Goal: Task Accomplishment & Management: Use online tool/utility

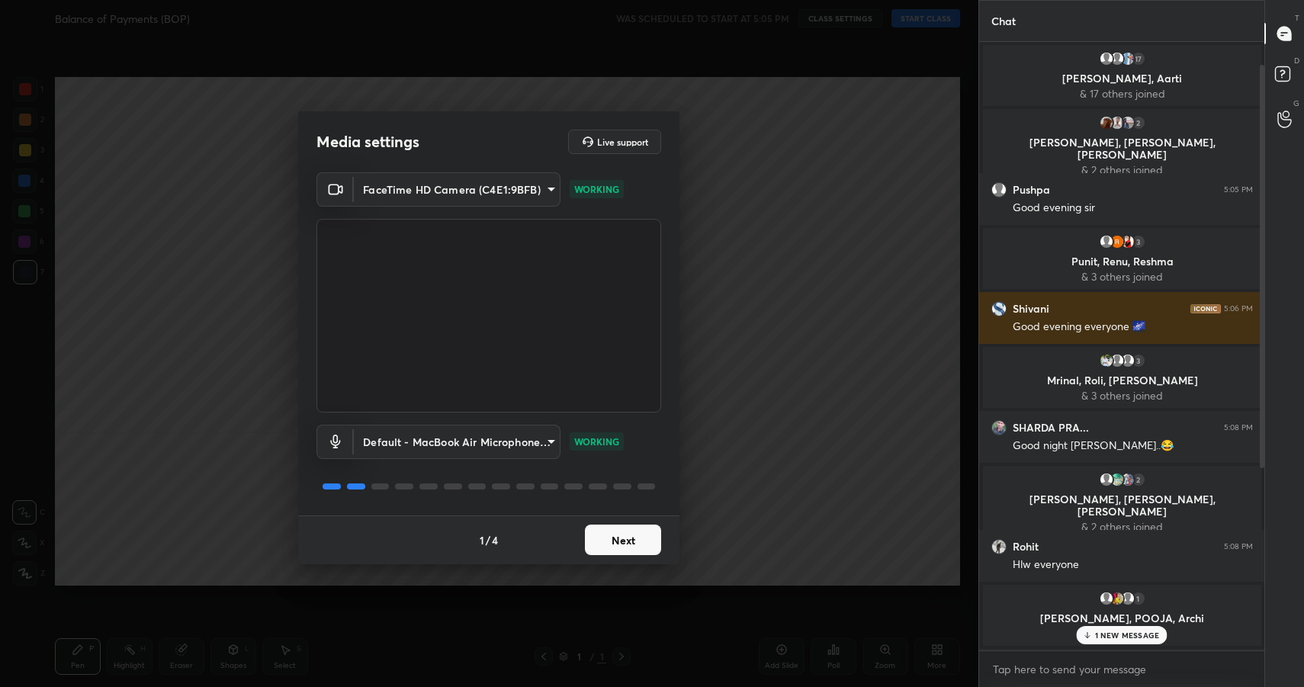
click at [608, 539] on button "Next" at bounding box center [623, 540] width 76 height 31
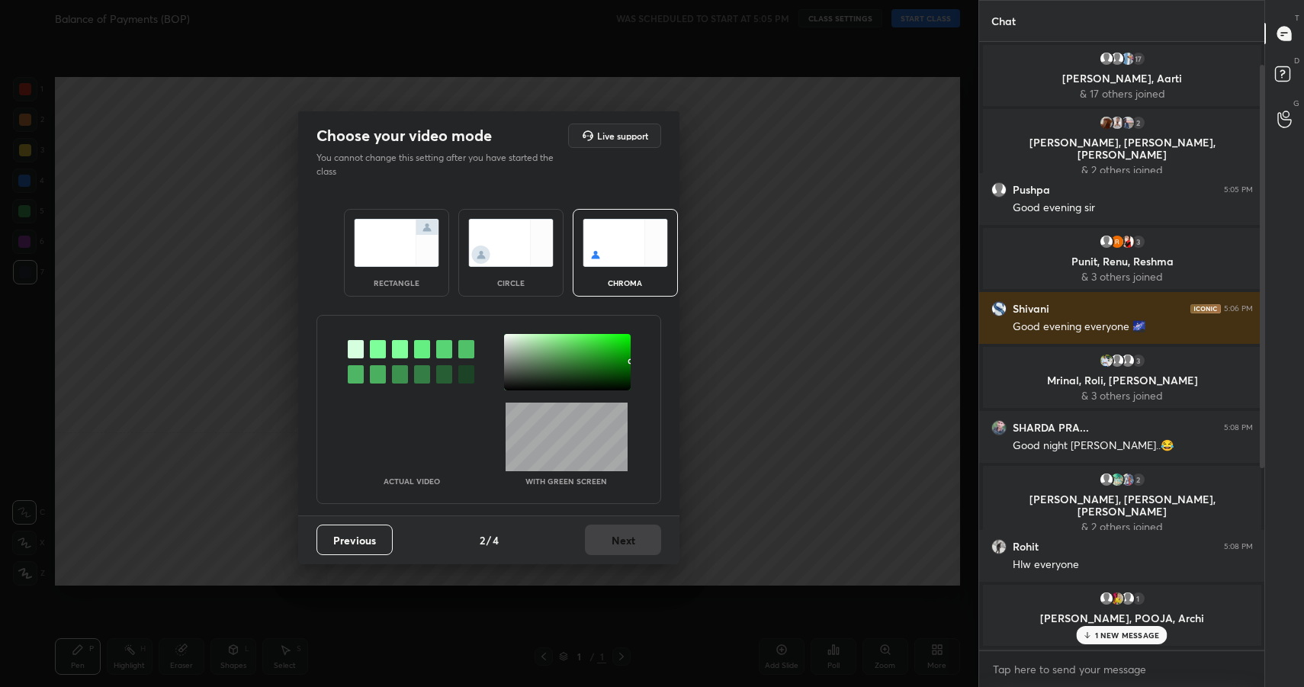
click at [391, 281] on div "rectangle" at bounding box center [396, 283] width 61 height 8
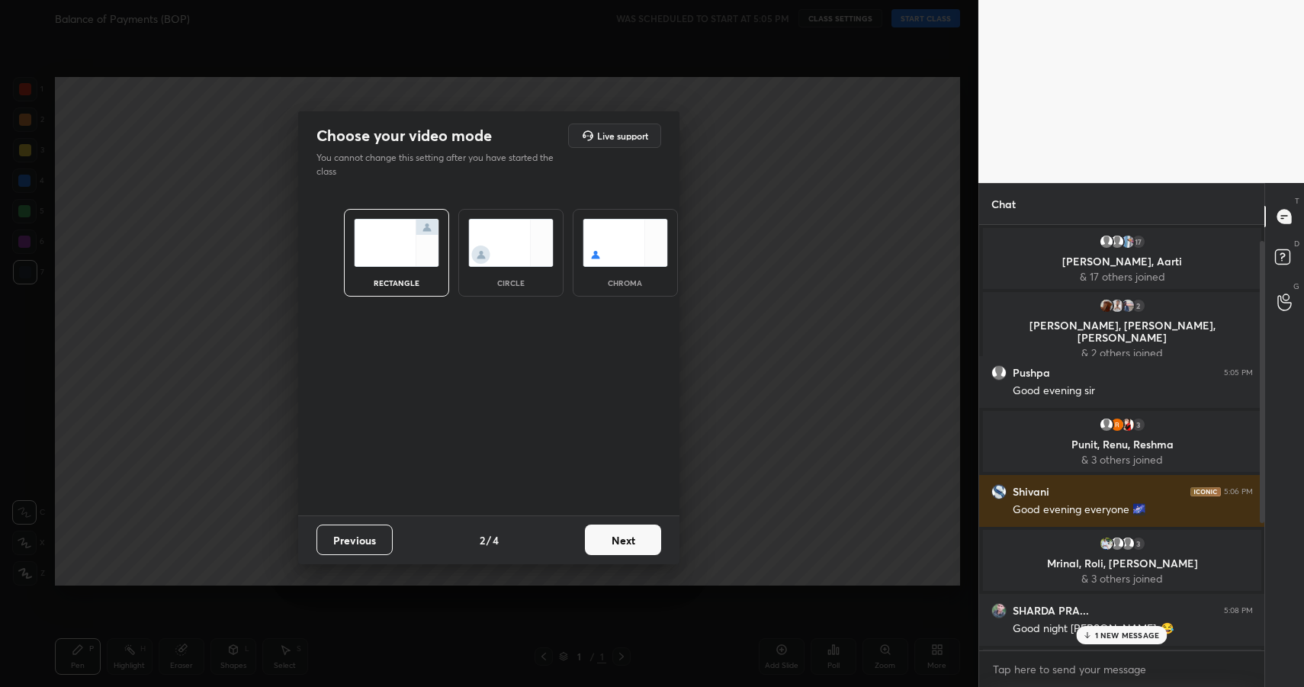
click at [610, 547] on button "Next" at bounding box center [623, 540] width 76 height 31
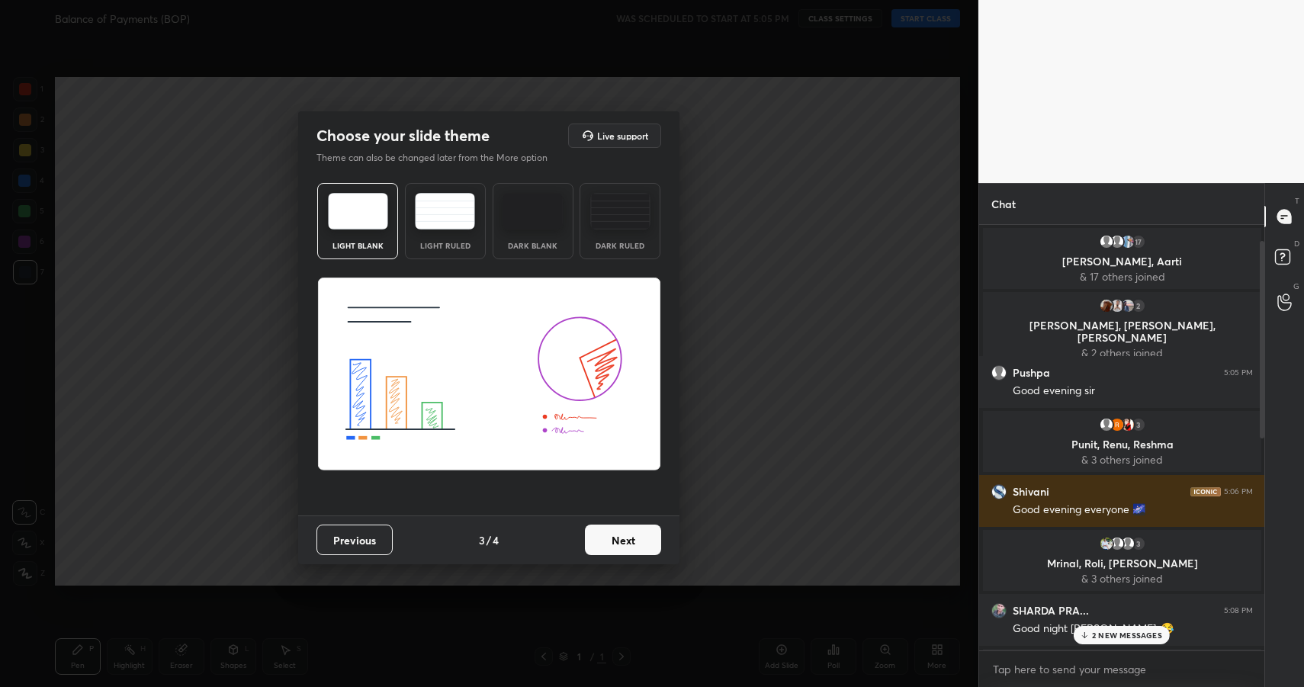
click at [610, 547] on button "Next" at bounding box center [623, 540] width 76 height 31
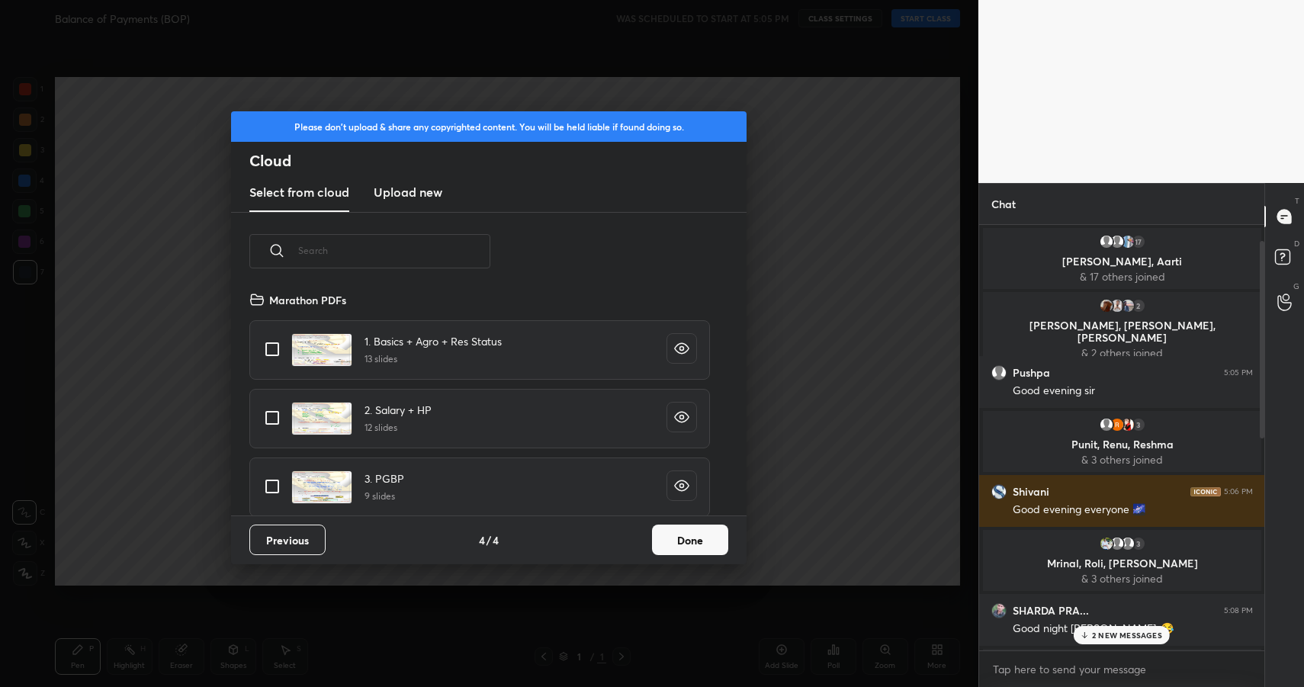
scroll to position [225, 490]
click at [439, 192] on h3 "Upload new" at bounding box center [408, 192] width 69 height 18
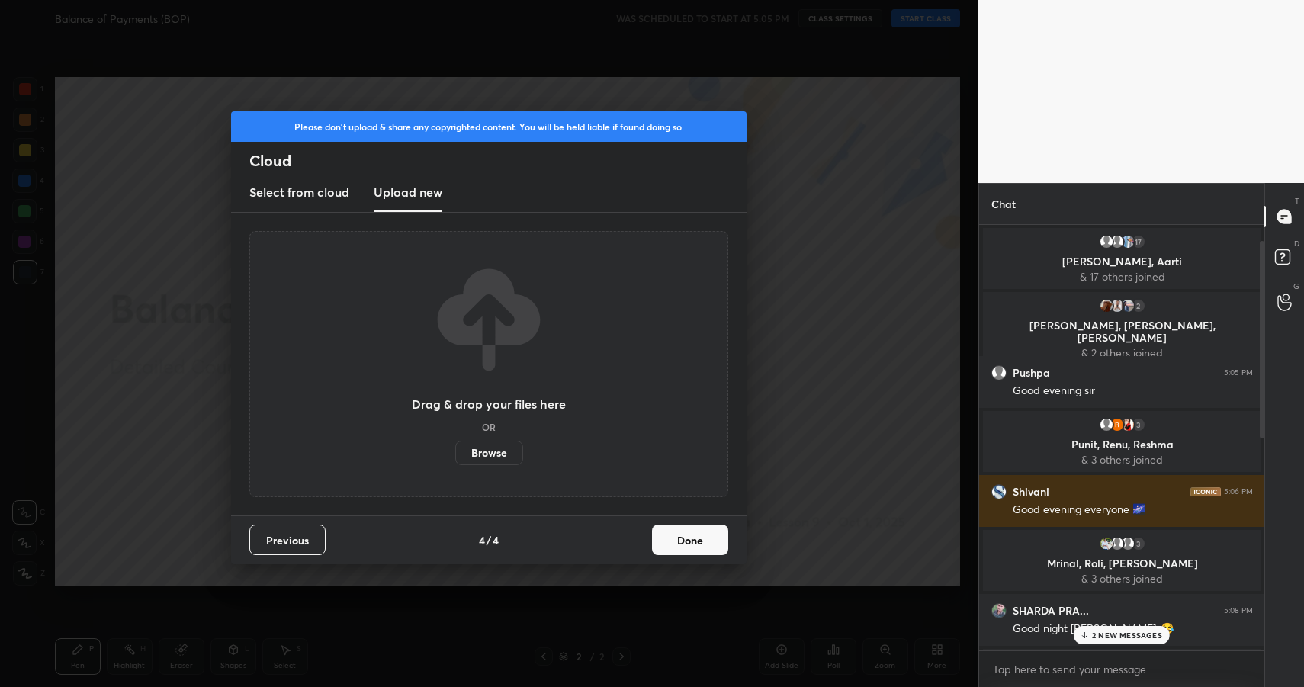
click at [490, 453] on label "Browse" at bounding box center [489, 453] width 68 height 24
click at [455, 453] on input "Browse" at bounding box center [455, 453] width 0 height 24
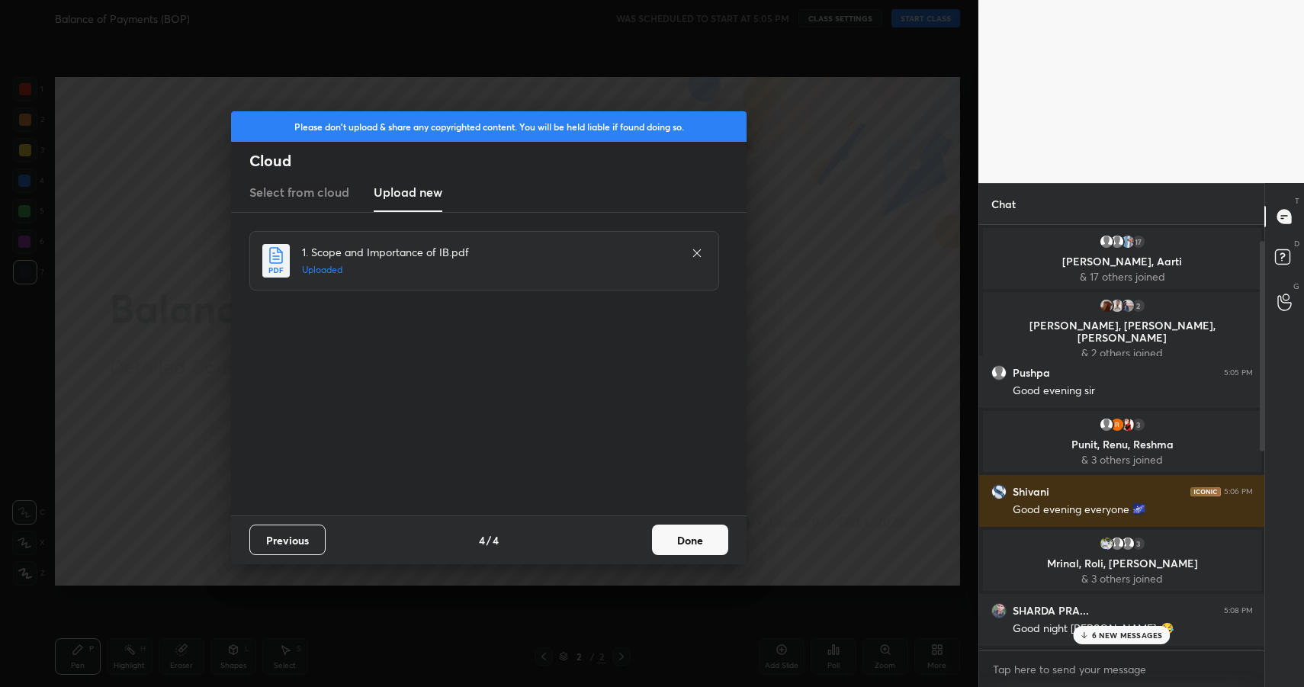
click at [708, 532] on button "Done" at bounding box center [690, 540] width 76 height 31
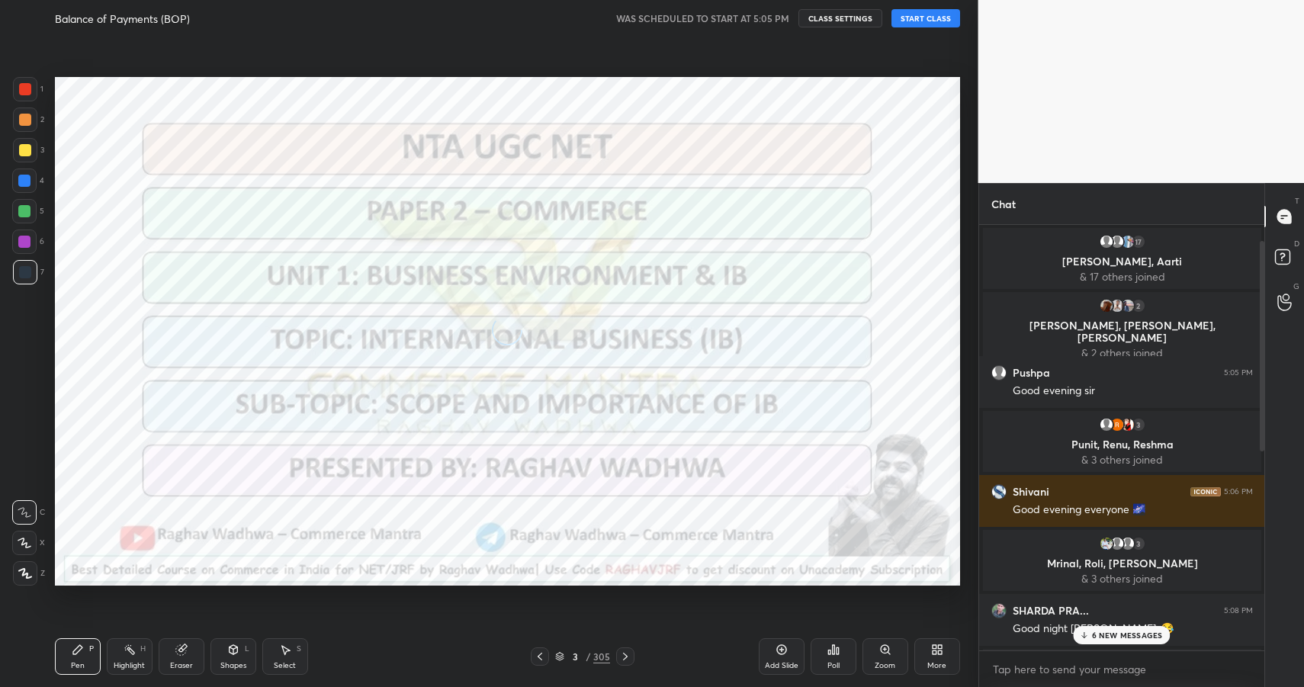
click at [1102, 629] on div "6 NEW MESSAGES" at bounding box center [1121, 635] width 97 height 18
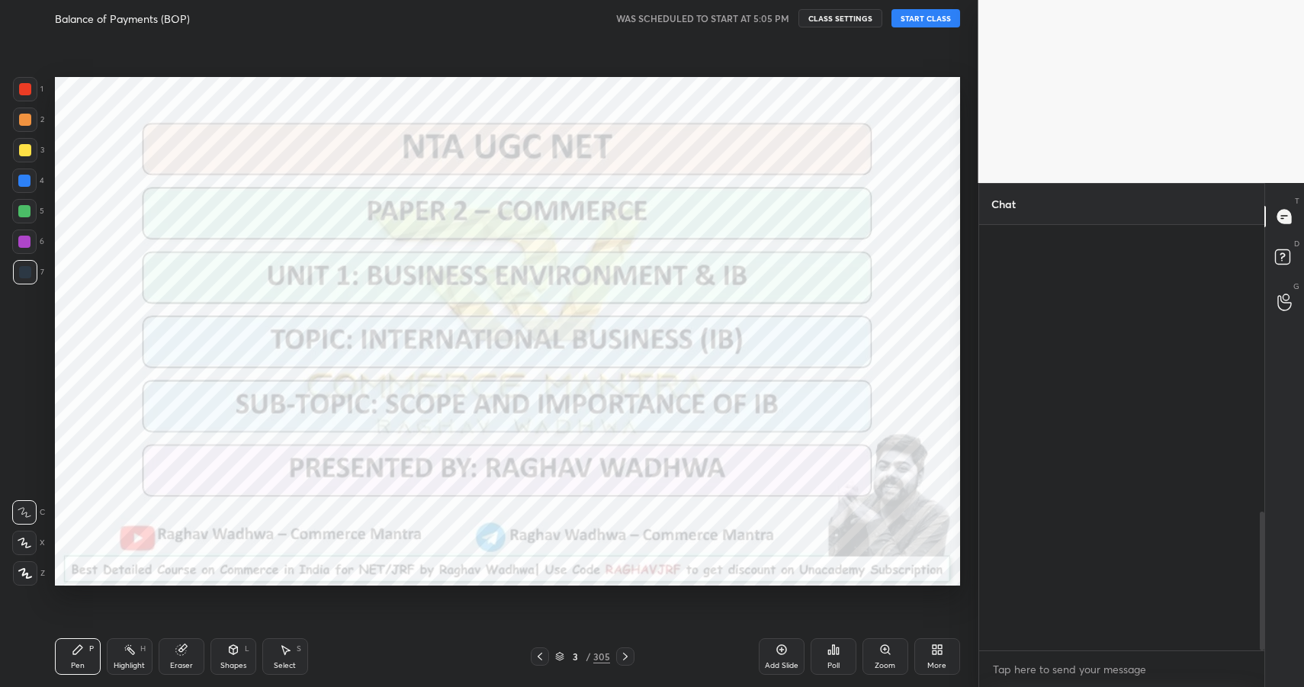
scroll to position [880, 0]
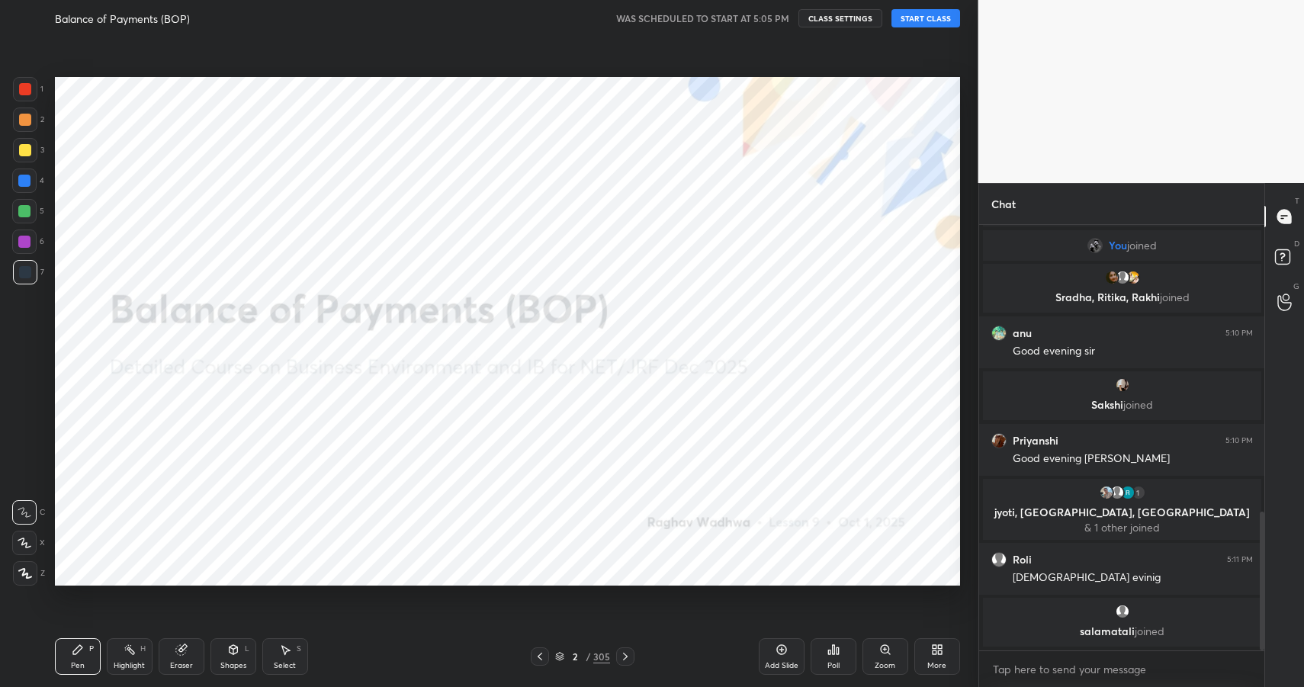
click at [935, 19] on button "START CLASS" at bounding box center [926, 18] width 69 height 18
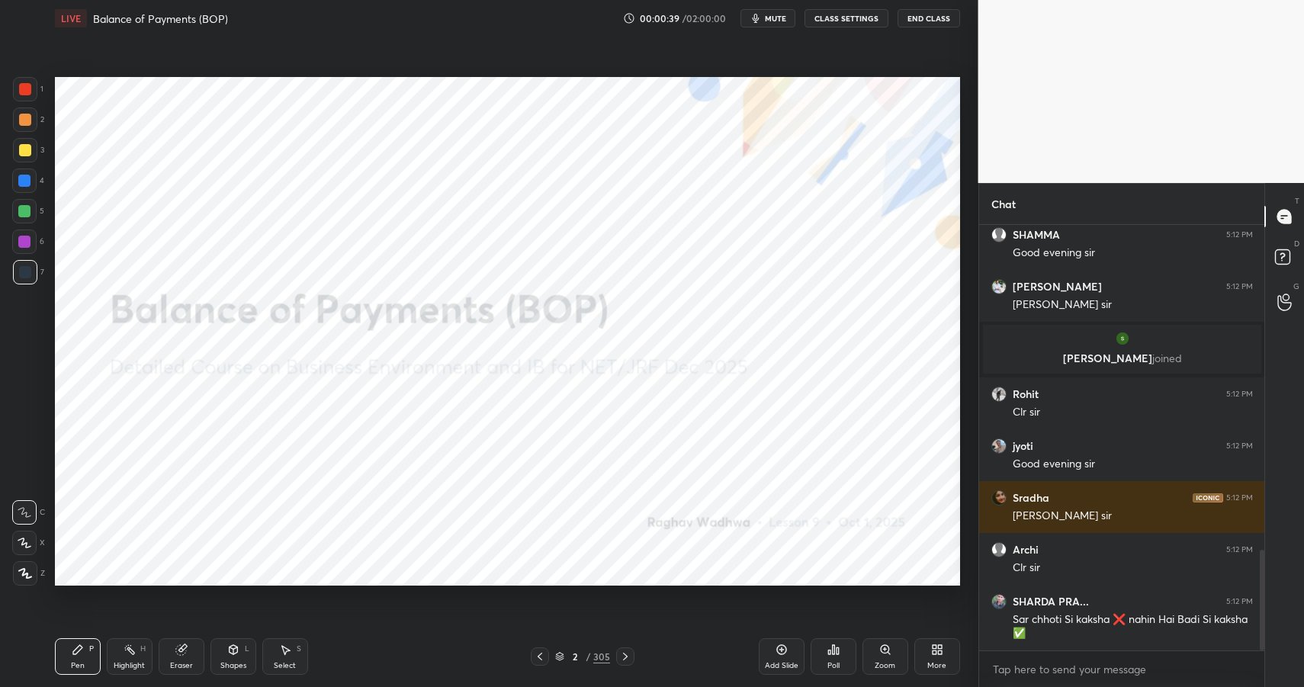
scroll to position [1430, 0]
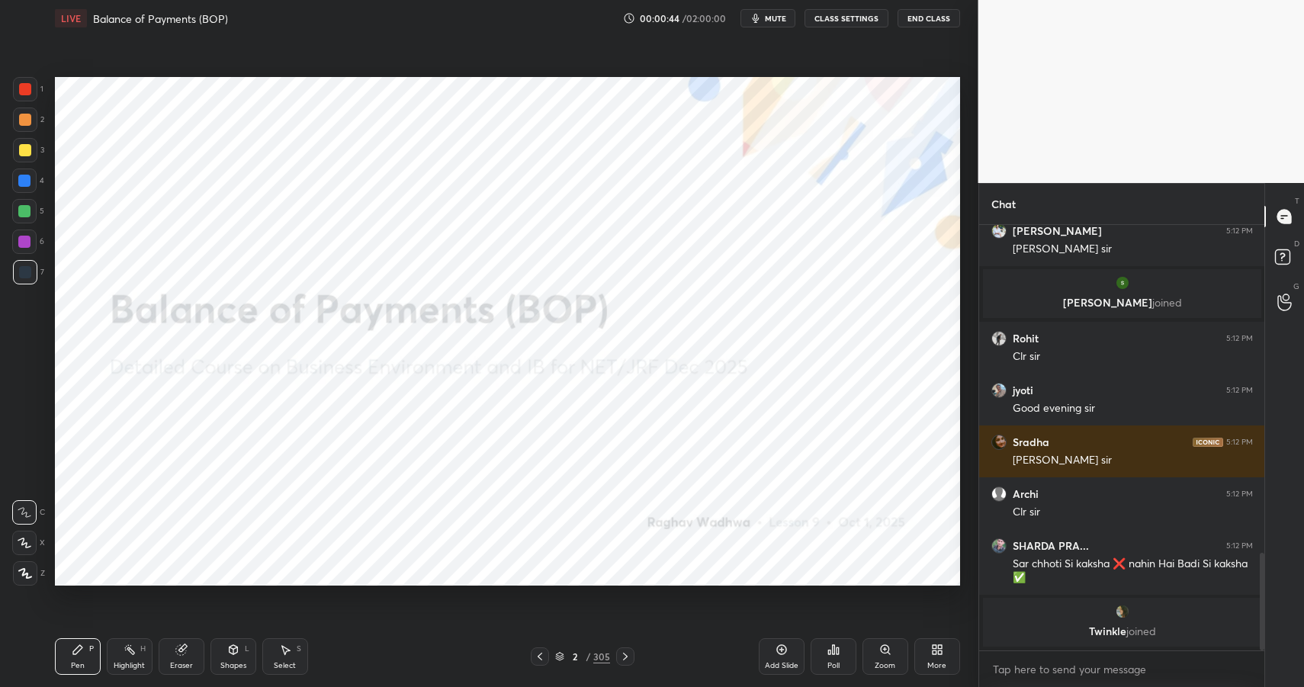
click at [593, 654] on div "2 / 305" at bounding box center [582, 657] width 55 height 14
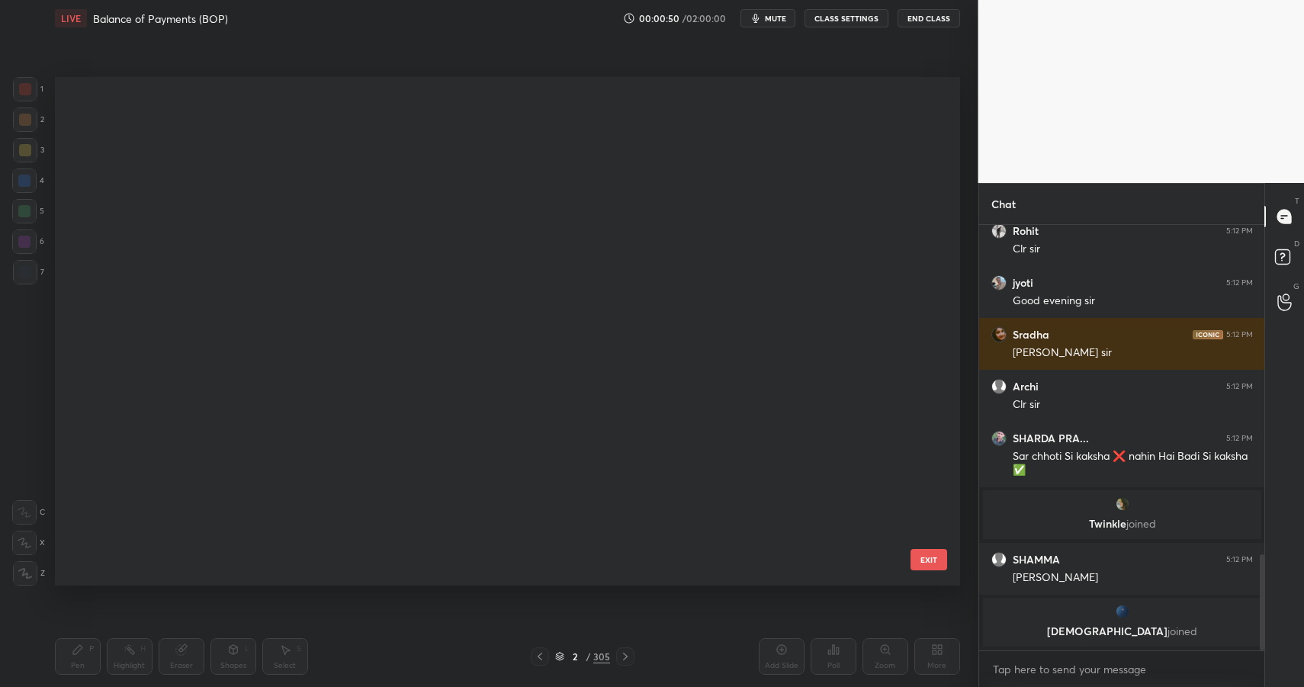
scroll to position [0, 0]
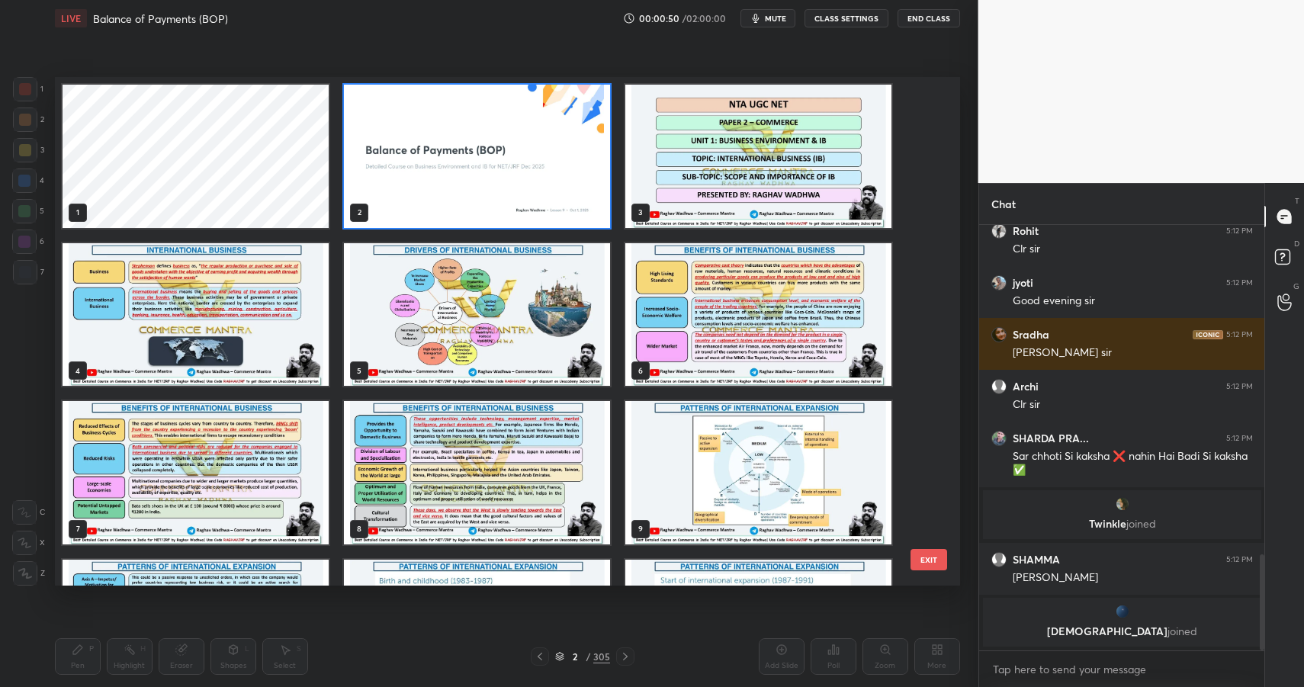
click at [495, 154] on img "grid" at bounding box center [477, 156] width 266 height 143
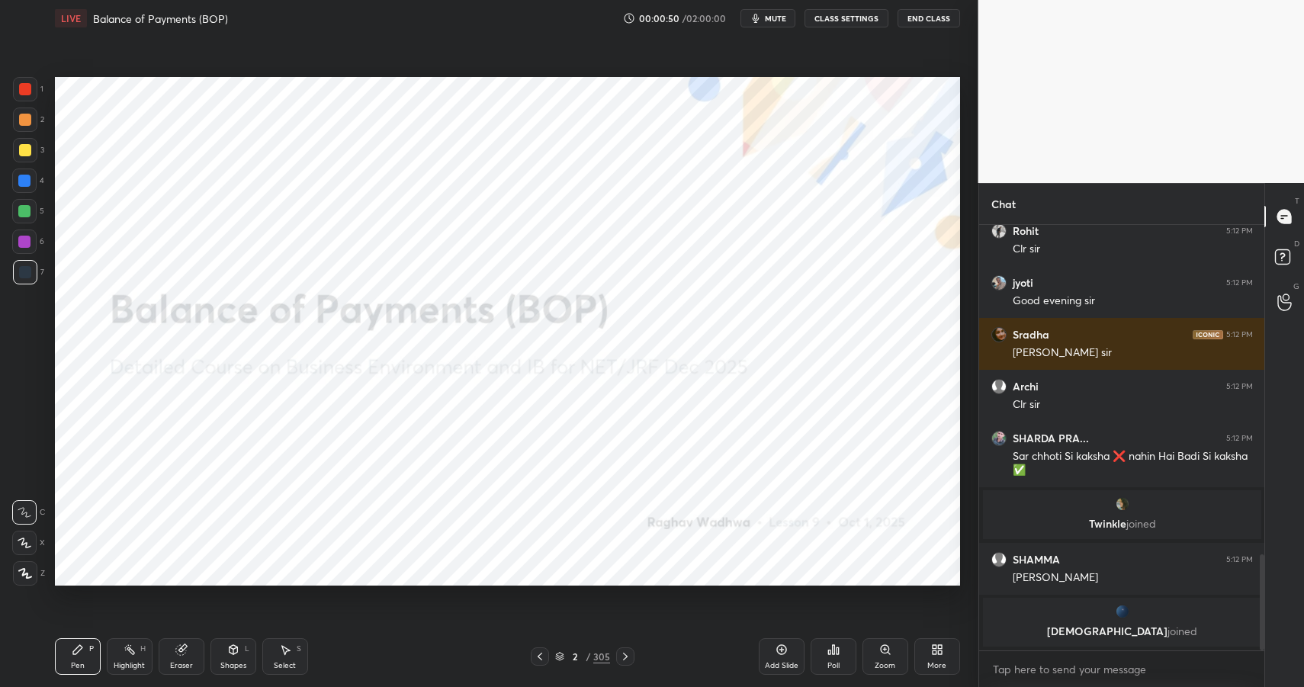
click at [495, 154] on img "grid" at bounding box center [477, 156] width 266 height 143
click at [252, 658] on div "Shapes L" at bounding box center [234, 656] width 46 height 37
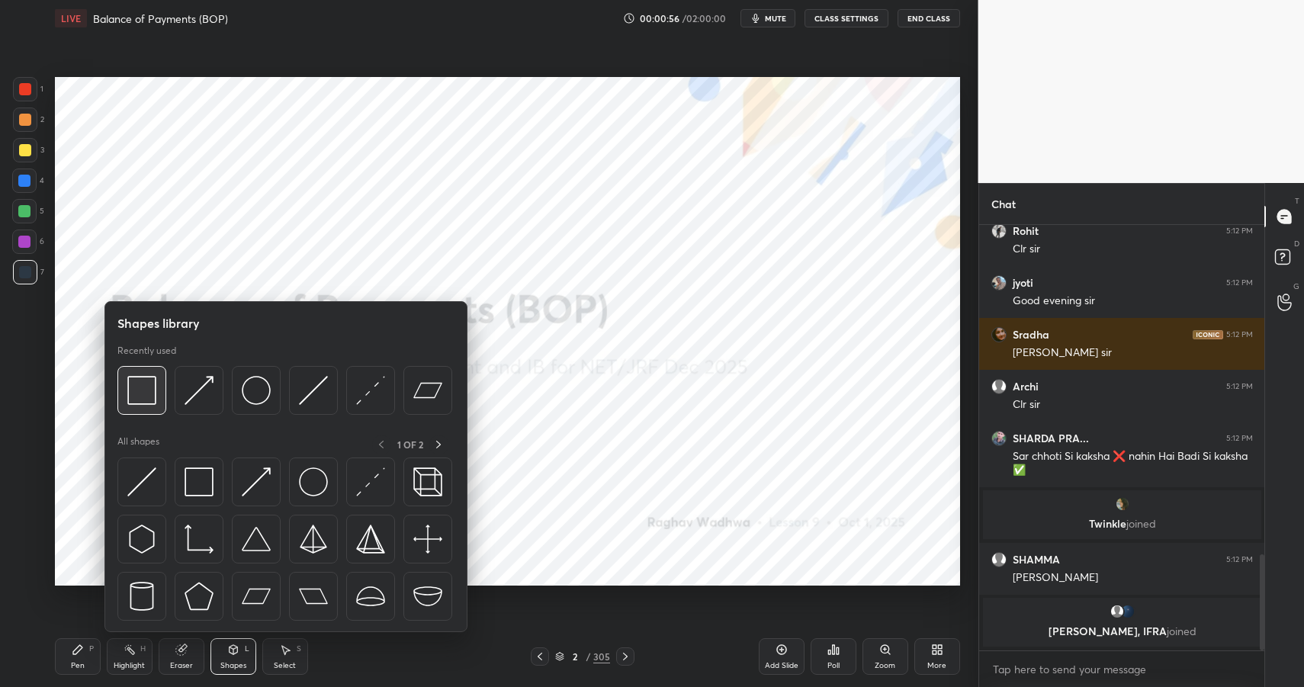
click at [149, 386] on img at bounding box center [141, 390] width 29 height 29
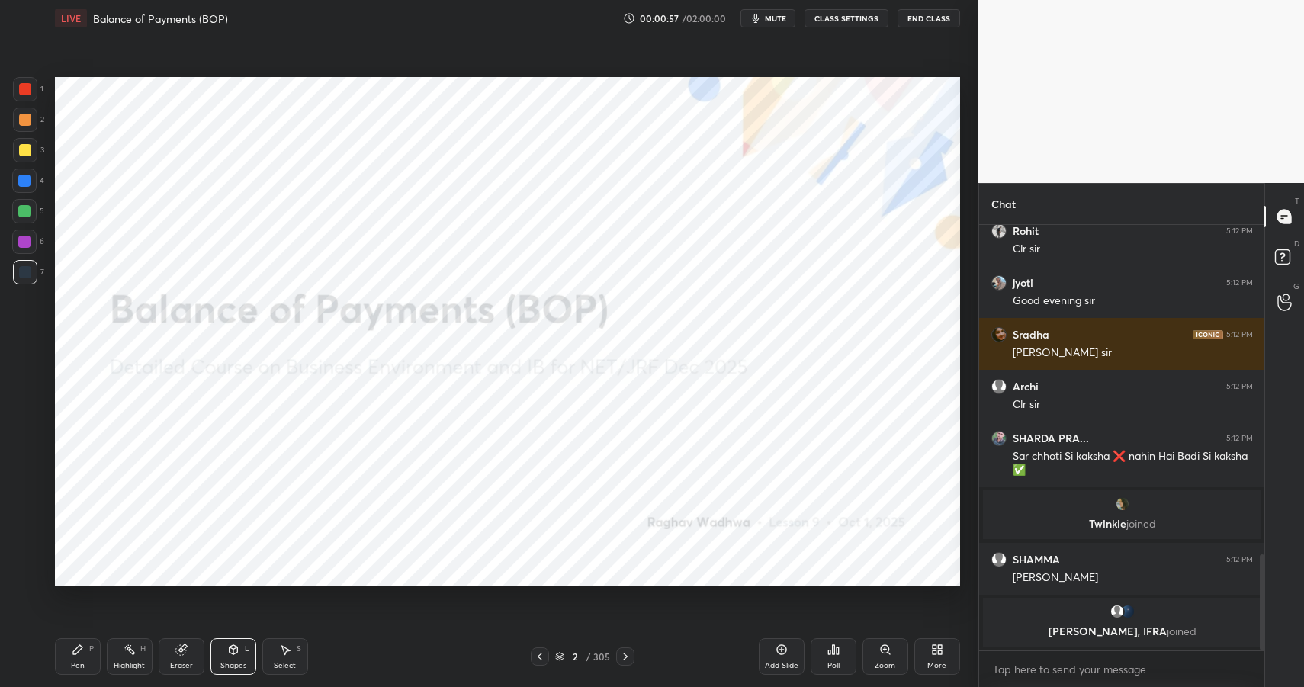
click at [18, 87] on div at bounding box center [25, 89] width 24 height 24
drag, startPoint x: 23, startPoint y: 87, endPoint x: 48, endPoint y: 117, distance: 39.6
click at [23, 87] on div at bounding box center [25, 89] width 12 height 12
click at [131, 670] on div "Highlight" at bounding box center [129, 666] width 31 height 8
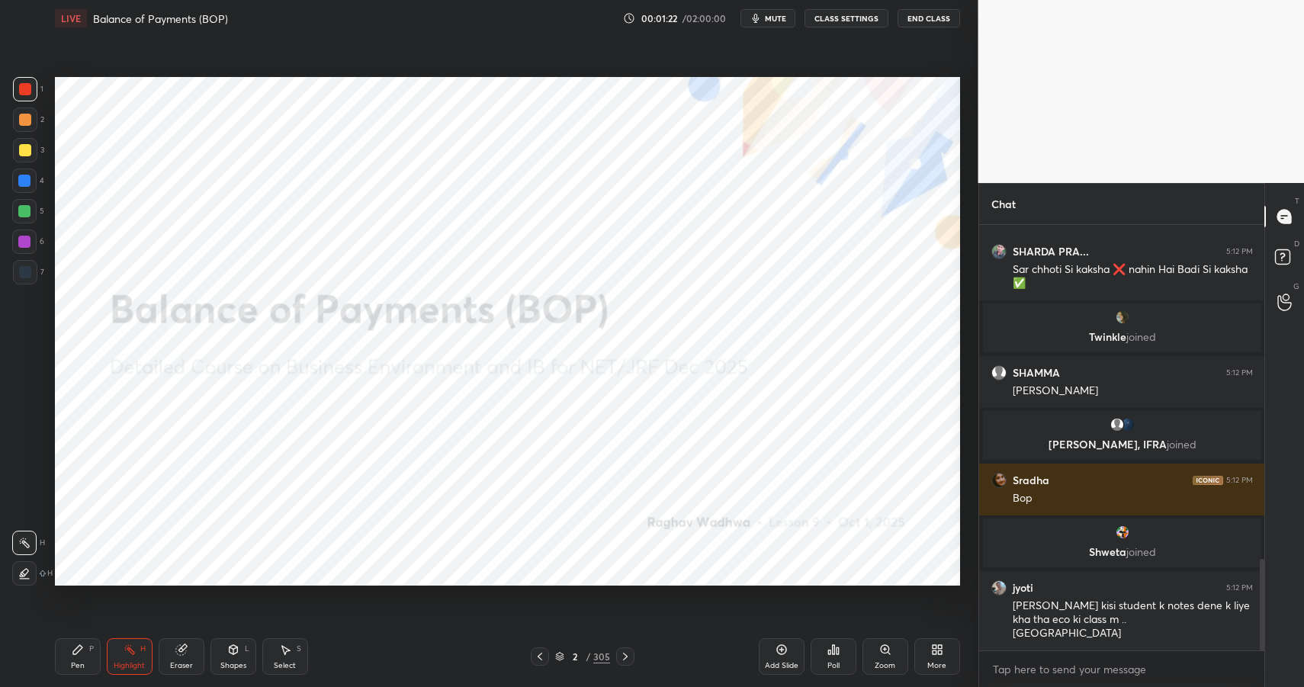
scroll to position [1601, 0]
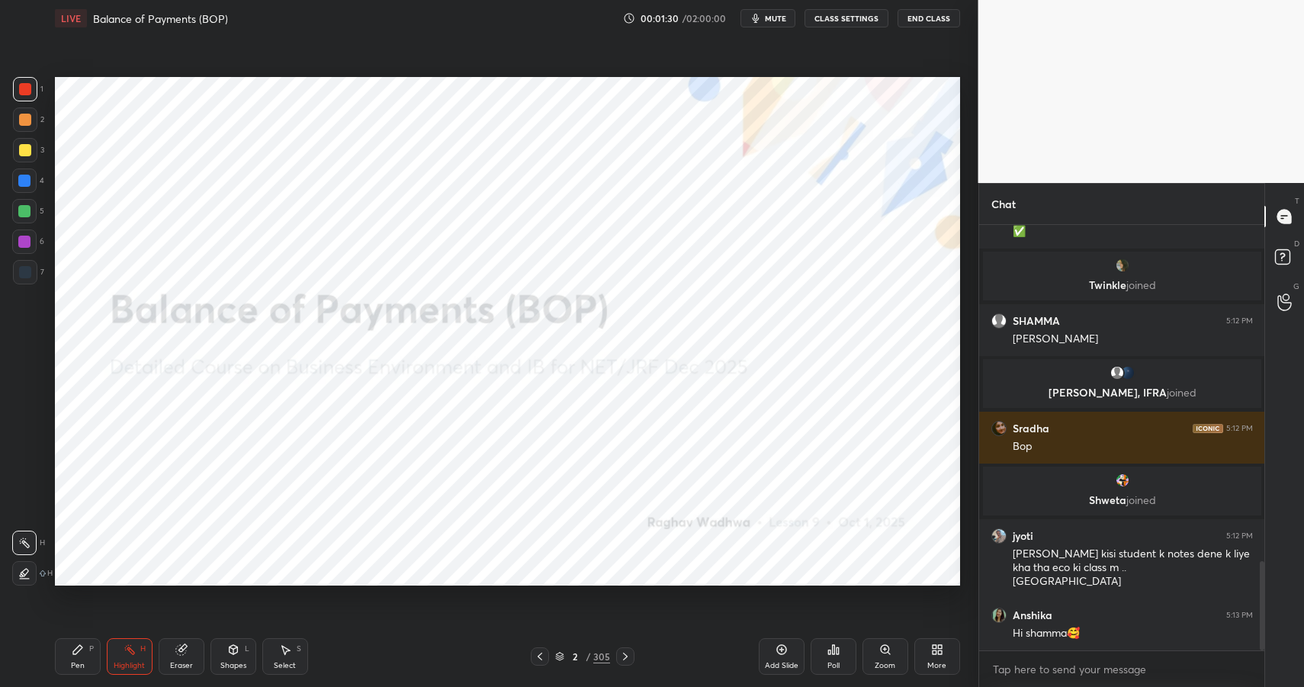
click at [584, 656] on div "2 / 305" at bounding box center [582, 657] width 55 height 14
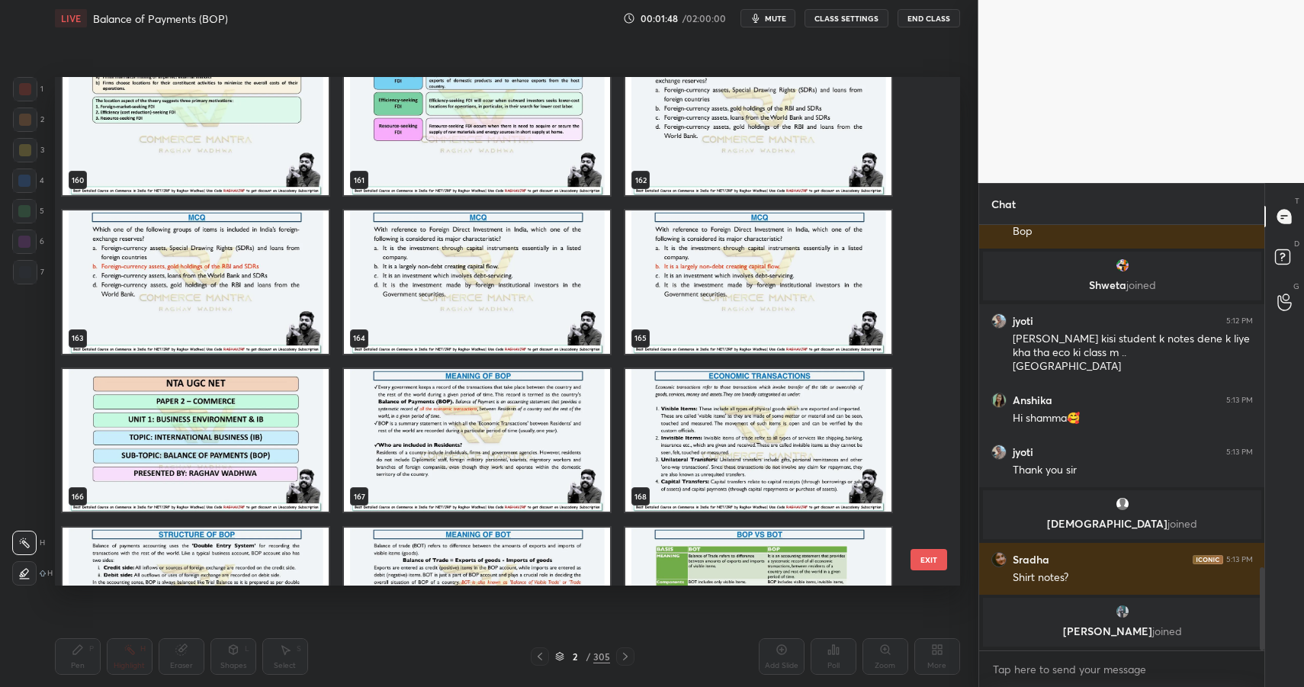
scroll to position [1799, 0]
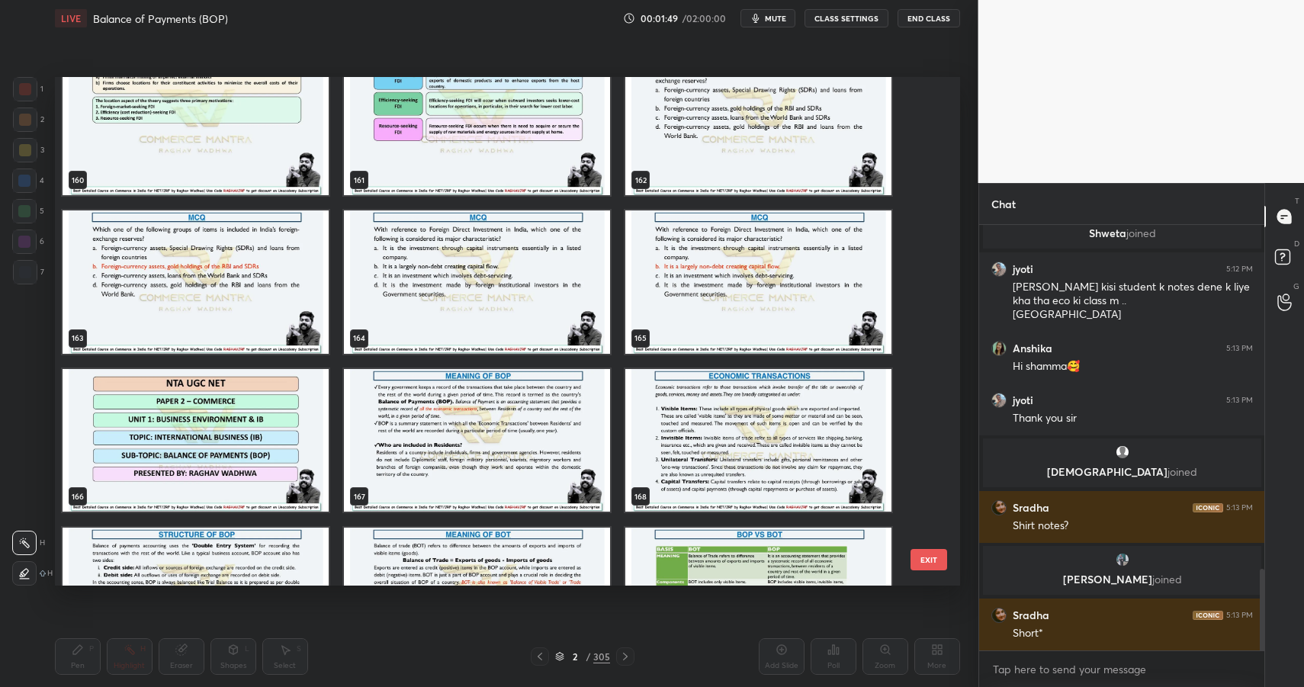
click at [171, 420] on img "grid" at bounding box center [196, 439] width 266 height 143
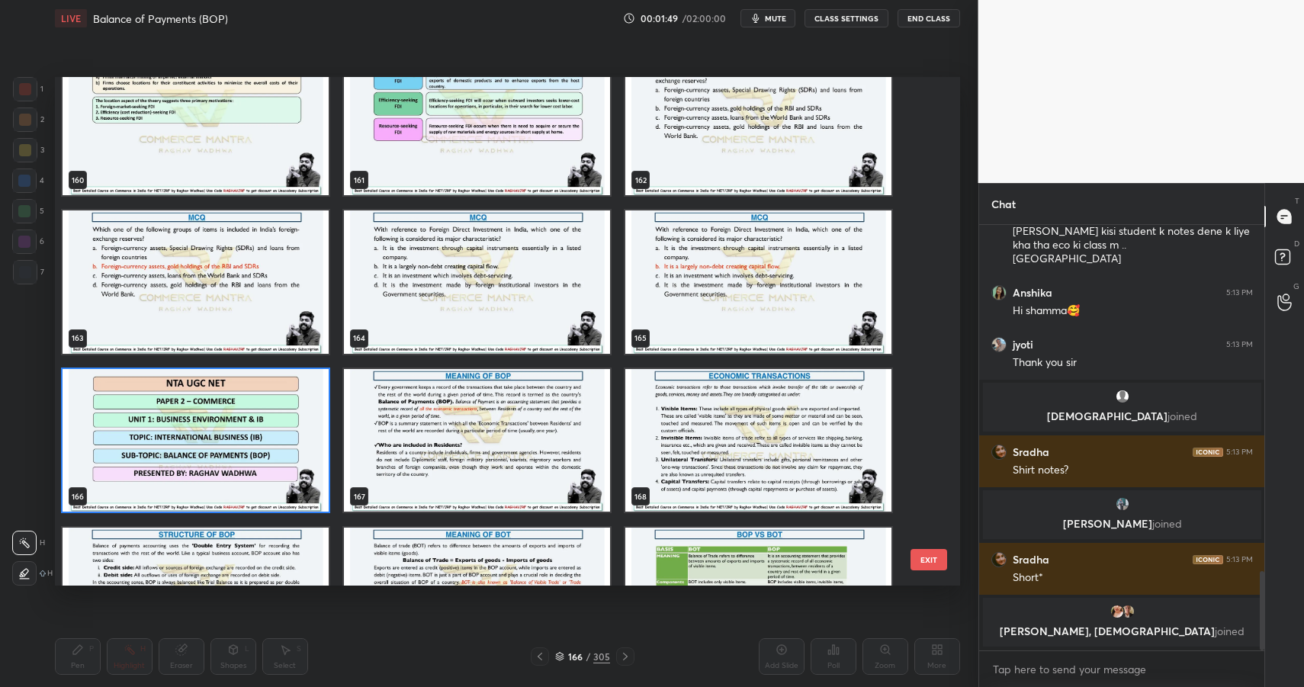
click at [171, 420] on img "grid" at bounding box center [196, 439] width 266 height 143
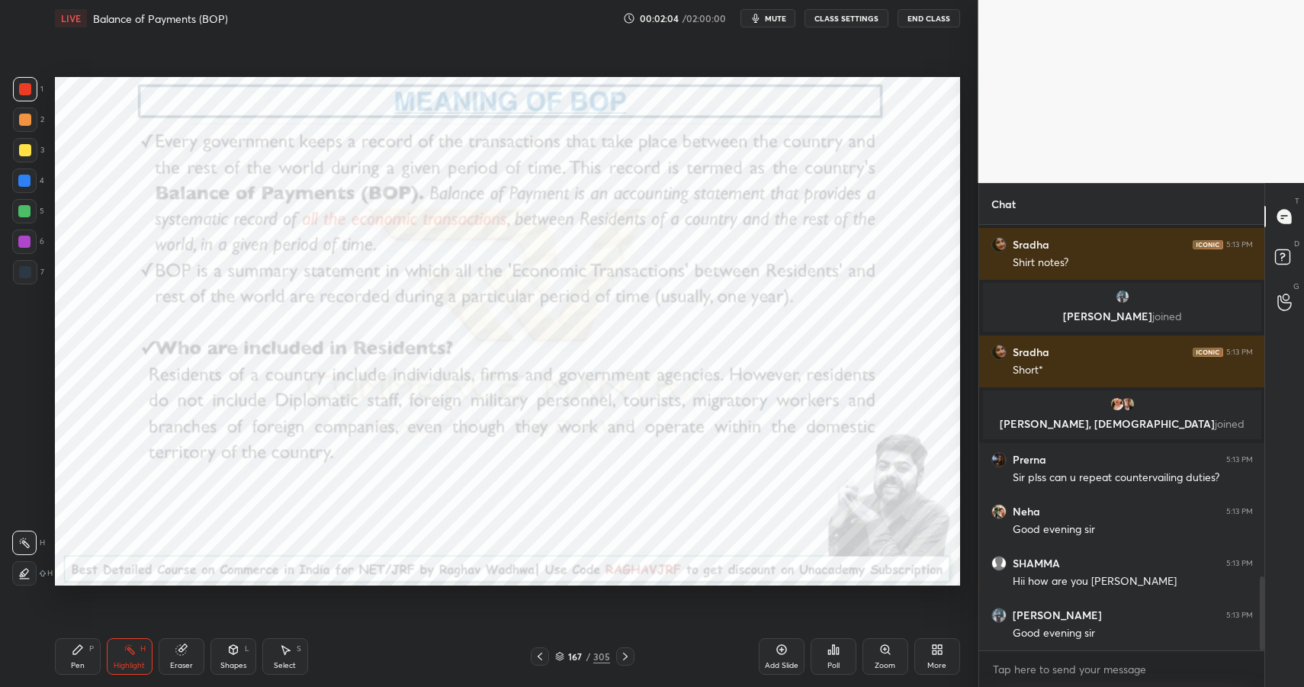
scroll to position [2087, 0]
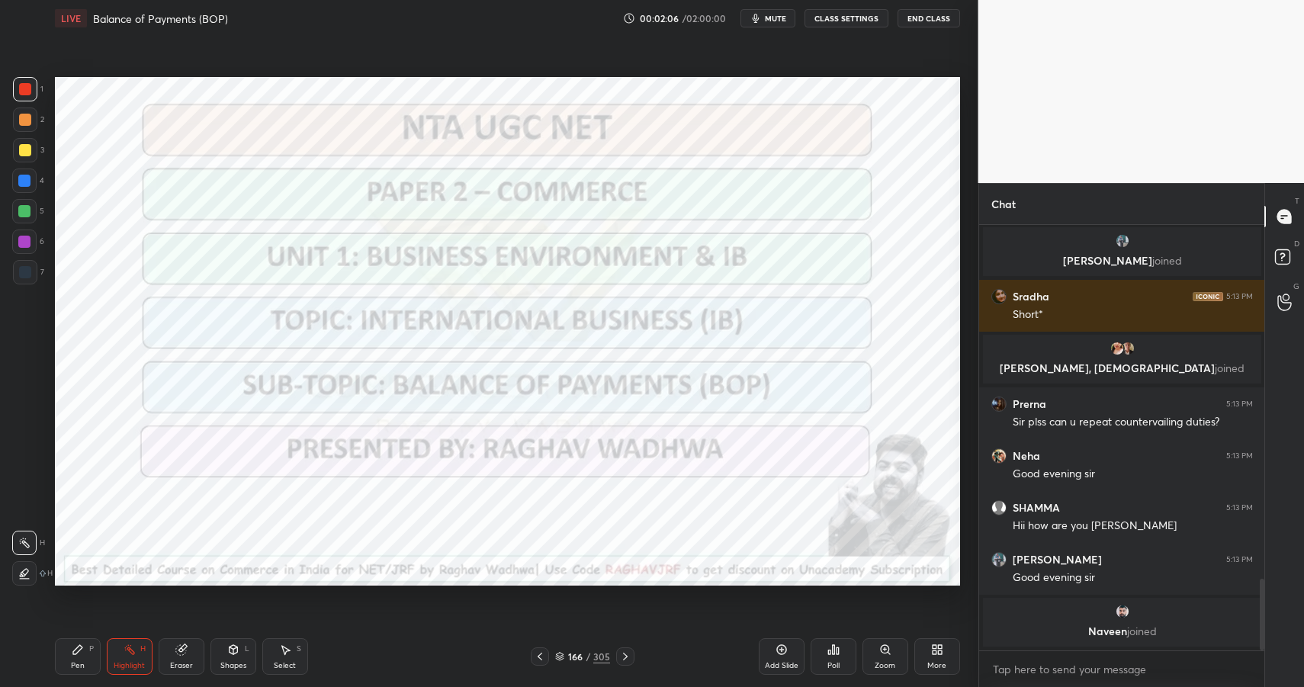
click at [782, 653] on icon at bounding box center [782, 650] width 12 height 12
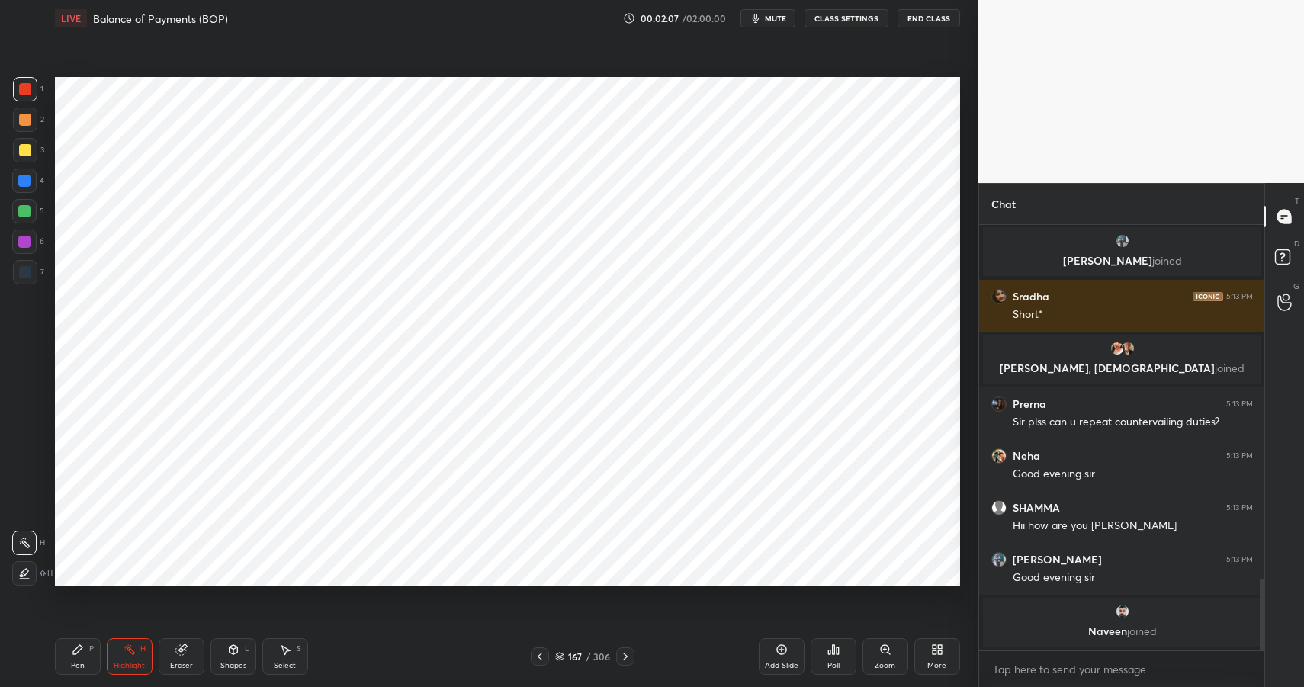
click at [76, 651] on icon at bounding box center [77, 649] width 9 height 9
click at [83, 653] on icon at bounding box center [78, 650] width 12 height 12
click at [225, 662] on div "Shapes" at bounding box center [233, 666] width 26 height 8
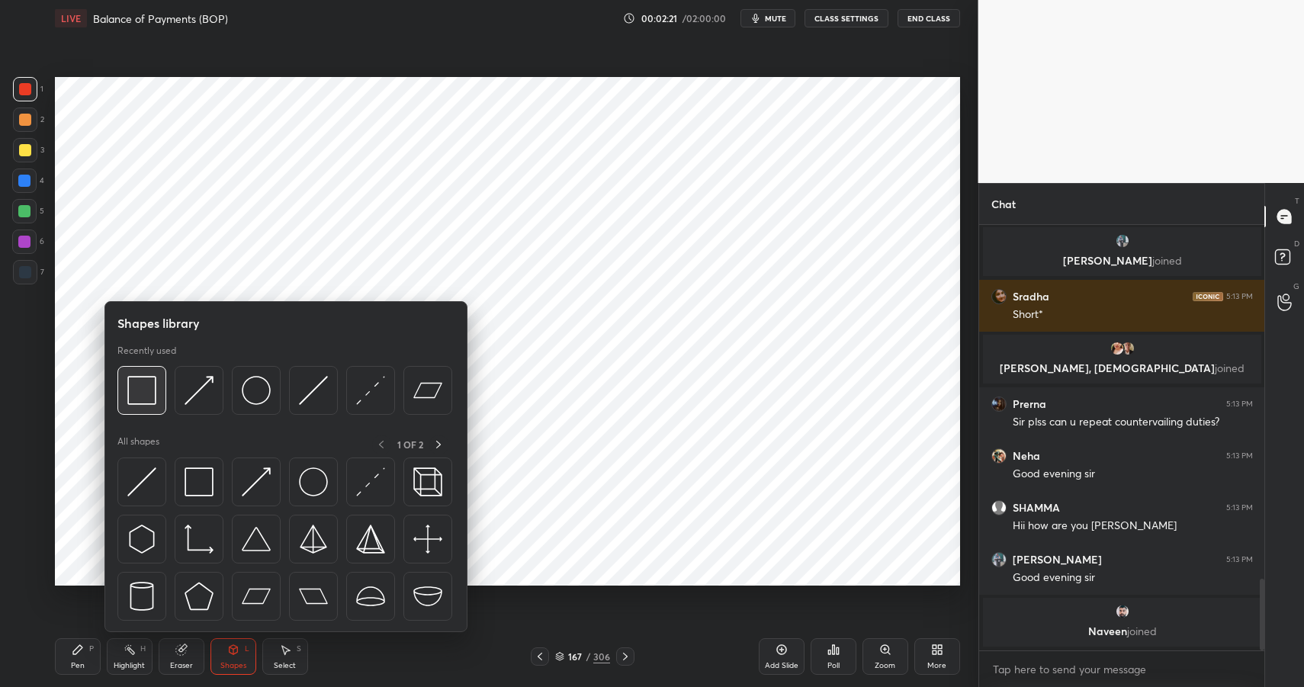
click at [143, 379] on img at bounding box center [141, 390] width 29 height 29
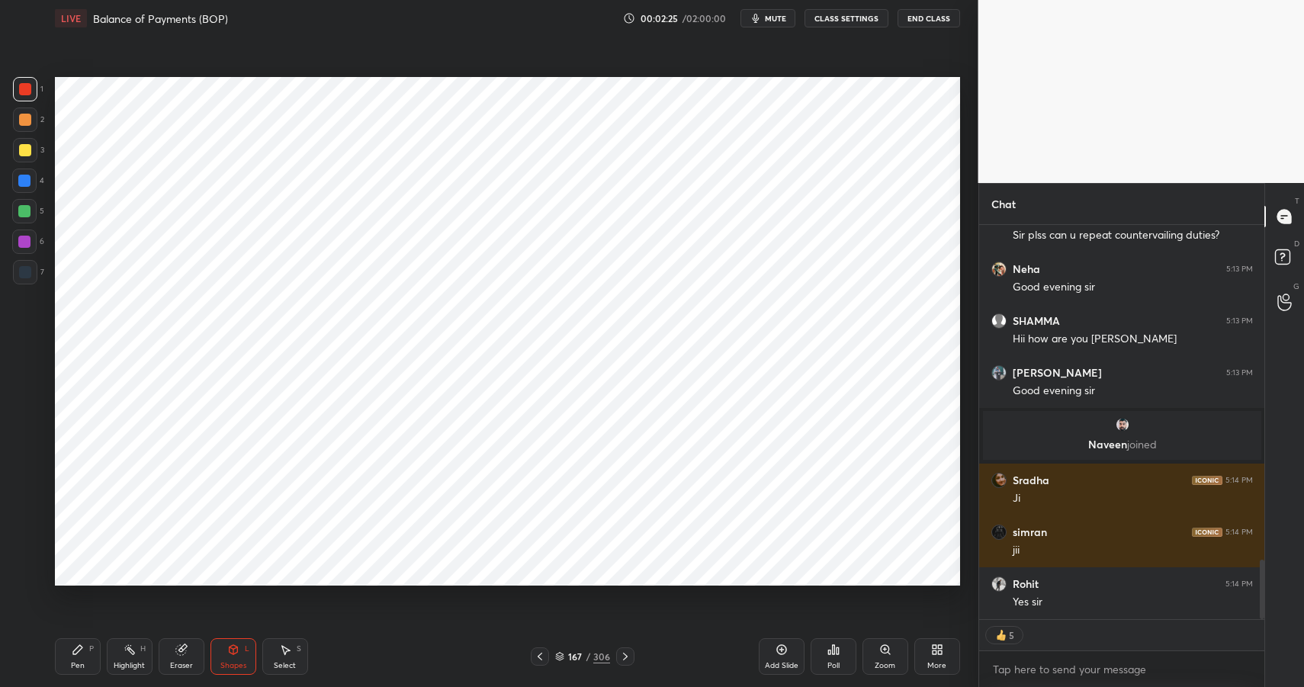
scroll to position [2267, 0]
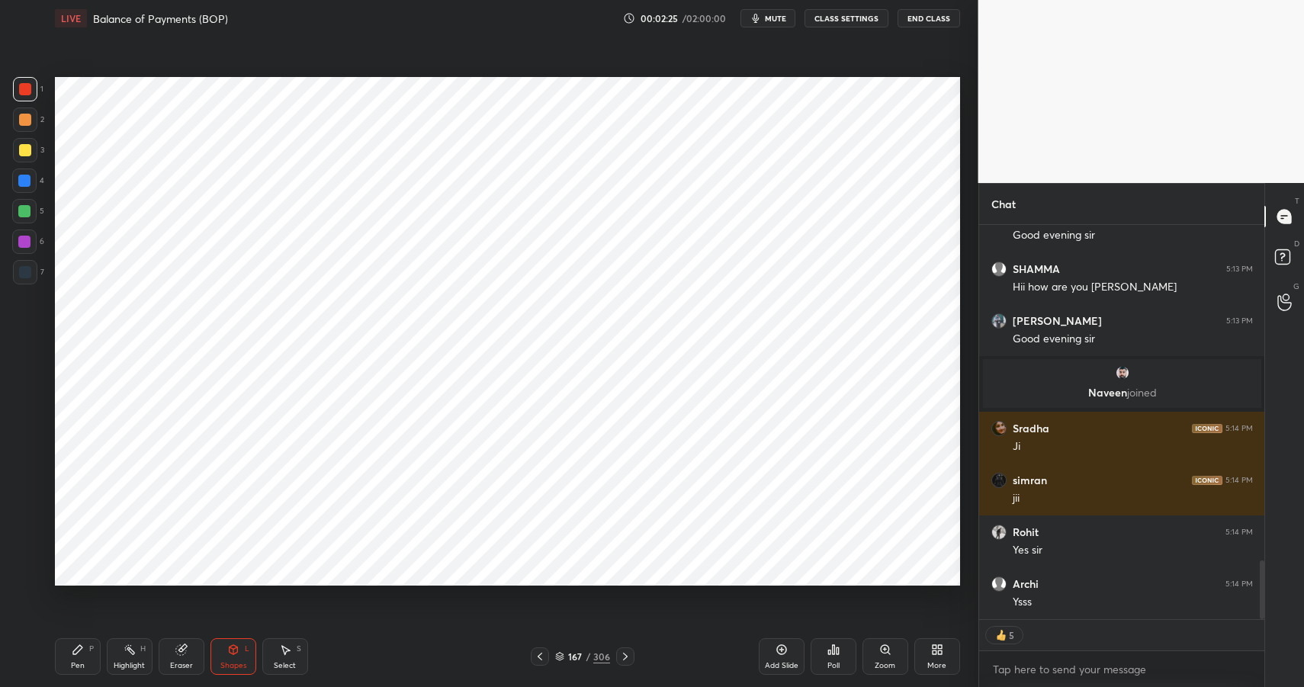
click at [81, 650] on icon at bounding box center [78, 650] width 12 height 12
click at [76, 654] on icon at bounding box center [78, 650] width 12 height 12
click at [19, 280] on div at bounding box center [25, 272] width 24 height 24
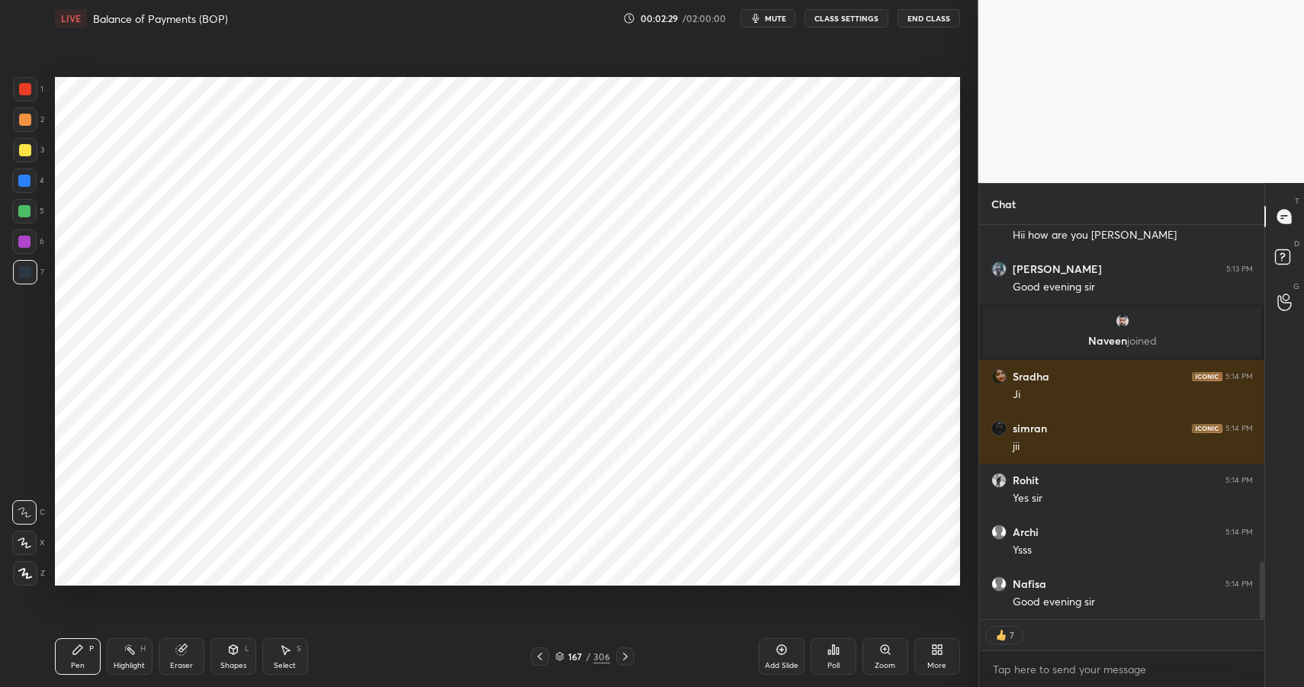
scroll to position [2375, 0]
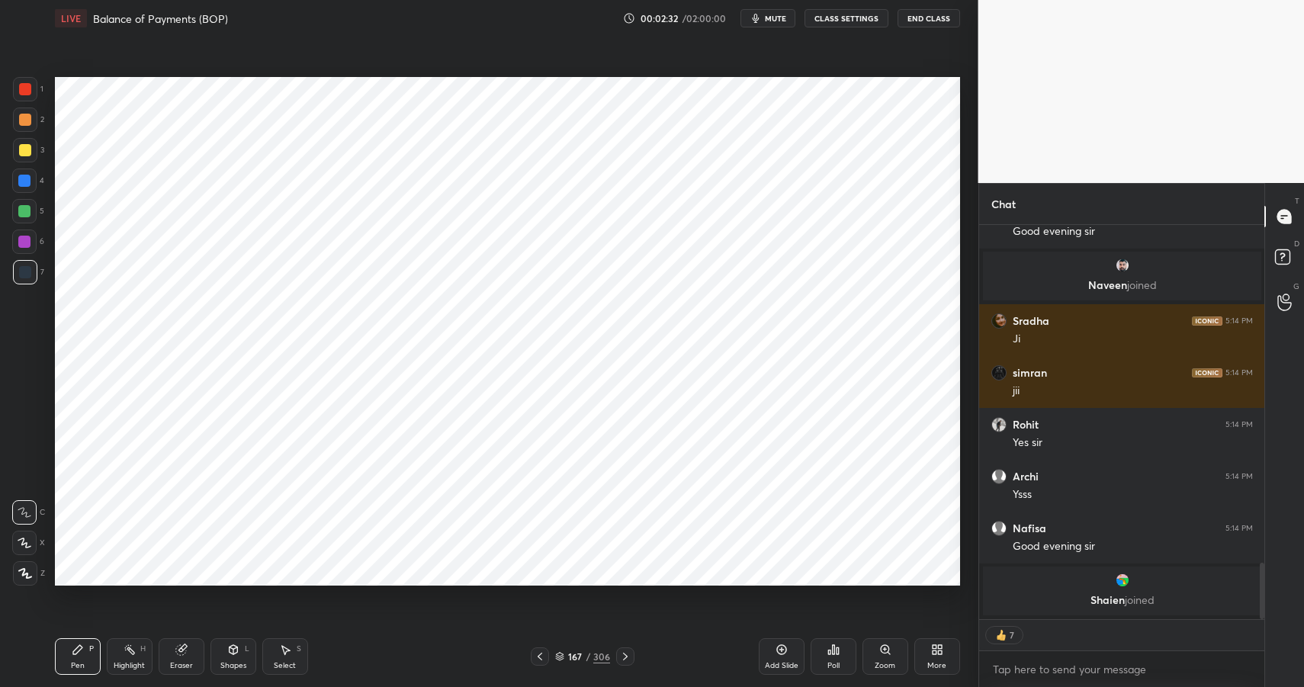
drag, startPoint x: 231, startPoint y: 659, endPoint x: 233, endPoint y: 637, distance: 22.2
click at [231, 659] on div "Shapes L" at bounding box center [234, 656] width 46 height 37
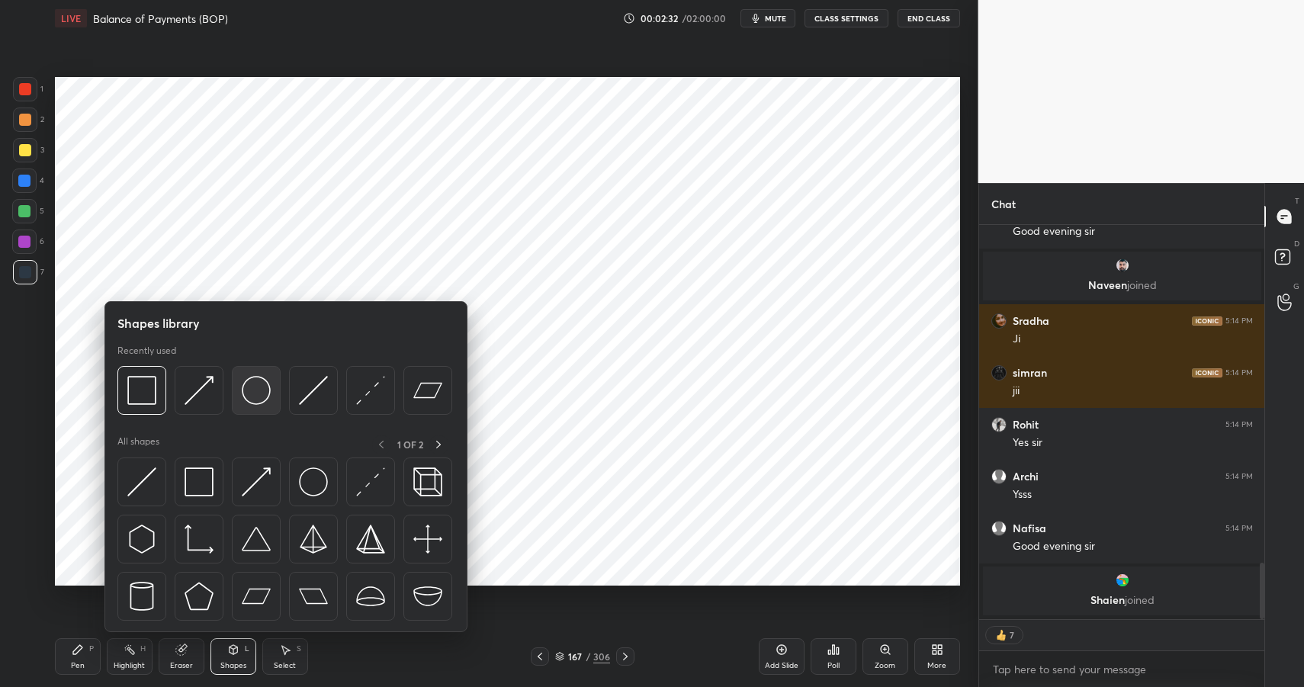
scroll to position [2309, 0]
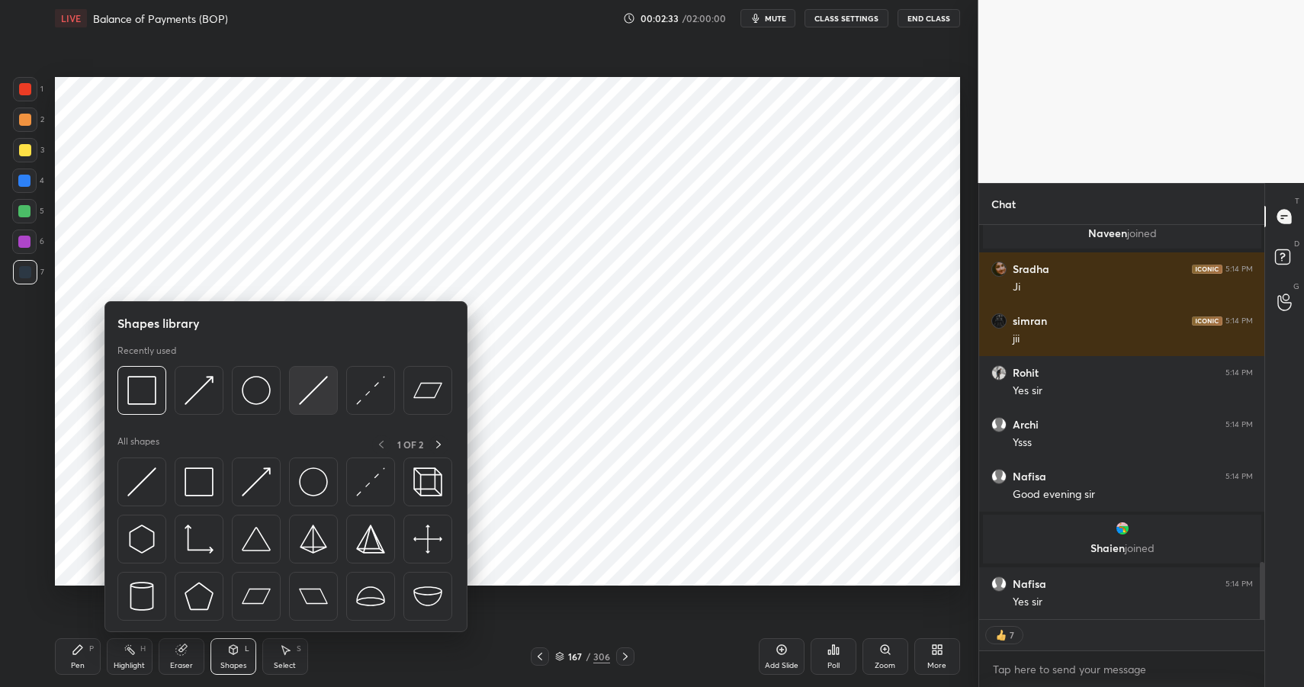
click at [311, 397] on img at bounding box center [313, 390] width 29 height 29
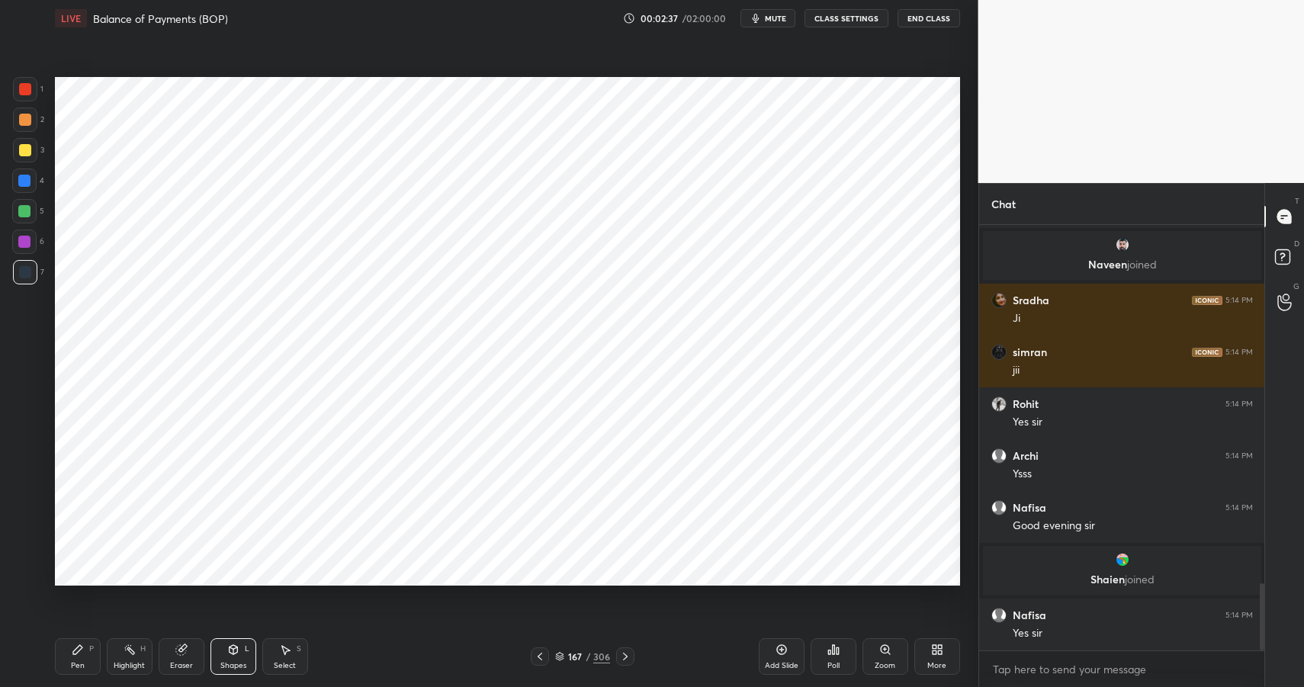
scroll to position [2278, 0]
click at [74, 653] on icon at bounding box center [77, 649] width 9 height 9
click at [83, 648] on div "Pen P" at bounding box center [78, 656] width 46 height 37
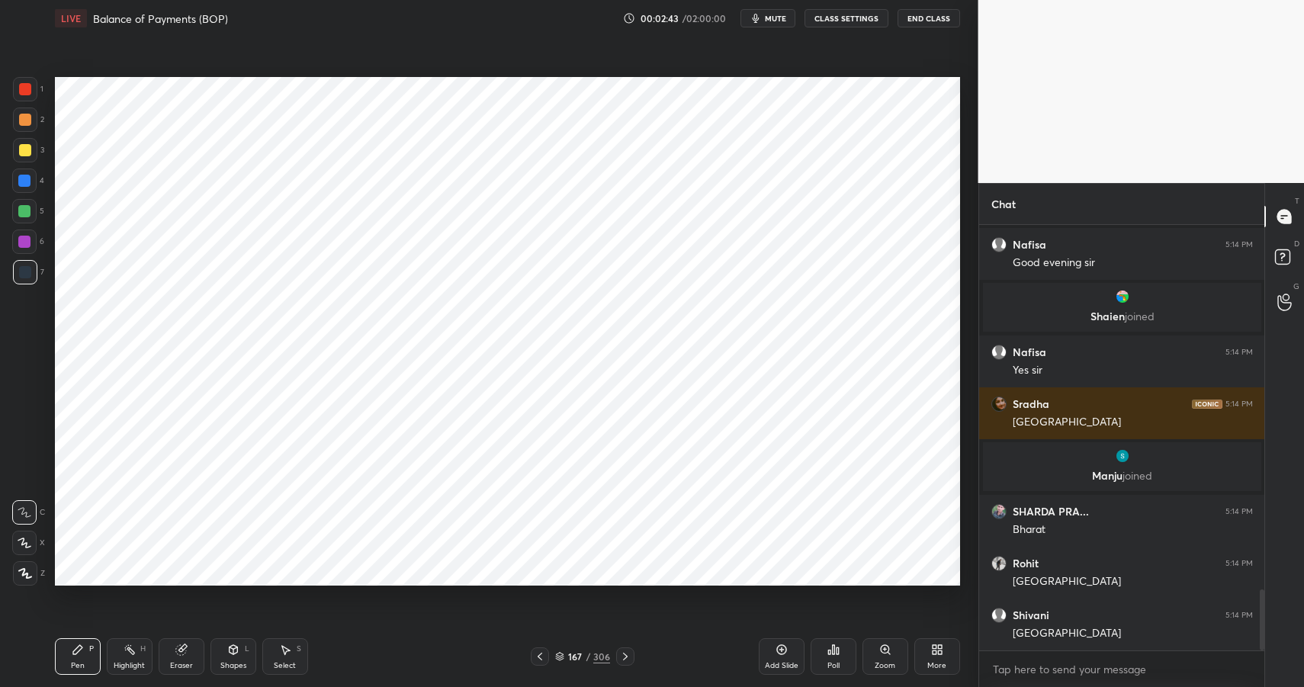
scroll to position [2527, 0]
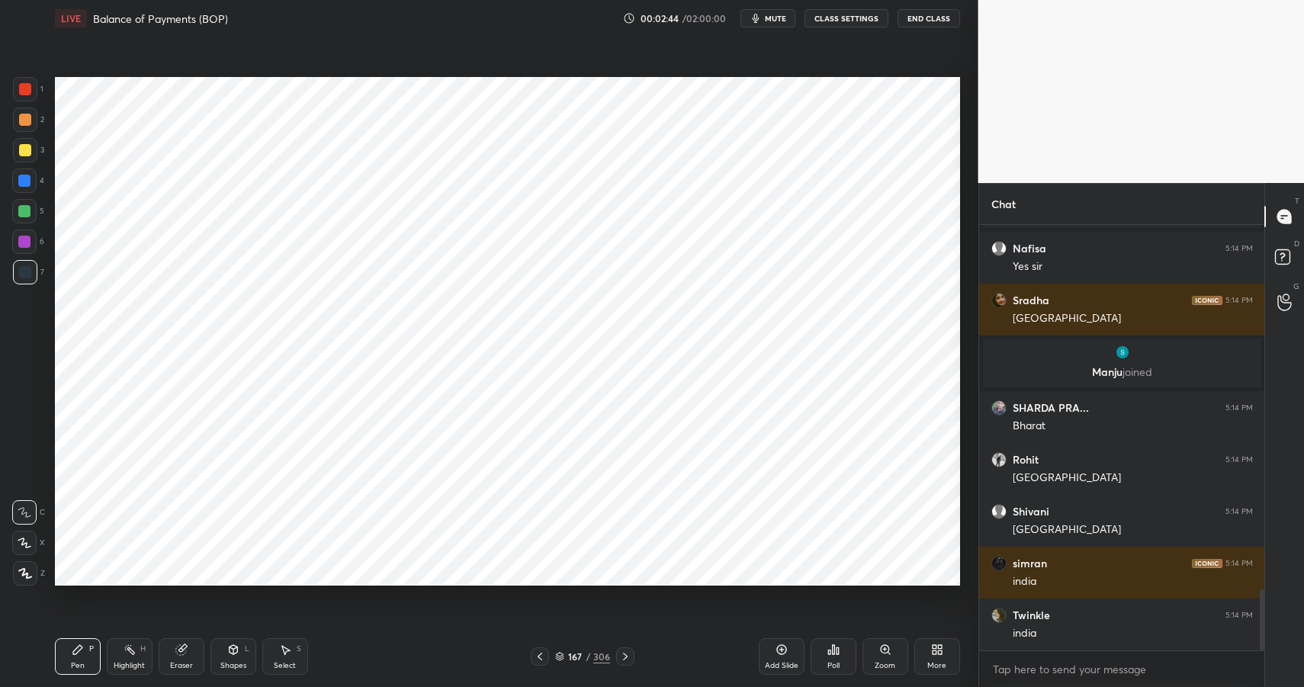
click at [224, 654] on div "Shapes L" at bounding box center [234, 656] width 46 height 37
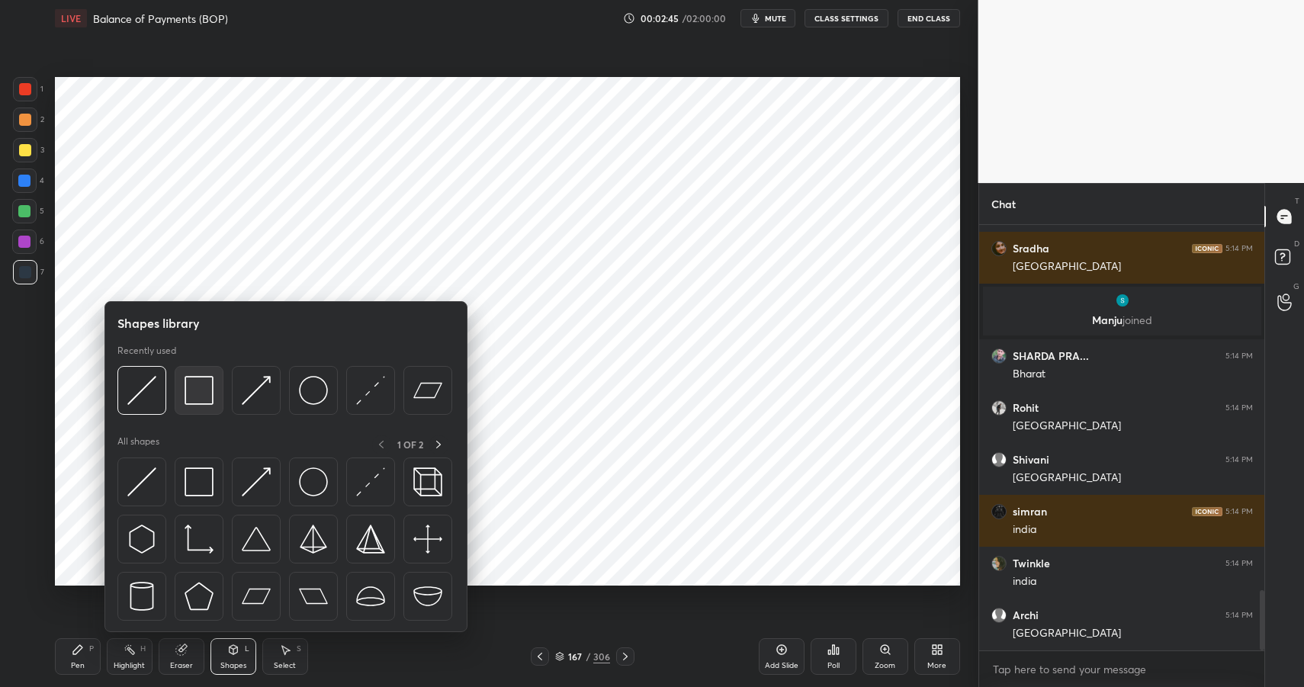
scroll to position [2683, 0]
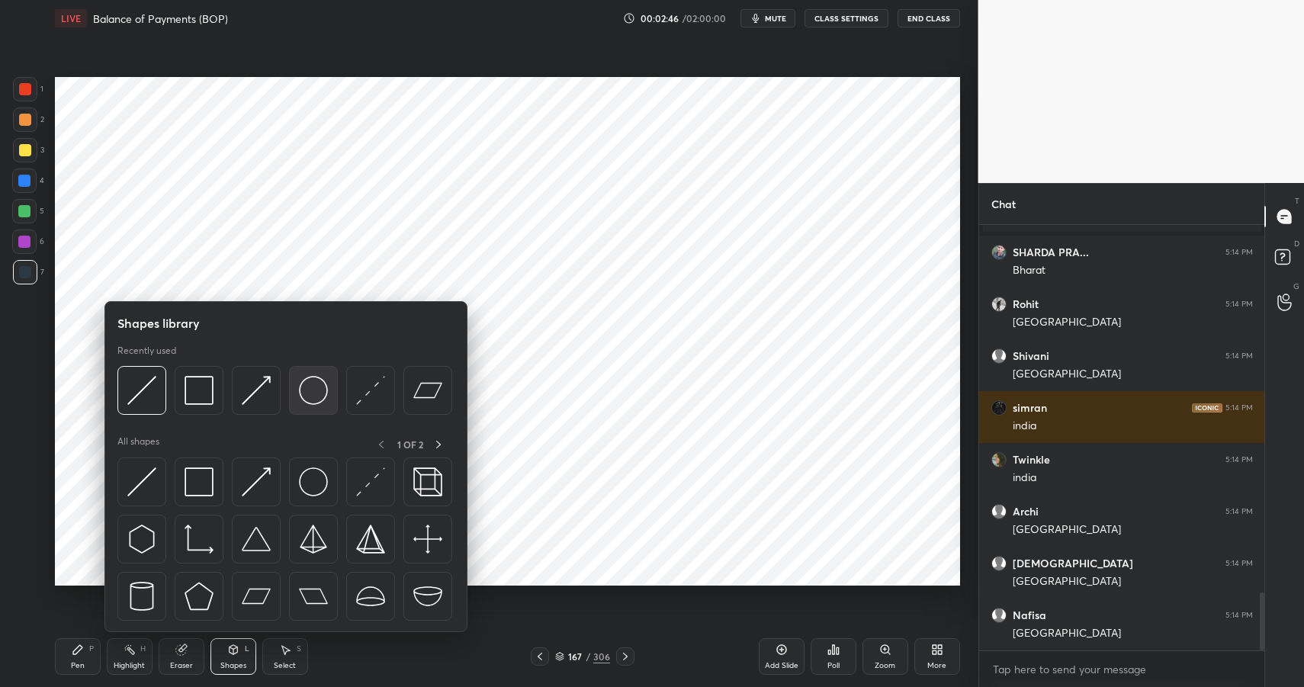
click at [310, 391] on img at bounding box center [313, 390] width 29 height 29
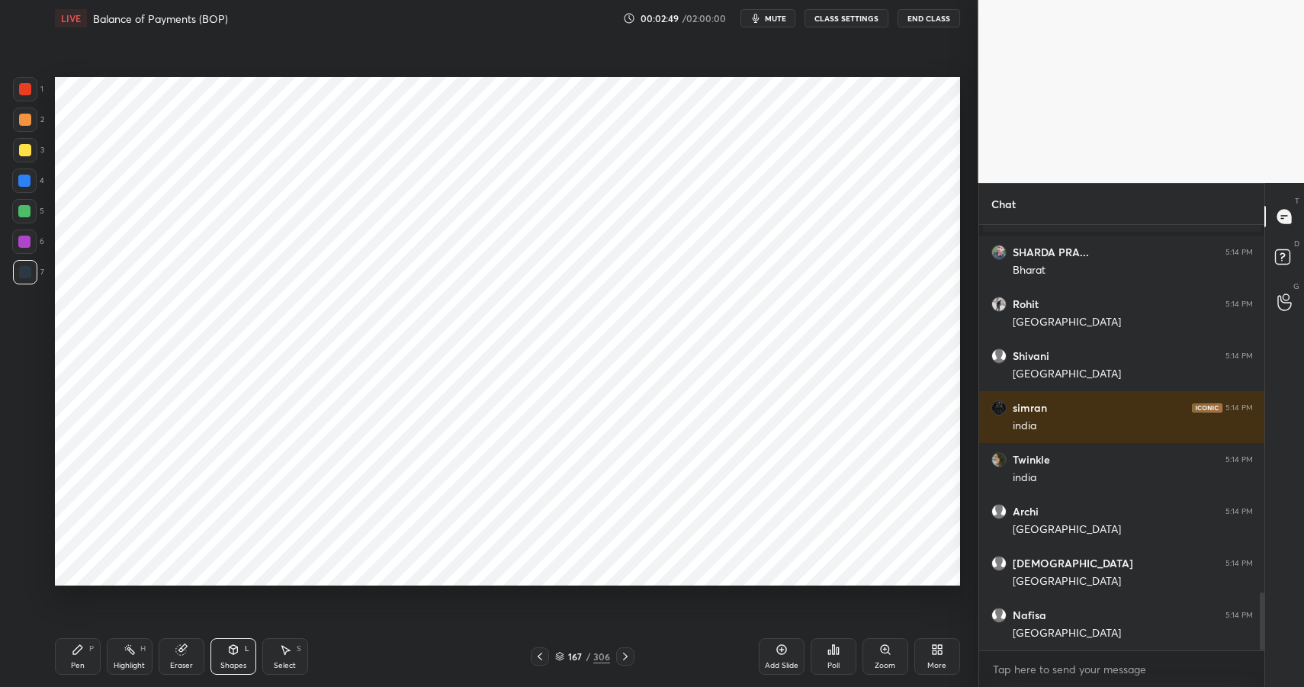
click at [89, 656] on div "Pen P" at bounding box center [78, 656] width 46 height 37
click at [82, 657] on div "Pen P" at bounding box center [78, 656] width 46 height 37
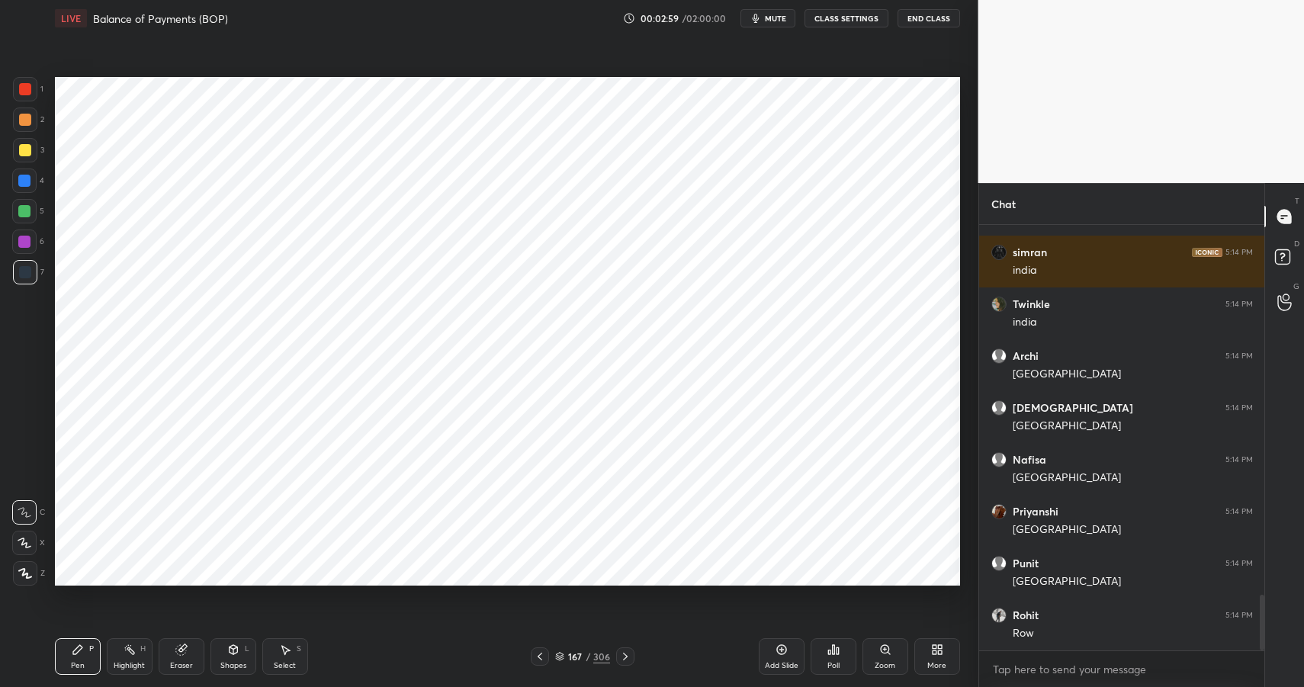
scroll to position [2890, 0]
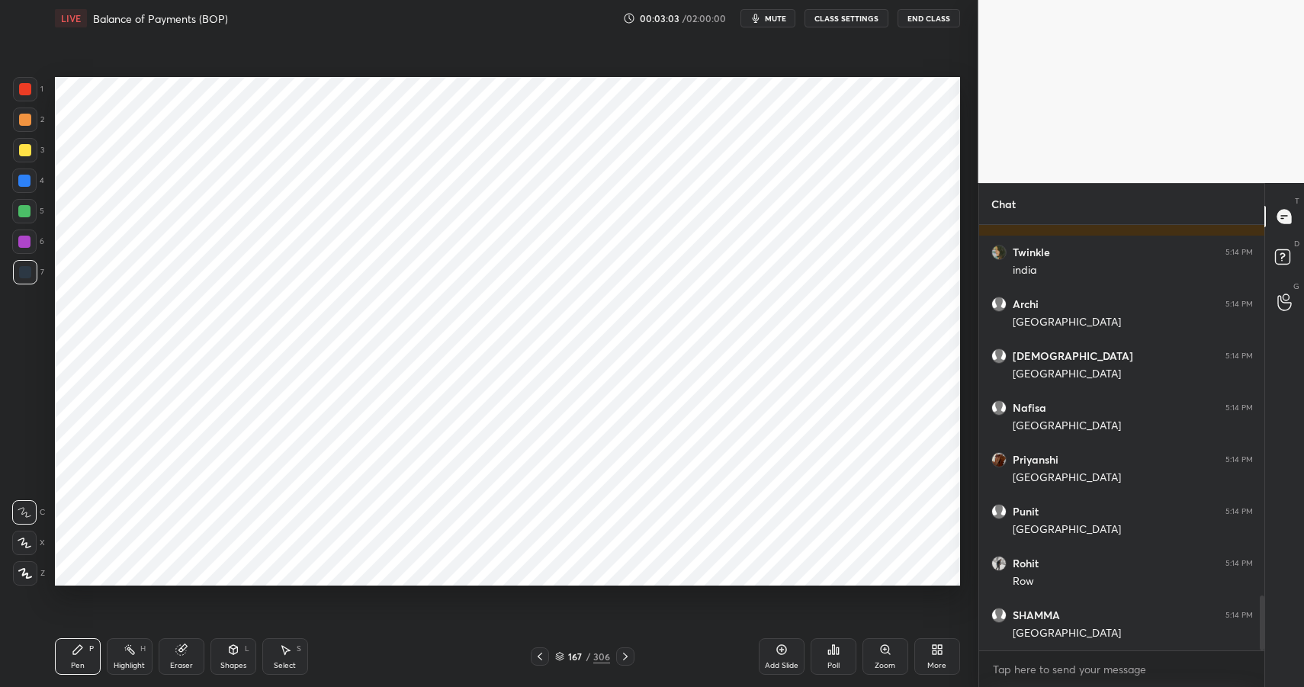
click at [231, 658] on div "Shapes L" at bounding box center [234, 656] width 46 height 37
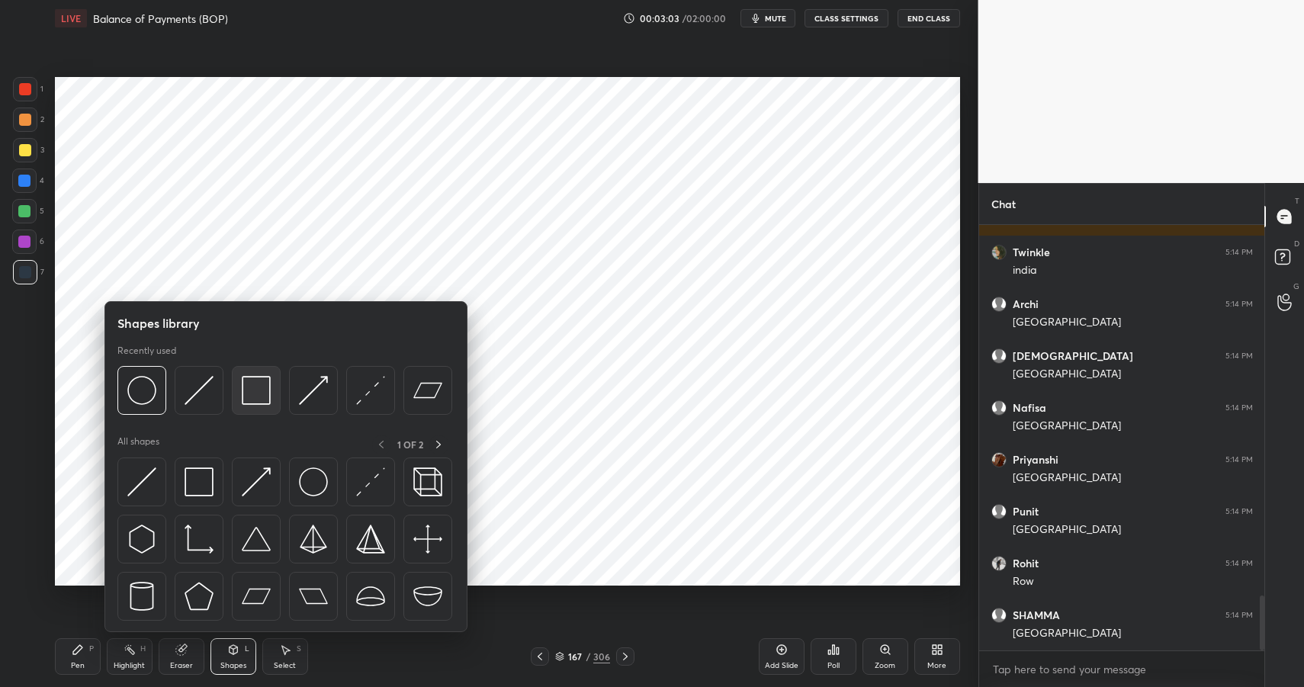
click at [242, 393] on img at bounding box center [256, 390] width 29 height 29
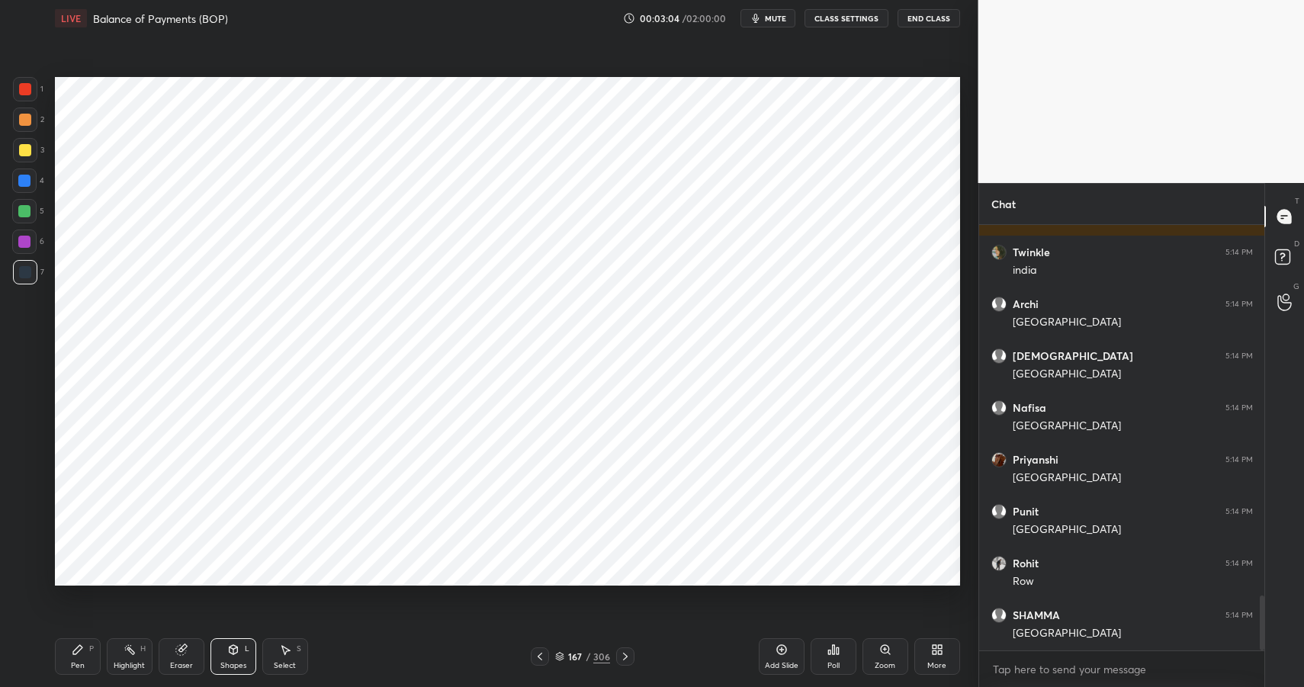
scroll to position [2942, 0]
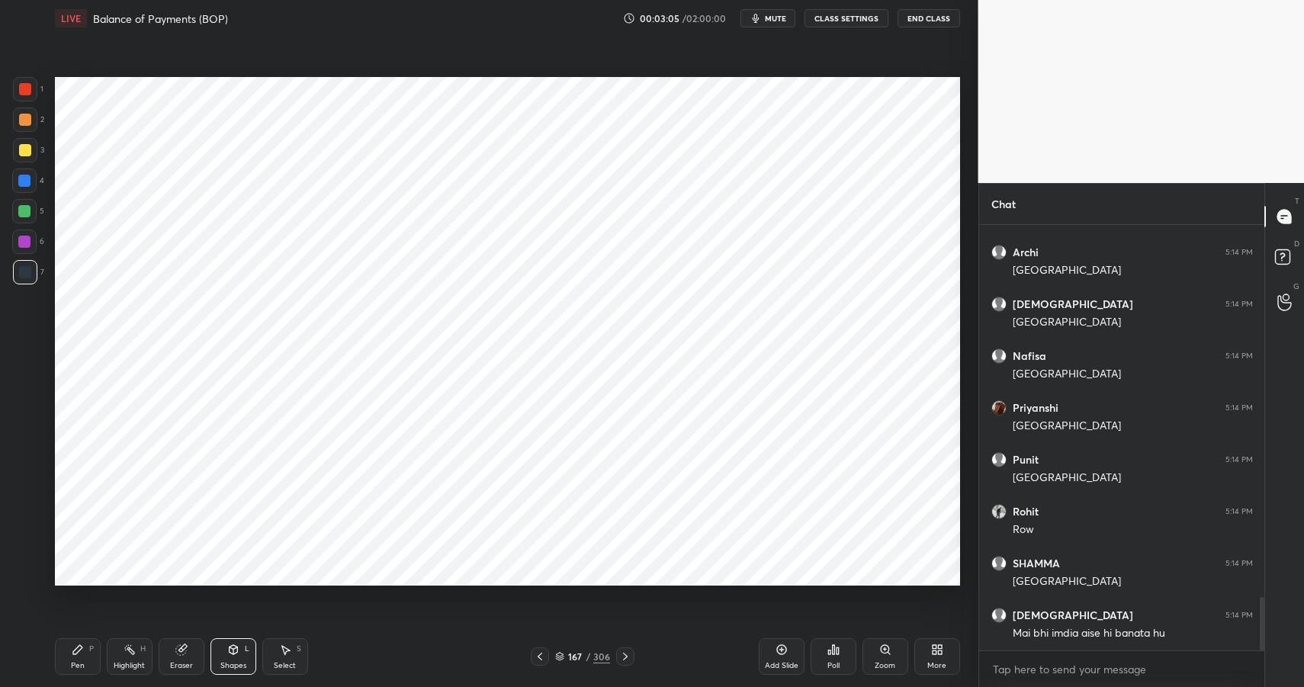
click at [60, 654] on div "Pen P" at bounding box center [78, 656] width 46 height 37
click at [69, 663] on div "Pen P" at bounding box center [78, 656] width 46 height 37
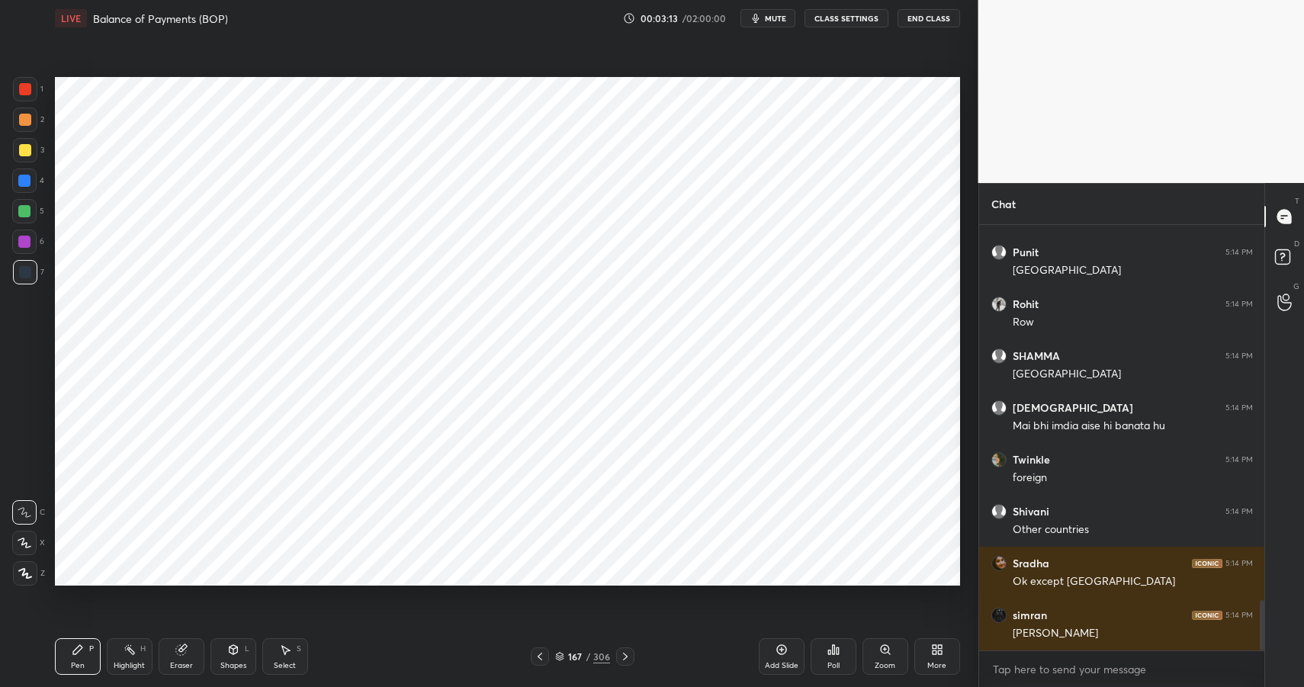
scroll to position [3202, 0]
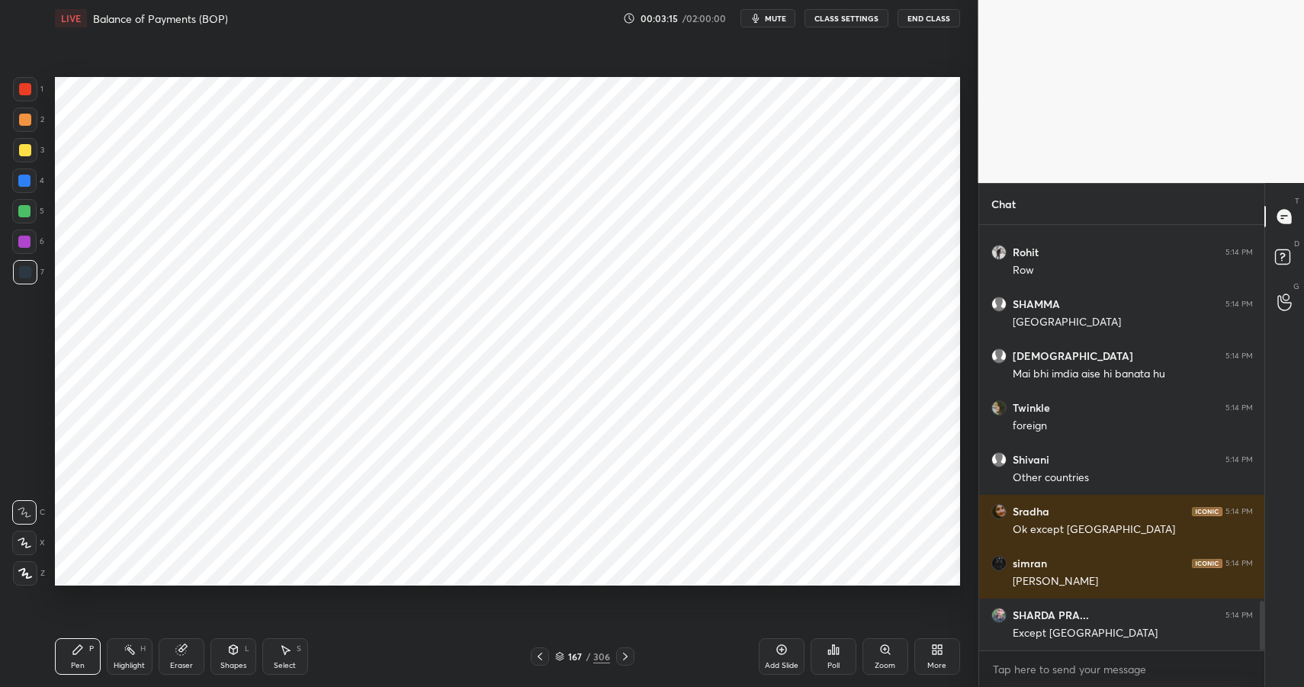
click at [31, 81] on div at bounding box center [25, 89] width 24 height 24
click at [25, 243] on div at bounding box center [24, 242] width 12 height 12
click at [24, 249] on div at bounding box center [24, 242] width 24 height 24
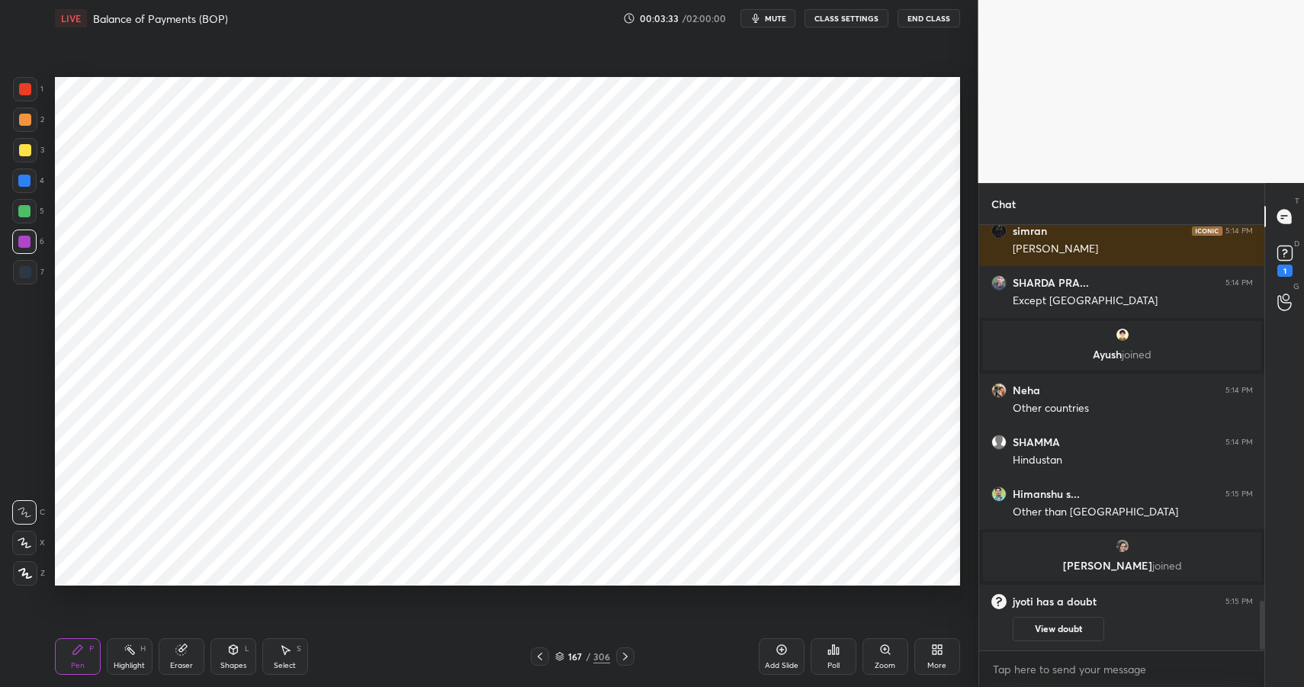
scroll to position [3279, 0]
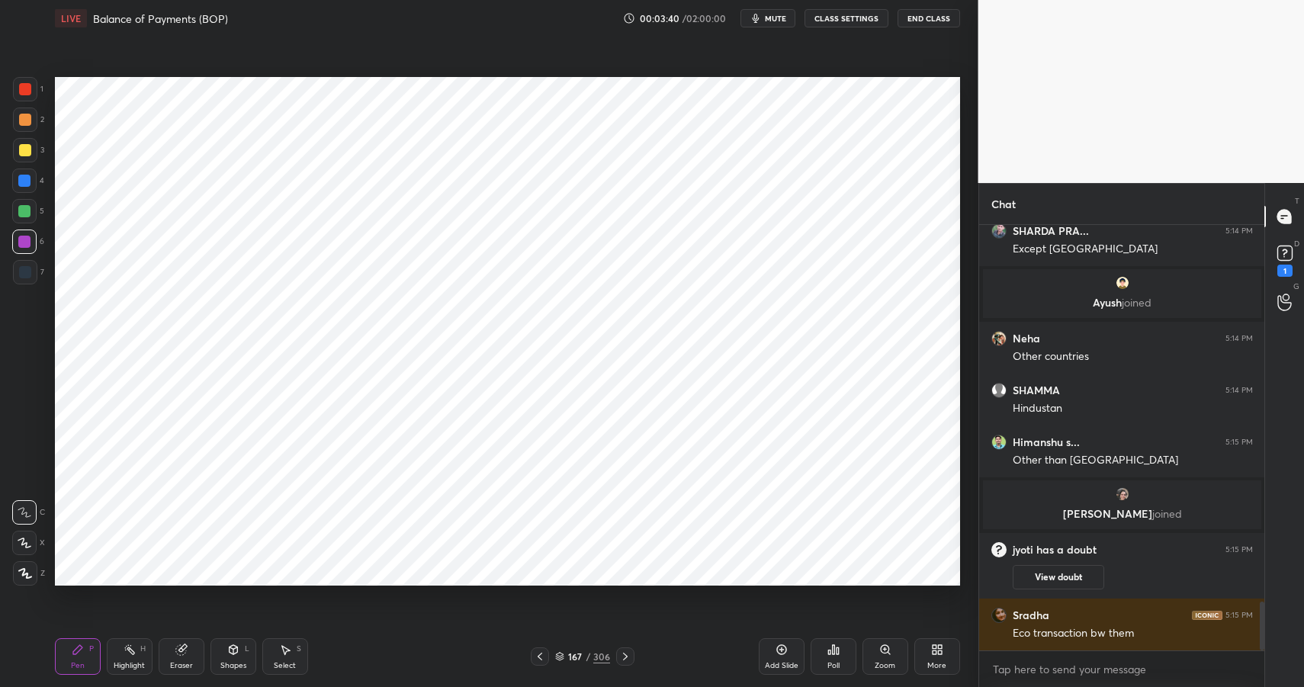
click at [128, 646] on icon at bounding box center [130, 650] width 12 height 12
click at [142, 646] on div "Highlight H" at bounding box center [130, 656] width 46 height 37
click at [76, 650] on icon at bounding box center [77, 649] width 9 height 9
click at [28, 175] on div at bounding box center [24, 181] width 12 height 12
click at [24, 173] on div at bounding box center [24, 181] width 24 height 24
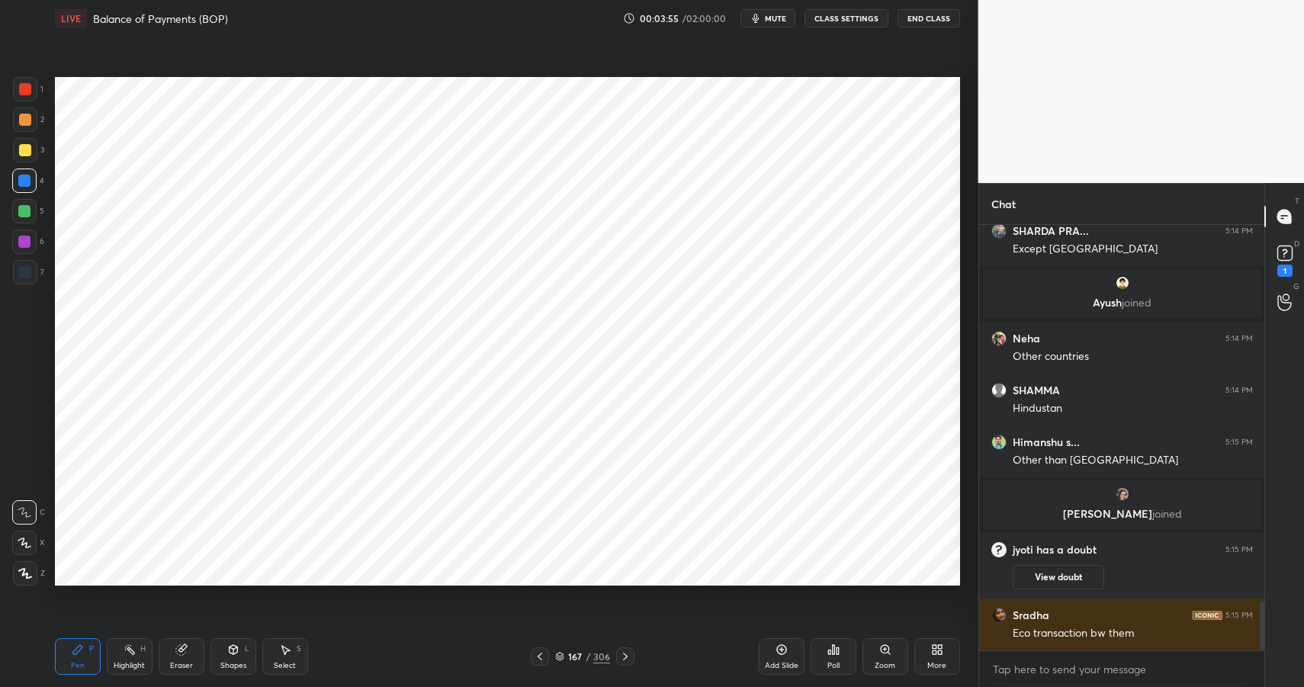
click at [236, 664] on div "Shapes" at bounding box center [233, 666] width 26 height 8
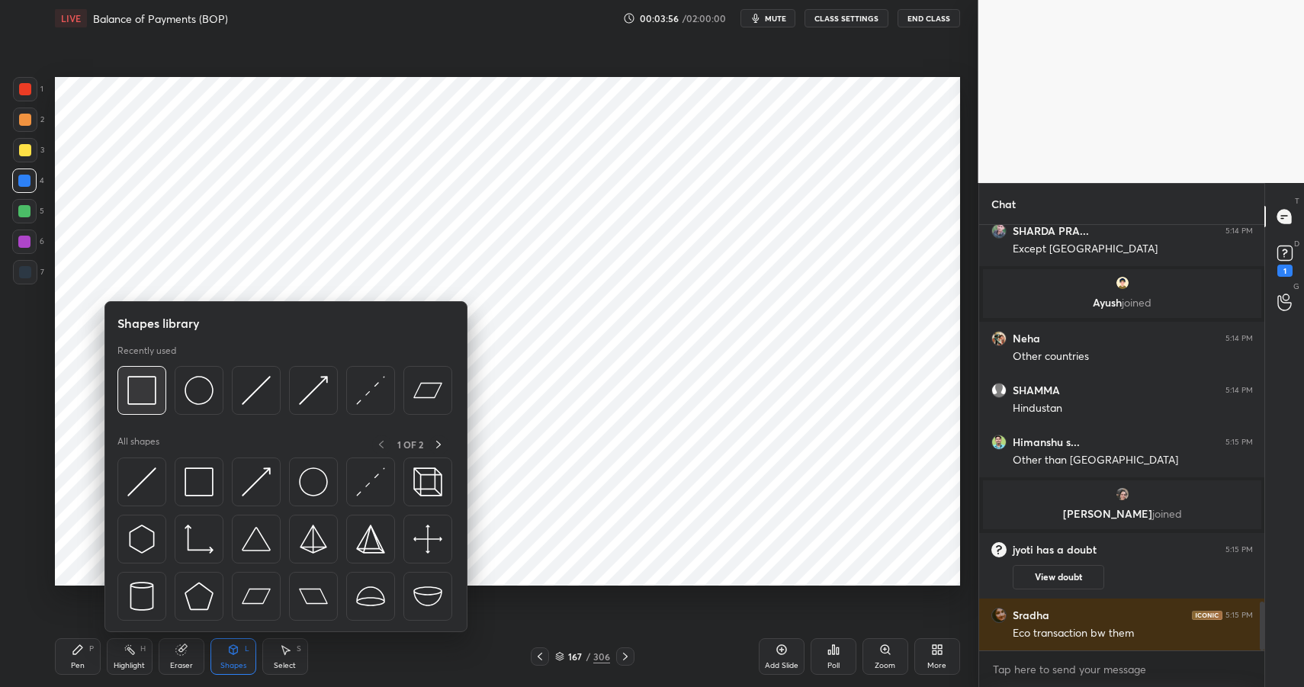
click at [143, 394] on img at bounding box center [141, 390] width 29 height 29
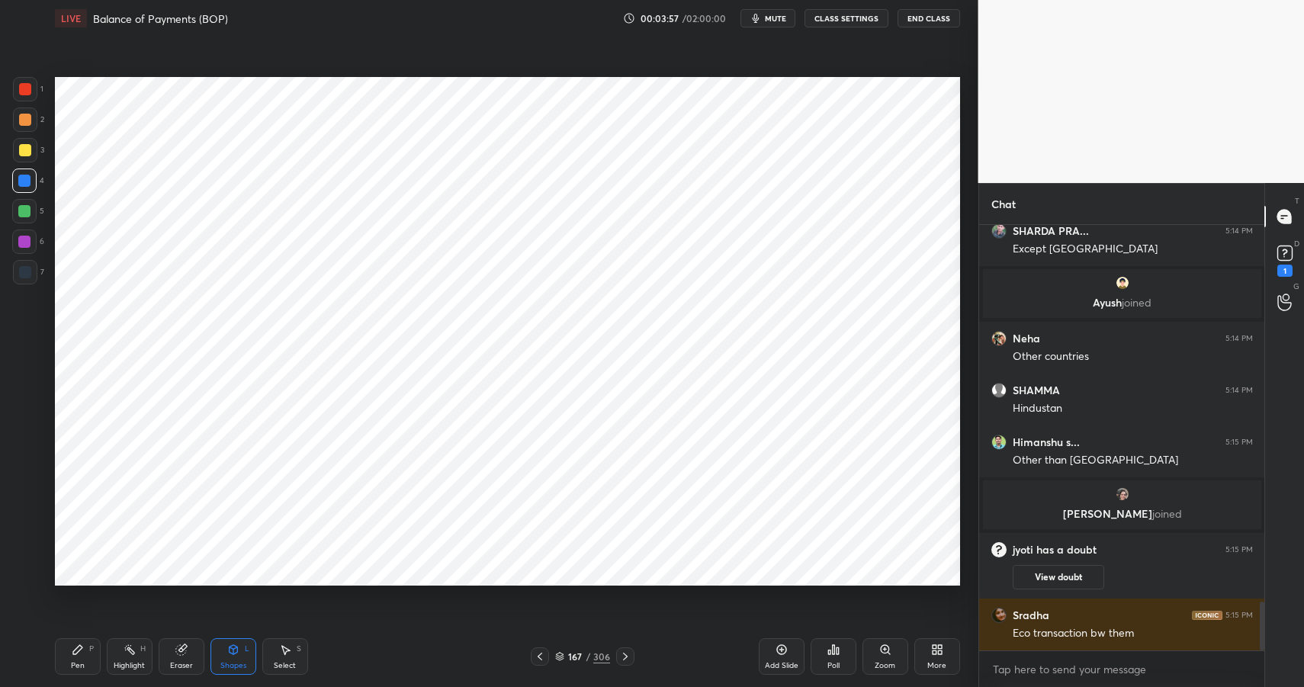
scroll to position [3330, 0]
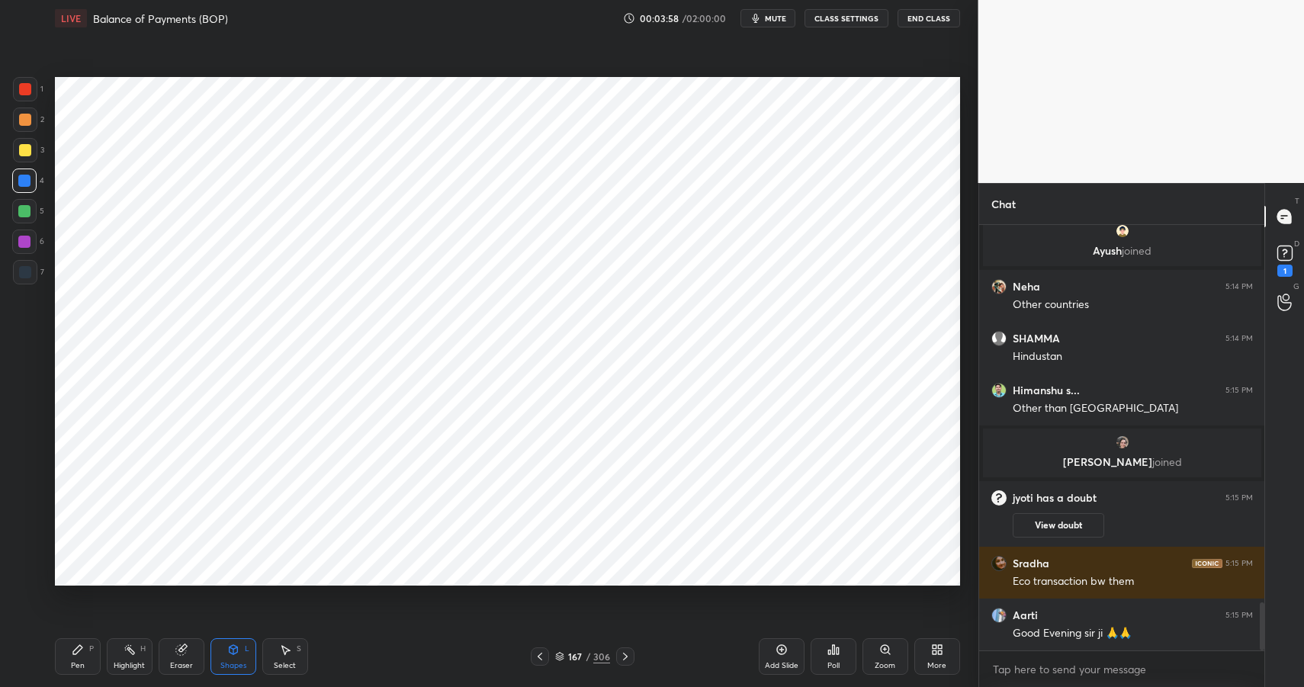
drag, startPoint x: 233, startPoint y: 660, endPoint x: 232, endPoint y: 642, distance: 18.3
click at [233, 660] on div "Shapes L" at bounding box center [234, 656] width 46 height 37
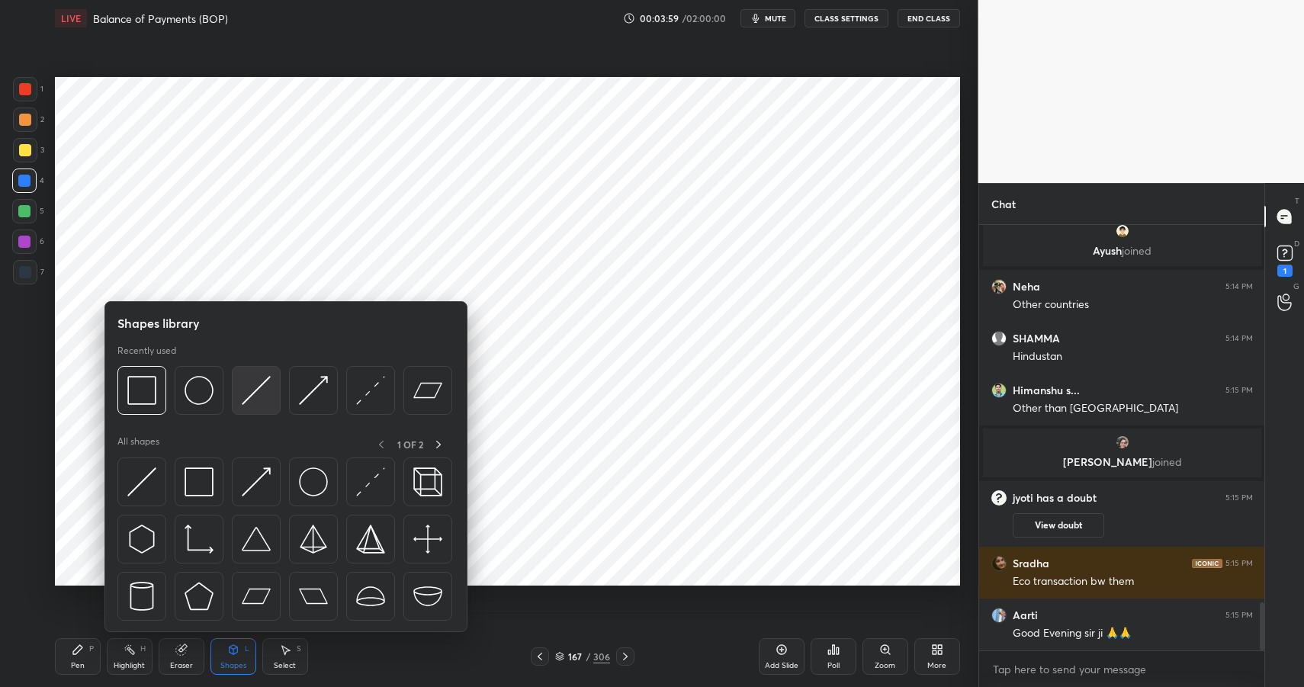
click at [249, 395] on img at bounding box center [256, 390] width 29 height 29
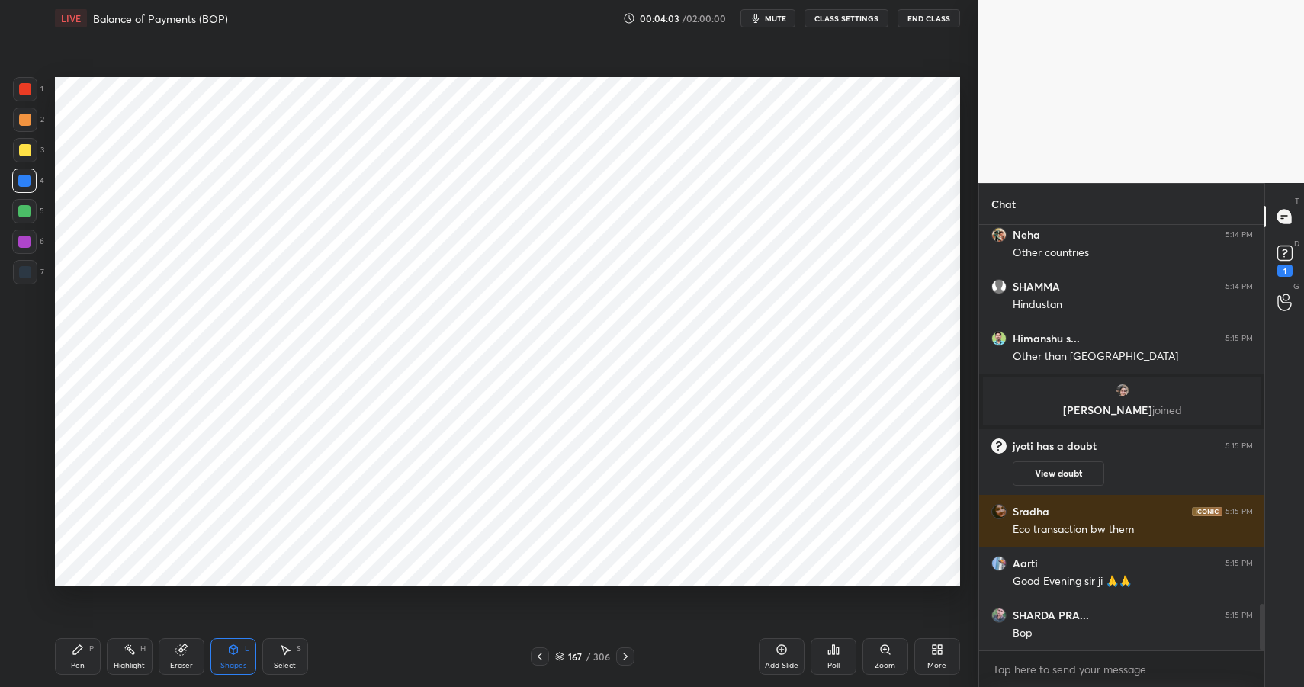
scroll to position [3434, 0]
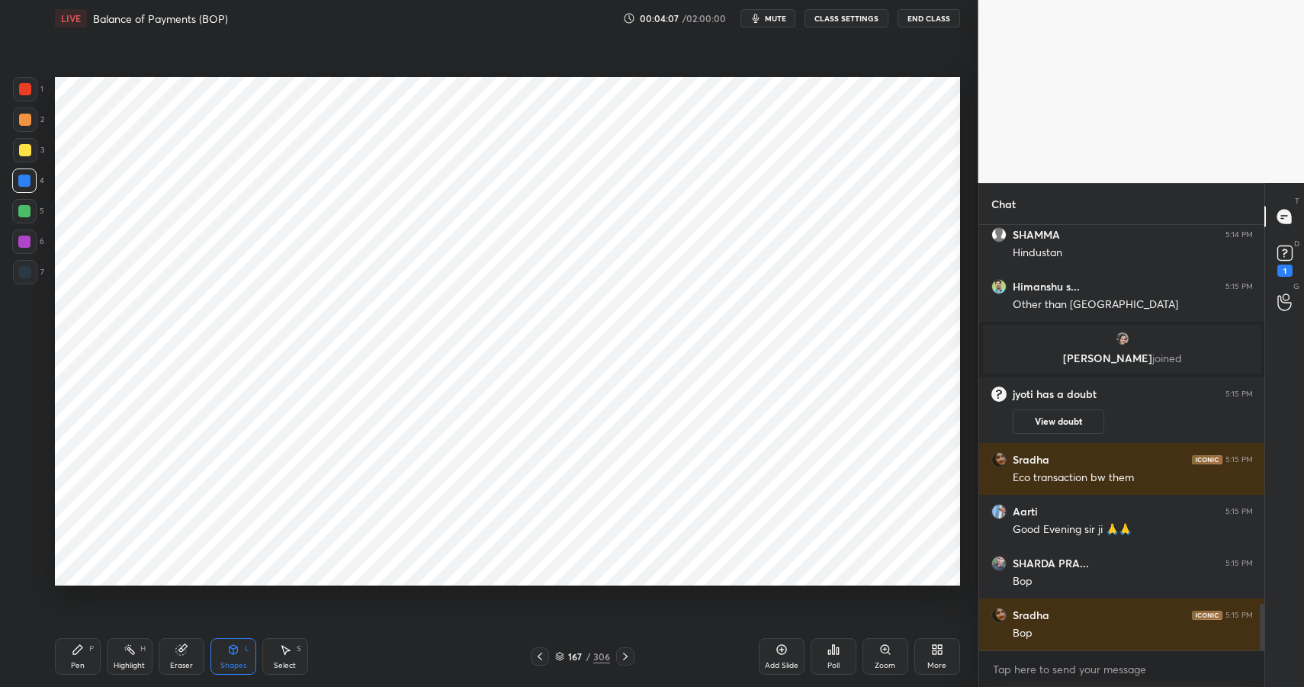
click at [81, 648] on icon at bounding box center [77, 649] width 9 height 9
click at [26, 268] on div at bounding box center [25, 272] width 12 height 12
drag, startPoint x: 26, startPoint y: 269, endPoint x: 50, endPoint y: 260, distance: 26.1
click at [26, 269] on div at bounding box center [25, 272] width 12 height 12
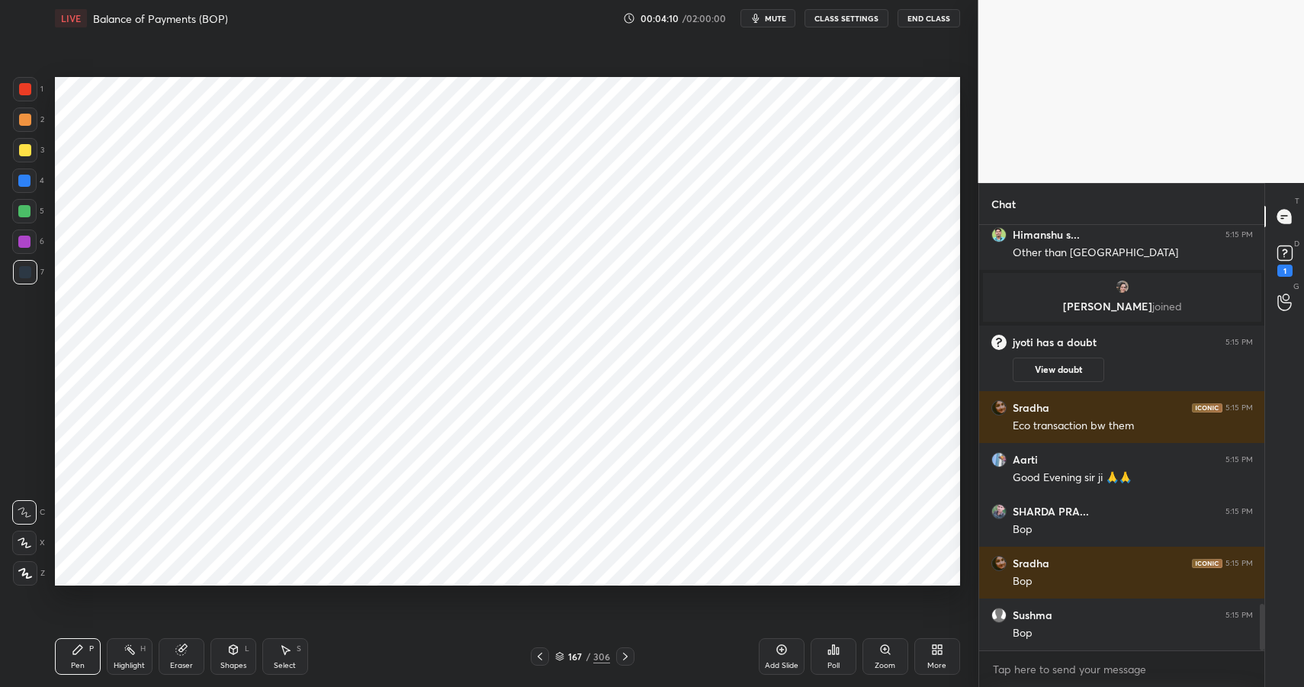
click at [25, 183] on div at bounding box center [24, 181] width 12 height 12
click at [30, 182] on div at bounding box center [24, 181] width 12 height 12
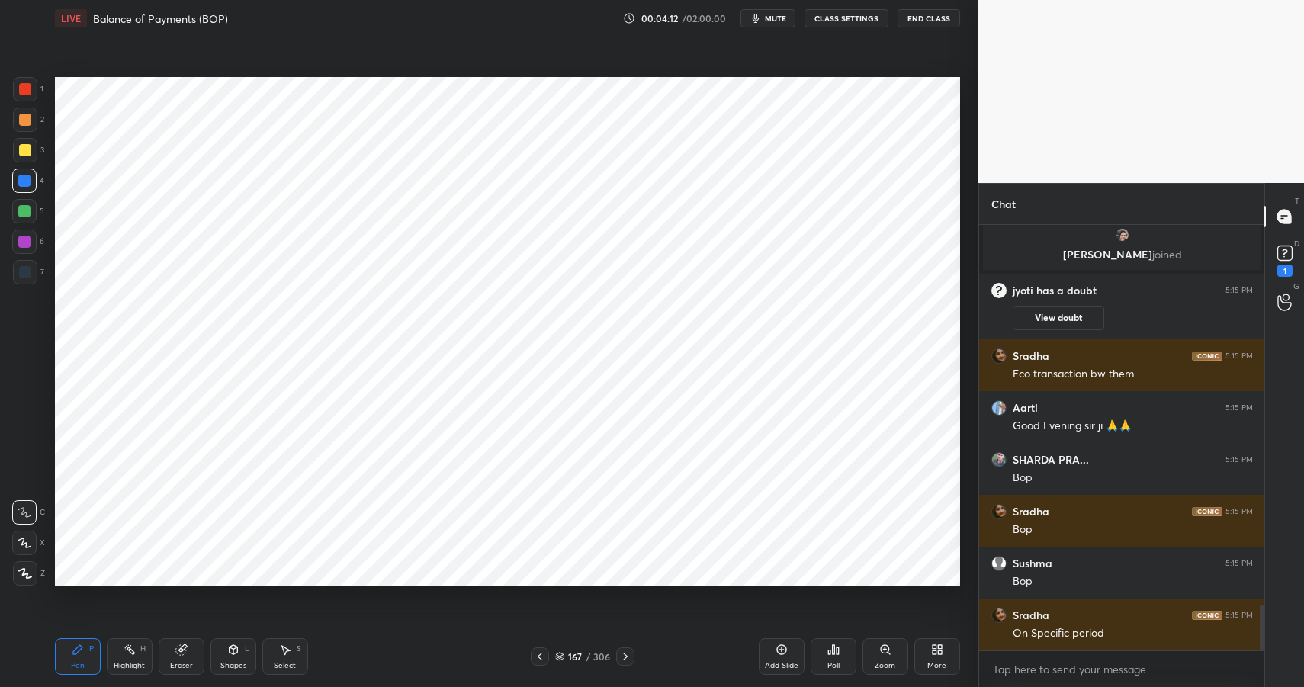
click at [28, 242] on div at bounding box center [24, 242] width 12 height 12
click at [28, 243] on div at bounding box center [24, 242] width 12 height 12
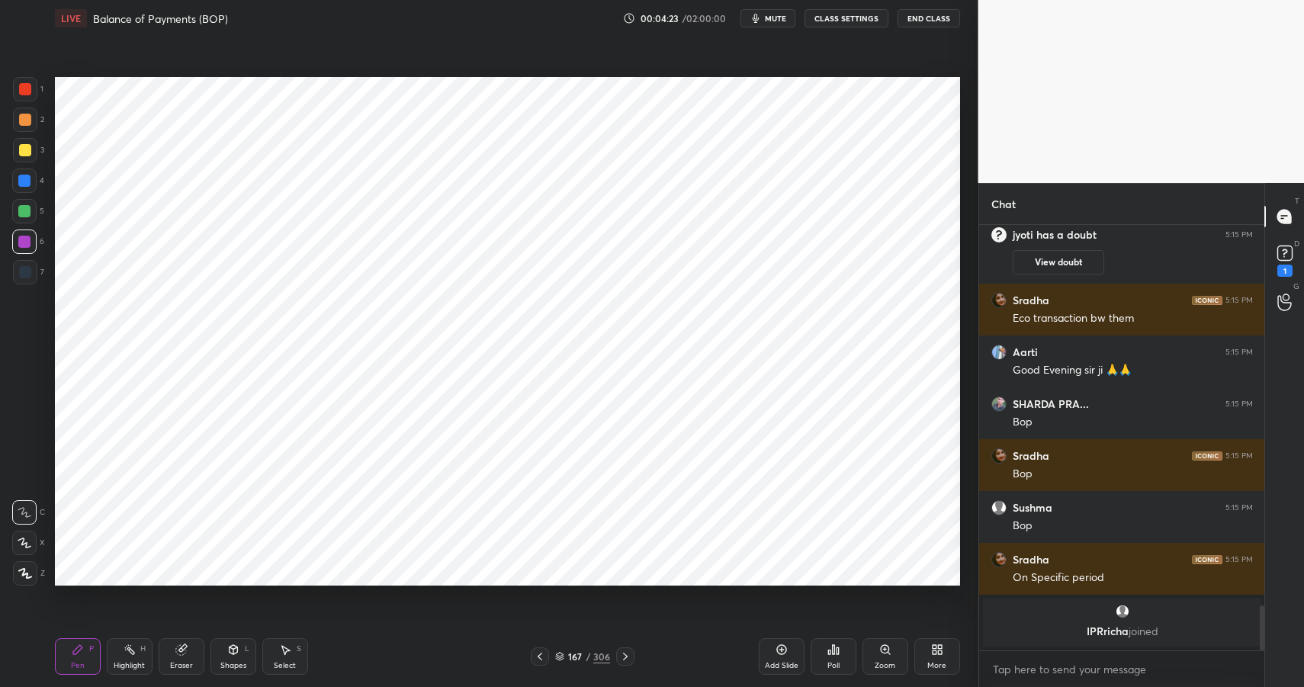
click at [140, 653] on div "H" at bounding box center [142, 649] width 5 height 8
click at [136, 651] on div "Highlight H" at bounding box center [130, 656] width 46 height 37
click at [84, 657] on div "Pen P" at bounding box center [78, 656] width 46 height 37
drag, startPoint x: 89, startPoint y: 655, endPoint x: 96, endPoint y: 636, distance: 20.3
click at [88, 659] on div "Pen P" at bounding box center [78, 656] width 46 height 37
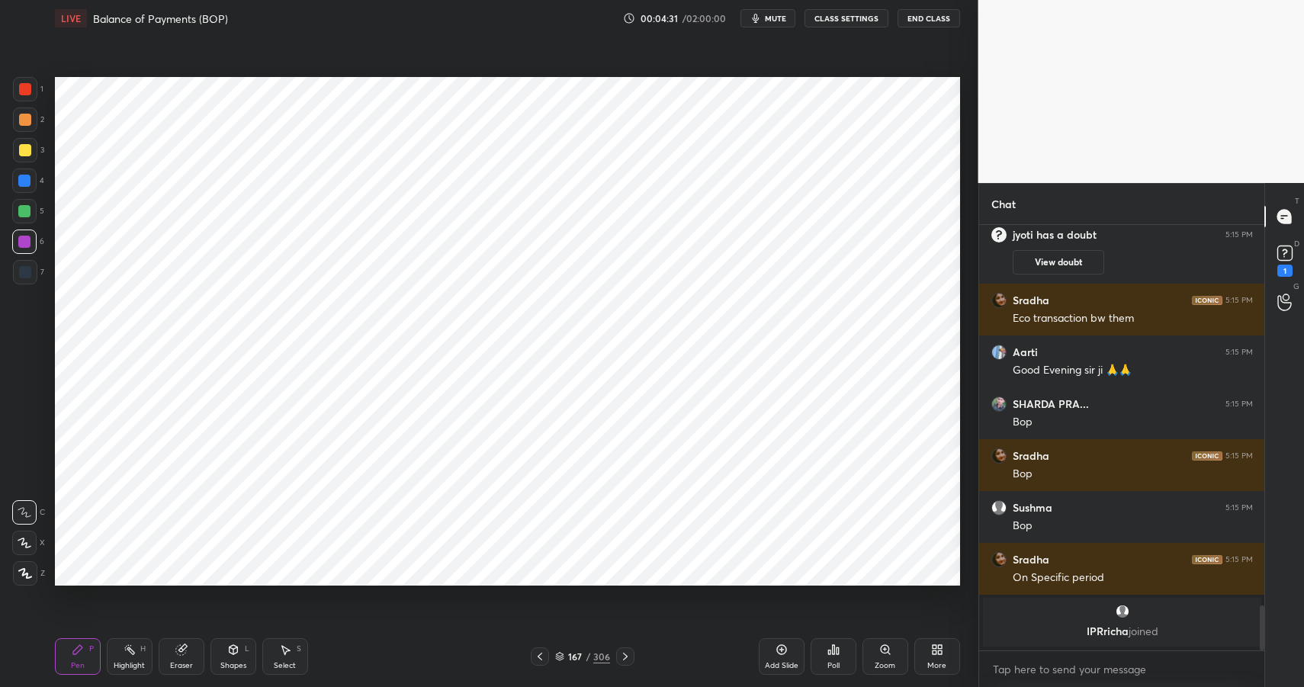
click at [27, 114] on div at bounding box center [25, 120] width 12 height 12
drag, startPoint x: 27, startPoint y: 114, endPoint x: 53, endPoint y: 93, distance: 32.5
click at [27, 114] on div at bounding box center [25, 120] width 12 height 12
click at [25, 214] on div at bounding box center [24, 211] width 12 height 12
click at [25, 212] on div at bounding box center [24, 211] width 12 height 12
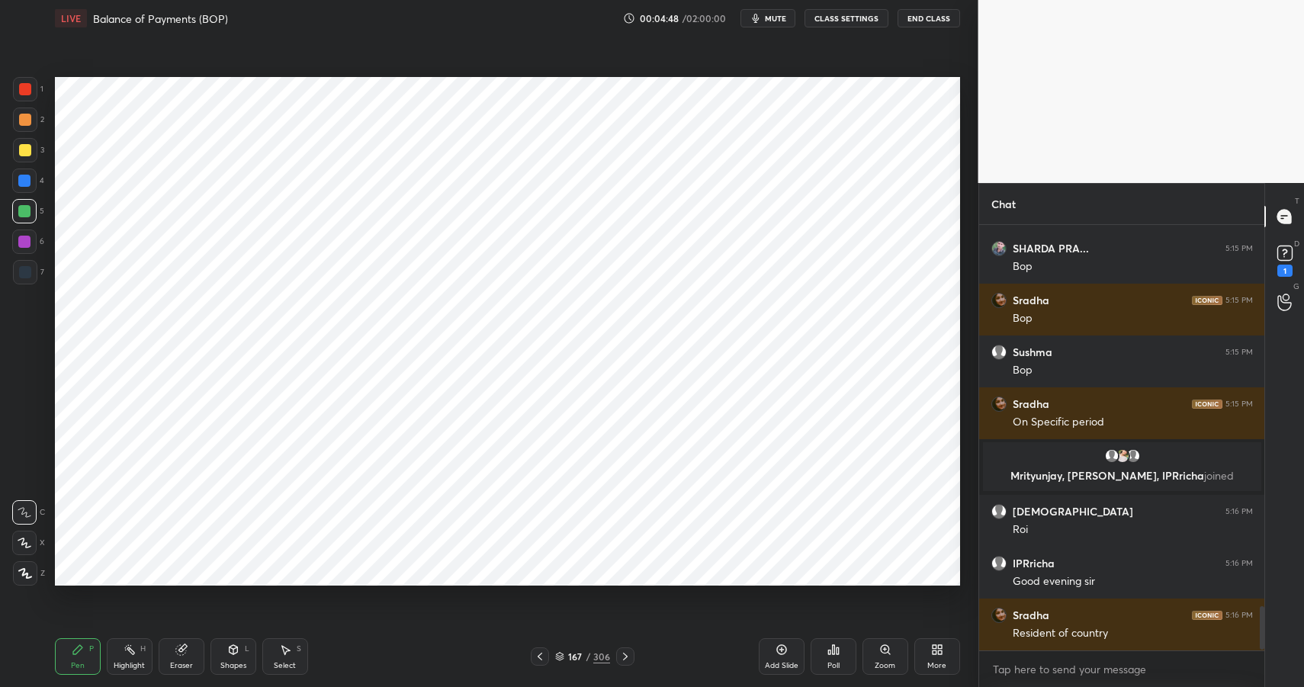
scroll to position [3705, 0]
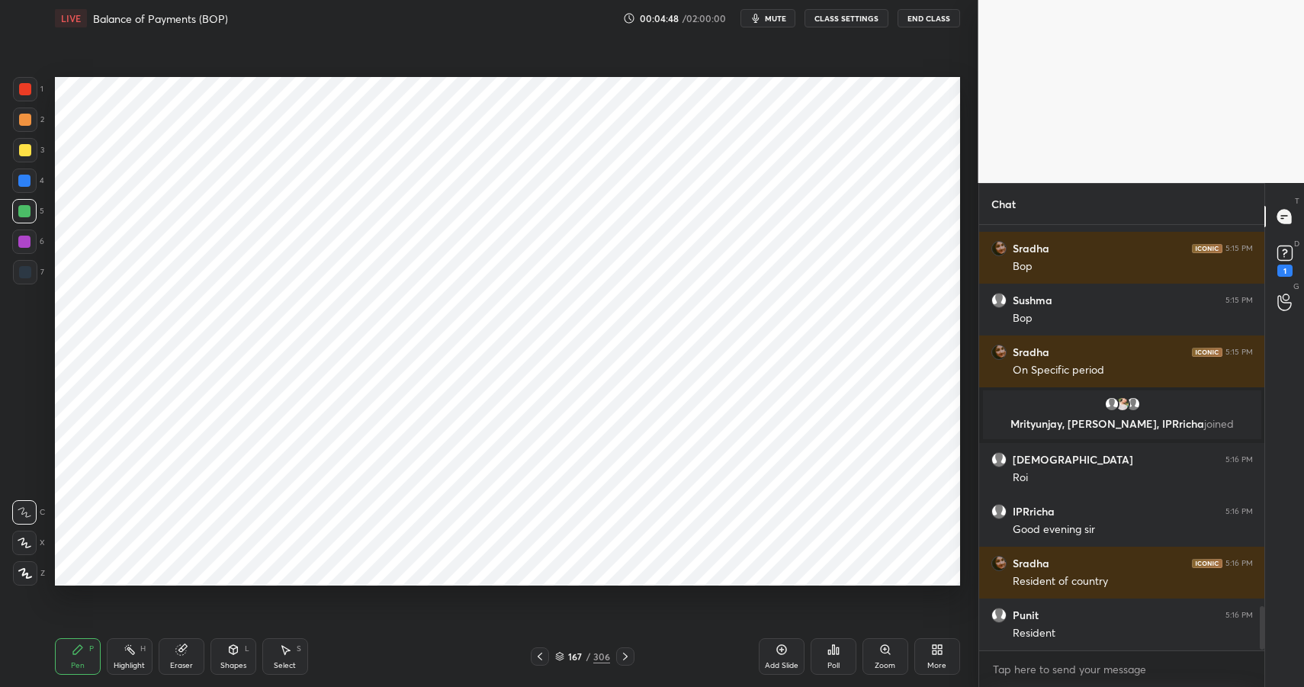
click at [147, 652] on div "Highlight H" at bounding box center [130, 656] width 46 height 37
click at [142, 650] on div "H" at bounding box center [142, 649] width 5 height 8
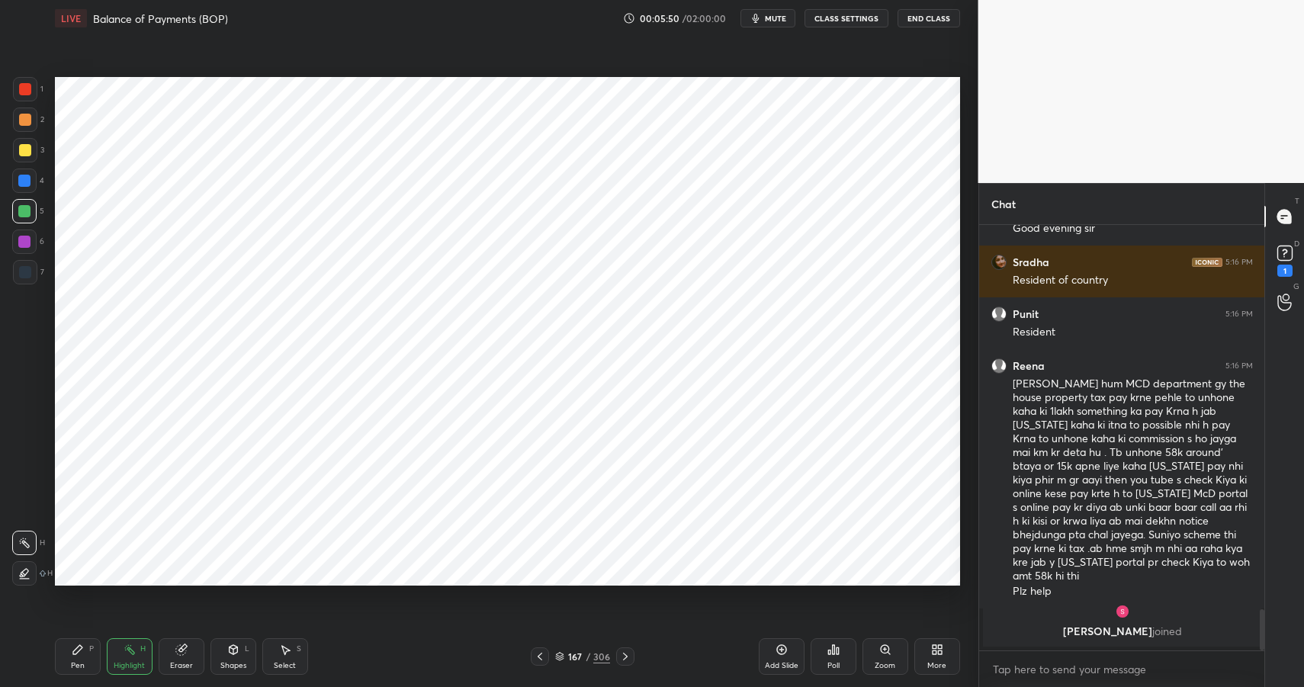
scroll to position [3931, 0]
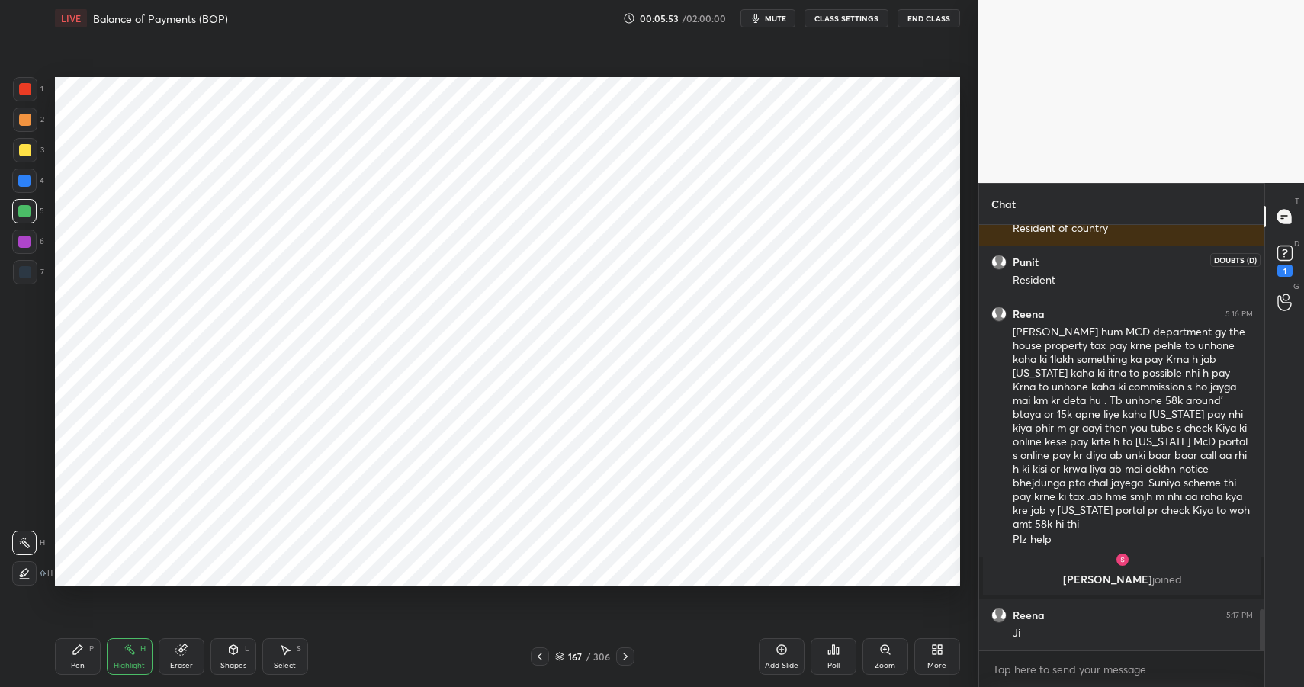
click at [1292, 251] on rect at bounding box center [1285, 253] width 14 height 14
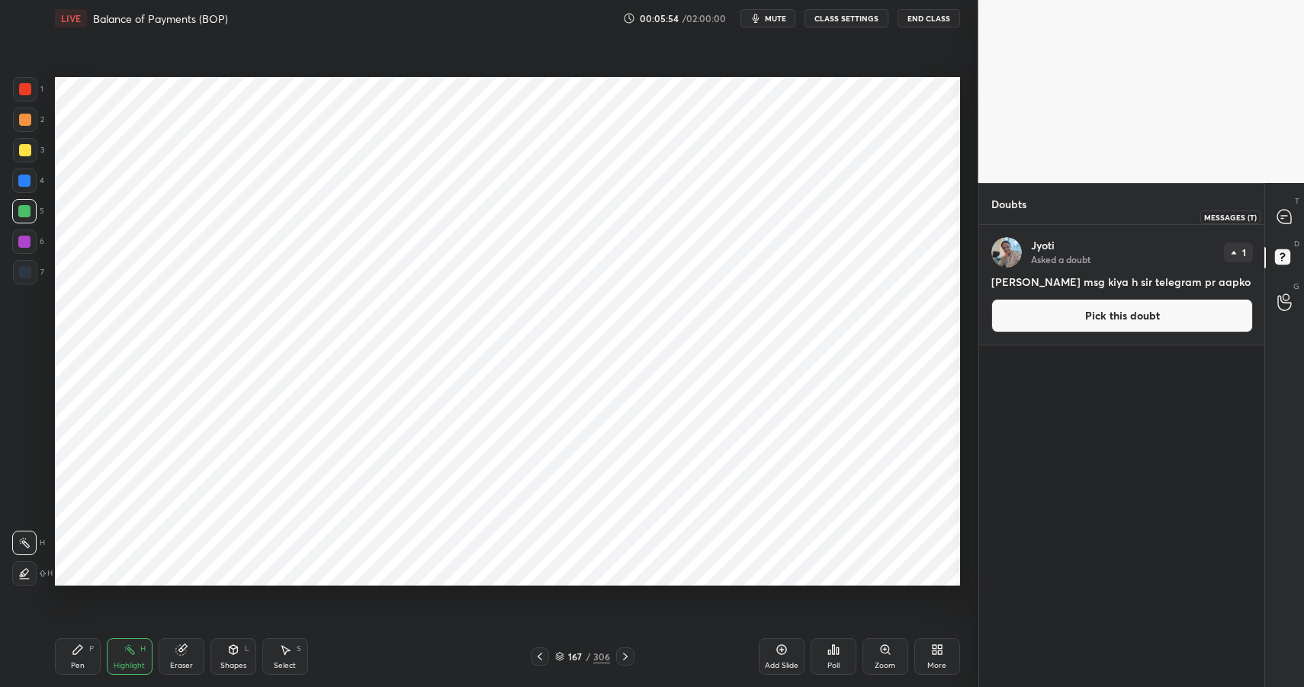
click at [1288, 223] on icon at bounding box center [1285, 217] width 14 height 14
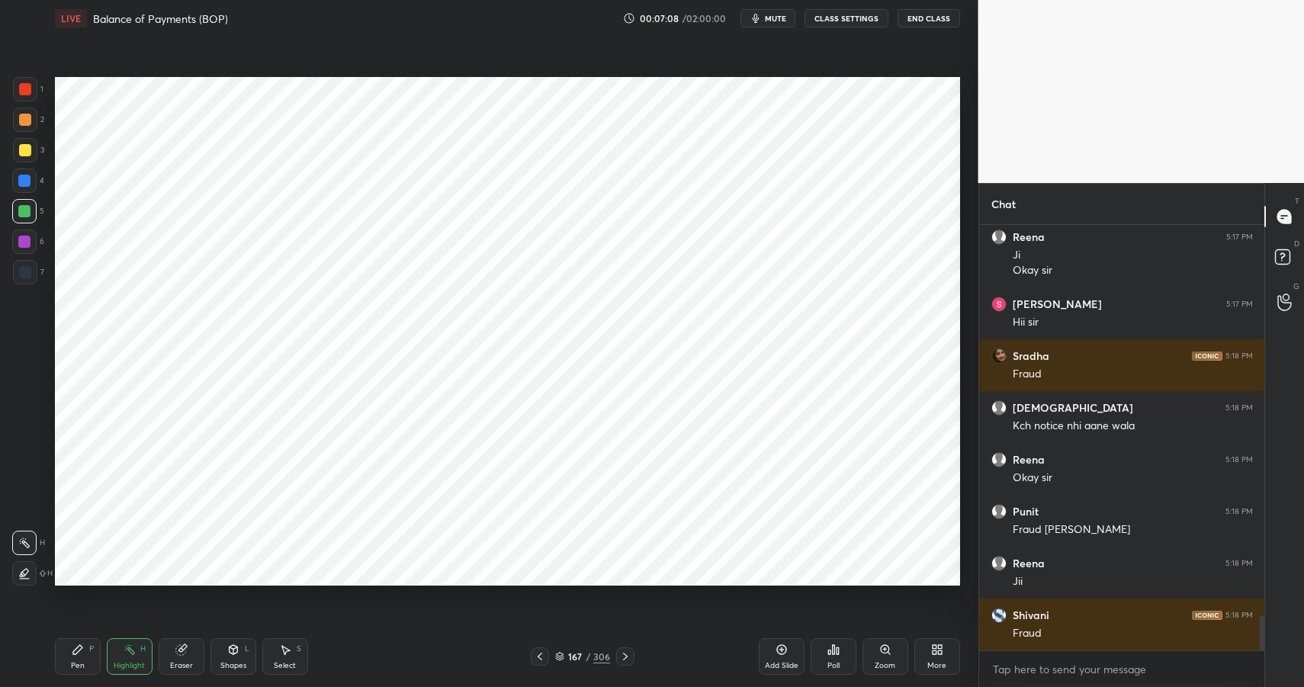
scroll to position [4772, 0]
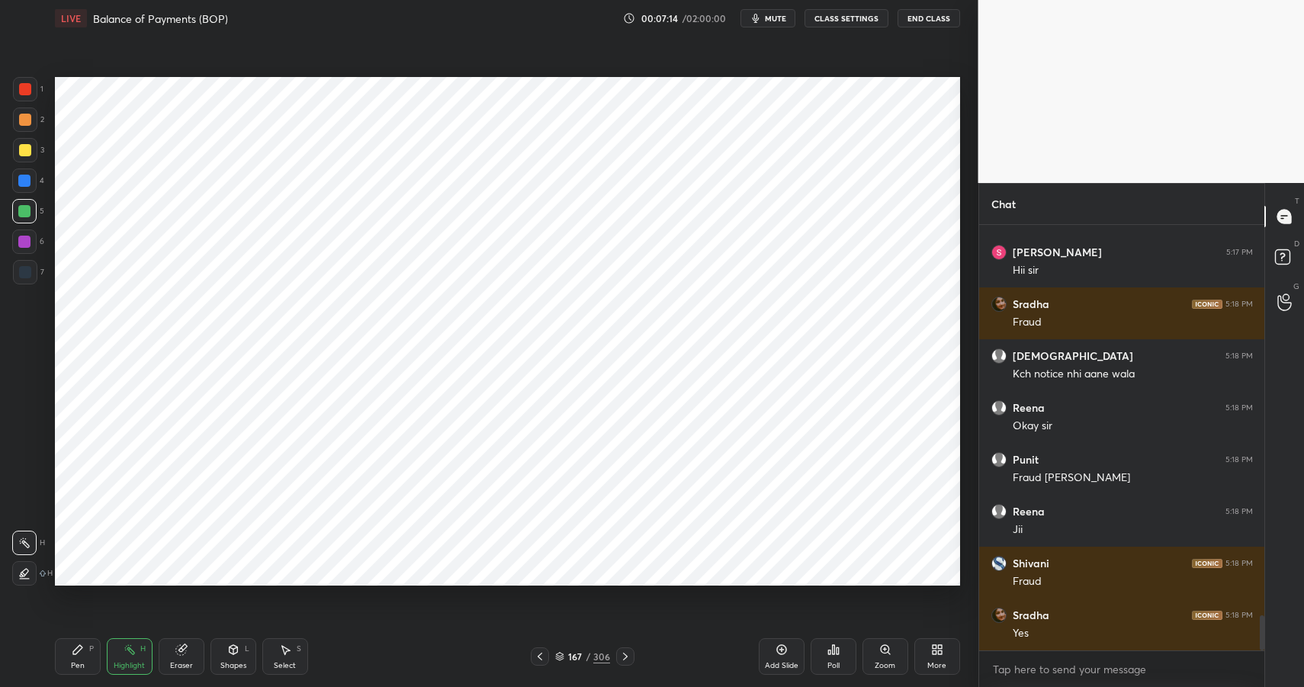
click at [81, 654] on icon at bounding box center [78, 650] width 12 height 12
drag, startPoint x: 81, startPoint y: 654, endPoint x: 109, endPoint y: 589, distance: 71.4
click at [81, 654] on icon at bounding box center [78, 650] width 12 height 12
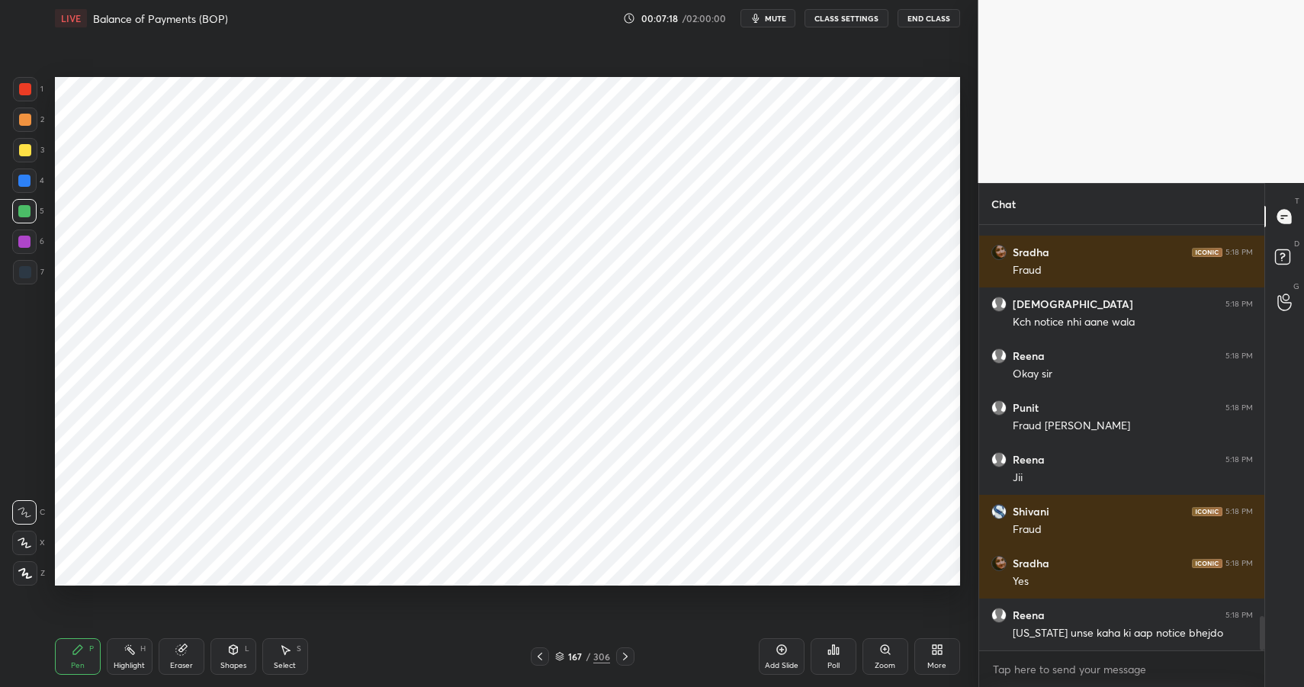
scroll to position [4876, 0]
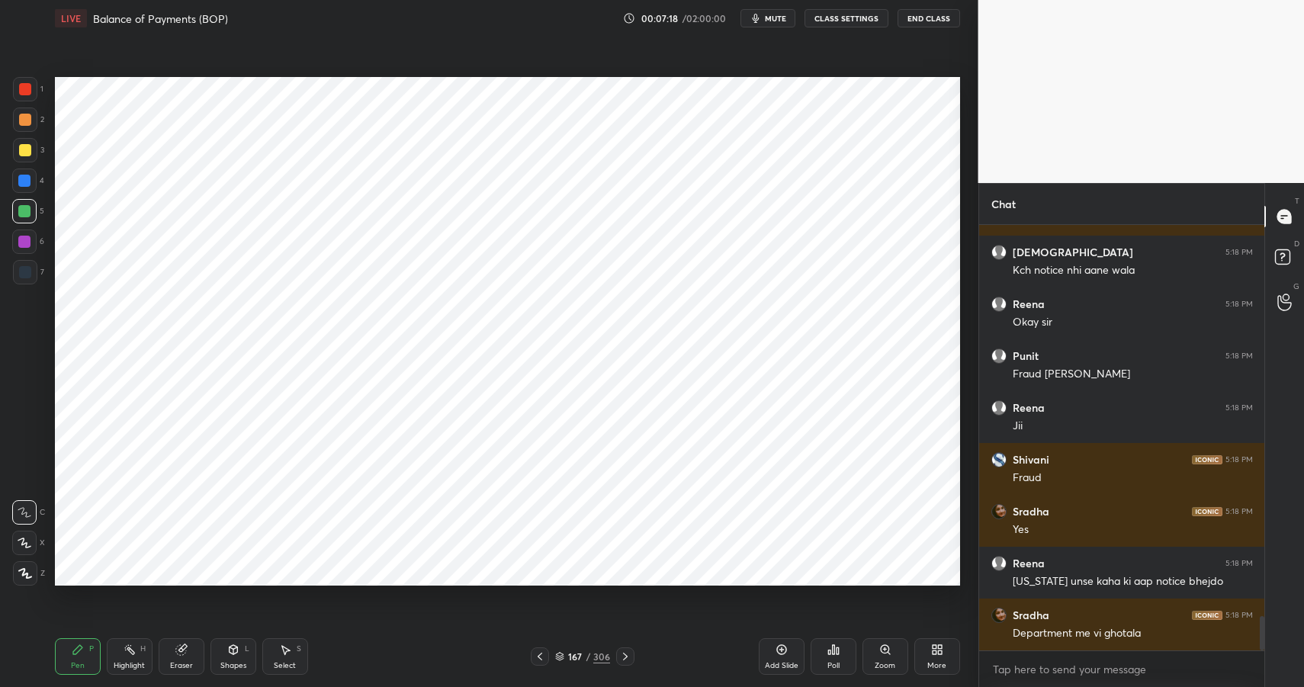
drag, startPoint x: 27, startPoint y: 87, endPoint x: 33, endPoint y: 103, distance: 17.1
click at [27, 86] on div at bounding box center [25, 89] width 12 height 12
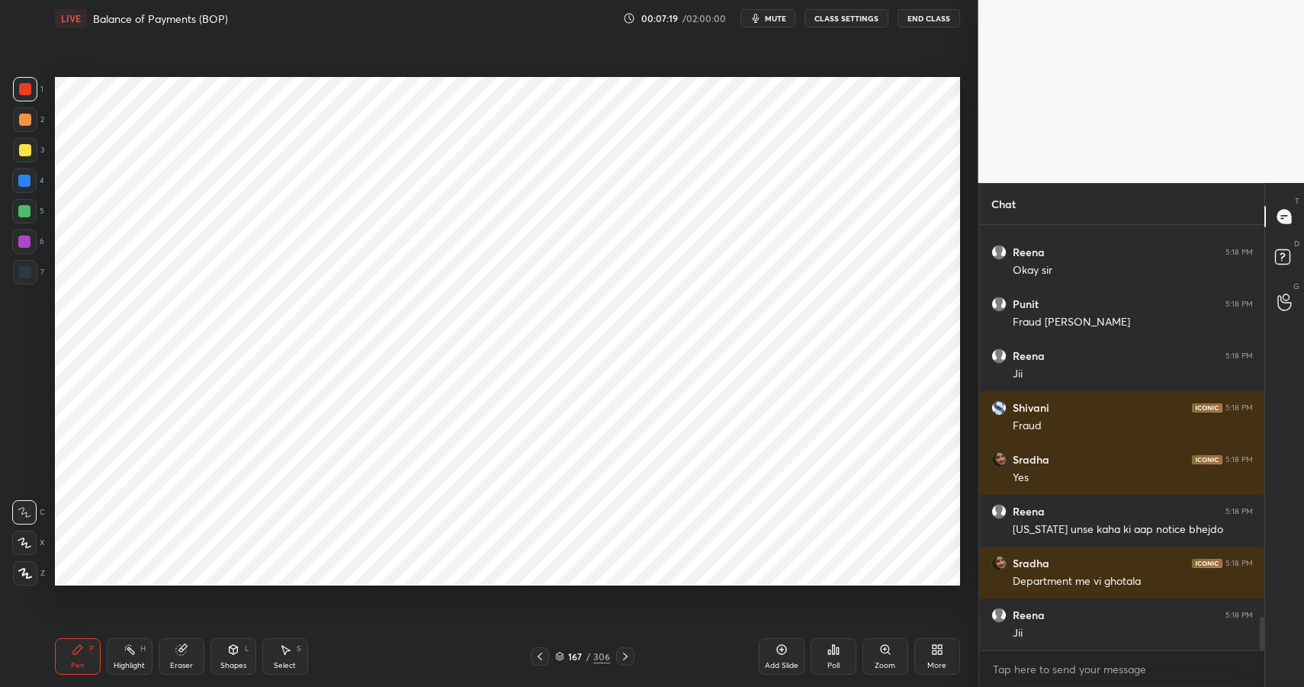
click at [33, 117] on div at bounding box center [25, 120] width 24 height 24
drag, startPoint x: 31, startPoint y: 118, endPoint x: 47, endPoint y: 109, distance: 17.8
click at [31, 118] on div at bounding box center [25, 120] width 24 height 24
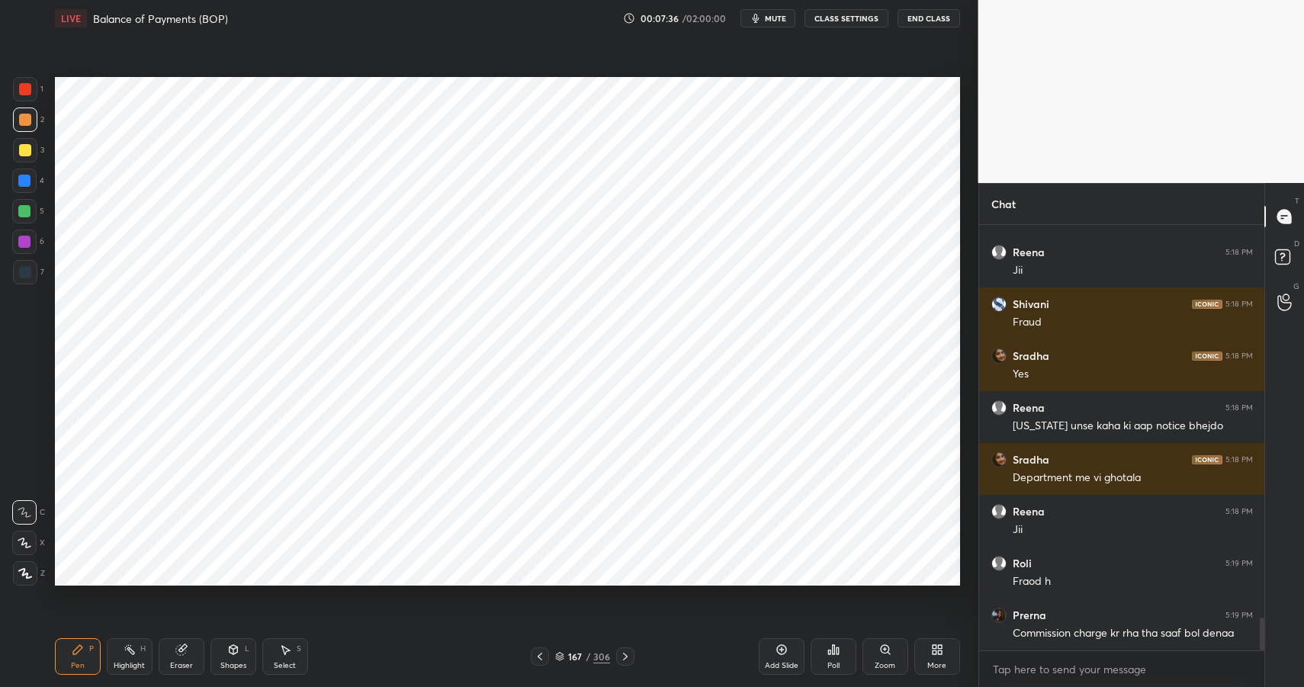
scroll to position [5087, 0]
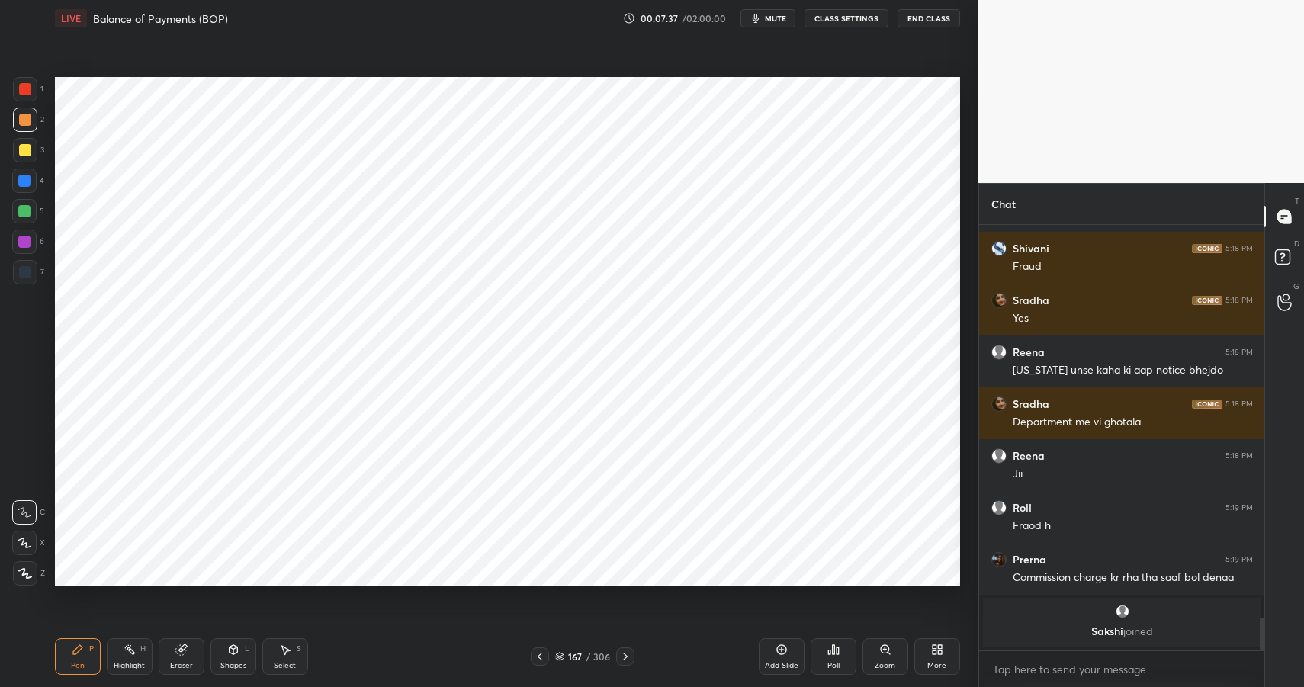
click at [172, 658] on div "Eraser" at bounding box center [182, 656] width 46 height 37
click at [21, 542] on icon at bounding box center [24, 543] width 12 height 13
drag, startPoint x: 81, startPoint y: 650, endPoint x: 72, endPoint y: 603, distance: 48.0
click at [78, 647] on icon at bounding box center [78, 650] width 12 height 12
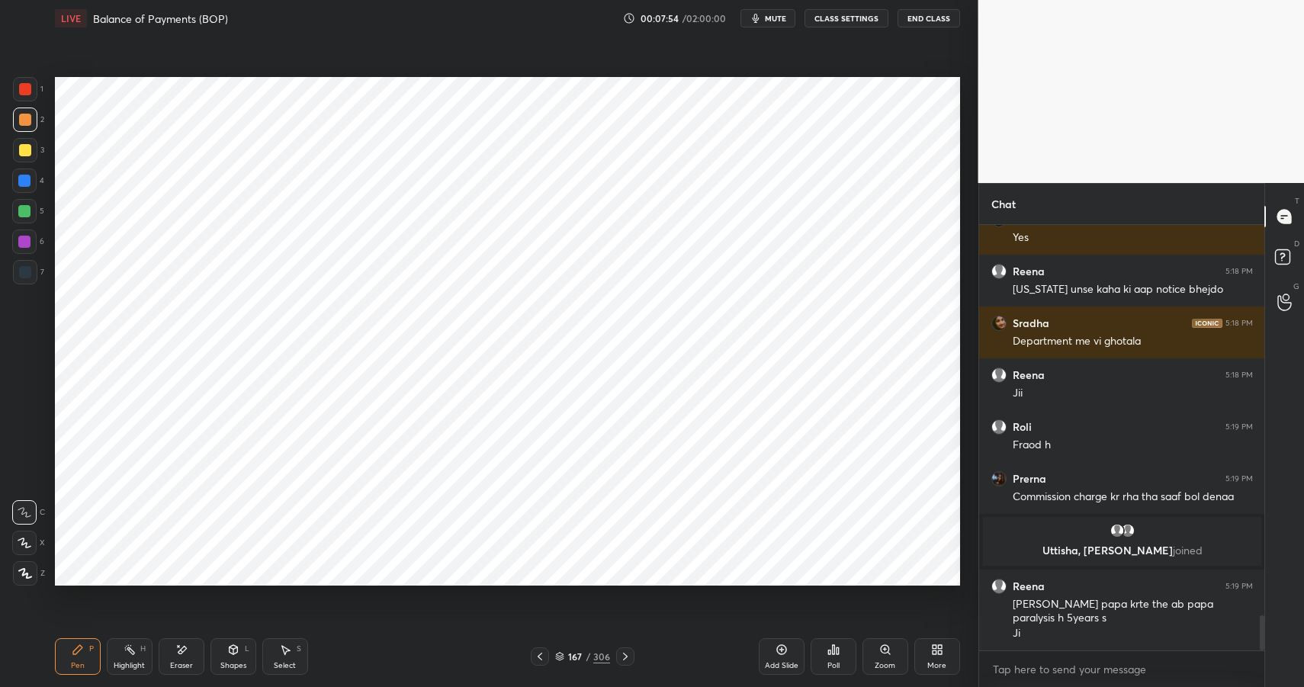
scroll to position [4695, 0]
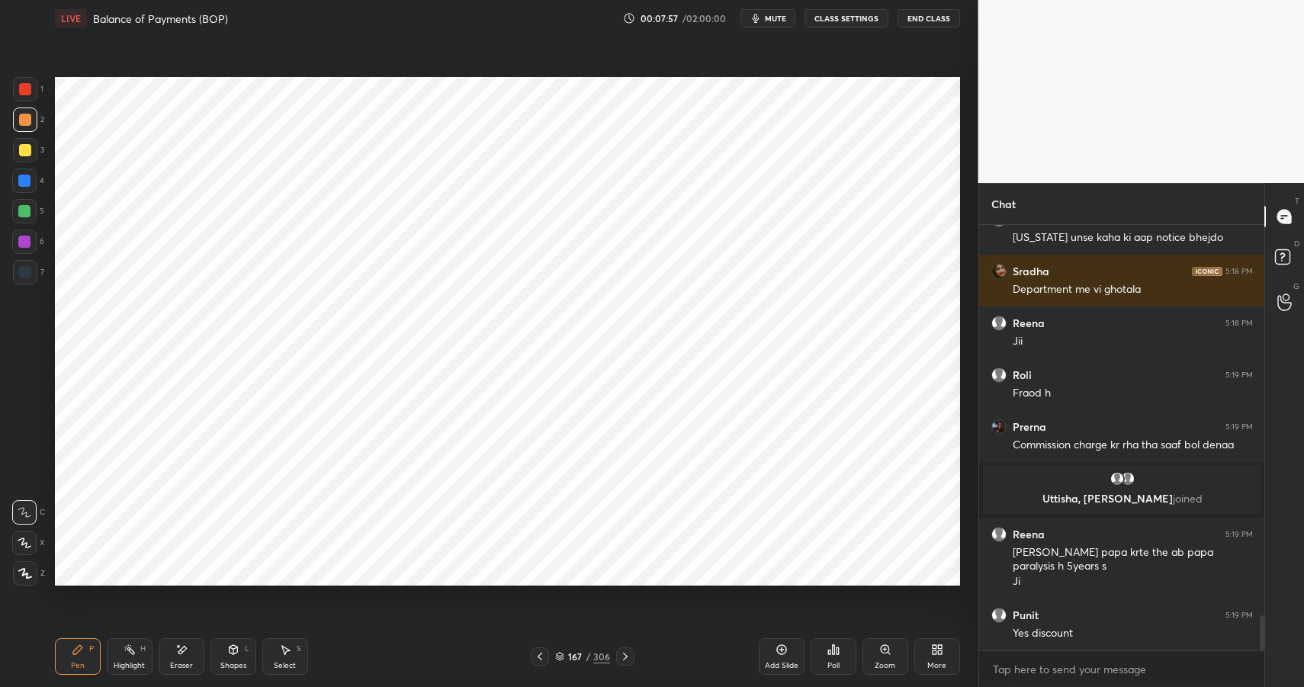
click at [69, 658] on div "Pen P" at bounding box center [78, 656] width 46 height 37
drag, startPoint x: 74, startPoint y: 660, endPoint x: 98, endPoint y: 642, distance: 29.4
click at [75, 661] on div "Pen P" at bounding box center [78, 656] width 46 height 37
click at [20, 88] on div at bounding box center [25, 89] width 12 height 12
drag, startPoint x: 20, startPoint y: 88, endPoint x: 36, endPoint y: 140, distance: 54.3
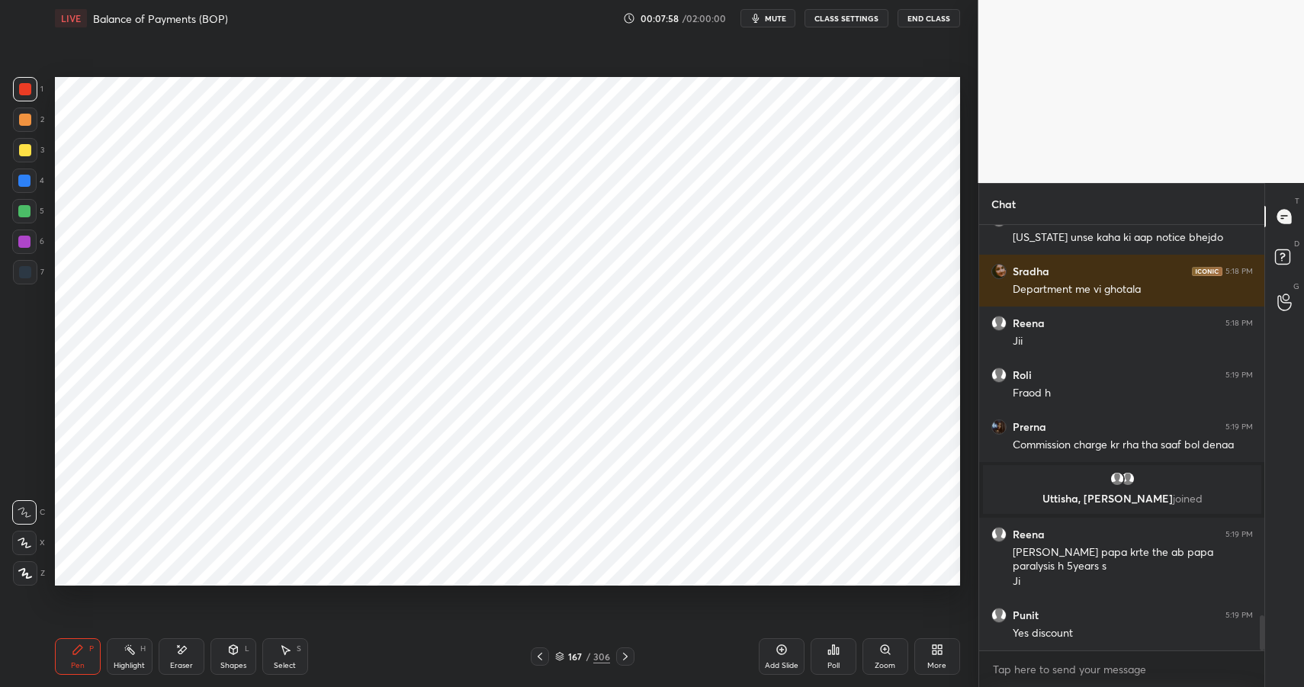
click at [20, 94] on div at bounding box center [25, 89] width 12 height 12
click at [112, 658] on div "Highlight H" at bounding box center [130, 656] width 46 height 37
click at [132, 654] on rect at bounding box center [131, 652] width 8 height 8
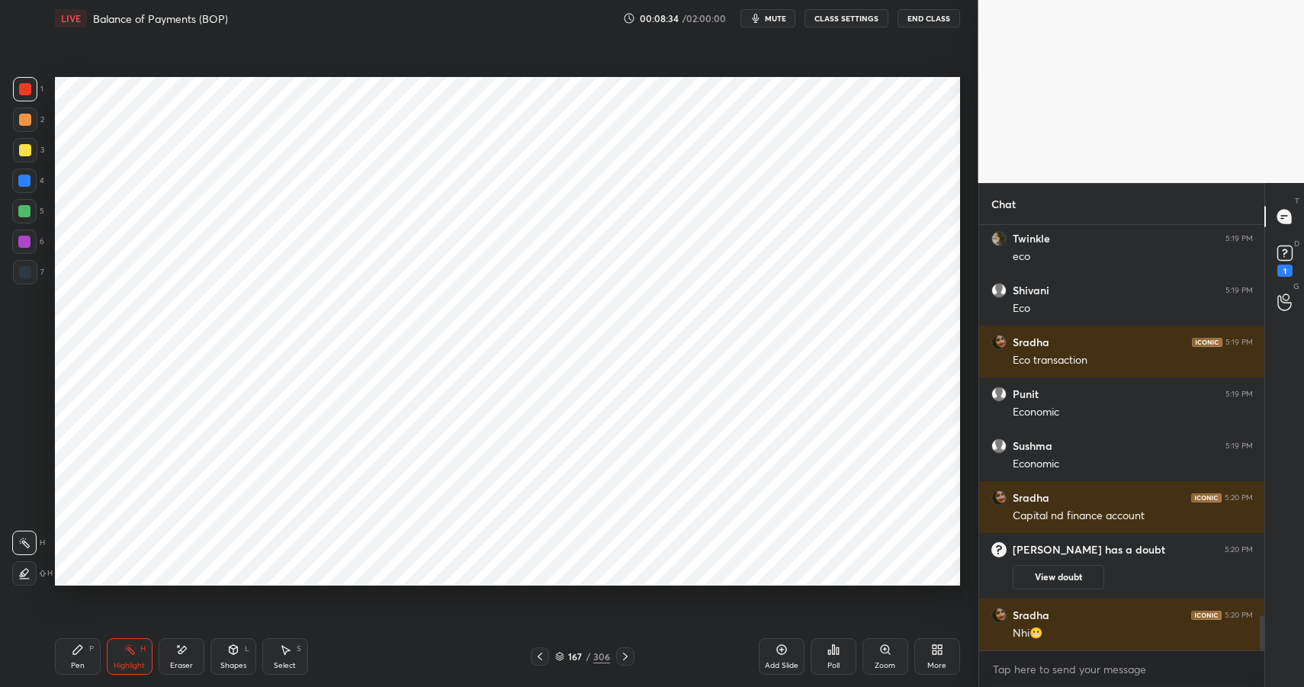
scroll to position [4857, 0]
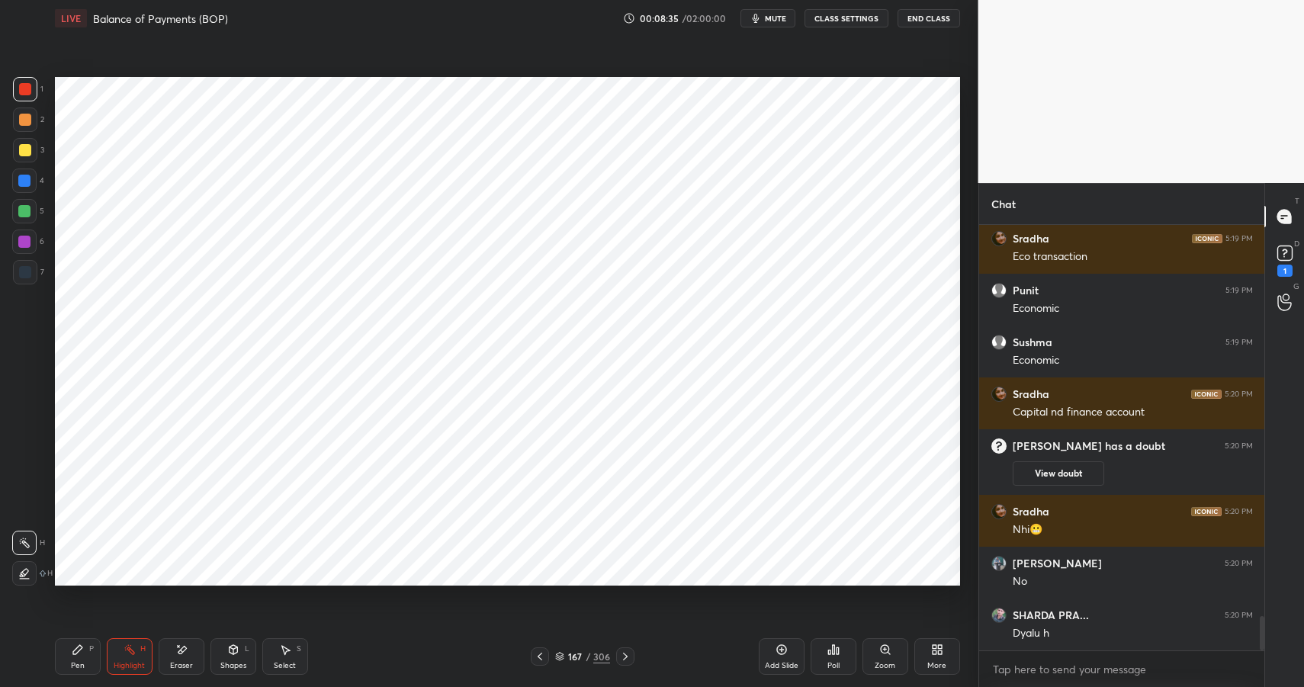
click at [70, 653] on div "Pen P" at bounding box center [78, 656] width 46 height 37
click at [72, 658] on div "Pen P" at bounding box center [78, 656] width 46 height 37
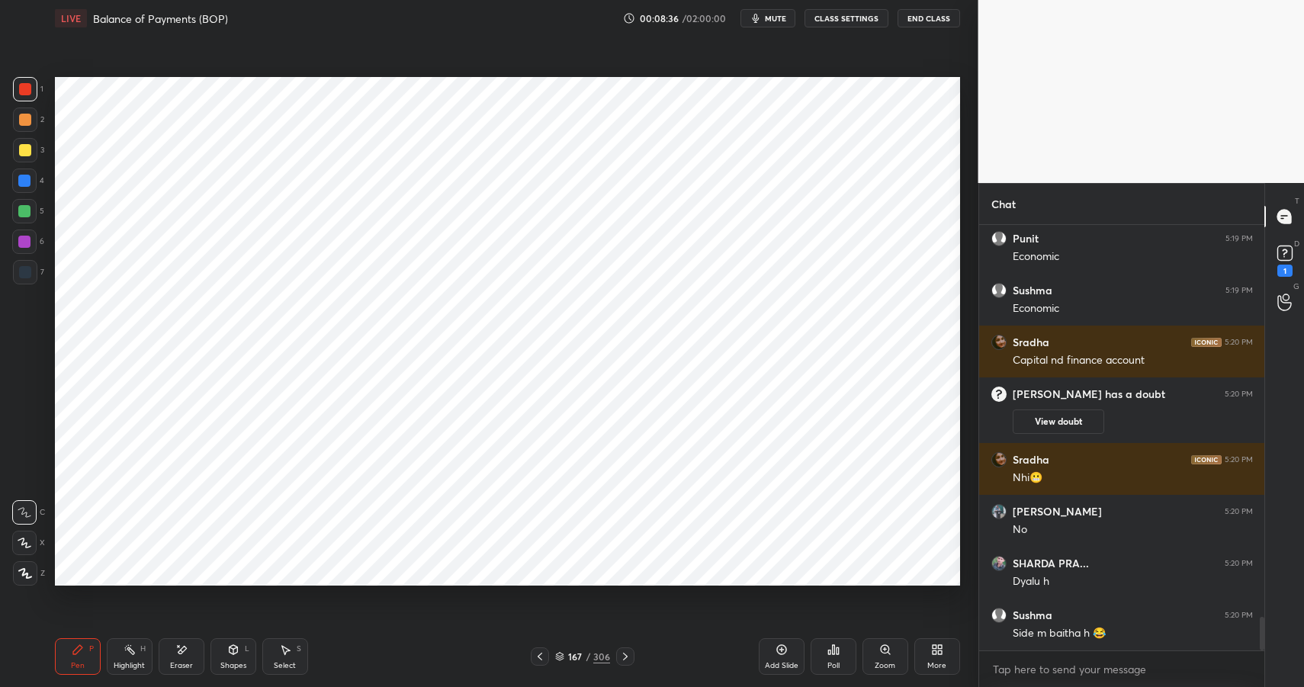
click at [23, 264] on div at bounding box center [25, 272] width 24 height 24
click at [26, 245] on div at bounding box center [24, 242] width 12 height 12
click at [25, 268] on div at bounding box center [25, 272] width 12 height 12
click at [26, 211] on div at bounding box center [24, 211] width 12 height 12
click at [24, 122] on div at bounding box center [25, 120] width 12 height 12
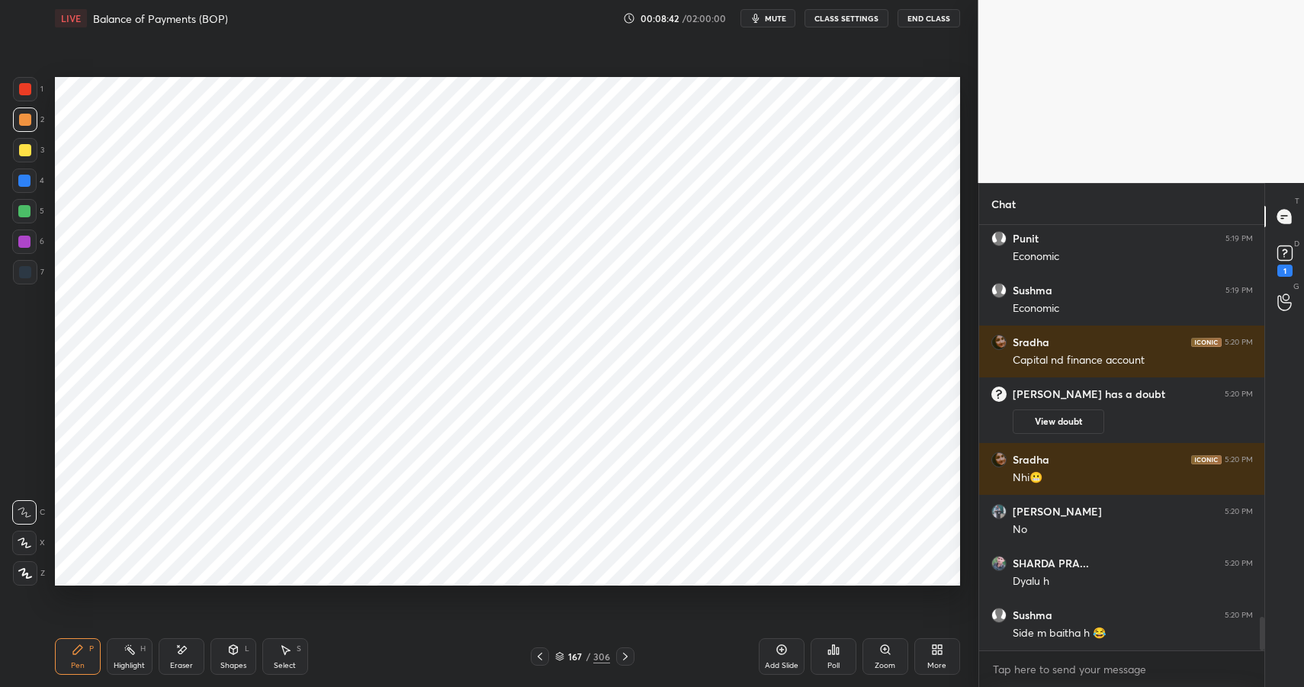
scroll to position [4961, 0]
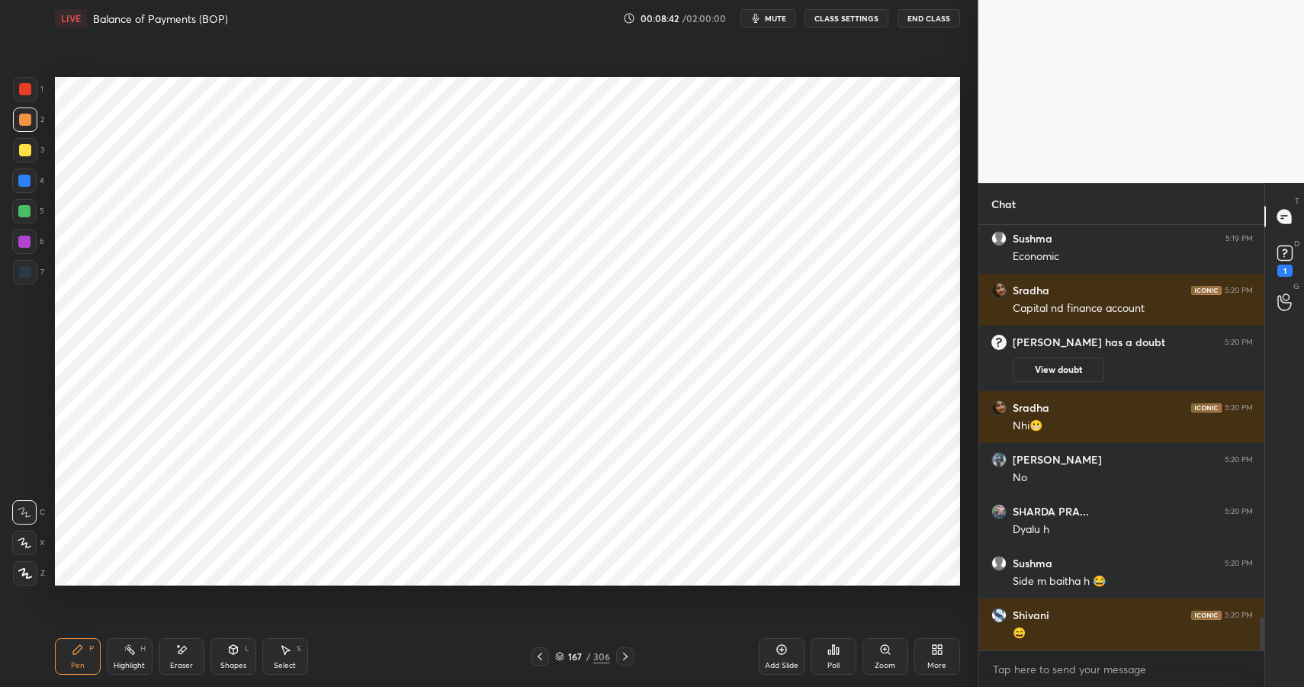
click at [28, 211] on div at bounding box center [24, 211] width 12 height 12
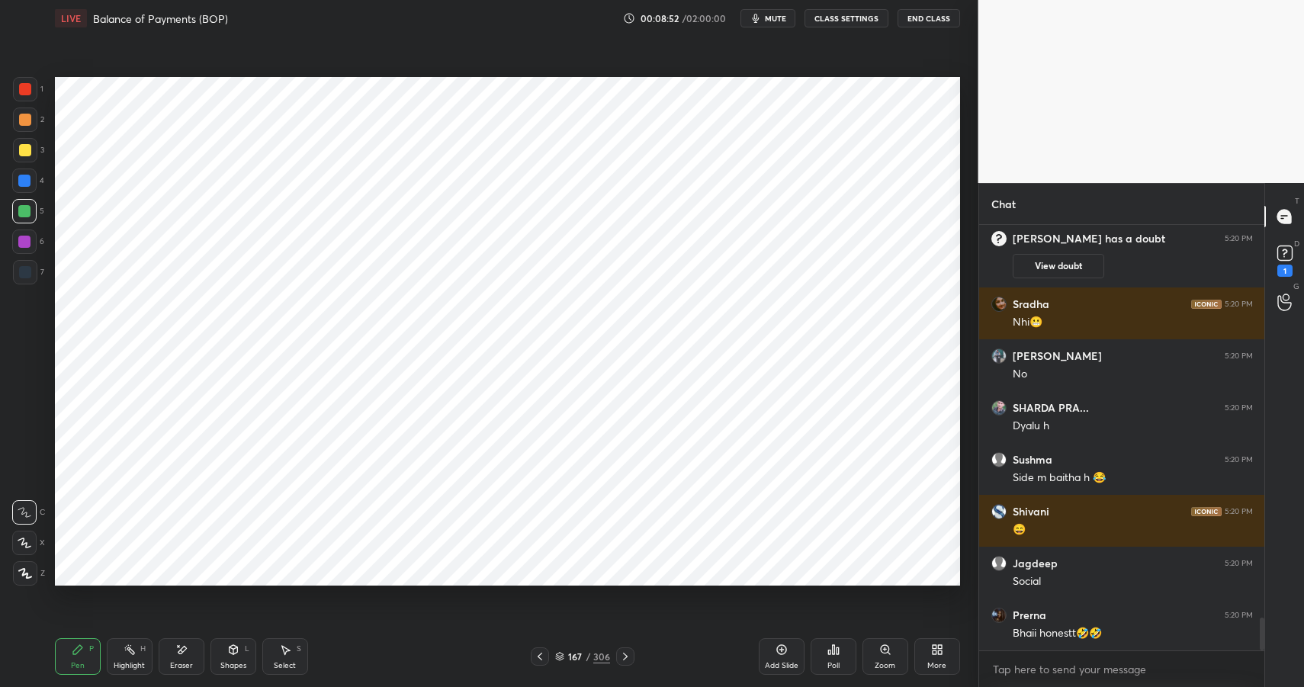
scroll to position [5116, 0]
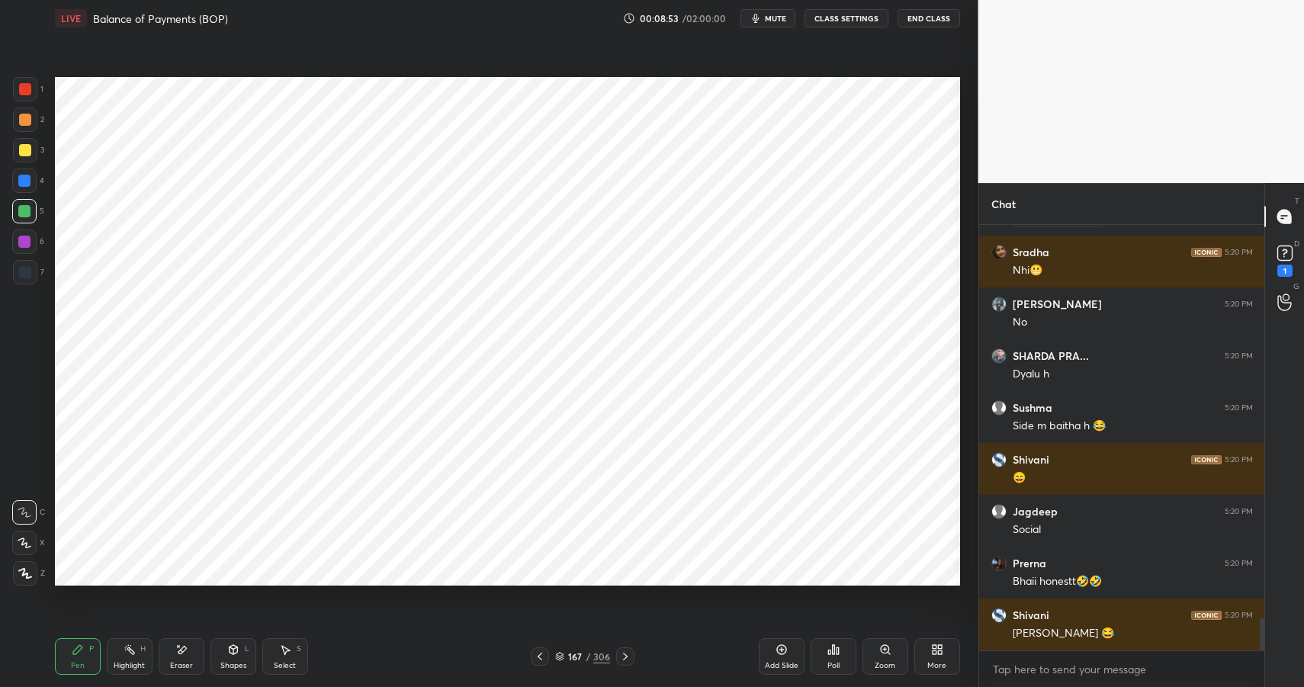
click at [22, 121] on div at bounding box center [25, 120] width 12 height 12
drag, startPoint x: 29, startPoint y: 121, endPoint x: 42, endPoint y: 124, distance: 13.2
click at [29, 121] on div at bounding box center [25, 120] width 12 height 12
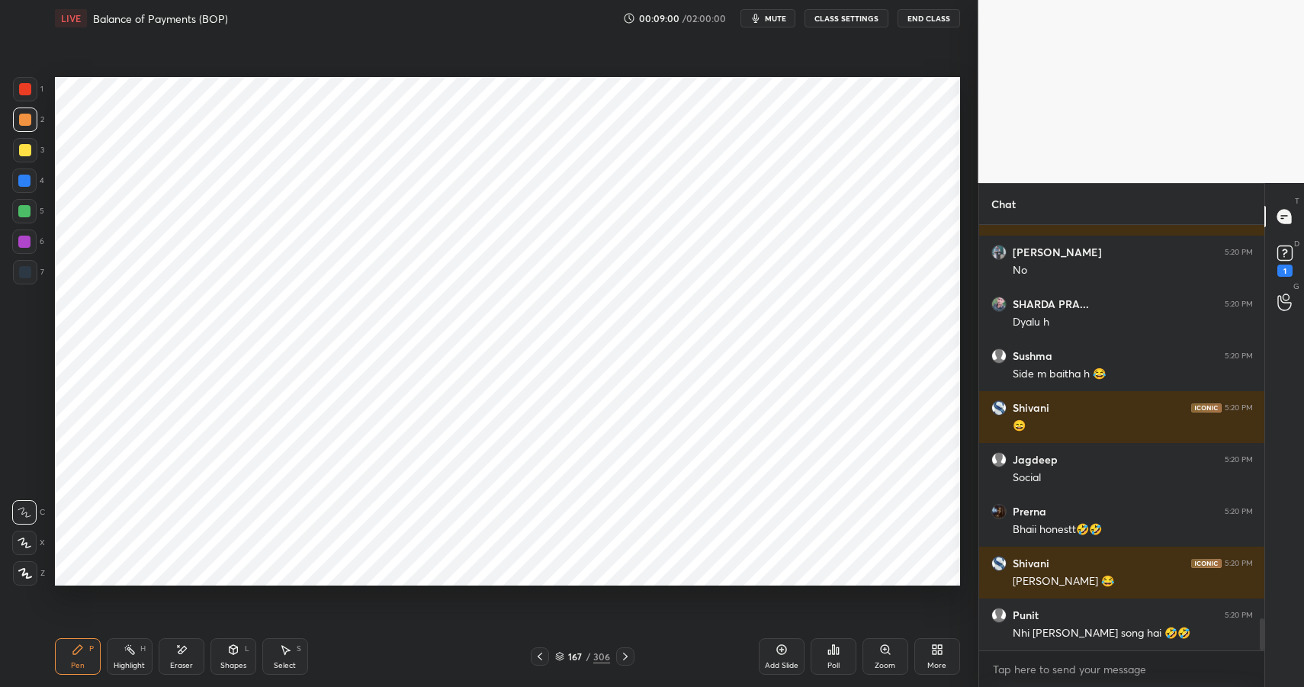
scroll to position [5220, 0]
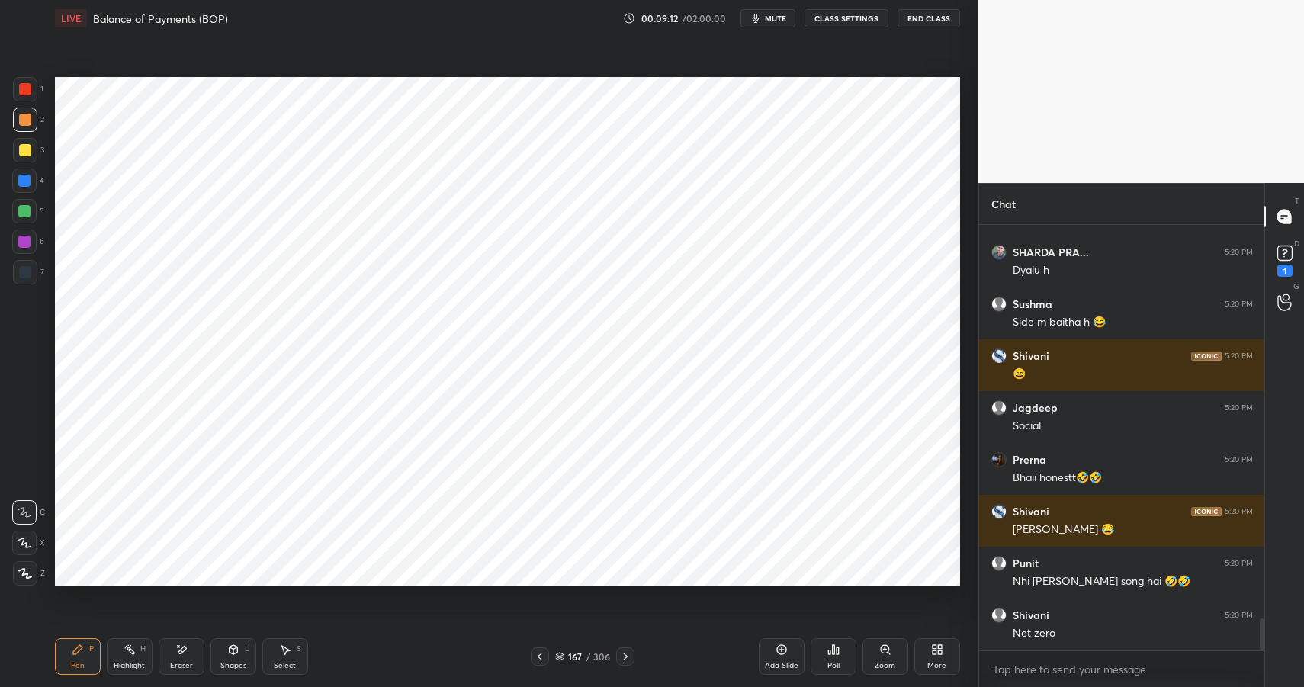
click at [235, 658] on div "Shapes L" at bounding box center [234, 656] width 46 height 37
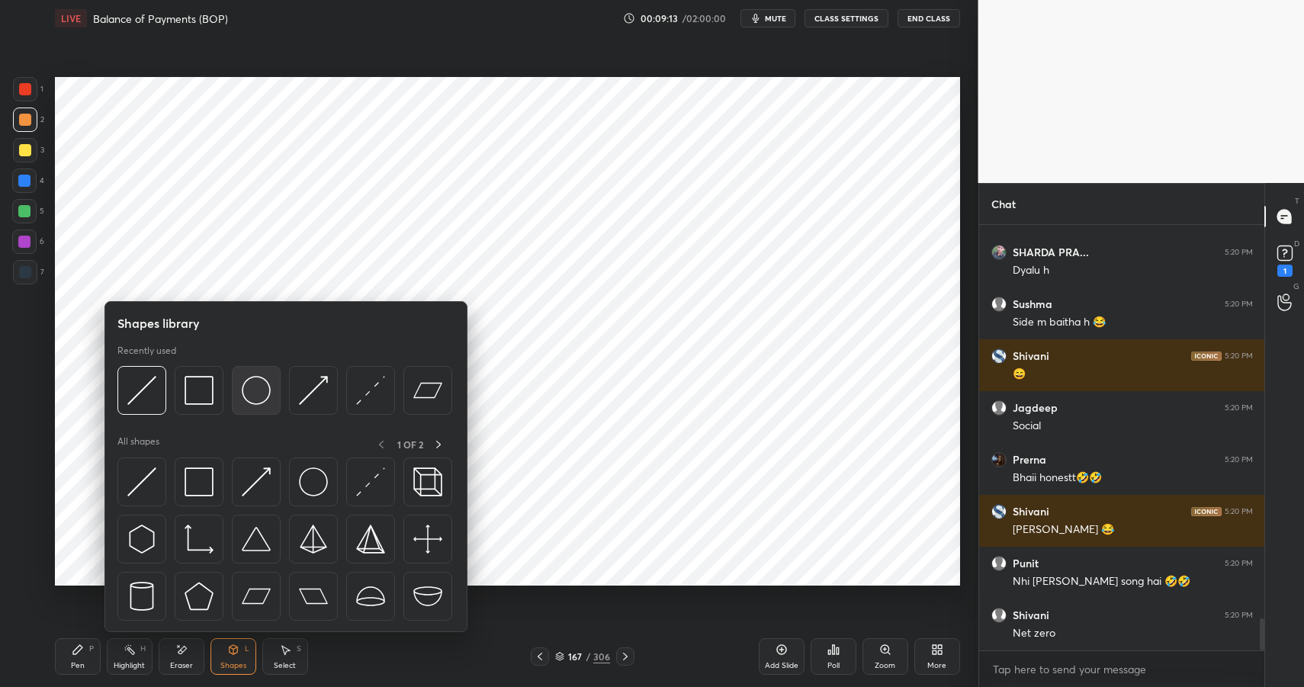
click at [263, 391] on img at bounding box center [256, 390] width 29 height 29
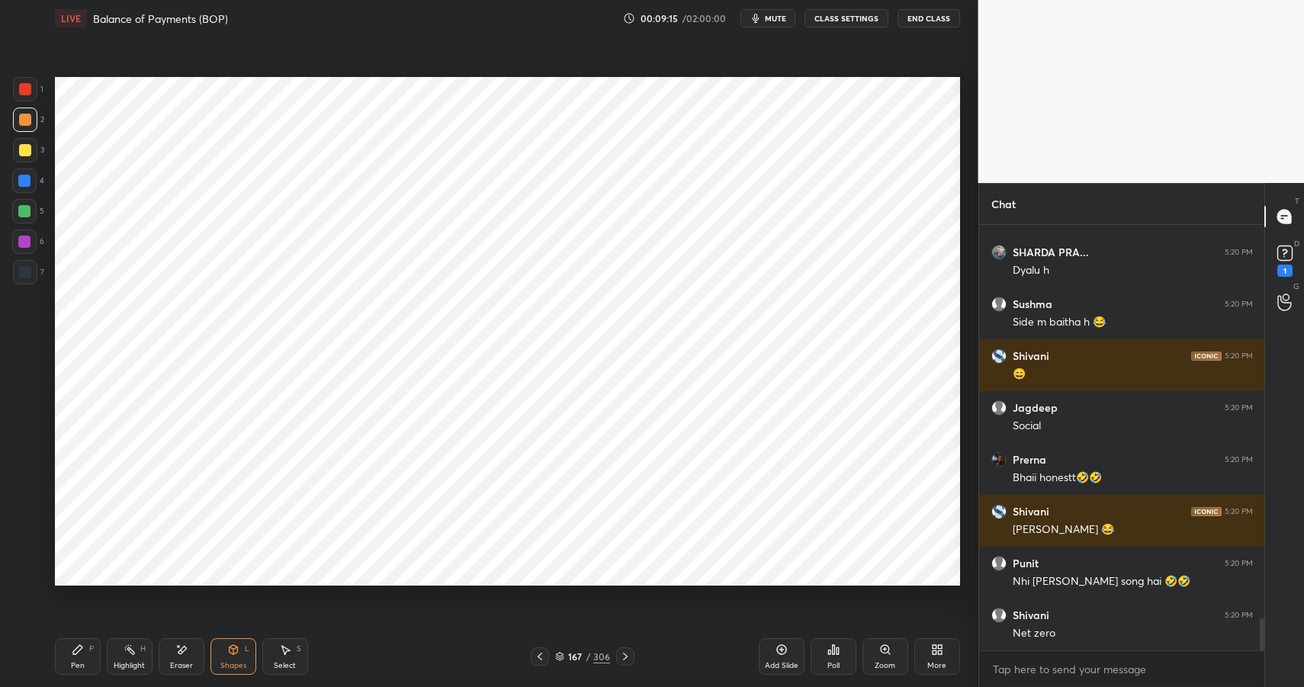
click at [77, 647] on icon at bounding box center [78, 650] width 12 height 12
click at [235, 662] on div "Shapes" at bounding box center [233, 666] width 26 height 8
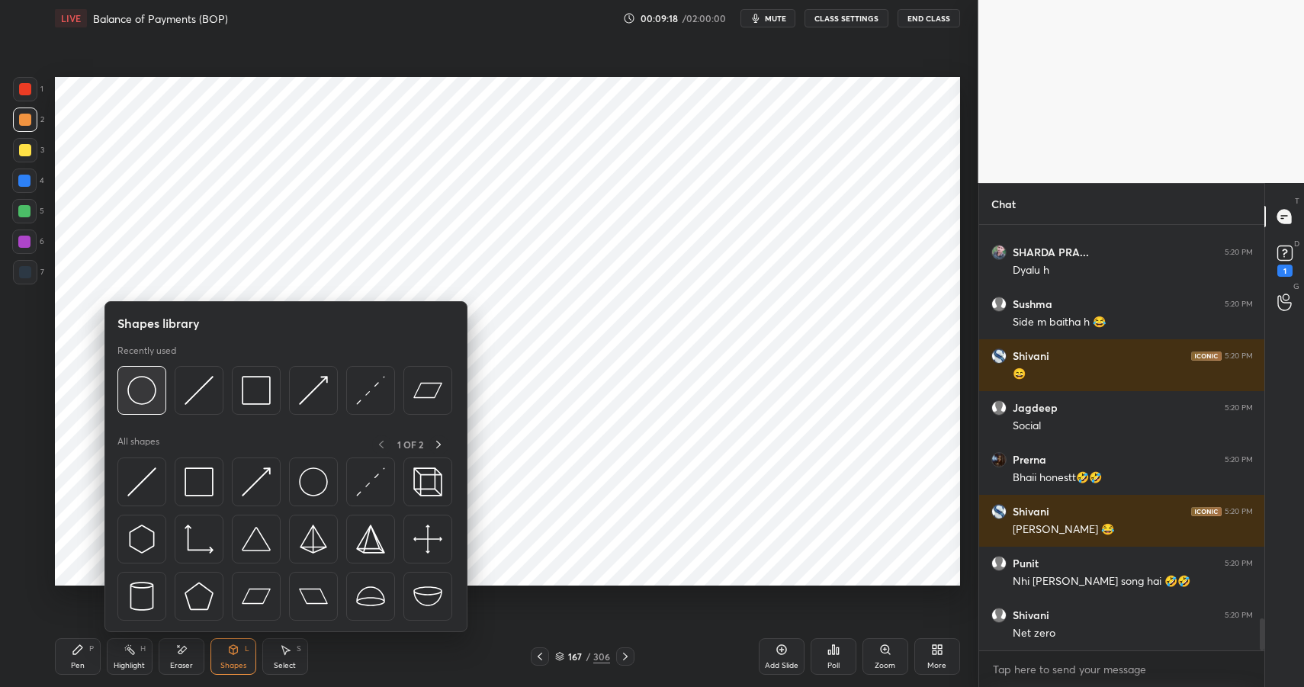
click at [148, 391] on img at bounding box center [141, 390] width 29 height 29
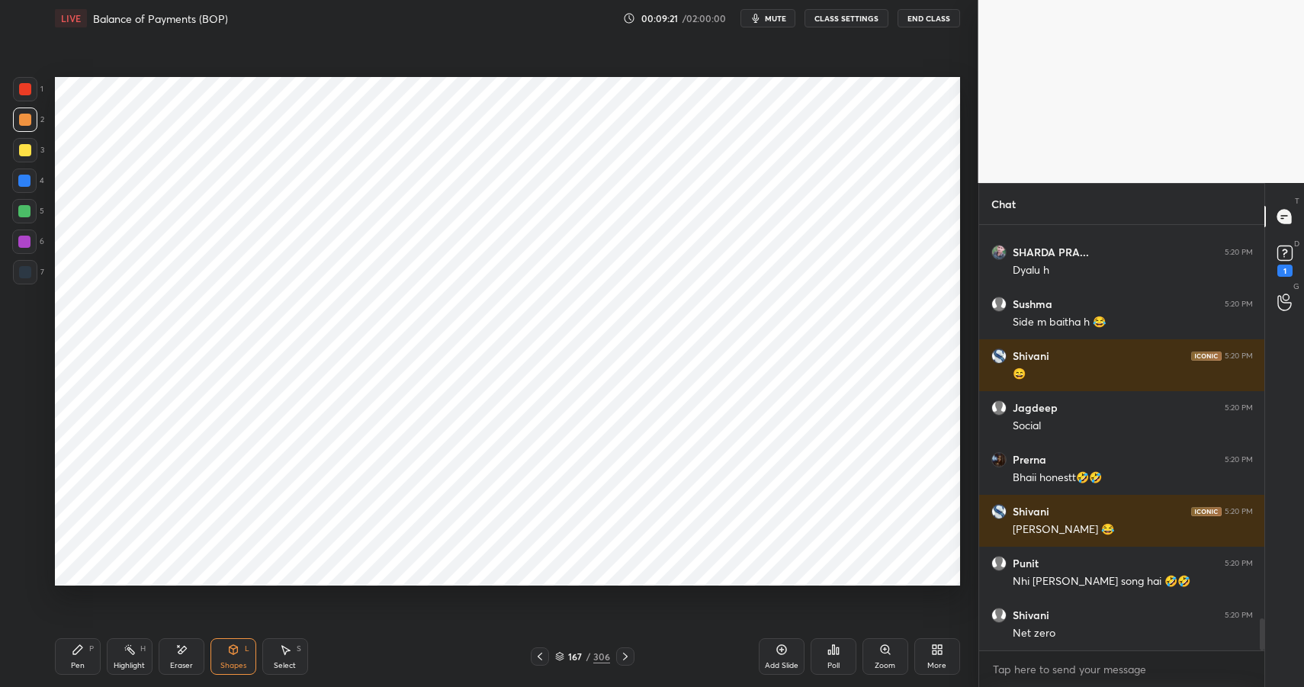
click at [122, 654] on div "Highlight H" at bounding box center [130, 656] width 46 height 37
click at [132, 658] on div "Highlight H" at bounding box center [130, 656] width 46 height 37
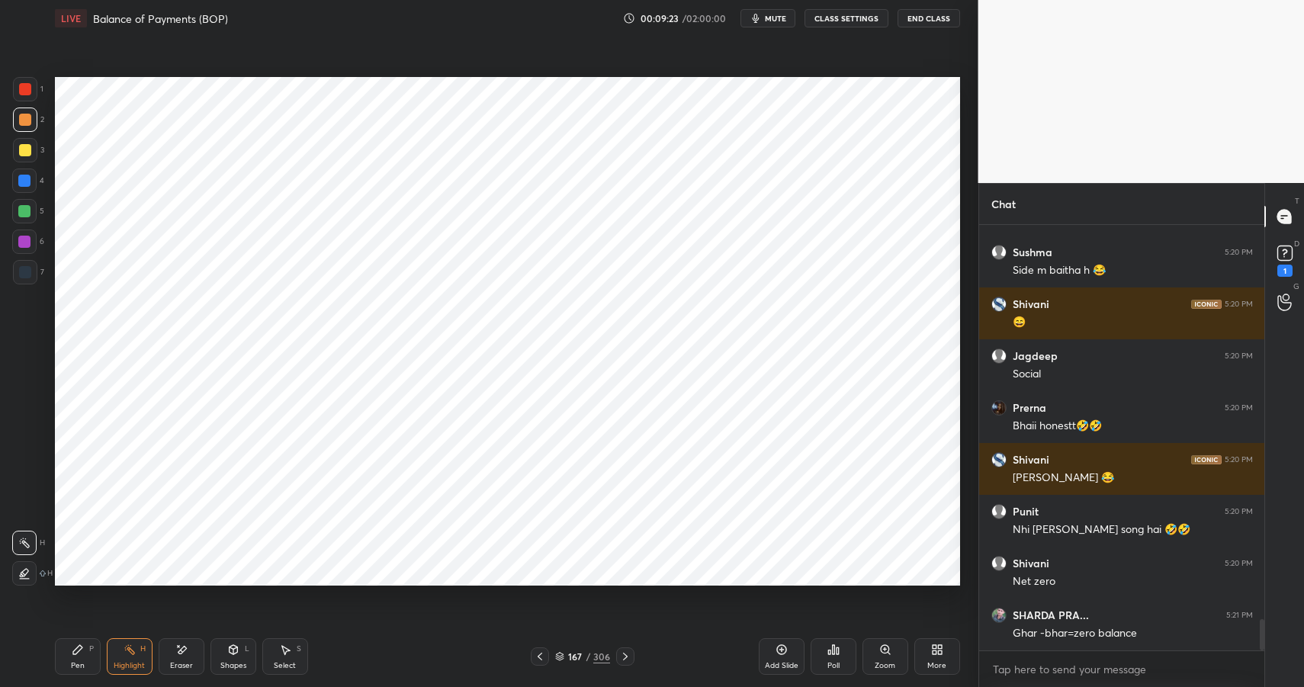
scroll to position [5324, 0]
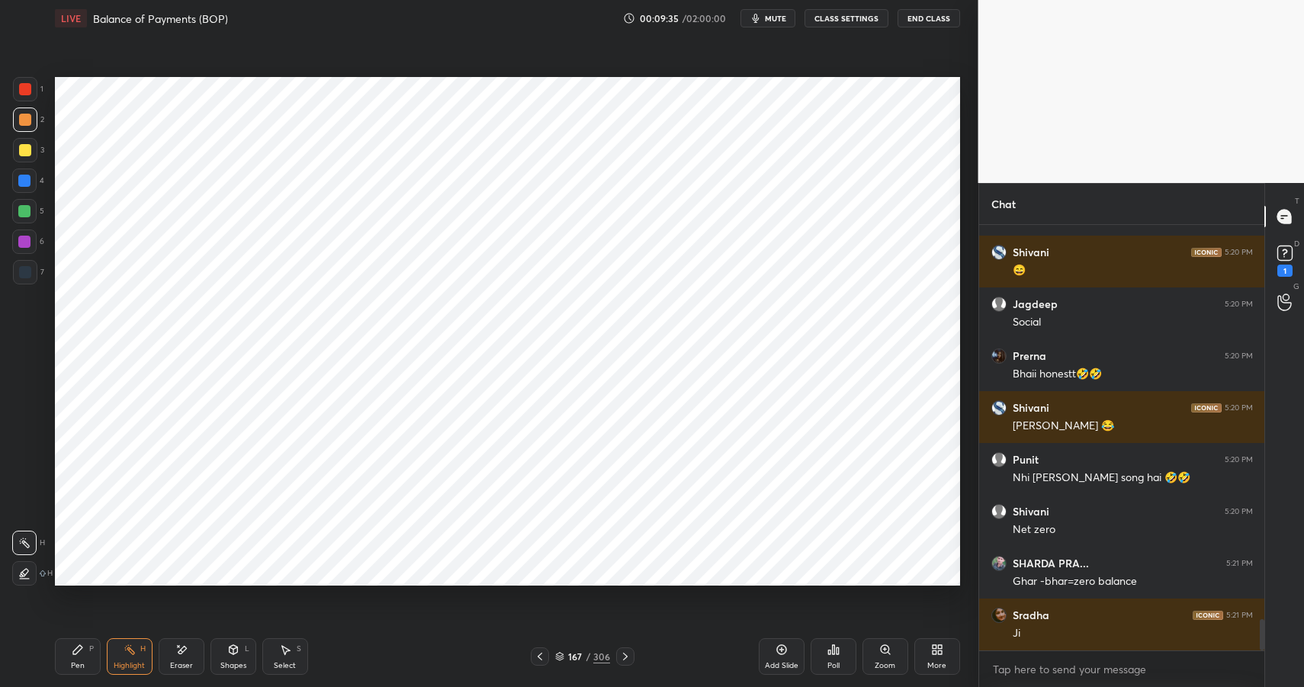
drag, startPoint x: 246, startPoint y: 664, endPoint x: 251, endPoint y: 632, distance: 32.5
click at [246, 664] on div "Shapes L" at bounding box center [234, 656] width 46 height 37
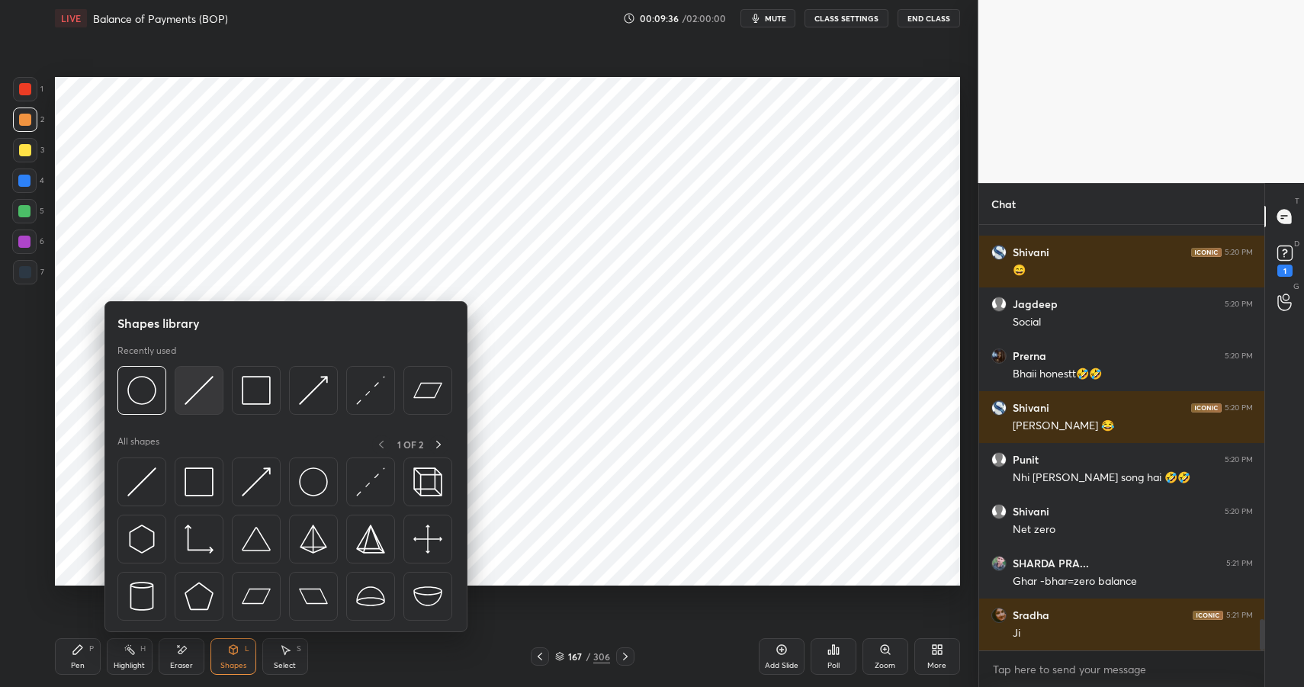
click at [195, 388] on img at bounding box center [199, 390] width 29 height 29
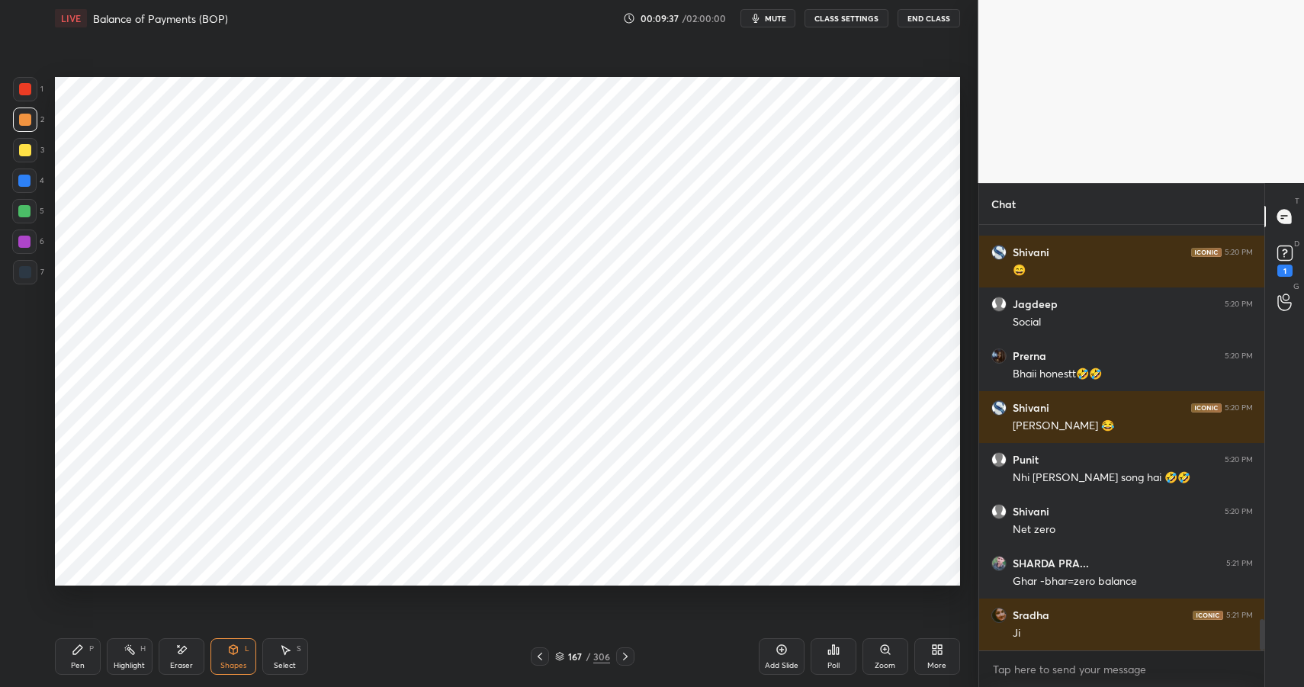
click at [30, 245] on div at bounding box center [24, 242] width 12 height 12
click at [27, 243] on div at bounding box center [24, 242] width 12 height 12
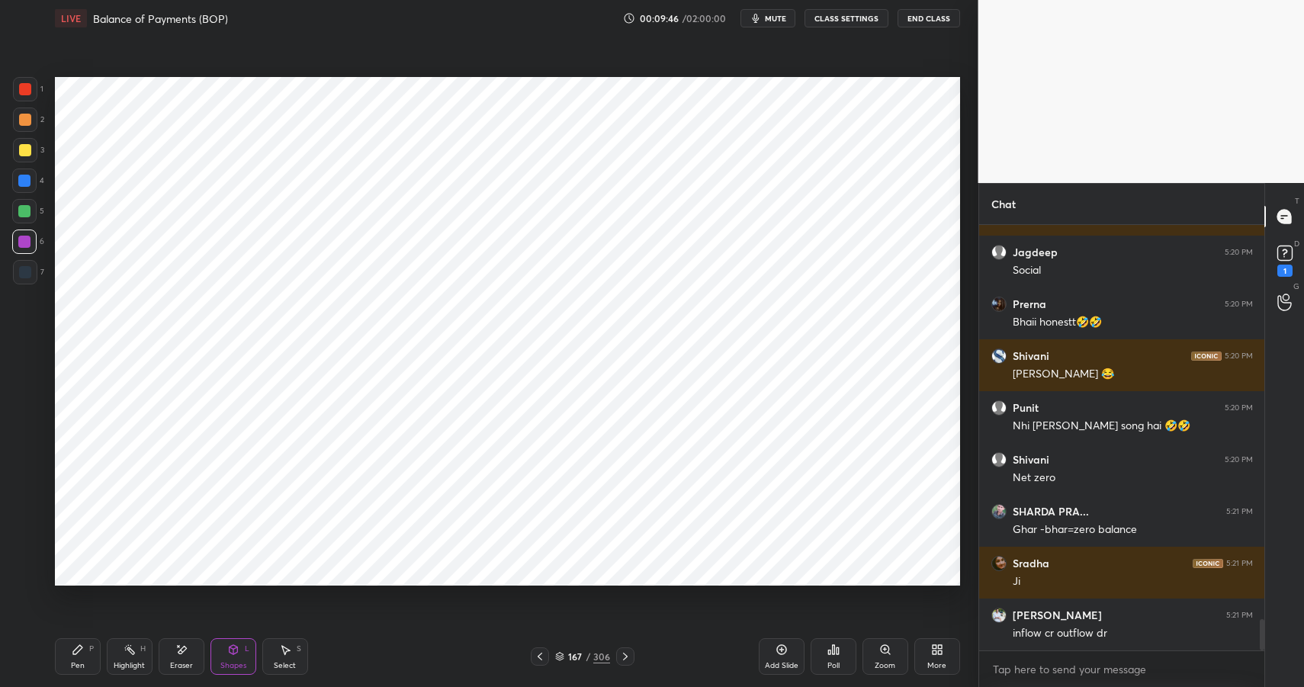
click at [135, 662] on div "Highlight" at bounding box center [129, 666] width 31 height 8
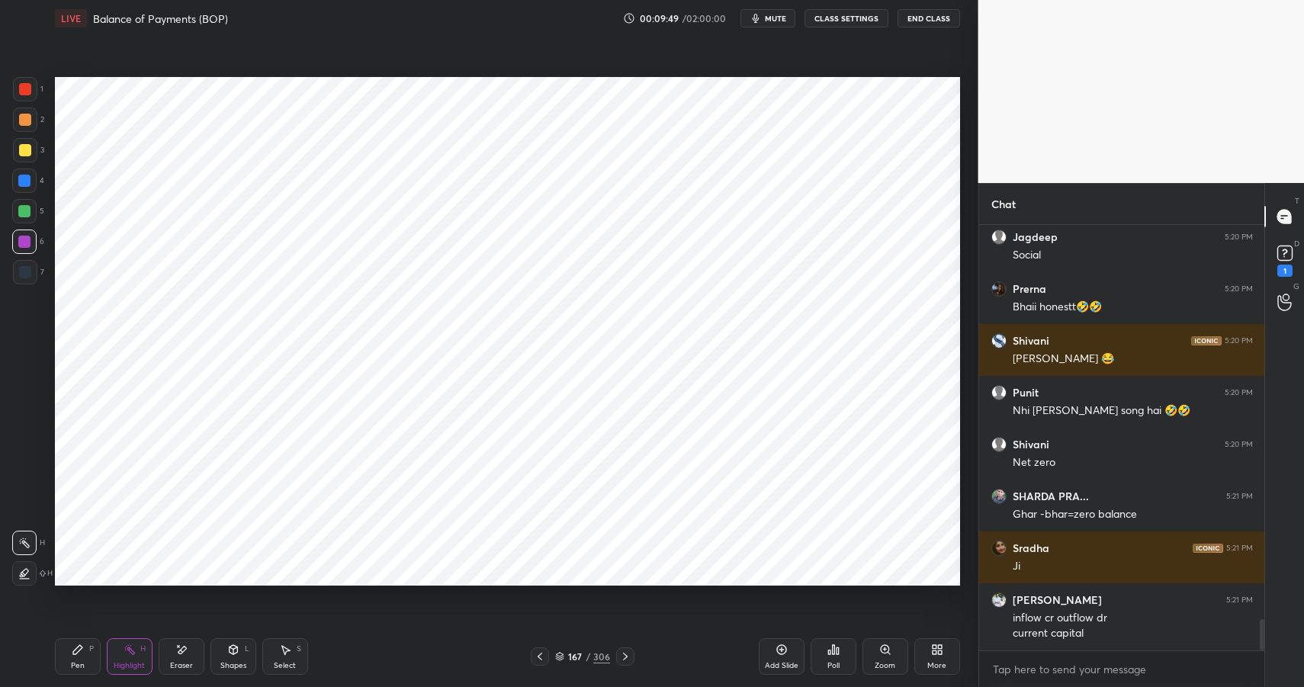
click at [229, 658] on div "Shapes L" at bounding box center [234, 656] width 46 height 37
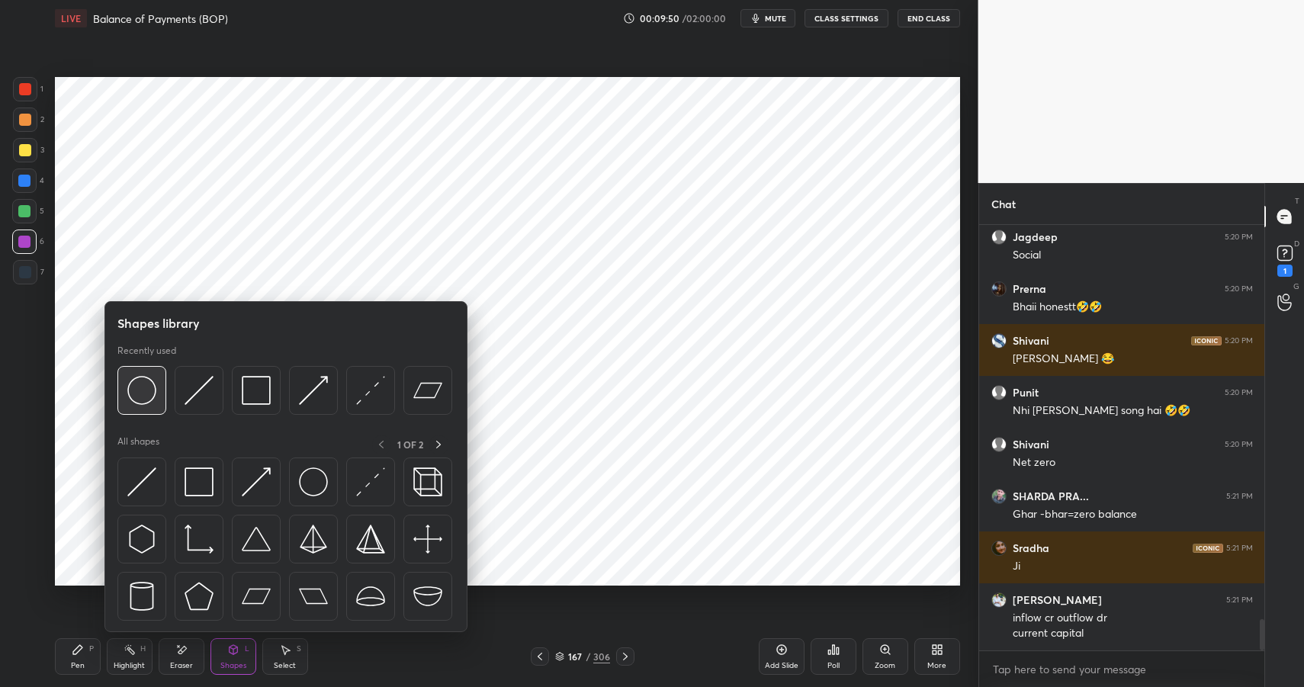
scroll to position [5443, 0]
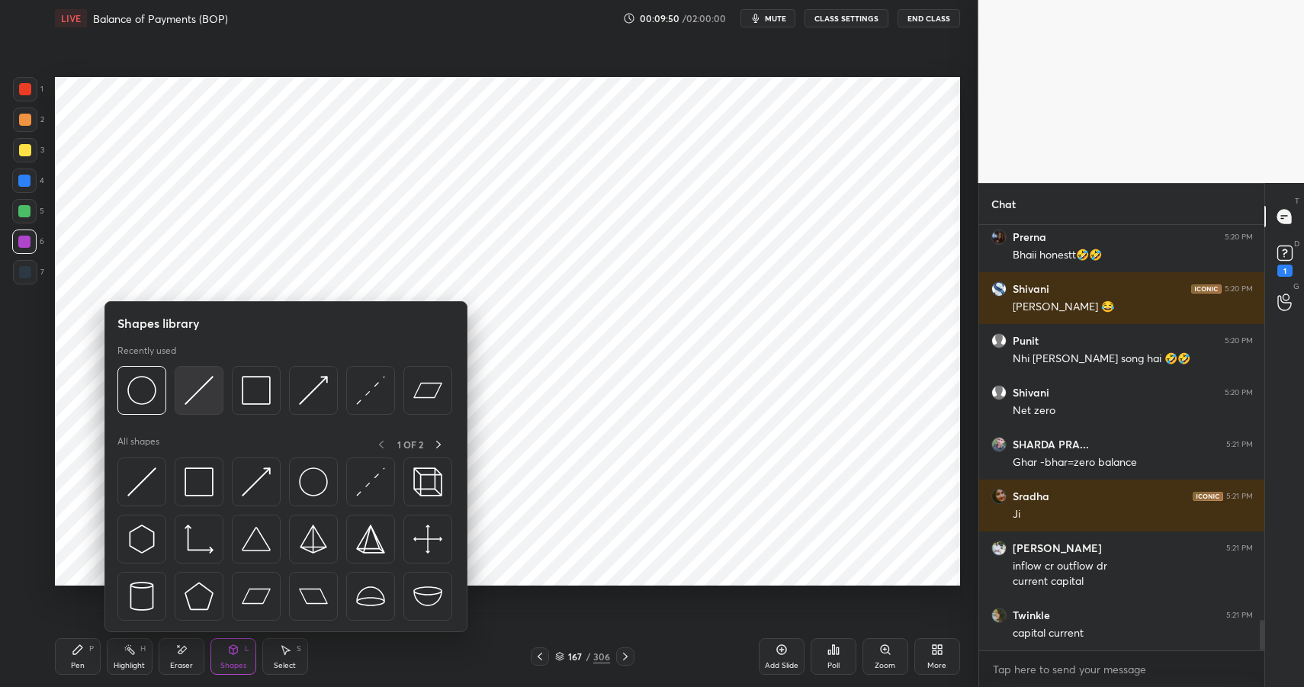
click at [194, 390] on img at bounding box center [199, 390] width 29 height 29
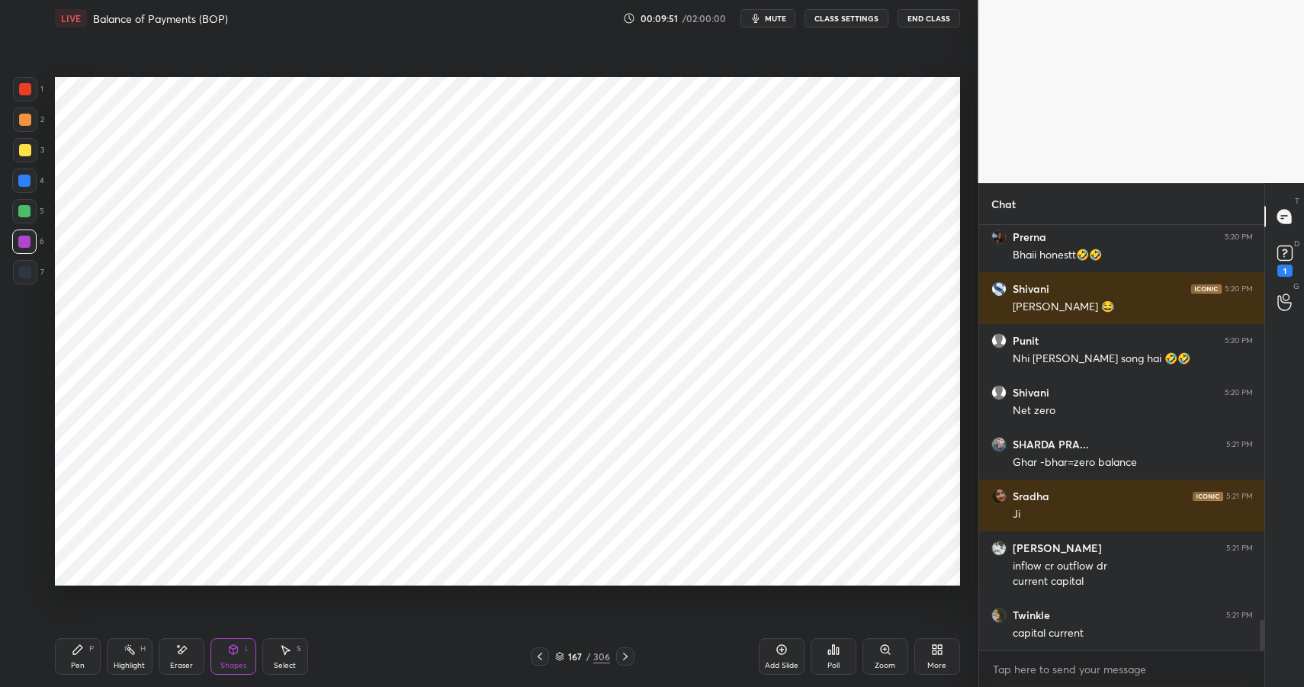
click at [22, 180] on div at bounding box center [24, 181] width 12 height 12
click at [18, 181] on div at bounding box center [24, 181] width 12 height 12
click at [18, 87] on div at bounding box center [25, 89] width 24 height 24
click at [21, 91] on div at bounding box center [25, 89] width 12 height 12
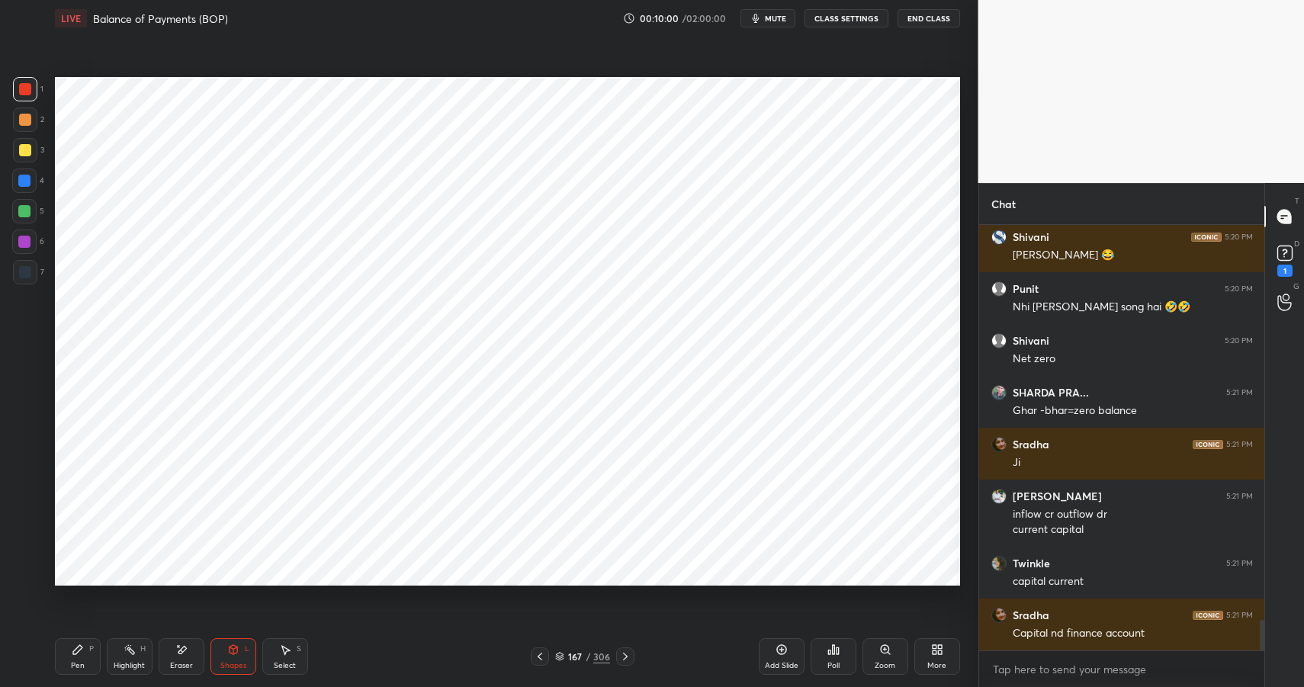
scroll to position [5546, 0]
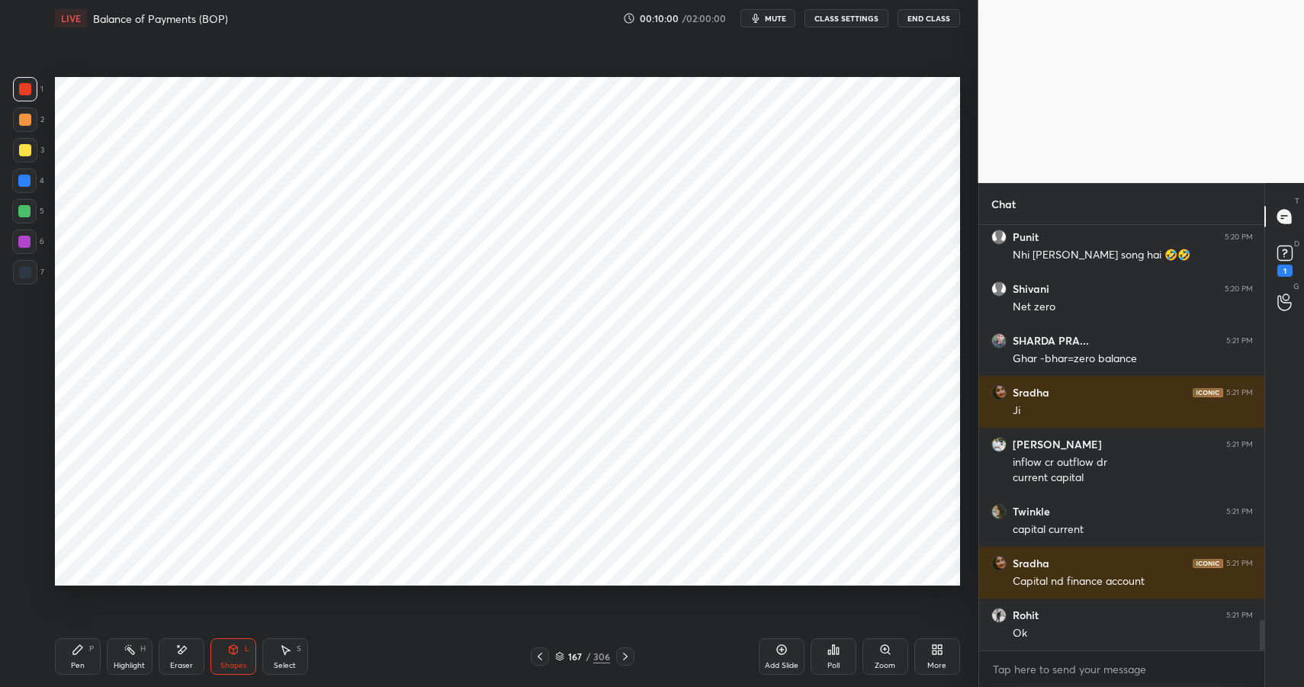
click at [79, 650] on icon at bounding box center [77, 649] width 9 height 9
click at [79, 655] on icon at bounding box center [78, 650] width 12 height 12
click at [182, 652] on icon at bounding box center [182, 650] width 8 height 8
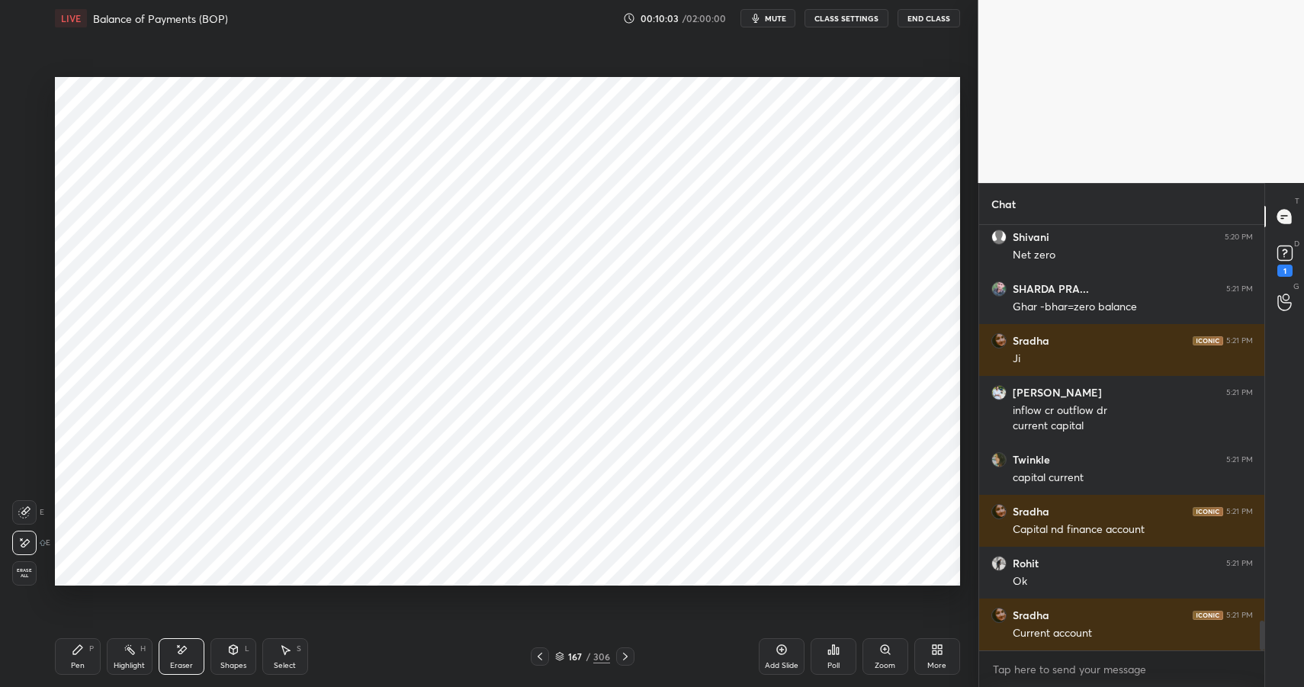
scroll to position [5650, 0]
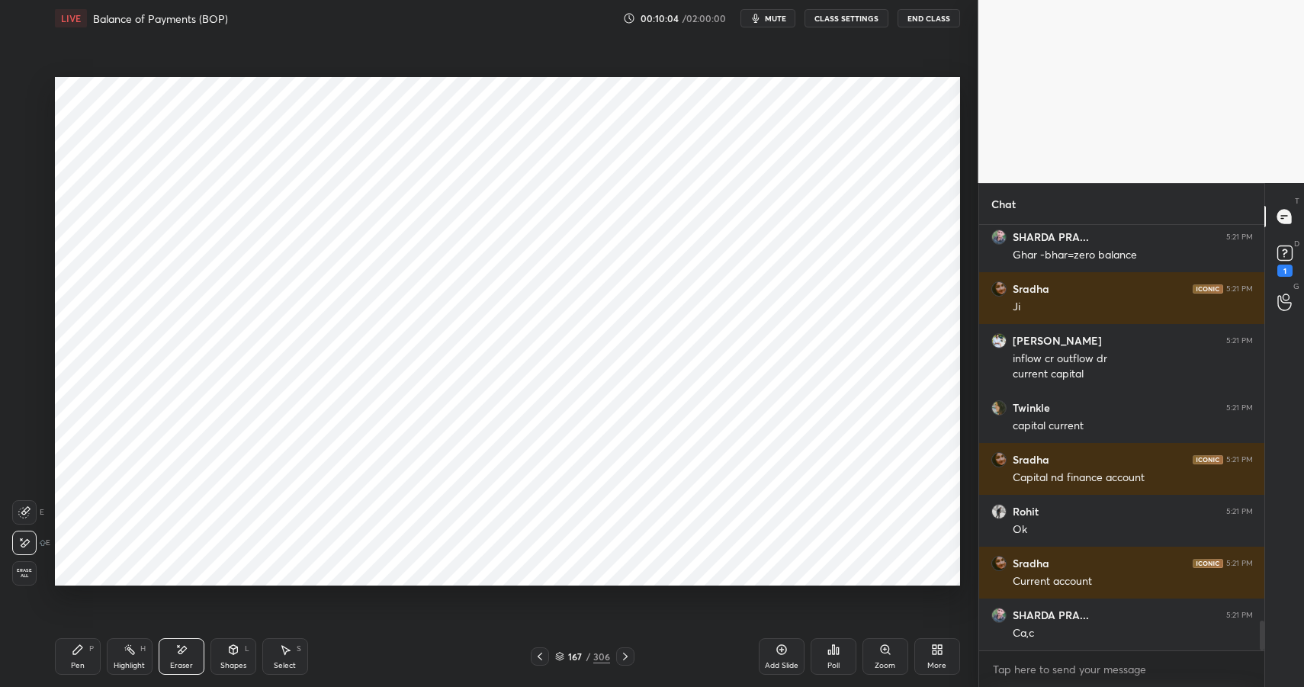
drag, startPoint x: 31, startPoint y: 510, endPoint x: 34, endPoint y: 496, distance: 14.8
click at [27, 510] on div at bounding box center [24, 512] width 24 height 24
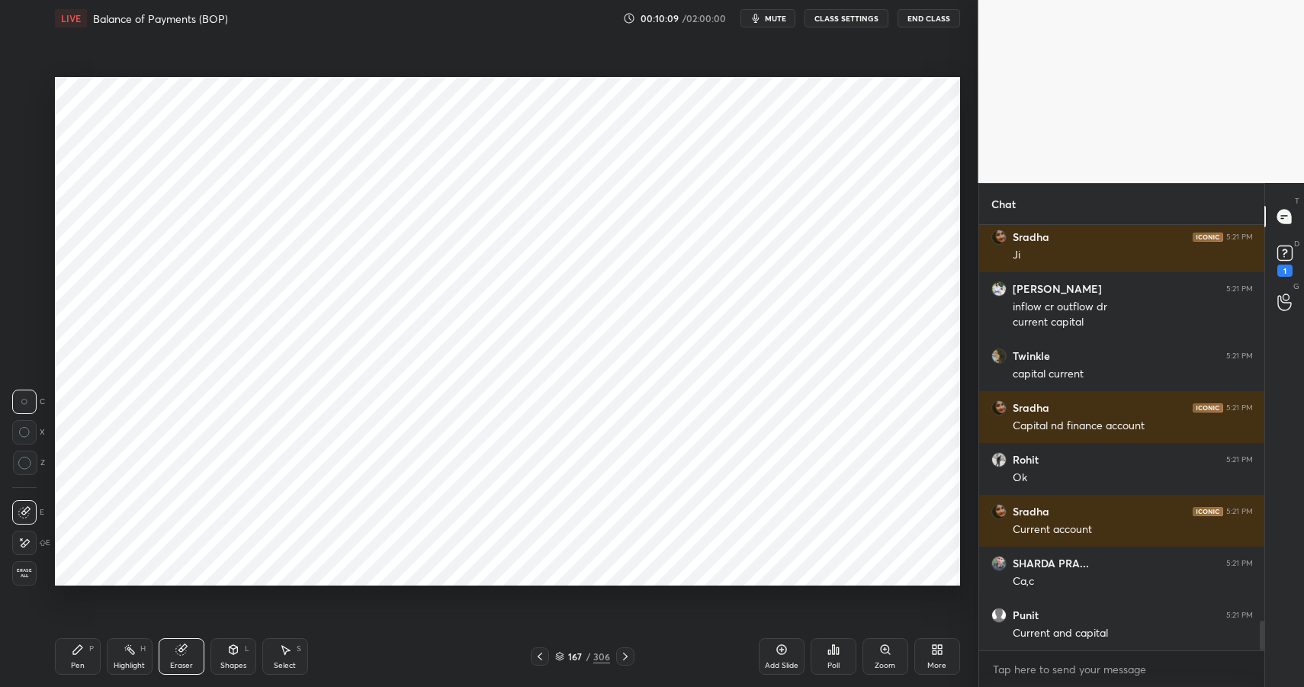
click at [66, 659] on div "Pen P" at bounding box center [78, 656] width 46 height 37
click at [69, 658] on div "Pen P" at bounding box center [78, 656] width 46 height 37
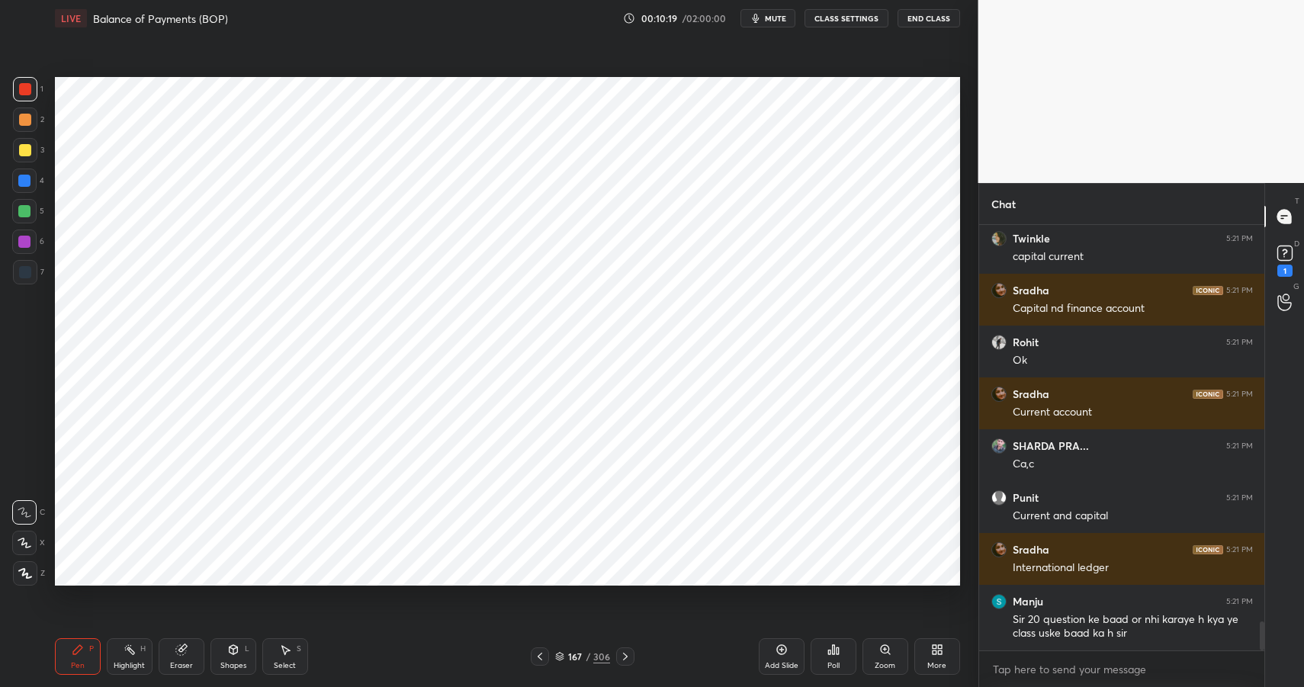
scroll to position [5875, 0]
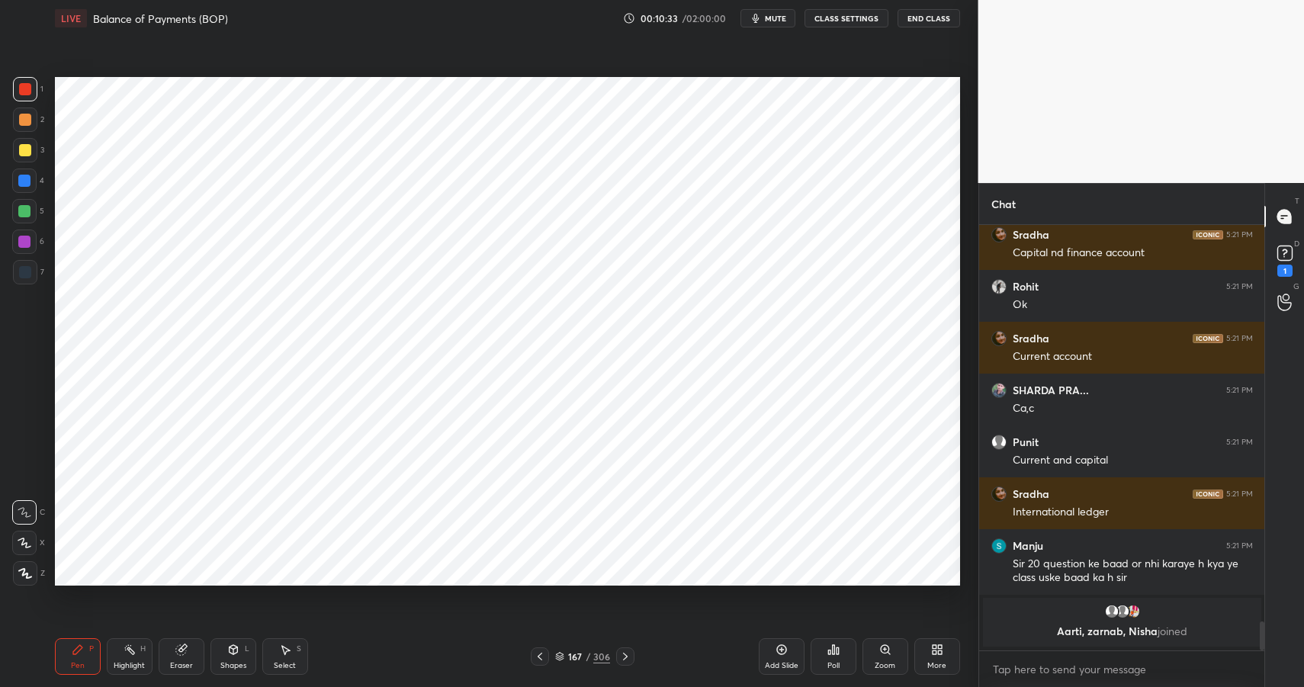
click at [131, 649] on icon at bounding box center [130, 650] width 12 height 12
click at [134, 651] on icon at bounding box center [130, 650] width 12 height 12
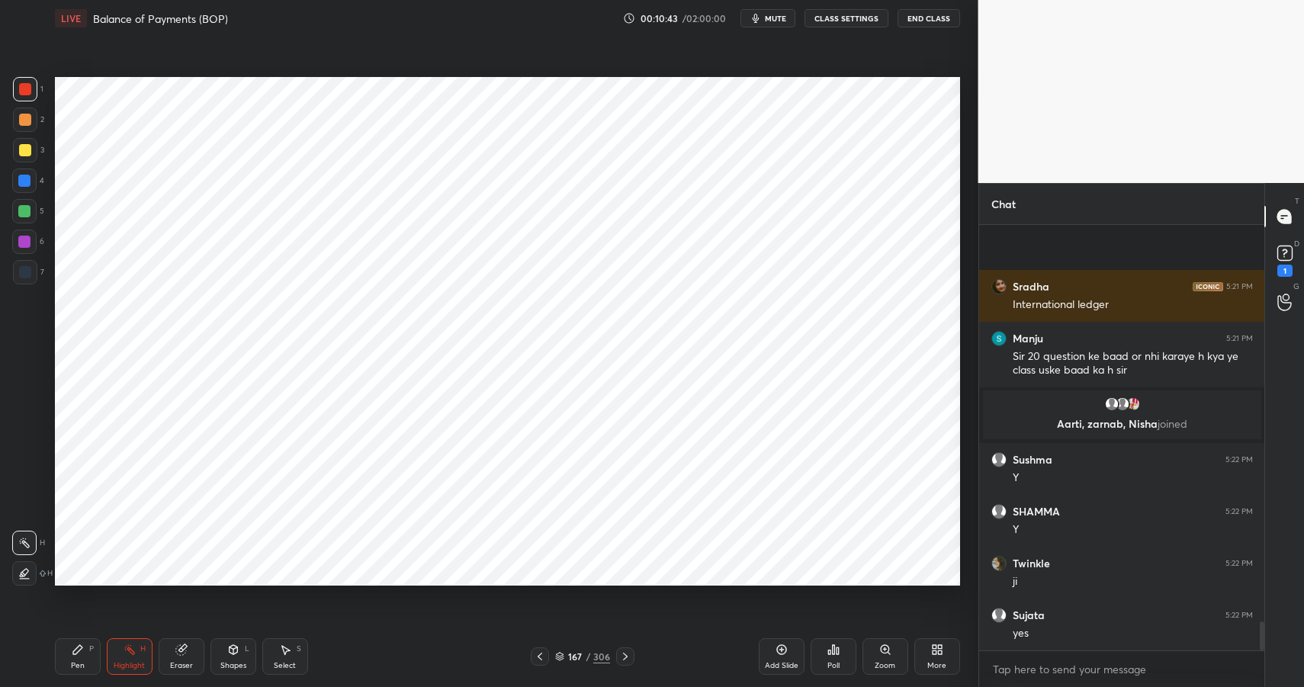
scroll to position [5838, 0]
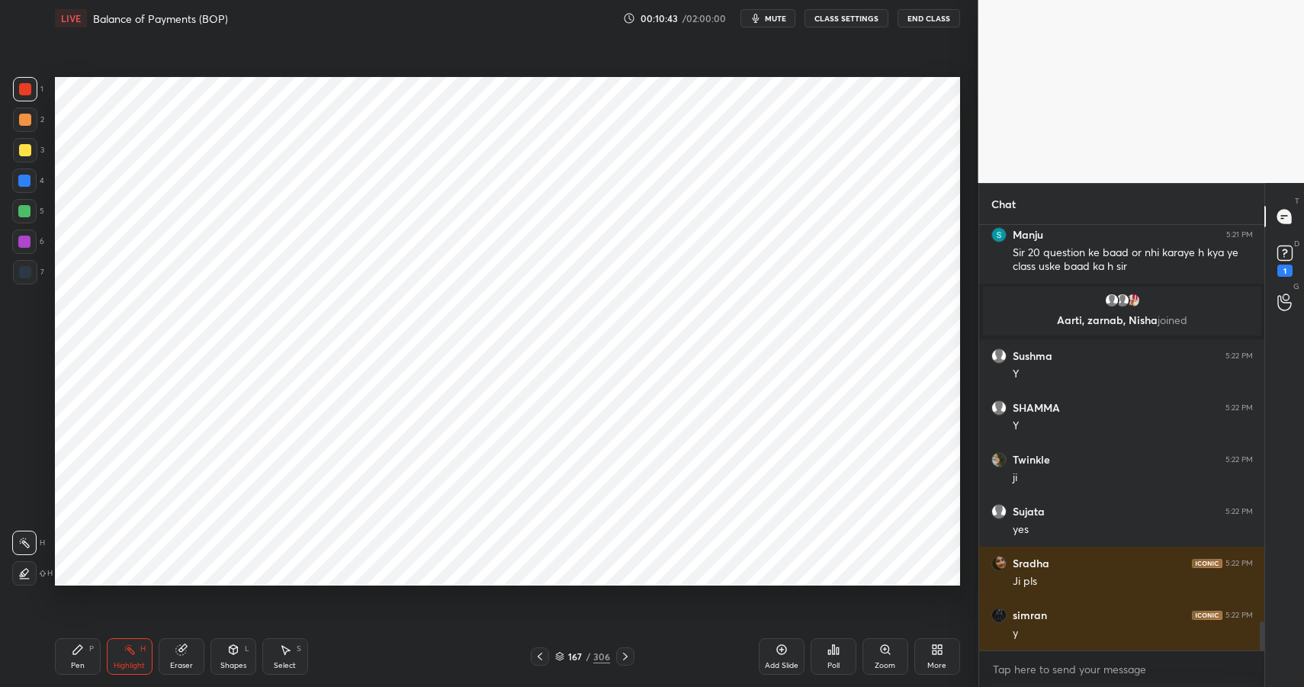
click at [786, 652] on icon at bounding box center [782, 650] width 10 height 10
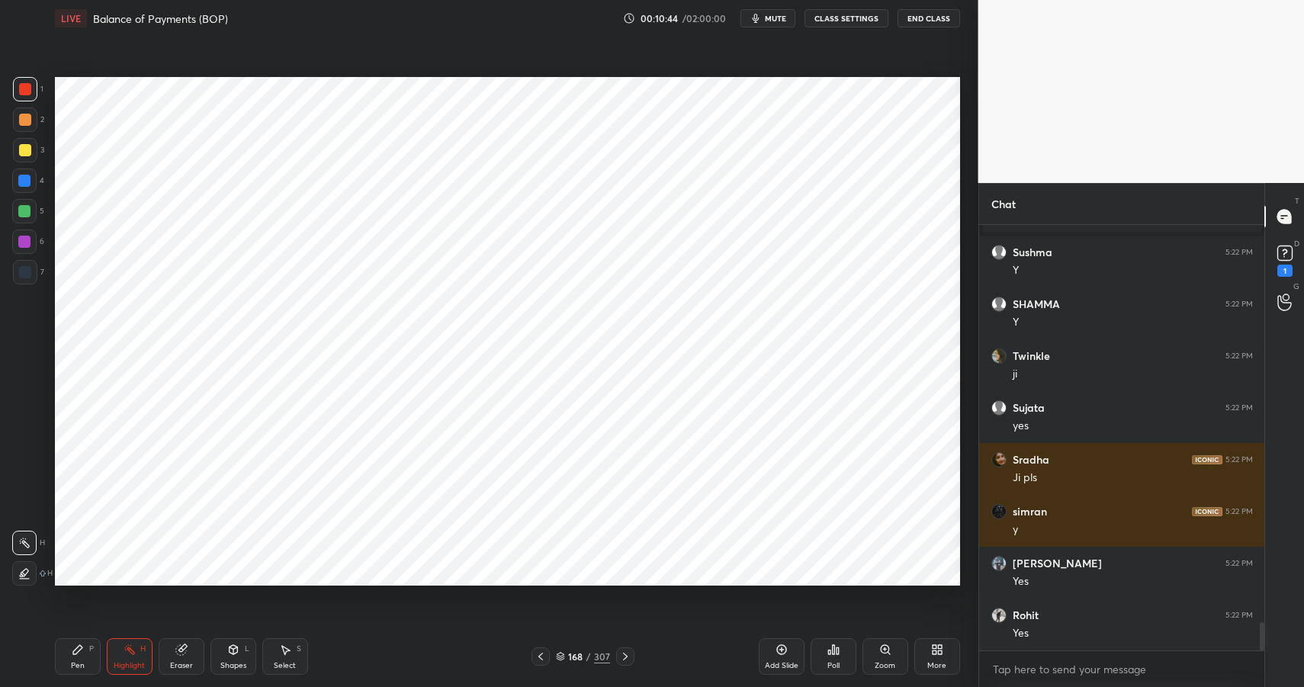
click at [239, 654] on icon at bounding box center [233, 650] width 12 height 12
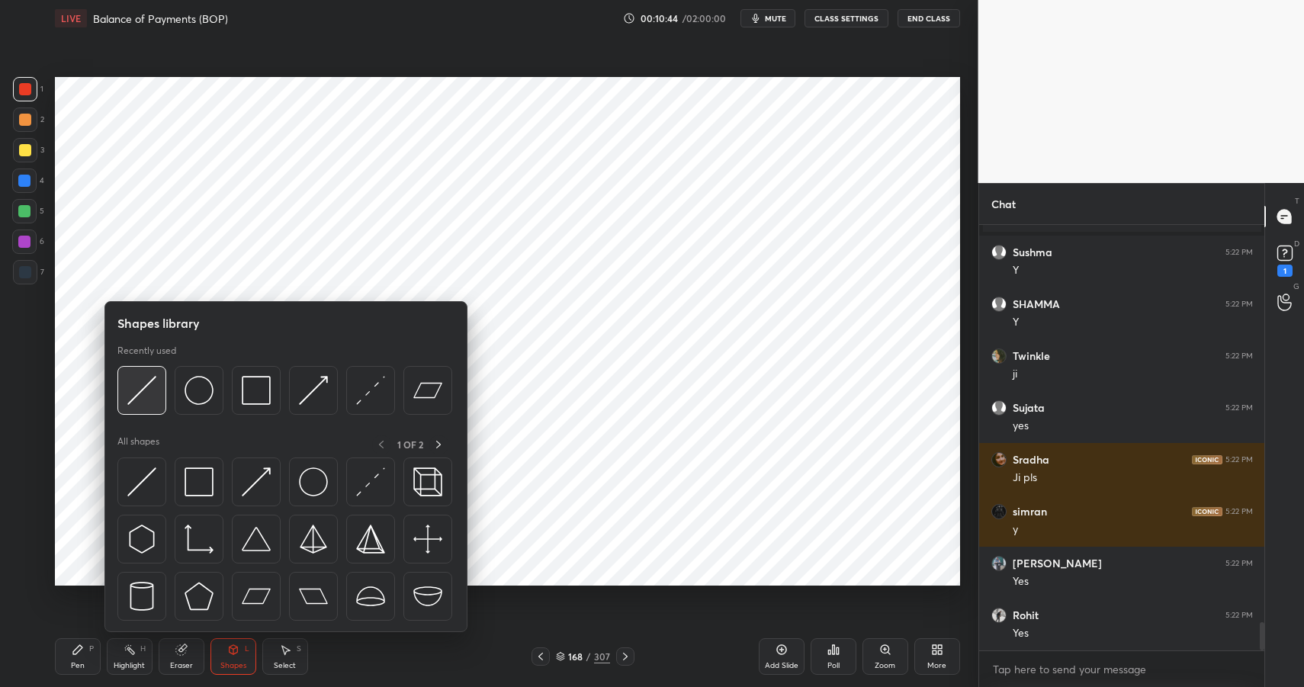
click at [135, 391] on img at bounding box center [141, 390] width 29 height 29
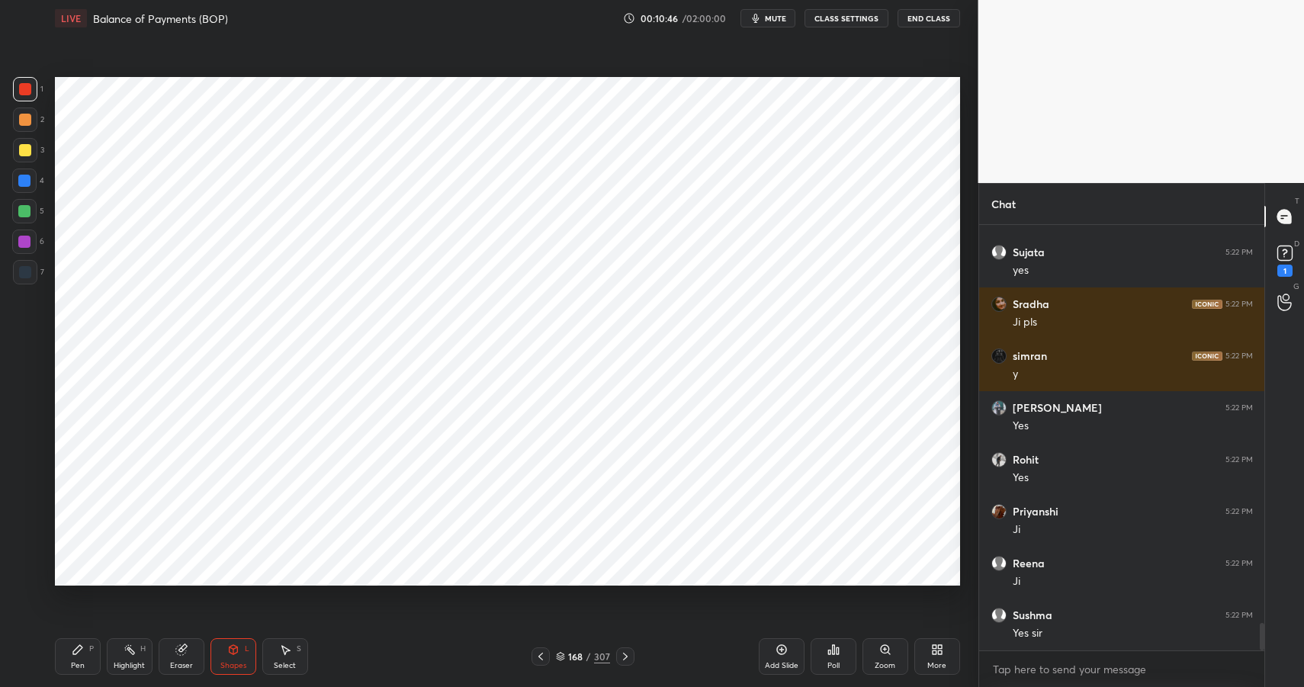
scroll to position [6149, 0]
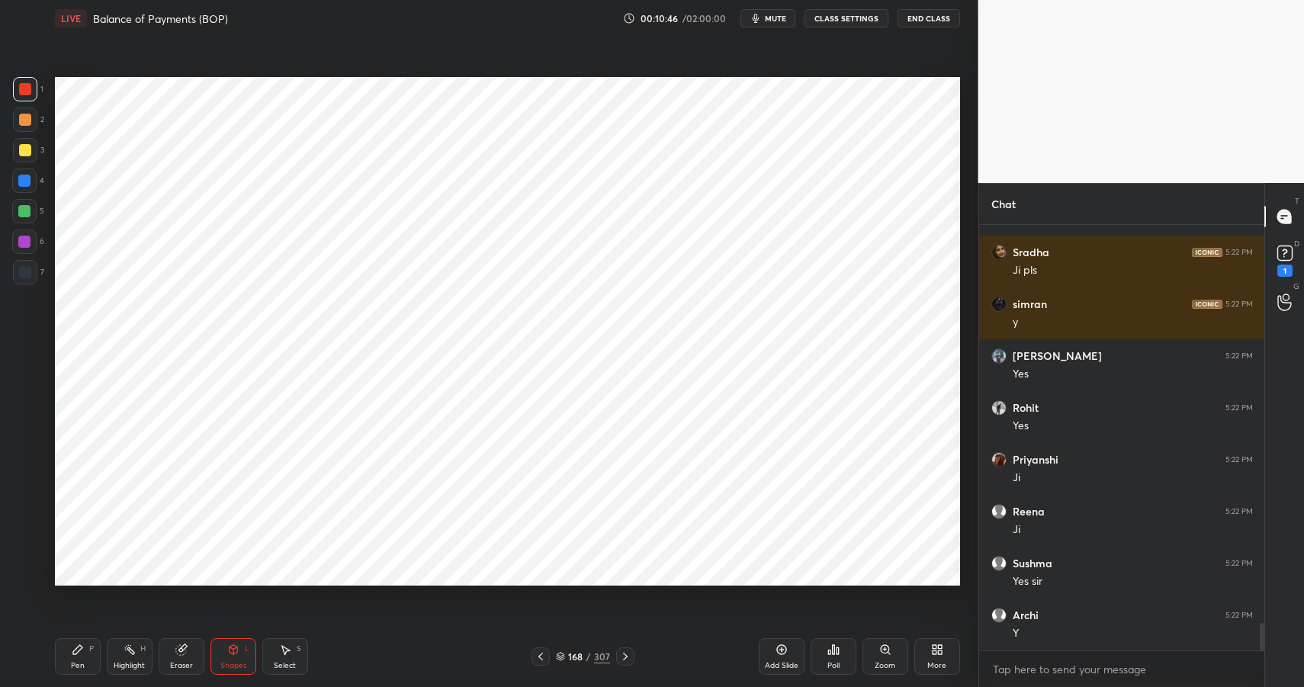
click at [31, 273] on div at bounding box center [25, 272] width 24 height 24
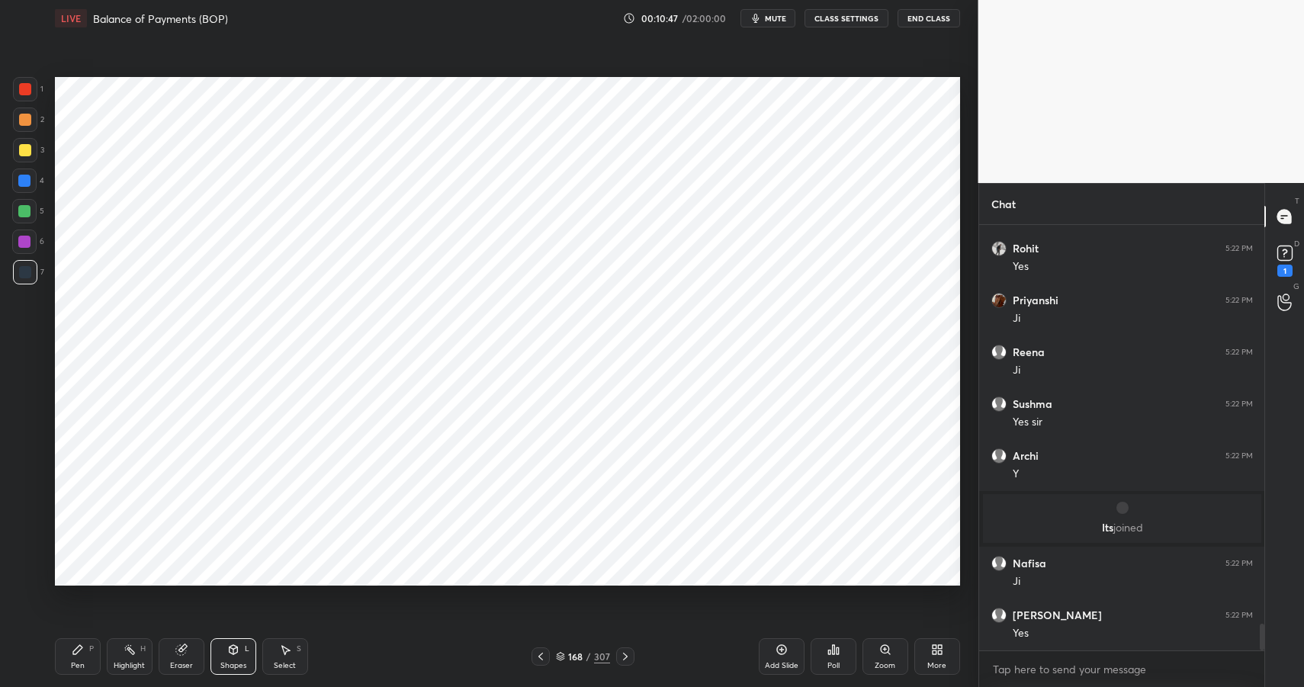
click at [234, 651] on icon at bounding box center [233, 649] width 8 height 9
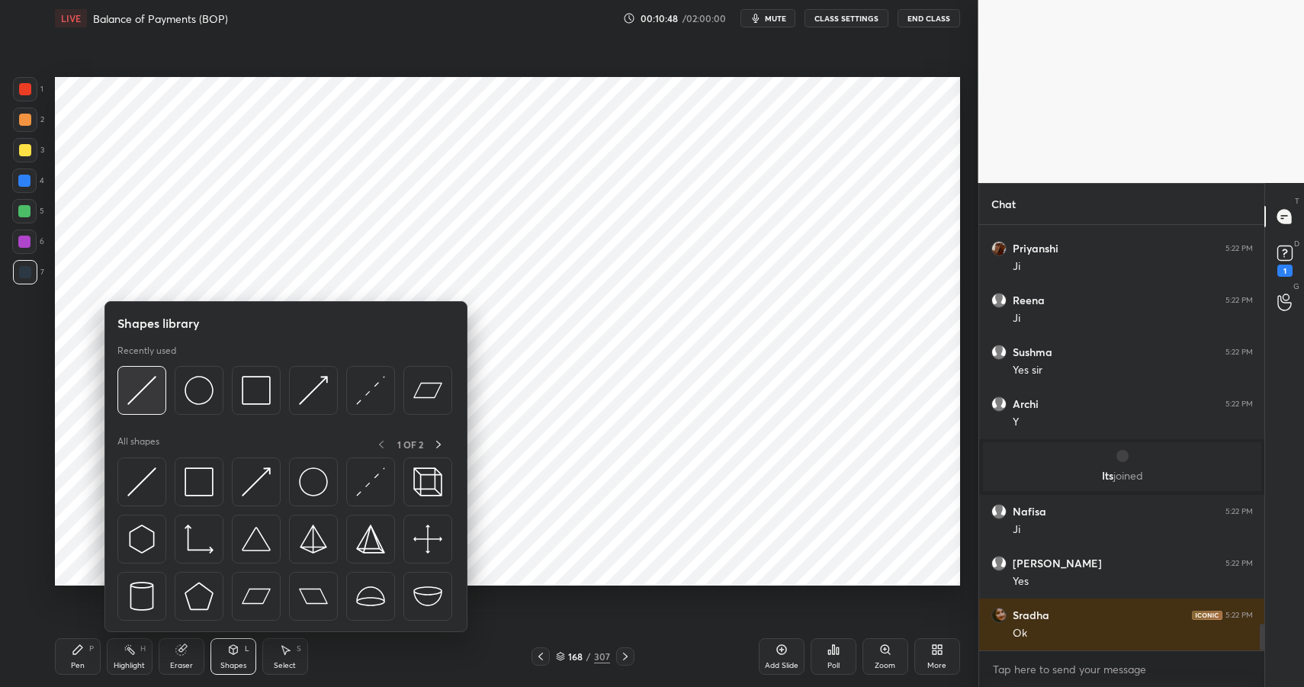
click at [146, 395] on img at bounding box center [141, 390] width 29 height 29
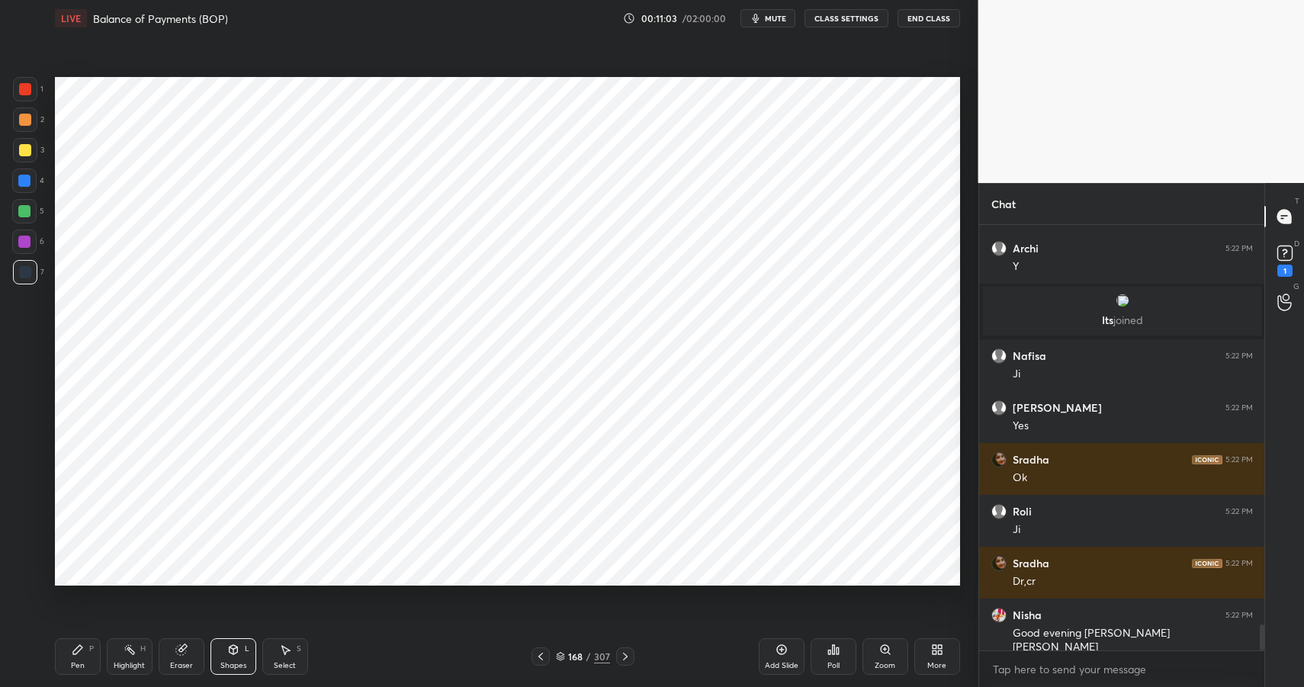
scroll to position [6572, 0]
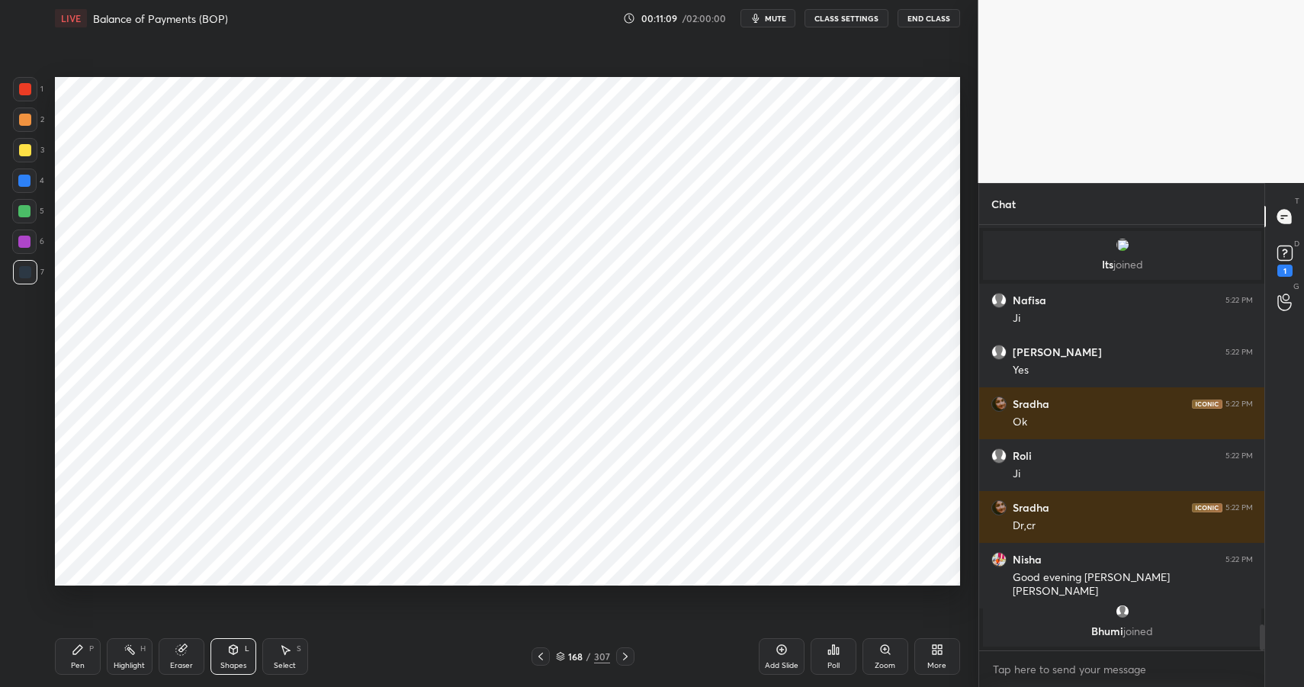
click at [86, 654] on div "Pen P" at bounding box center [78, 656] width 46 height 37
click at [85, 658] on div "Pen P" at bounding box center [78, 656] width 46 height 37
click at [20, 95] on div at bounding box center [25, 89] width 24 height 24
drag, startPoint x: 20, startPoint y: 95, endPoint x: 51, endPoint y: 85, distance: 32.6
click at [20, 95] on div at bounding box center [25, 89] width 24 height 24
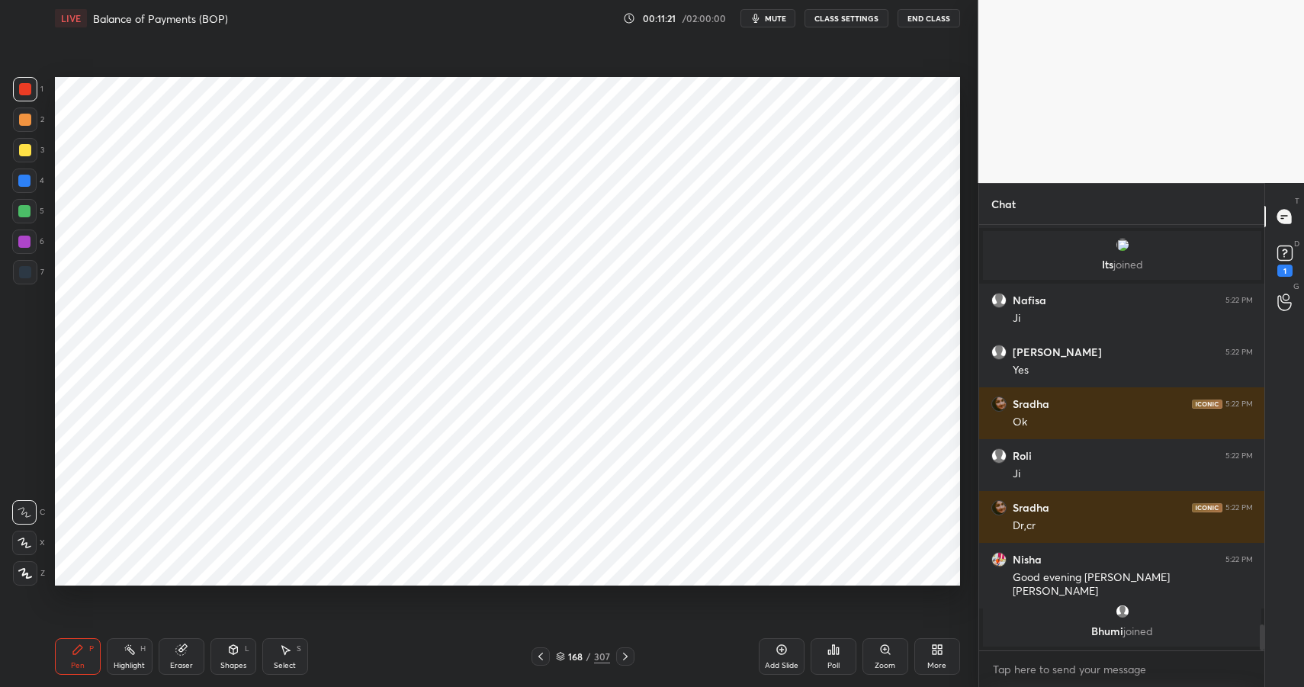
click at [231, 658] on div "Shapes L" at bounding box center [234, 656] width 46 height 37
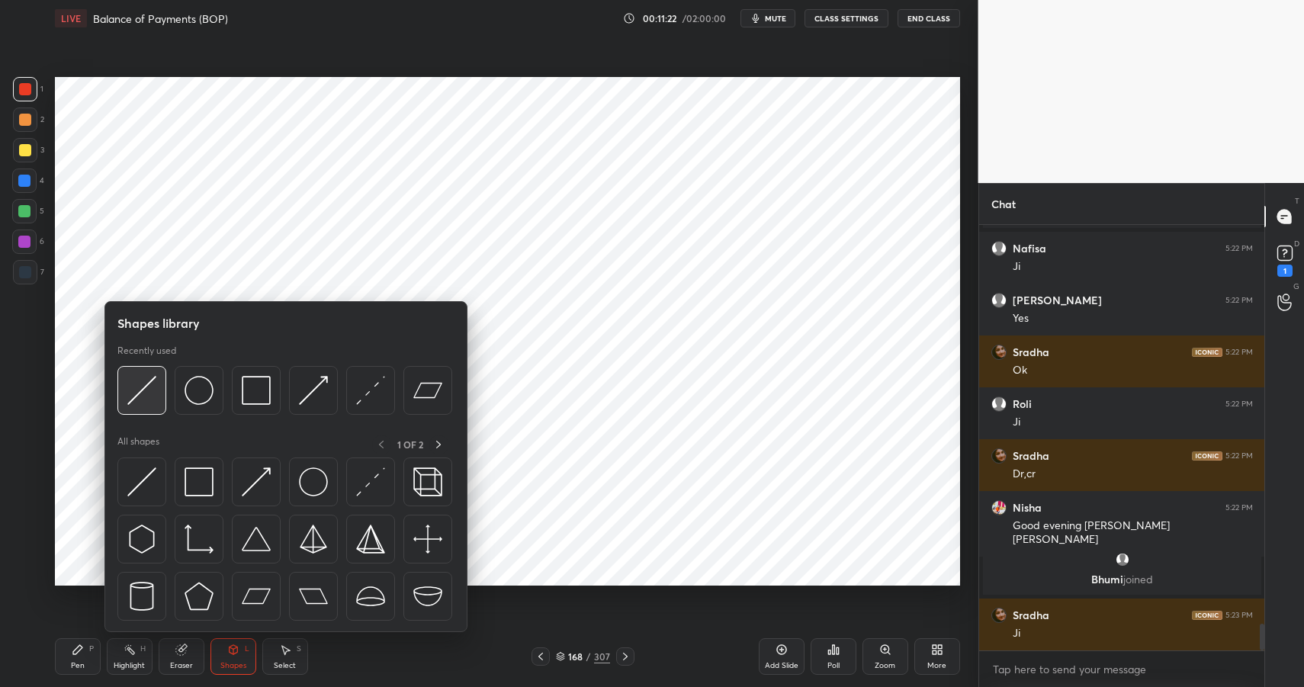
scroll to position [6316, 0]
click at [147, 375] on div at bounding box center [141, 390] width 49 height 49
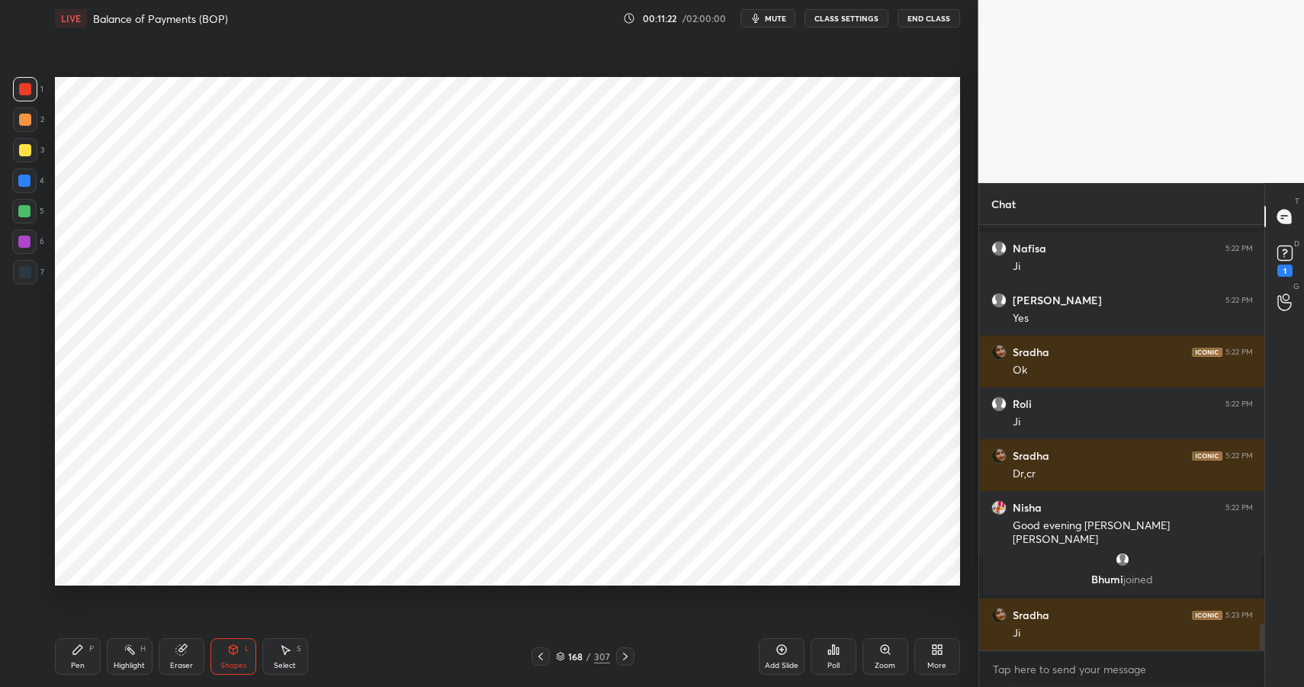
click at [235, 659] on div "Shapes L" at bounding box center [234, 656] width 46 height 37
click at [166, 648] on div "Eraser" at bounding box center [182, 656] width 46 height 37
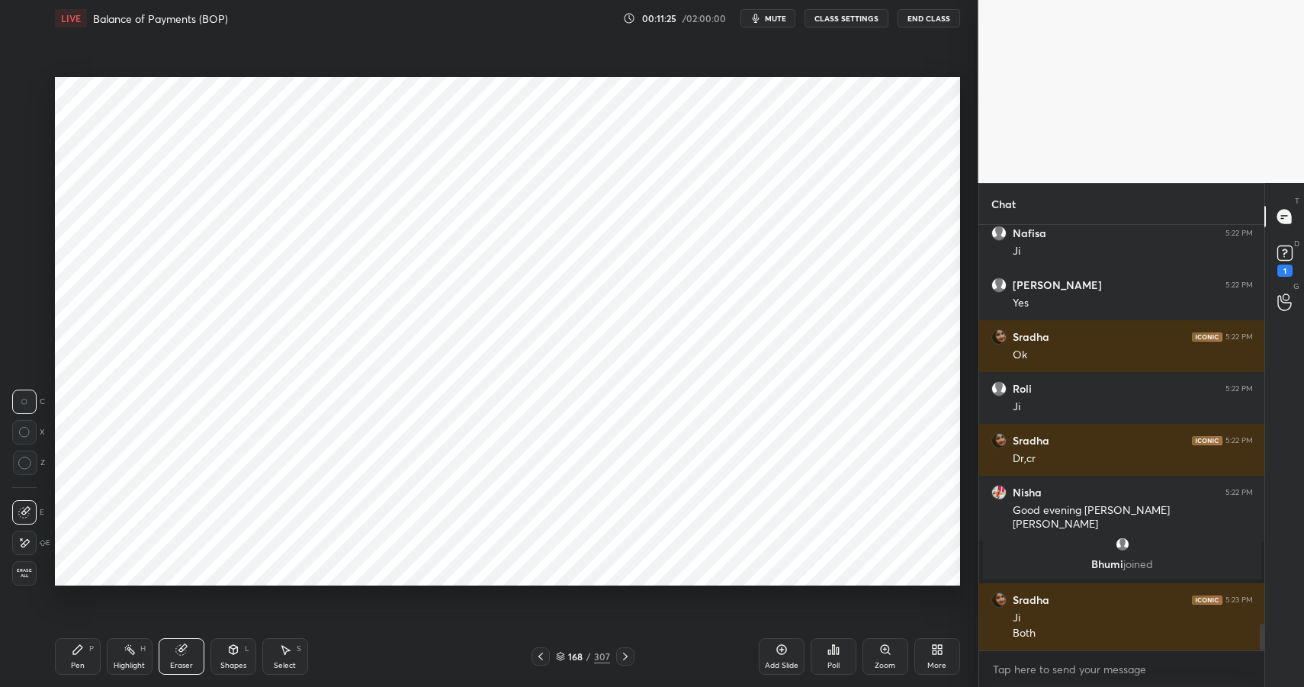
click at [27, 545] on icon at bounding box center [24, 543] width 12 height 13
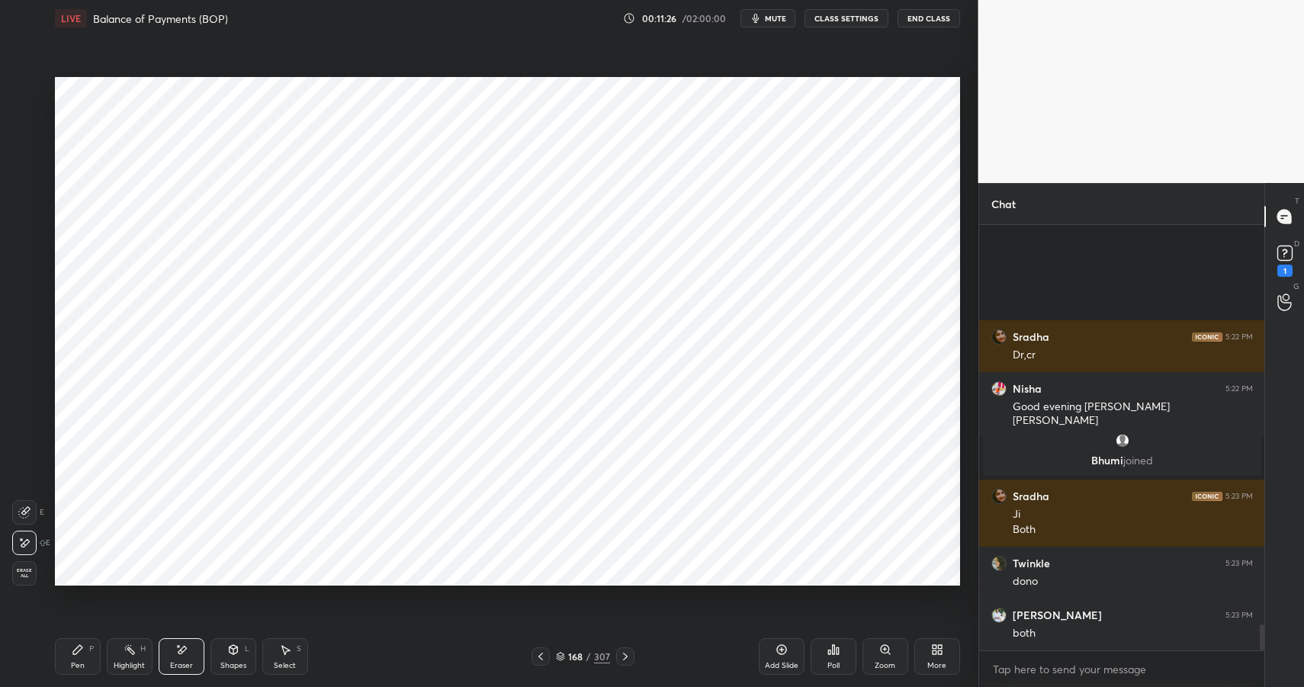
scroll to position [6591, 0]
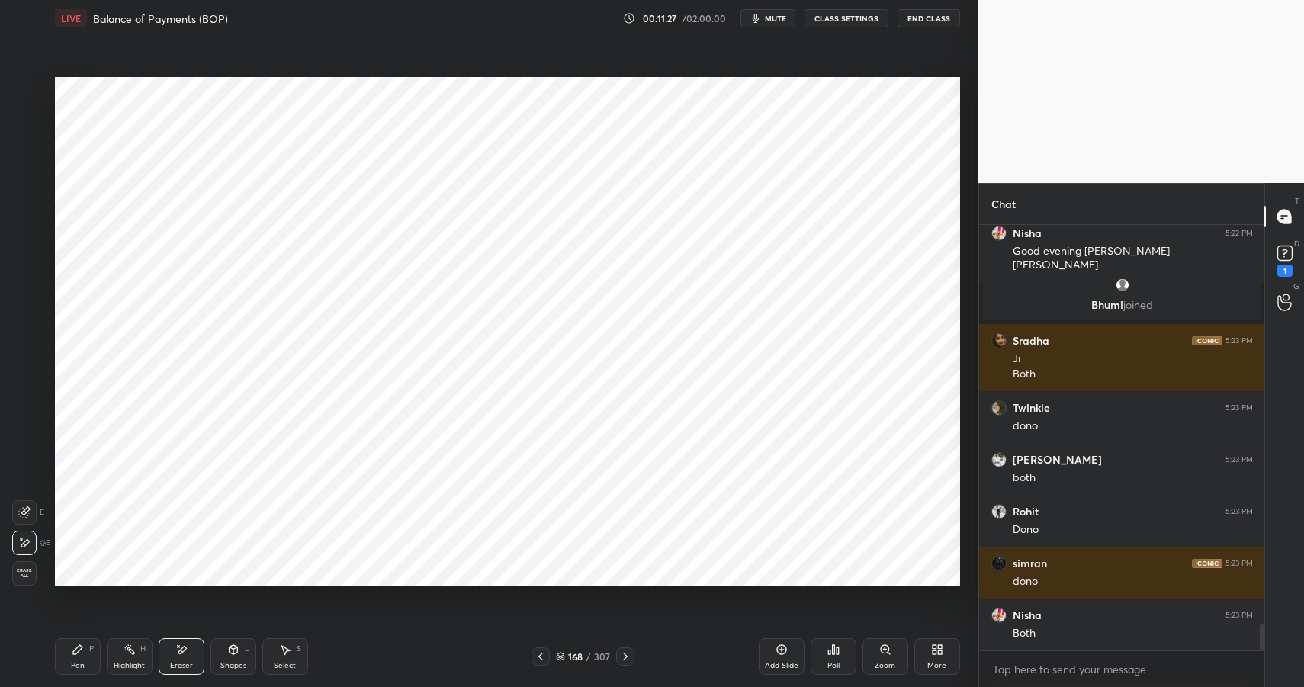
click at [34, 508] on div at bounding box center [24, 512] width 24 height 24
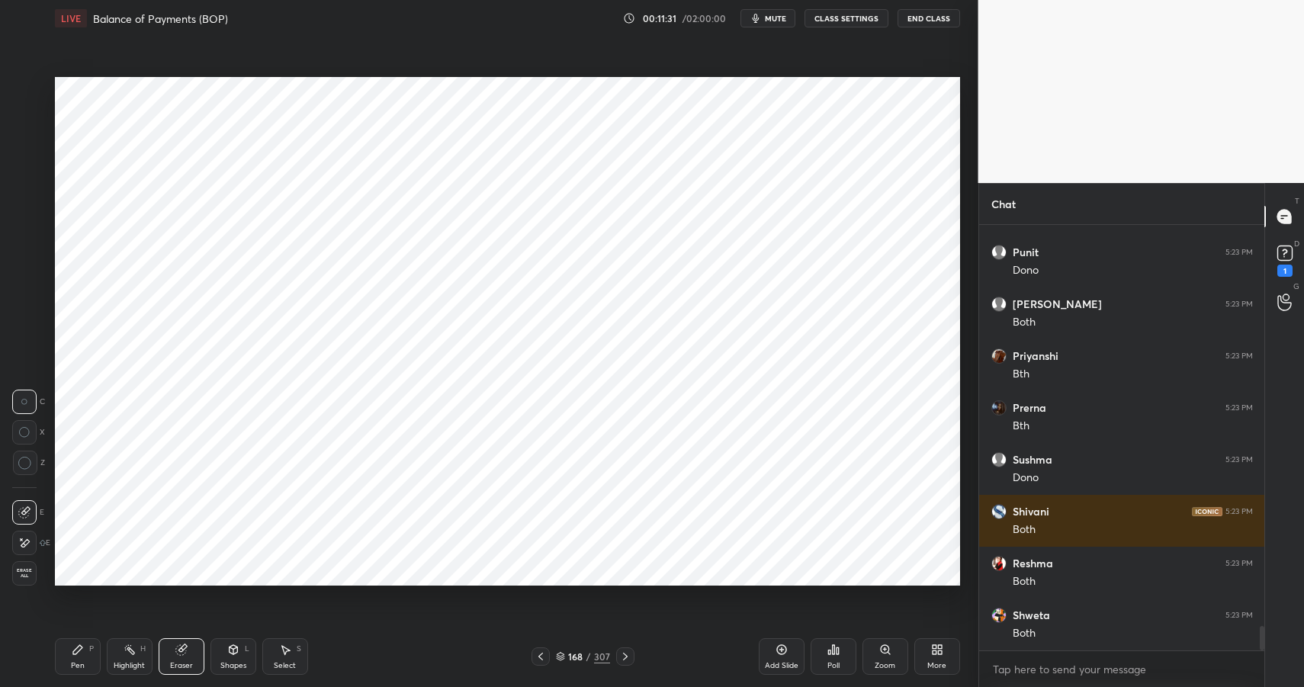
scroll to position [7058, 0]
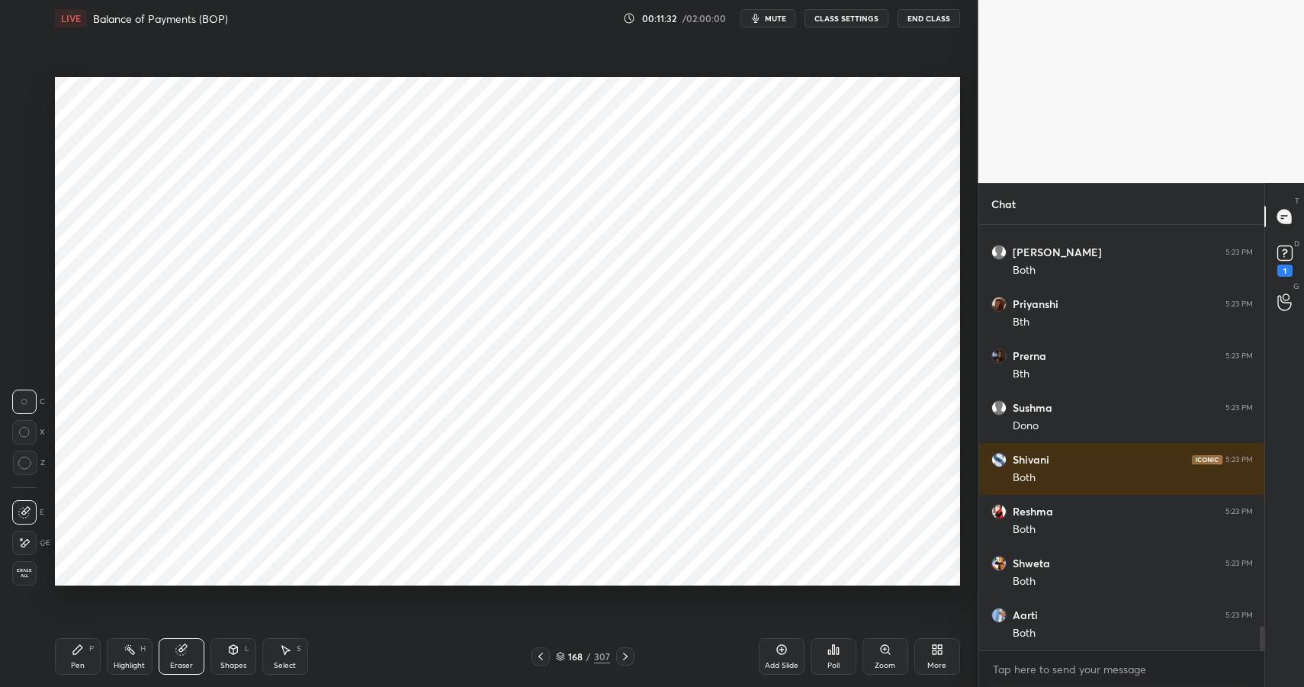
click at [89, 653] on div "P" at bounding box center [91, 649] width 5 height 8
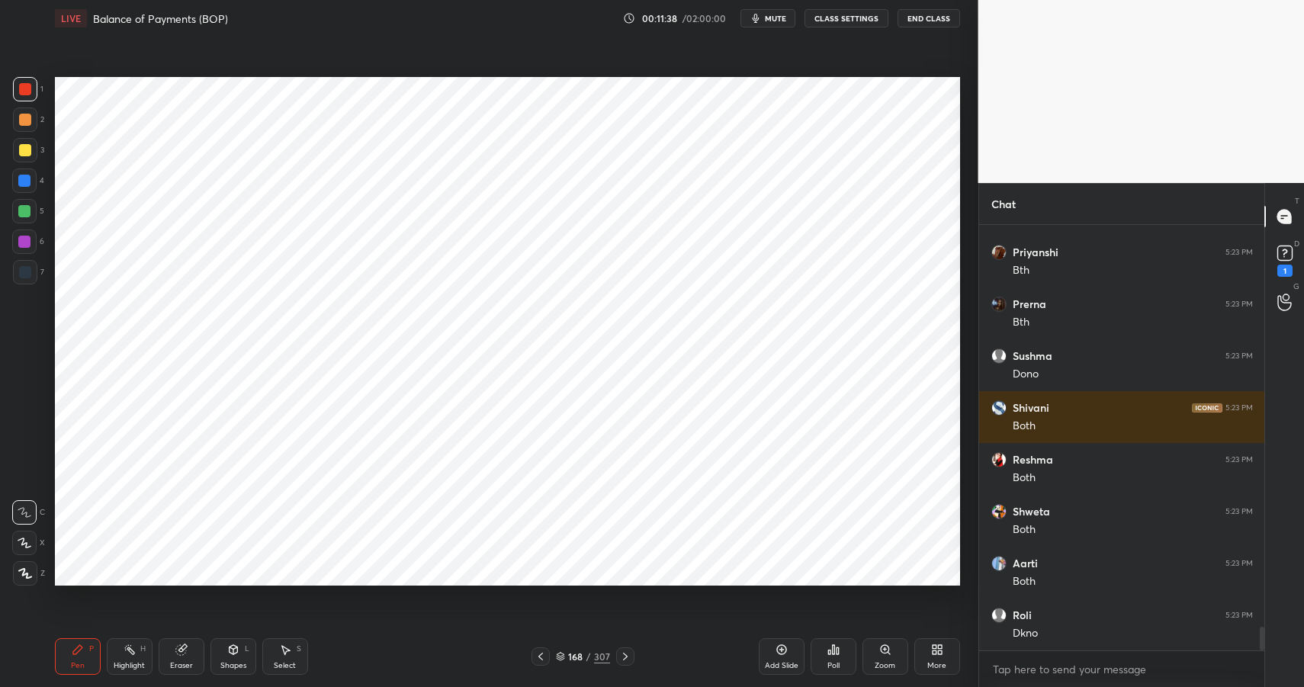
scroll to position [7161, 0]
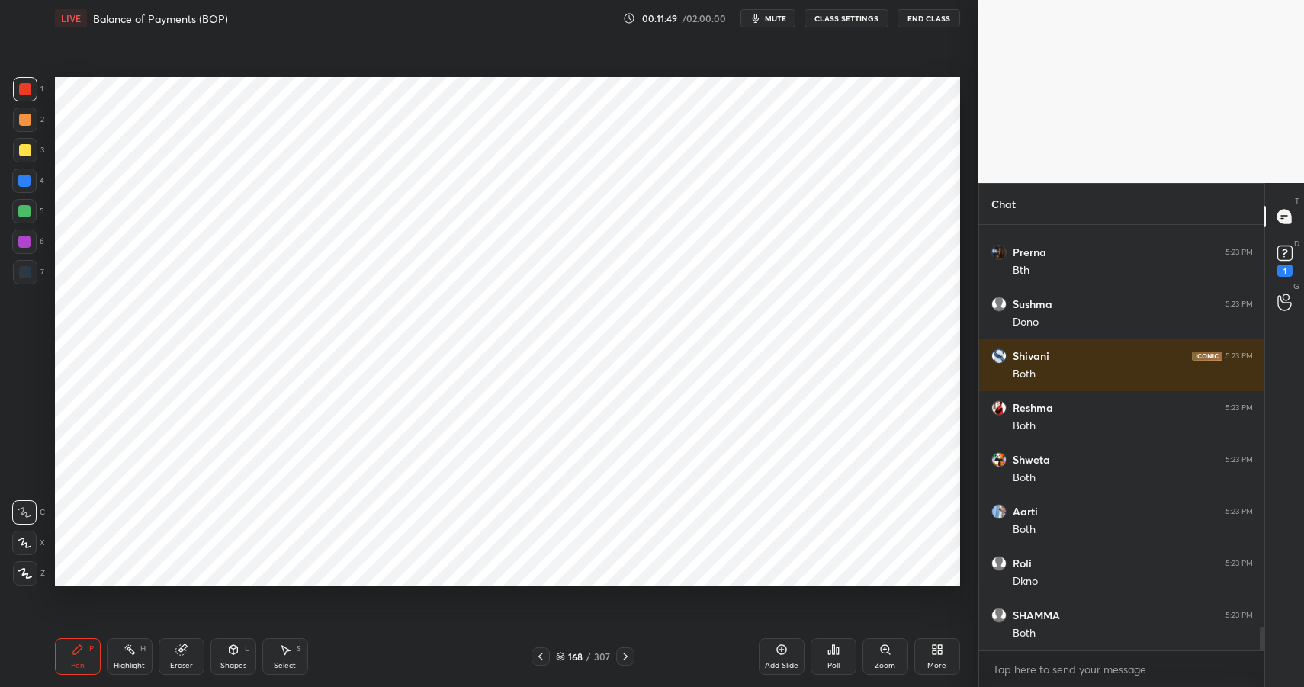
click at [30, 117] on div at bounding box center [25, 120] width 12 height 12
drag, startPoint x: 30, startPoint y: 117, endPoint x: 49, endPoint y: 105, distance: 22.2
click at [30, 117] on div at bounding box center [25, 120] width 12 height 12
click at [27, 240] on div at bounding box center [24, 242] width 12 height 12
drag, startPoint x: 27, startPoint y: 240, endPoint x: 49, endPoint y: 221, distance: 28.6
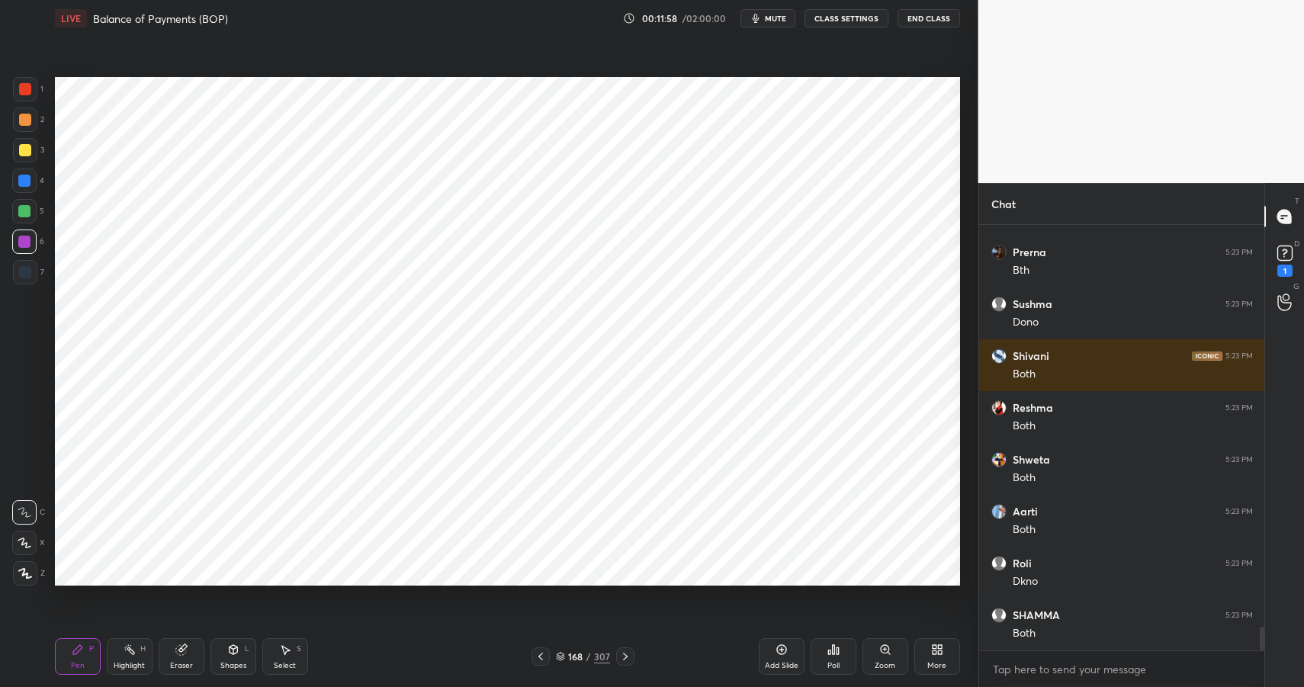
click at [27, 240] on div at bounding box center [24, 242] width 12 height 12
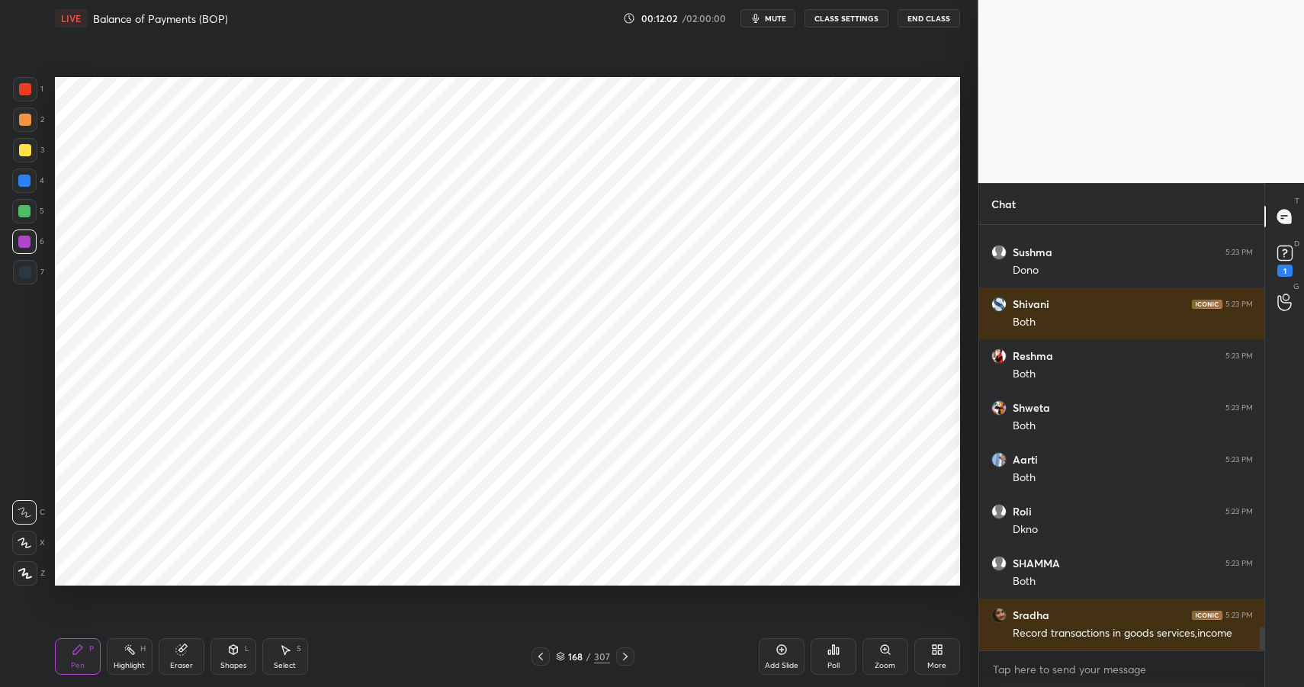
click at [232, 648] on icon at bounding box center [233, 649] width 8 height 2
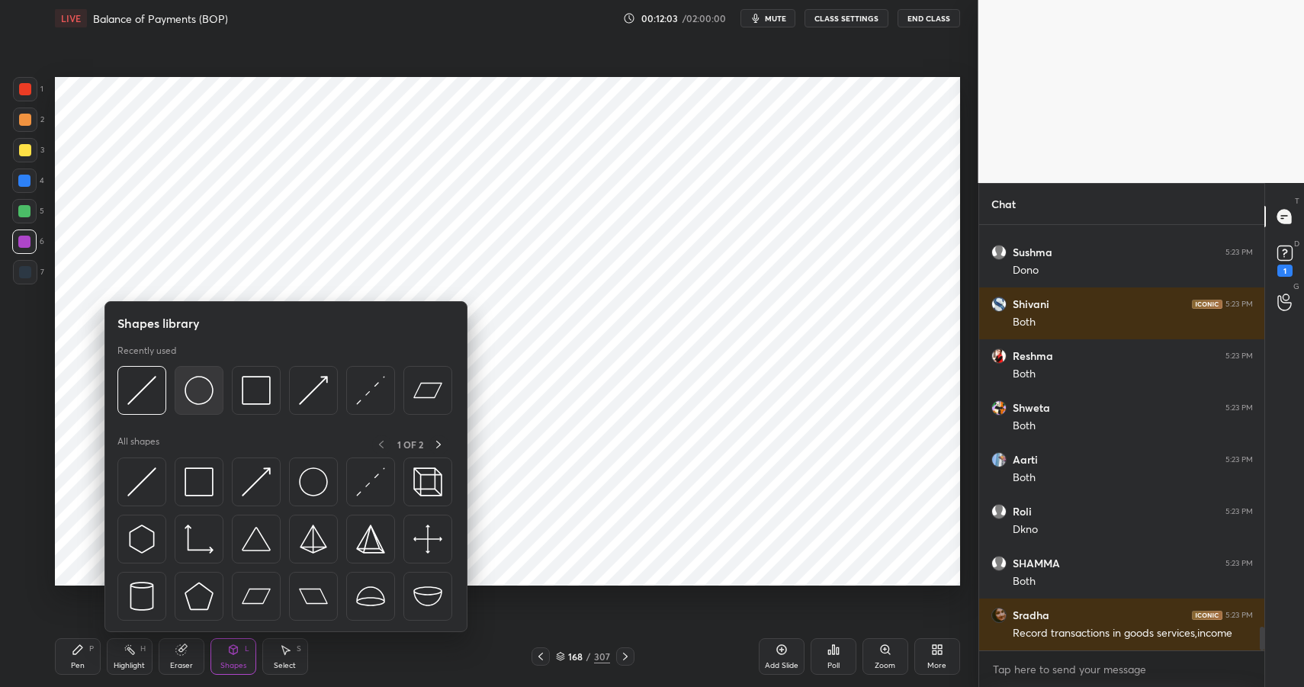
click at [196, 394] on img at bounding box center [199, 390] width 29 height 29
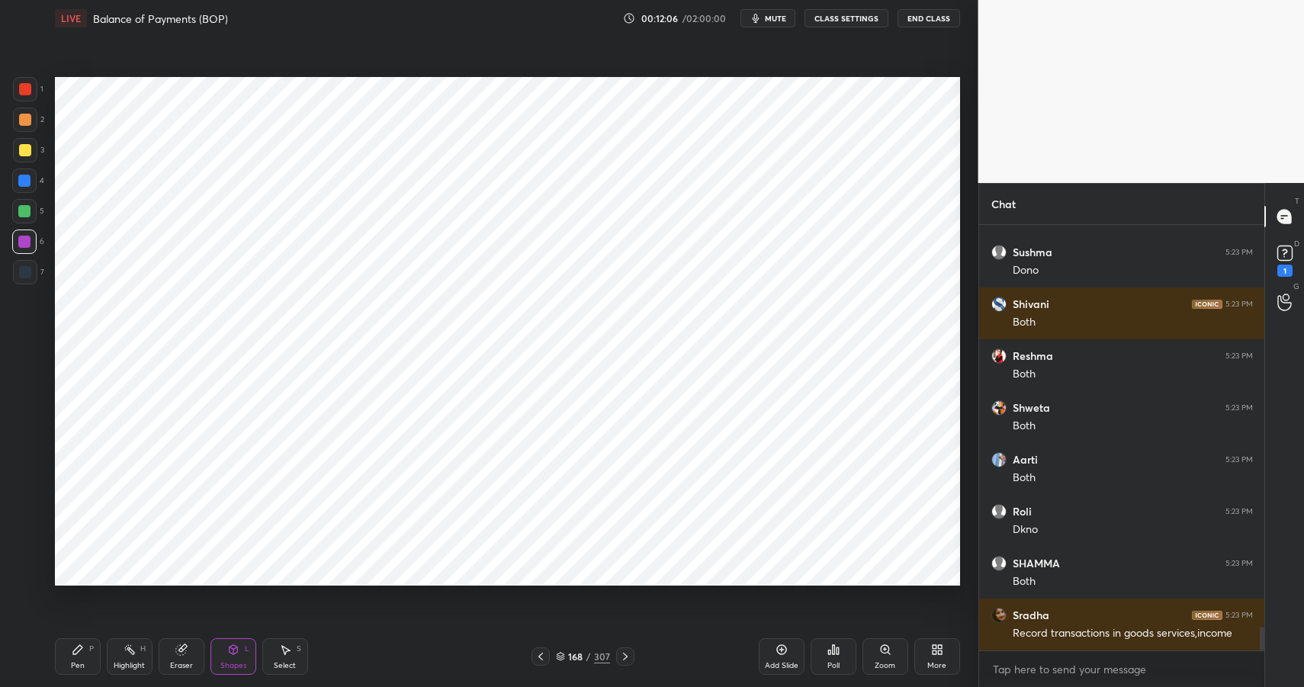
click at [81, 652] on div "Pen P" at bounding box center [78, 656] width 46 height 37
click at [24, 178] on div at bounding box center [24, 181] width 12 height 12
click at [122, 655] on div "Highlight H" at bounding box center [130, 656] width 46 height 37
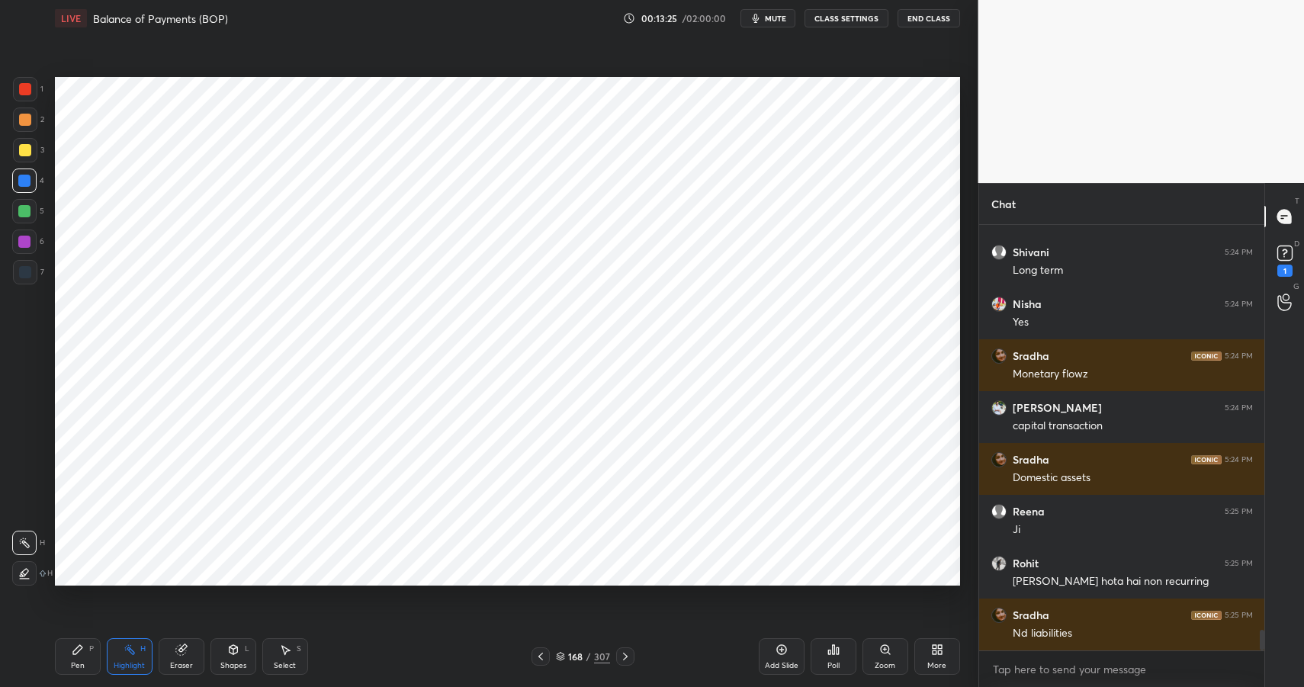
scroll to position [8318, 0]
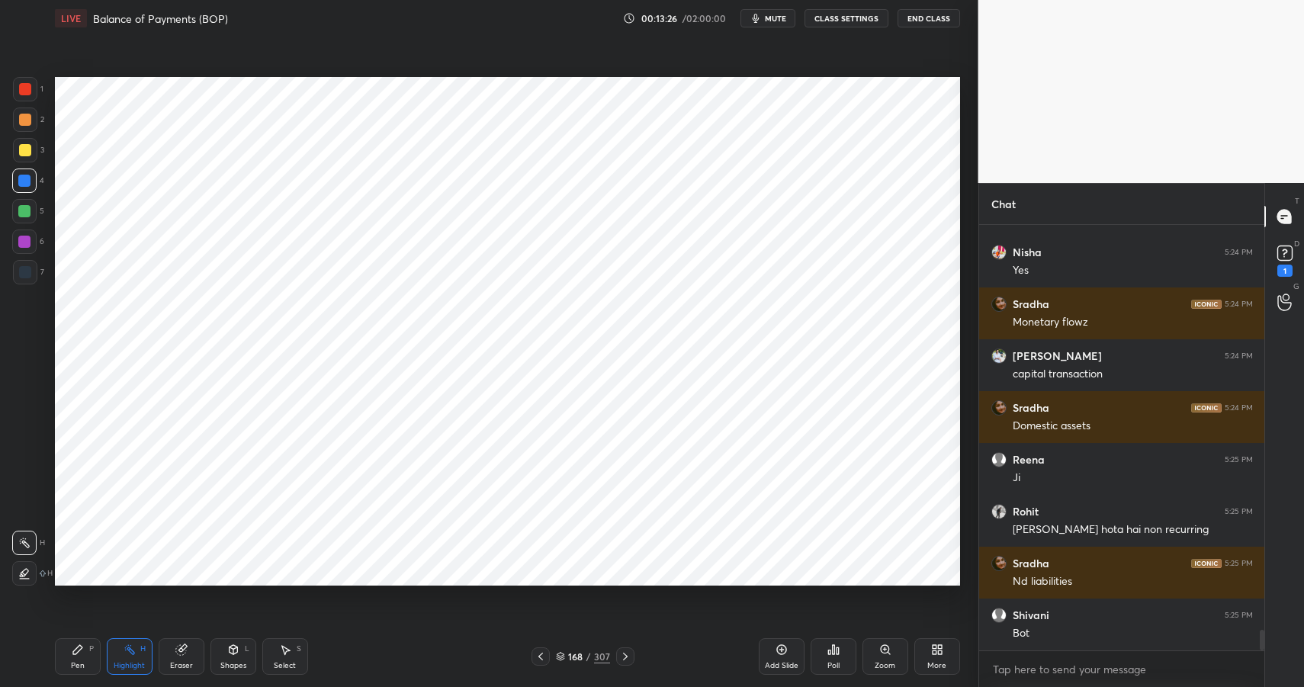
click at [80, 648] on icon at bounding box center [77, 649] width 9 height 9
click at [85, 649] on div "Pen P" at bounding box center [78, 656] width 46 height 37
click at [27, 241] on div at bounding box center [24, 242] width 12 height 12
drag, startPoint x: 27, startPoint y: 241, endPoint x: 47, endPoint y: 217, distance: 31.5
click at [27, 241] on div at bounding box center [24, 242] width 12 height 12
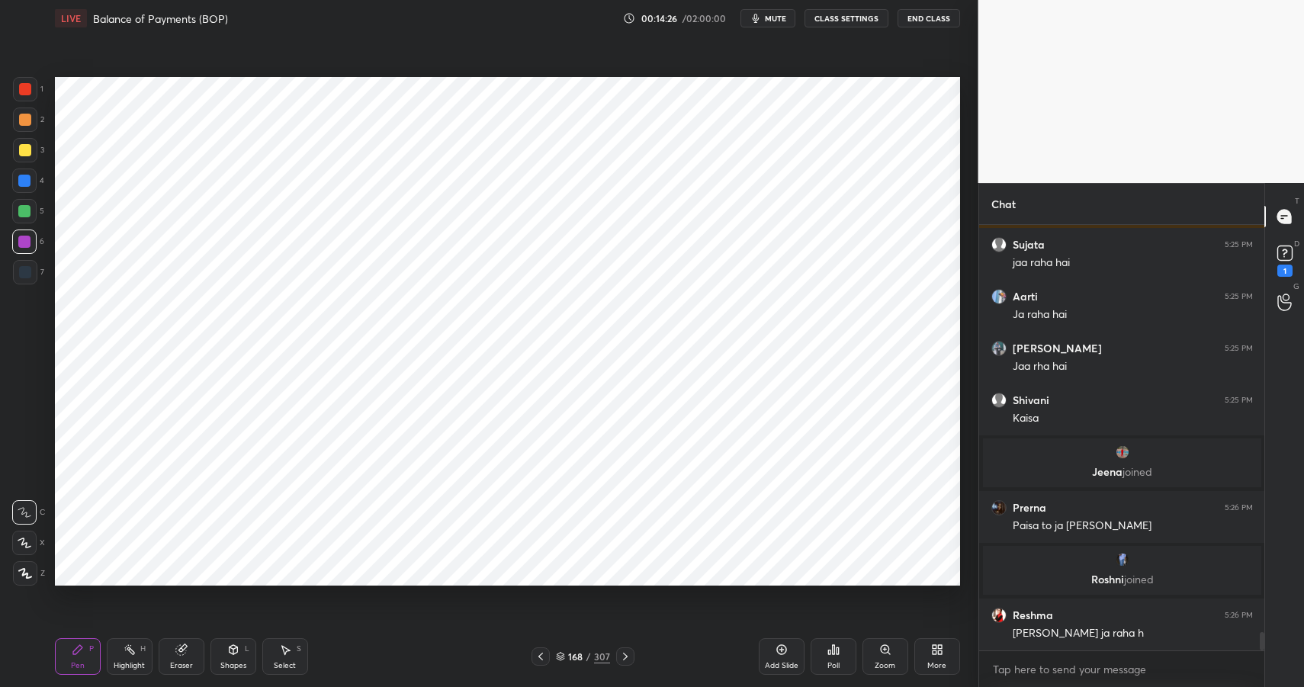
scroll to position [9332, 0]
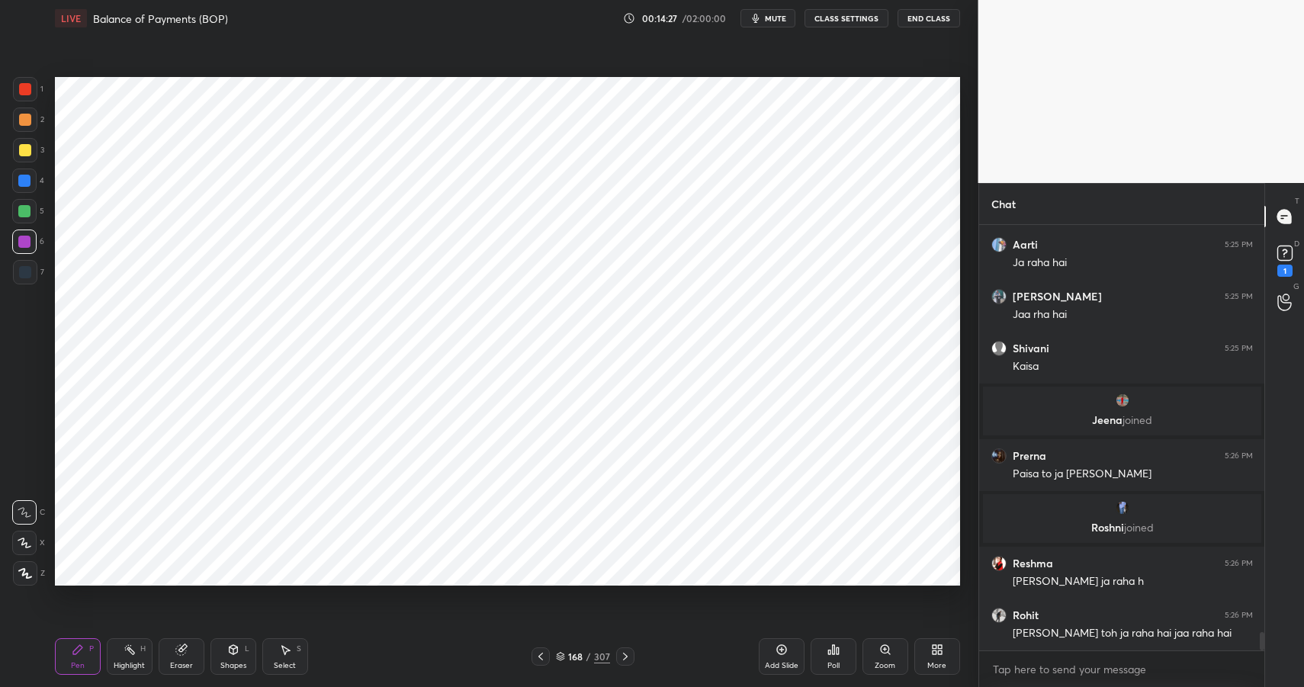
click at [25, 175] on div at bounding box center [24, 181] width 12 height 12
drag, startPoint x: 27, startPoint y: 176, endPoint x: 49, endPoint y: 167, distance: 23.9
click at [27, 176] on div at bounding box center [24, 181] width 12 height 12
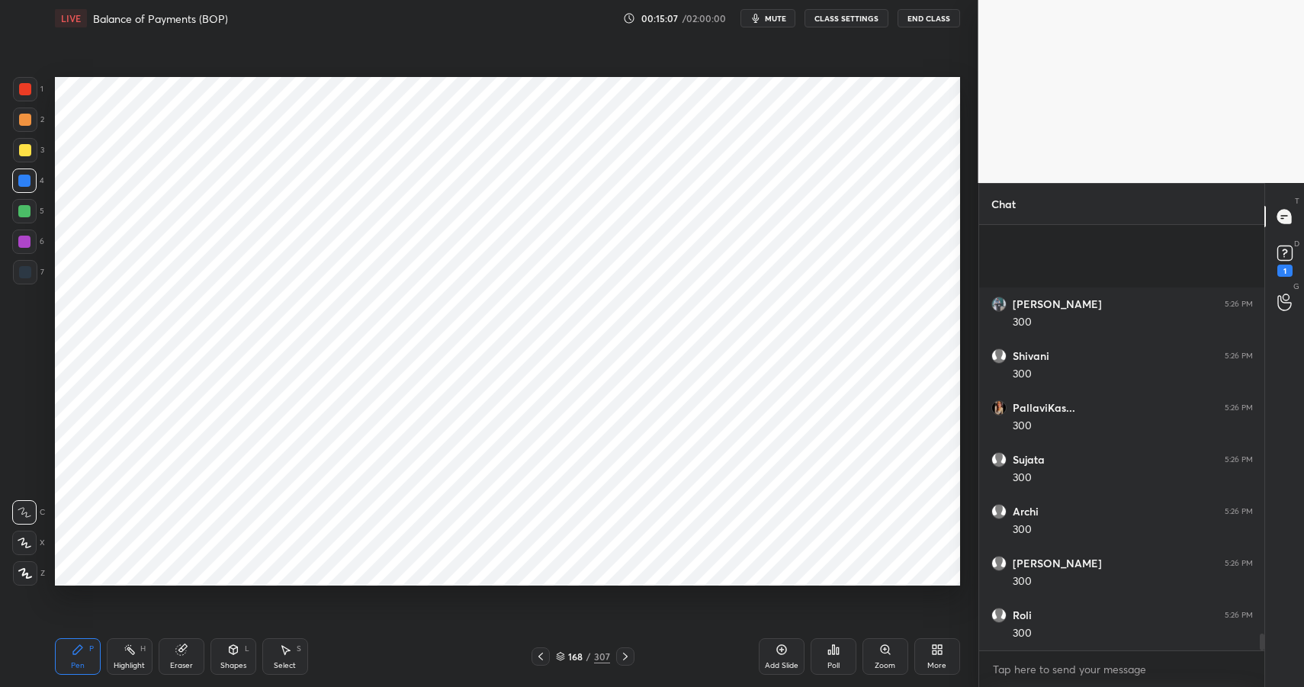
scroll to position [10477, 0]
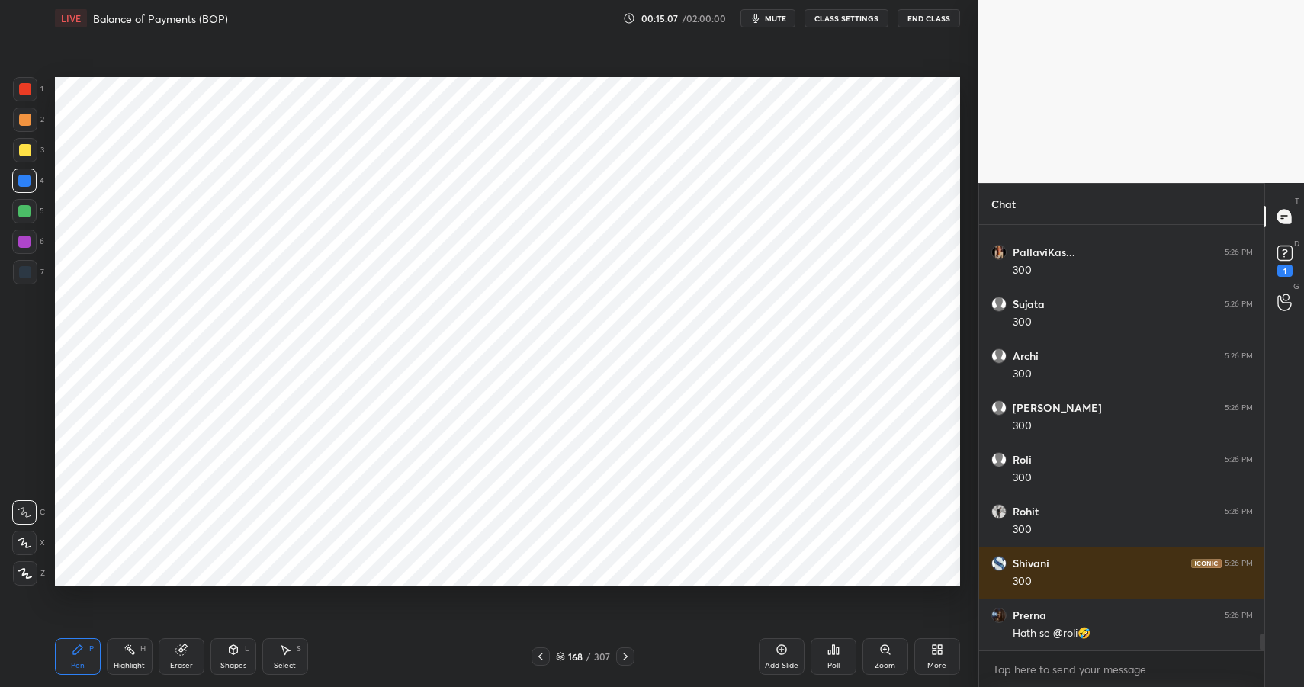
click at [22, 205] on div at bounding box center [24, 211] width 12 height 12
drag, startPoint x: 22, startPoint y: 205, endPoint x: 43, endPoint y: 199, distance: 22.2
click at [22, 205] on div at bounding box center [24, 211] width 12 height 12
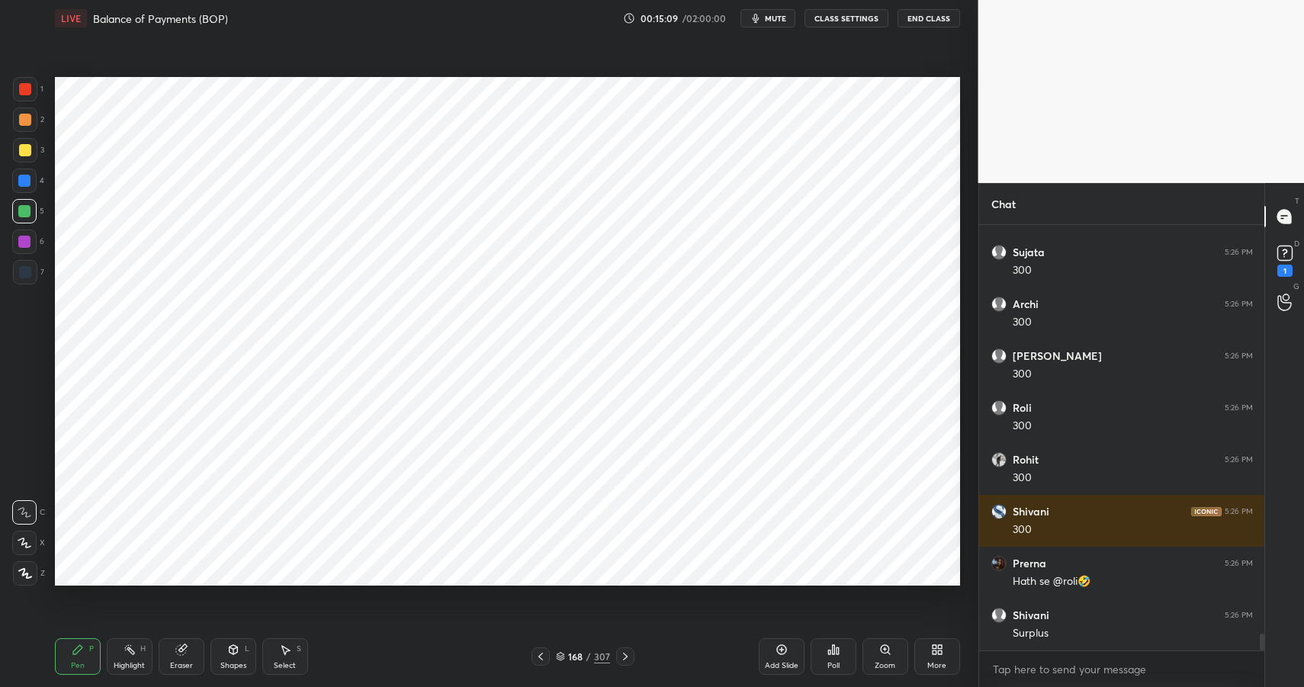
scroll to position [10581, 0]
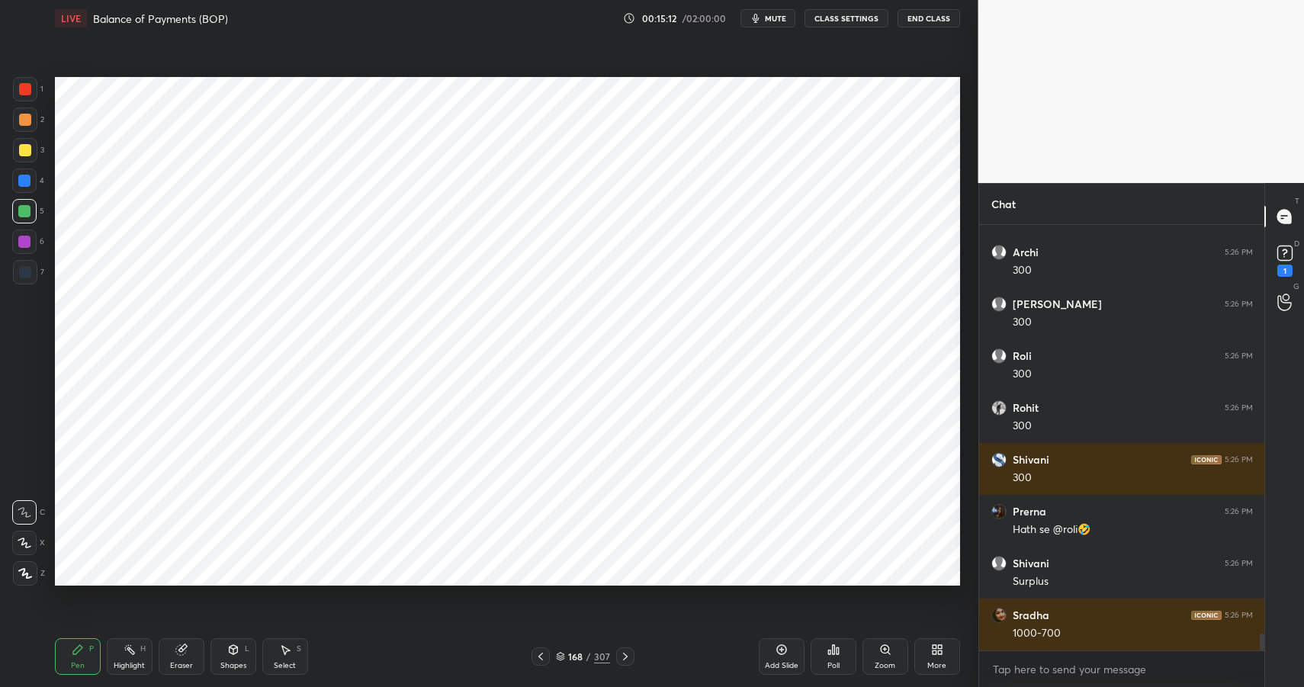
click at [233, 652] on icon at bounding box center [233, 651] width 0 height 5
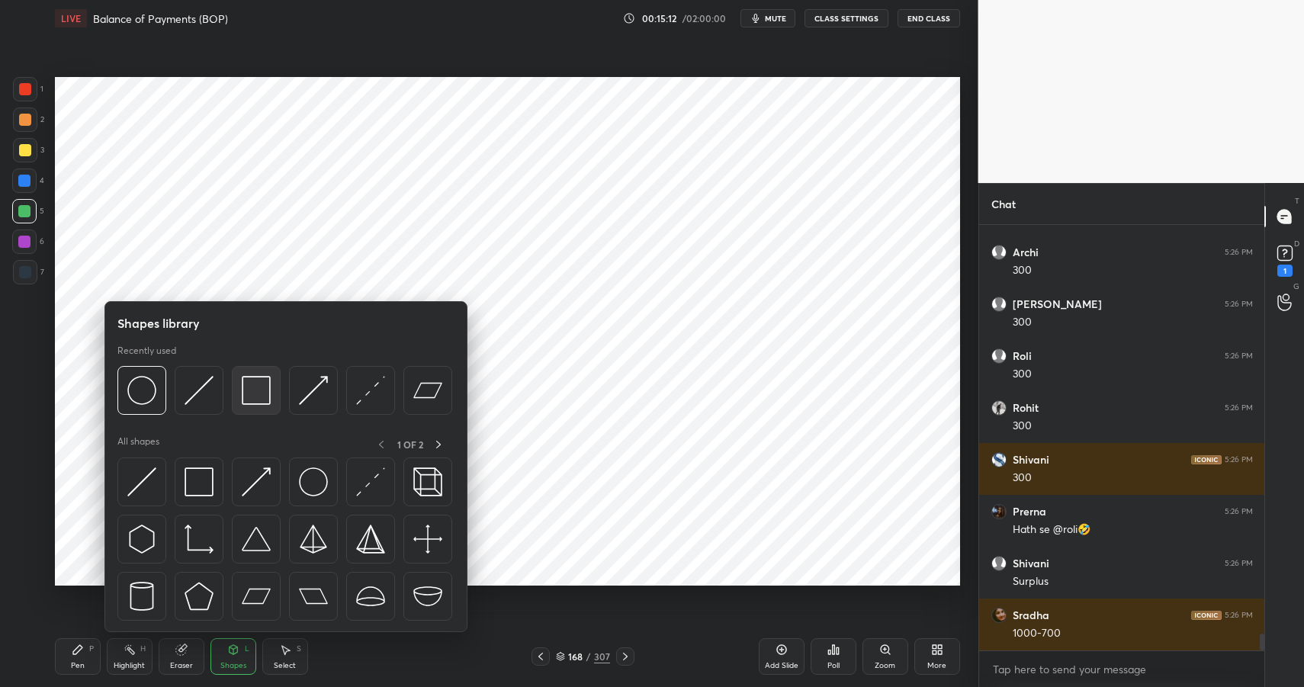
click at [250, 389] on img at bounding box center [256, 390] width 29 height 29
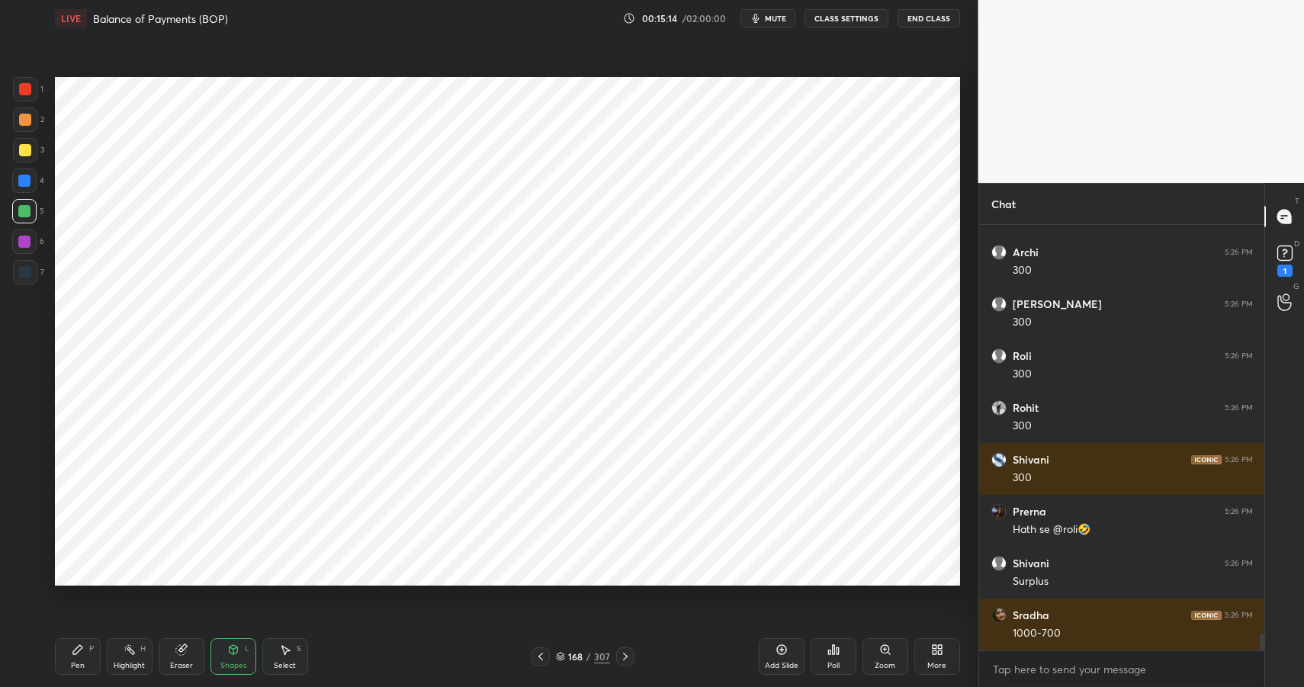
scroll to position [10633, 0]
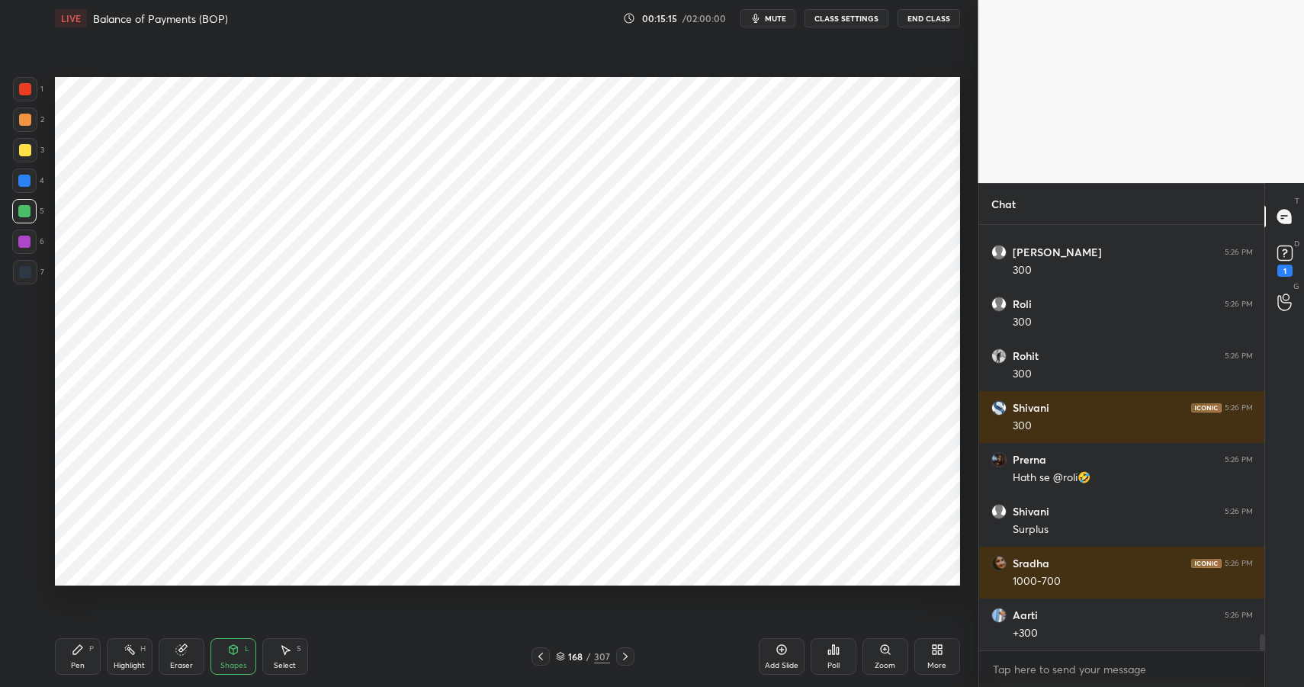
drag, startPoint x: 59, startPoint y: 658, endPoint x: 68, endPoint y: 658, distance: 8.4
click at [59, 658] on div "Pen P" at bounding box center [78, 656] width 46 height 37
click at [67, 657] on div "Pen P" at bounding box center [78, 656] width 46 height 37
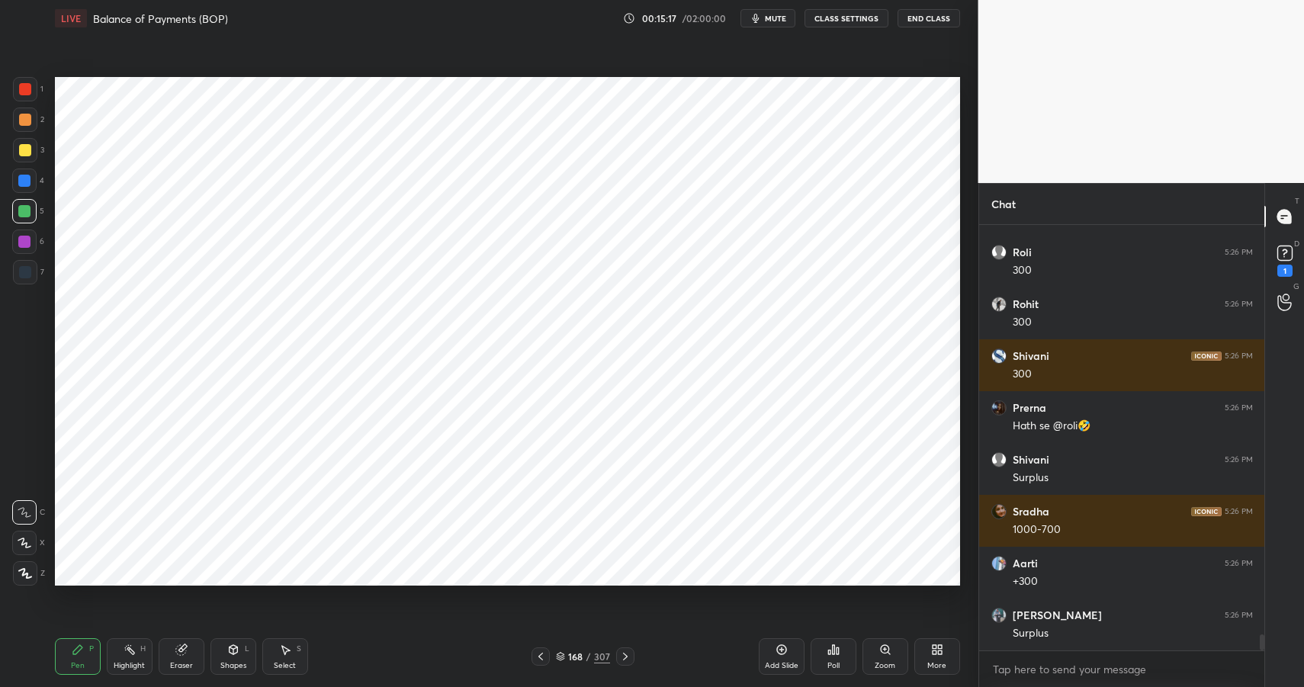
drag, startPoint x: 37, startPoint y: 121, endPoint x: 32, endPoint y: 113, distance: 9.6
click at [33, 117] on div at bounding box center [25, 120] width 24 height 24
click at [32, 115] on div at bounding box center [25, 120] width 24 height 24
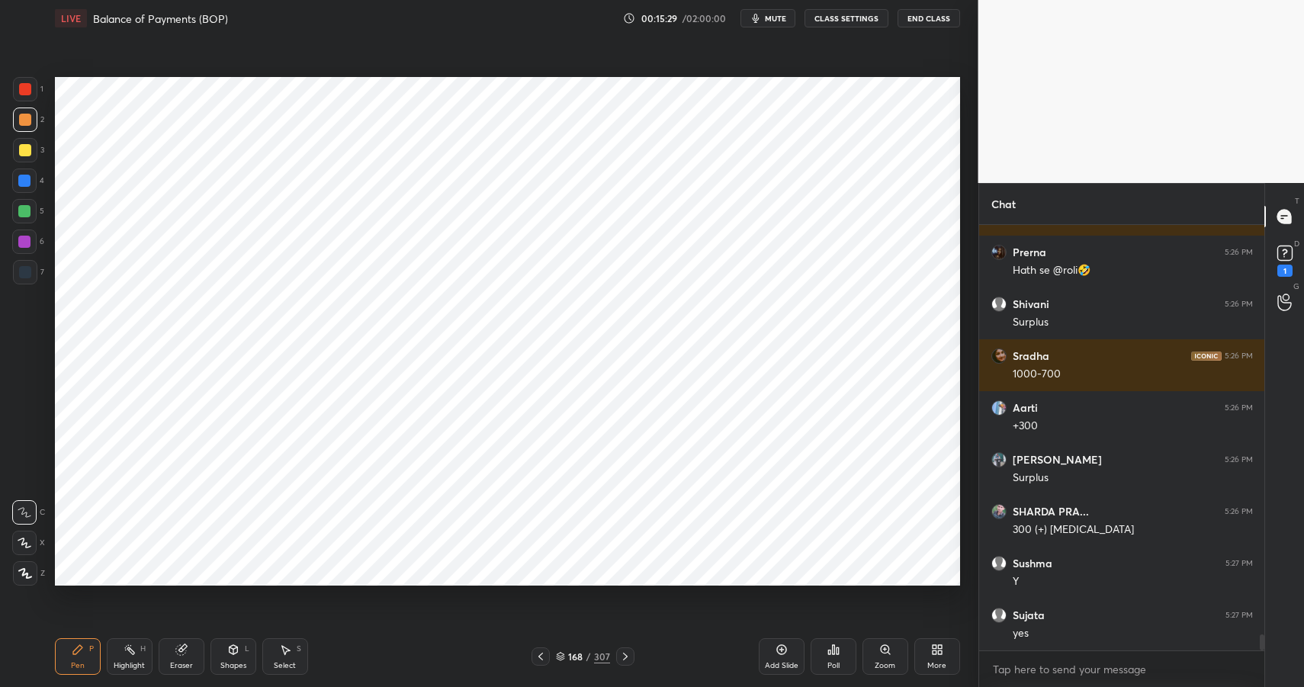
scroll to position [10892, 0]
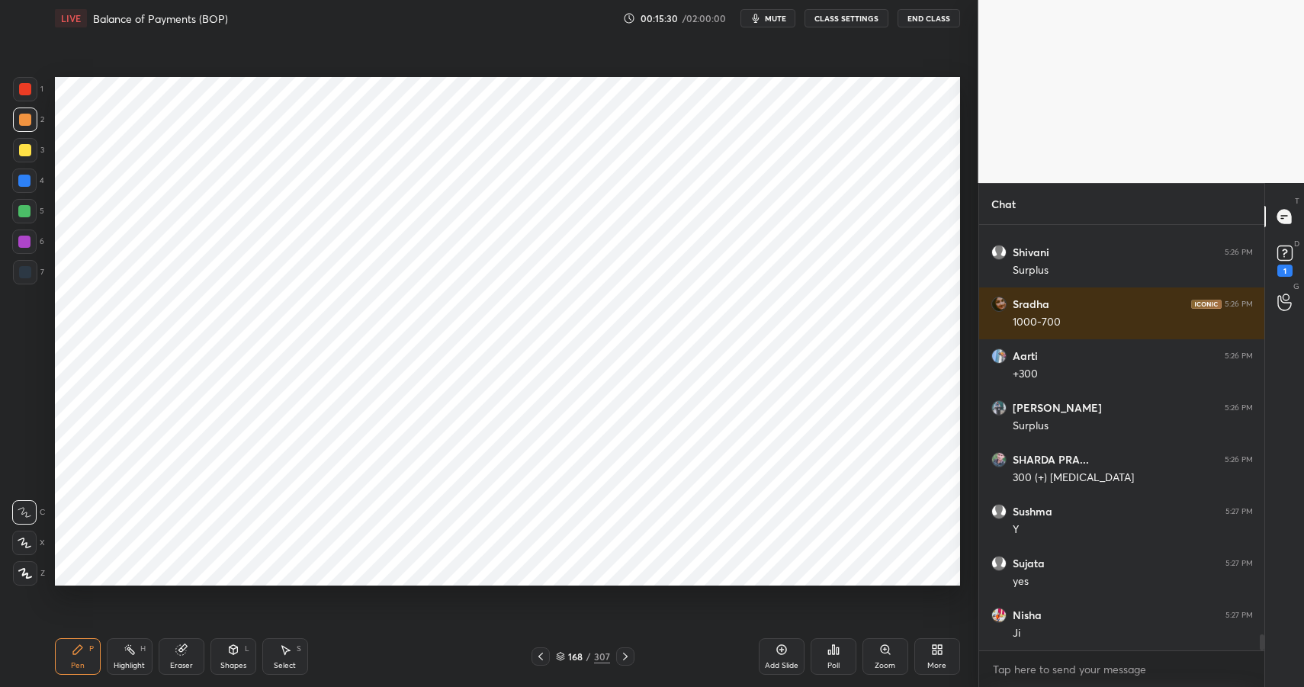
click at [24, 244] on div at bounding box center [24, 242] width 12 height 12
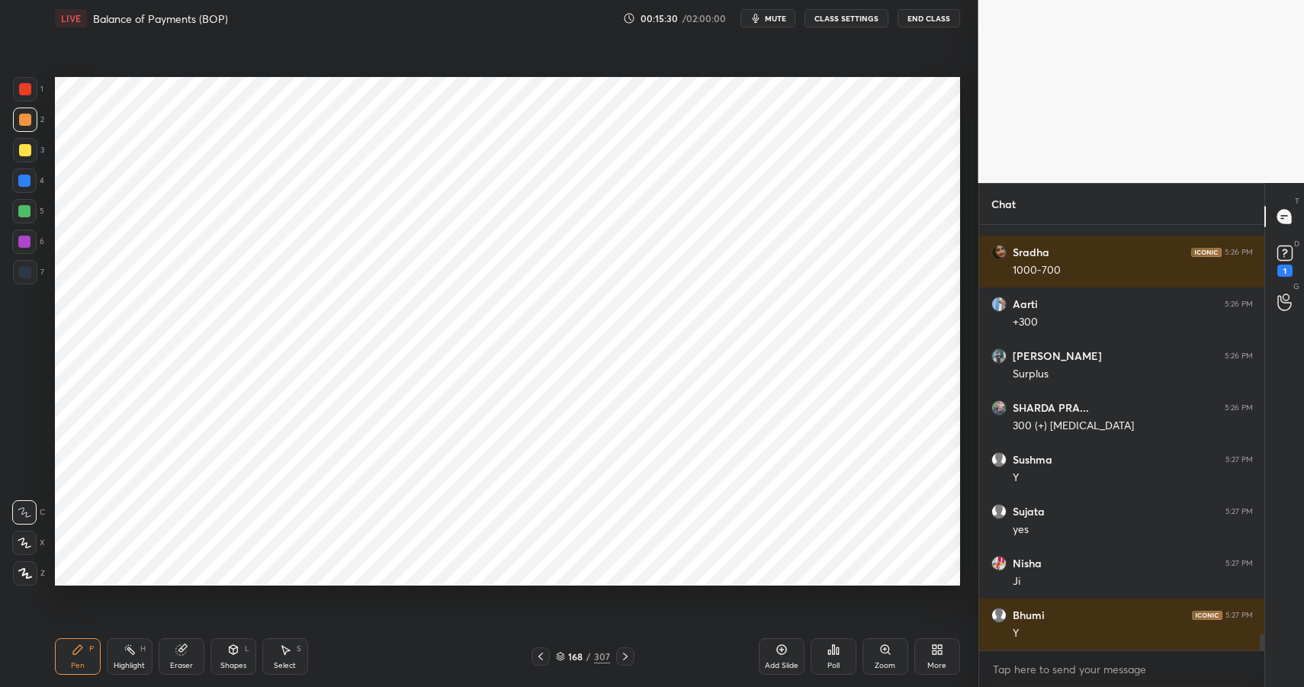
click at [27, 244] on div at bounding box center [24, 242] width 12 height 12
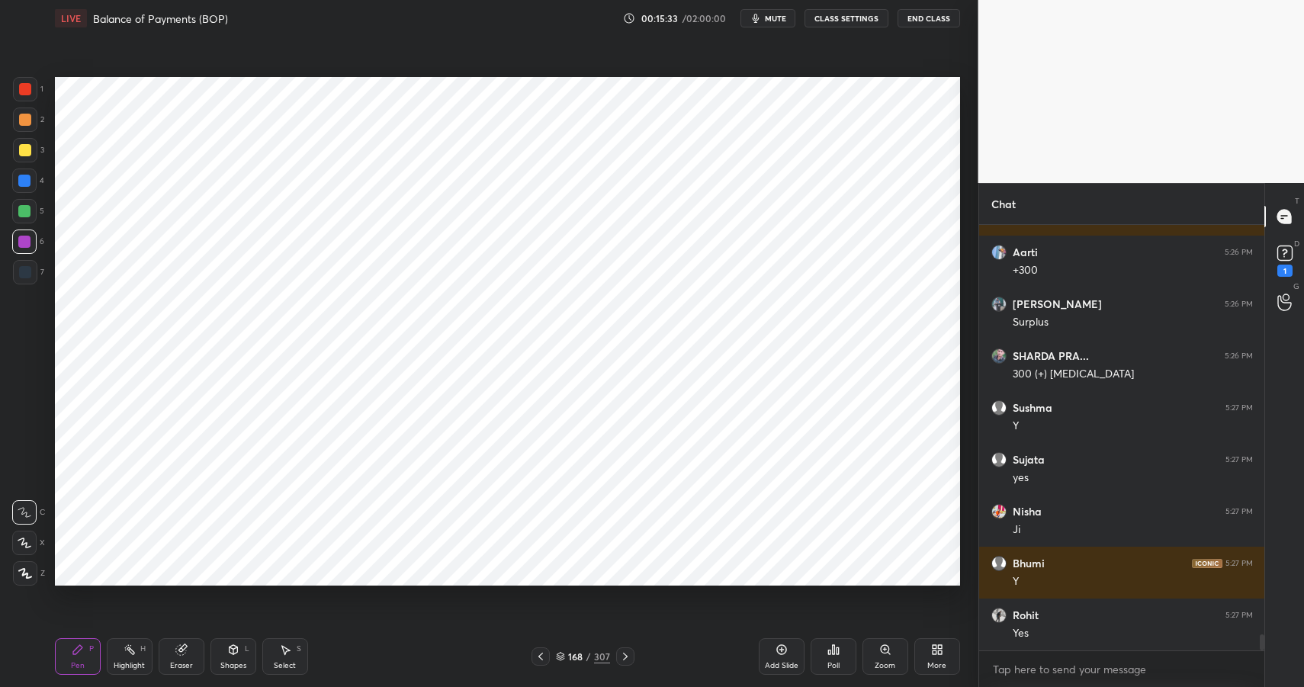
drag, startPoint x: 246, startPoint y: 647, endPoint x: 239, endPoint y: 637, distance: 12.1
click at [246, 648] on div "L" at bounding box center [247, 649] width 5 height 8
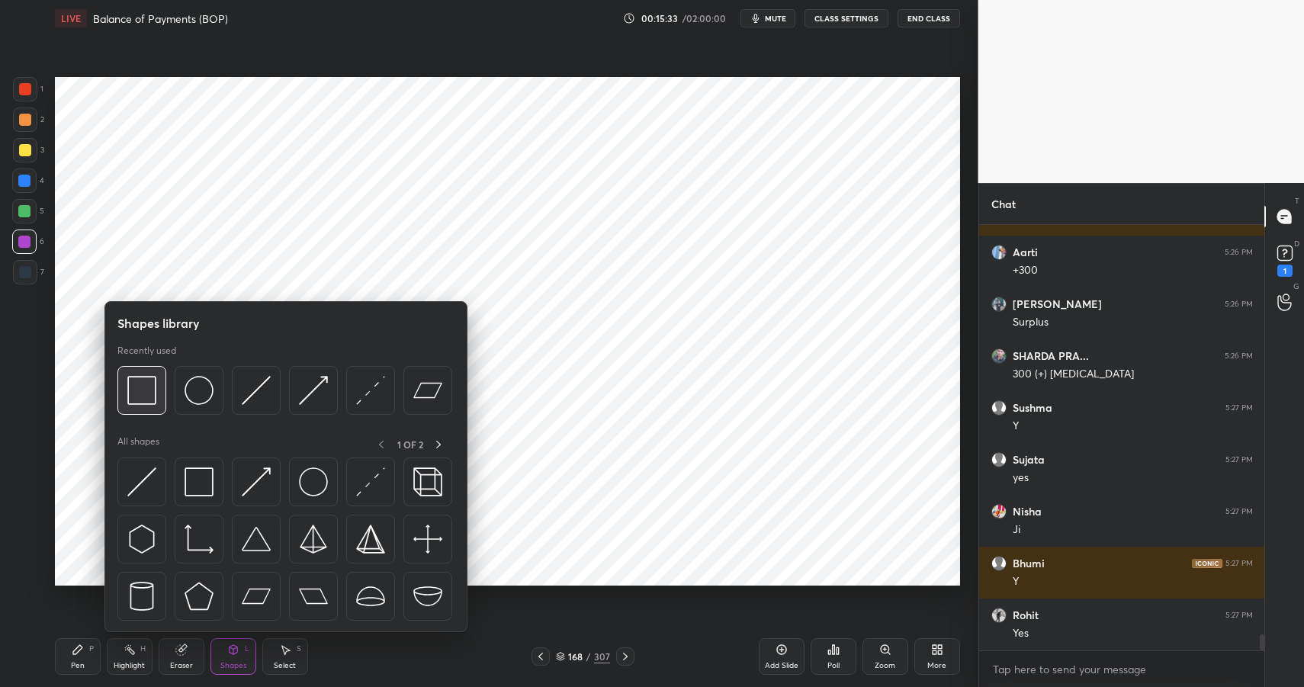
click at [149, 391] on img at bounding box center [141, 390] width 29 height 29
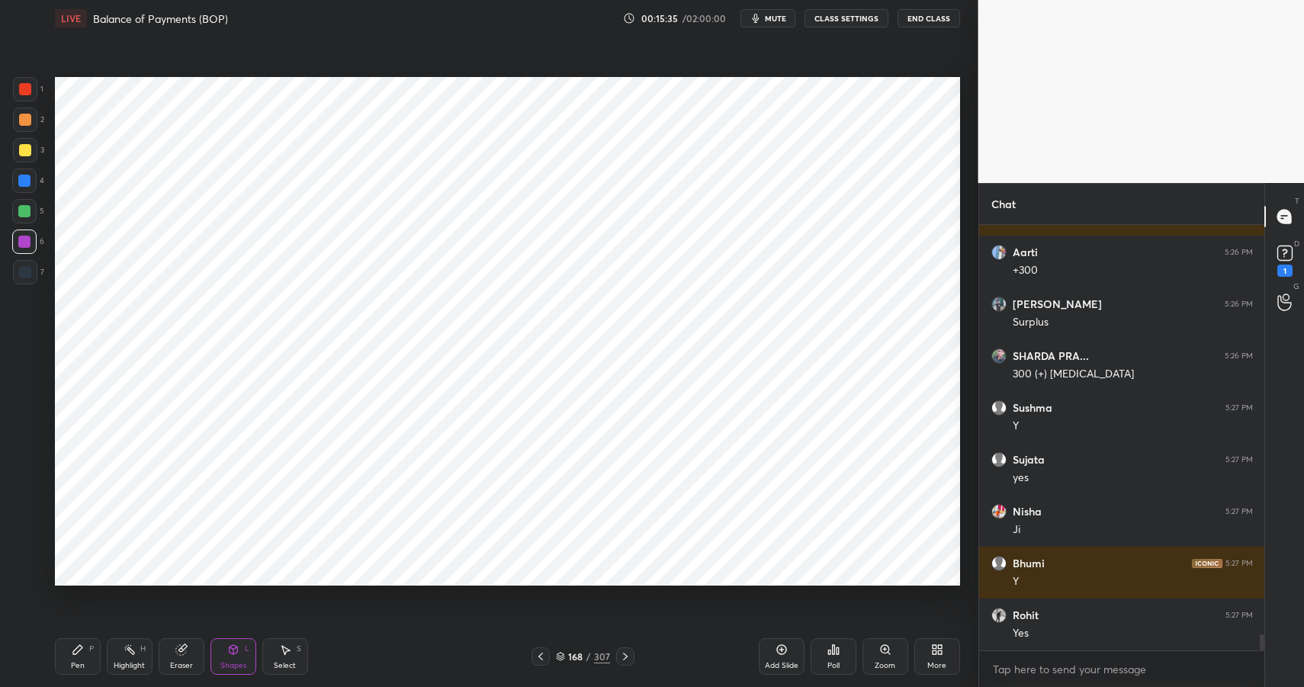
click at [21, 207] on div at bounding box center [24, 211] width 12 height 12
drag, startPoint x: 23, startPoint y: 209, endPoint x: 45, endPoint y: 199, distance: 24.2
click at [23, 209] on div at bounding box center [24, 211] width 12 height 12
click at [25, 122] on div at bounding box center [25, 120] width 12 height 12
click at [25, 123] on div at bounding box center [25, 120] width 12 height 12
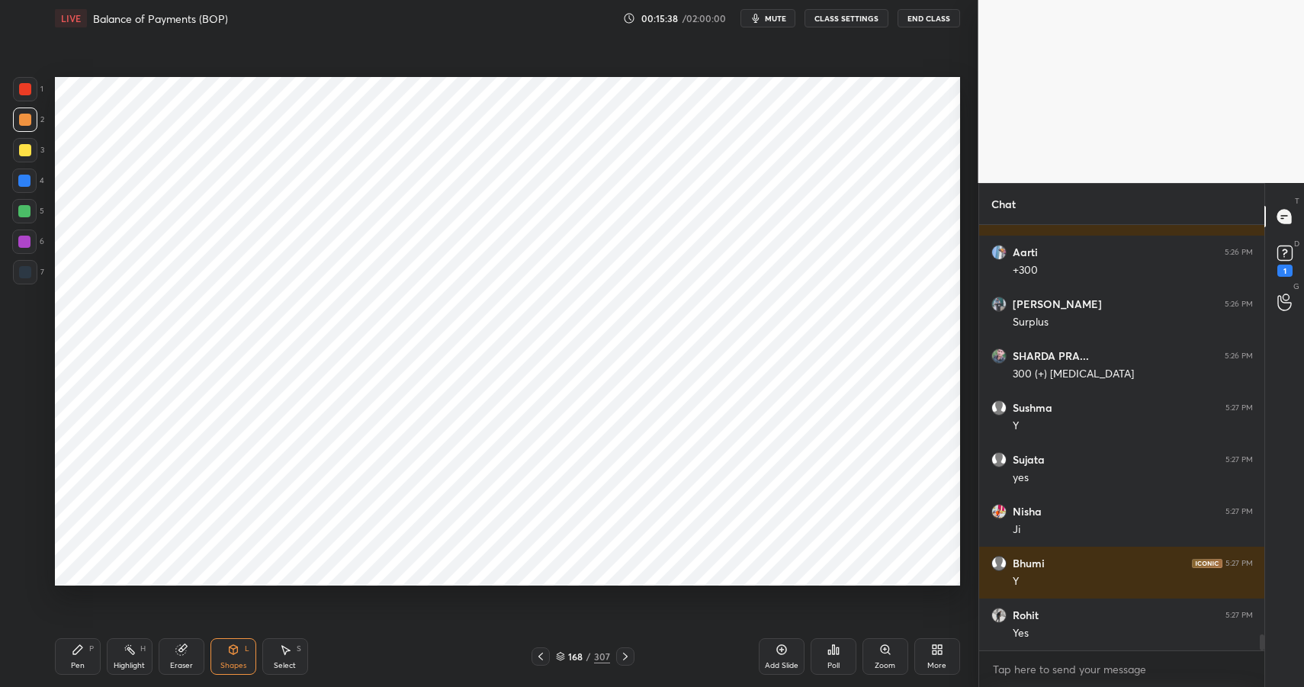
click at [27, 89] on div at bounding box center [25, 89] width 12 height 12
drag, startPoint x: 27, startPoint y: 89, endPoint x: 47, endPoint y: 89, distance: 19.8
click at [27, 89] on div at bounding box center [25, 89] width 12 height 12
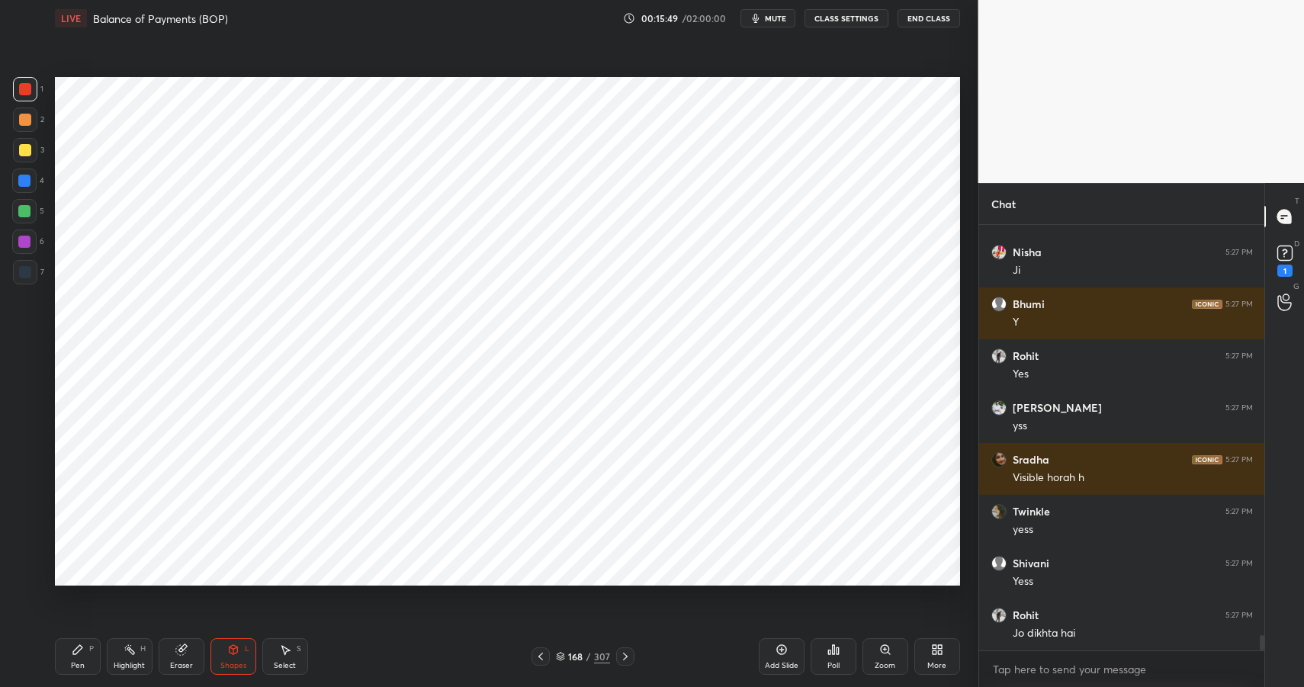
scroll to position [11463, 0]
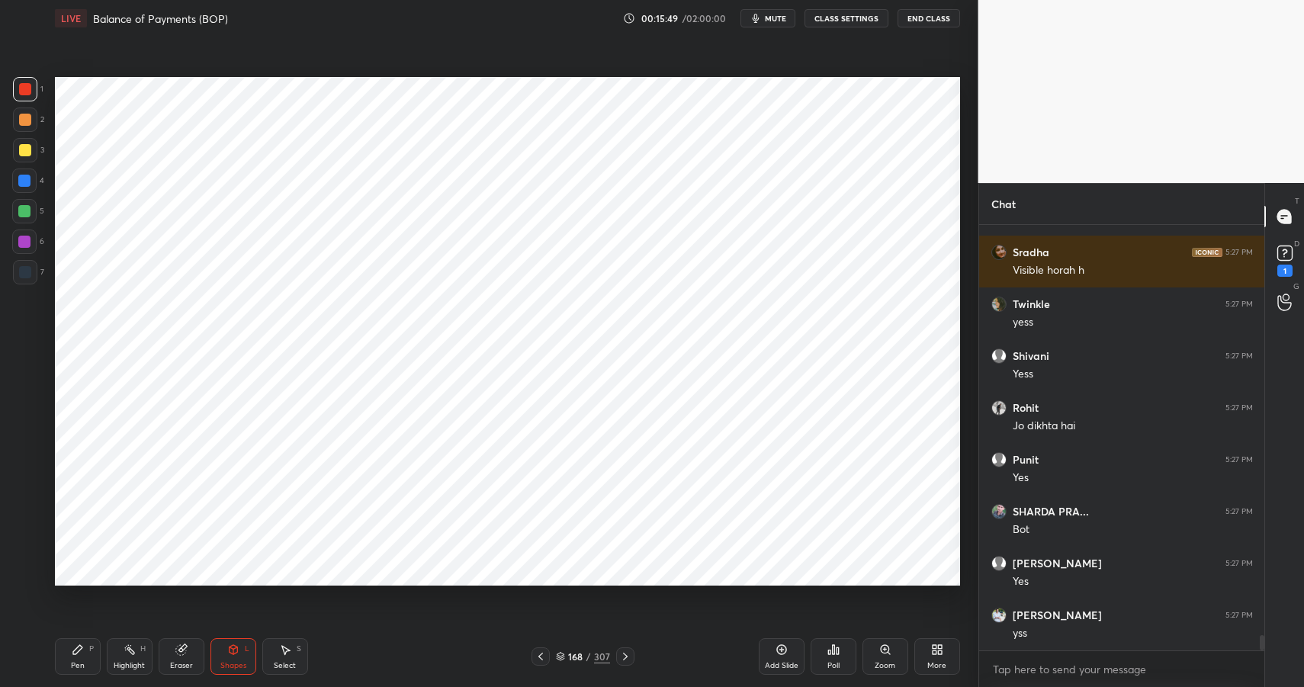
click at [34, 212] on div at bounding box center [24, 211] width 24 height 24
click at [31, 209] on div at bounding box center [24, 211] width 24 height 24
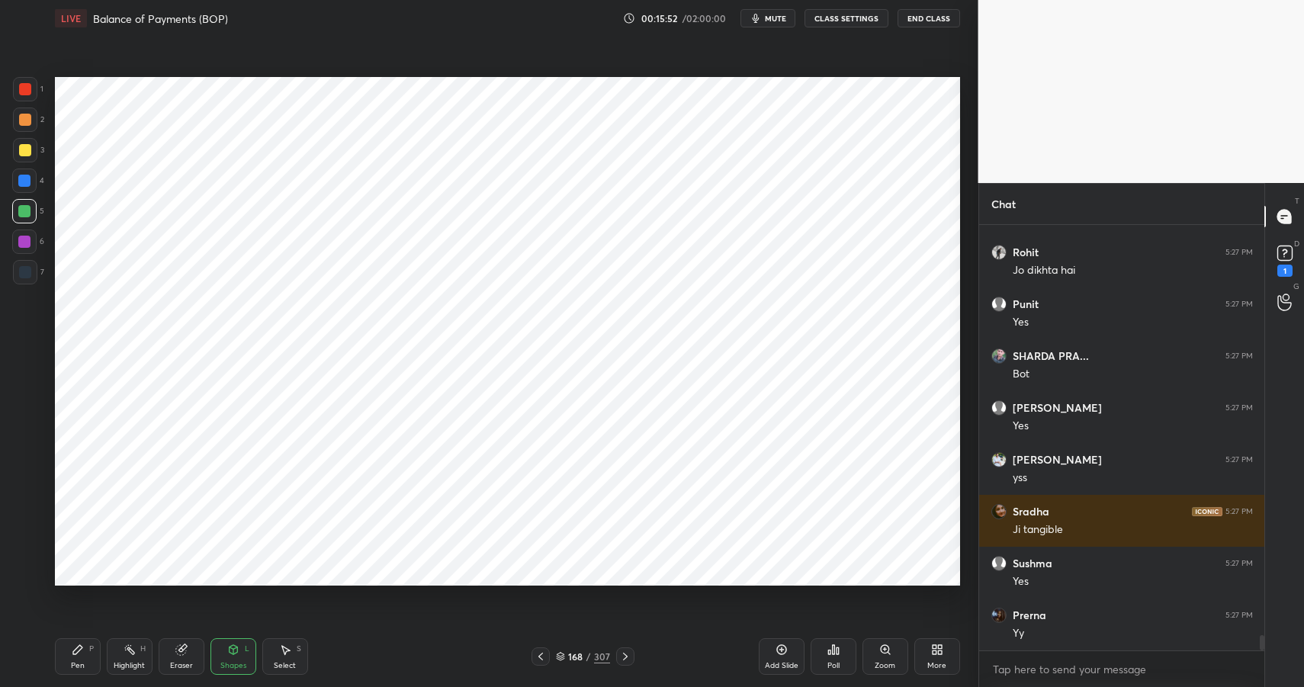
scroll to position [11670, 0]
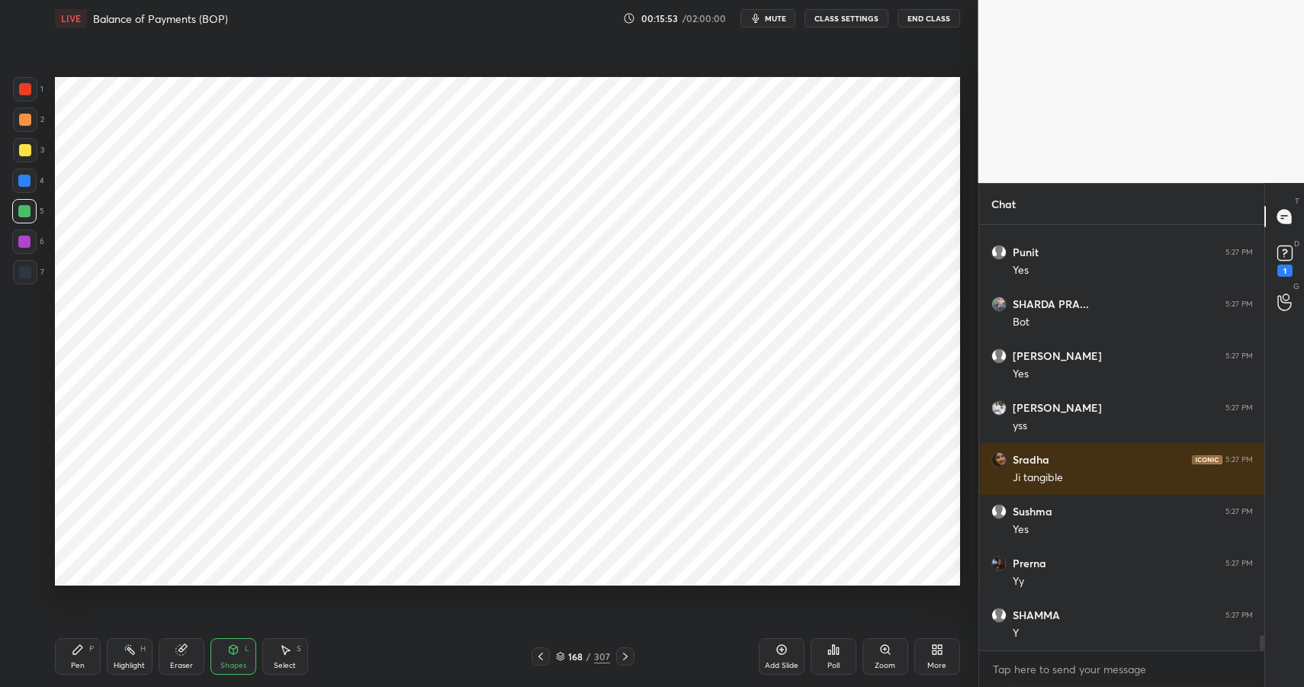
click at [79, 657] on div "Pen P" at bounding box center [78, 656] width 46 height 37
drag, startPoint x: 79, startPoint y: 657, endPoint x: 98, endPoint y: 626, distance: 36.4
click at [79, 657] on div "Pen P" at bounding box center [78, 656] width 46 height 37
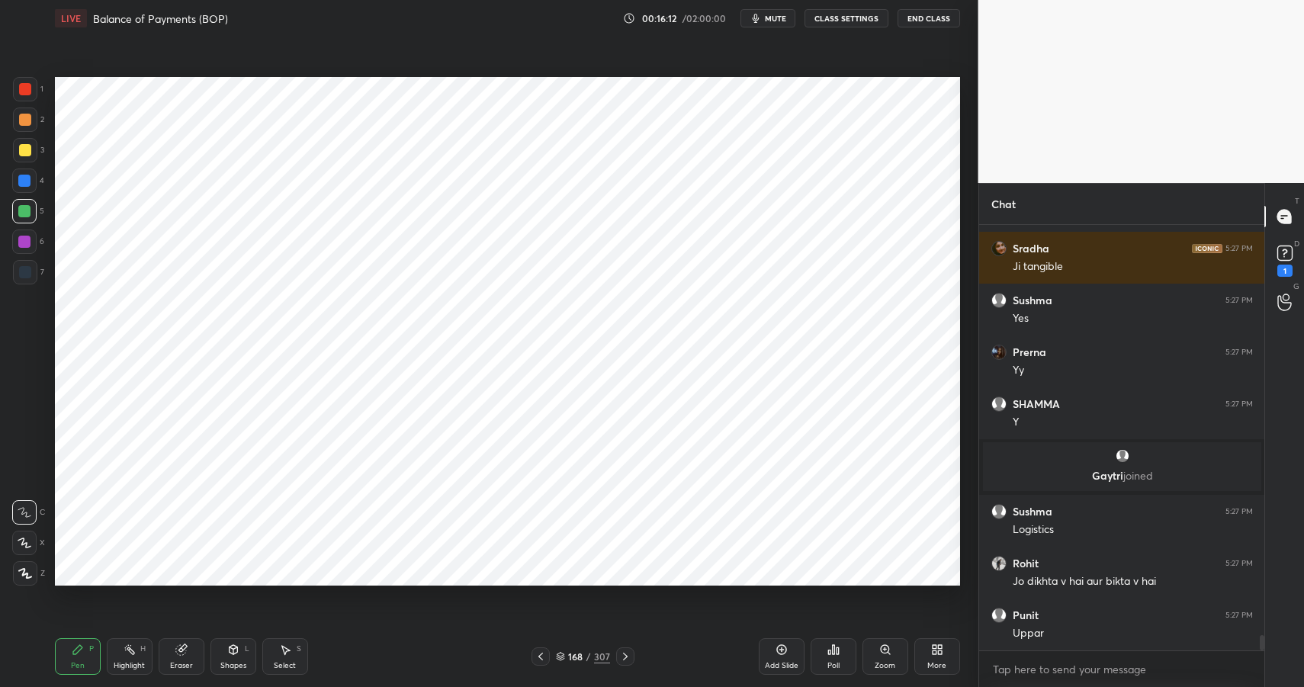
scroll to position [11239, 0]
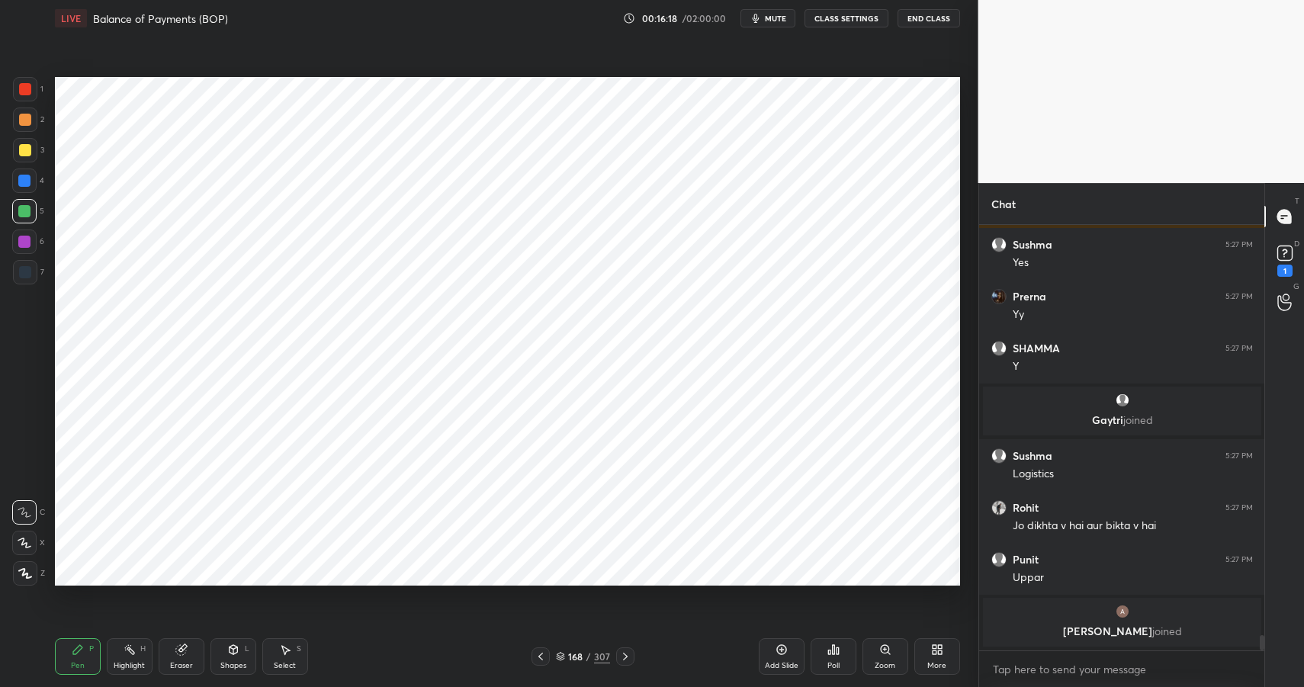
click at [28, 236] on div at bounding box center [24, 242] width 12 height 12
click at [33, 236] on div at bounding box center [24, 242] width 24 height 24
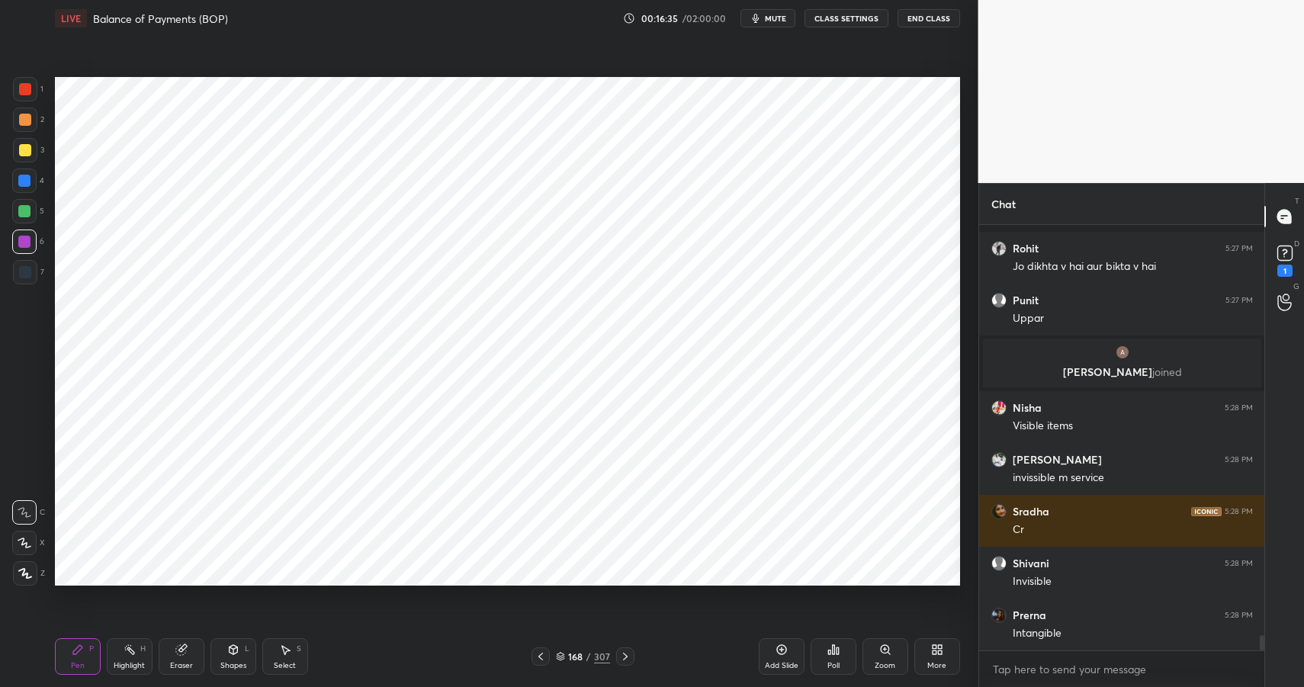
scroll to position [11548, 0]
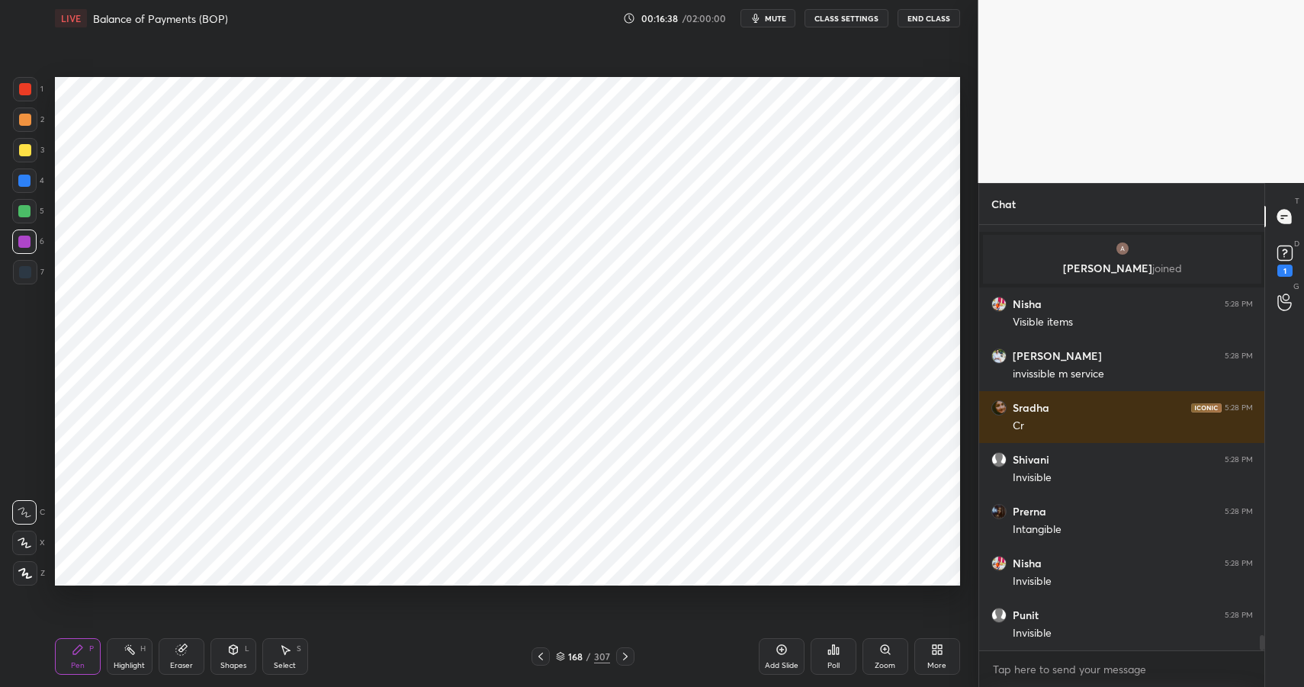
drag, startPoint x: 235, startPoint y: 653, endPoint x: 246, endPoint y: 633, distance: 22.9
click at [235, 653] on icon at bounding box center [233, 649] width 8 height 9
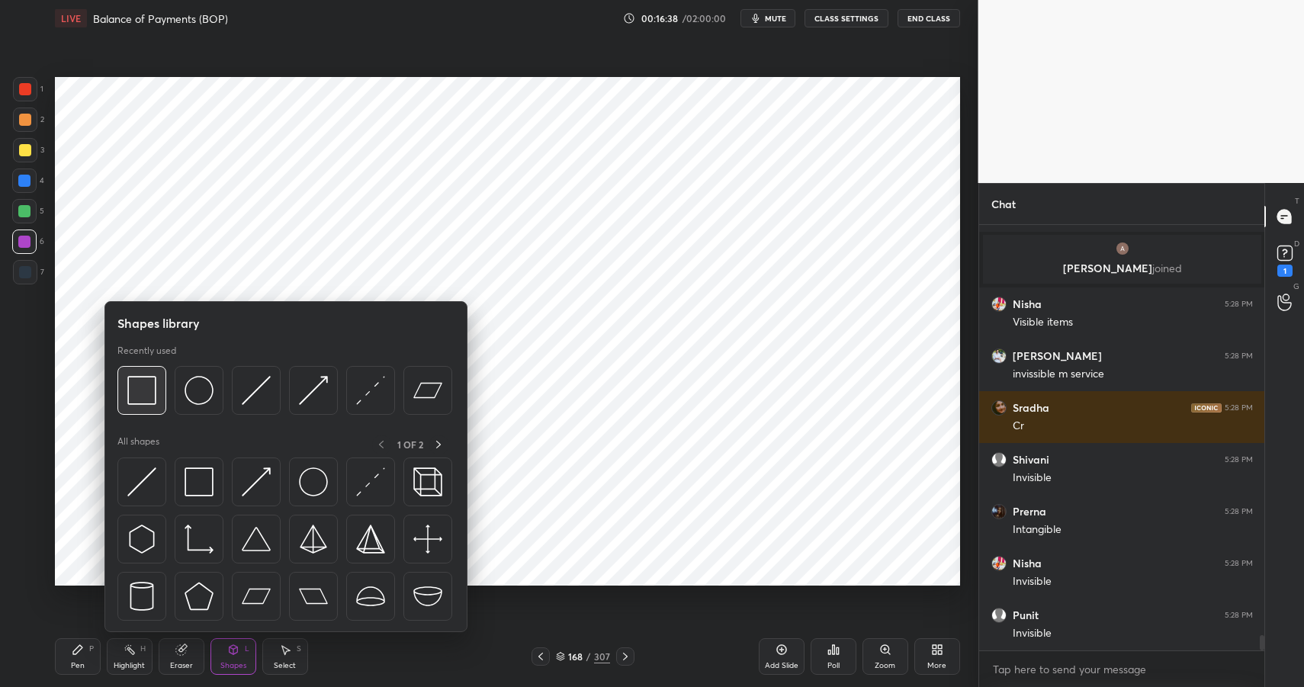
scroll to position [11599, 0]
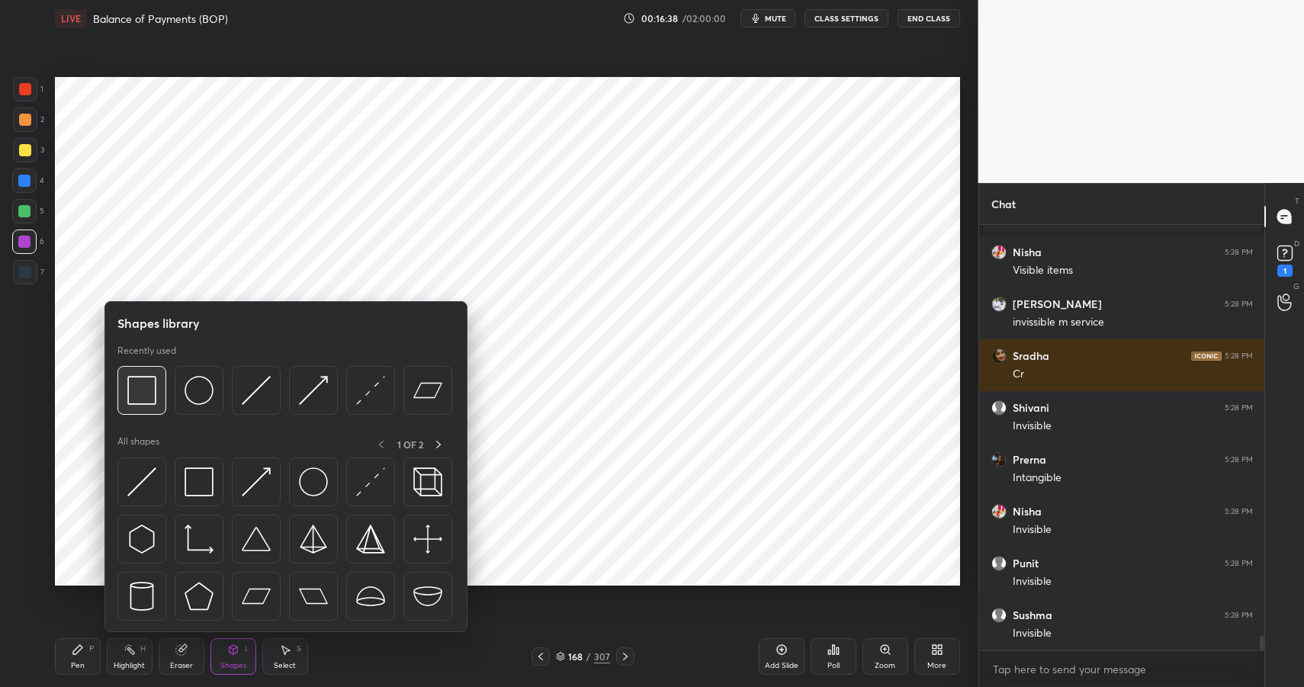
click at [148, 392] on img at bounding box center [141, 390] width 29 height 29
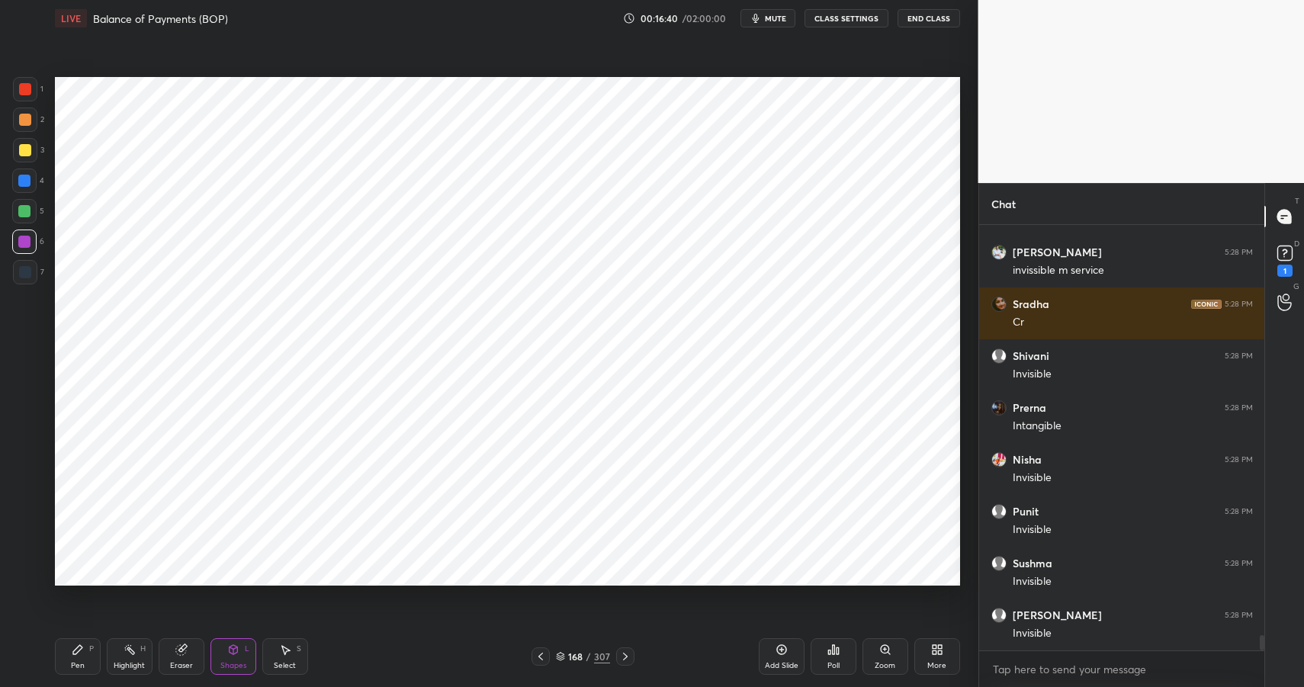
scroll to position [11703, 0]
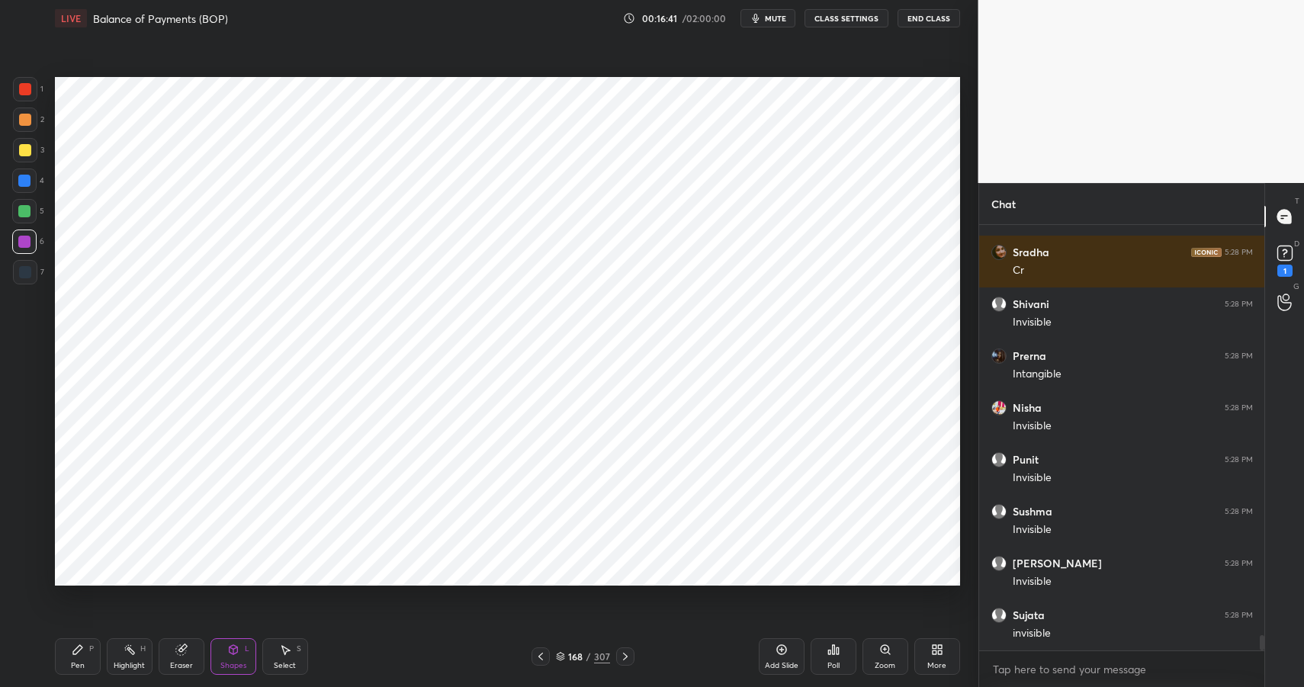
click at [28, 96] on div at bounding box center [25, 89] width 24 height 24
drag, startPoint x: 28, startPoint y: 96, endPoint x: 37, endPoint y: 96, distance: 9.2
click at [28, 96] on div at bounding box center [25, 89] width 24 height 24
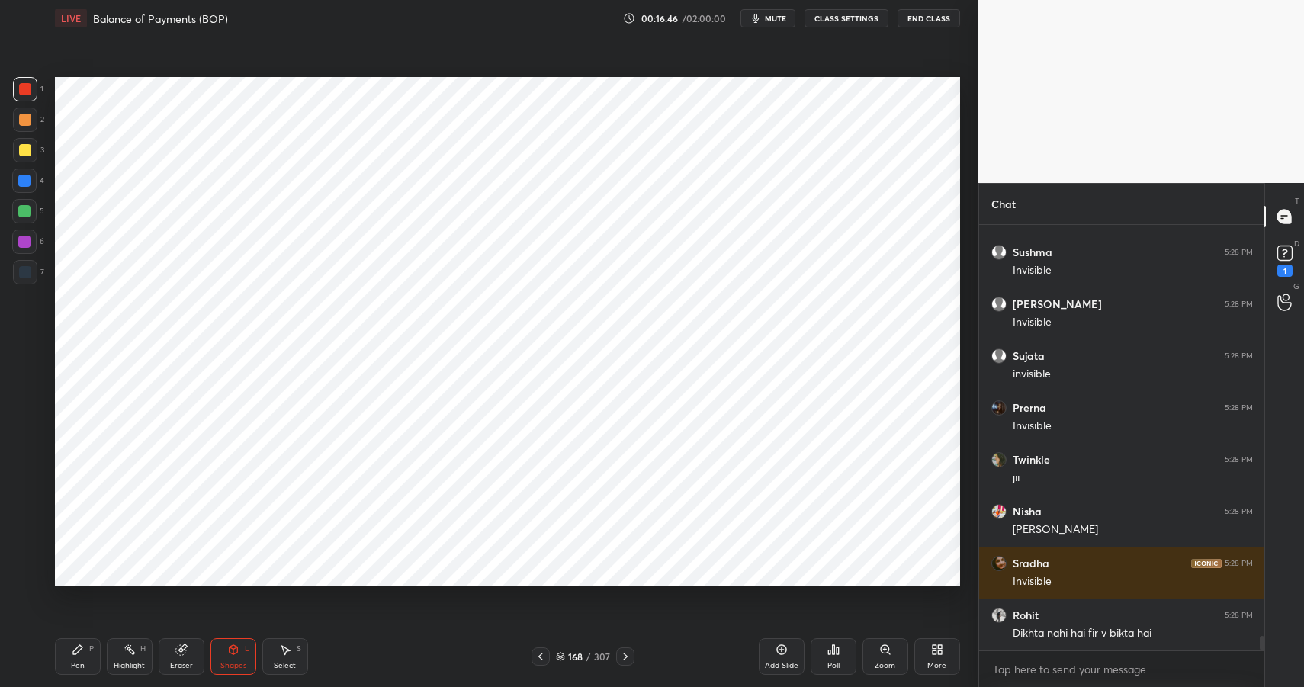
scroll to position [12066, 0]
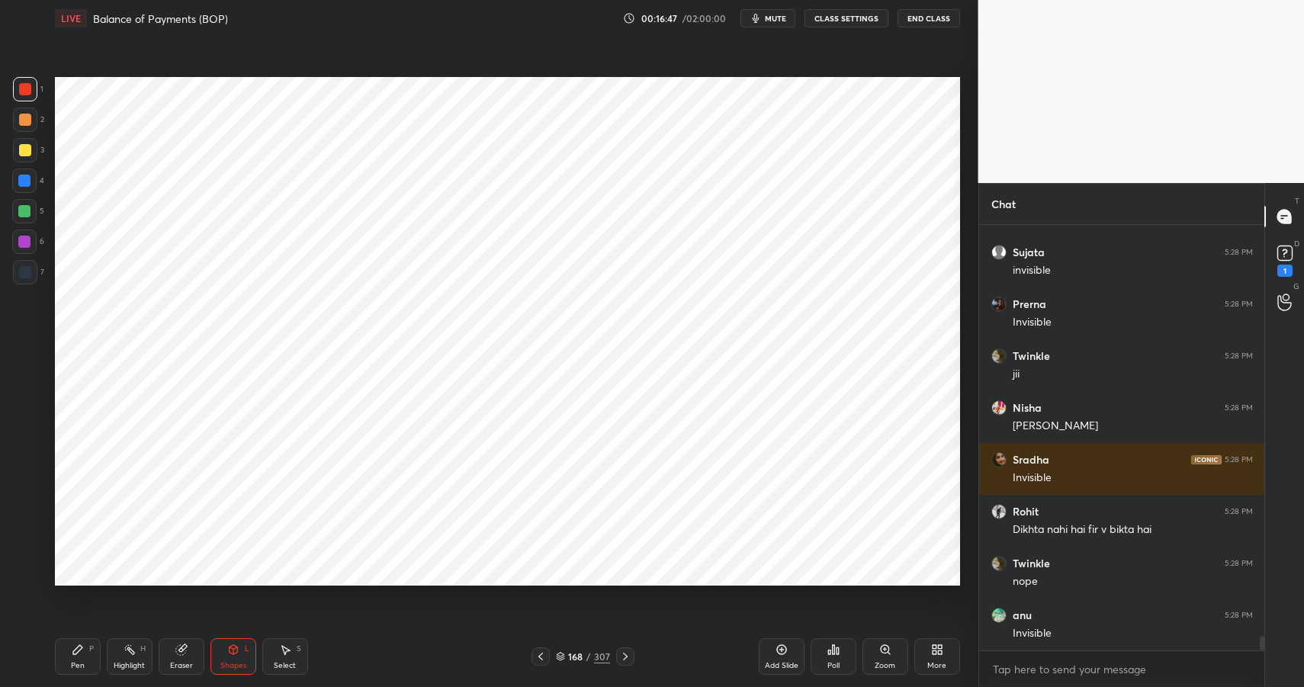
click at [72, 655] on icon at bounding box center [78, 650] width 12 height 12
click at [76, 660] on div "Pen P" at bounding box center [78, 656] width 46 height 37
click at [76, 664] on div "Pen P" at bounding box center [78, 656] width 46 height 37
click at [29, 209] on div at bounding box center [24, 211] width 12 height 12
drag, startPoint x: 29, startPoint y: 209, endPoint x: 53, endPoint y: 205, distance: 24.0
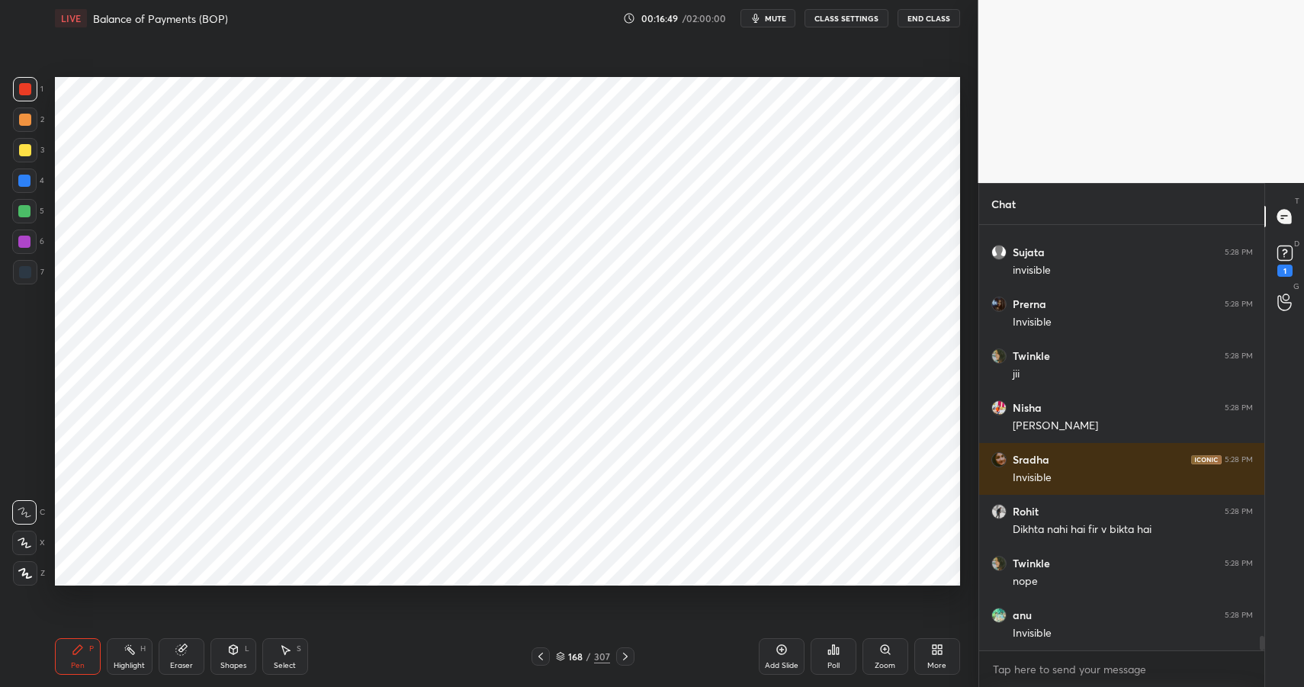
click at [29, 209] on div at bounding box center [24, 211] width 12 height 12
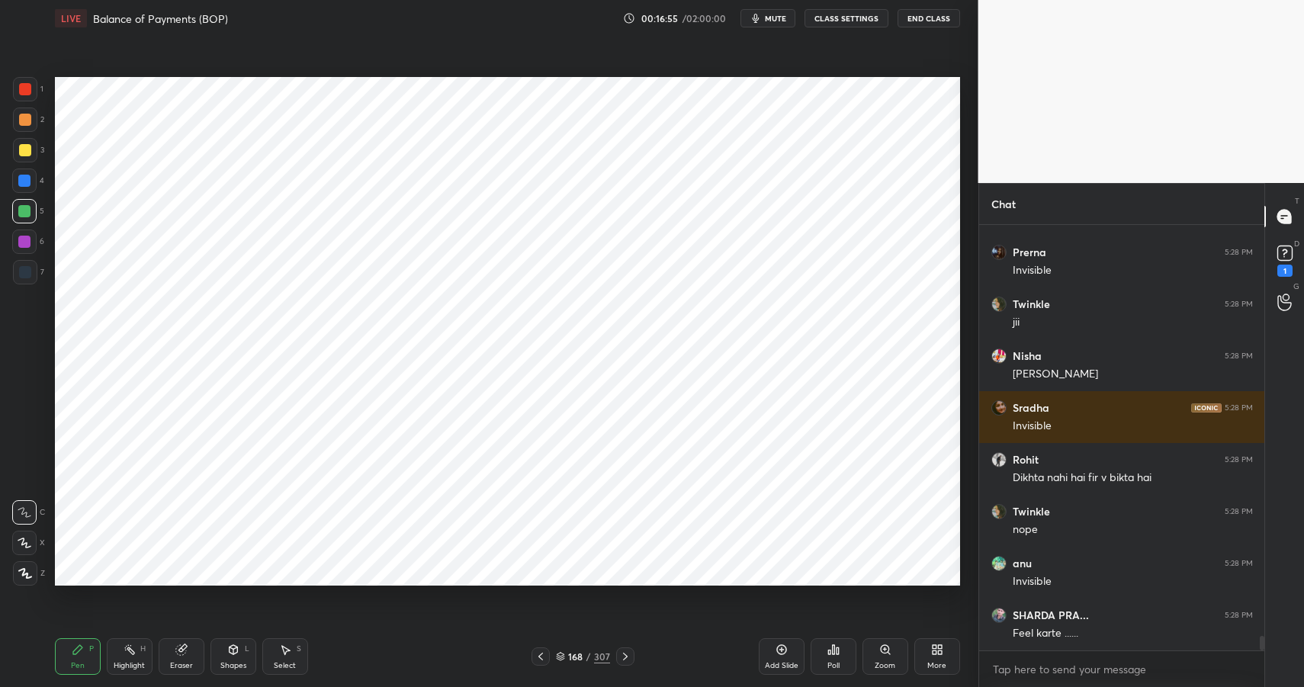
scroll to position [12170, 0]
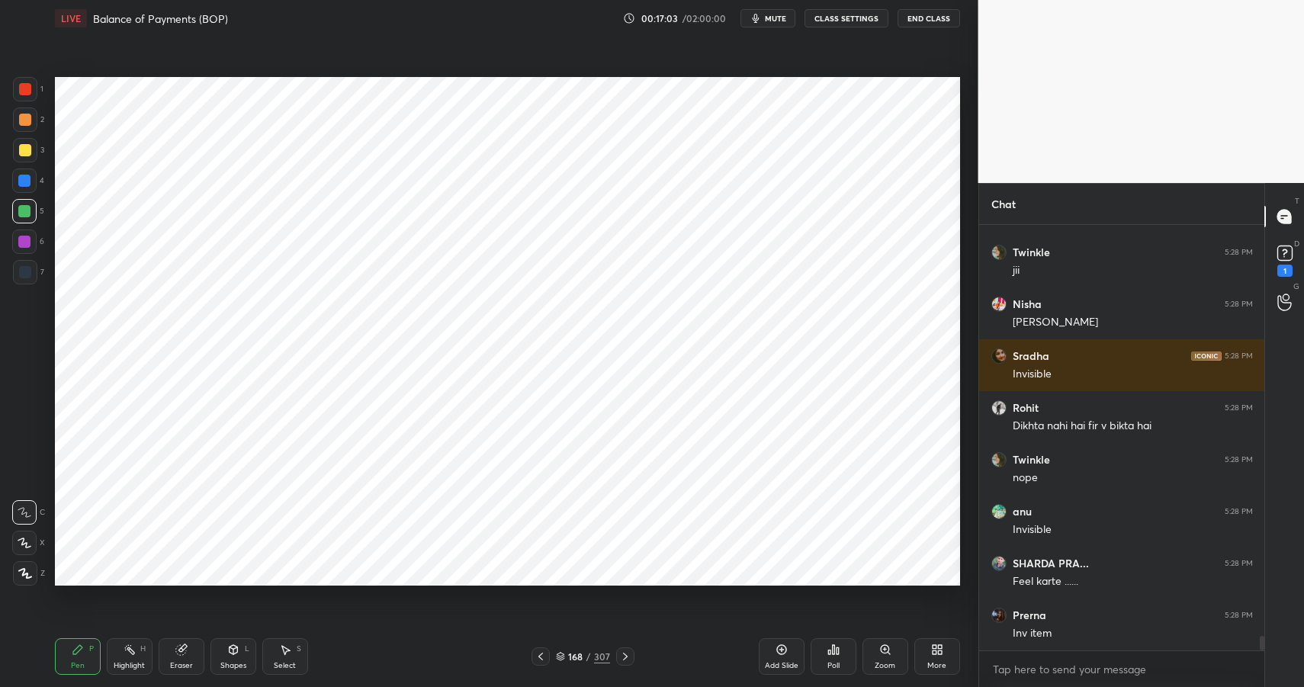
click at [18, 179] on div at bounding box center [24, 181] width 12 height 12
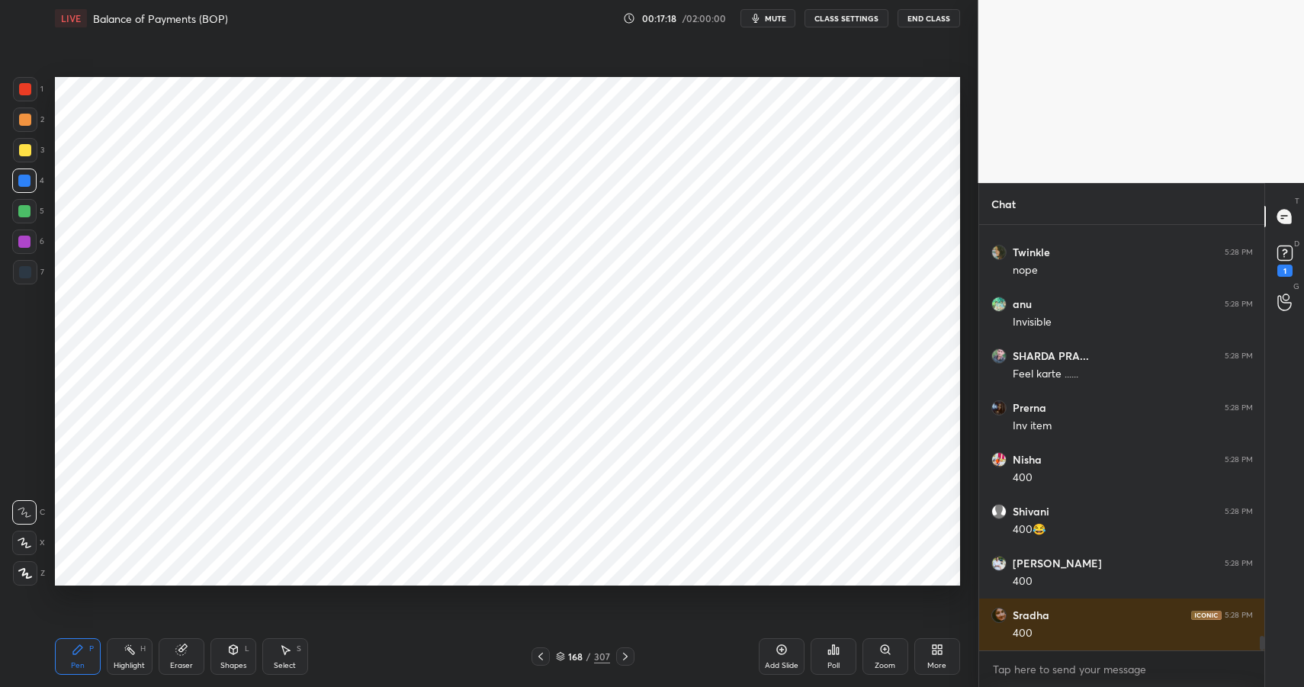
scroll to position [12429, 0]
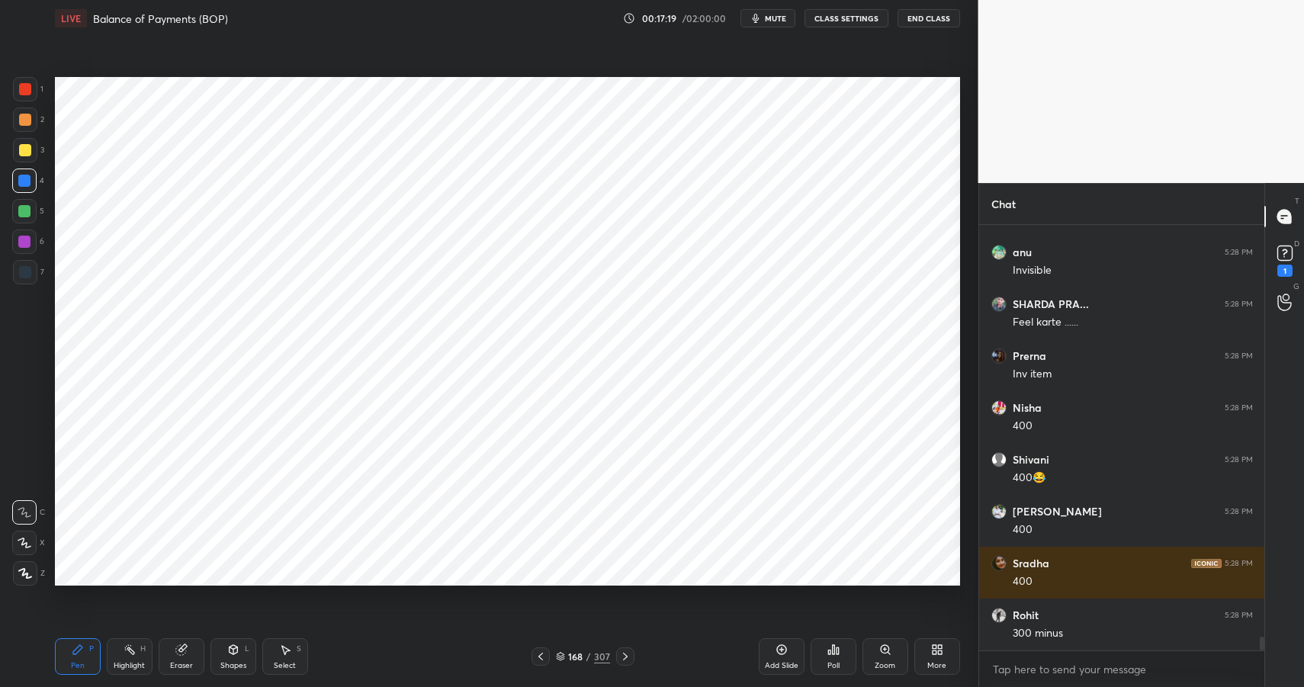
click at [21, 124] on div at bounding box center [25, 120] width 12 height 12
click at [23, 117] on div at bounding box center [25, 120] width 12 height 12
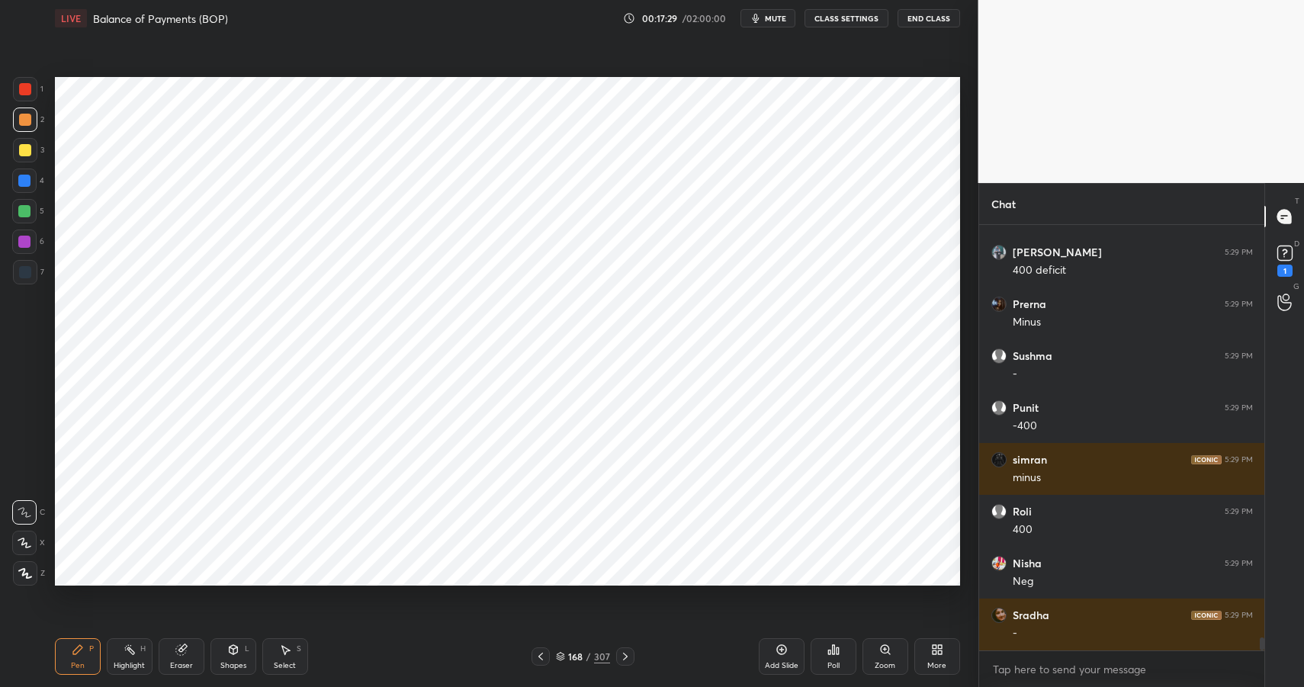
scroll to position [13363, 0]
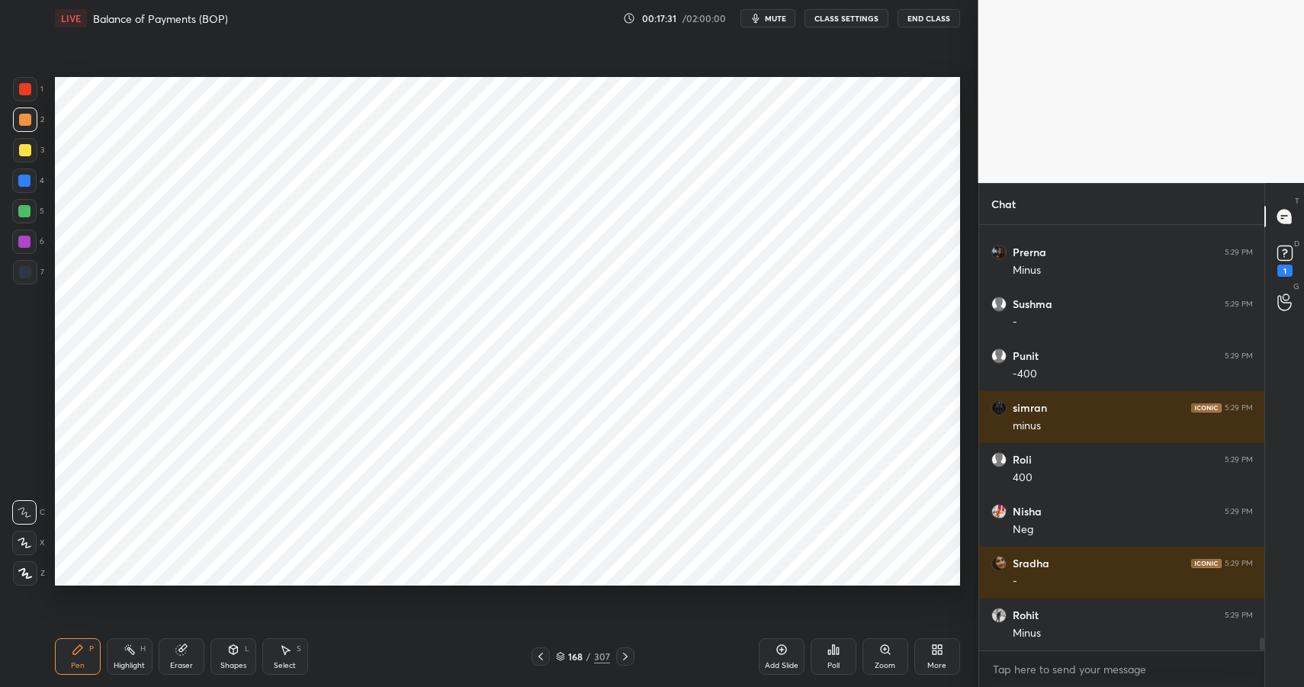
click at [140, 654] on div "Highlight H" at bounding box center [130, 656] width 46 height 37
click at [144, 658] on div "Highlight H" at bounding box center [130, 656] width 46 height 37
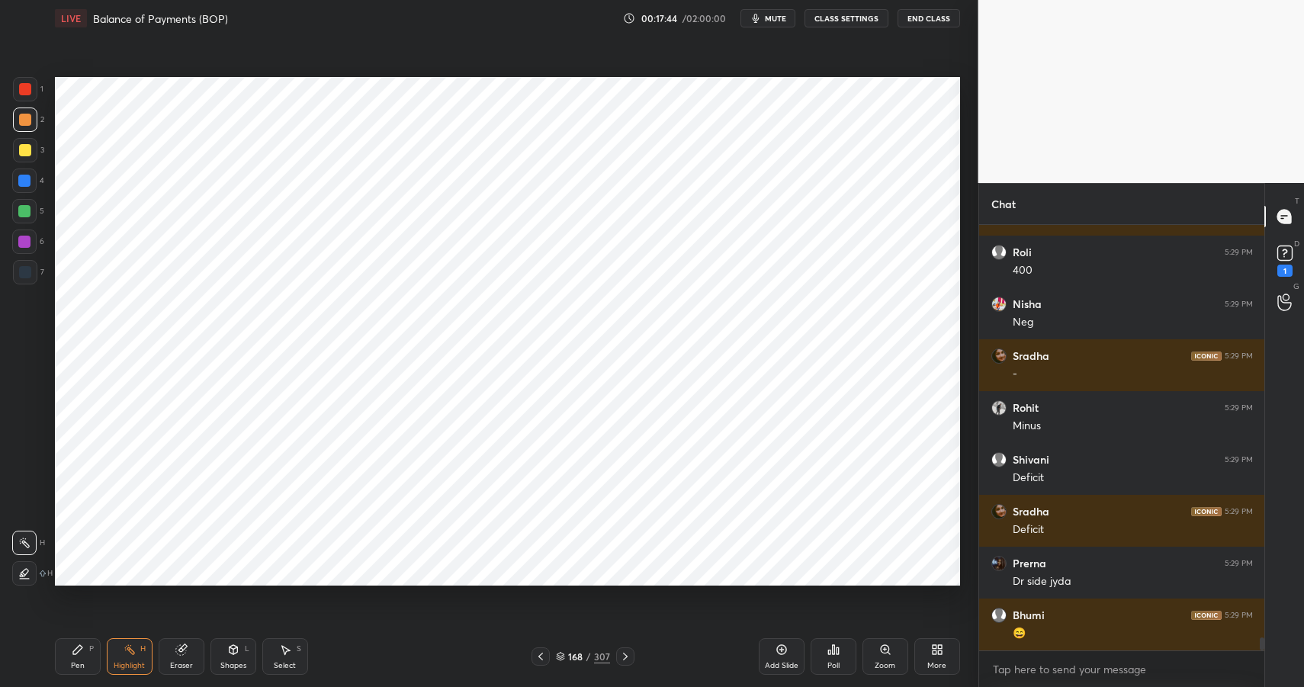
scroll to position [13622, 0]
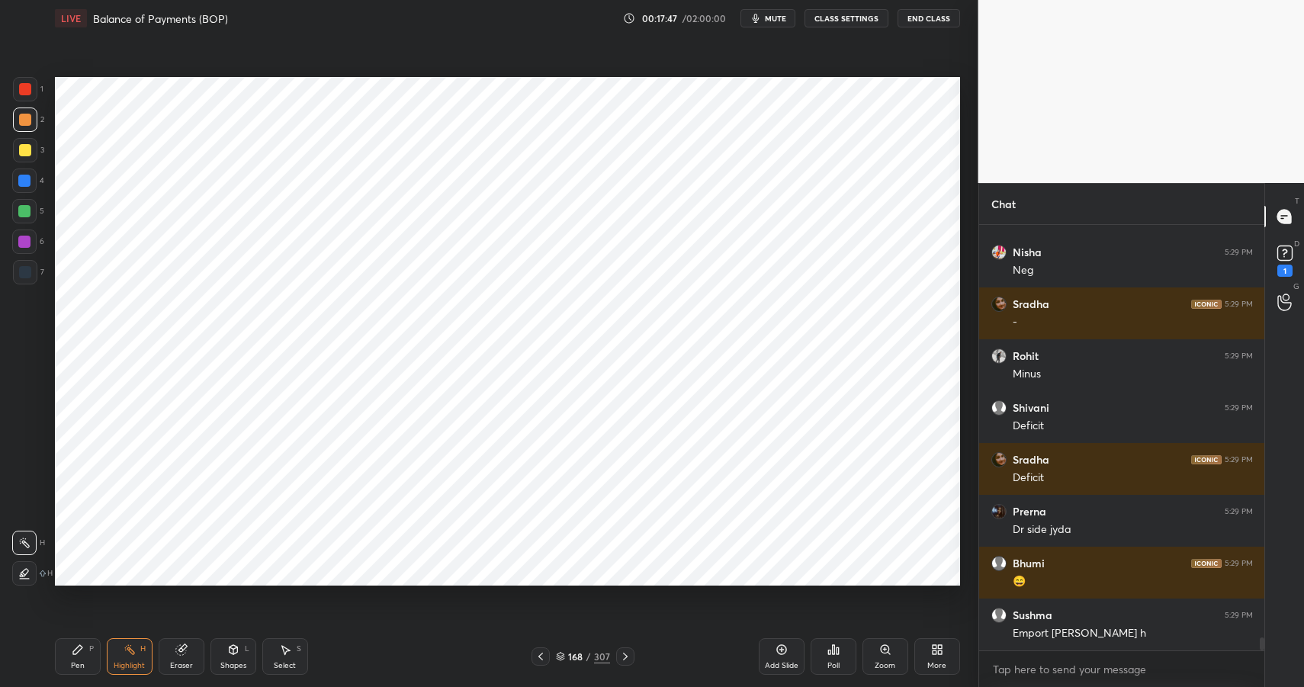
drag, startPoint x: 89, startPoint y: 650, endPoint x: 98, endPoint y: 647, distance: 8.9
click at [89, 650] on div "P" at bounding box center [91, 649] width 5 height 8
click at [95, 654] on div "Pen P" at bounding box center [78, 656] width 46 height 37
click at [25, 233] on div at bounding box center [24, 242] width 24 height 24
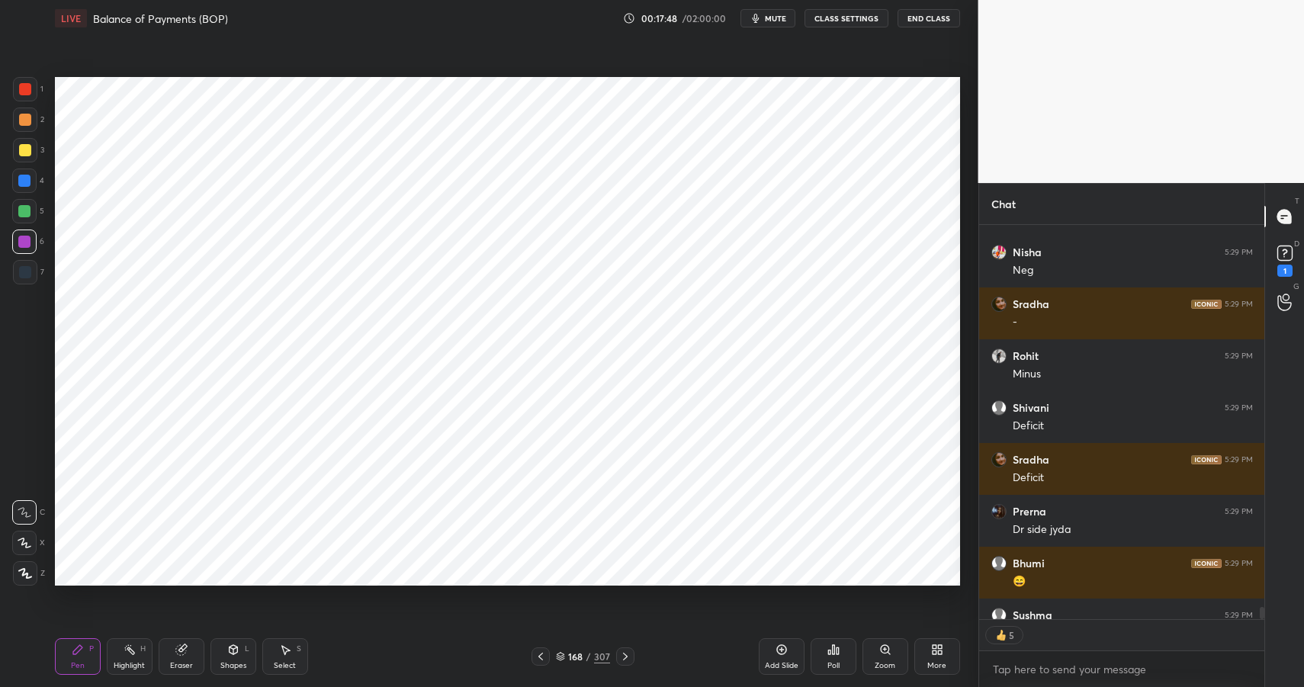
drag, startPoint x: 26, startPoint y: 232, endPoint x: 38, endPoint y: 228, distance: 12.8
click at [26, 232] on div at bounding box center [24, 242] width 24 height 24
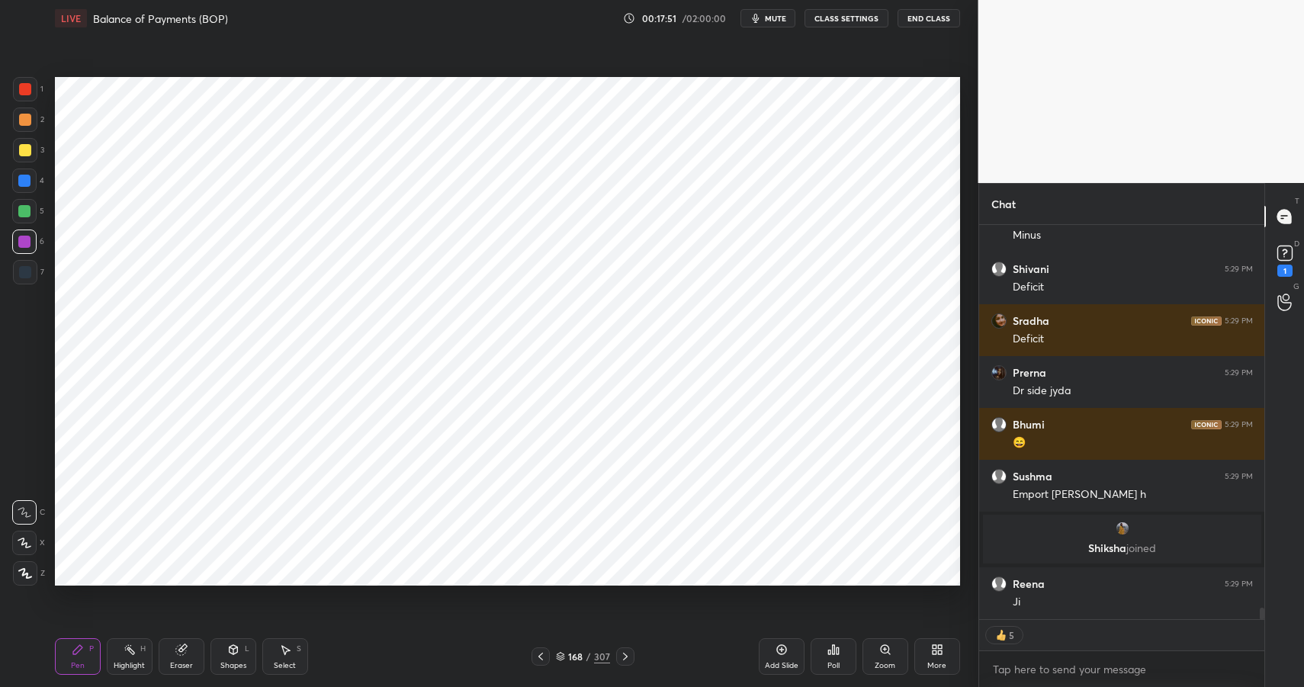
scroll to position [13081, 0]
click at [130, 658] on div "Highlight H" at bounding box center [130, 656] width 46 height 37
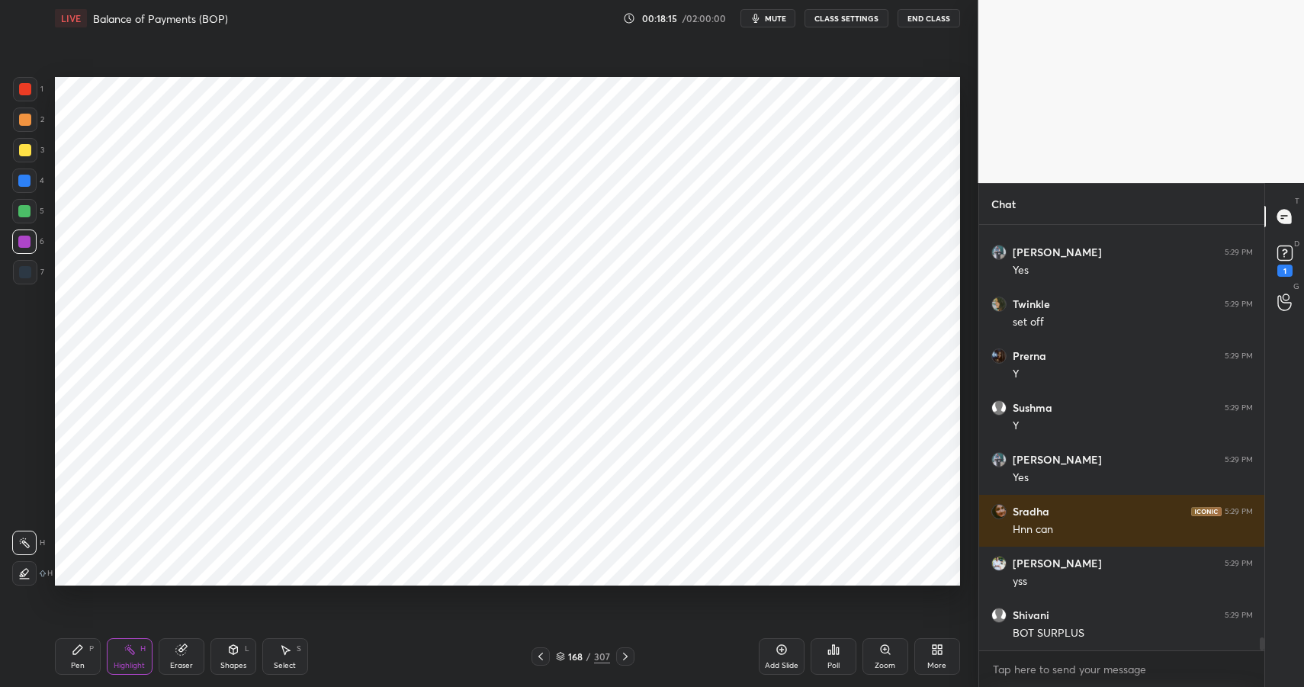
scroll to position [13620, 0]
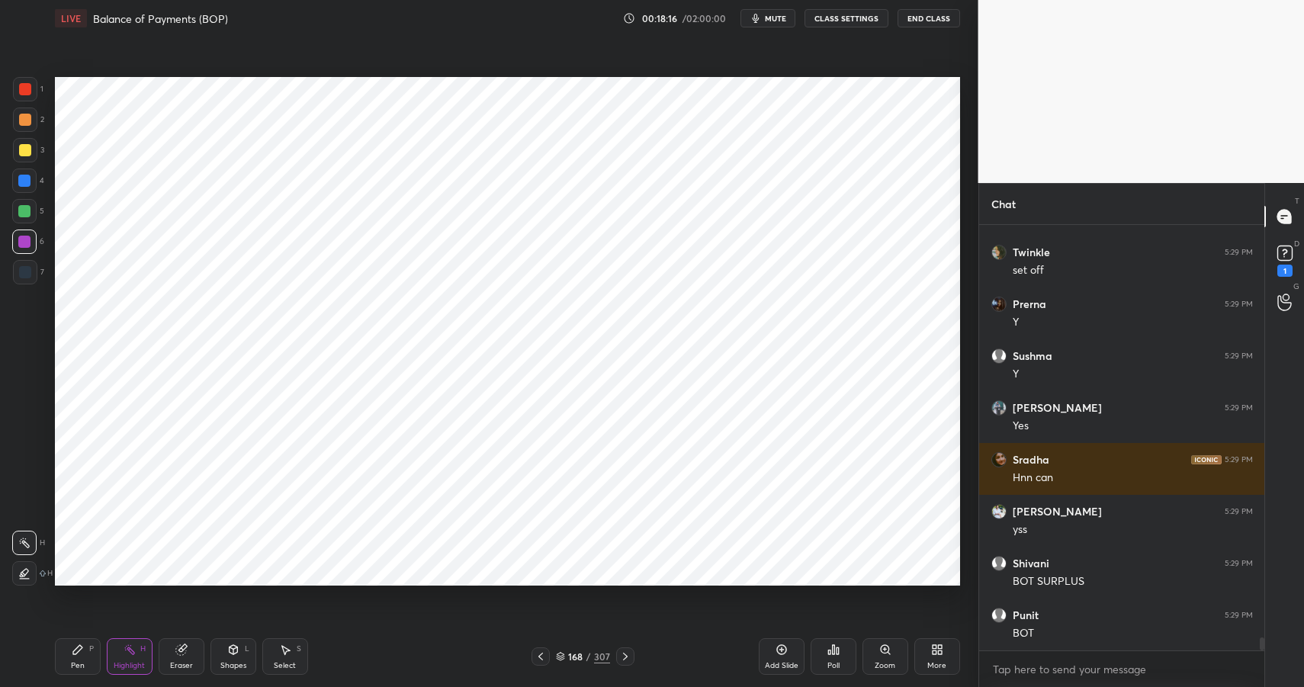
click at [95, 654] on div "Pen P" at bounding box center [78, 656] width 46 height 37
click at [95, 657] on div "Pen P" at bounding box center [78, 656] width 46 height 37
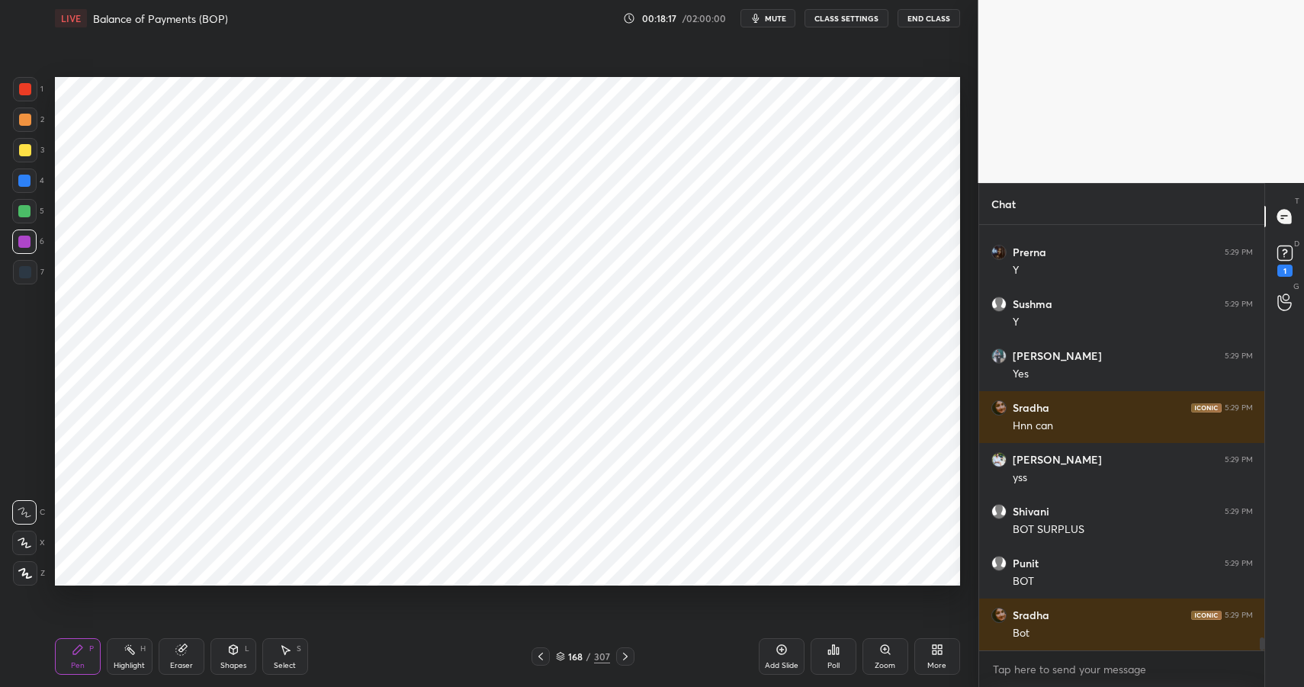
click at [27, 92] on div at bounding box center [25, 89] width 12 height 12
drag, startPoint x: 27, startPoint y: 92, endPoint x: 37, endPoint y: 87, distance: 11.9
click at [27, 92] on div at bounding box center [25, 89] width 12 height 12
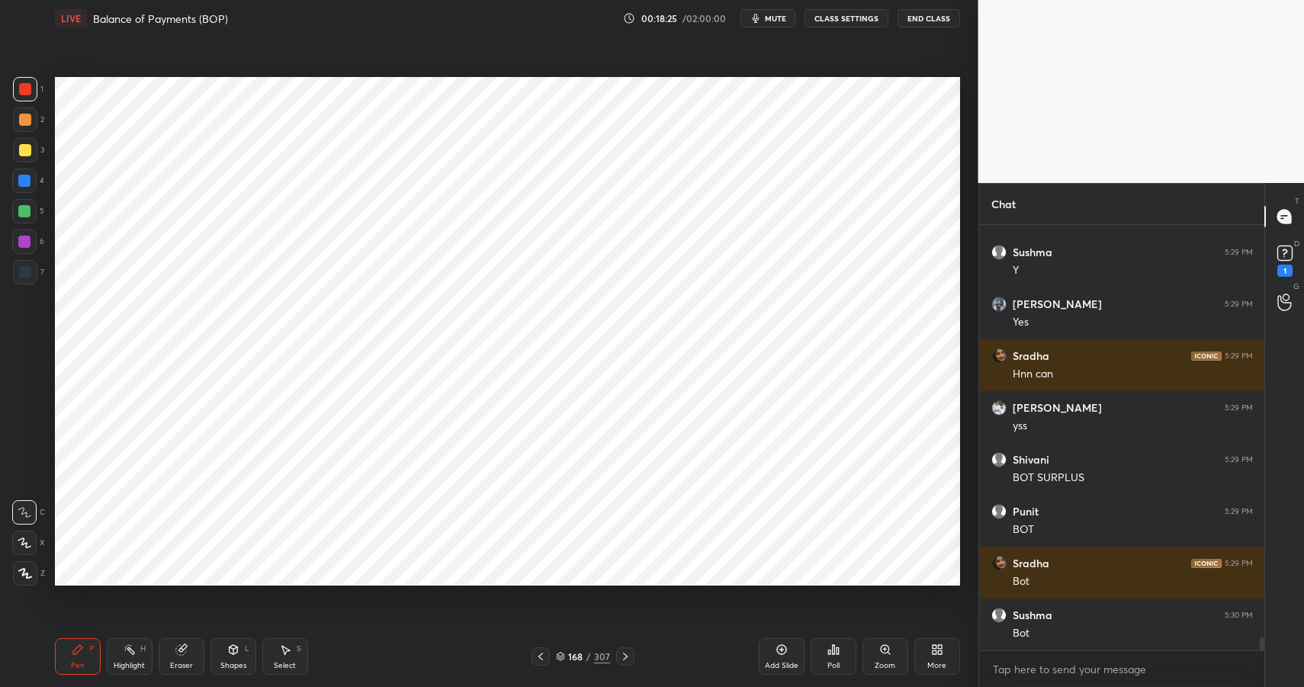
click at [241, 659] on div "Shapes L" at bounding box center [234, 656] width 46 height 37
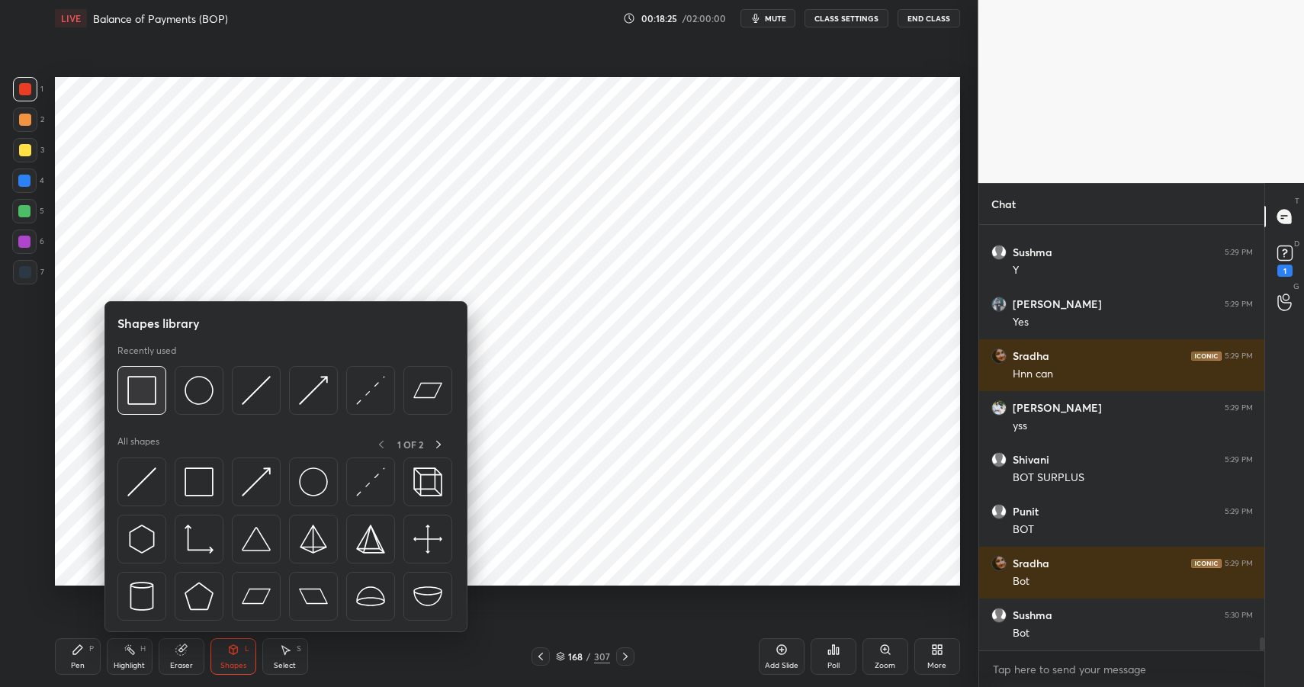
click at [143, 388] on img at bounding box center [141, 390] width 29 height 29
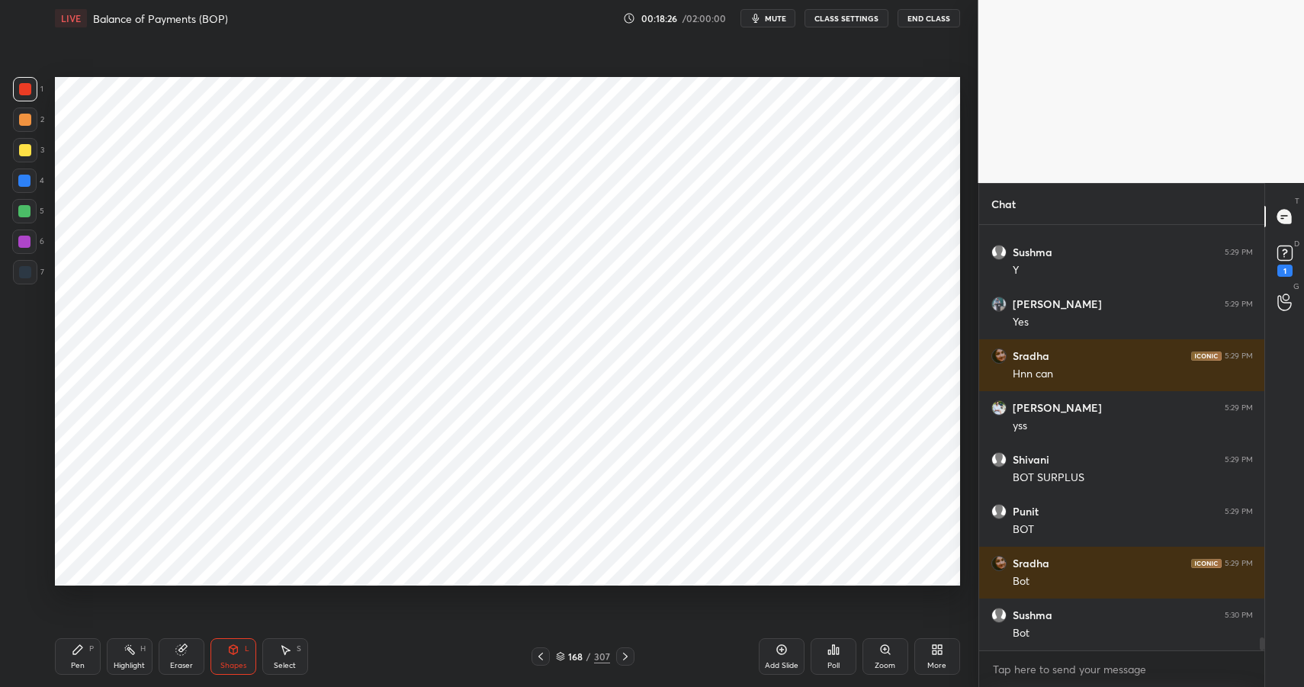
scroll to position [13776, 0]
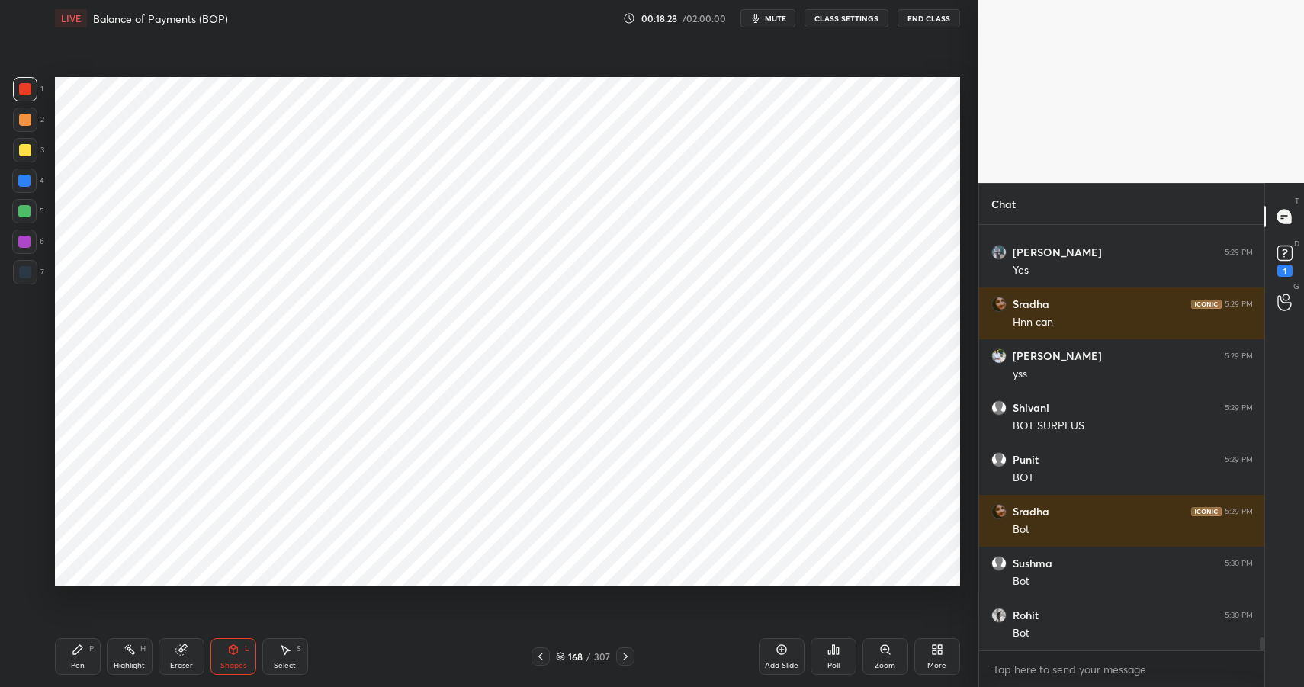
click at [85, 648] on div "Pen P" at bounding box center [78, 656] width 46 height 37
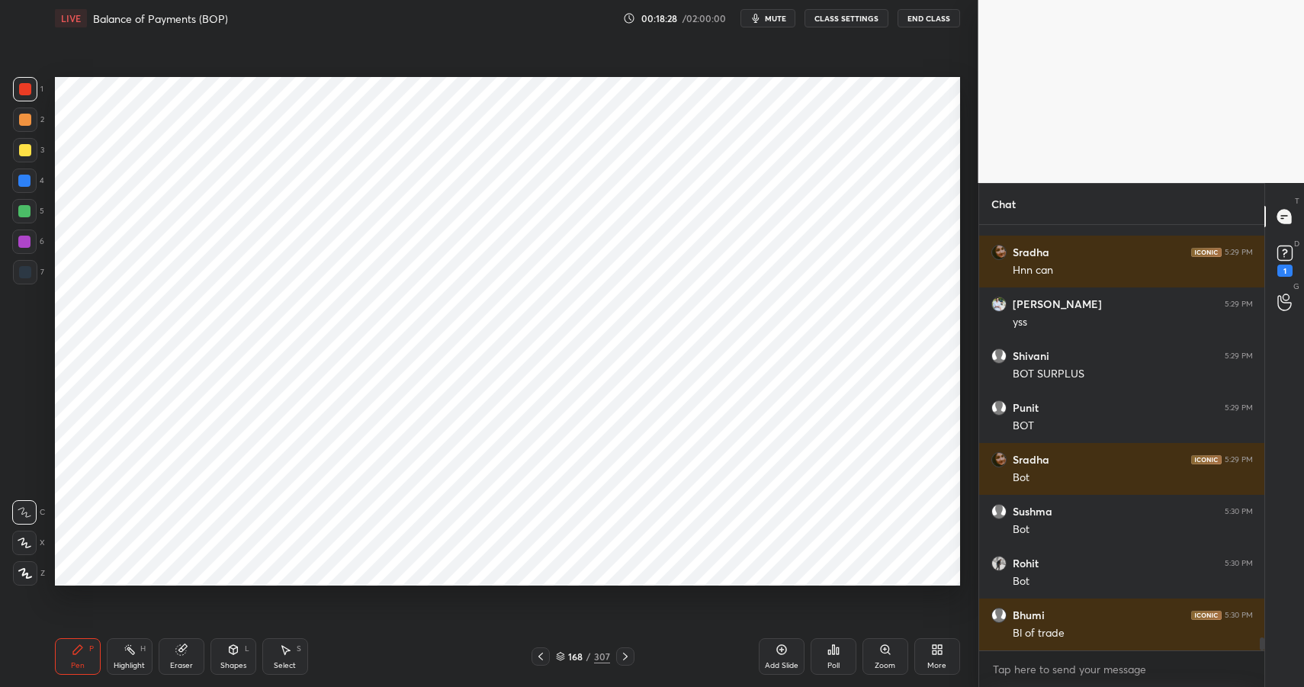
click at [89, 651] on div "P" at bounding box center [91, 649] width 5 height 8
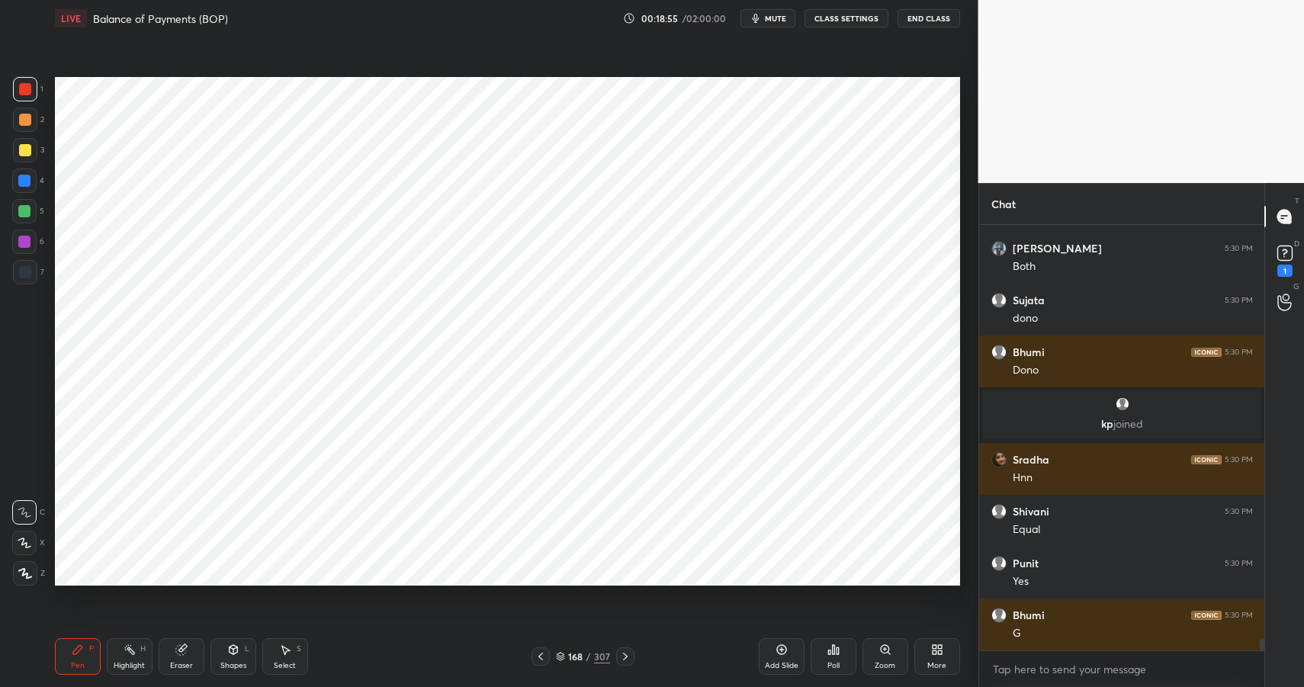
scroll to position [14377, 0]
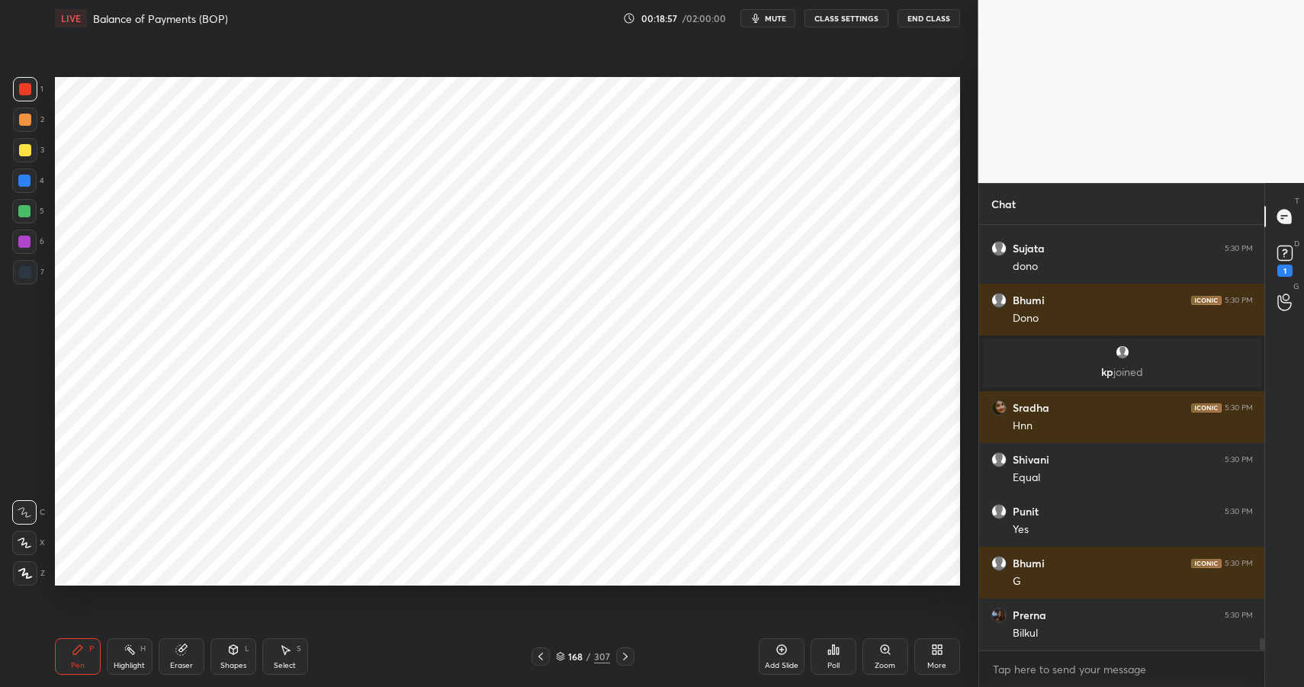
click at [130, 652] on icon at bounding box center [130, 650] width 12 height 12
drag, startPoint x: 131, startPoint y: 654, endPoint x: 191, endPoint y: 621, distance: 68.6
click at [131, 654] on rect at bounding box center [131, 652] width 8 height 8
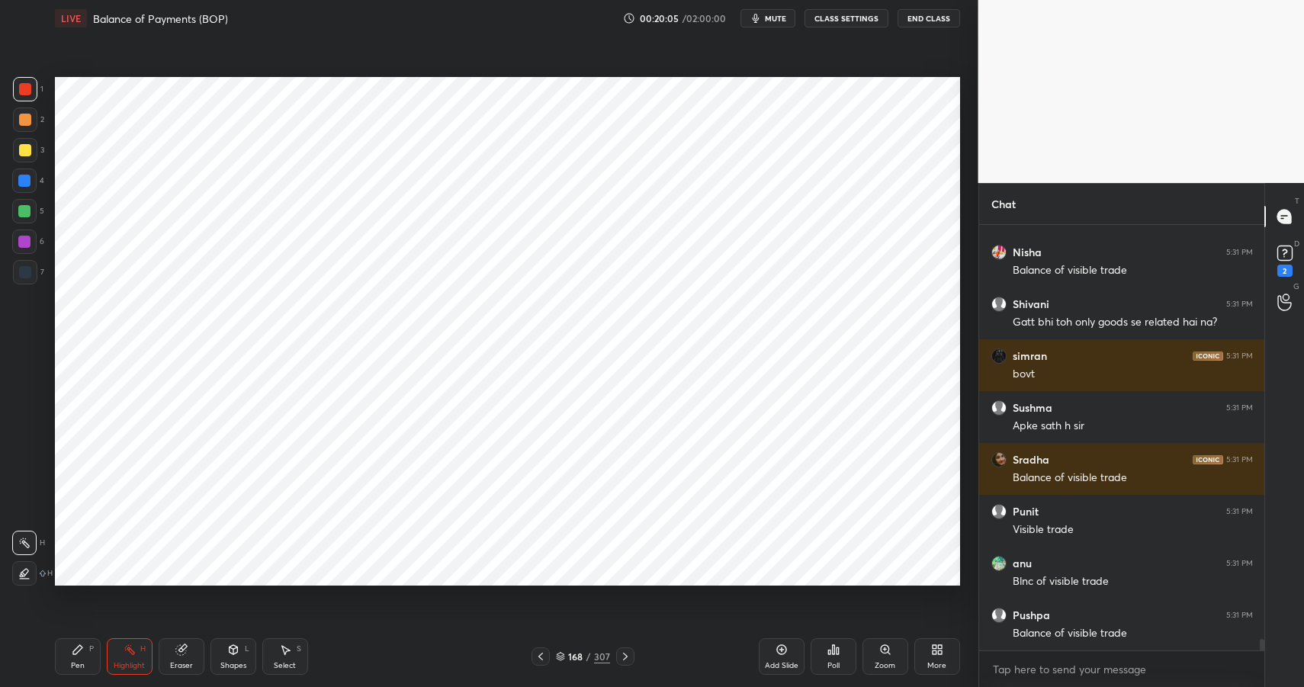
scroll to position [15862, 0]
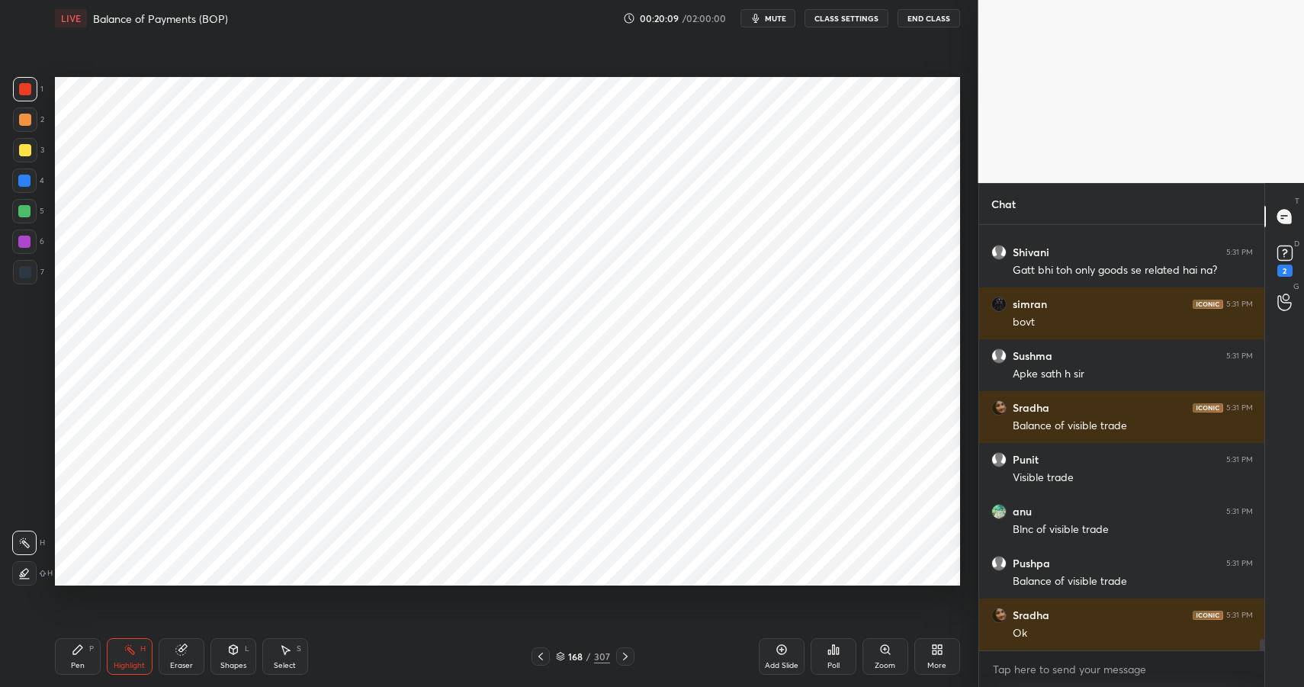
click at [89, 654] on div "Pen P" at bounding box center [78, 656] width 46 height 37
drag, startPoint x: 89, startPoint y: 654, endPoint x: 169, endPoint y: 611, distance: 91.1
click at [89, 654] on div "Pen P" at bounding box center [78, 656] width 46 height 37
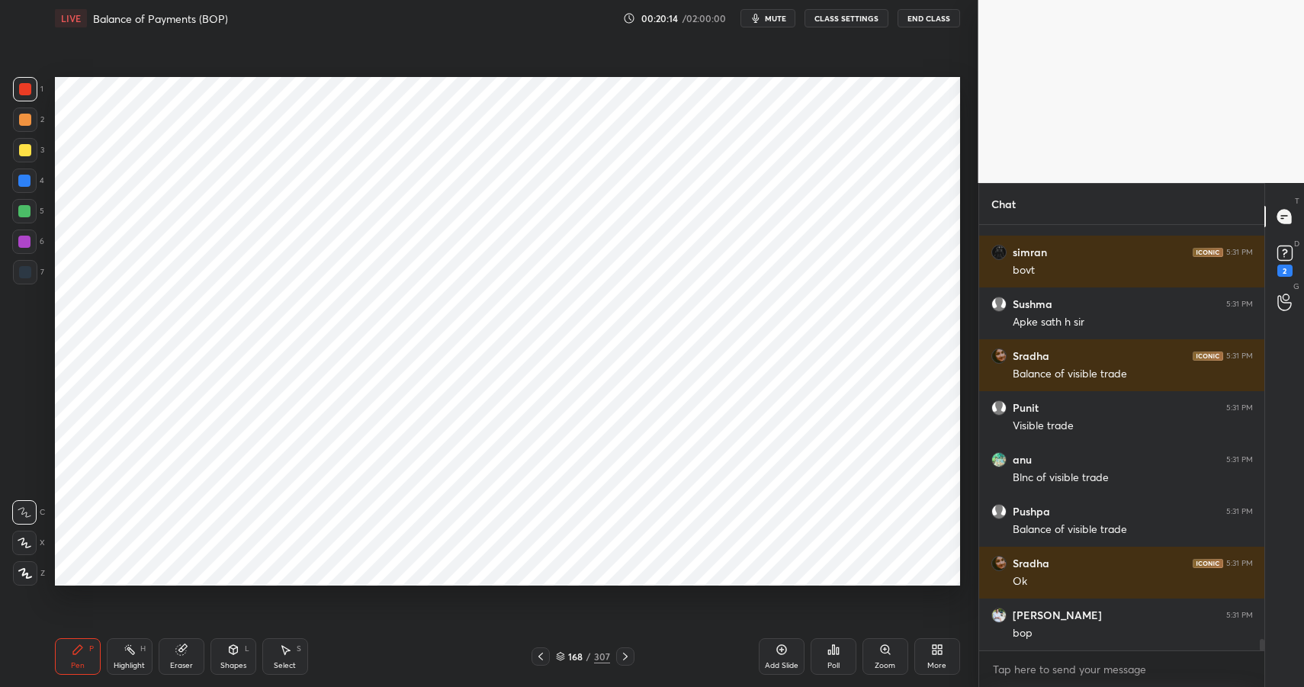
click at [124, 662] on div "Highlight" at bounding box center [129, 666] width 31 height 8
drag, startPoint x: 127, startPoint y: 667, endPoint x: 166, endPoint y: 629, distance: 55.0
click at [127, 667] on div "Highlight" at bounding box center [129, 666] width 31 height 8
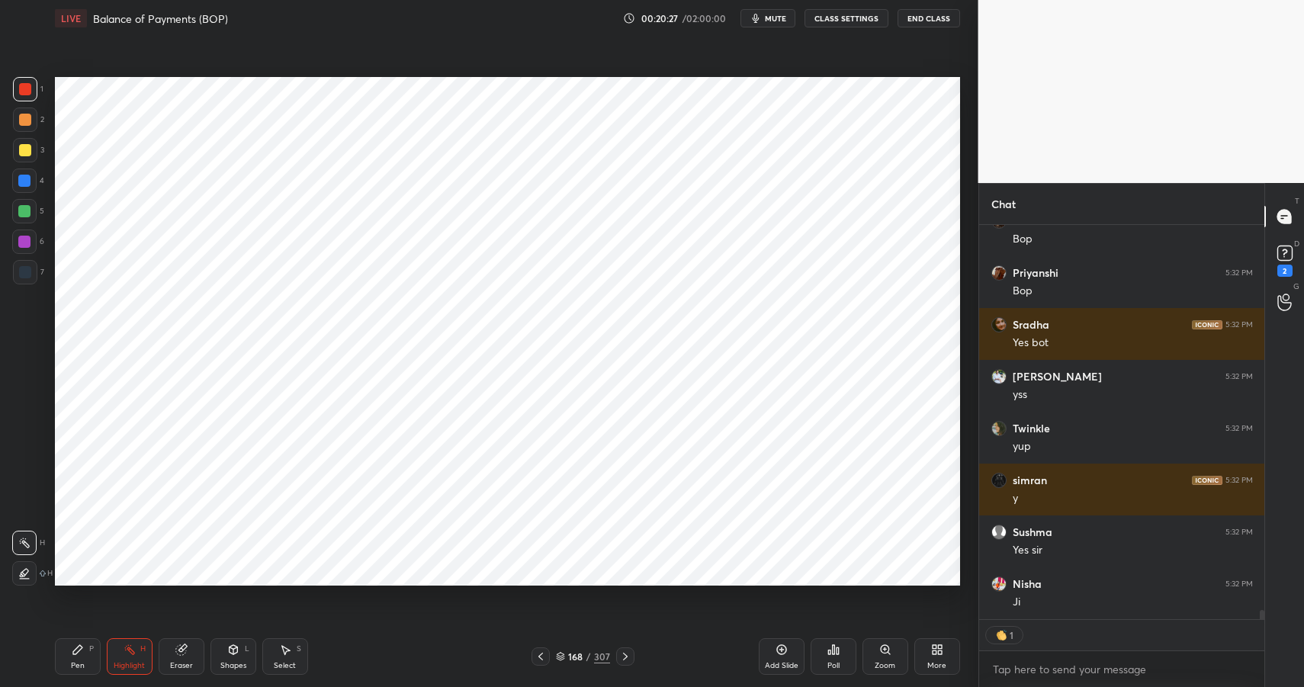
scroll to position [17086, 0]
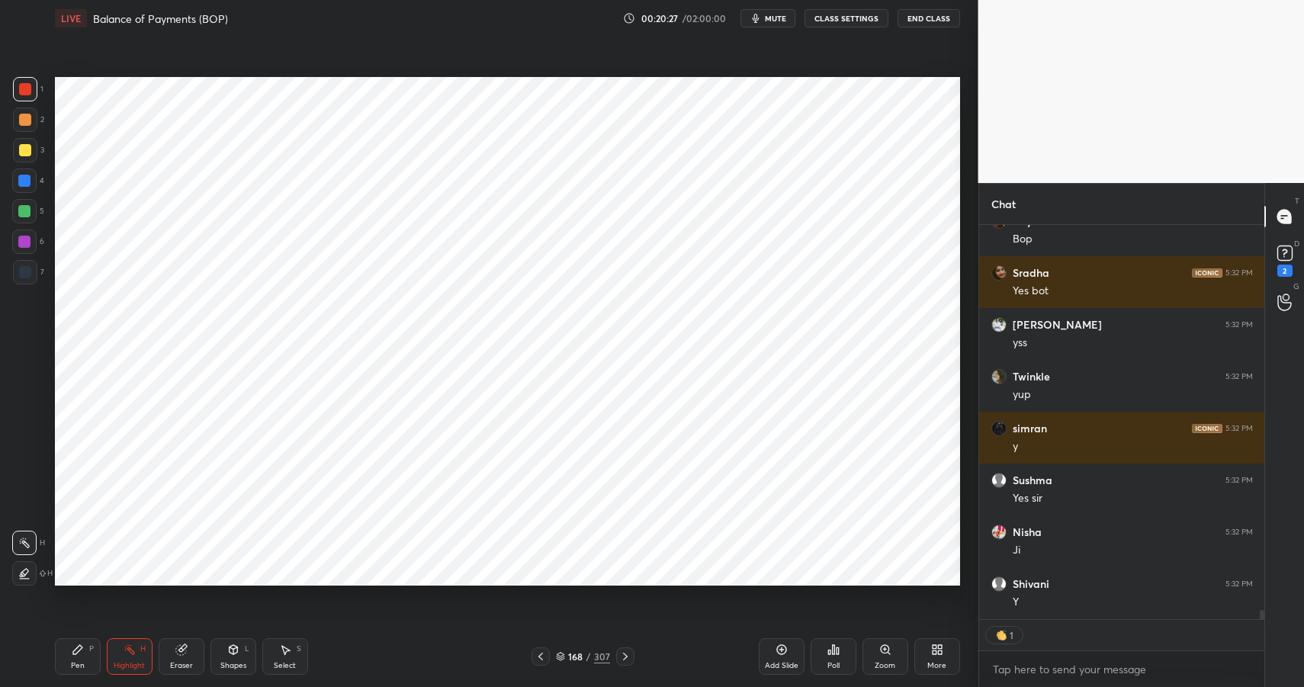
click at [91, 647] on div "P" at bounding box center [91, 649] width 5 height 8
drag, startPoint x: 91, startPoint y: 646, endPoint x: 117, endPoint y: 645, distance: 25.9
click at [91, 646] on div "P" at bounding box center [91, 649] width 5 height 8
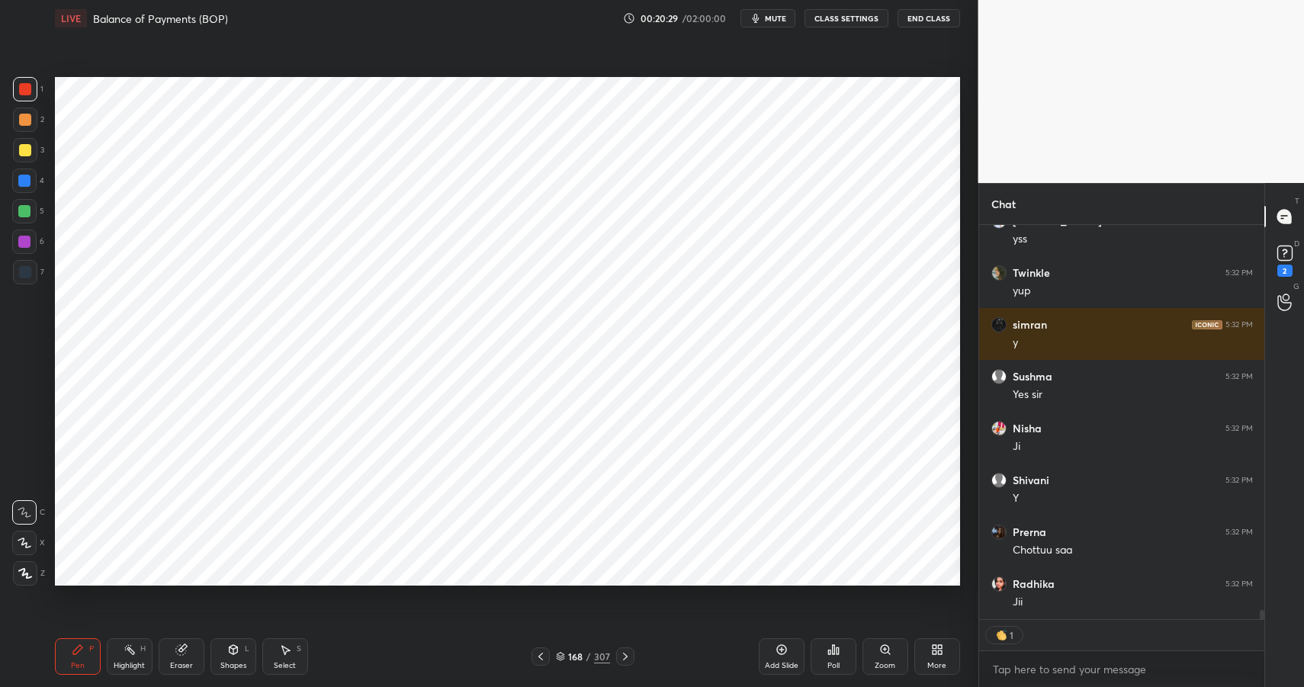
click at [21, 182] on div at bounding box center [24, 181] width 12 height 12
click at [22, 181] on div at bounding box center [24, 181] width 12 height 12
drag, startPoint x: 28, startPoint y: 182, endPoint x: 50, endPoint y: 182, distance: 22.1
click at [28, 182] on div at bounding box center [24, 181] width 12 height 12
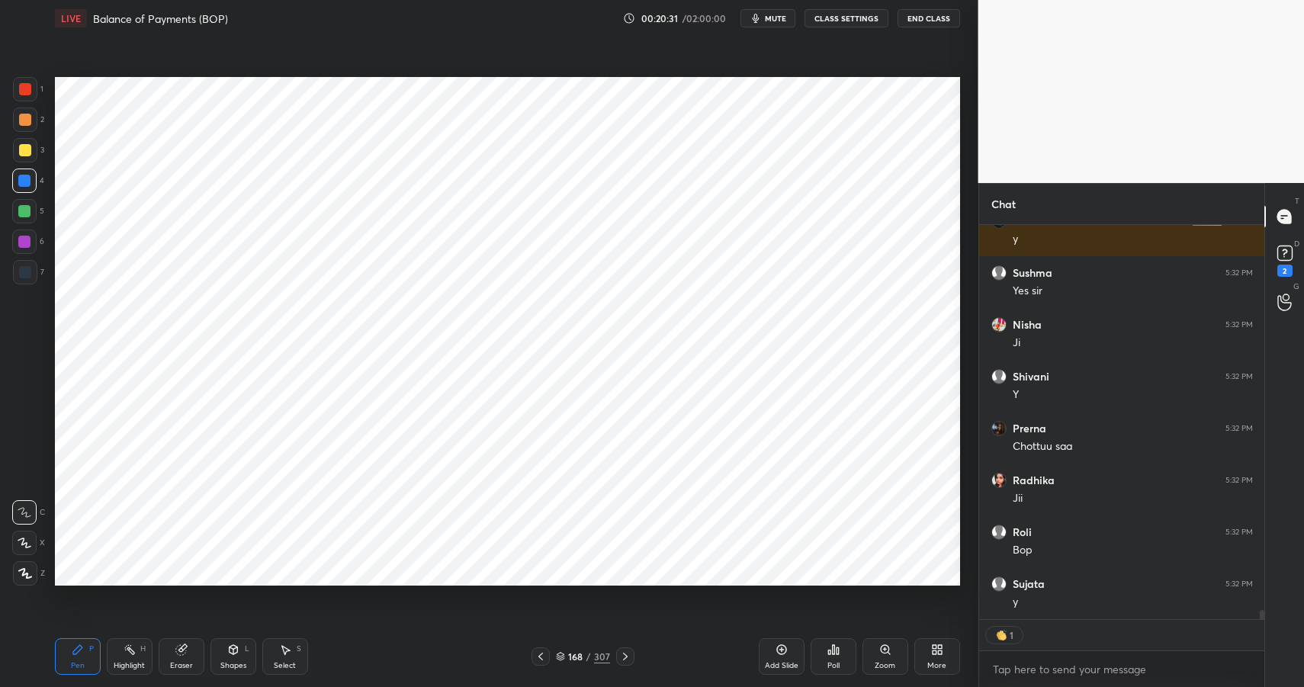
click at [136, 662] on div "Highlight" at bounding box center [129, 666] width 31 height 8
click at [136, 656] on div "Highlight H" at bounding box center [130, 656] width 46 height 37
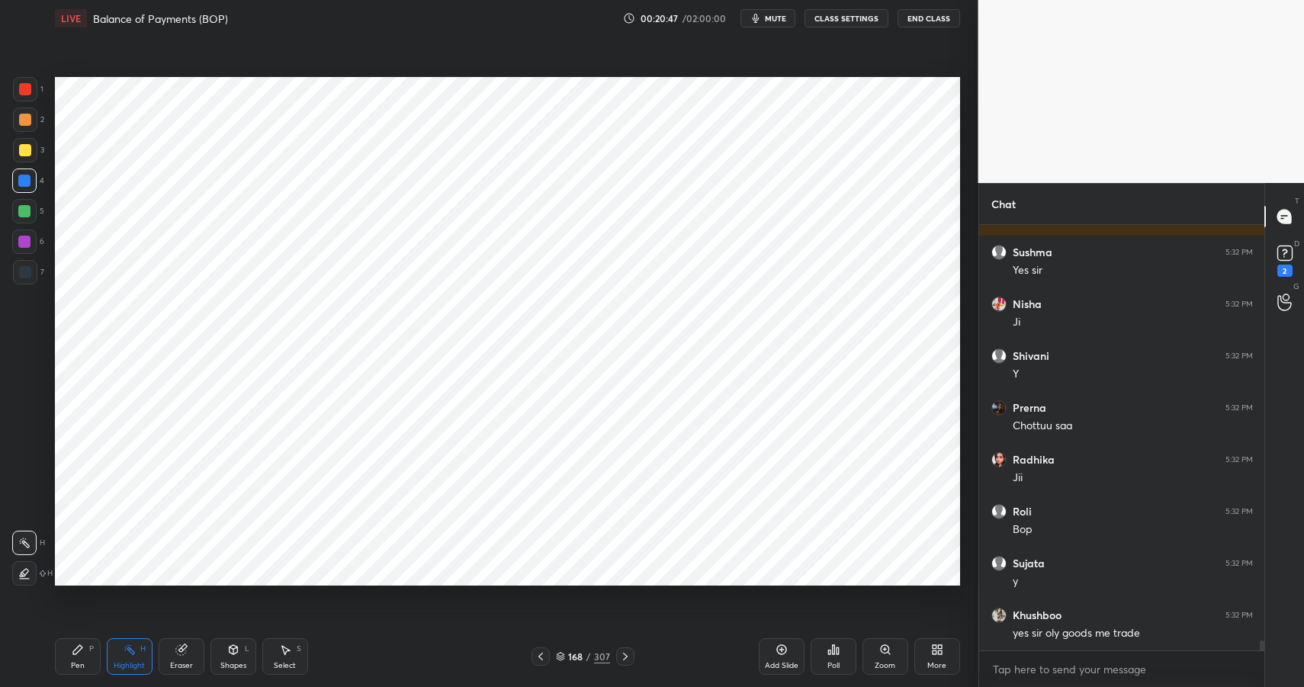
click at [74, 664] on div "Pen" at bounding box center [78, 666] width 14 height 8
click at [79, 663] on div "Pen" at bounding box center [78, 666] width 14 height 8
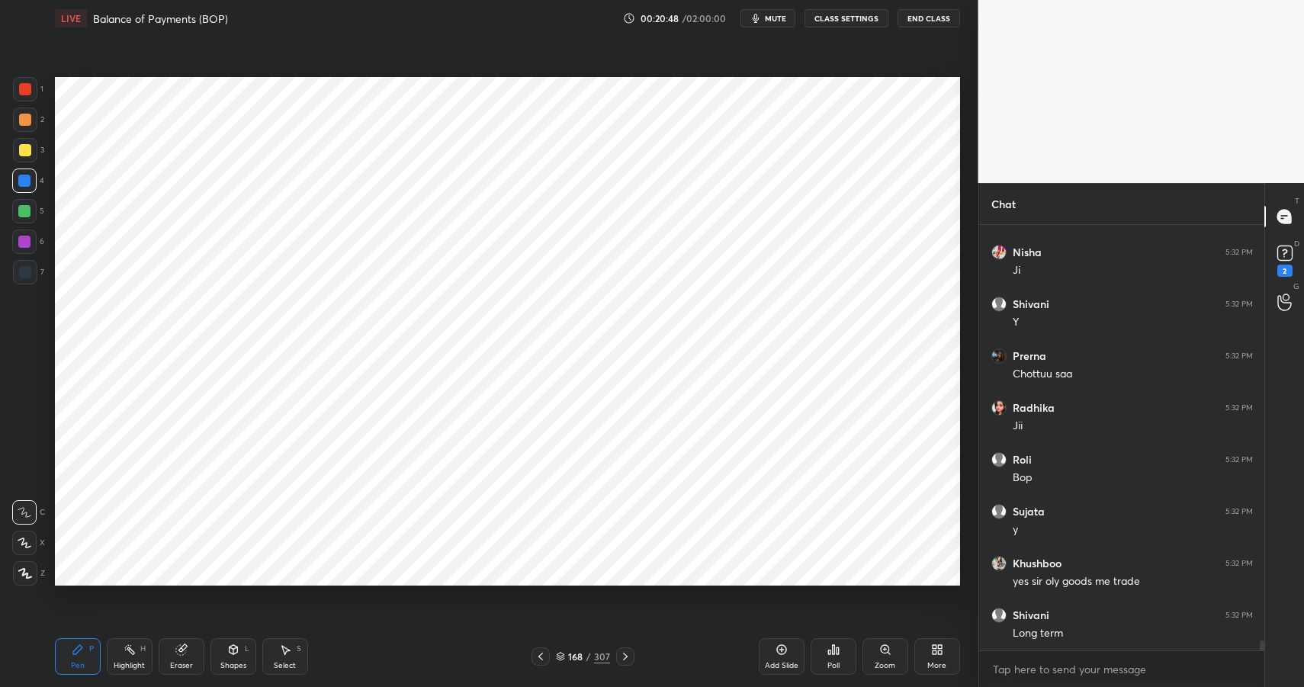
scroll to position [17418, 0]
click at [26, 269] on div at bounding box center [25, 272] width 12 height 12
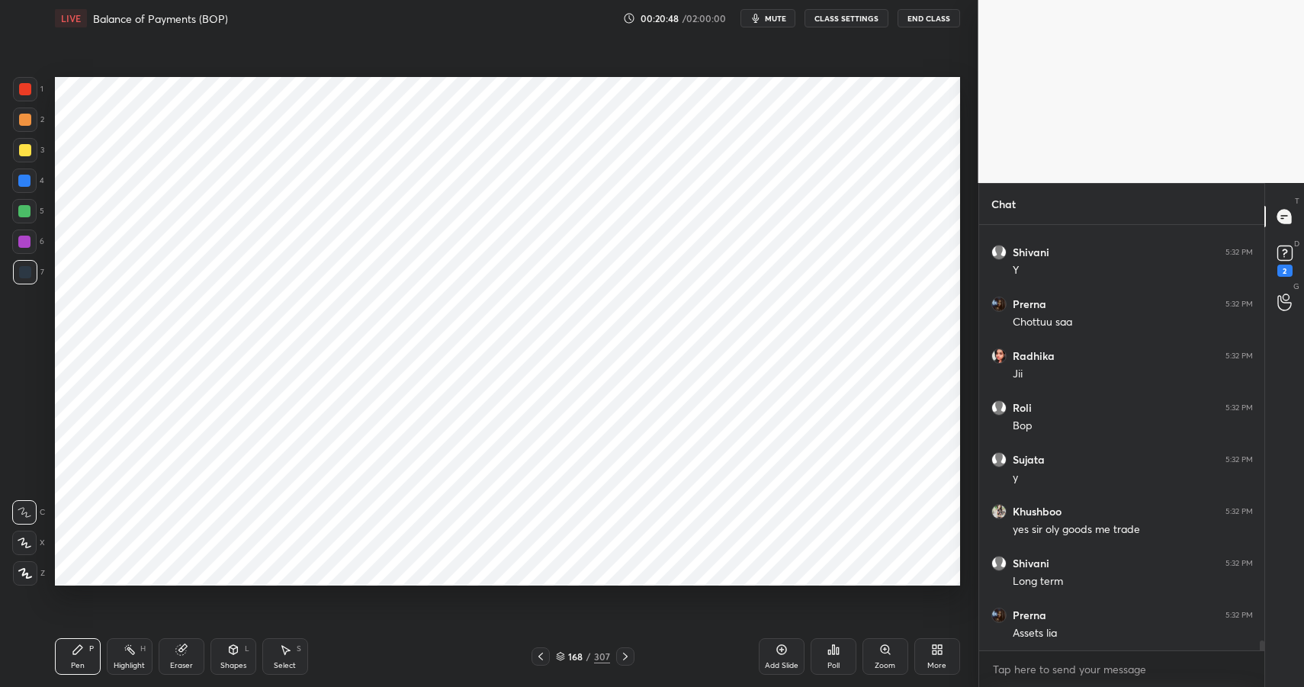
click at [26, 269] on div at bounding box center [25, 272] width 12 height 12
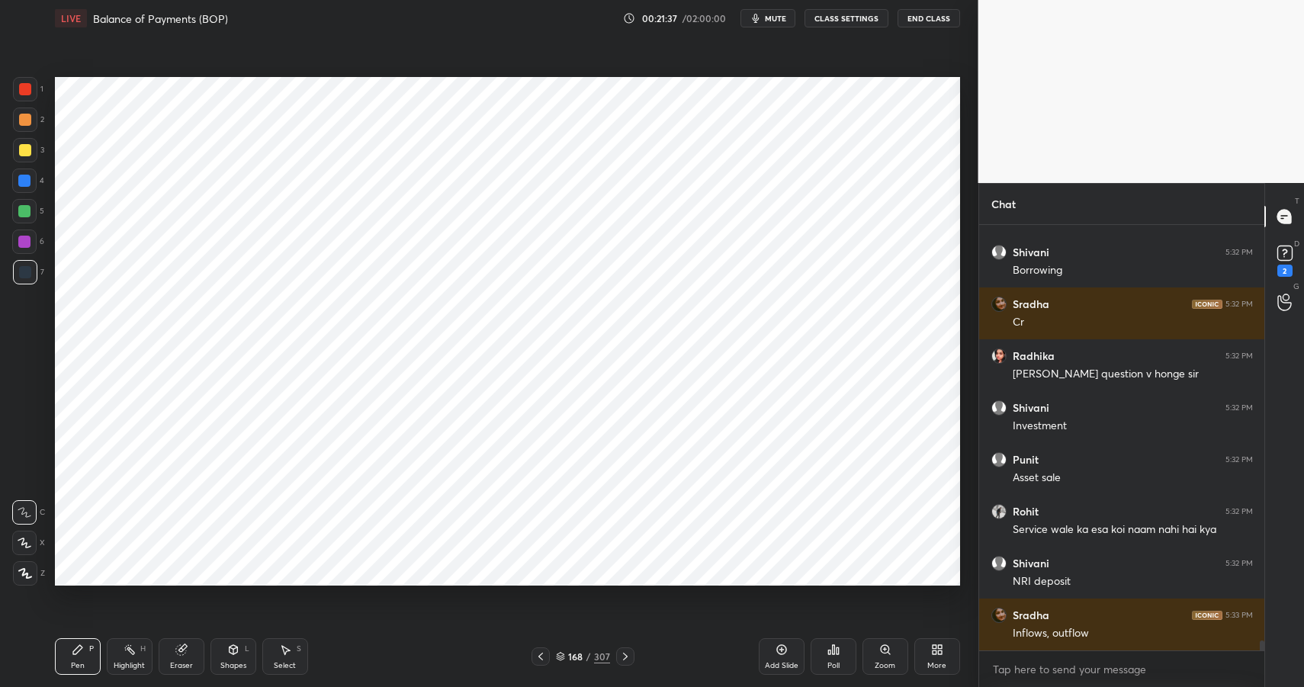
scroll to position [17968, 0]
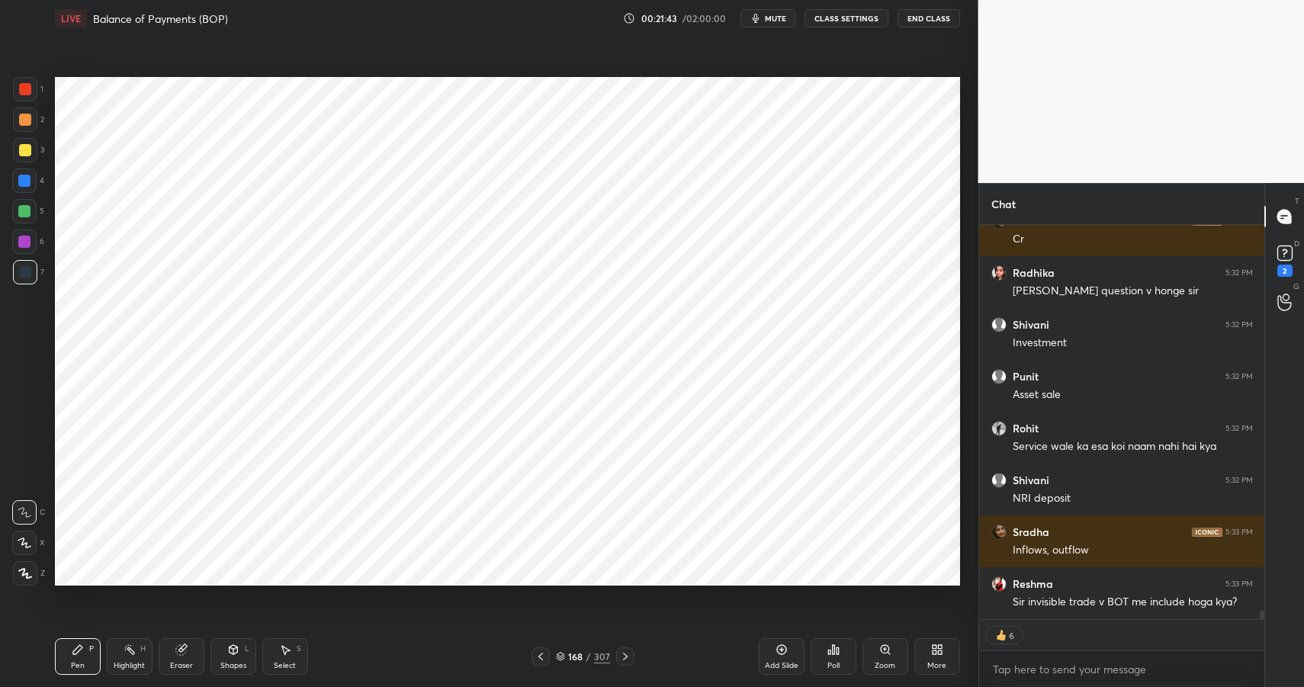
drag, startPoint x: 130, startPoint y: 652, endPoint x: 136, endPoint y: 647, distance: 8.1
click at [130, 652] on icon at bounding box center [130, 650] width 12 height 12
click at [17, 124] on div at bounding box center [25, 120] width 24 height 24
click at [23, 119] on div at bounding box center [25, 120] width 12 height 12
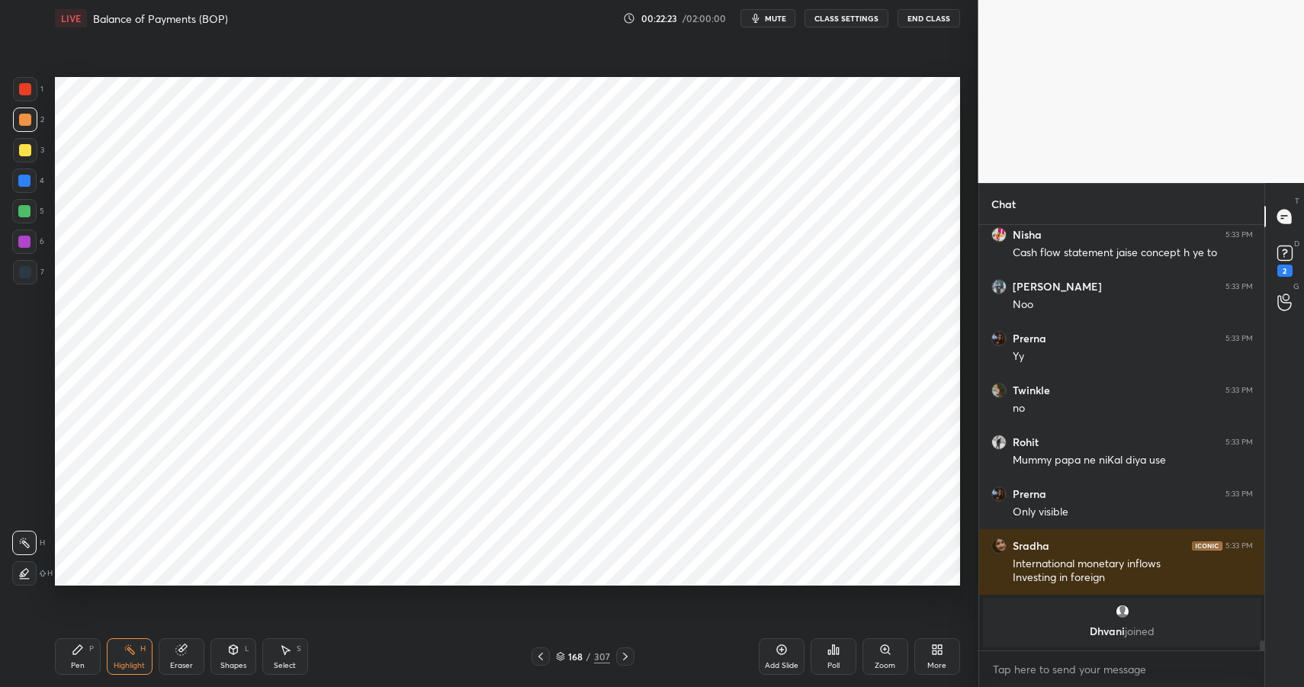
scroll to position [17501, 0]
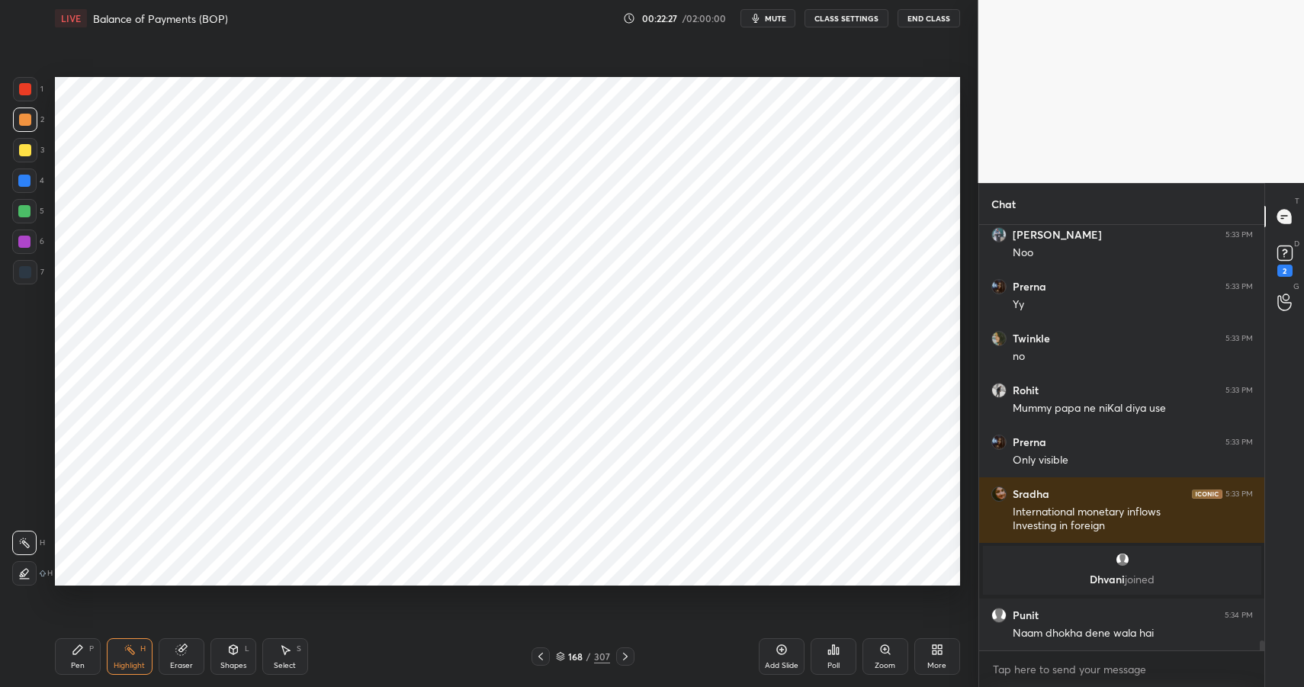
click at [75, 662] on div "Pen" at bounding box center [78, 666] width 14 height 8
drag, startPoint x: 75, startPoint y: 661, endPoint x: 103, endPoint y: 627, distance: 43.9
click at [75, 662] on div "Pen" at bounding box center [78, 666] width 14 height 8
click at [28, 92] on div at bounding box center [25, 89] width 12 height 12
click at [28, 93] on div at bounding box center [25, 89] width 12 height 12
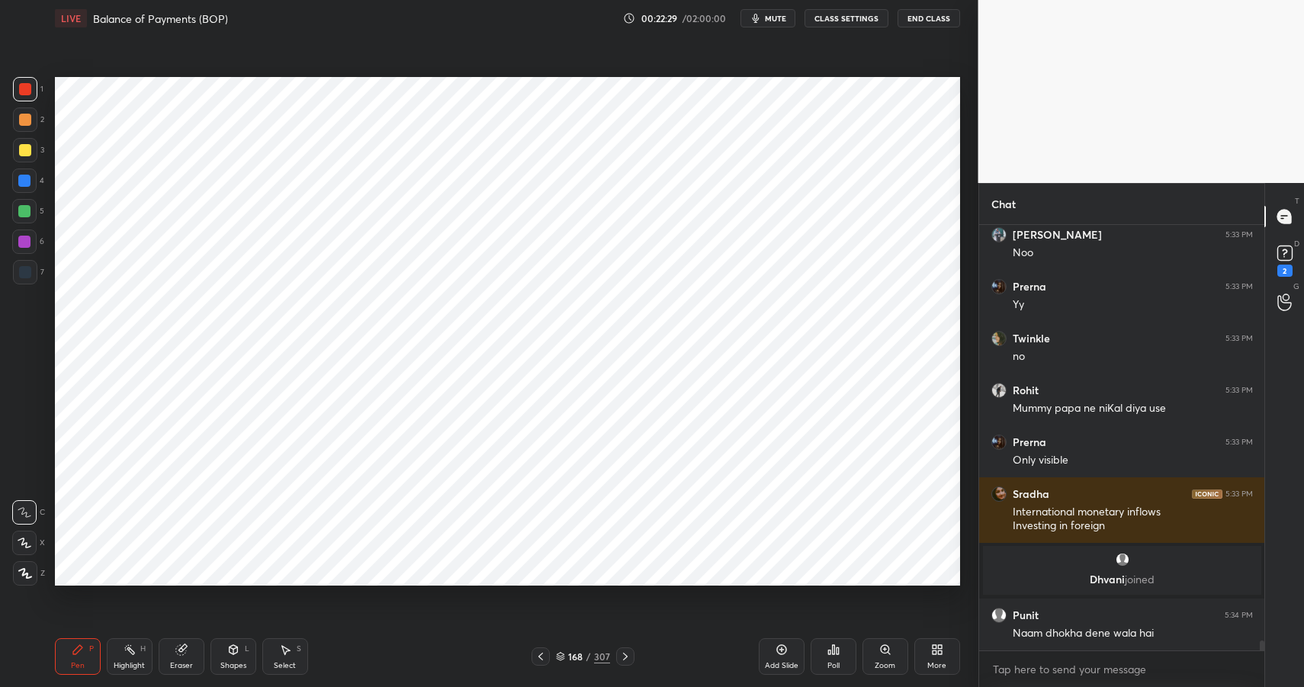
click at [26, 94] on div at bounding box center [25, 89] width 12 height 12
click at [27, 271] on div at bounding box center [25, 272] width 12 height 12
click at [29, 272] on div at bounding box center [25, 272] width 12 height 12
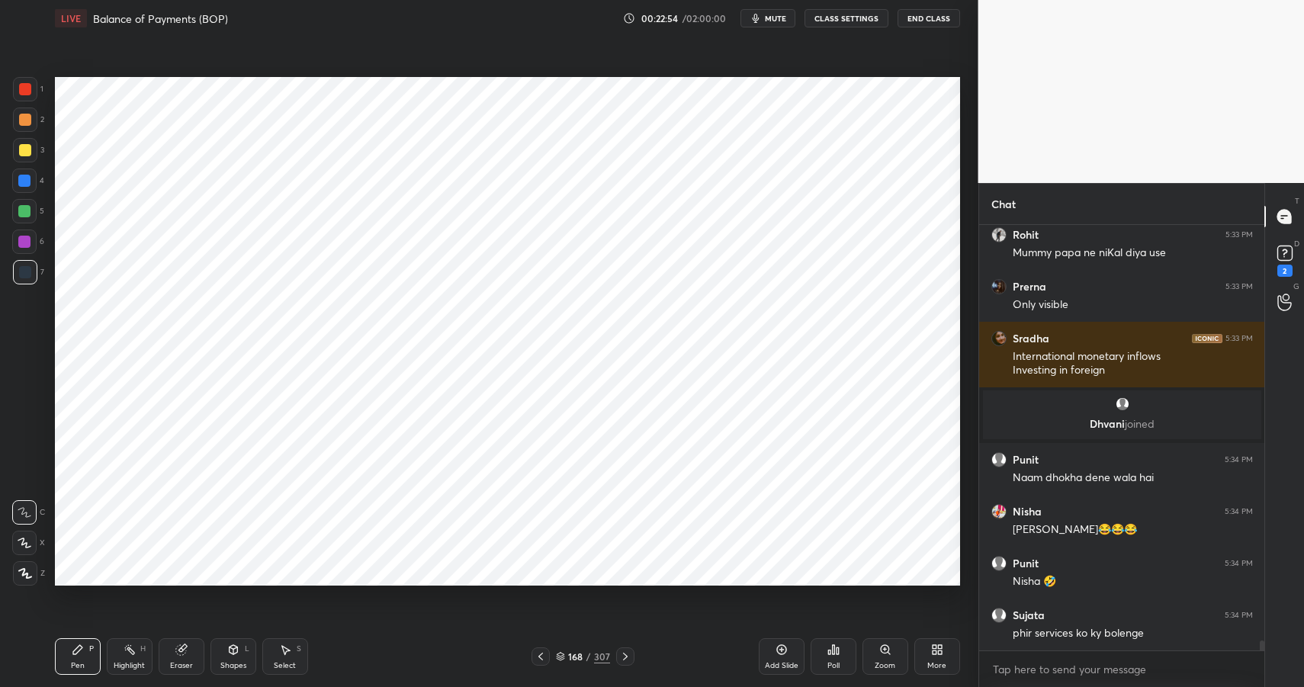
scroll to position [17709, 0]
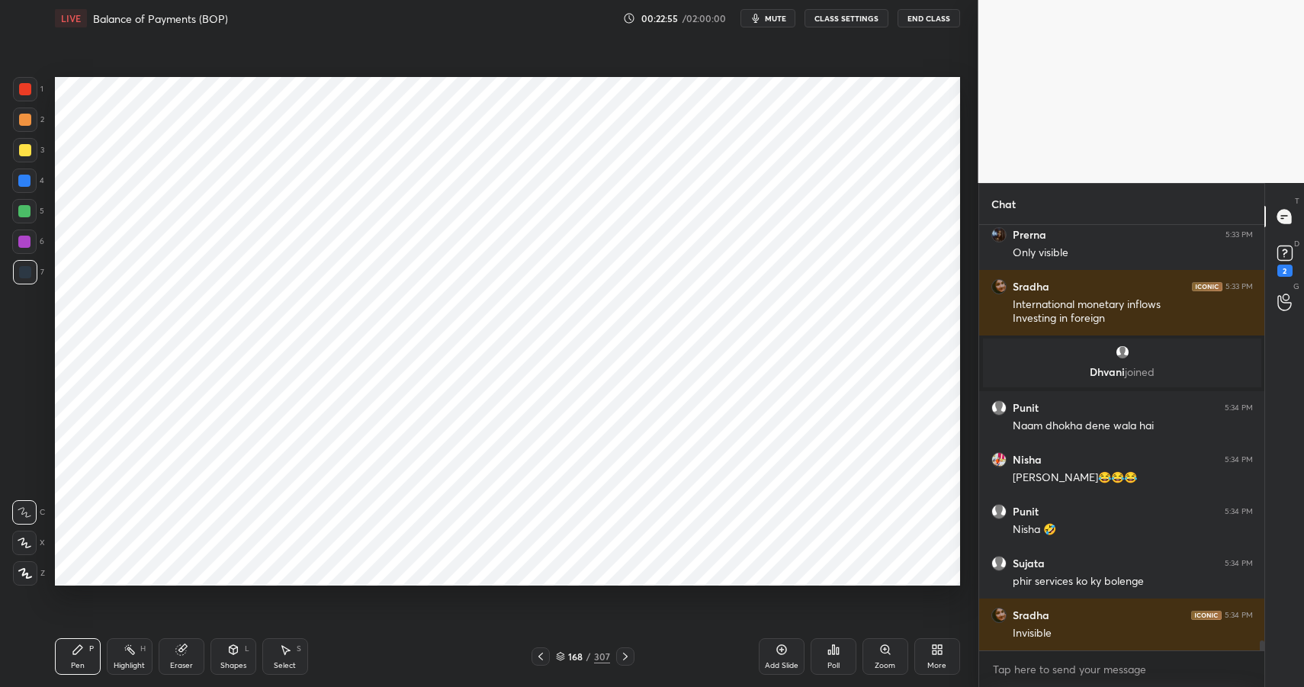
click at [25, 240] on div at bounding box center [24, 242] width 12 height 12
click at [31, 240] on div at bounding box center [24, 242] width 24 height 24
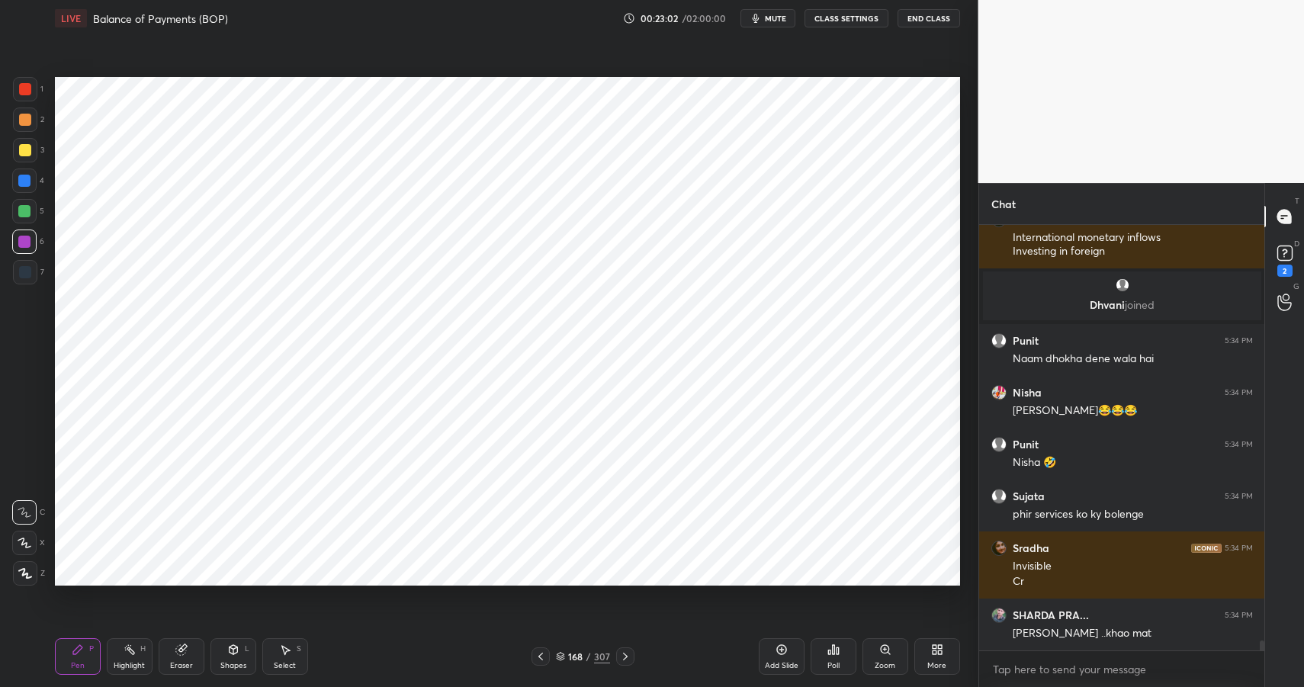
scroll to position [17842, 0]
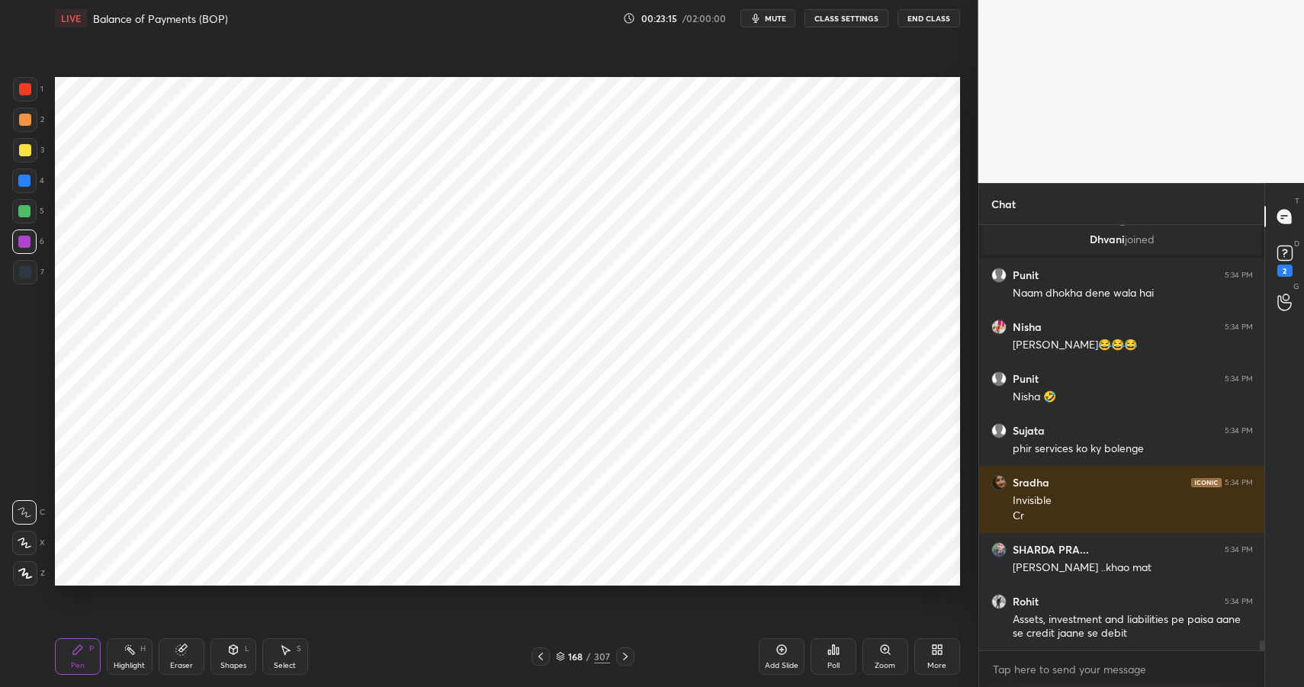
click at [128, 654] on icon at bounding box center [130, 650] width 12 height 12
click at [131, 654] on icon at bounding box center [130, 650] width 12 height 12
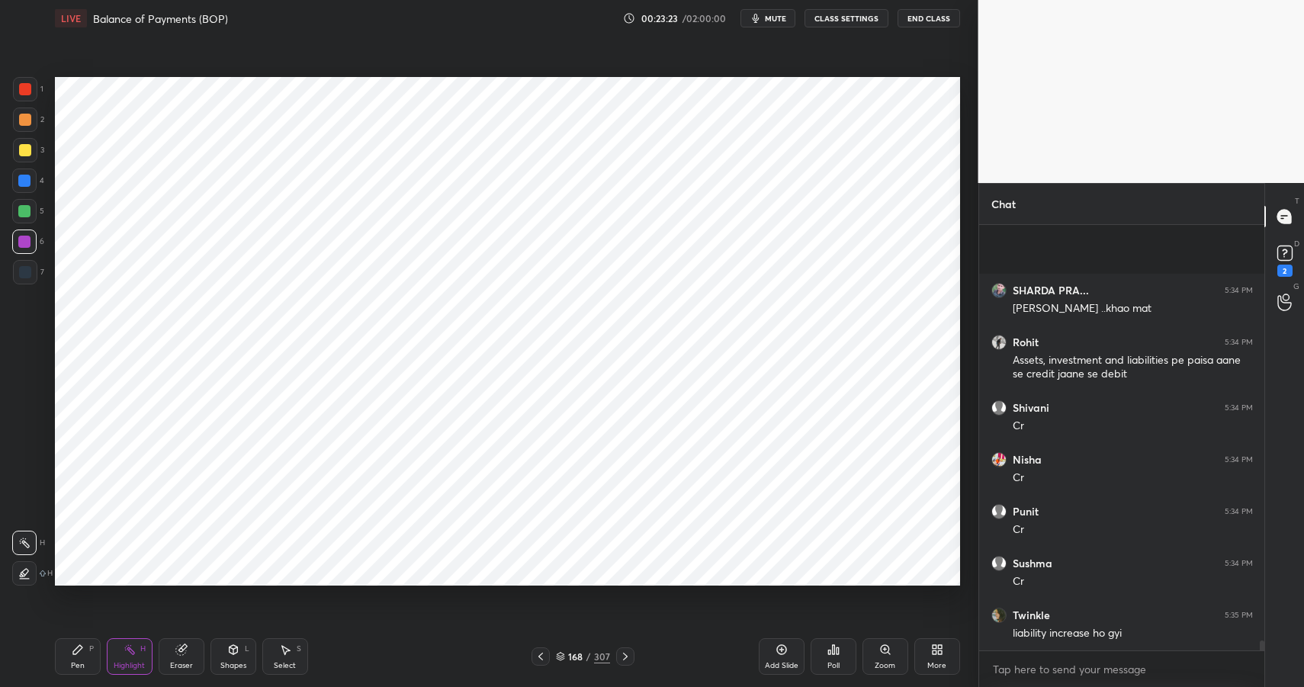
scroll to position [18205, 0]
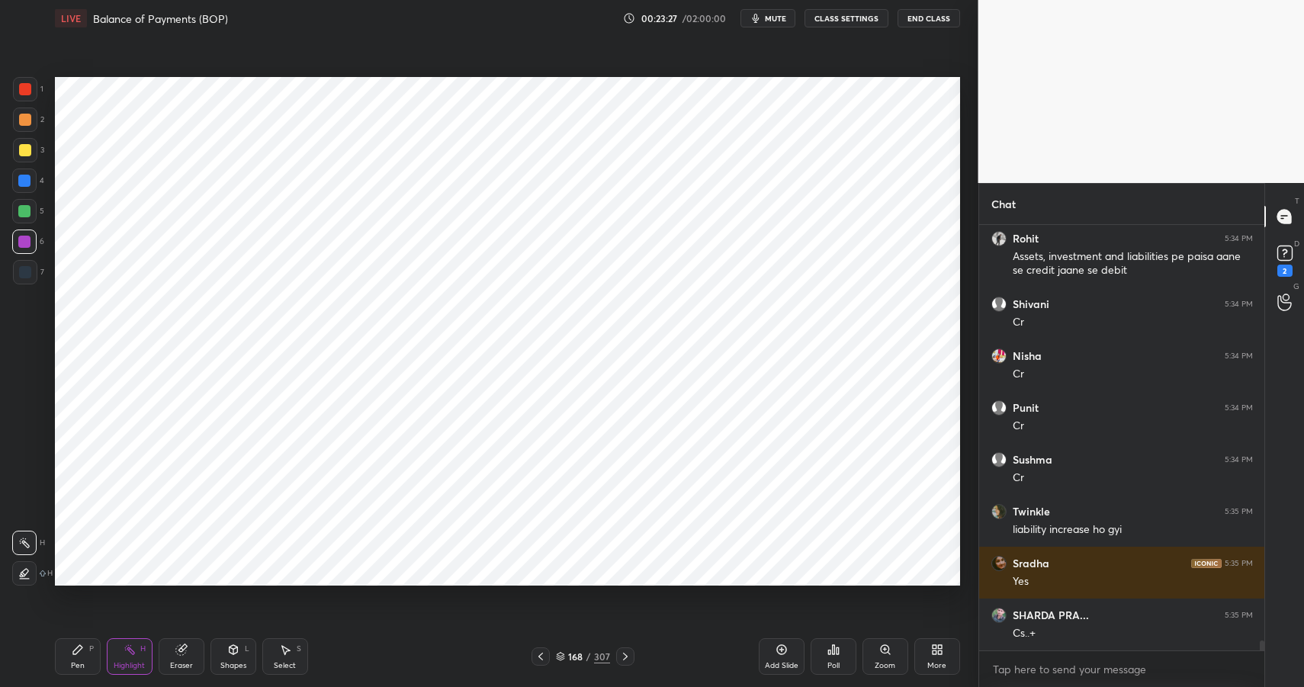
click at [178, 645] on icon at bounding box center [181, 650] width 12 height 12
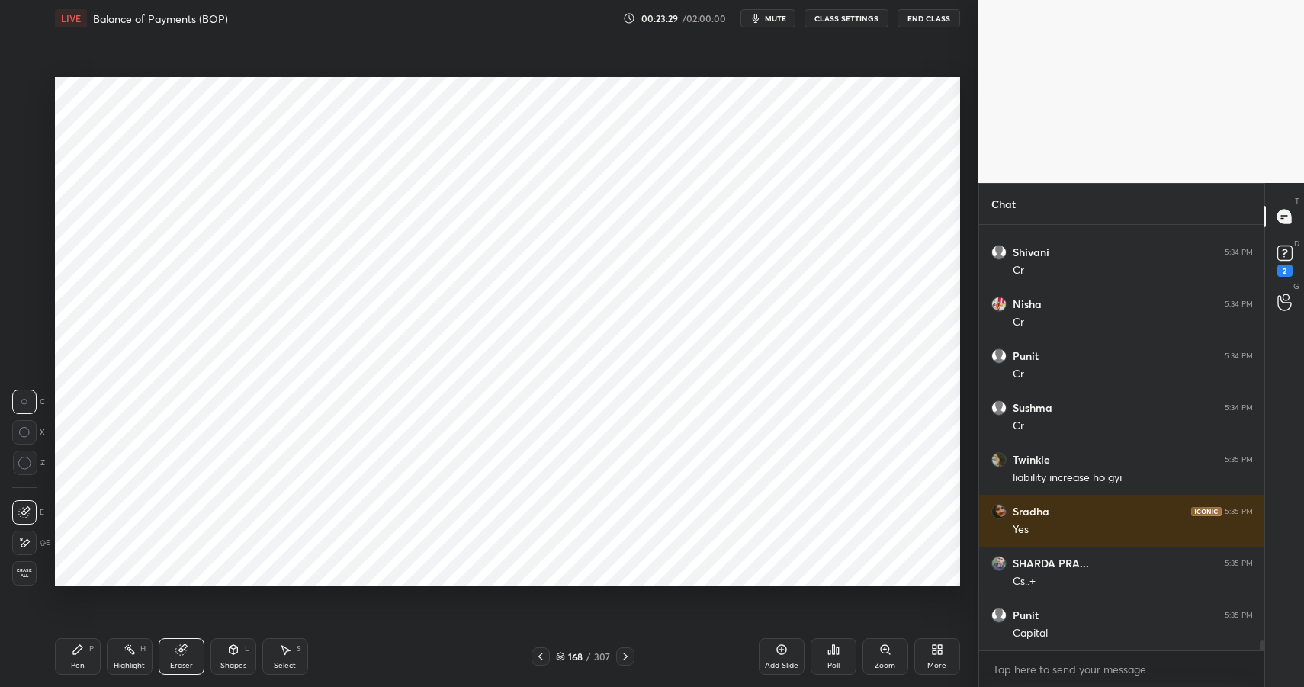
click at [79, 655] on icon at bounding box center [78, 650] width 12 height 12
drag, startPoint x: 80, startPoint y: 651, endPoint x: 78, endPoint y: 601, distance: 50.4
click at [80, 651] on icon at bounding box center [78, 650] width 12 height 12
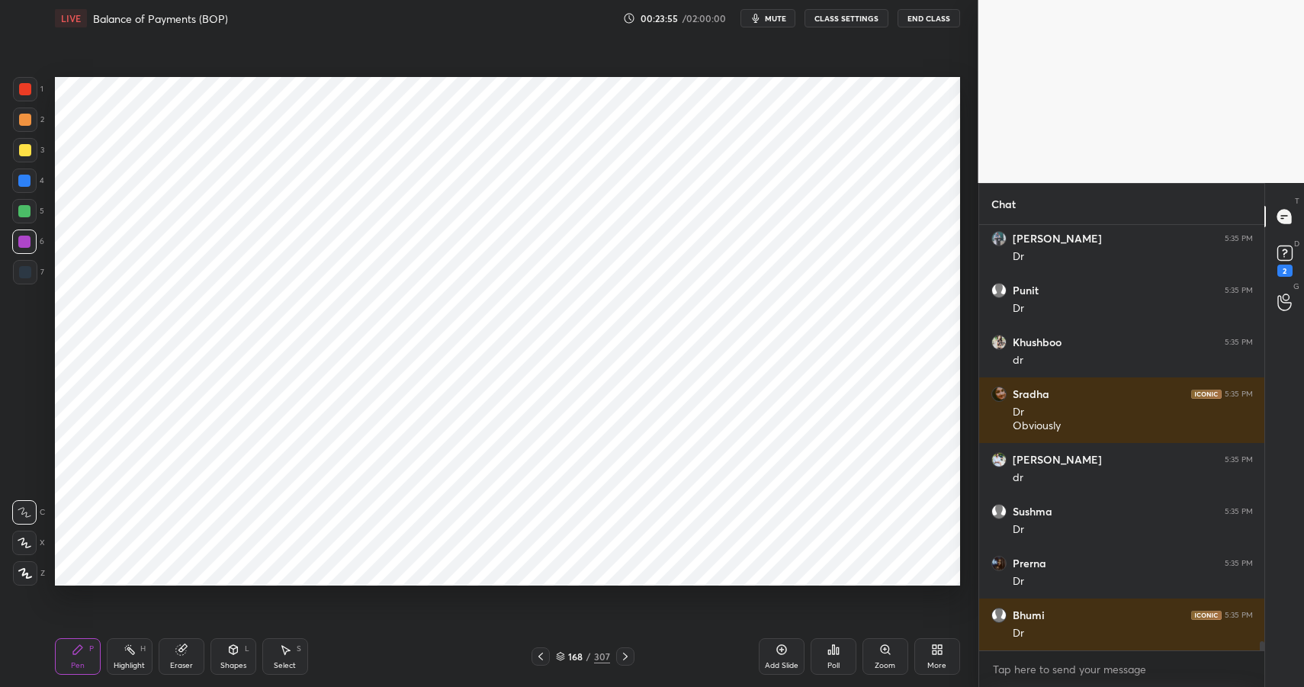
scroll to position [19567, 0]
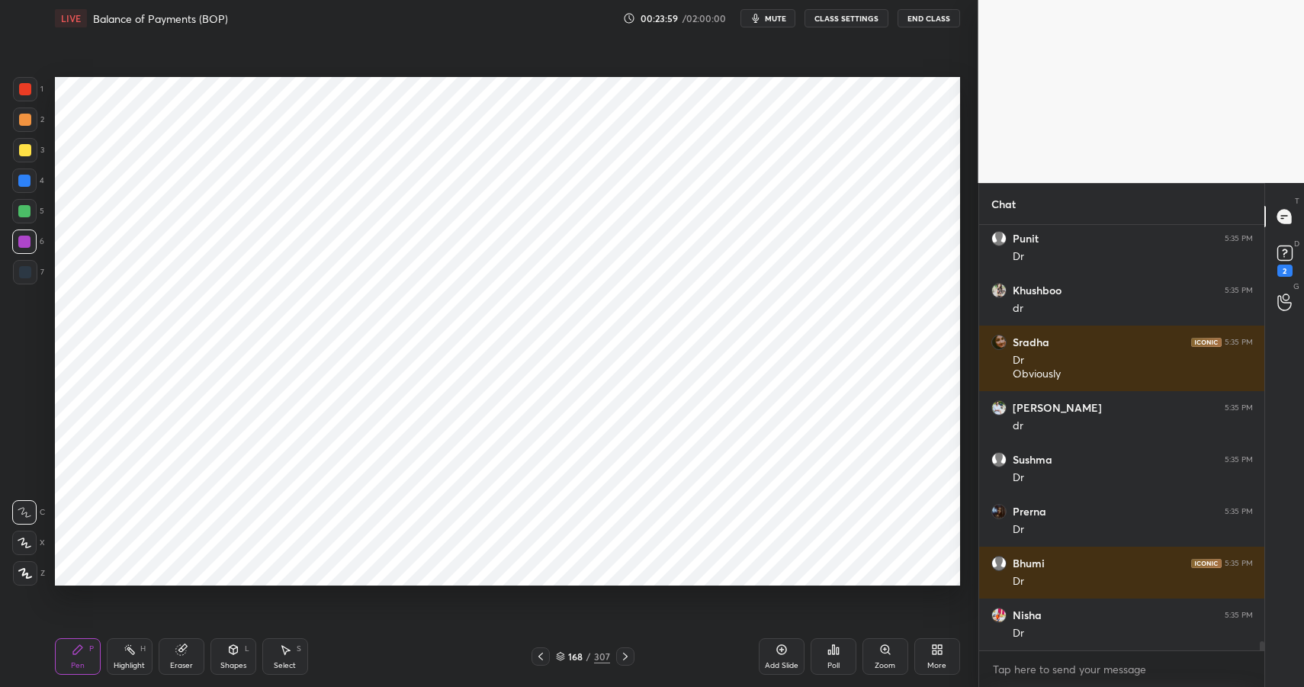
click at [127, 652] on icon at bounding box center [130, 650] width 12 height 12
click at [133, 660] on div "Highlight H" at bounding box center [130, 656] width 46 height 37
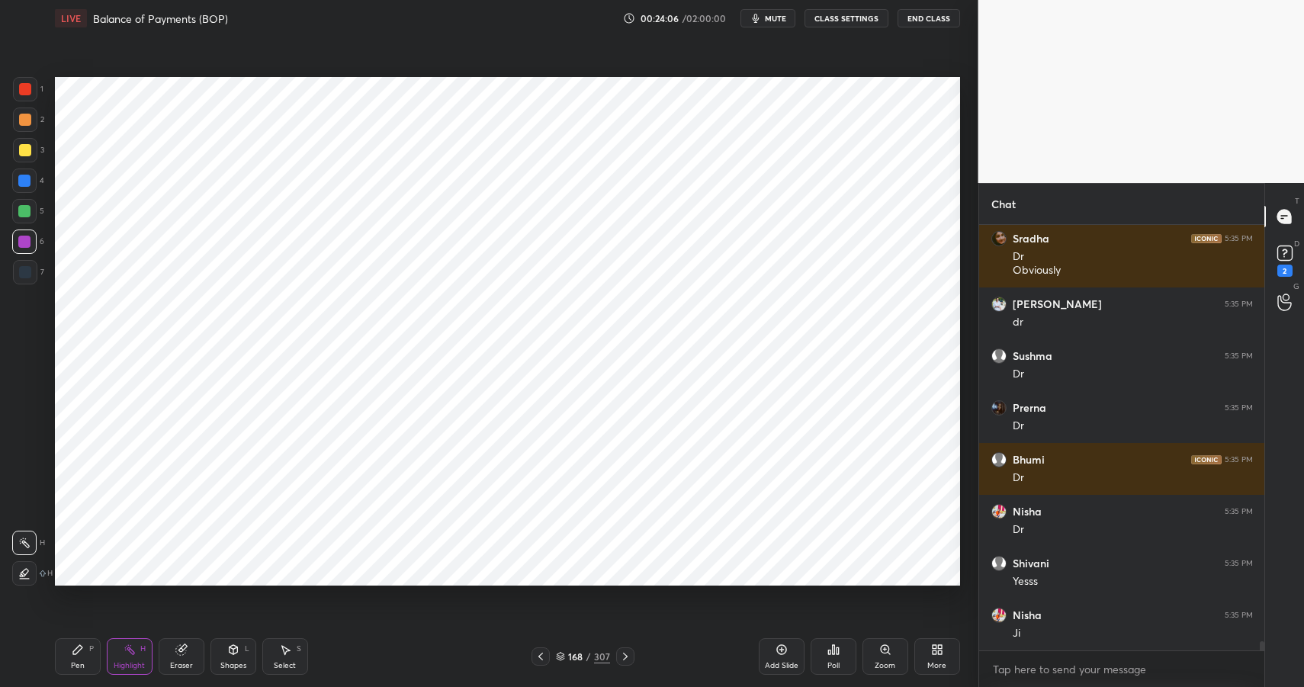
scroll to position [19723, 0]
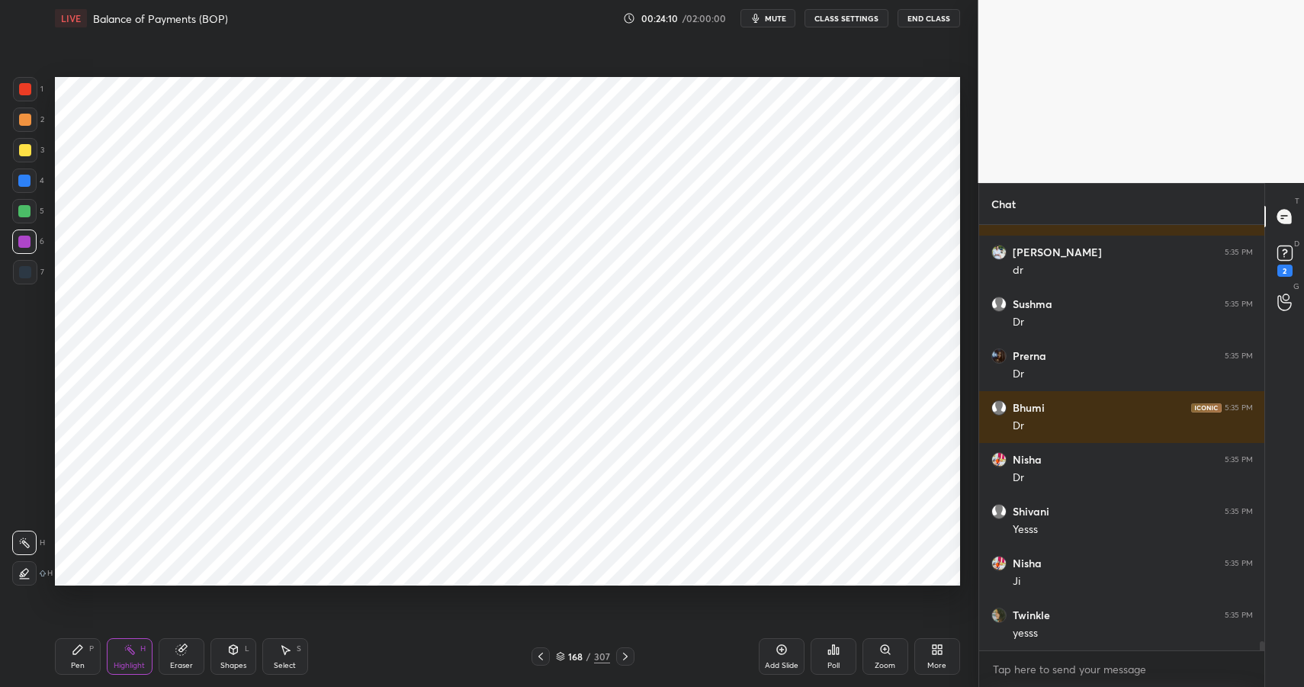
click at [67, 654] on div "Pen P" at bounding box center [78, 656] width 46 height 37
click at [72, 662] on div "Pen" at bounding box center [78, 666] width 14 height 8
click at [230, 667] on div "Shapes" at bounding box center [233, 666] width 26 height 8
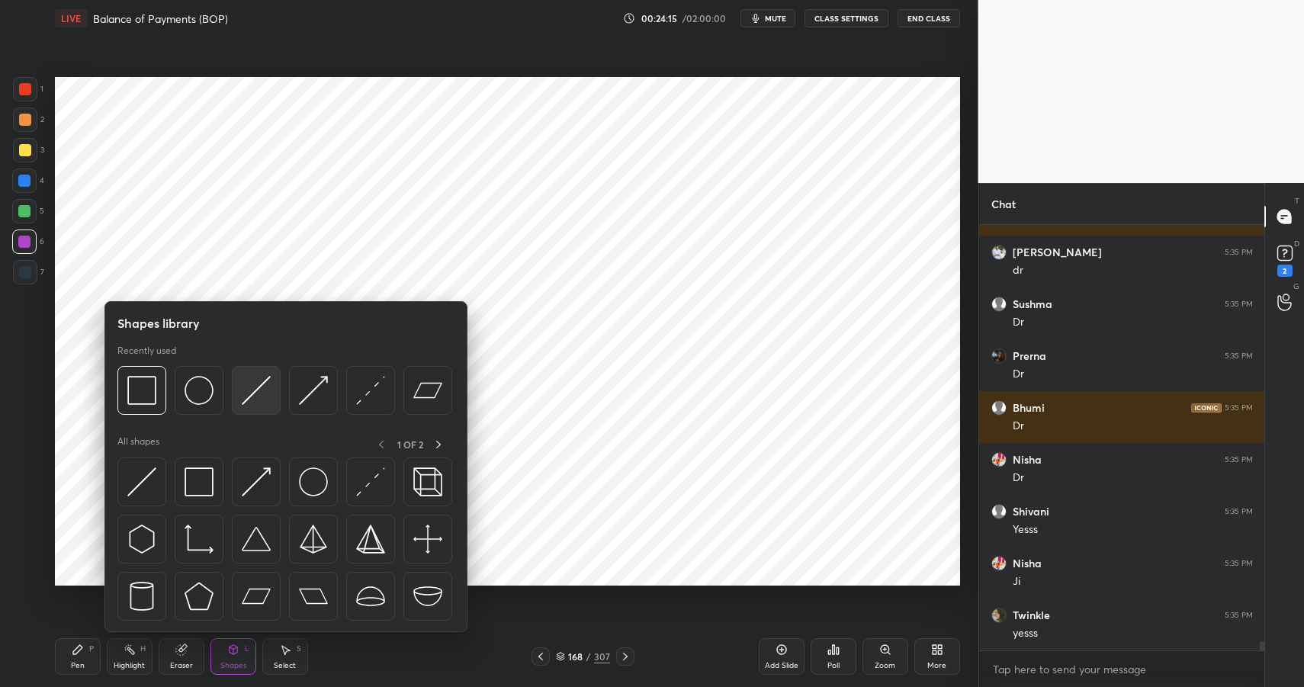
click at [266, 399] on img at bounding box center [256, 390] width 29 height 29
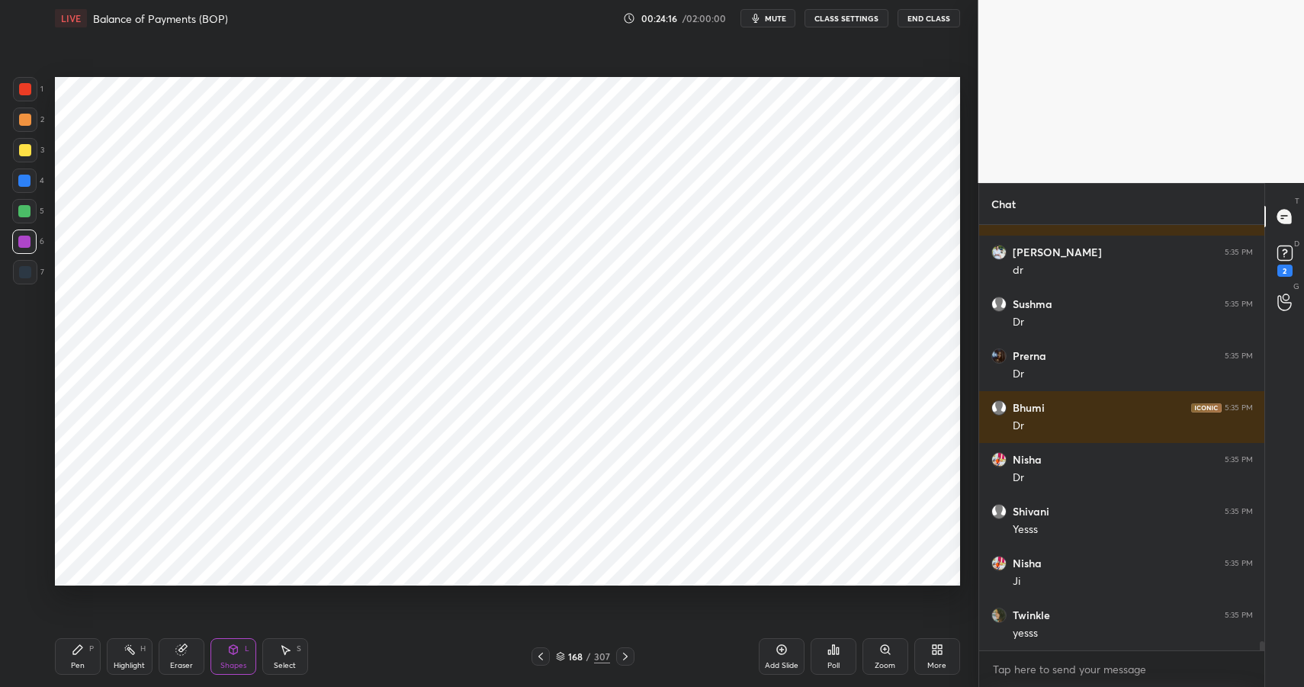
scroll to position [19775, 0]
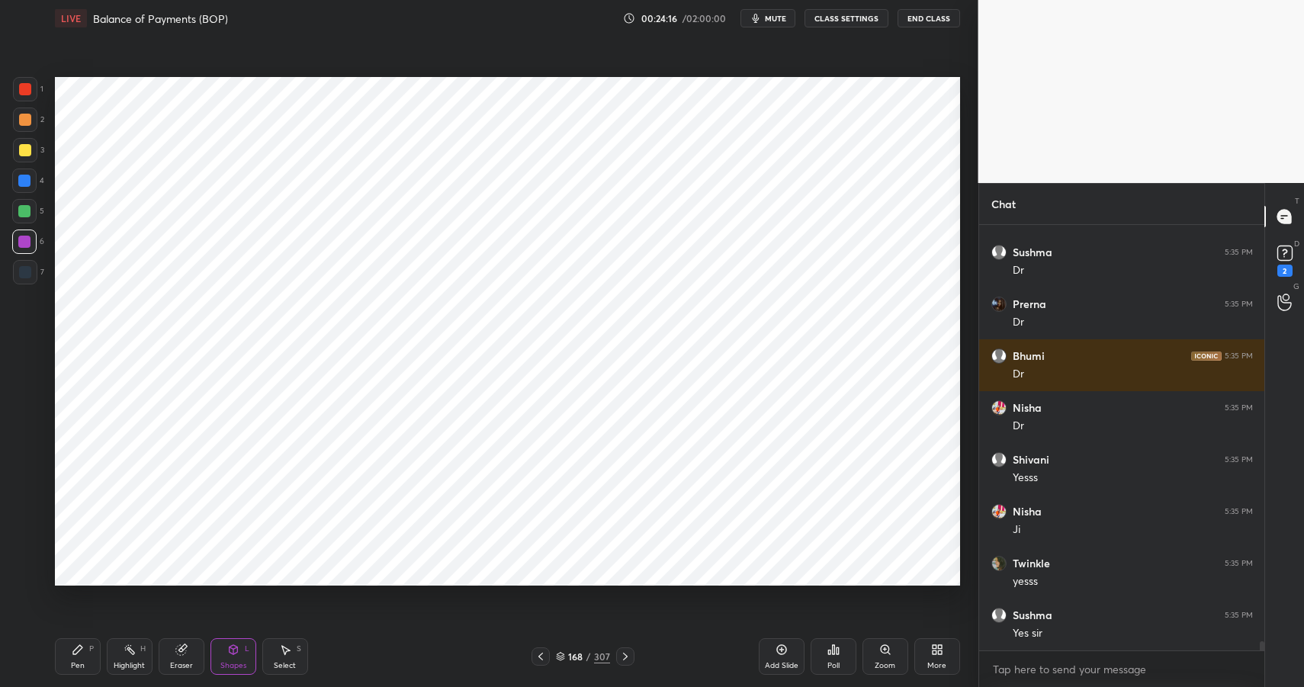
click at [21, 211] on div at bounding box center [24, 211] width 12 height 12
click at [27, 212] on div at bounding box center [24, 211] width 12 height 12
click at [128, 654] on icon at bounding box center [130, 650] width 12 height 12
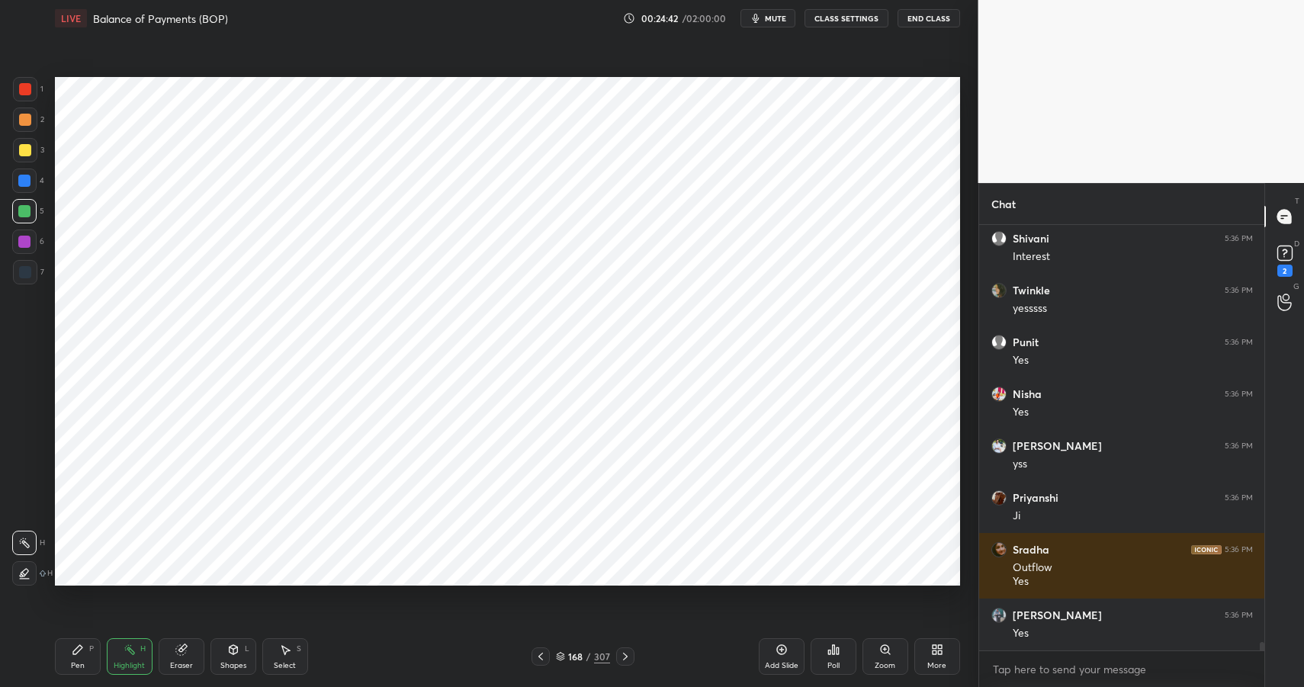
scroll to position [20514, 0]
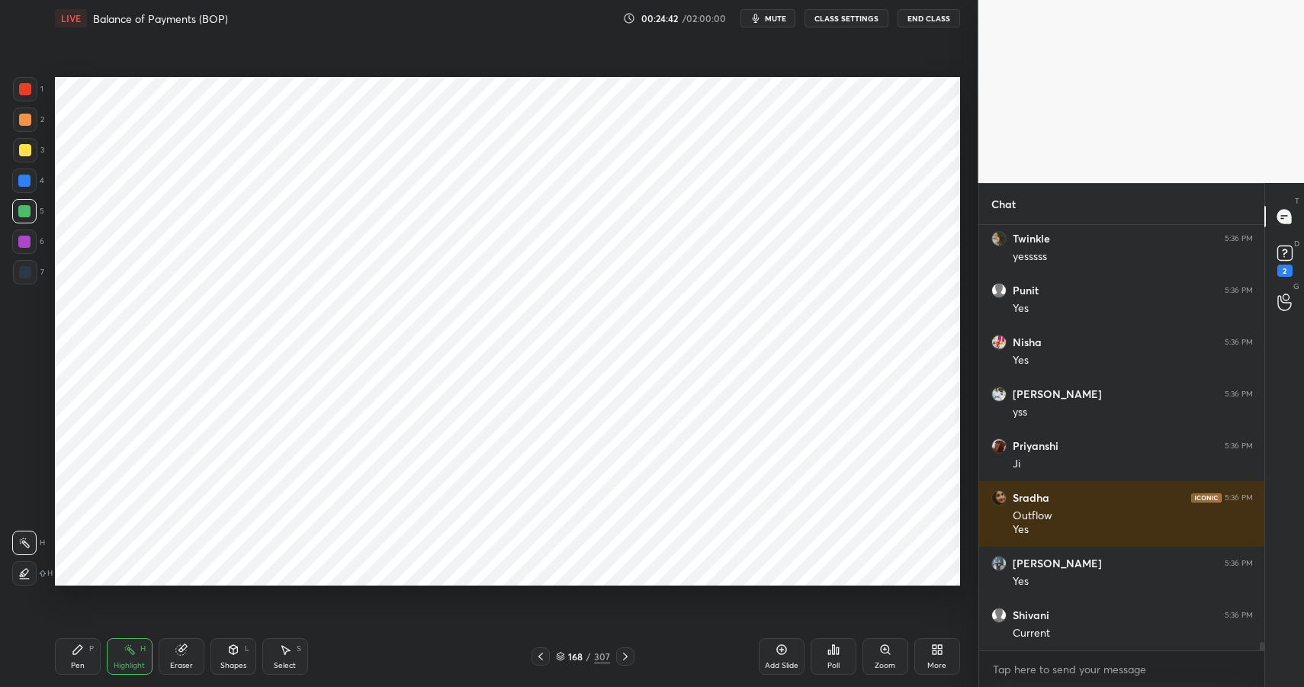
click at [75, 662] on div "Pen" at bounding box center [78, 666] width 14 height 8
click at [78, 663] on div "Pen" at bounding box center [78, 666] width 14 height 8
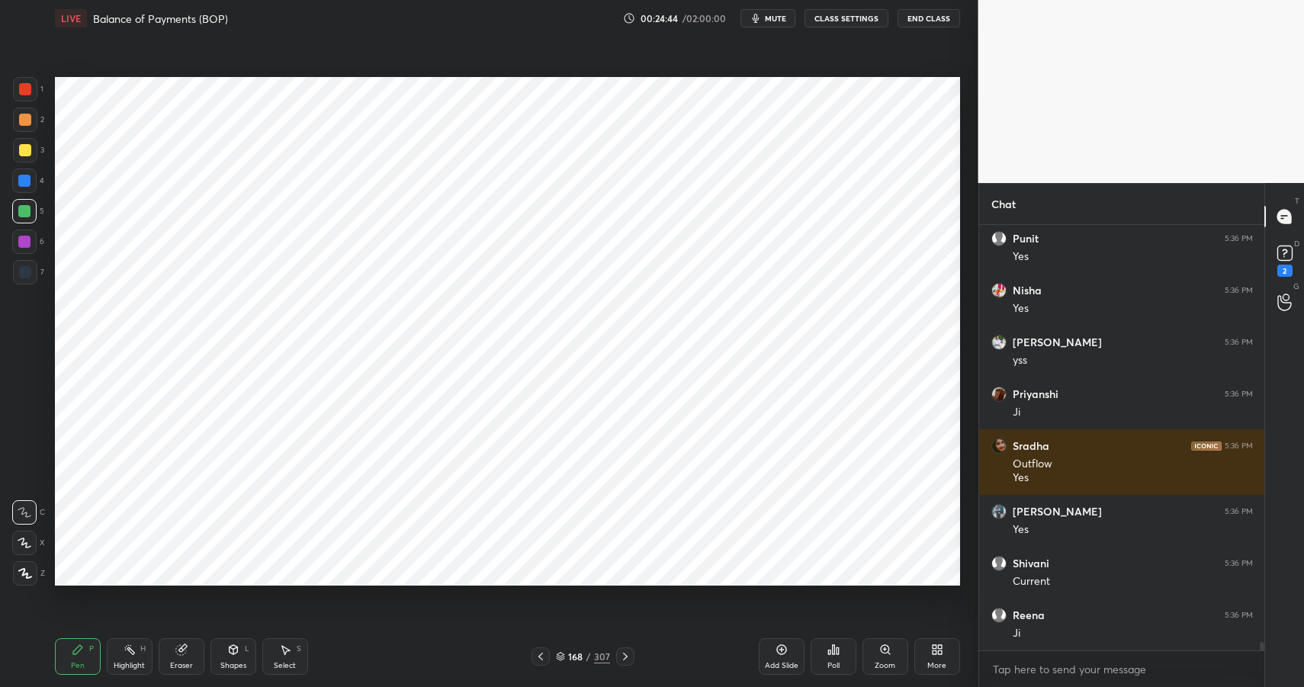
click at [28, 243] on div at bounding box center [24, 242] width 12 height 12
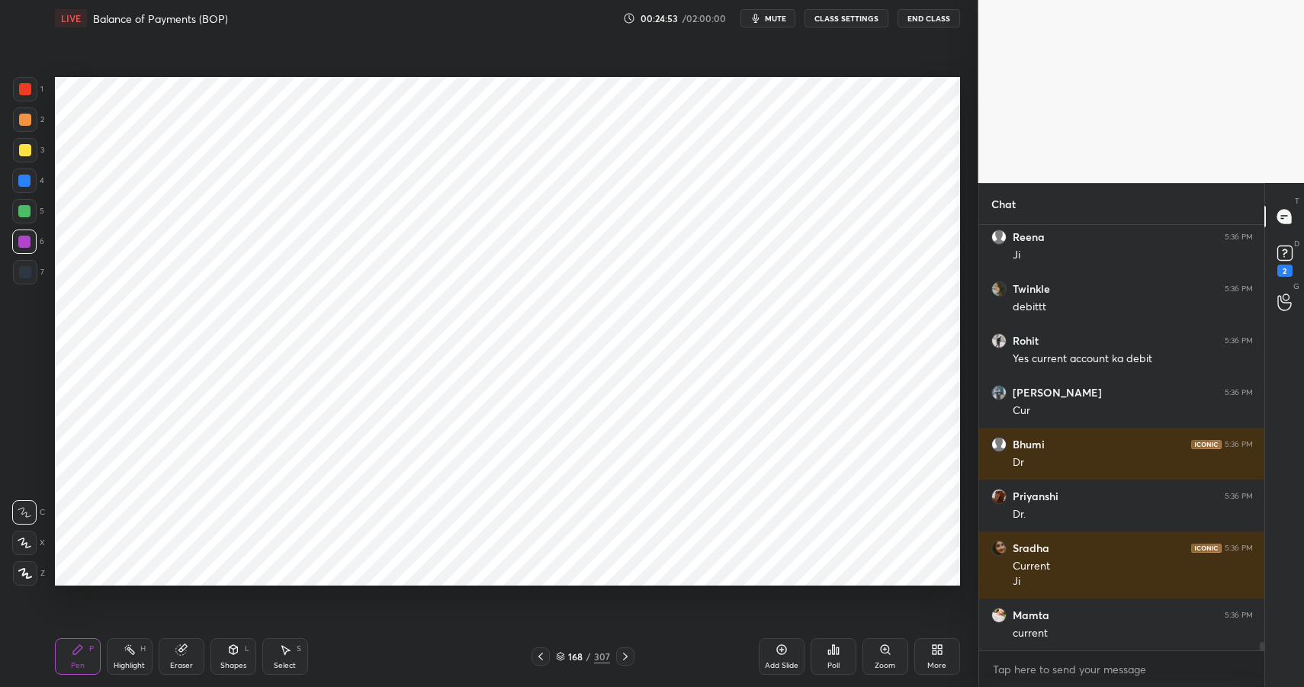
scroll to position [20997, 0]
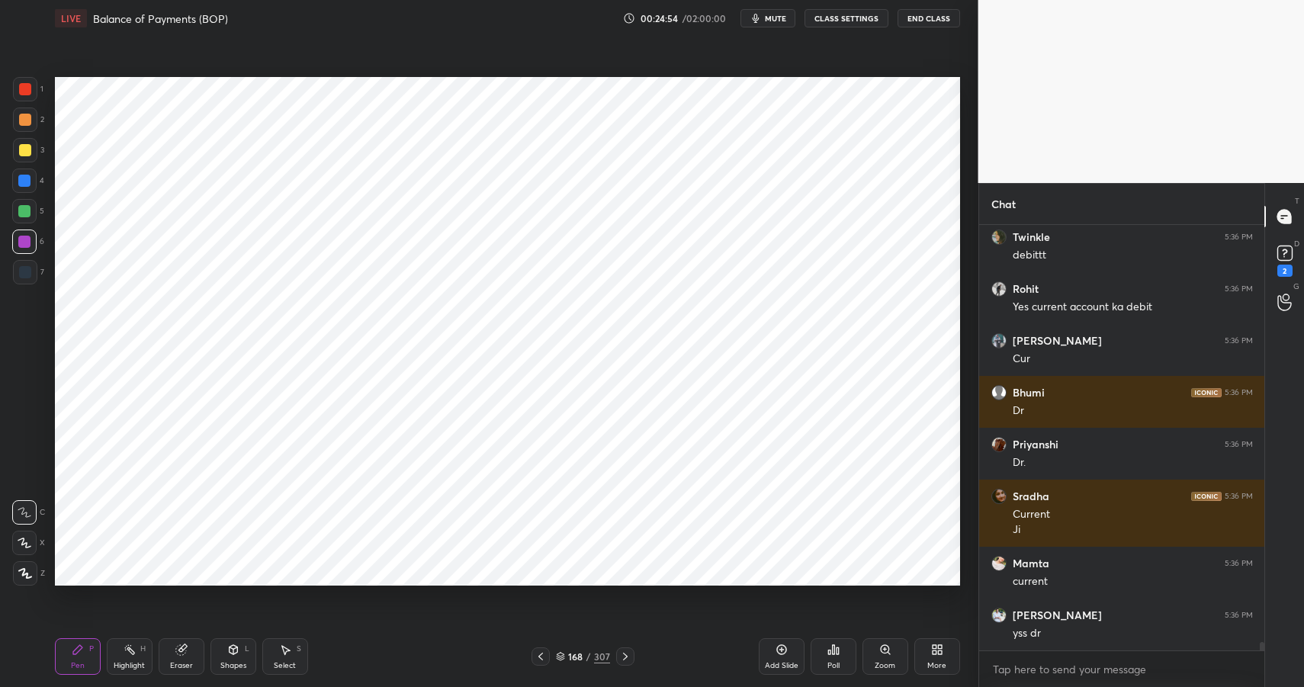
click at [30, 174] on div at bounding box center [24, 181] width 24 height 24
click at [28, 238] on div at bounding box center [24, 242] width 12 height 12
drag, startPoint x: 28, startPoint y: 238, endPoint x: 51, endPoint y: 229, distance: 24.6
click at [28, 238] on div at bounding box center [24, 242] width 12 height 12
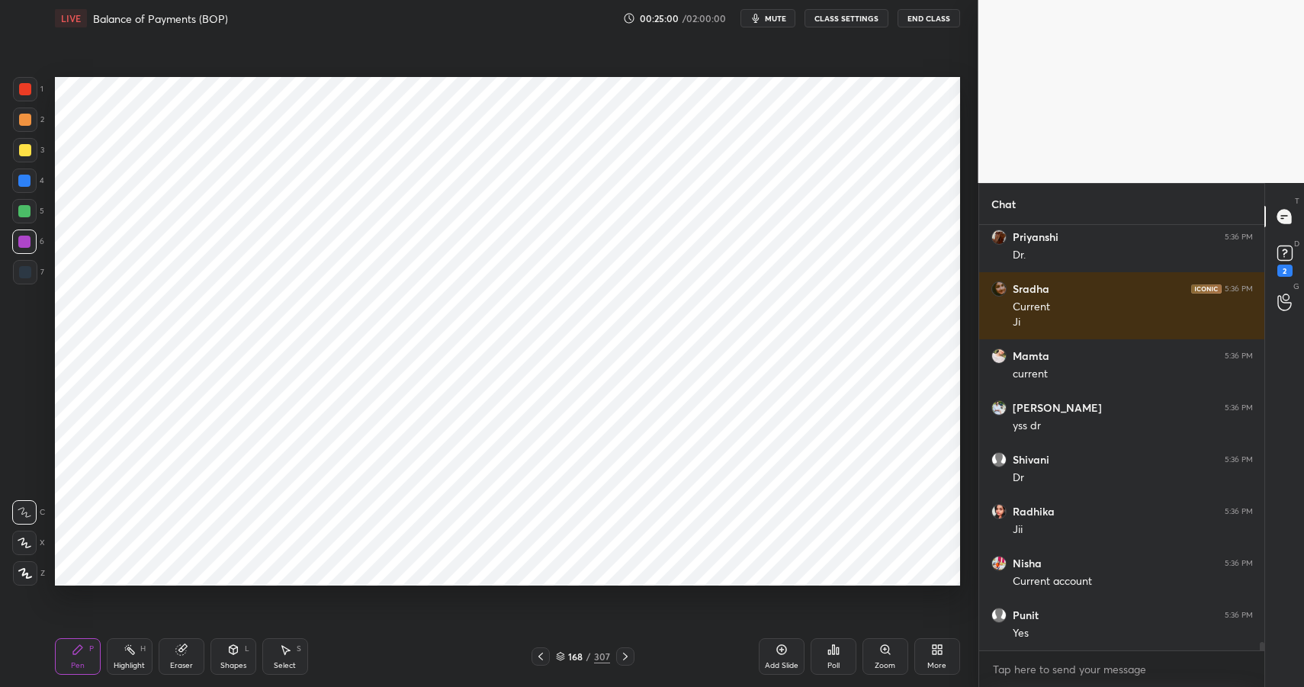
scroll to position [21256, 0]
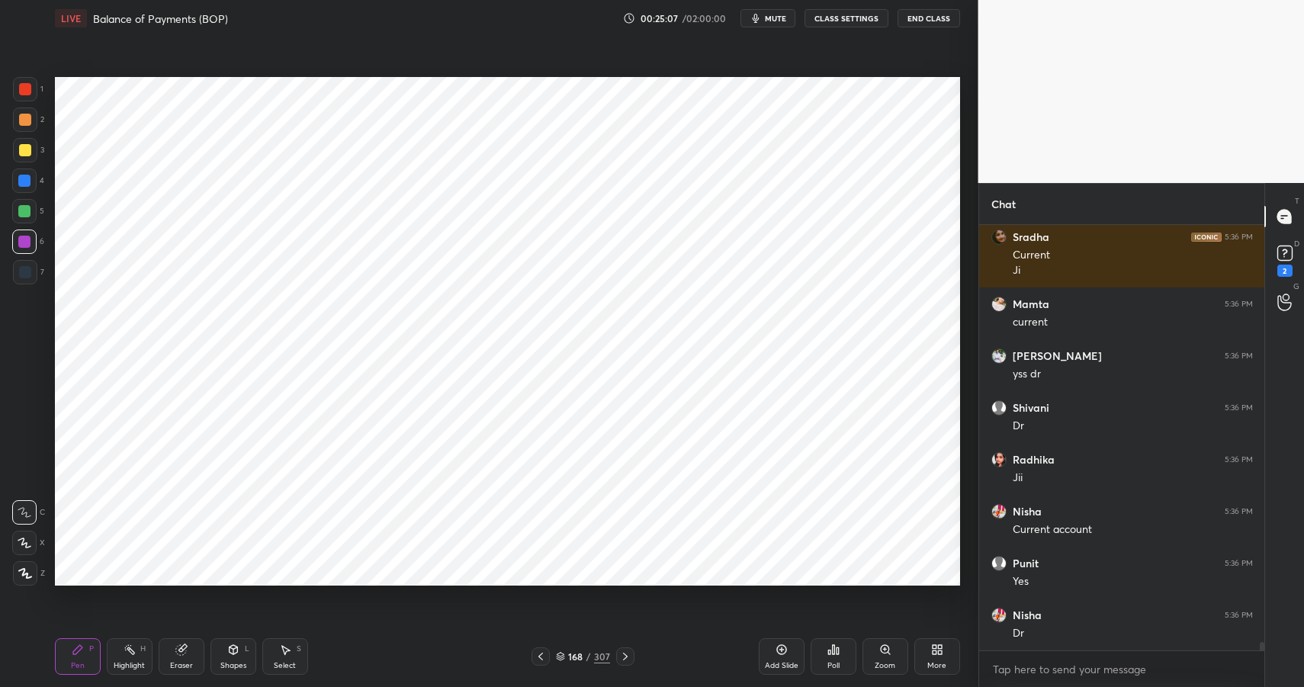
click at [111, 660] on div "Highlight H" at bounding box center [130, 656] width 46 height 37
click at [120, 665] on div "Highlight" at bounding box center [129, 666] width 31 height 8
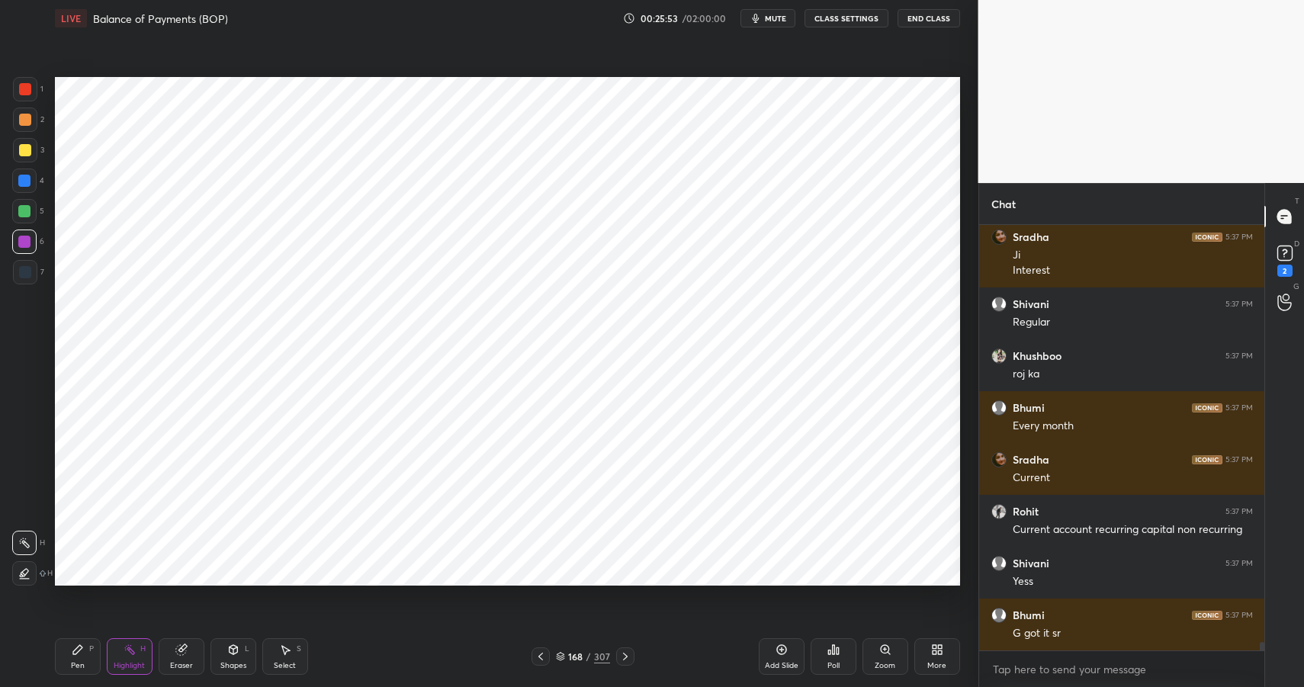
scroll to position [22001, 0]
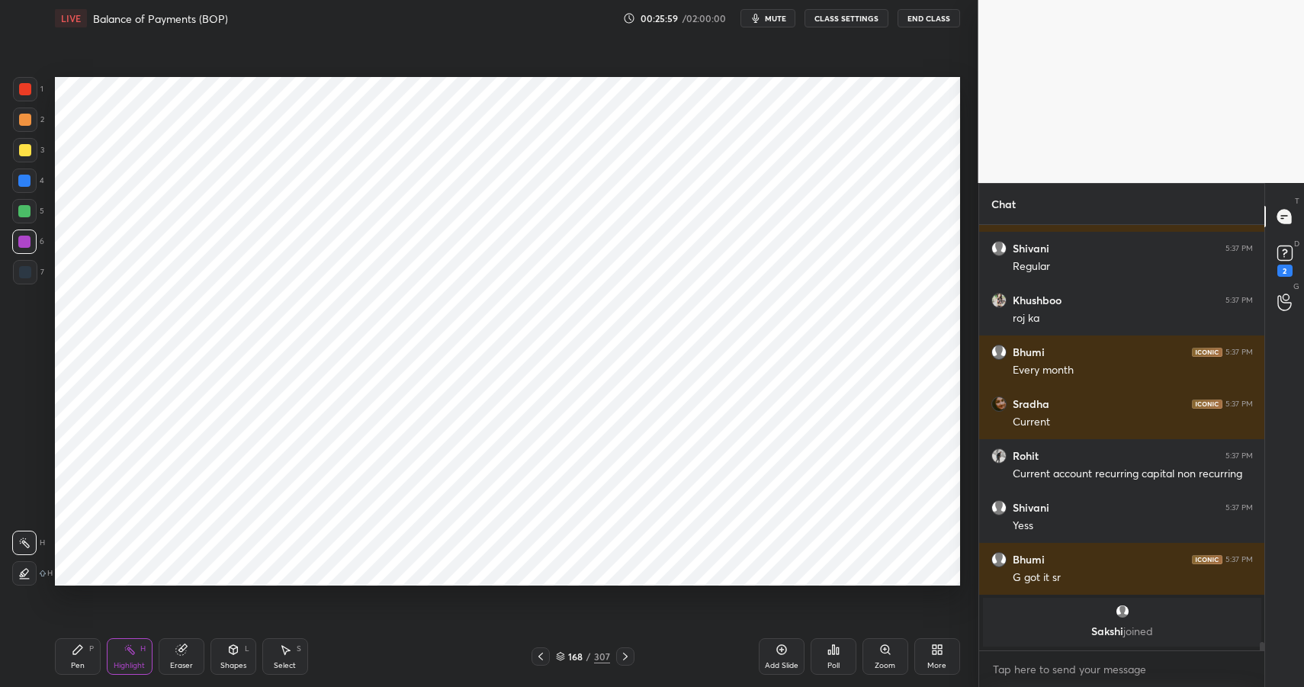
click at [71, 652] on div "Pen P" at bounding box center [78, 656] width 46 height 37
drag, startPoint x: 78, startPoint y: 654, endPoint x: 85, endPoint y: 652, distance: 7.8
click at [78, 654] on icon at bounding box center [78, 650] width 12 height 12
click at [18, 184] on div at bounding box center [24, 181] width 24 height 24
click at [27, 182] on div at bounding box center [24, 181] width 12 height 12
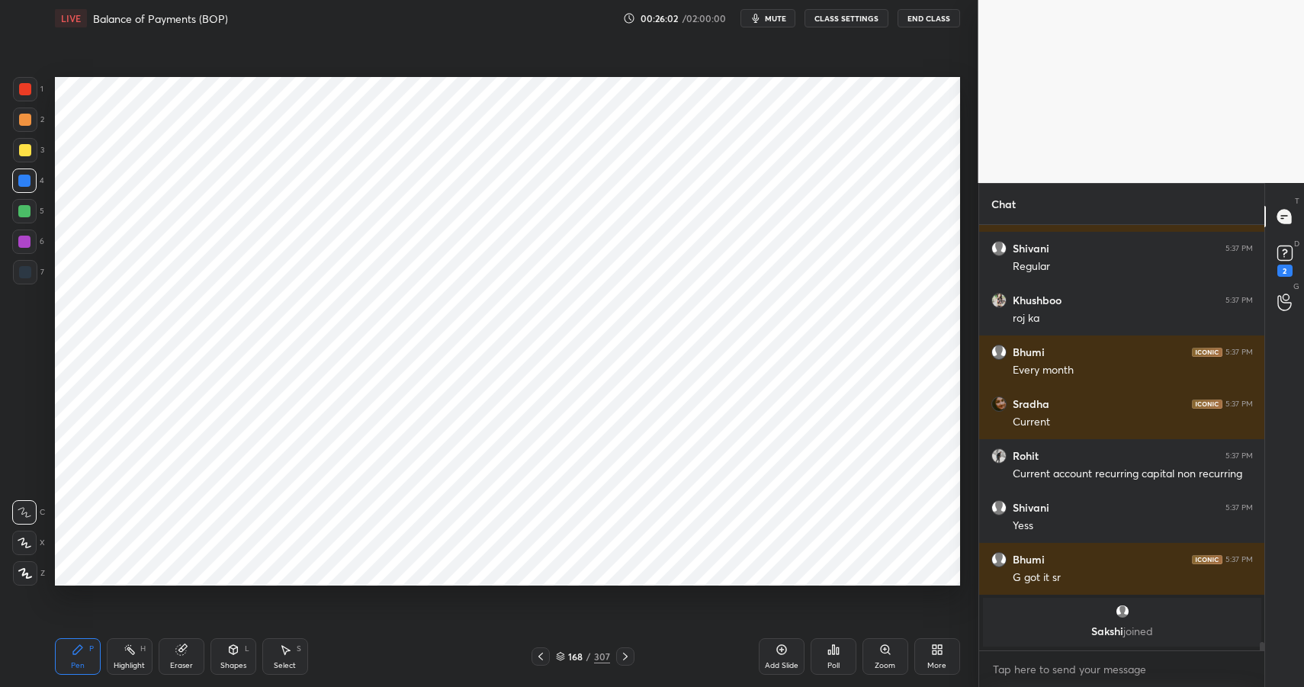
click at [29, 91] on div at bounding box center [25, 89] width 12 height 12
click at [28, 184] on div at bounding box center [24, 181] width 12 height 12
click at [25, 237] on div at bounding box center [24, 242] width 12 height 12
click at [27, 240] on div at bounding box center [24, 242] width 12 height 12
click at [143, 662] on div "Highlight" at bounding box center [129, 666] width 31 height 8
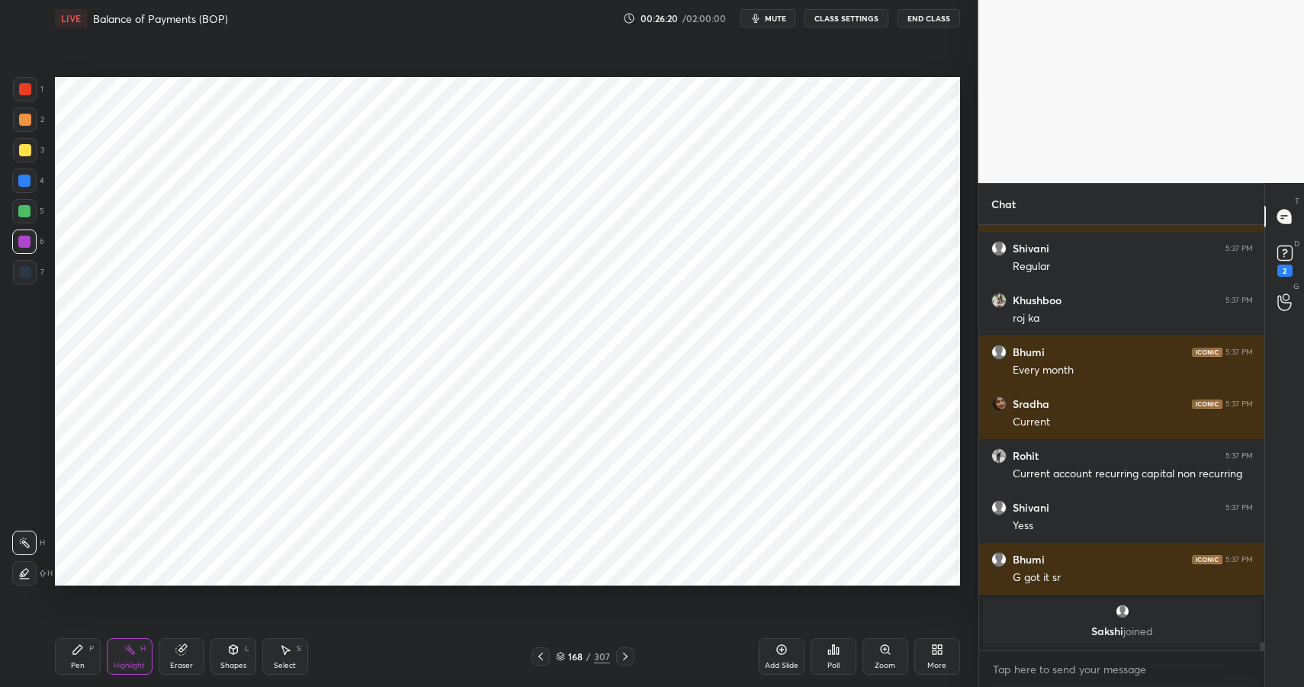
drag, startPoint x: 143, startPoint y: 661, endPoint x: 269, endPoint y: 587, distance: 145.6
click at [143, 662] on div "Highlight" at bounding box center [129, 666] width 31 height 8
click at [242, 650] on div "Shapes L" at bounding box center [234, 656] width 46 height 37
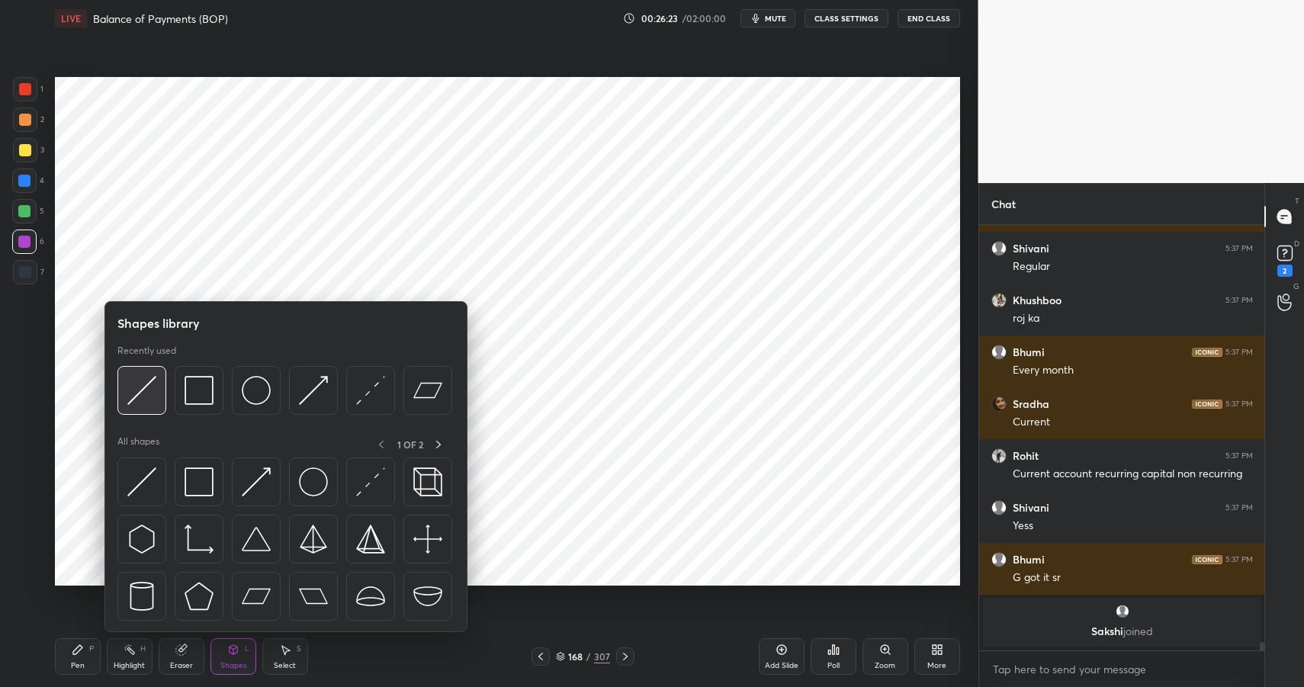
click at [136, 387] on img at bounding box center [141, 390] width 29 height 29
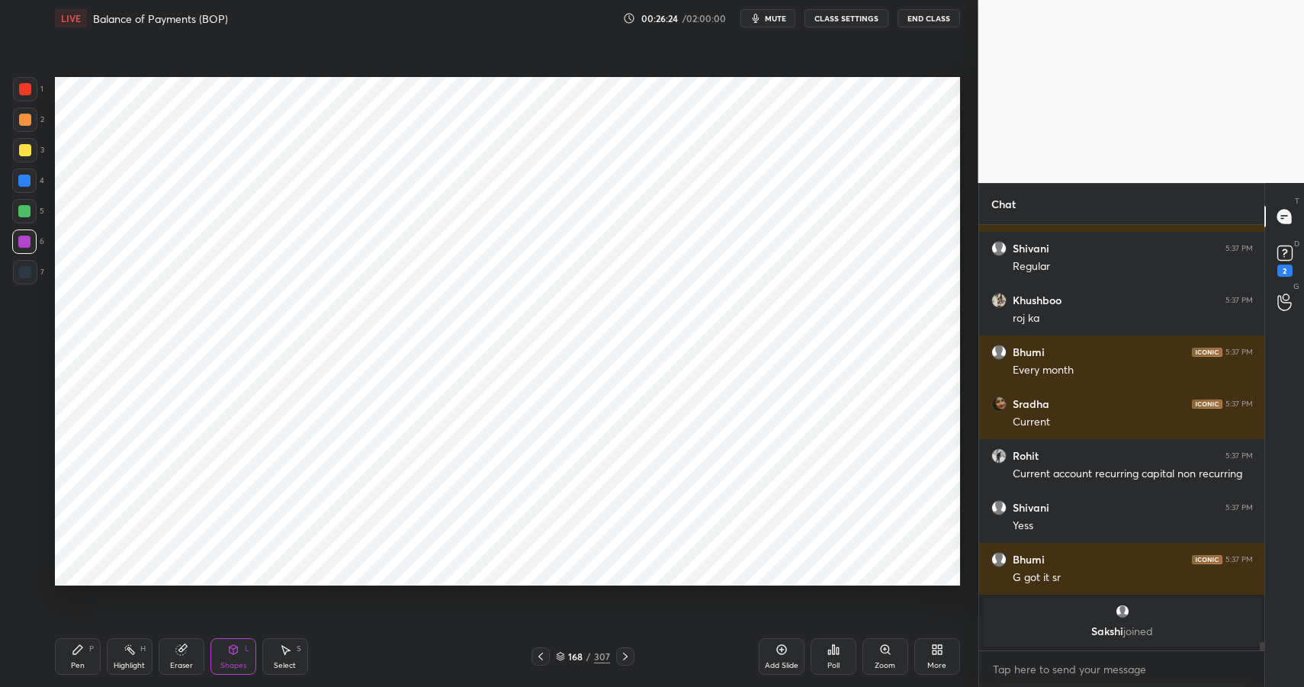
click at [27, 217] on div at bounding box center [24, 211] width 24 height 24
drag, startPoint x: 27, startPoint y: 217, endPoint x: 54, endPoint y: 239, distance: 34.8
click at [27, 217] on div at bounding box center [24, 211] width 24 height 24
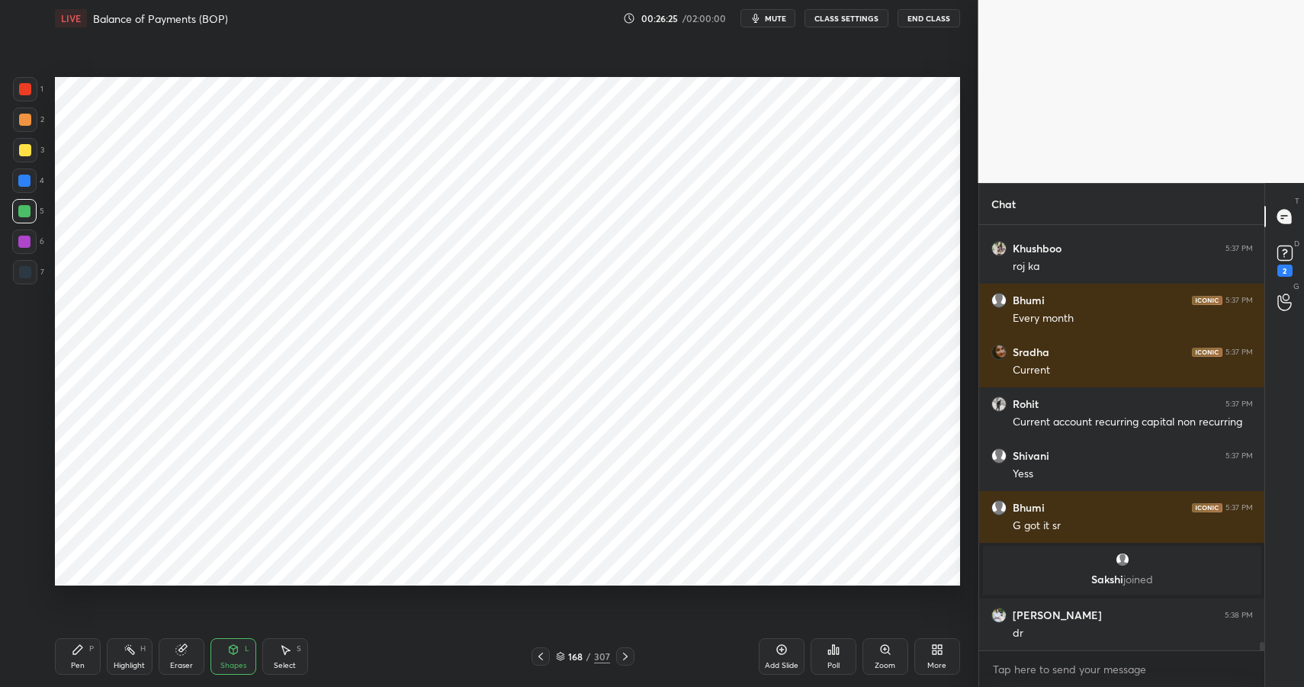
scroll to position [20783, 0]
click at [138, 662] on div "Highlight" at bounding box center [129, 666] width 31 height 8
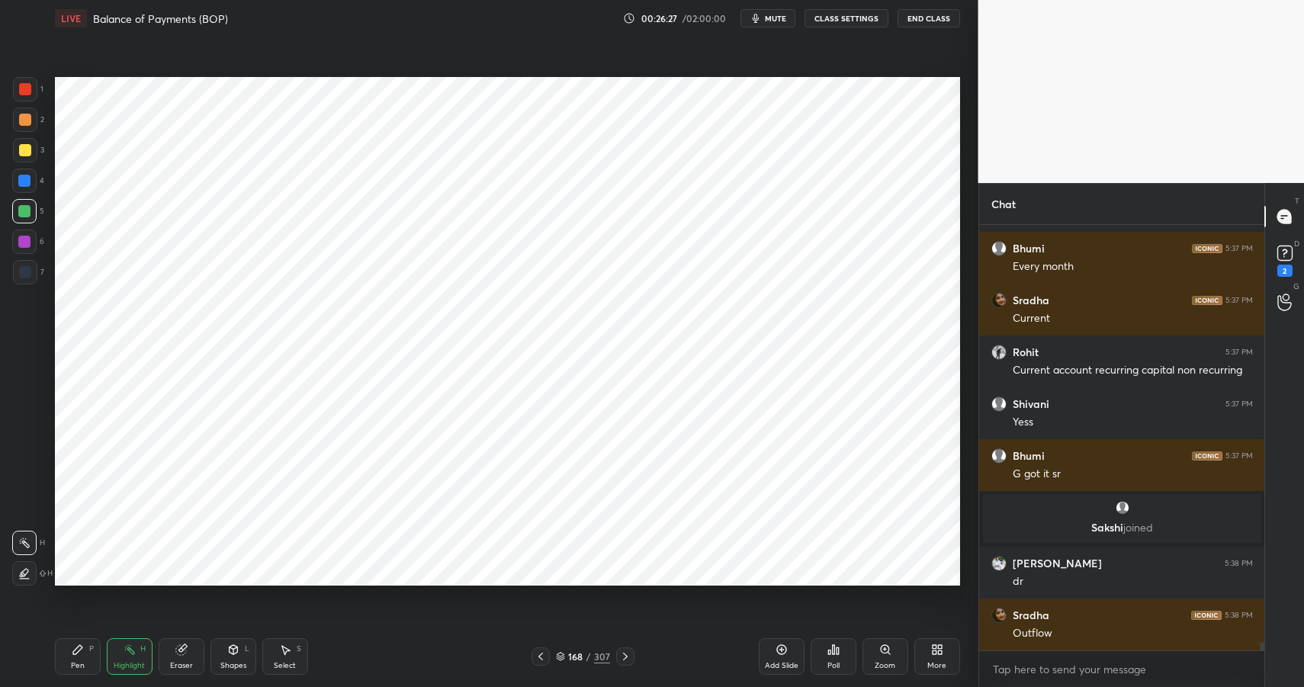
click at [140, 662] on div "Highlight" at bounding box center [129, 666] width 31 height 8
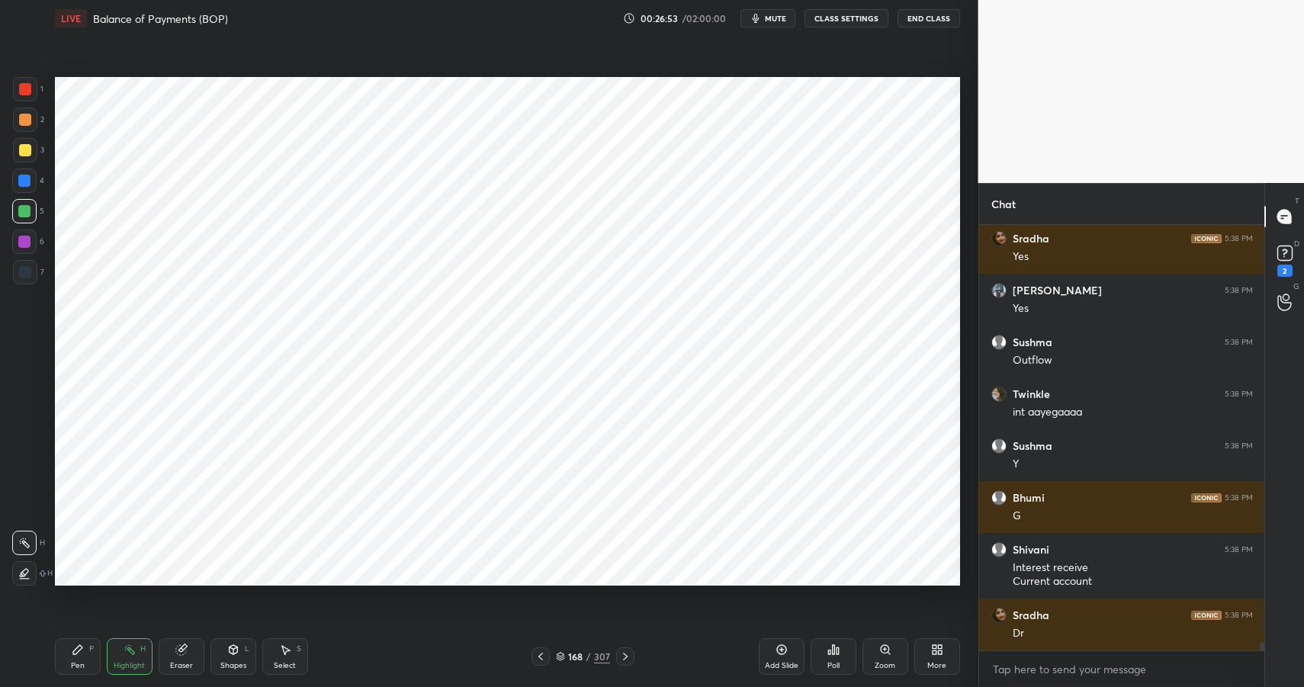
scroll to position [21419, 0]
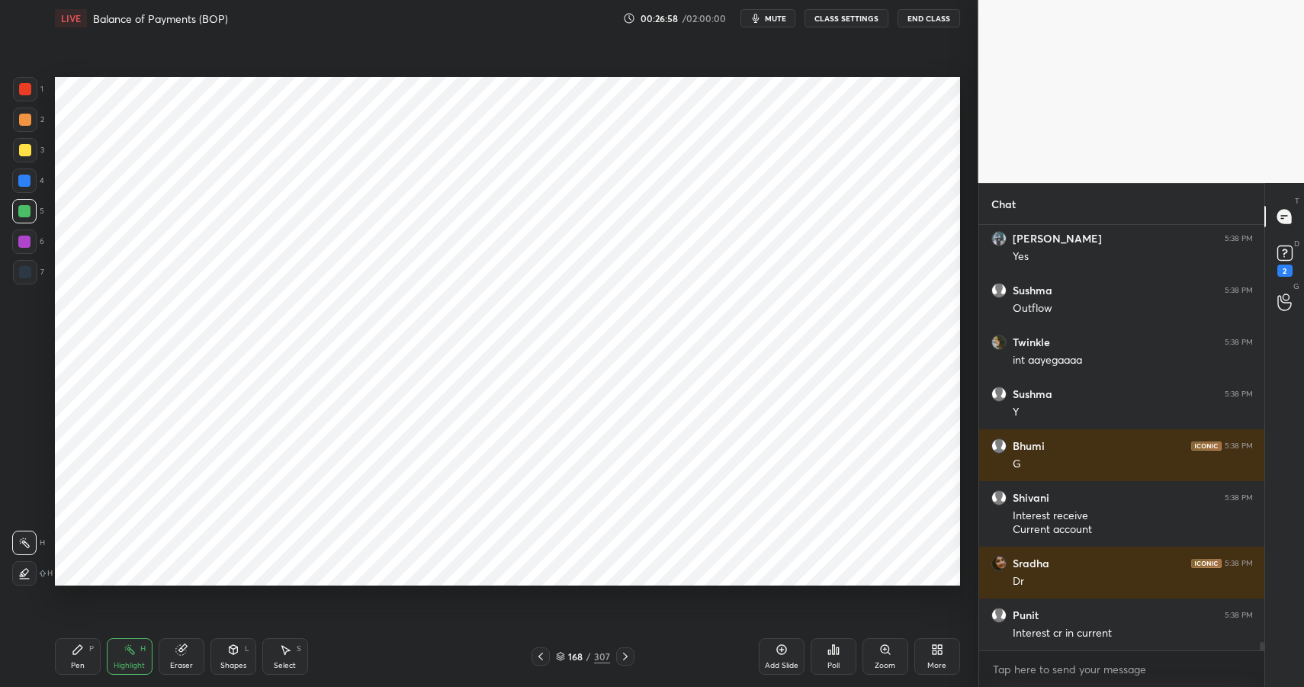
click at [64, 659] on div "Pen P" at bounding box center [78, 656] width 46 height 37
click at [70, 662] on div "Pen P" at bounding box center [78, 656] width 46 height 37
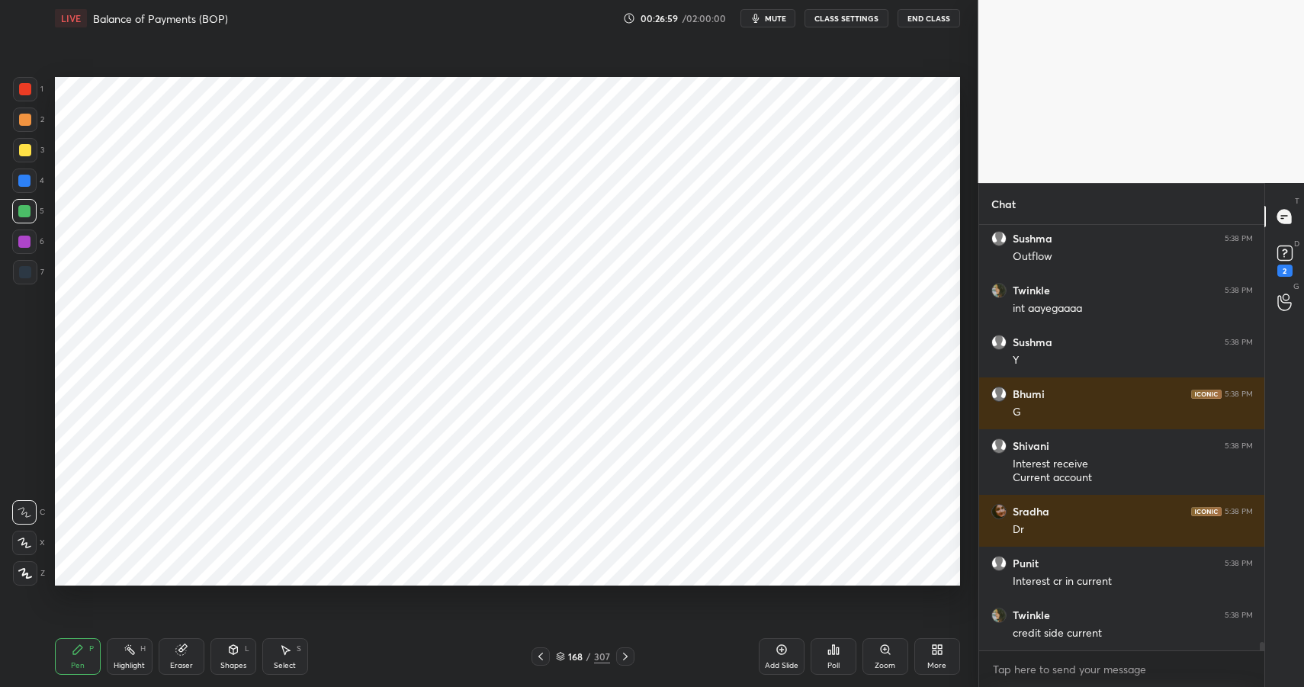
click at [24, 240] on div at bounding box center [24, 242] width 12 height 12
drag, startPoint x: 26, startPoint y: 240, endPoint x: 42, endPoint y: 241, distance: 16.0
click at [26, 240] on div at bounding box center [24, 242] width 12 height 12
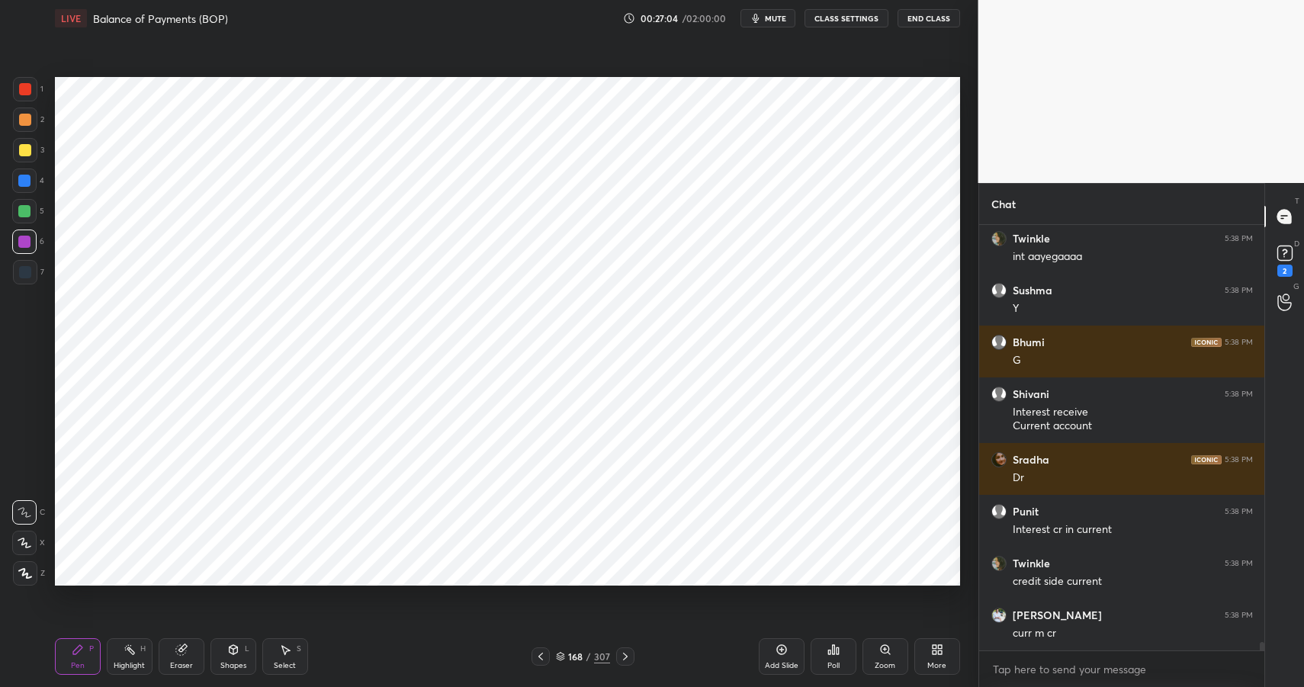
scroll to position [21575, 0]
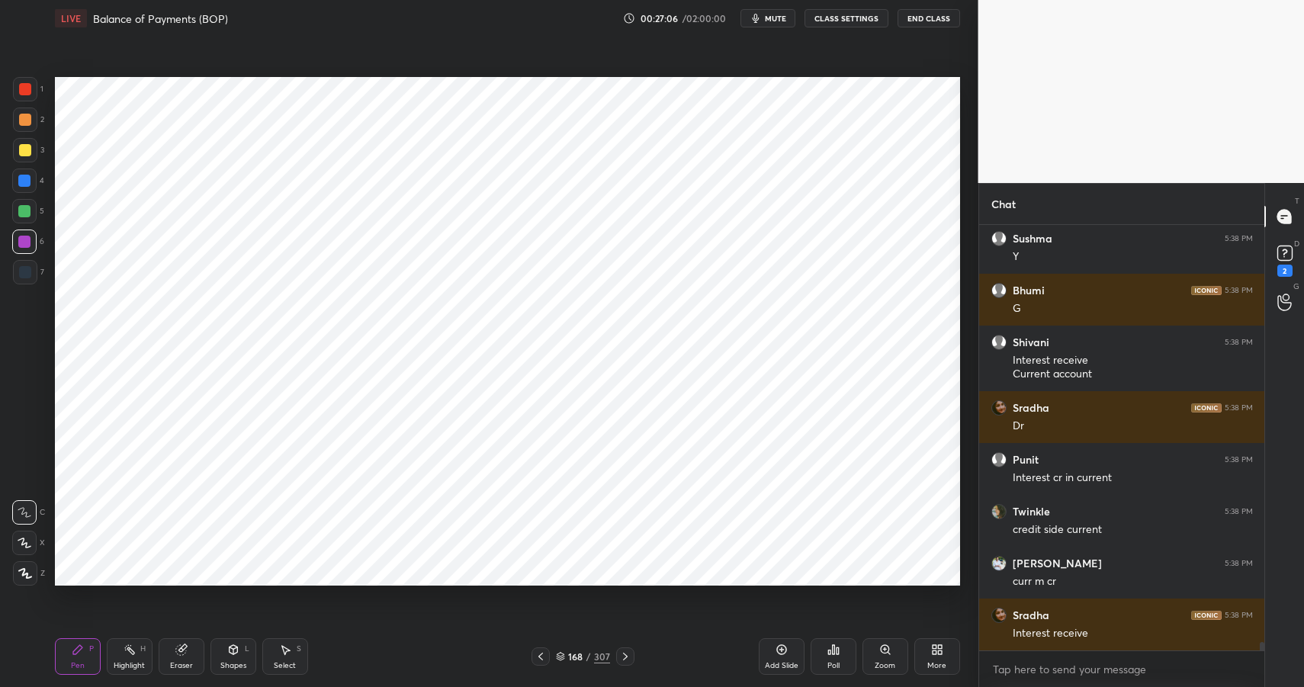
click at [125, 658] on div "Highlight H" at bounding box center [130, 656] width 46 height 37
drag, startPoint x: 125, startPoint y: 658, endPoint x: 180, endPoint y: 603, distance: 78.2
click at [125, 658] on div "Highlight H" at bounding box center [130, 656] width 46 height 37
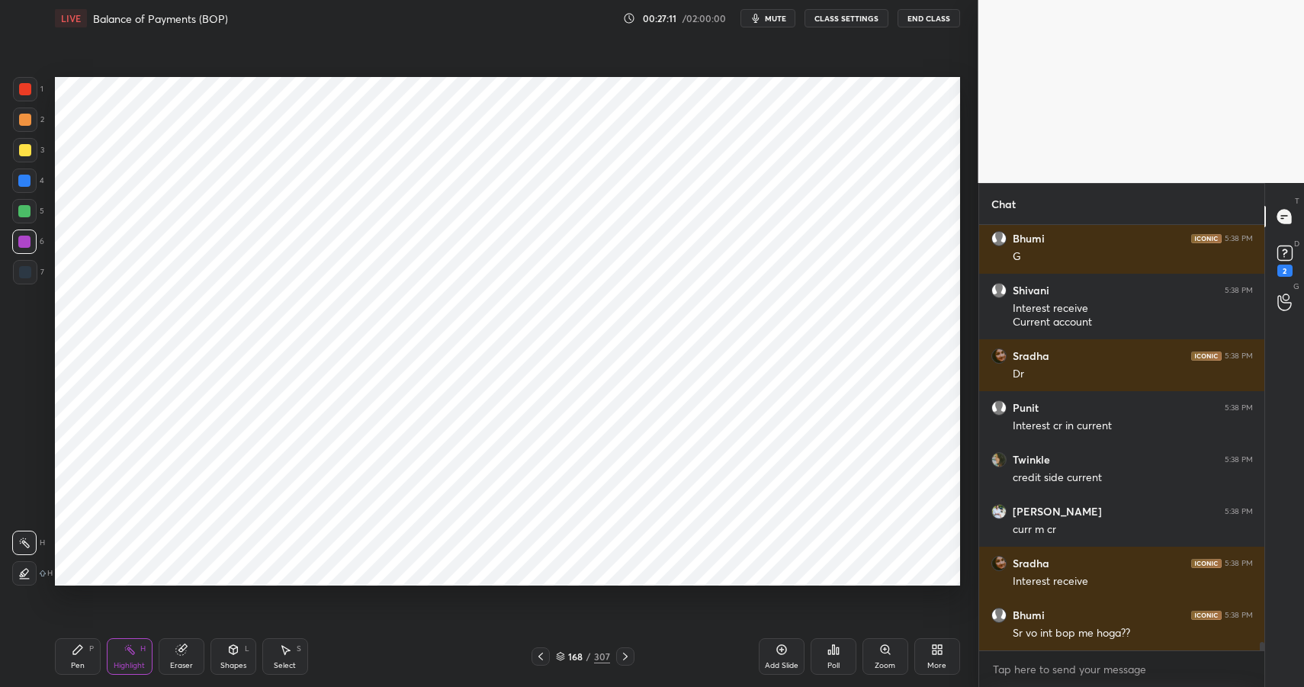
scroll to position [21679, 0]
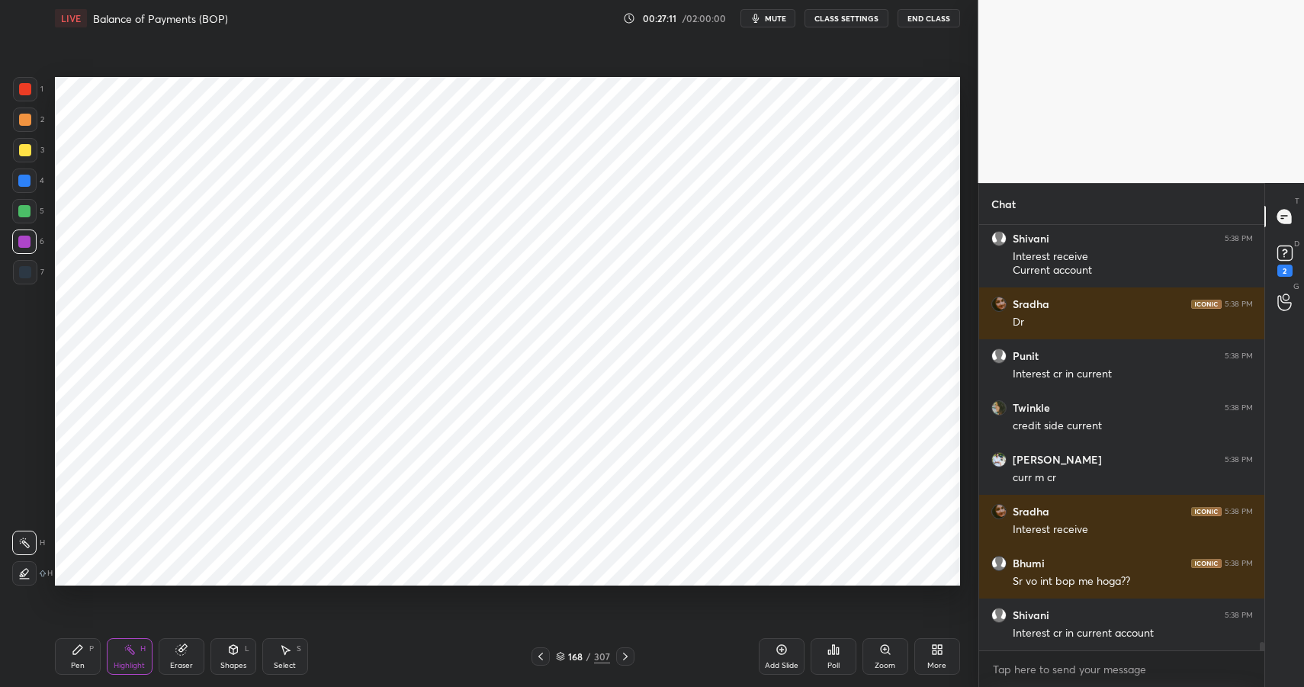
click at [71, 650] on div "Pen P" at bounding box center [78, 656] width 46 height 37
click at [78, 650] on icon at bounding box center [77, 649] width 9 height 9
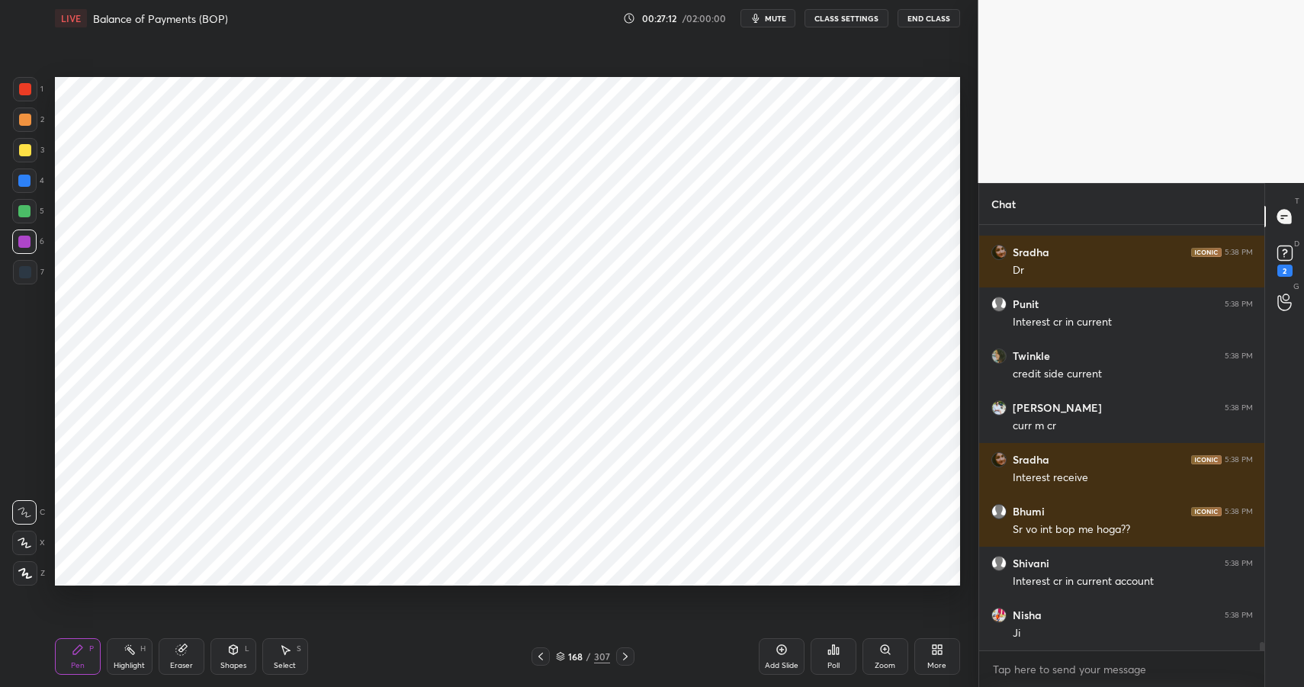
click at [33, 233] on div at bounding box center [24, 242] width 24 height 24
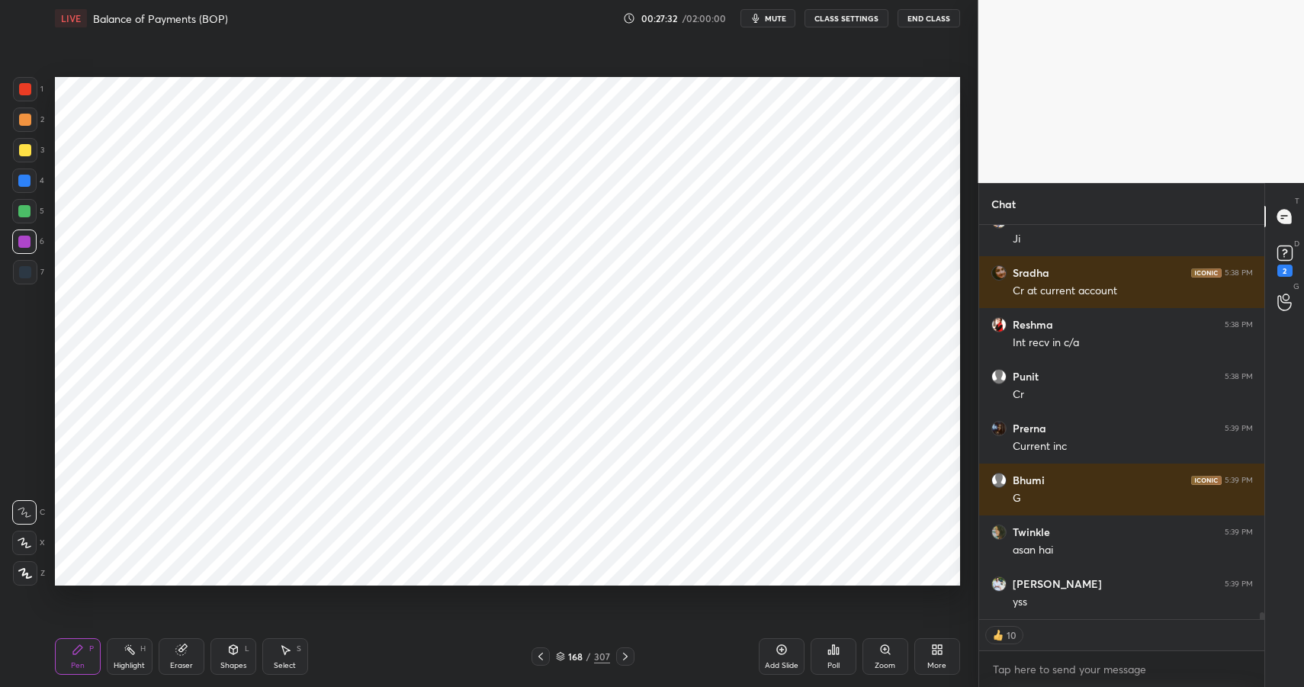
scroll to position [22177, 0]
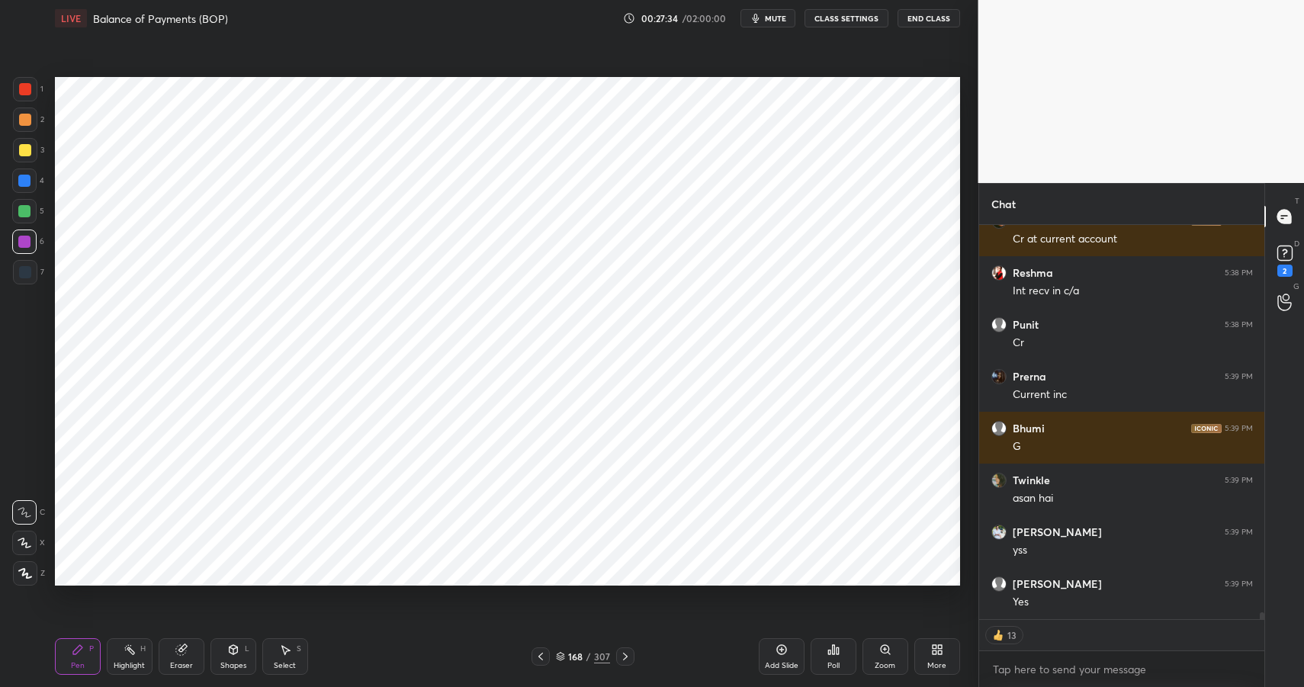
click at [115, 658] on div "Highlight H" at bounding box center [130, 656] width 46 height 37
click at [121, 662] on div "Highlight" at bounding box center [129, 666] width 31 height 8
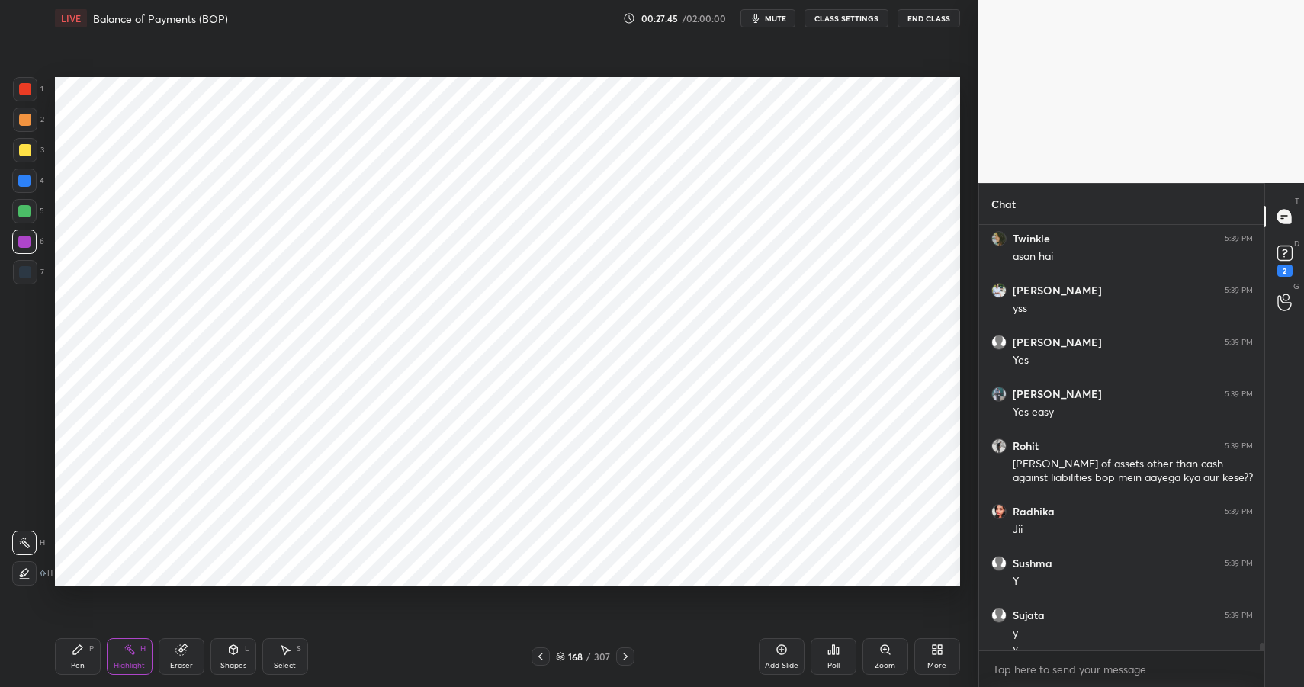
scroll to position [22486, 0]
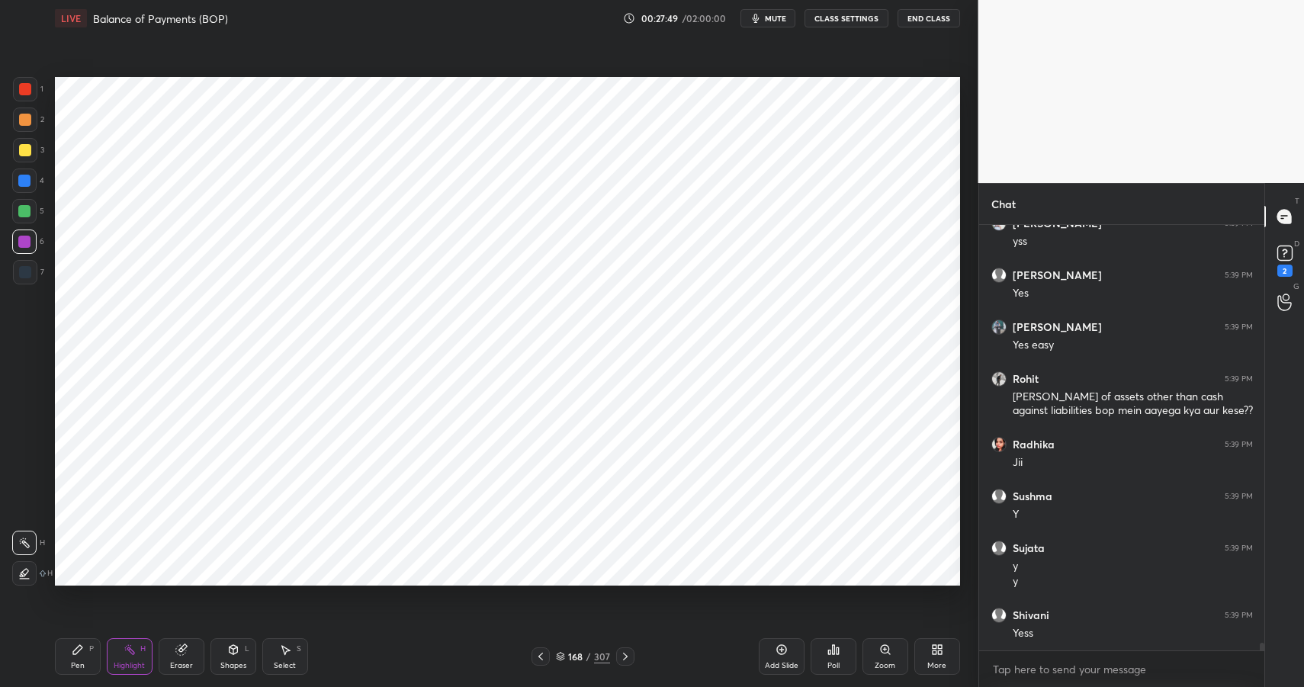
click at [75, 659] on div "Pen P" at bounding box center [78, 656] width 46 height 37
click at [76, 657] on div "Pen P" at bounding box center [78, 656] width 46 height 37
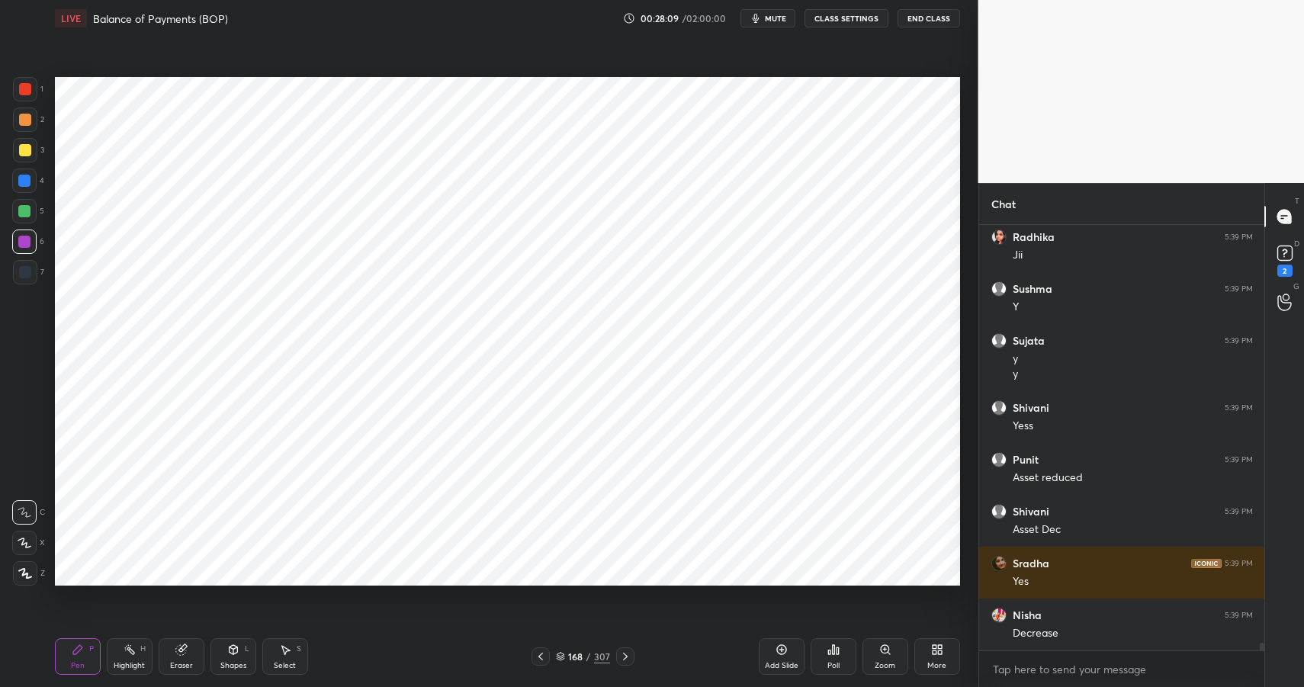
scroll to position [22745, 0]
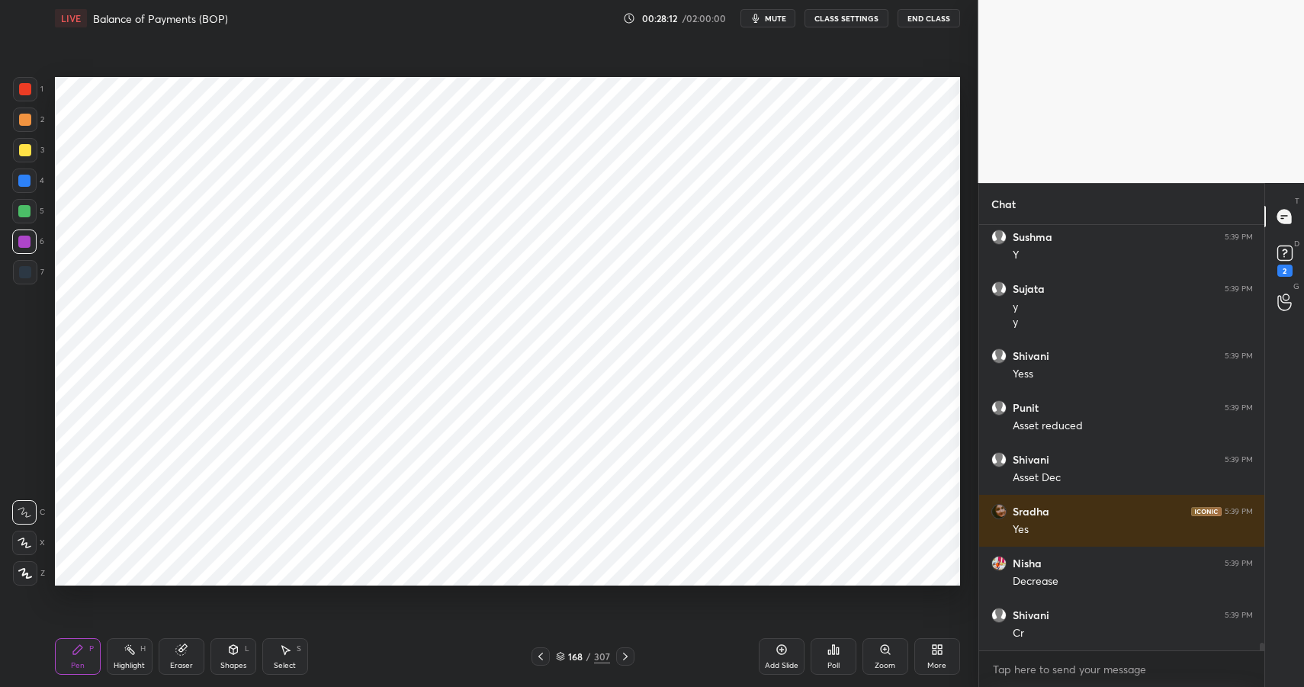
click at [124, 651] on icon at bounding box center [130, 650] width 12 height 12
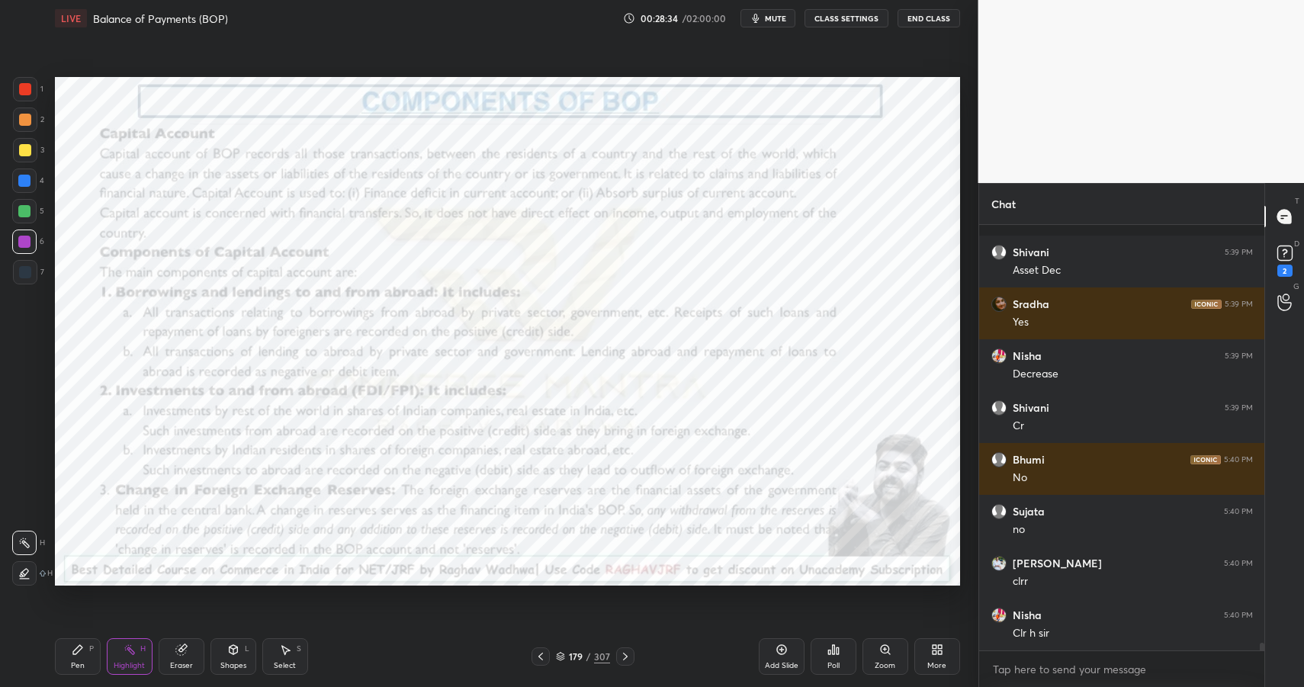
scroll to position [23018, 0]
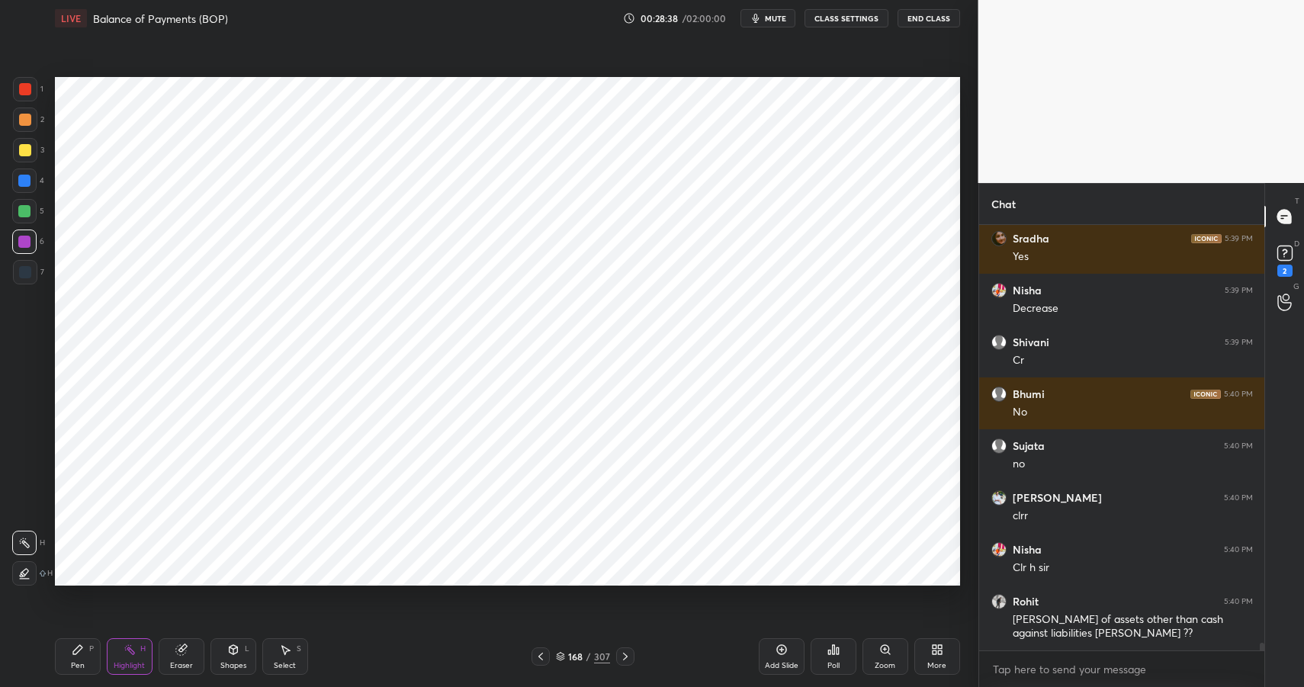
click at [91, 651] on div "P" at bounding box center [91, 649] width 5 height 8
drag, startPoint x: 92, startPoint y: 651, endPoint x: 112, endPoint y: 635, distance: 26.6
click at [87, 654] on div "Pen P" at bounding box center [78, 656] width 46 height 37
click at [79, 657] on div "Pen P" at bounding box center [78, 656] width 46 height 37
click at [82, 662] on div "Pen" at bounding box center [78, 666] width 14 height 8
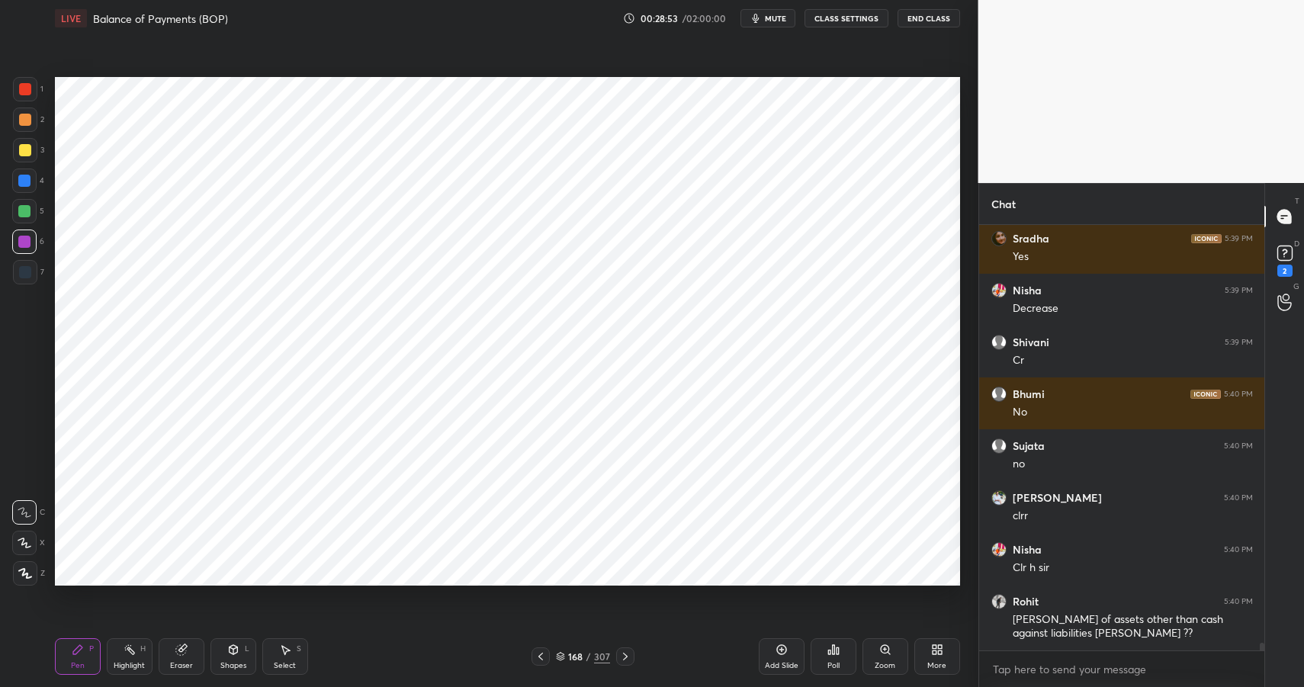
scroll to position [23070, 0]
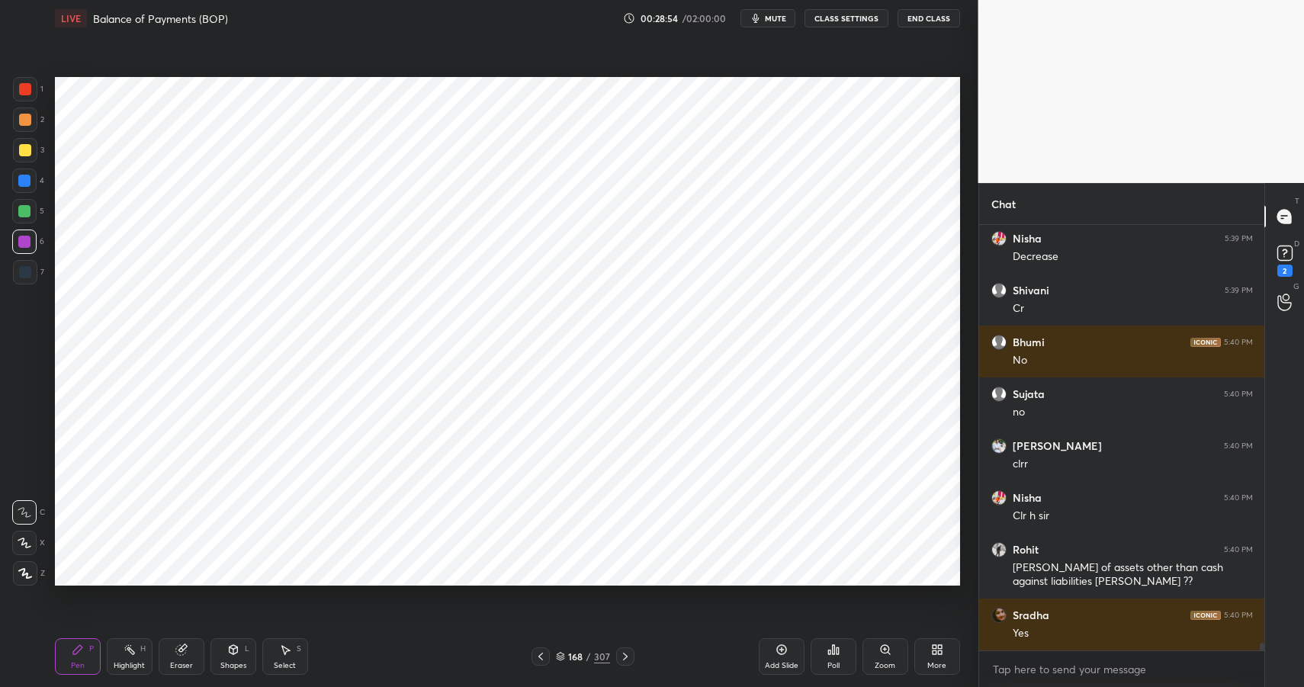
click at [20, 180] on div at bounding box center [24, 181] width 12 height 12
drag, startPoint x: 20, startPoint y: 180, endPoint x: 38, endPoint y: 166, distance: 23.4
click at [24, 179] on div at bounding box center [24, 181] width 12 height 12
click at [24, 93] on div at bounding box center [25, 89] width 12 height 12
click at [25, 241] on div at bounding box center [24, 242] width 12 height 12
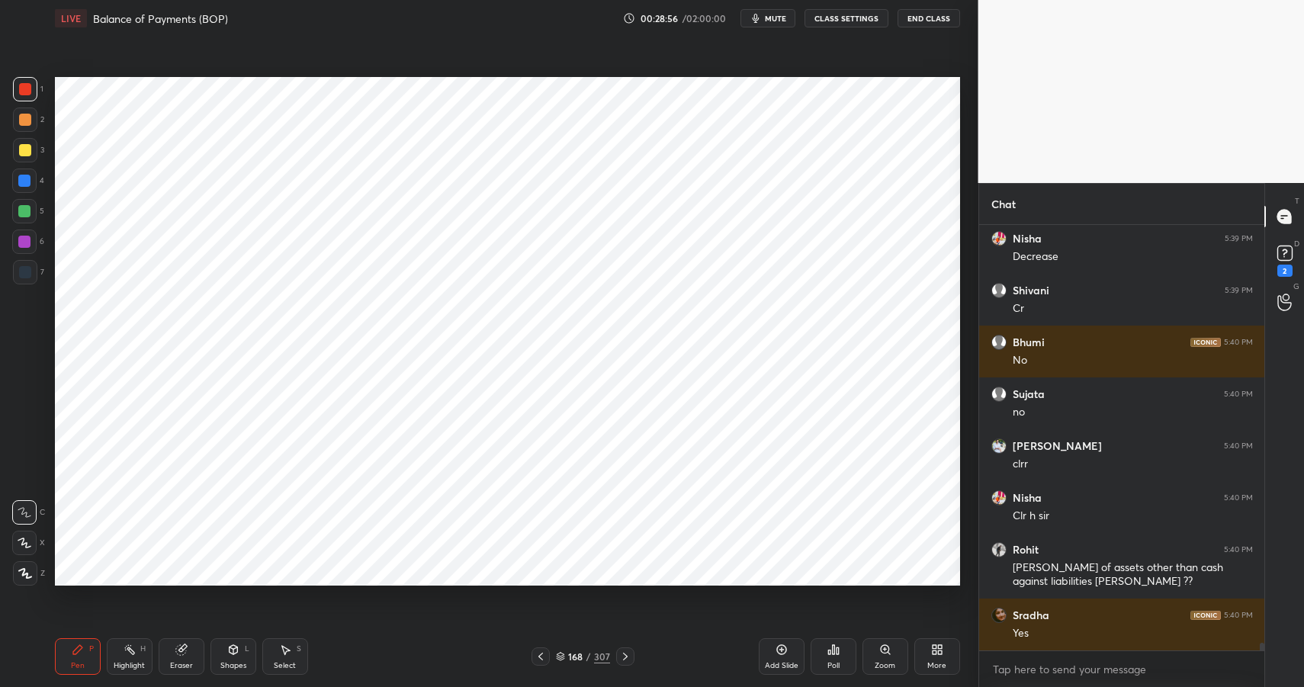
click at [30, 242] on div at bounding box center [24, 242] width 12 height 12
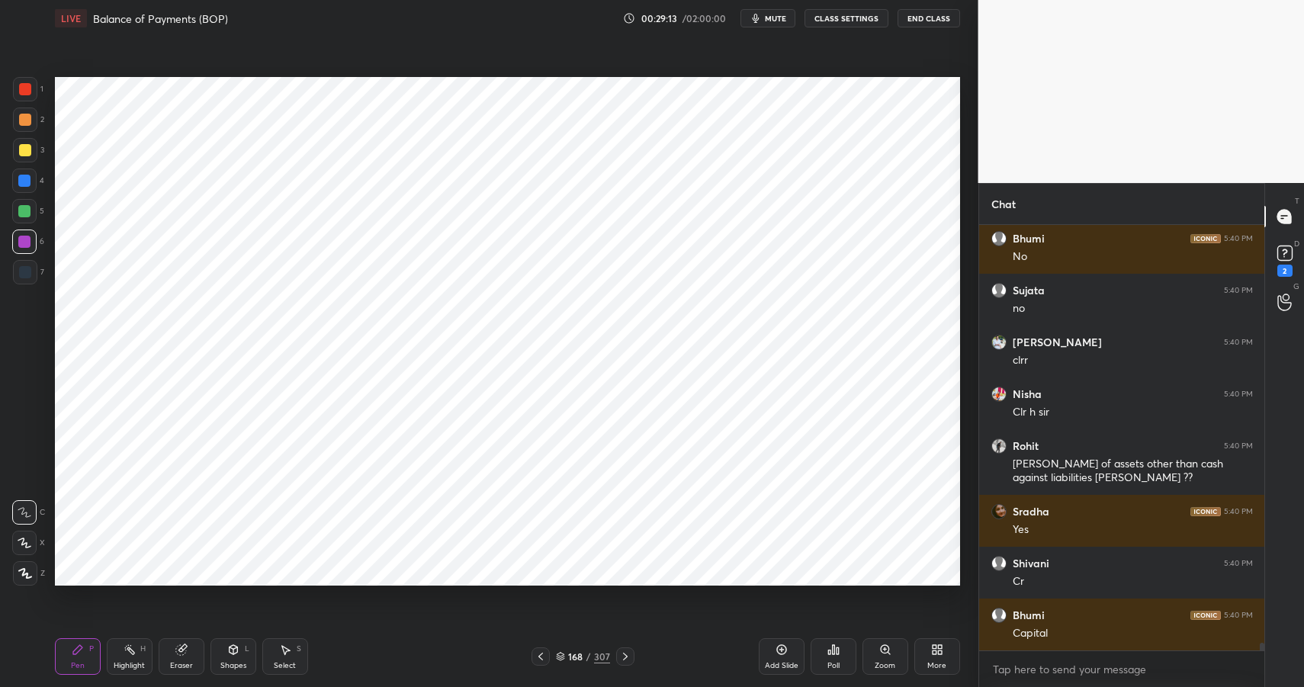
scroll to position [23226, 0]
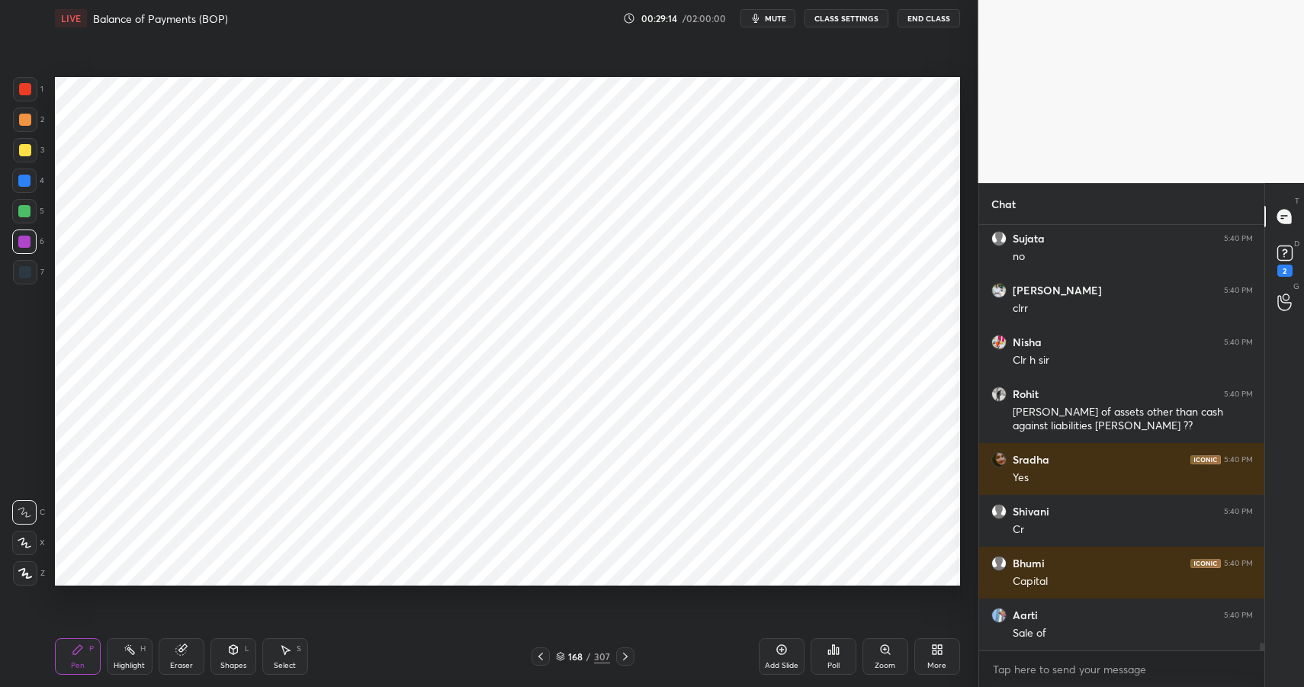
click at [233, 664] on div "Shapes" at bounding box center [233, 666] width 26 height 8
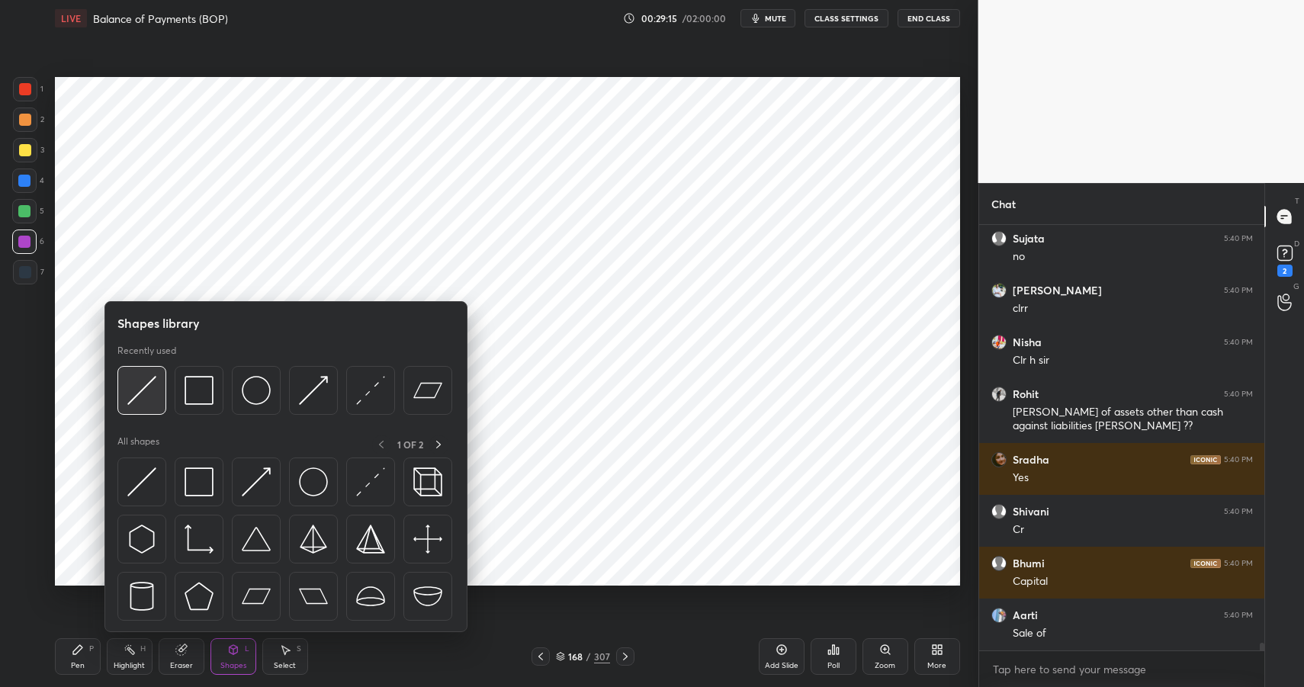
click at [146, 391] on img at bounding box center [141, 390] width 29 height 29
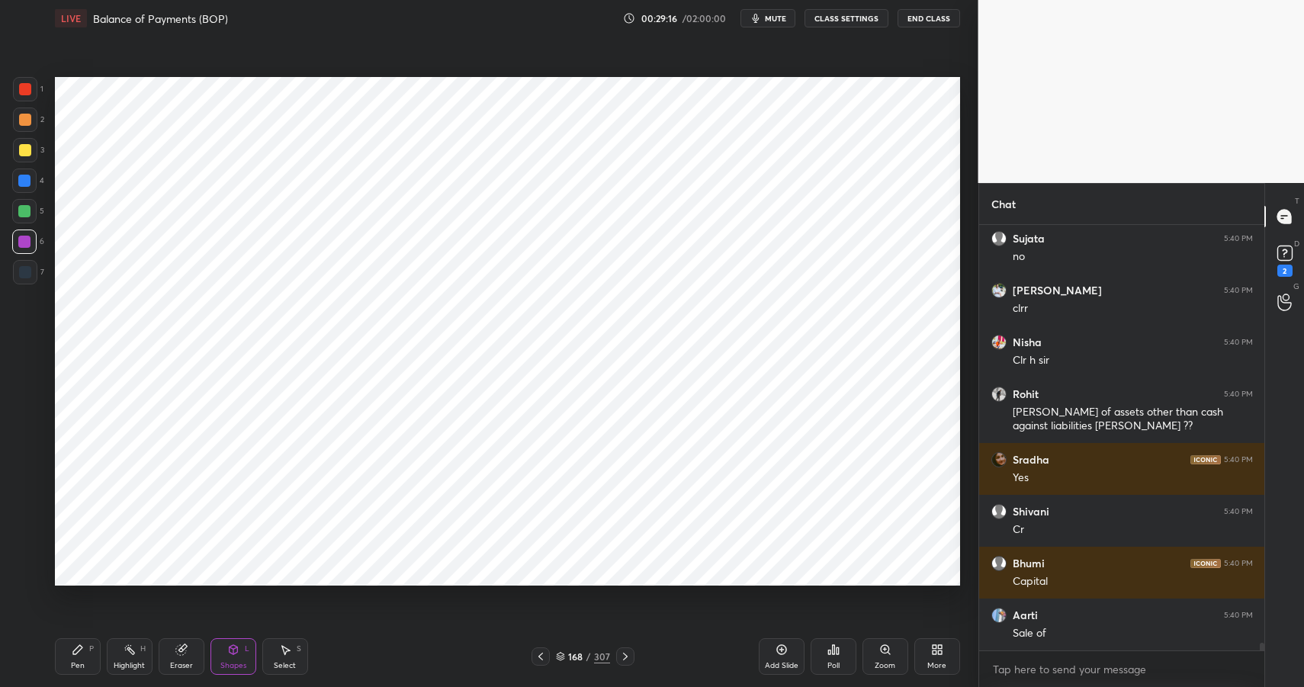
click at [25, 211] on div at bounding box center [24, 211] width 12 height 12
drag, startPoint x: 28, startPoint y: 205, endPoint x: 40, endPoint y: 199, distance: 13.0
click at [28, 205] on div at bounding box center [24, 211] width 12 height 12
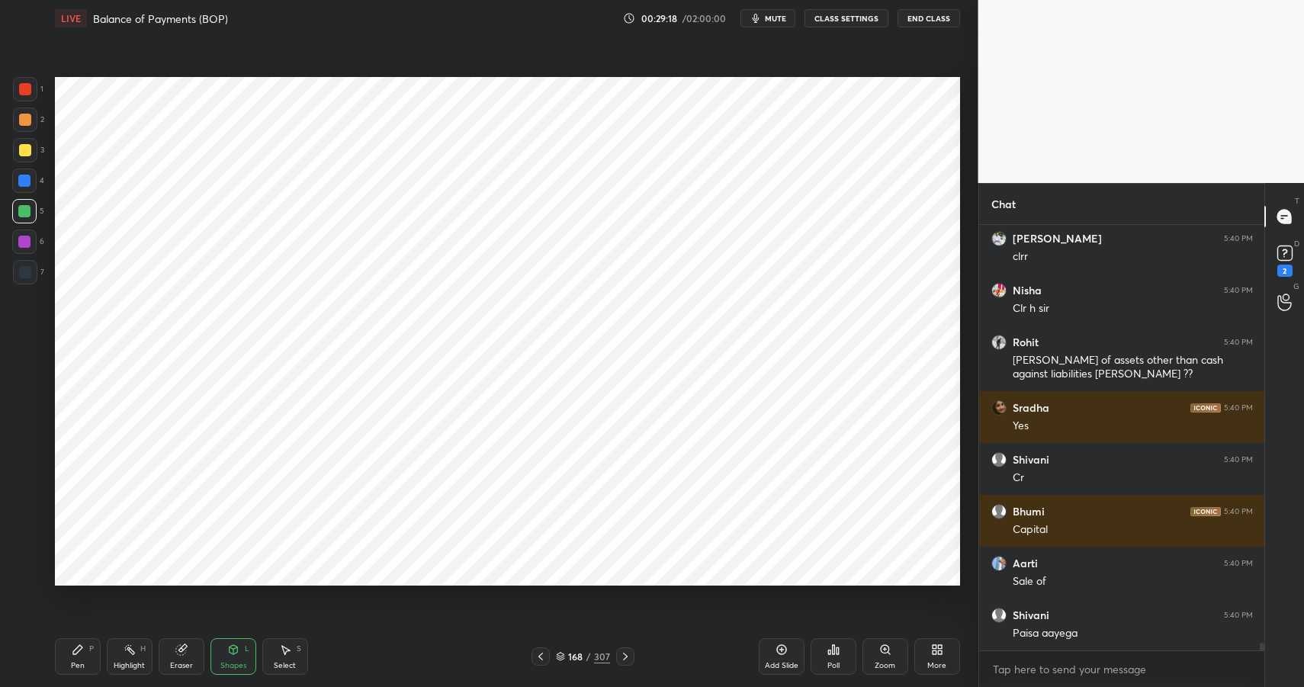
scroll to position [23343, 0]
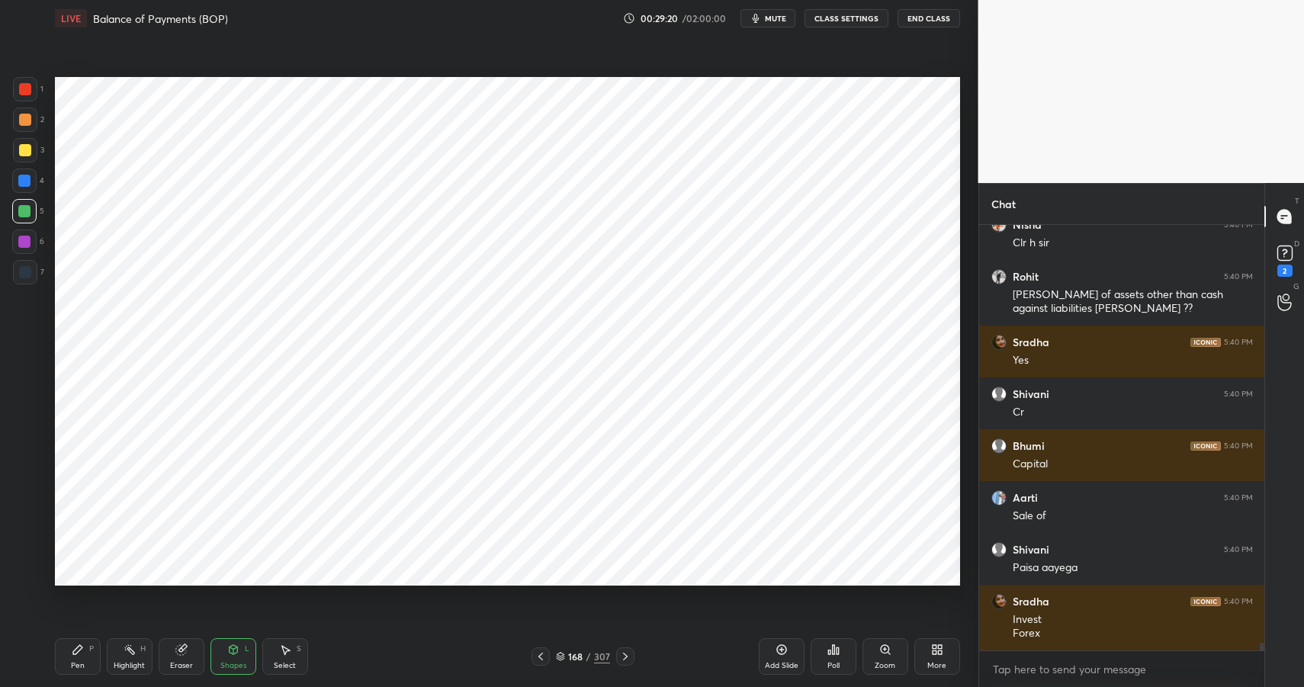
click at [66, 672] on div "Pen P" at bounding box center [78, 656] width 46 height 37
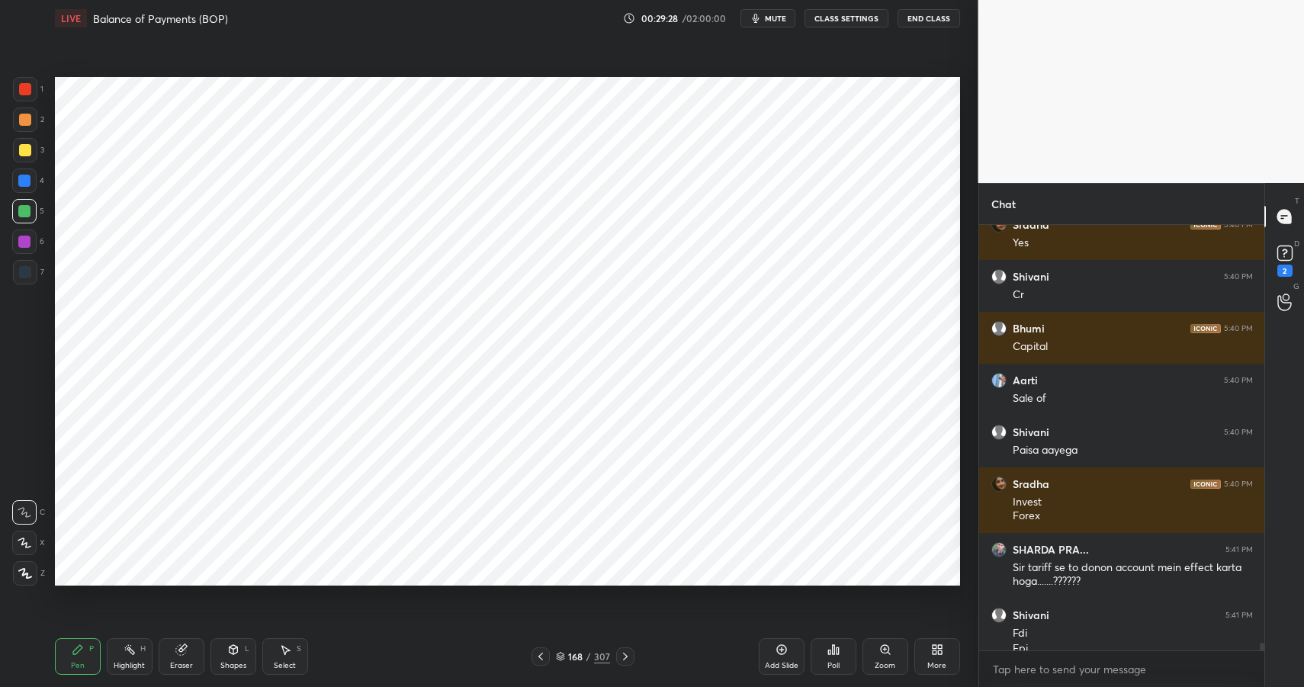
scroll to position [23476, 0]
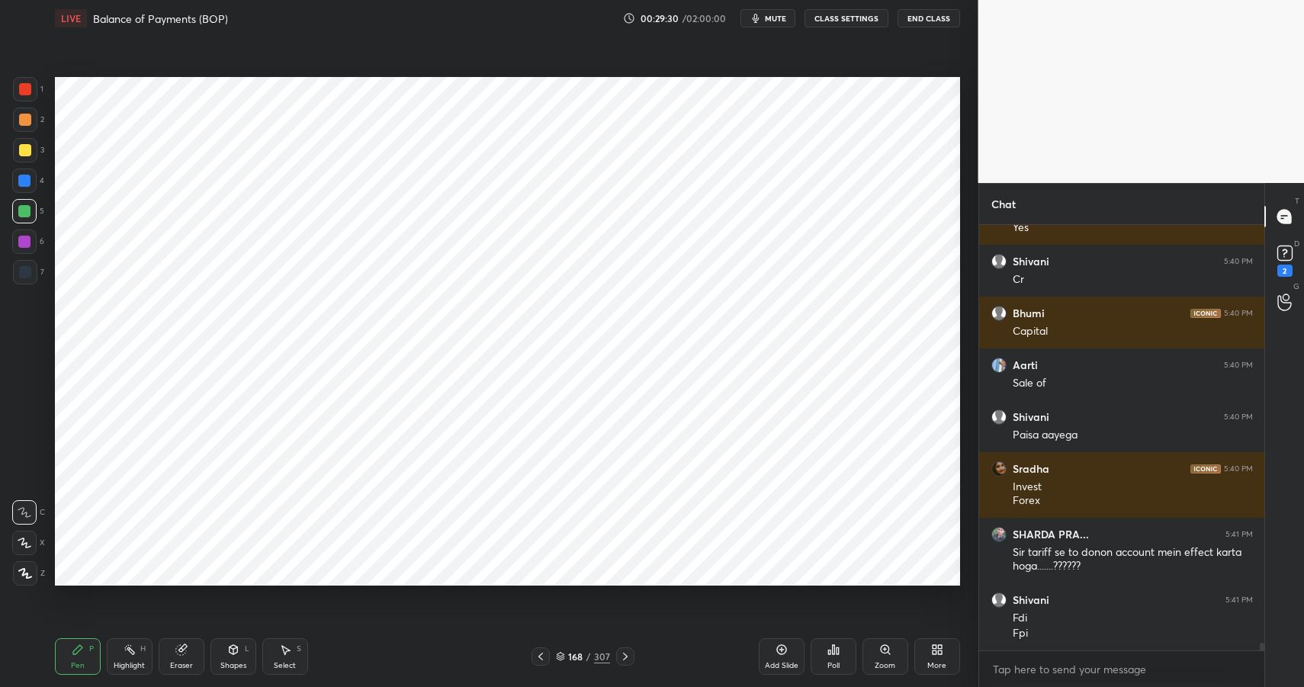
click at [27, 184] on div at bounding box center [24, 181] width 12 height 12
click at [29, 183] on div at bounding box center [24, 181] width 12 height 12
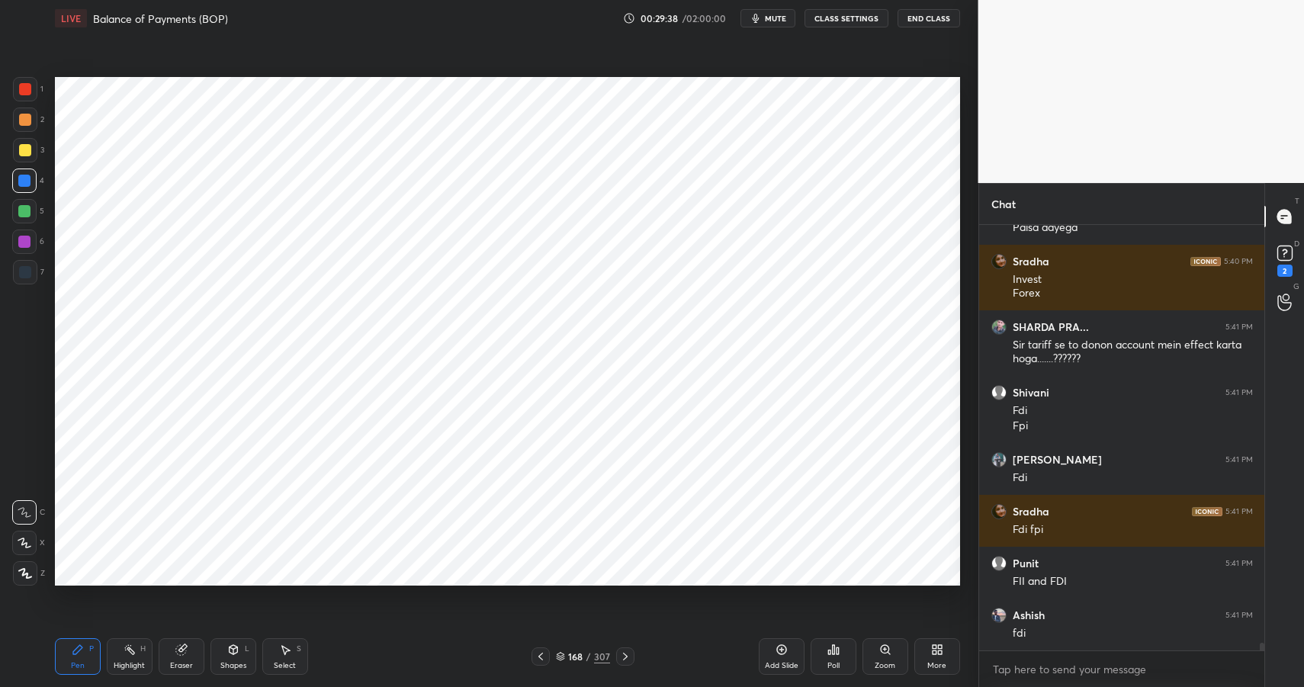
scroll to position [23735, 0]
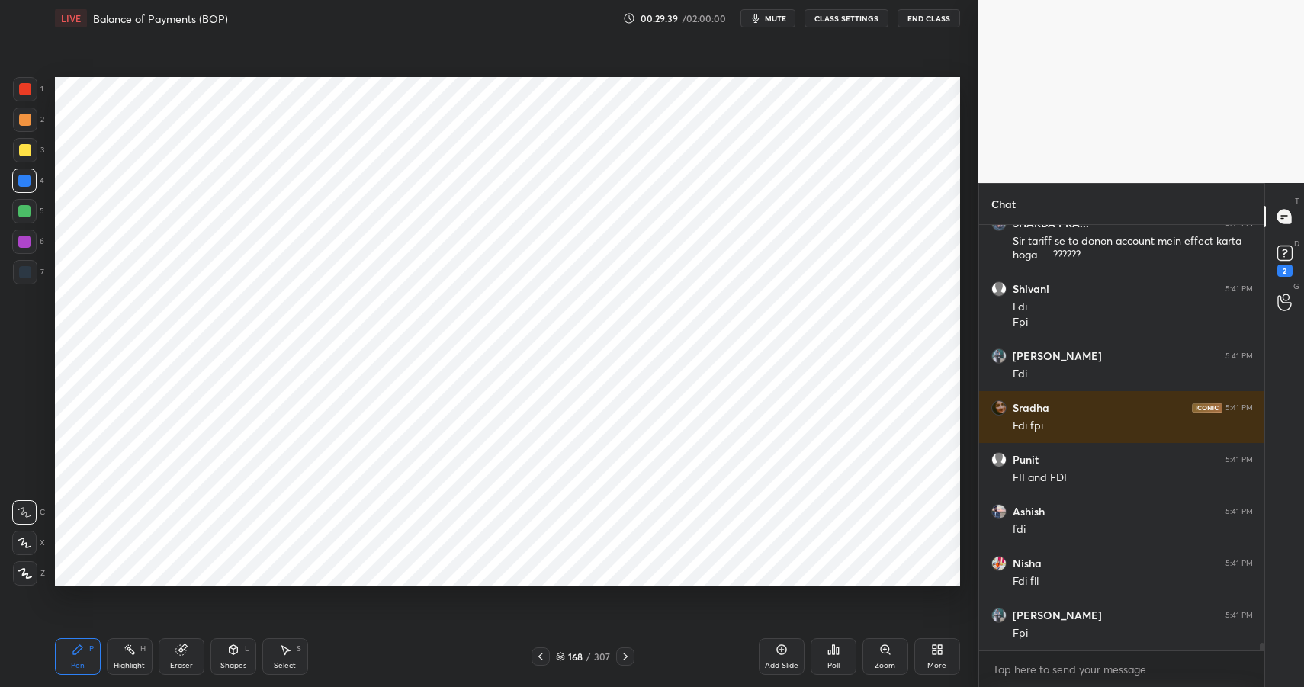
click at [24, 239] on div at bounding box center [24, 242] width 12 height 12
drag, startPoint x: 24, startPoint y: 239, endPoint x: 50, endPoint y: 234, distance: 27.1
click at [29, 240] on div at bounding box center [24, 242] width 12 height 12
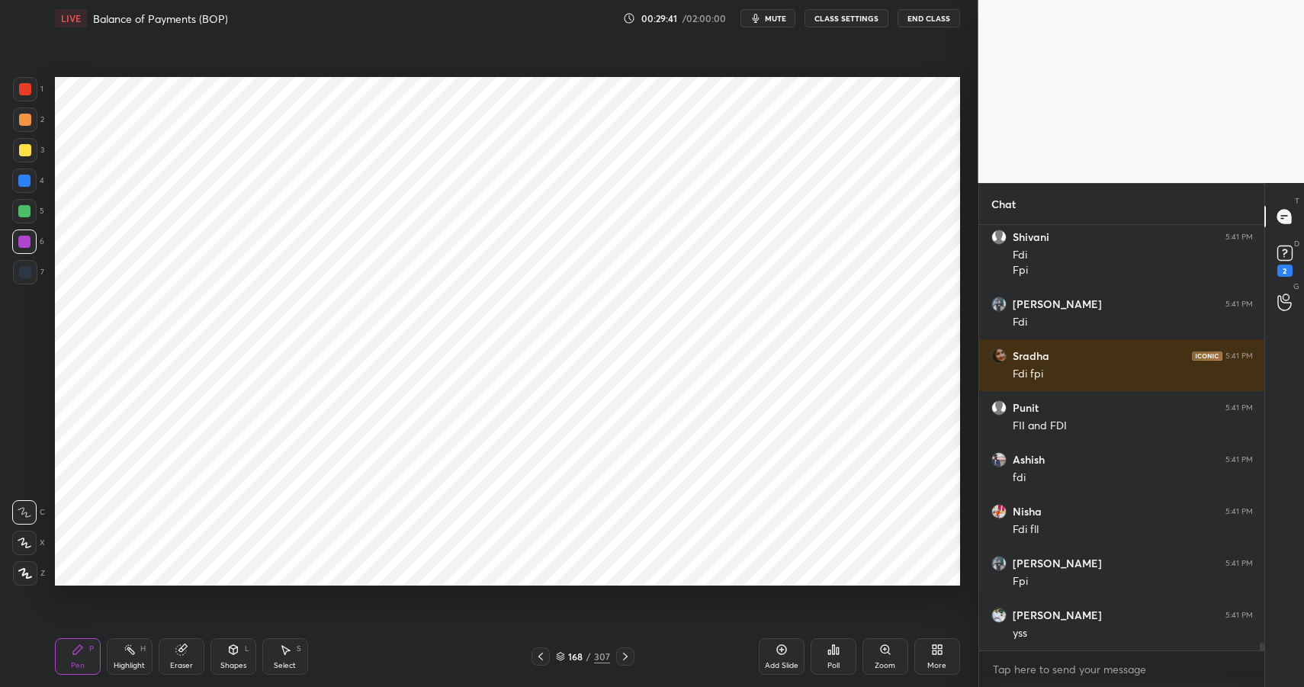
scroll to position [23891, 0]
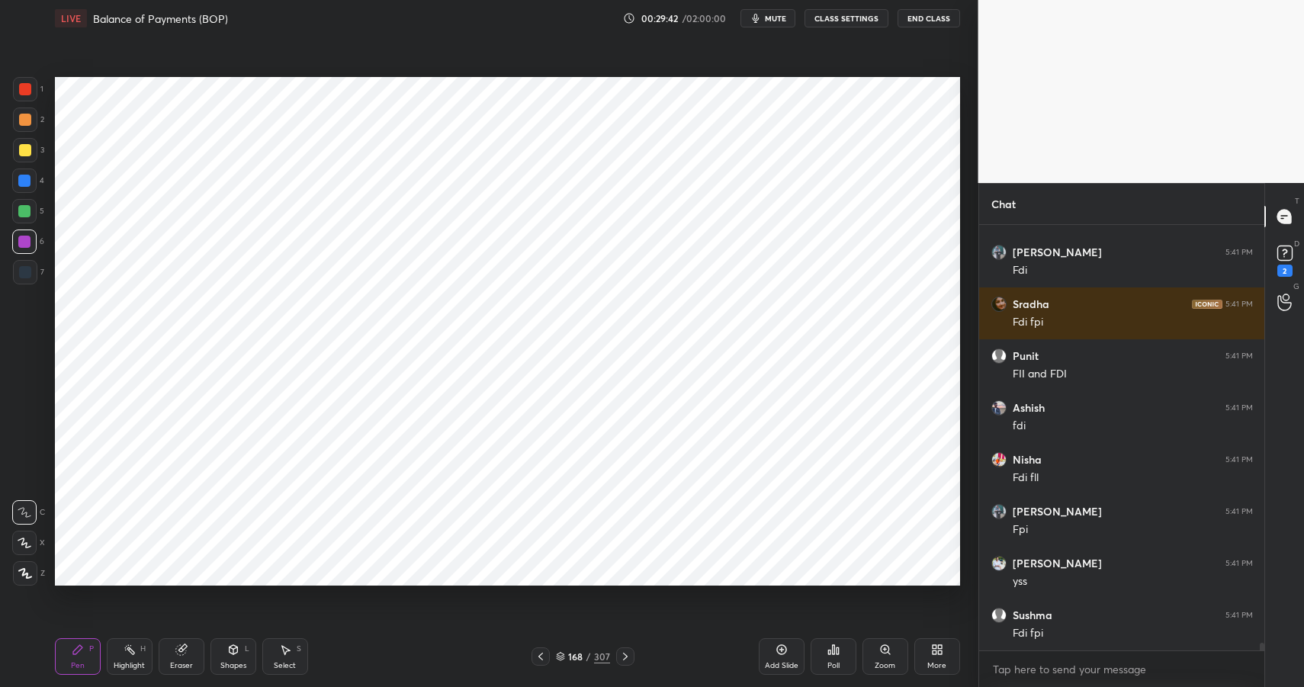
click at [137, 668] on div "Highlight" at bounding box center [129, 666] width 31 height 8
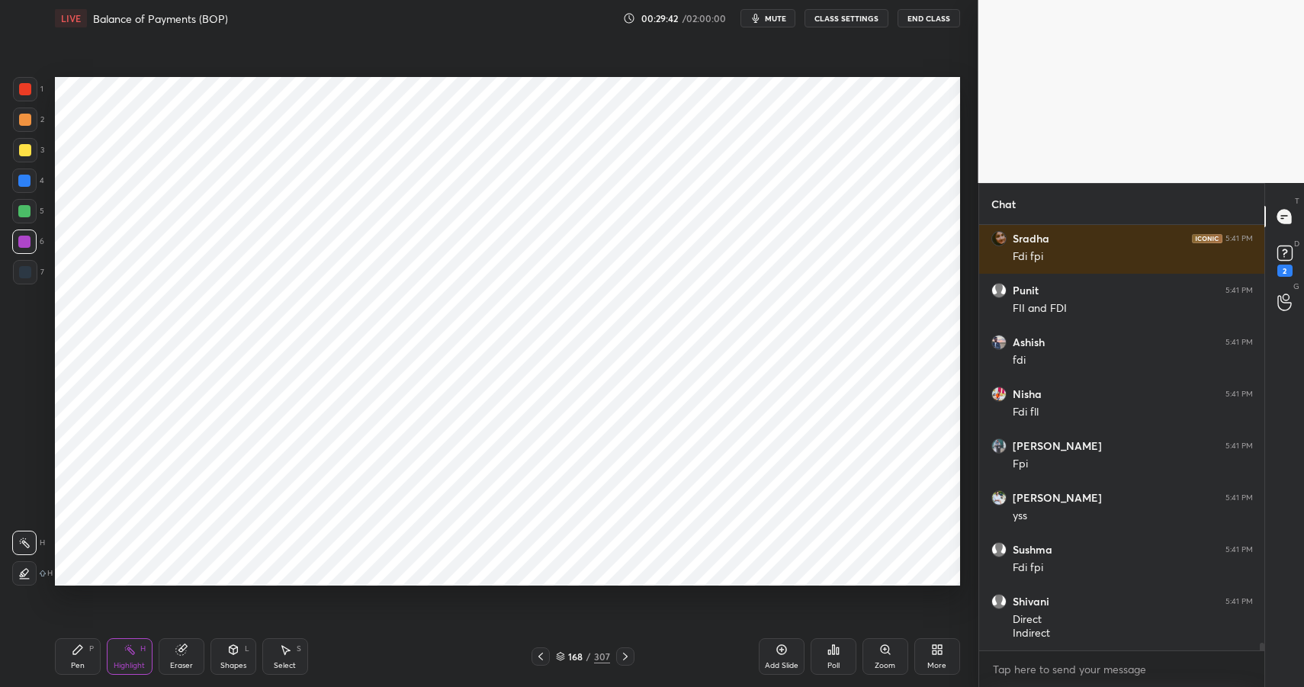
click at [137, 664] on div "Highlight" at bounding box center [129, 666] width 31 height 8
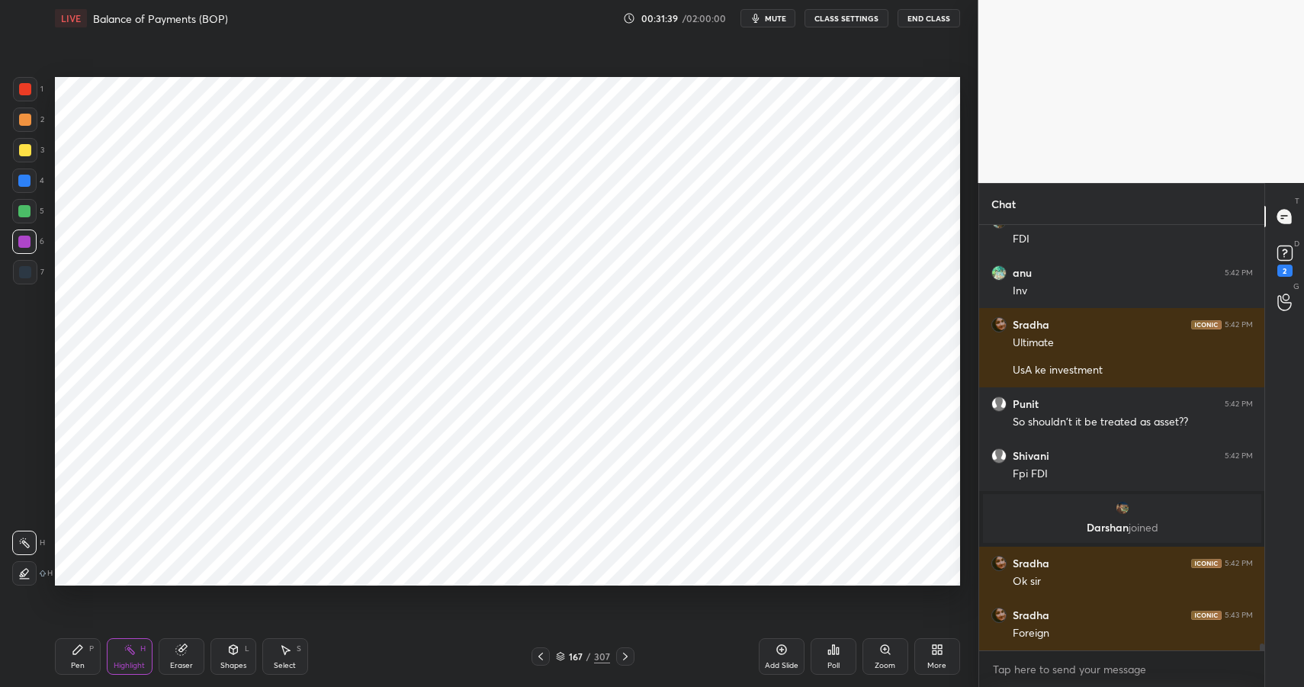
scroll to position [24928, 0]
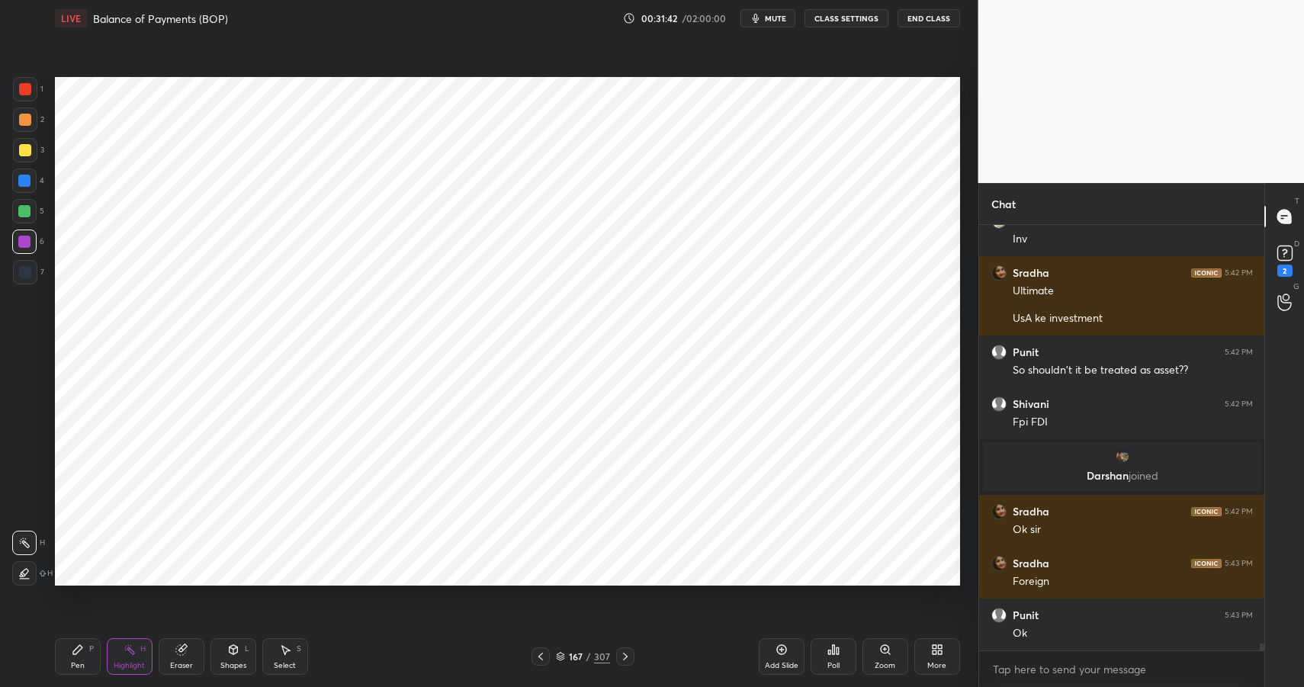
click at [81, 663] on div "Pen" at bounding box center [78, 666] width 14 height 8
click at [29, 121] on div at bounding box center [25, 120] width 12 height 12
drag, startPoint x: 32, startPoint y: 117, endPoint x: 47, endPoint y: 115, distance: 15.3
click at [32, 117] on div at bounding box center [25, 120] width 24 height 24
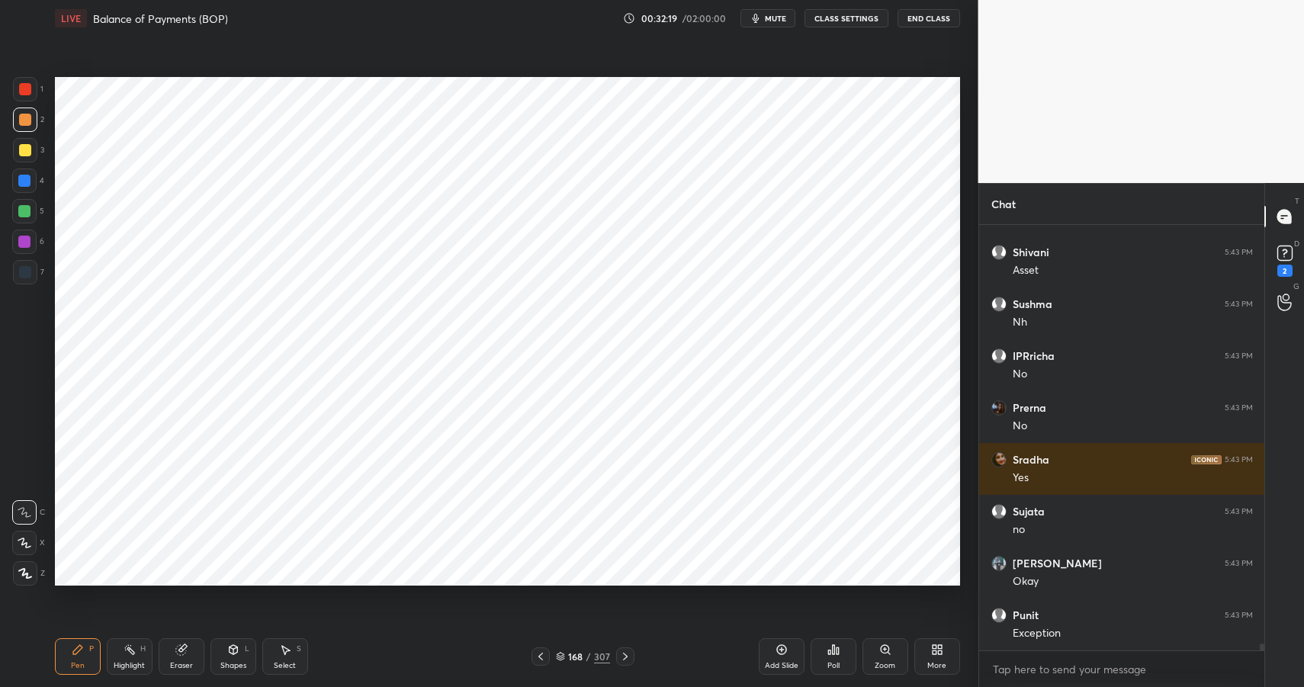
scroll to position [25810, 0]
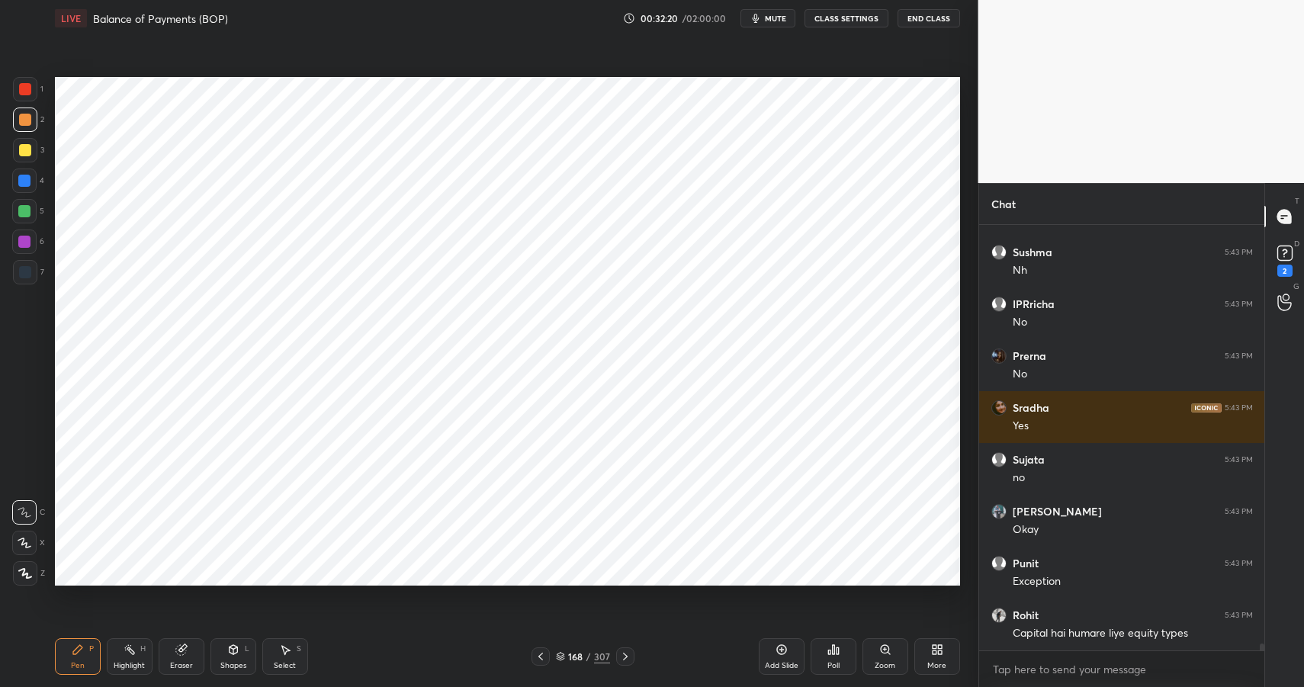
click at [120, 662] on div "Highlight" at bounding box center [129, 666] width 31 height 8
click at [126, 663] on div "Highlight" at bounding box center [129, 666] width 31 height 8
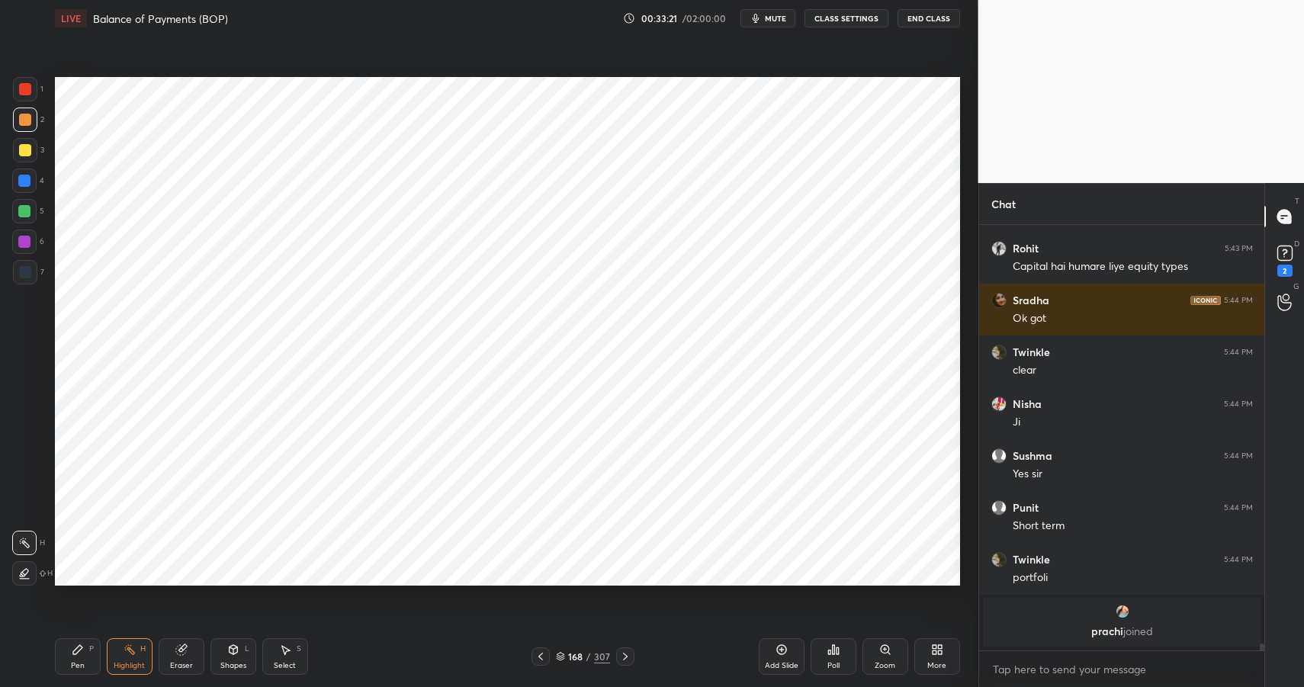
scroll to position [25840, 0]
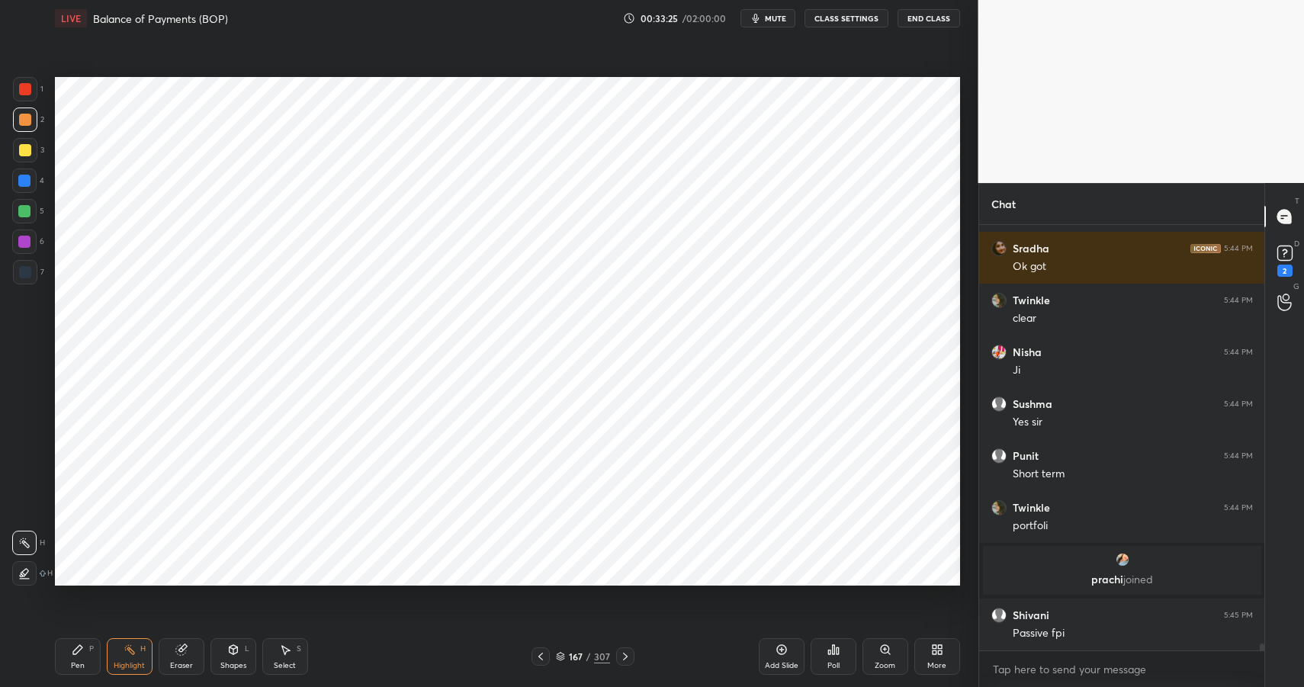
click at [66, 653] on div "Pen P" at bounding box center [78, 656] width 46 height 37
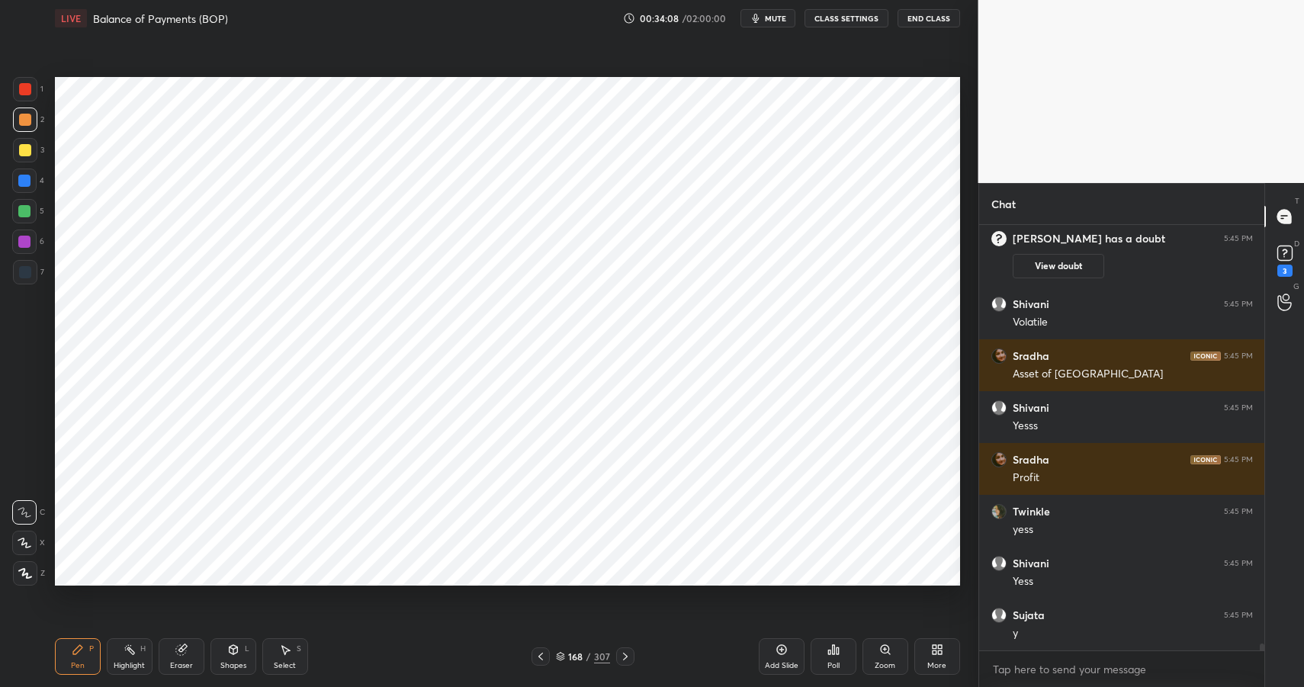
scroll to position [26435, 0]
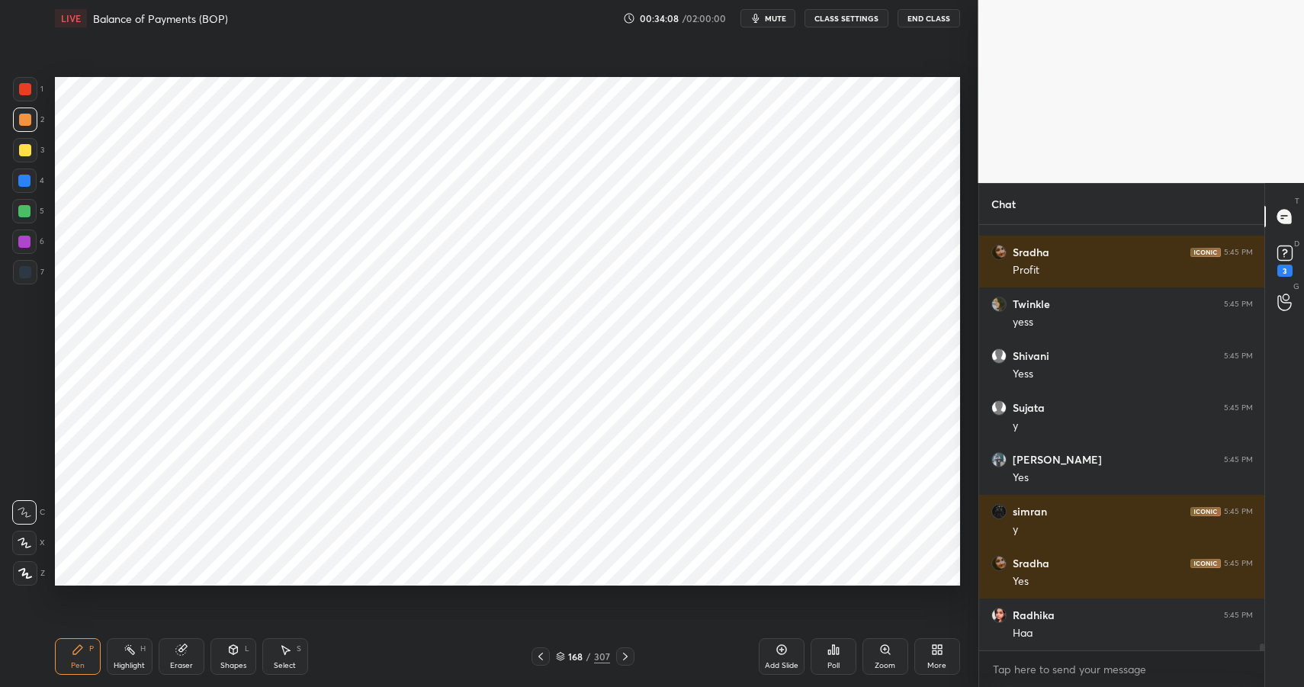
click at [133, 657] on div "Highlight H" at bounding box center [130, 656] width 46 height 37
drag, startPoint x: 139, startPoint y: 659, endPoint x: 205, endPoint y: 609, distance: 82.8
click at [139, 659] on div "Highlight H" at bounding box center [130, 656] width 46 height 37
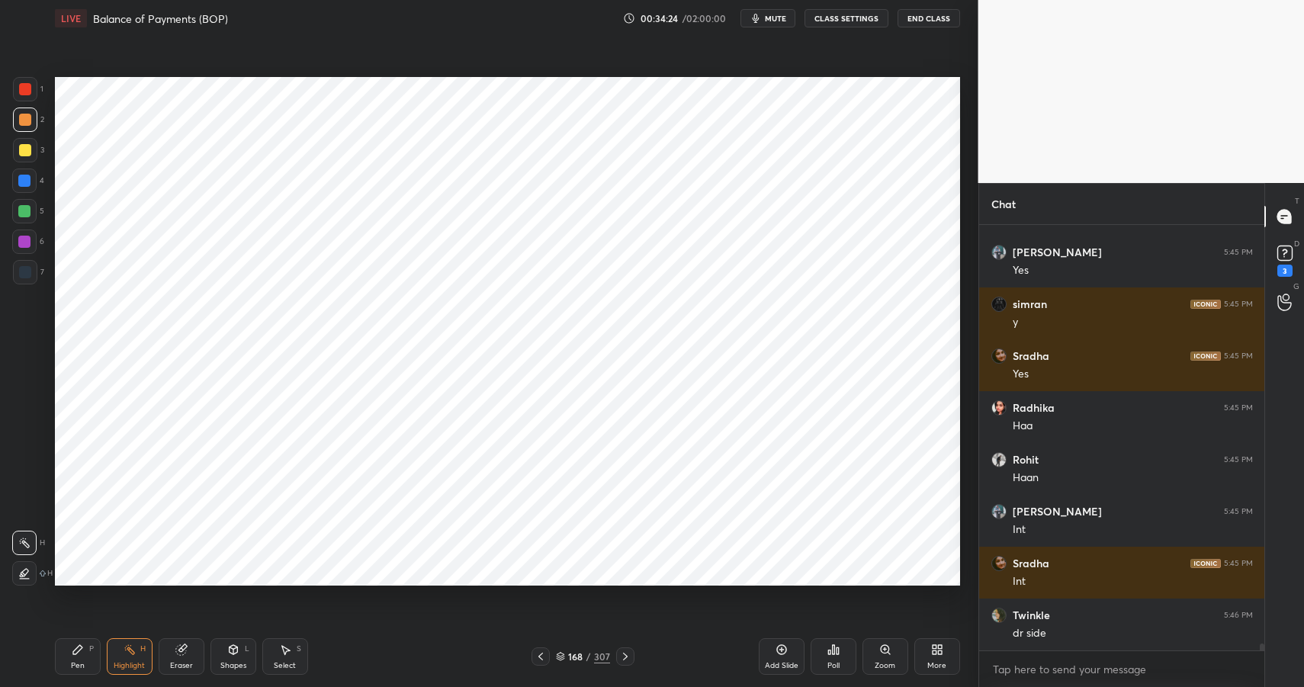
scroll to position [26695, 0]
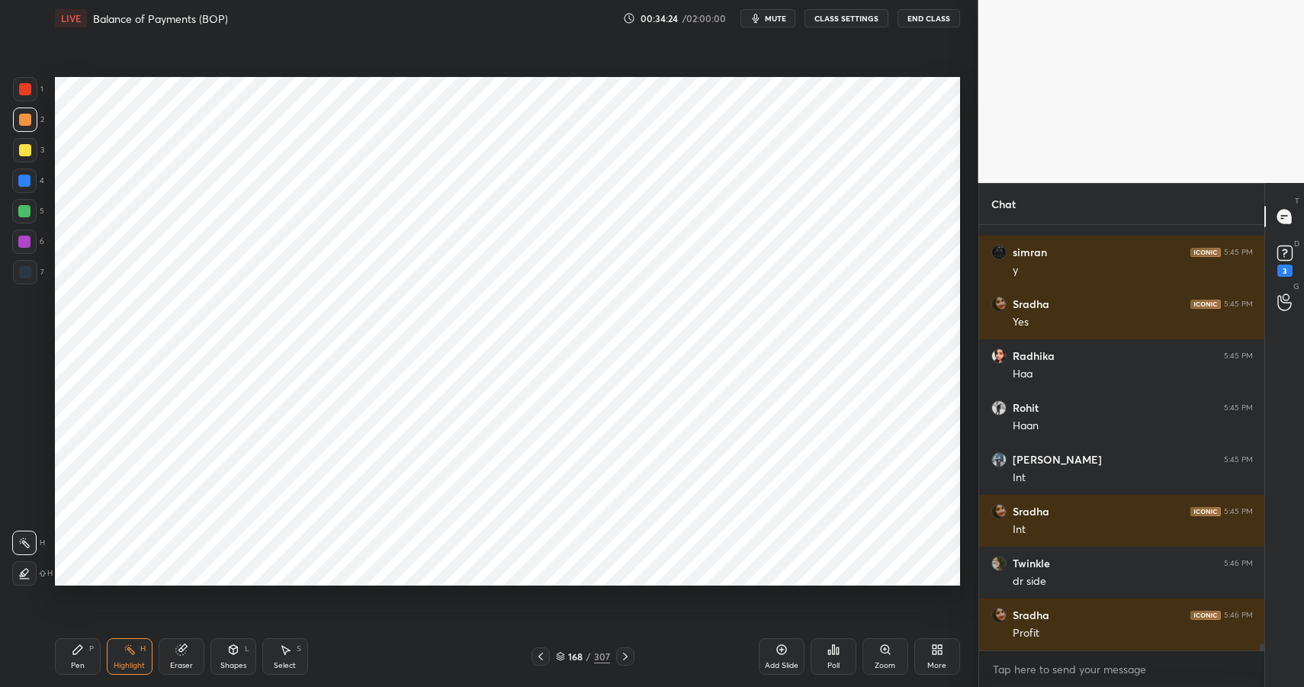
click at [68, 654] on div "Pen P" at bounding box center [78, 656] width 46 height 37
click at [72, 656] on div "Pen P" at bounding box center [78, 656] width 46 height 37
click at [28, 239] on div at bounding box center [24, 242] width 12 height 12
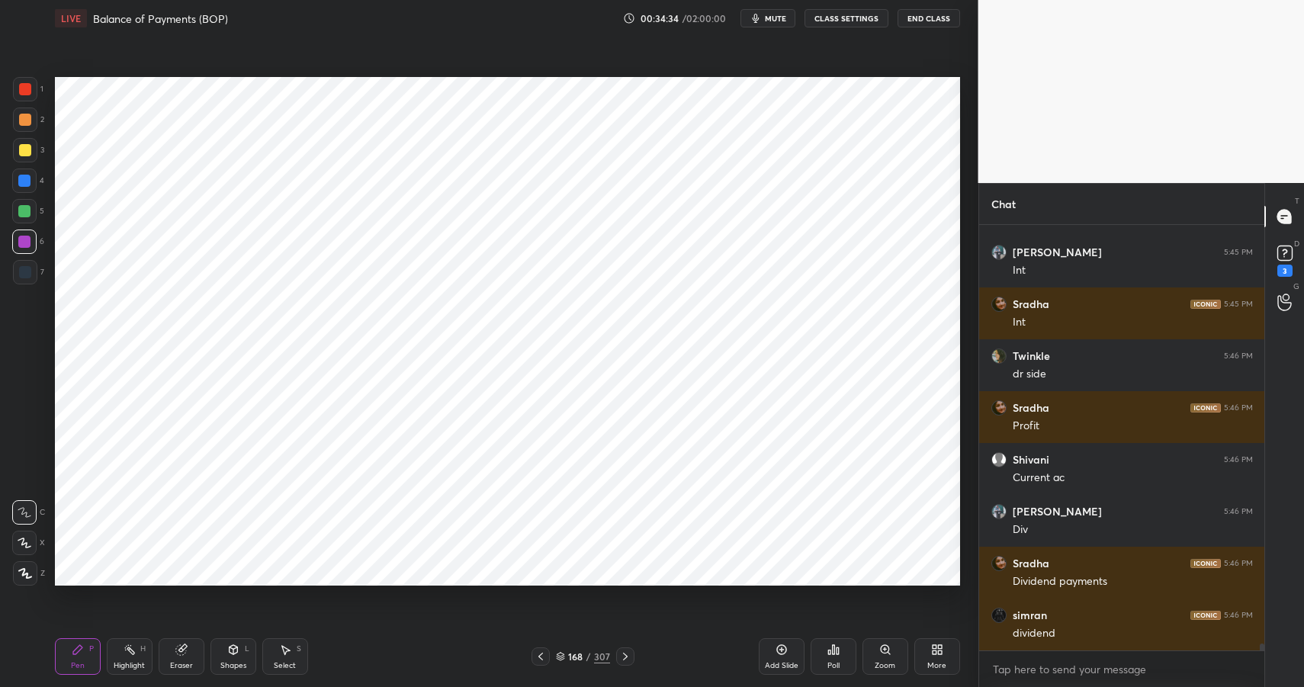
scroll to position [26954, 0]
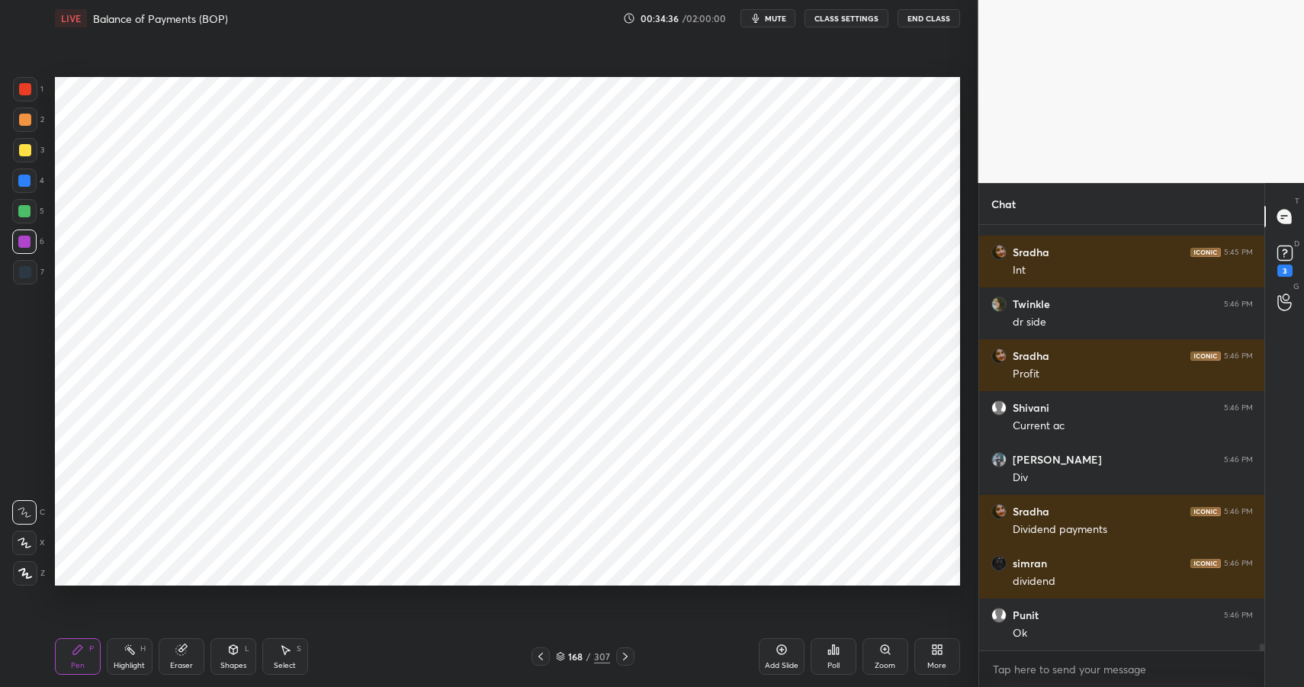
click at [125, 651] on icon at bounding box center [130, 650] width 12 height 12
drag, startPoint x: 125, startPoint y: 651, endPoint x: 193, endPoint y: 600, distance: 85.4
click at [125, 651] on icon at bounding box center [130, 650] width 12 height 12
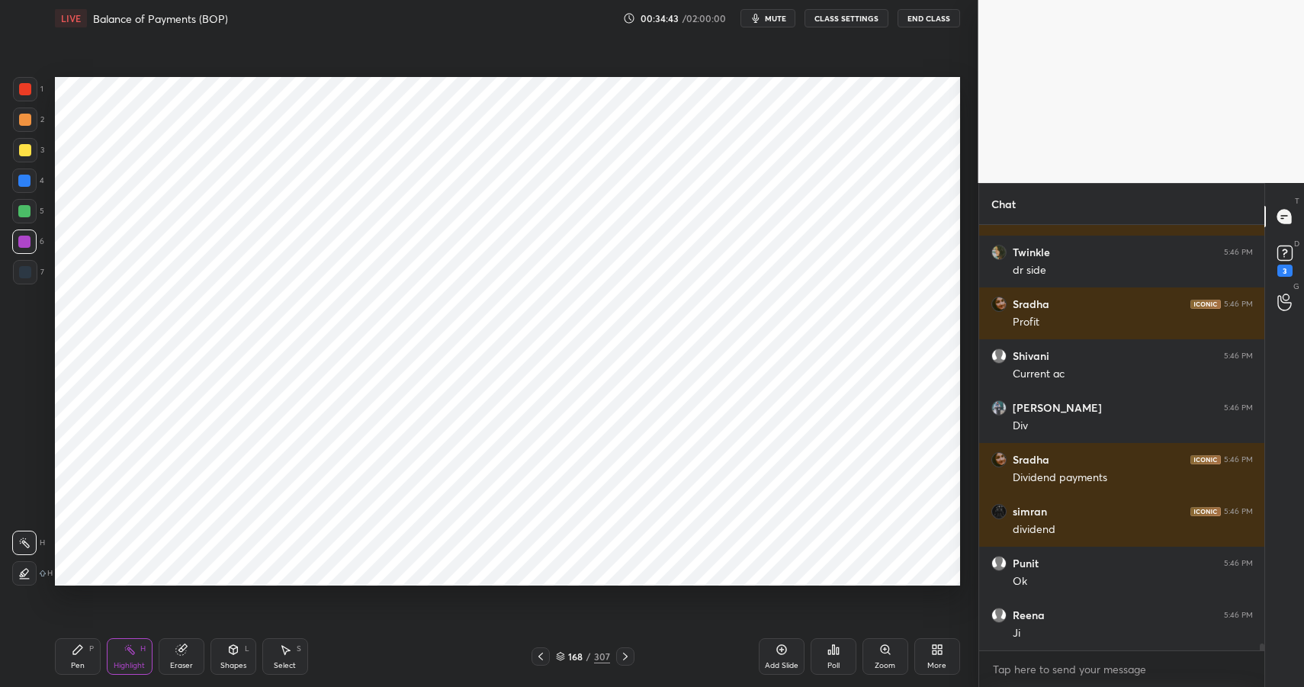
click at [60, 652] on div "Pen P" at bounding box center [78, 656] width 46 height 37
click at [66, 654] on div "Pen P" at bounding box center [78, 656] width 46 height 37
click at [185, 654] on icon at bounding box center [181, 650] width 12 height 12
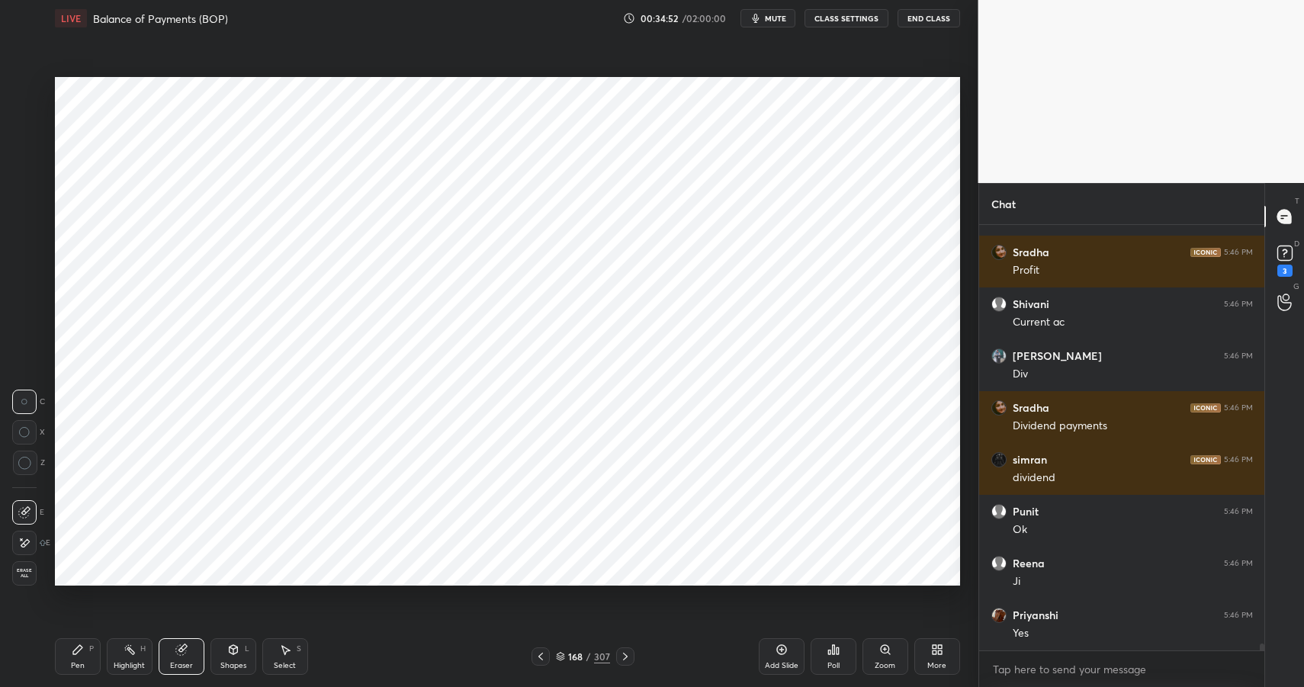
click at [79, 650] on icon at bounding box center [77, 649] width 9 height 9
drag, startPoint x: 79, startPoint y: 650, endPoint x: 103, endPoint y: 610, distance: 46.2
click at [79, 650] on icon at bounding box center [77, 649] width 9 height 9
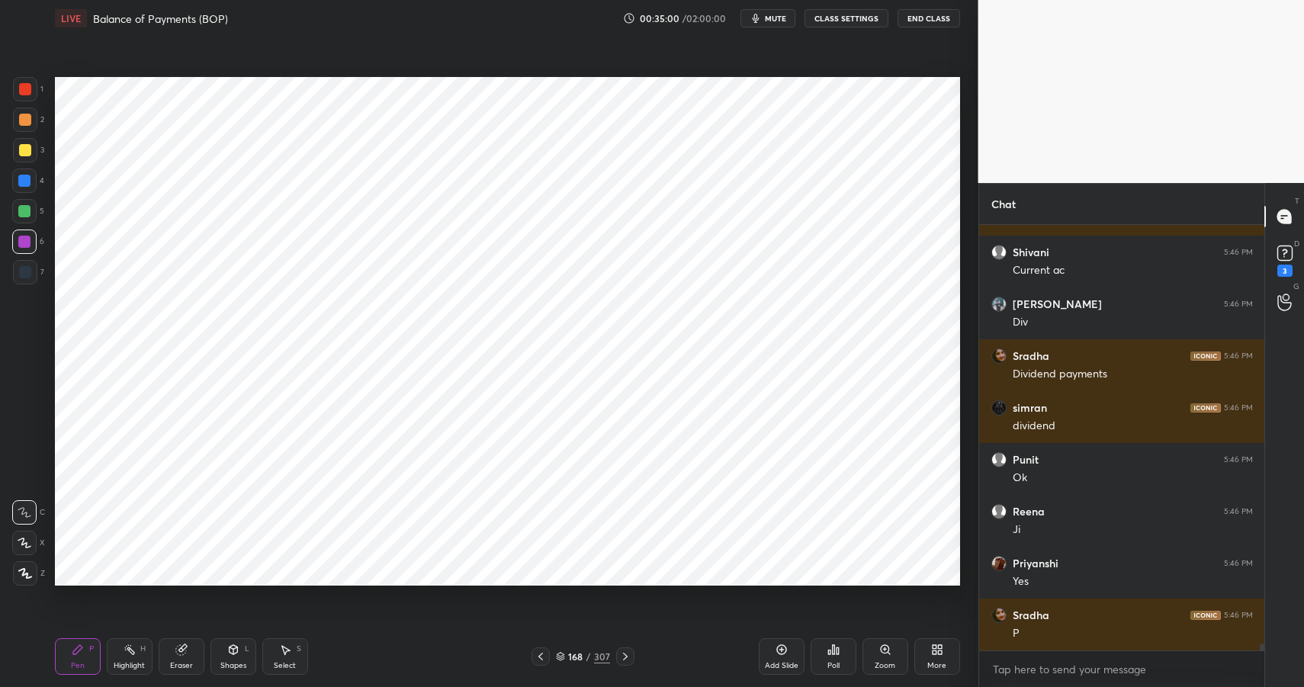
scroll to position [27162, 0]
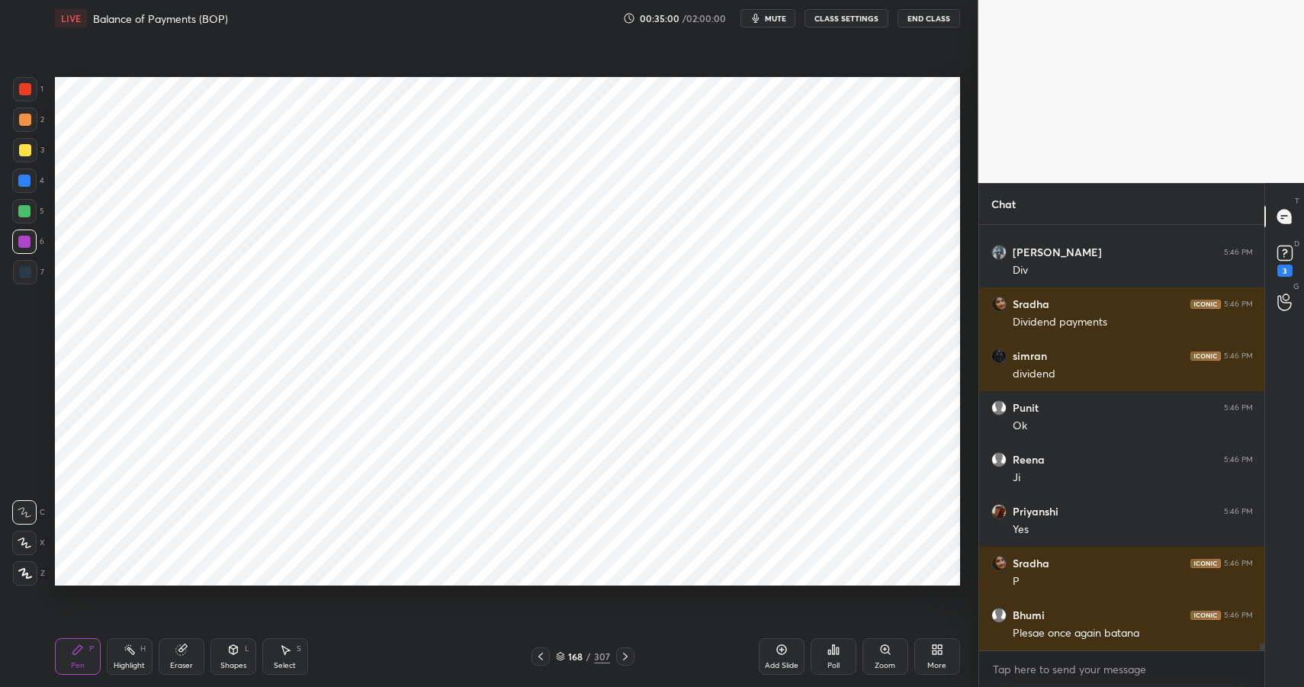
drag, startPoint x: 143, startPoint y: 658, endPoint x: 131, endPoint y: 651, distance: 13.3
click at [137, 655] on div "Highlight H" at bounding box center [130, 656] width 46 height 37
click at [125, 647] on icon at bounding box center [130, 650] width 12 height 12
click at [125, 646] on circle at bounding box center [126, 647] width 2 height 2
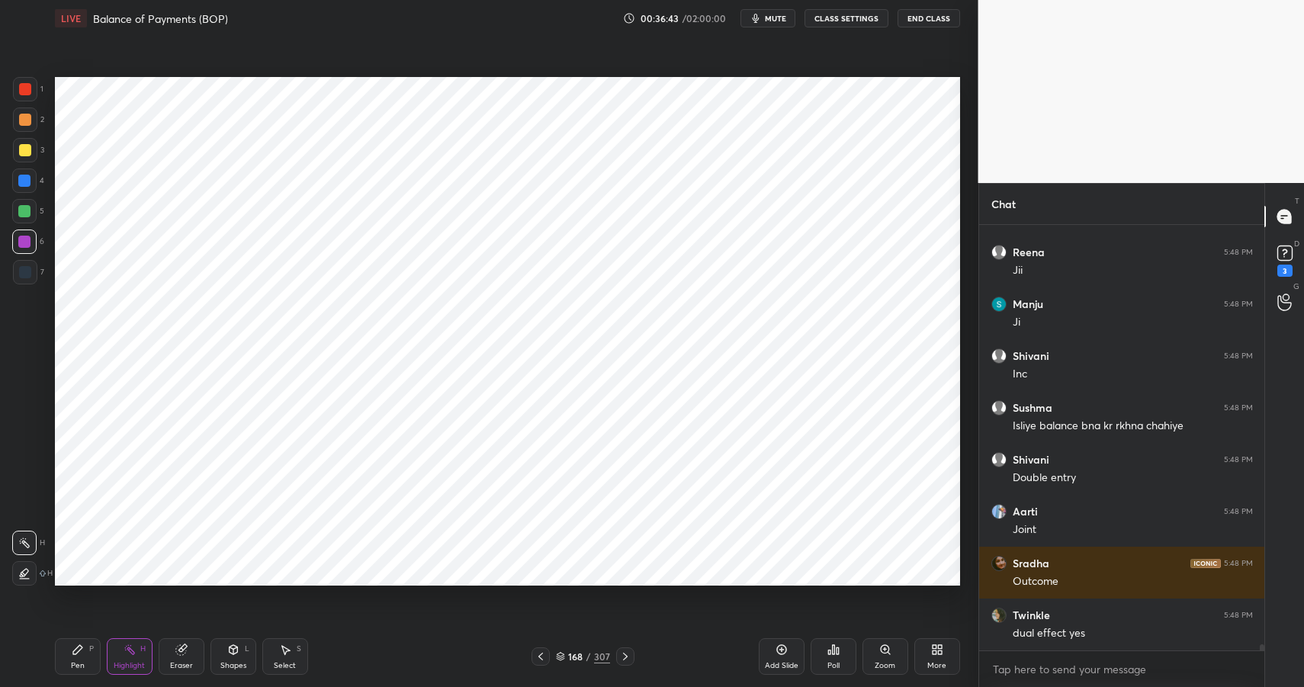
scroll to position [28645, 0]
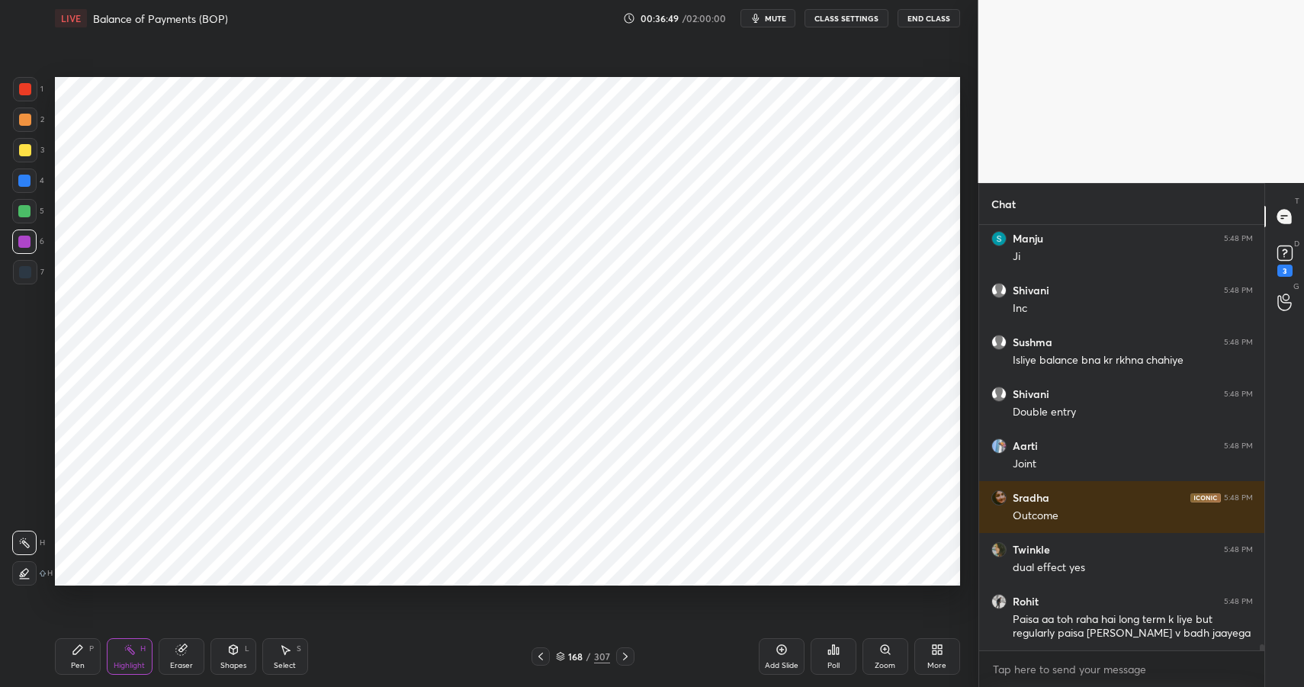
click at [79, 663] on div "Pen" at bounding box center [78, 666] width 14 height 8
click at [82, 662] on div "Pen" at bounding box center [78, 666] width 14 height 8
click at [134, 656] on div "Highlight H" at bounding box center [130, 656] width 46 height 37
click at [137, 662] on div "Highlight" at bounding box center [129, 666] width 31 height 8
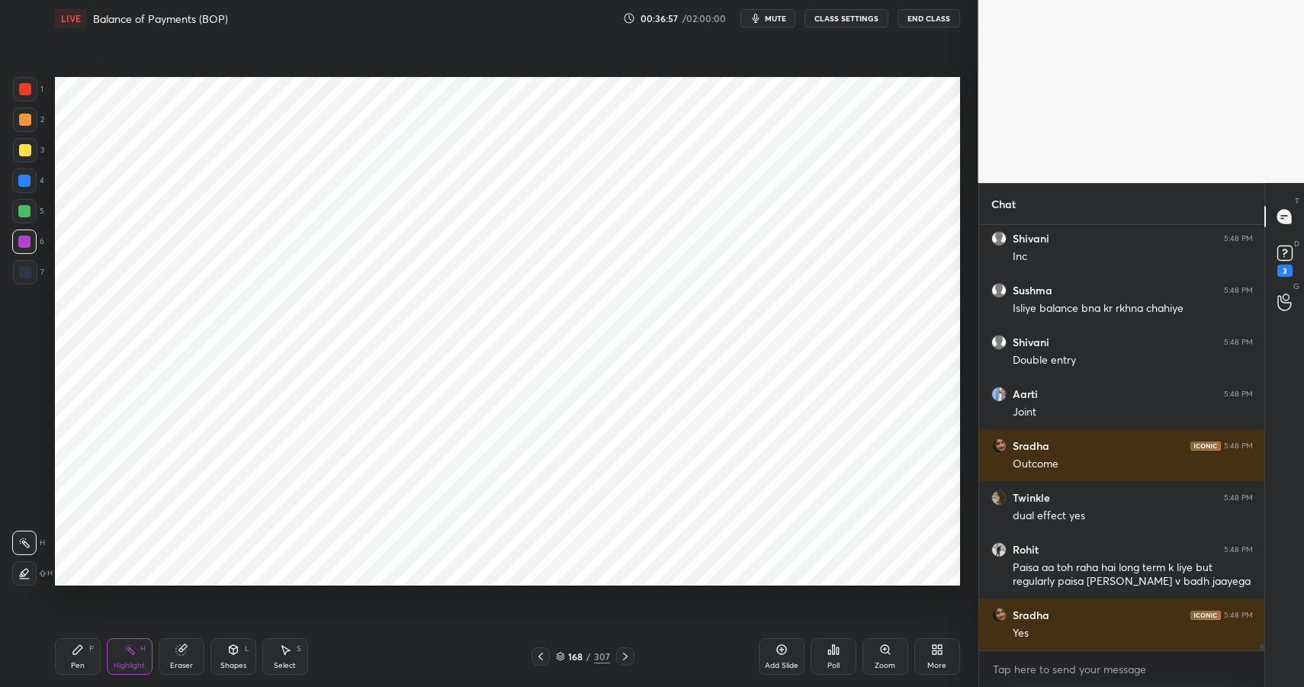
click at [92, 663] on div "Pen P" at bounding box center [78, 656] width 46 height 37
drag, startPoint x: 95, startPoint y: 665, endPoint x: 117, endPoint y: 653, distance: 25.9
click at [90, 664] on div "Pen P" at bounding box center [78, 656] width 46 height 37
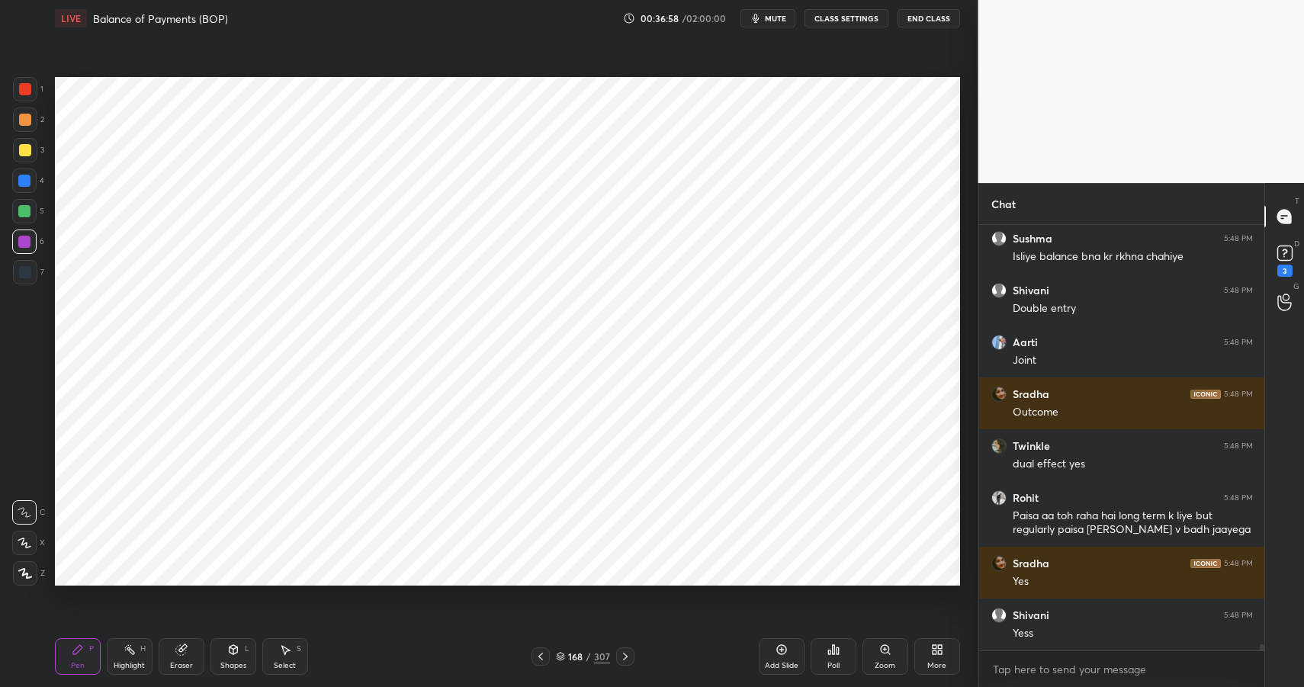
drag, startPoint x: 15, startPoint y: 243, endPoint x: 29, endPoint y: 231, distance: 18.4
click at [14, 241] on div at bounding box center [24, 242] width 24 height 24
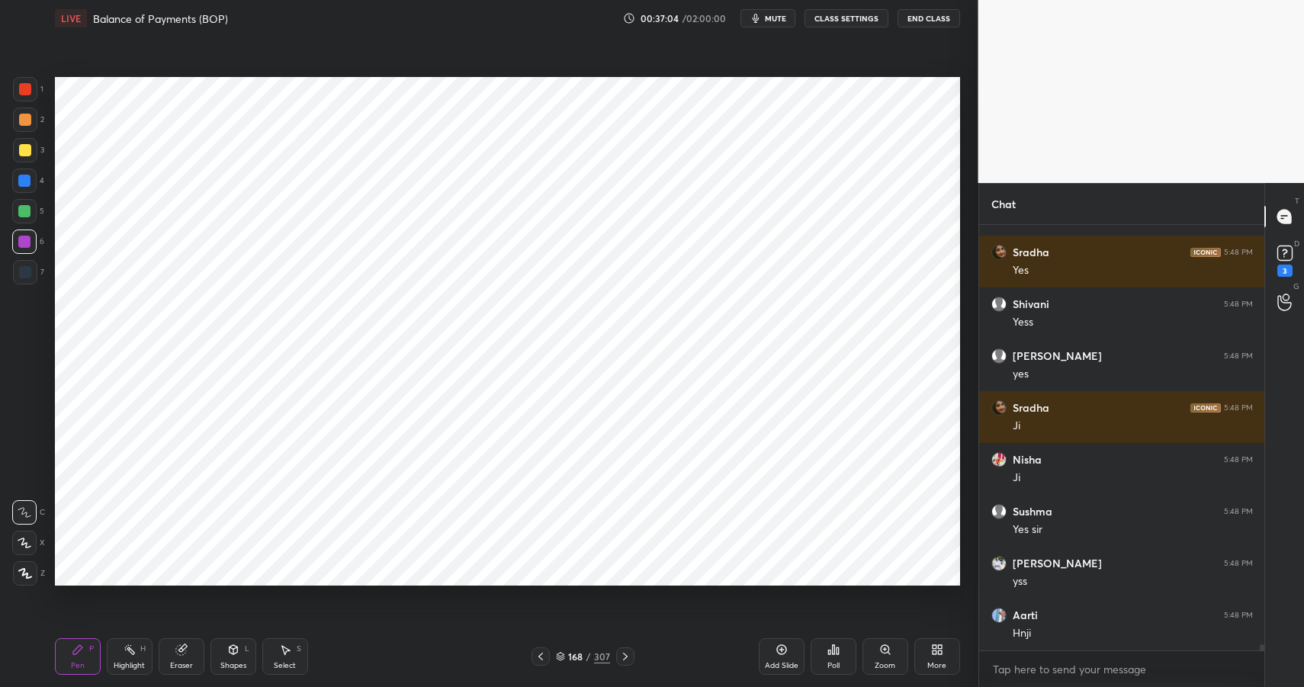
scroll to position [29111, 0]
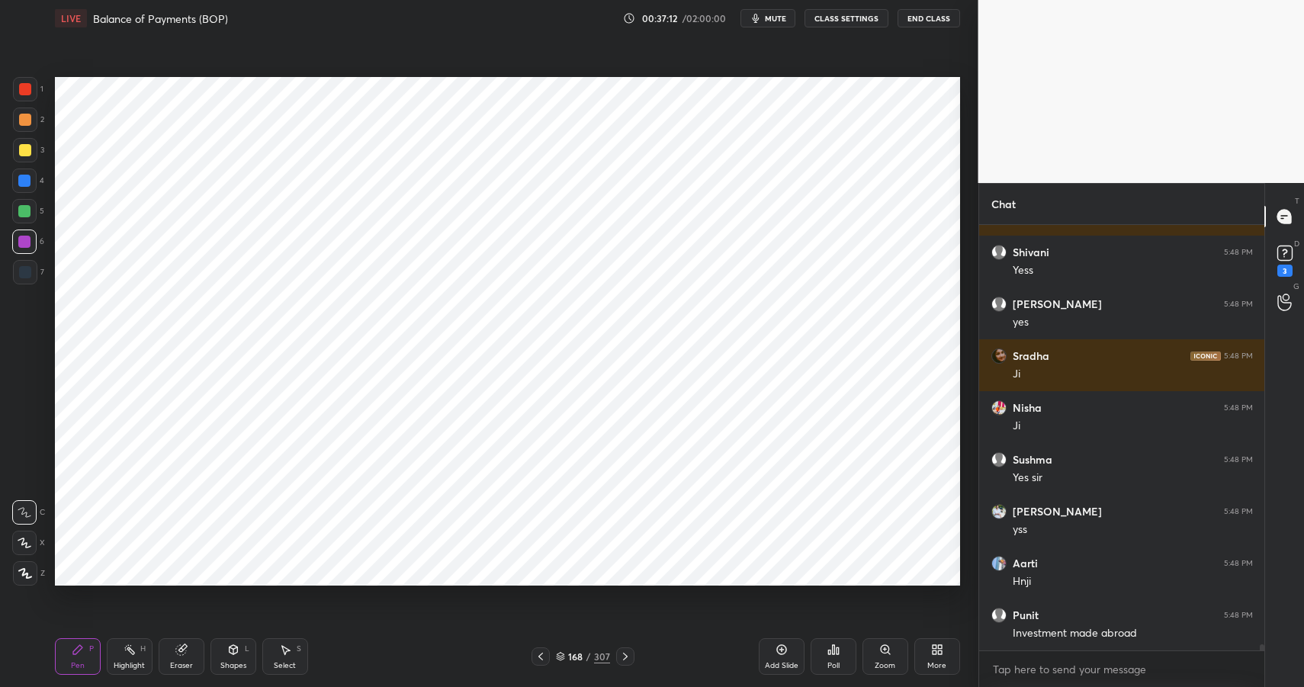
drag, startPoint x: 19, startPoint y: 181, endPoint x: 31, endPoint y: 177, distance: 12.1
click at [19, 181] on div at bounding box center [24, 181] width 12 height 12
click at [24, 178] on div at bounding box center [24, 181] width 12 height 12
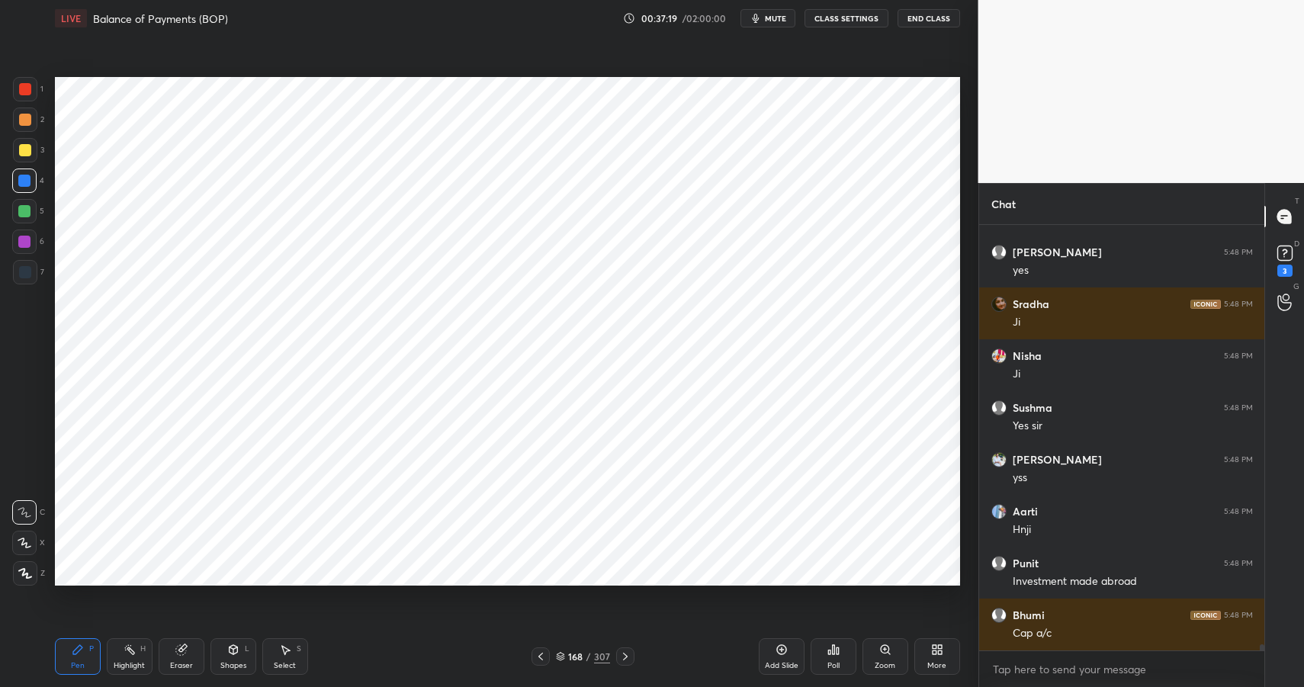
click at [130, 657] on div "Highlight H" at bounding box center [130, 656] width 46 height 37
click at [134, 655] on icon at bounding box center [130, 650] width 12 height 12
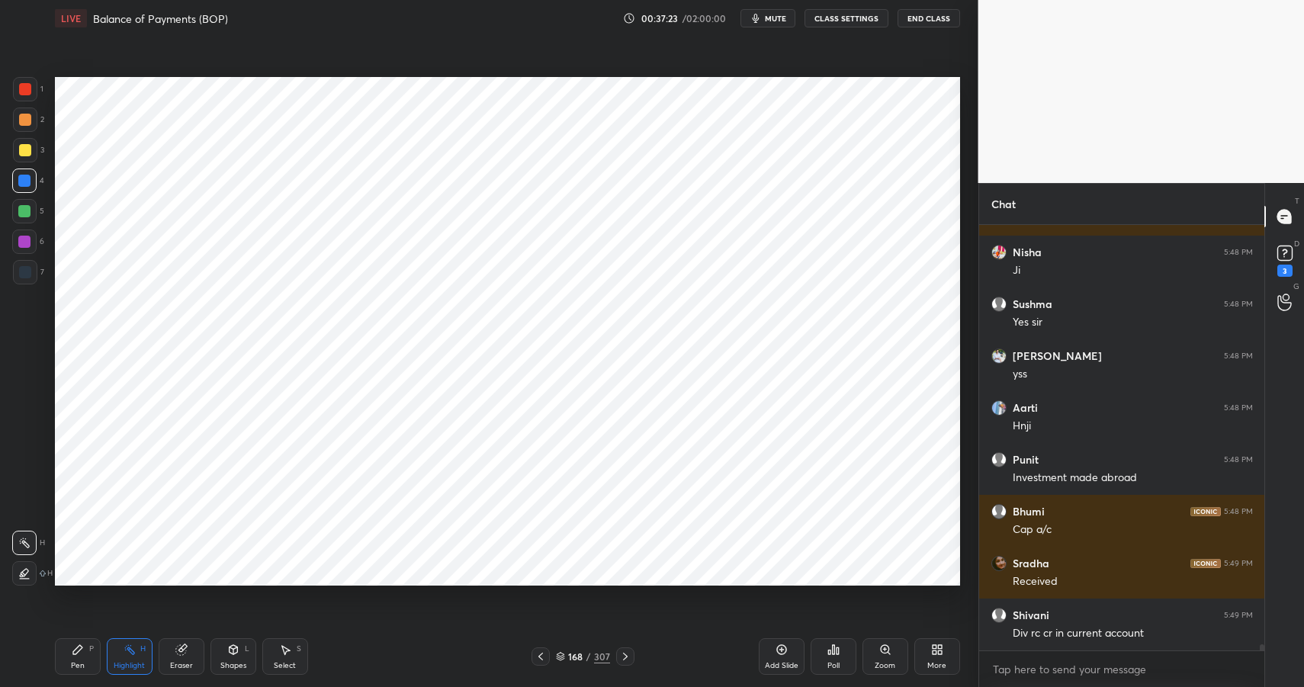
click at [85, 653] on div "Pen P" at bounding box center [78, 656] width 46 height 37
click at [81, 654] on icon at bounding box center [78, 650] width 12 height 12
drag, startPoint x: 82, startPoint y: 654, endPoint x: 95, endPoint y: 623, distance: 33.5
click at [82, 654] on icon at bounding box center [78, 650] width 12 height 12
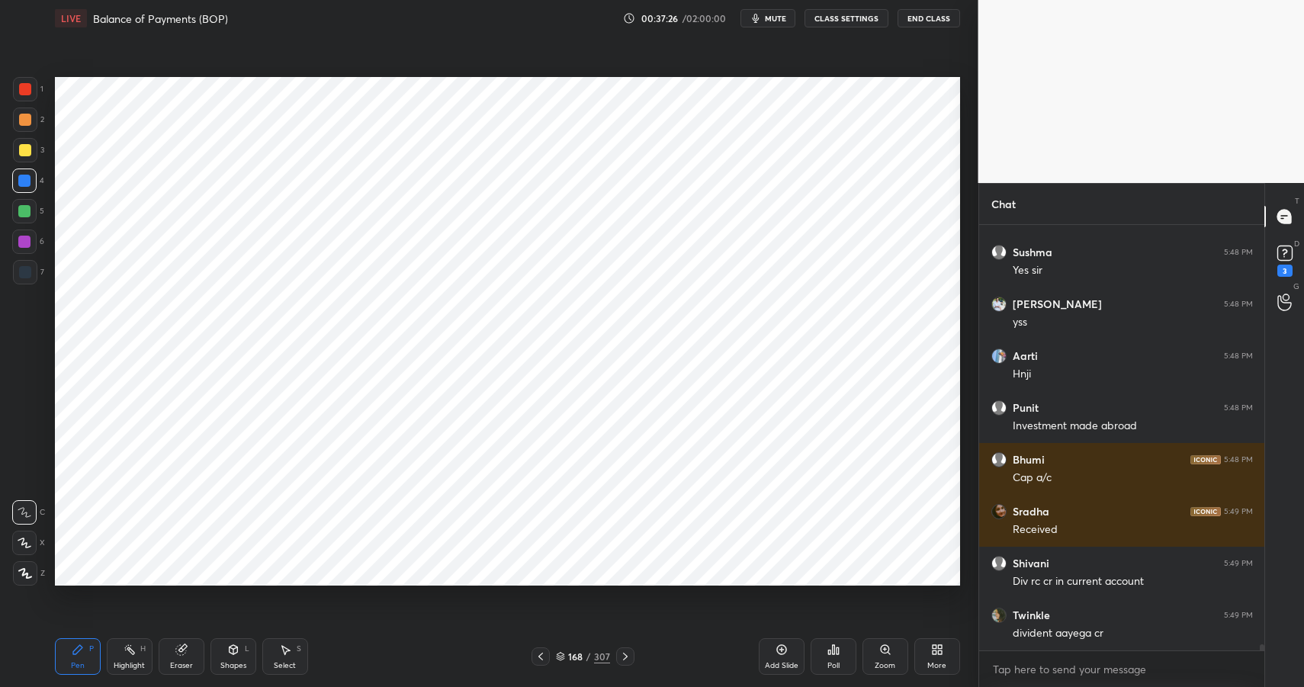
click at [23, 246] on div at bounding box center [24, 242] width 12 height 12
click at [28, 245] on div at bounding box center [24, 242] width 12 height 12
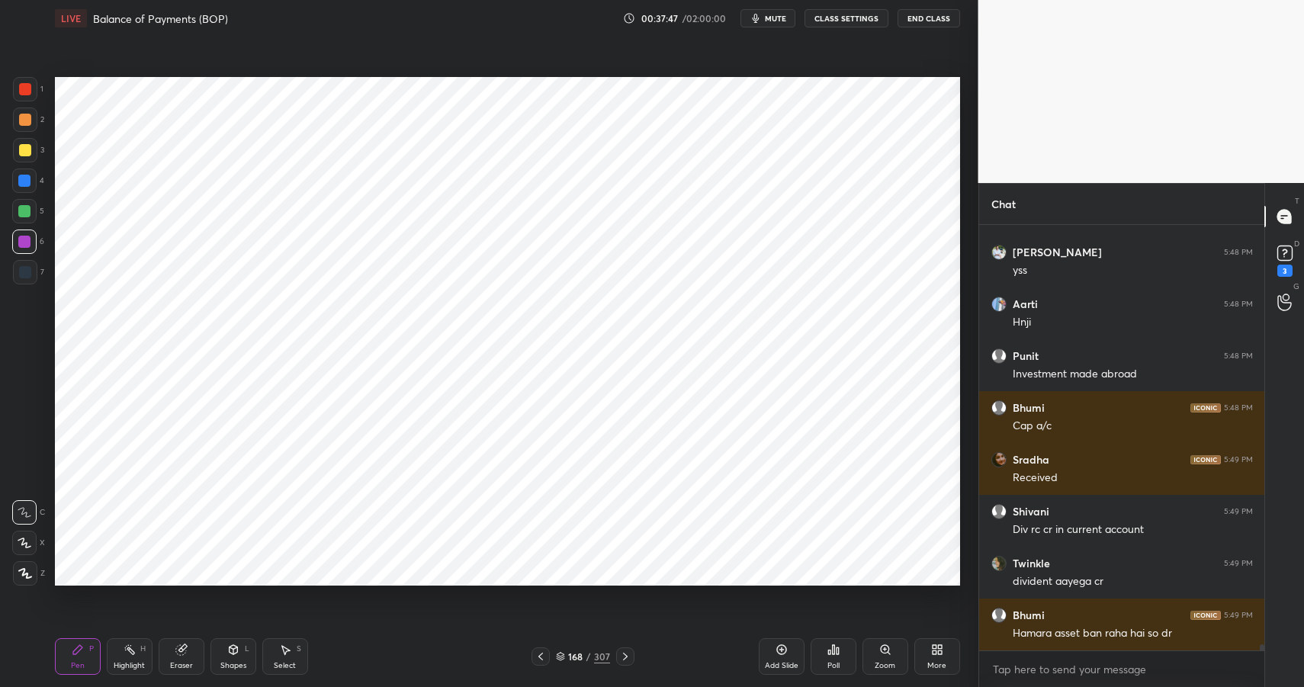
click at [145, 659] on div "Highlight H" at bounding box center [130, 656] width 46 height 37
drag, startPoint x: 145, startPoint y: 659, endPoint x: 157, endPoint y: 654, distance: 13.0
click at [151, 661] on div "Highlight H" at bounding box center [130, 656] width 46 height 37
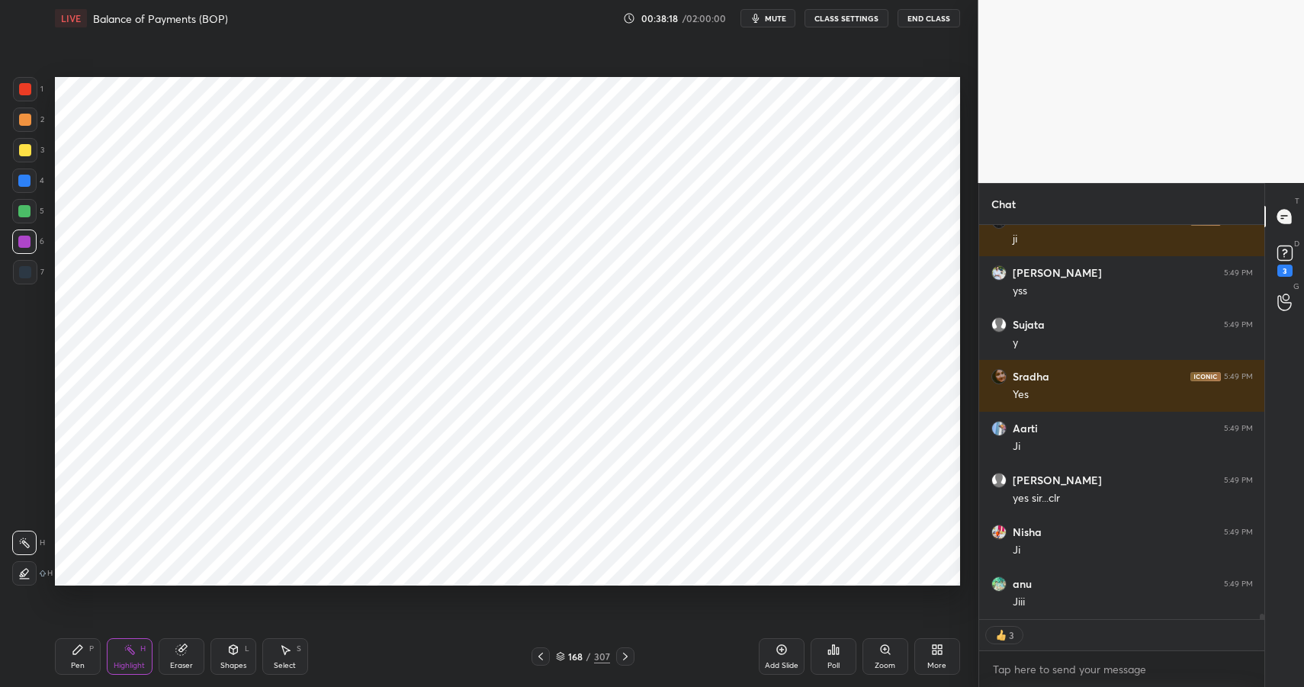
scroll to position [28970, 0]
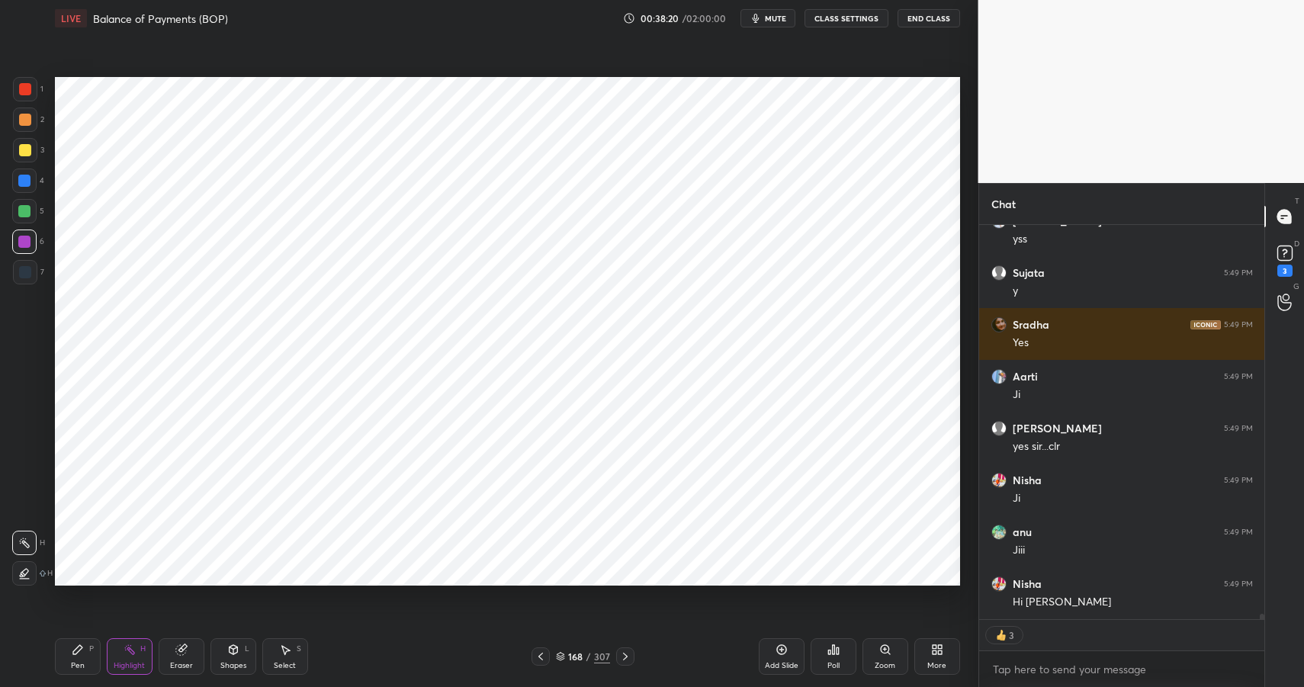
click at [24, 124] on div at bounding box center [25, 120] width 12 height 12
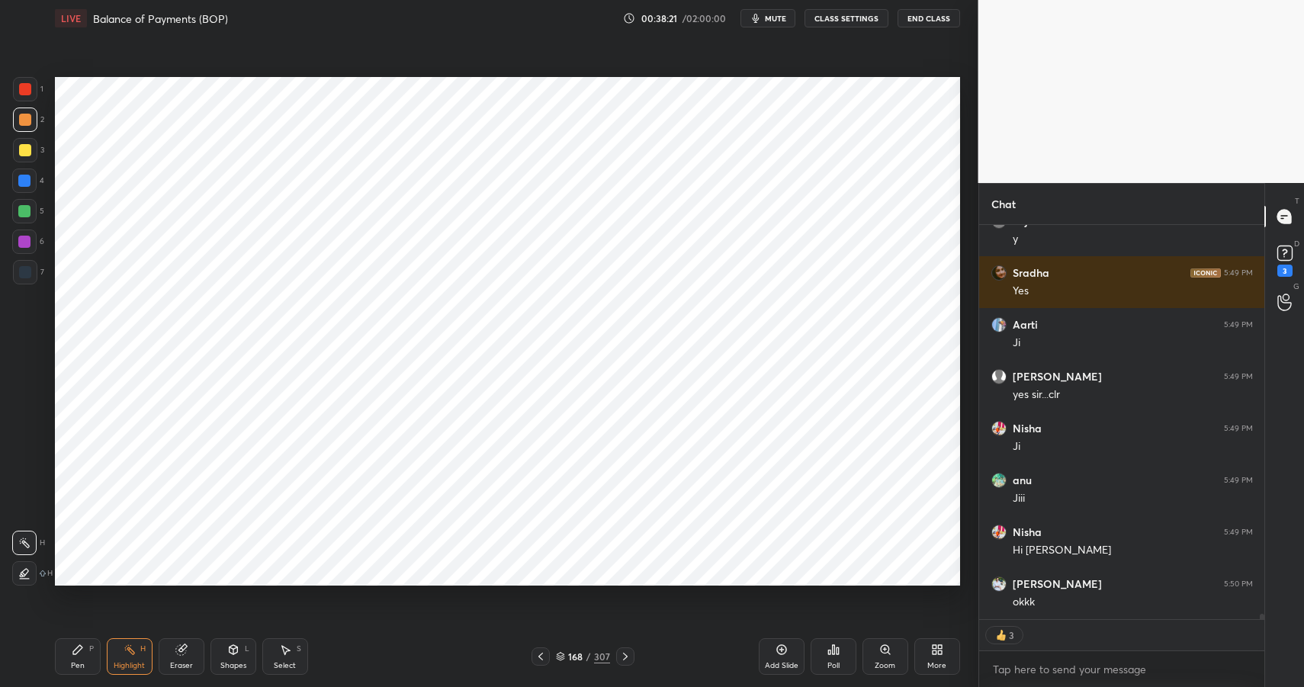
click at [31, 122] on div at bounding box center [25, 120] width 24 height 24
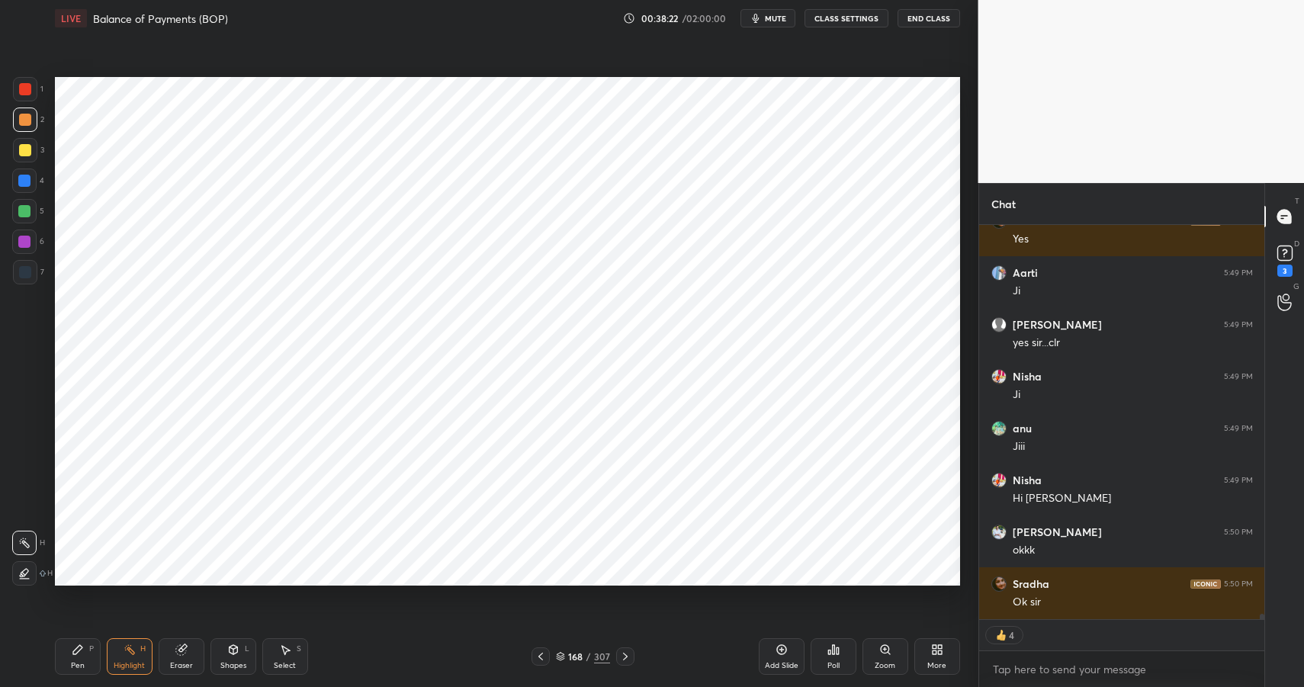
click at [133, 647] on icon at bounding box center [130, 650] width 12 height 12
drag, startPoint x: 133, startPoint y: 649, endPoint x: 185, endPoint y: 632, distance: 54.0
click at [133, 649] on icon at bounding box center [130, 650] width 12 height 12
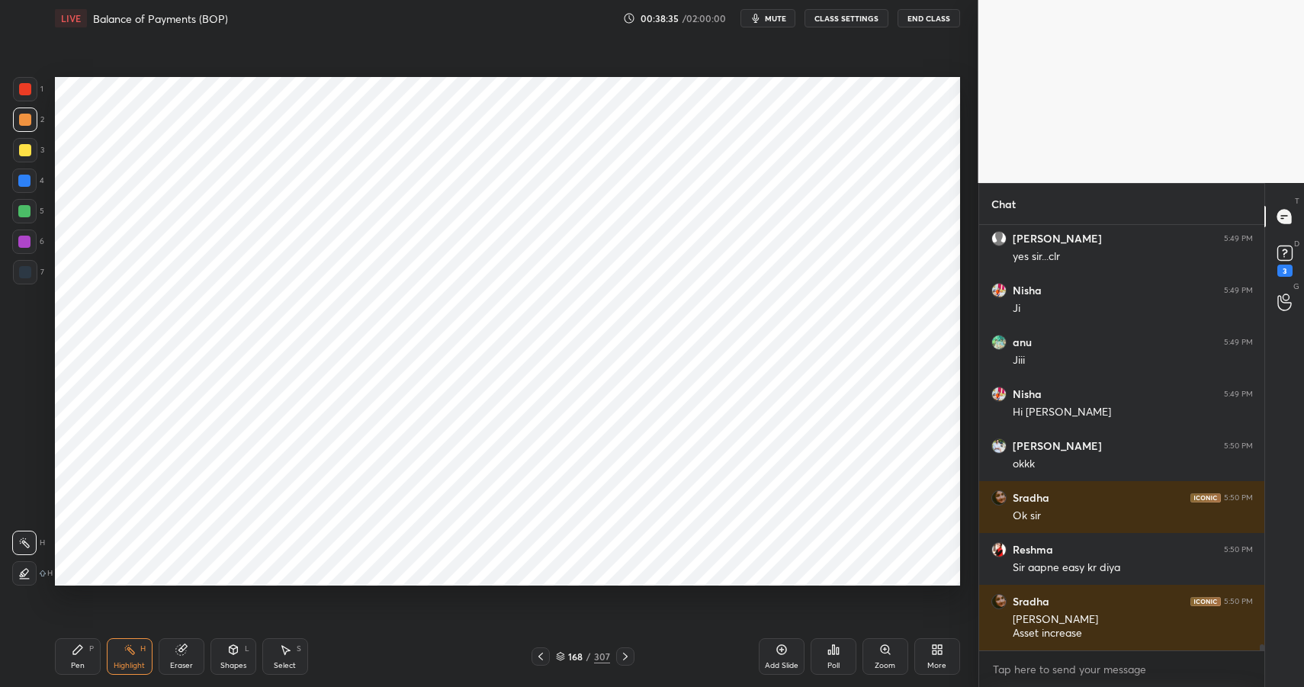
scroll to position [5, 5]
click at [233, 657] on div "Shapes L" at bounding box center [234, 656] width 46 height 37
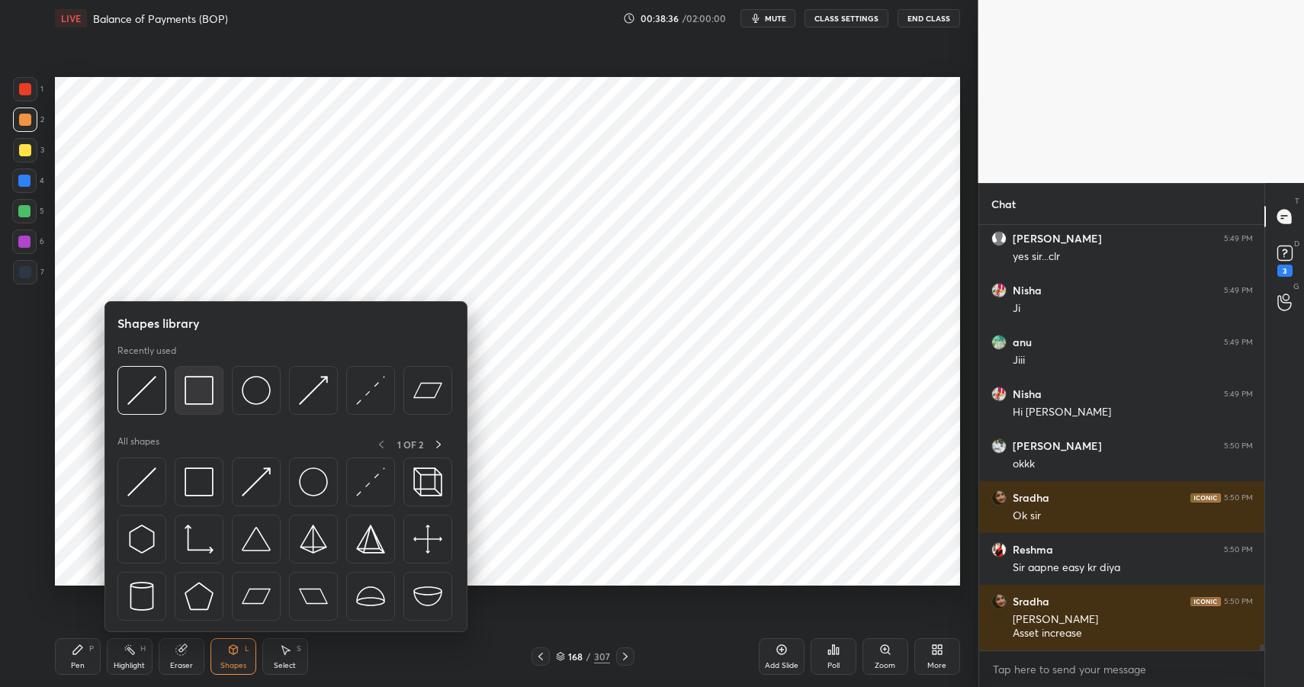
click at [190, 398] on img at bounding box center [199, 390] width 29 height 29
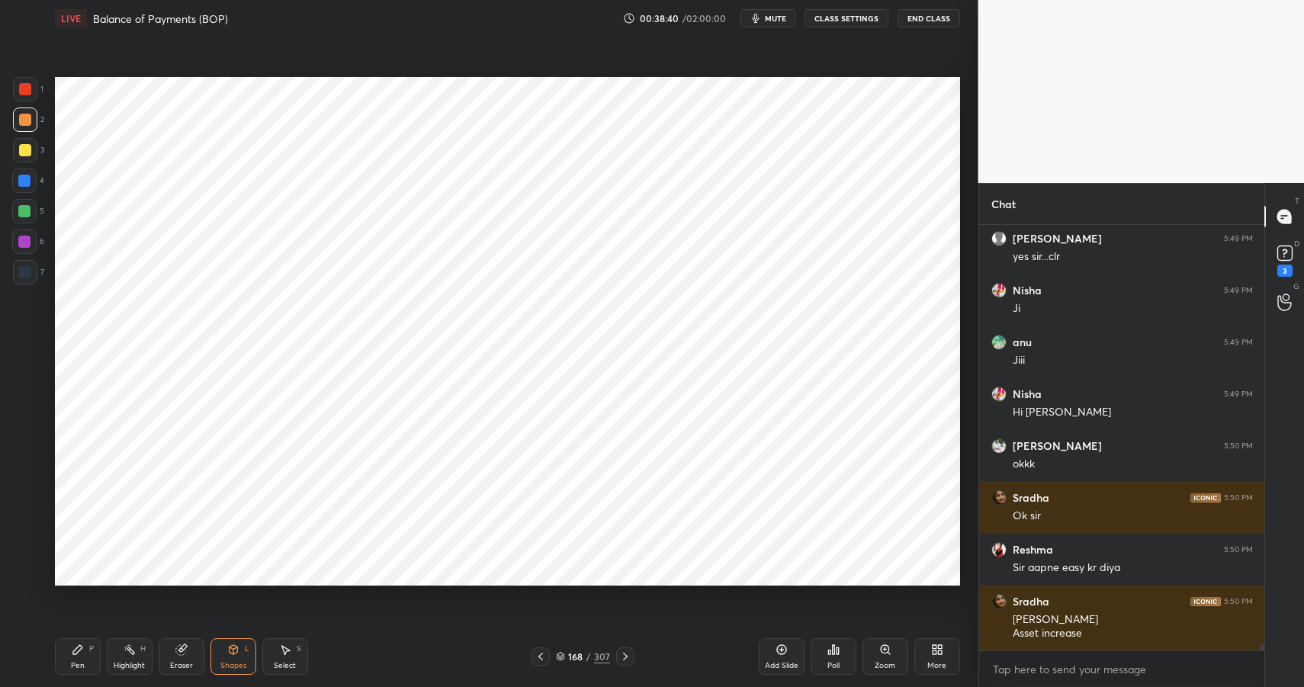
click at [71, 660] on div "Pen P" at bounding box center [78, 656] width 46 height 37
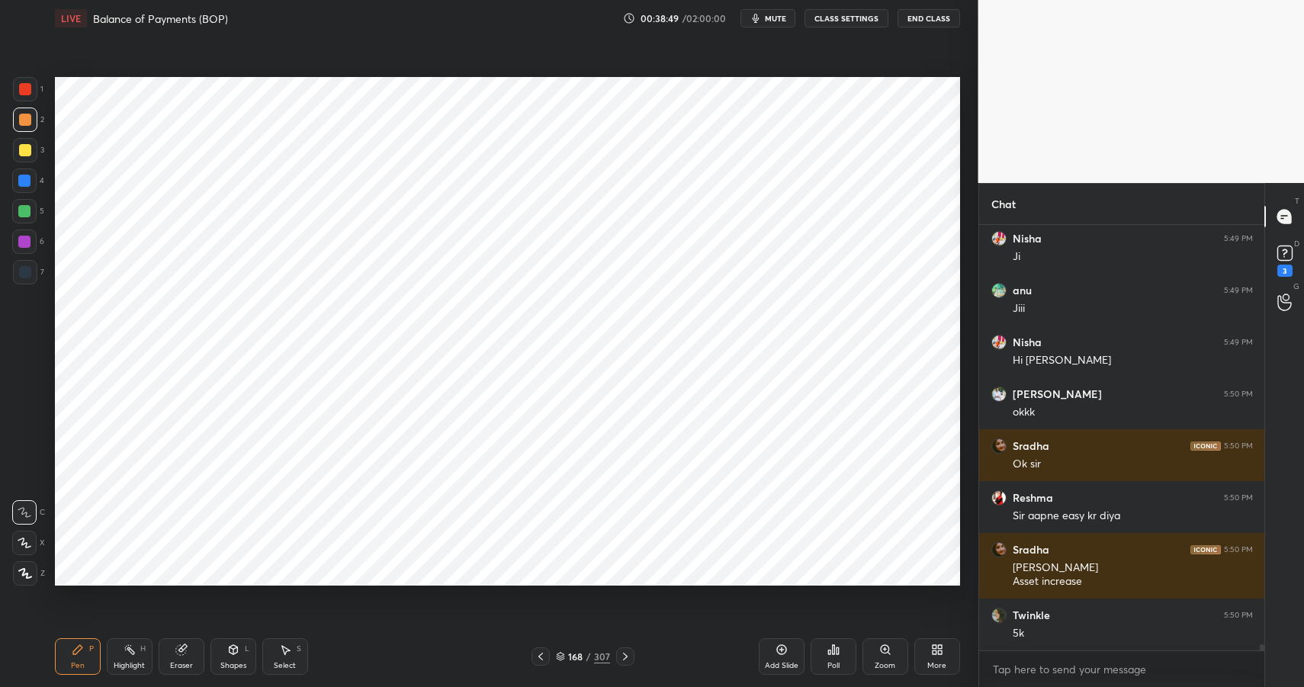
click at [118, 654] on div "Highlight H" at bounding box center [130, 656] width 46 height 37
drag, startPoint x: 118, startPoint y: 654, endPoint x: 172, endPoint y: 601, distance: 75.5
click at [118, 654] on div "Highlight H" at bounding box center [130, 656] width 46 height 37
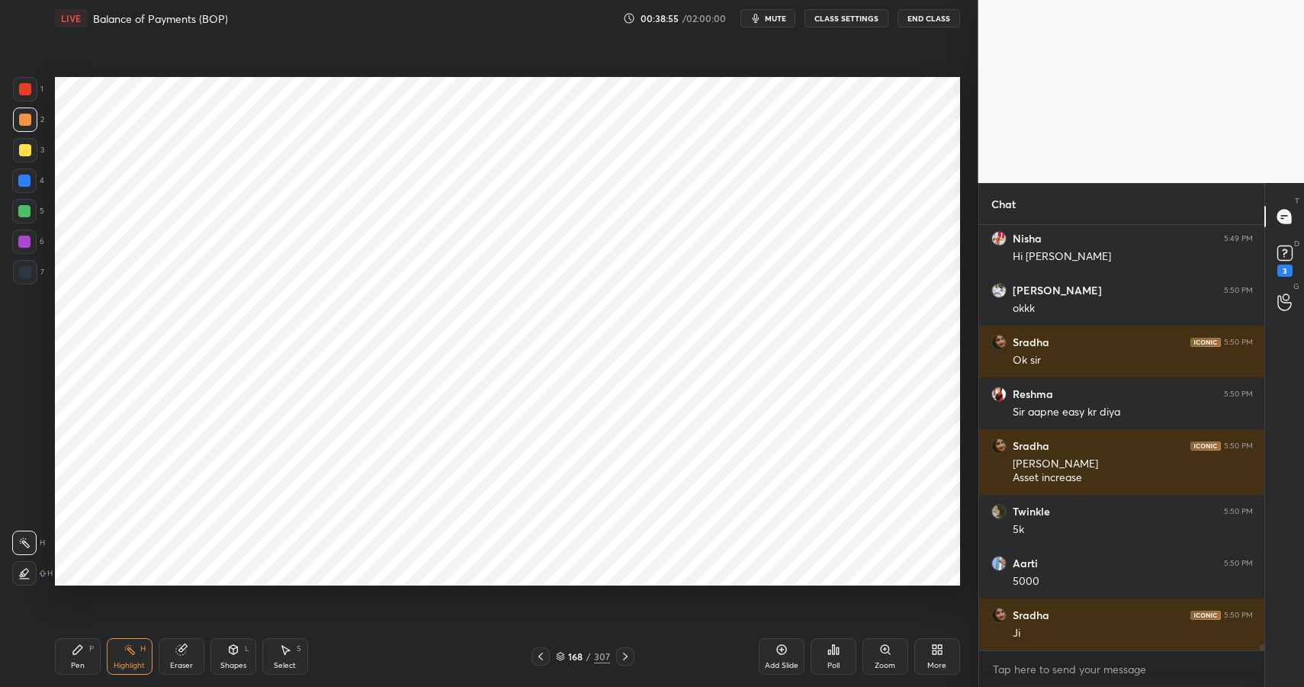
scroll to position [29368, 0]
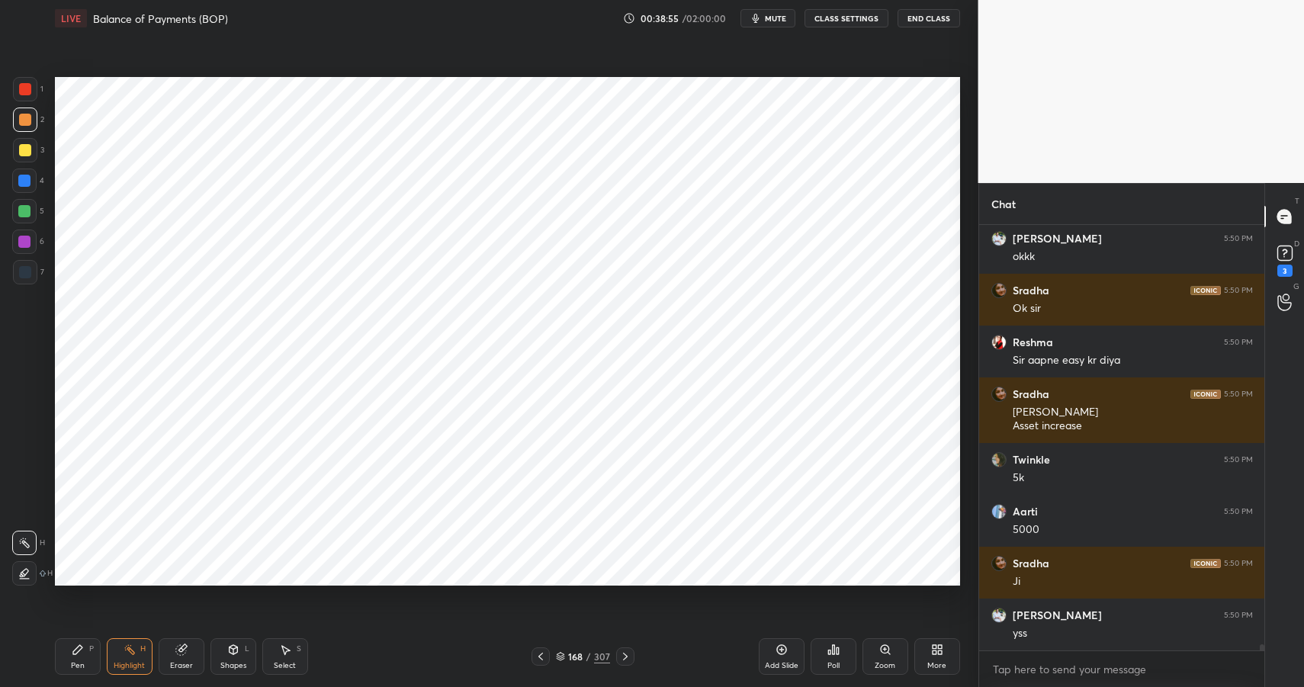
click at [236, 658] on div "Shapes L" at bounding box center [234, 656] width 46 height 37
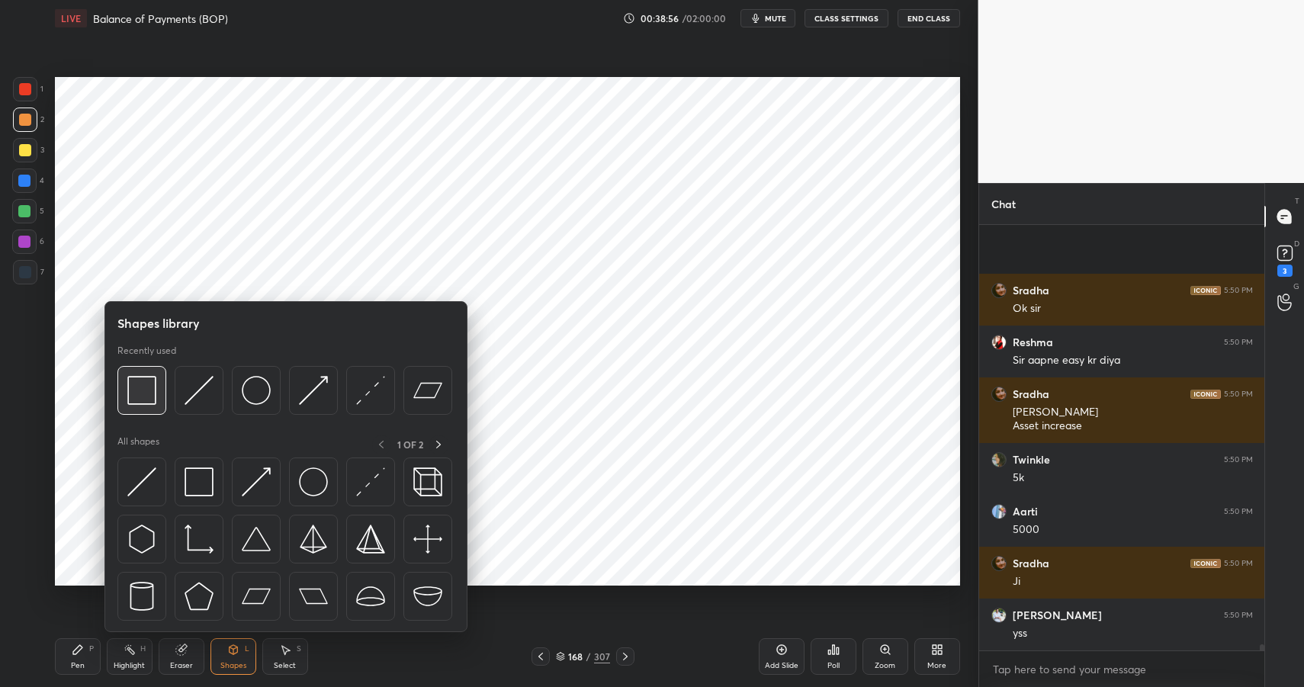
scroll to position [29472, 0]
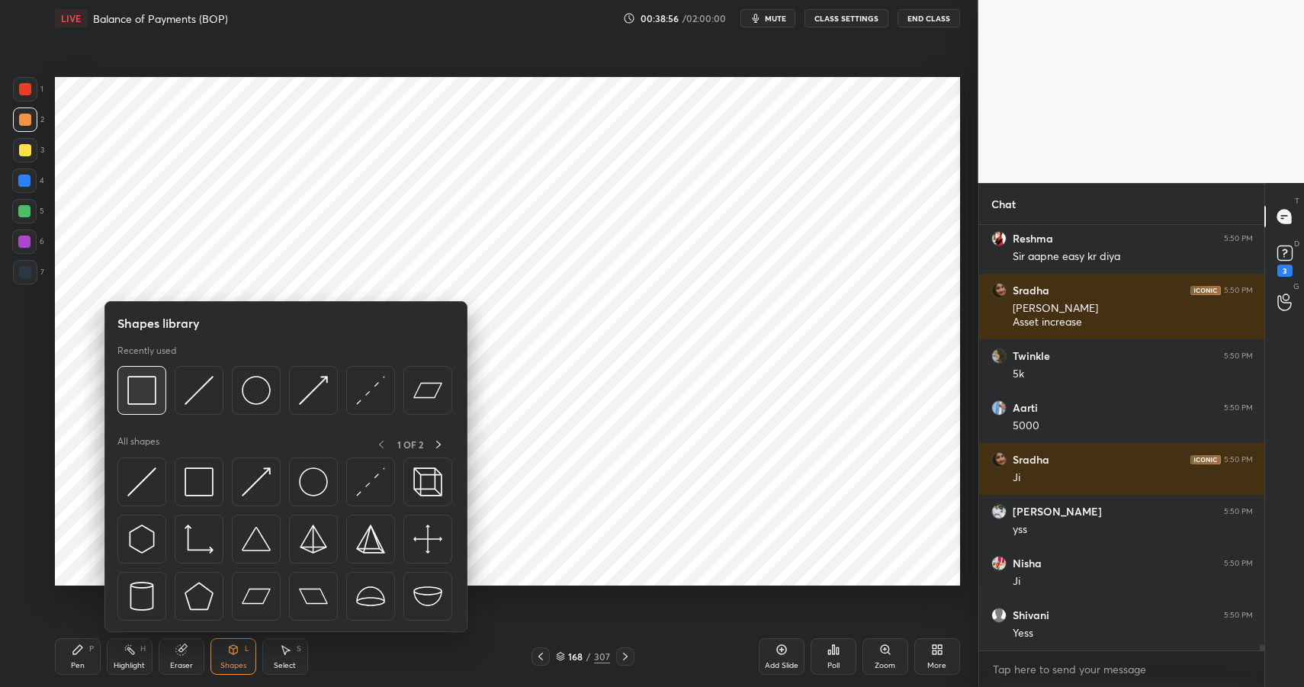
click at [145, 375] on div at bounding box center [141, 390] width 49 height 49
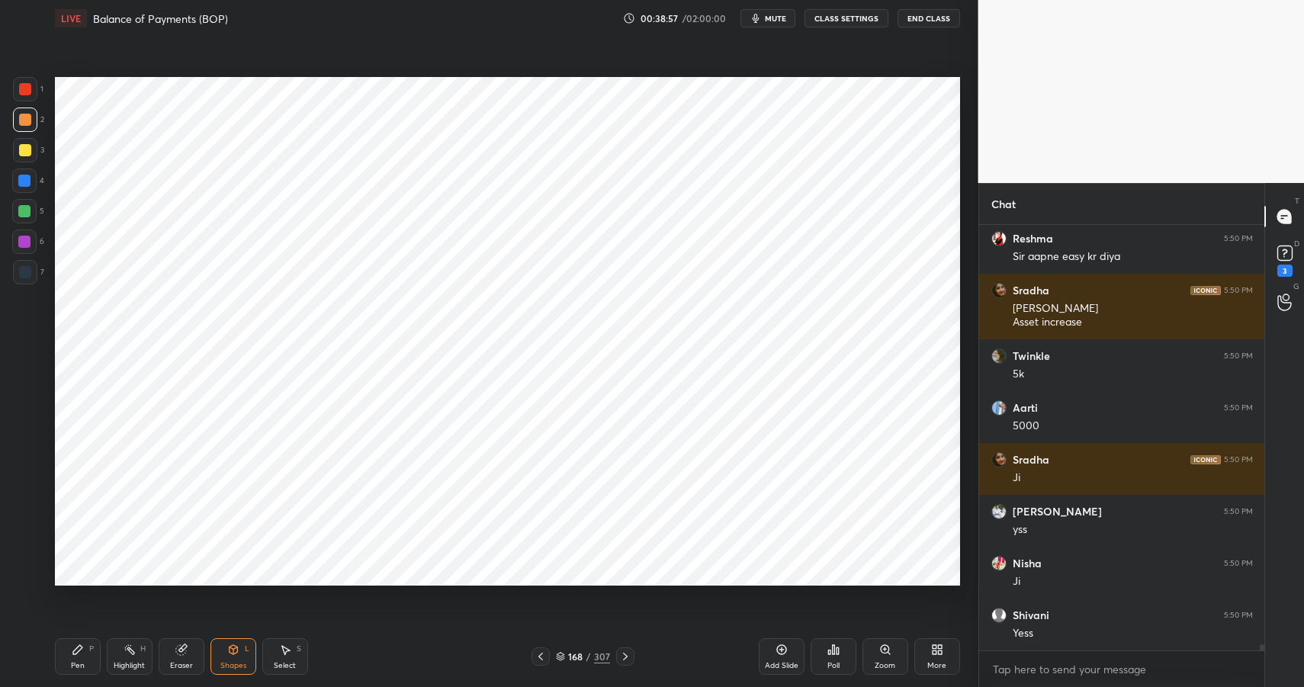
scroll to position [29523, 0]
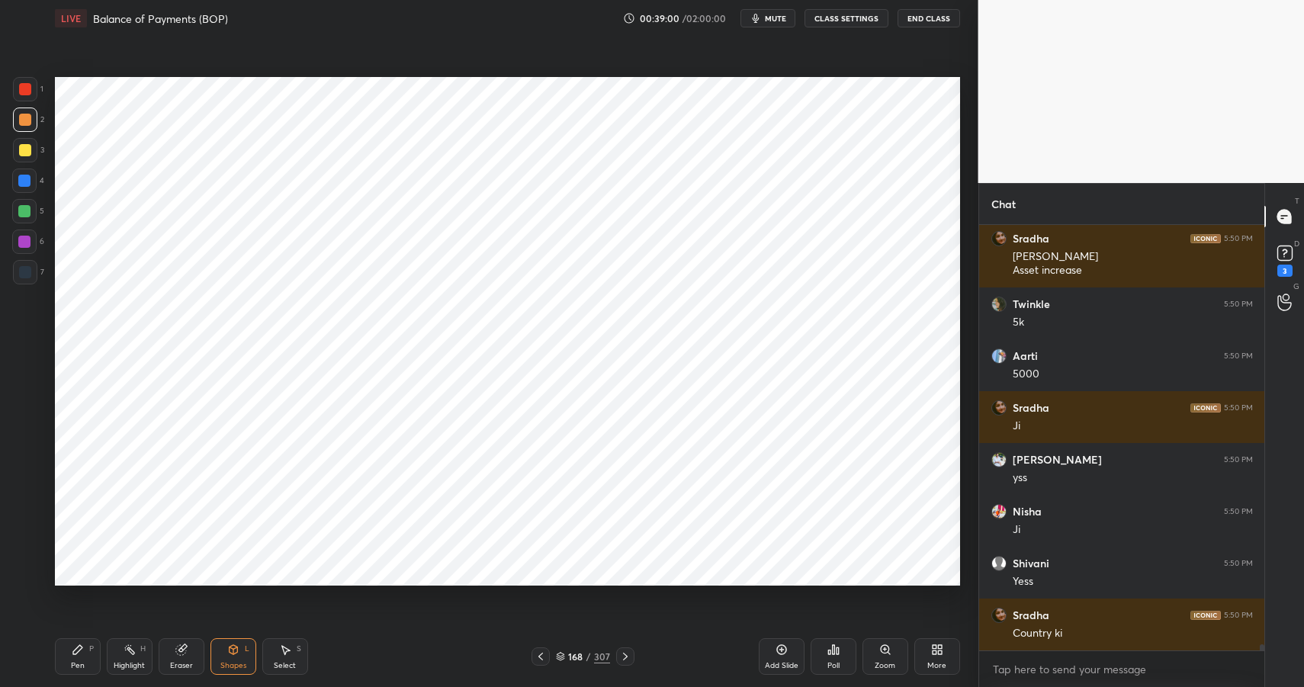
click at [73, 647] on icon at bounding box center [78, 650] width 12 height 12
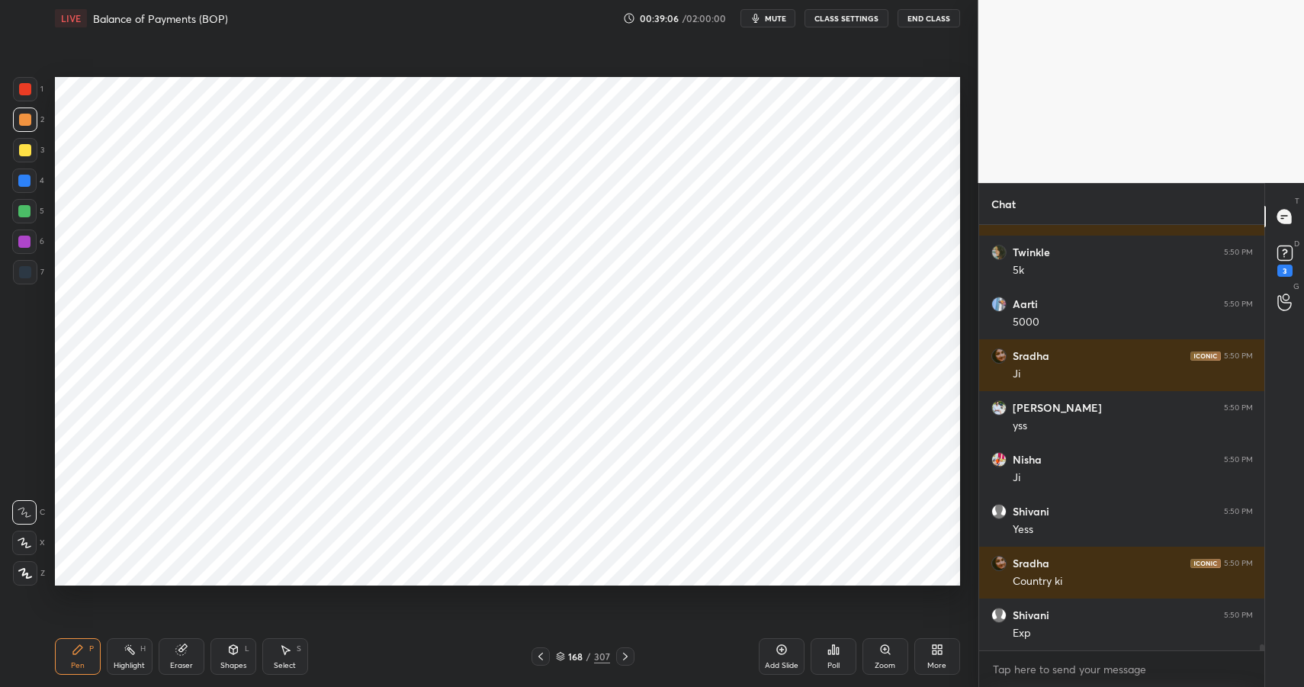
click at [121, 667] on div "Highlight" at bounding box center [129, 666] width 31 height 8
click at [131, 665] on div "Highlight" at bounding box center [129, 666] width 31 height 8
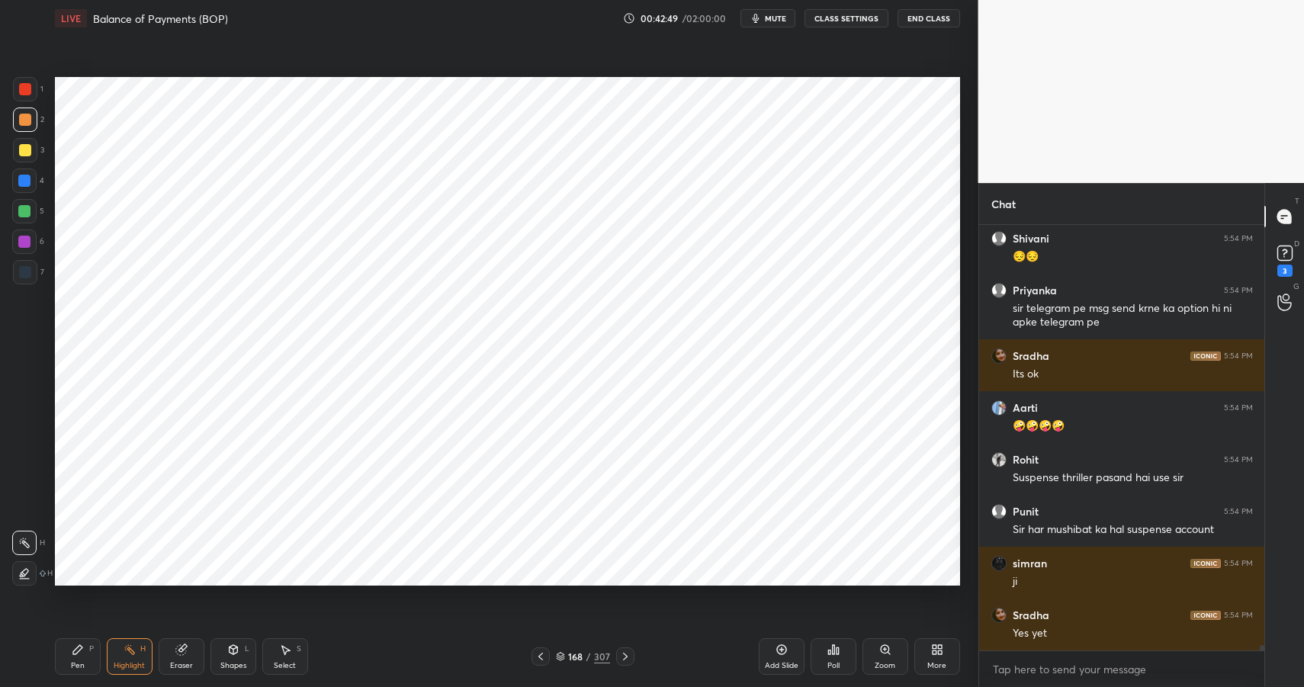
scroll to position [33421, 0]
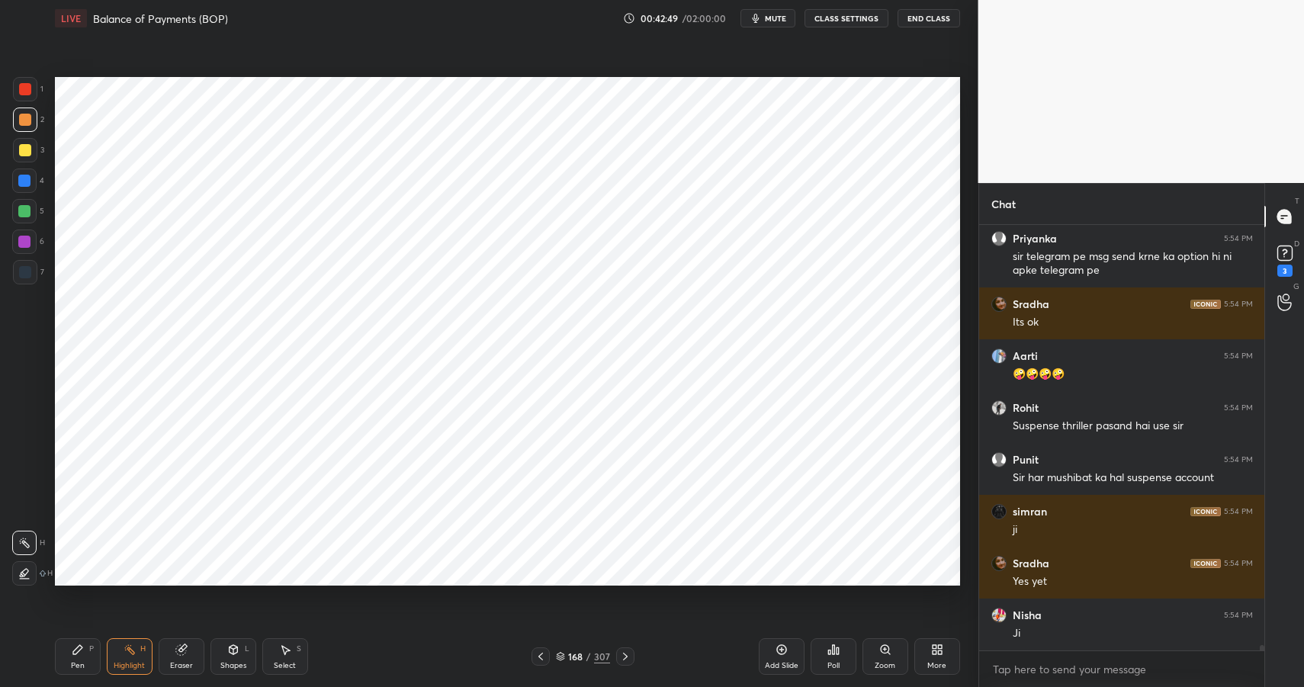
click at [77, 650] on icon at bounding box center [77, 649] width 9 height 9
click at [82, 650] on icon at bounding box center [78, 650] width 12 height 12
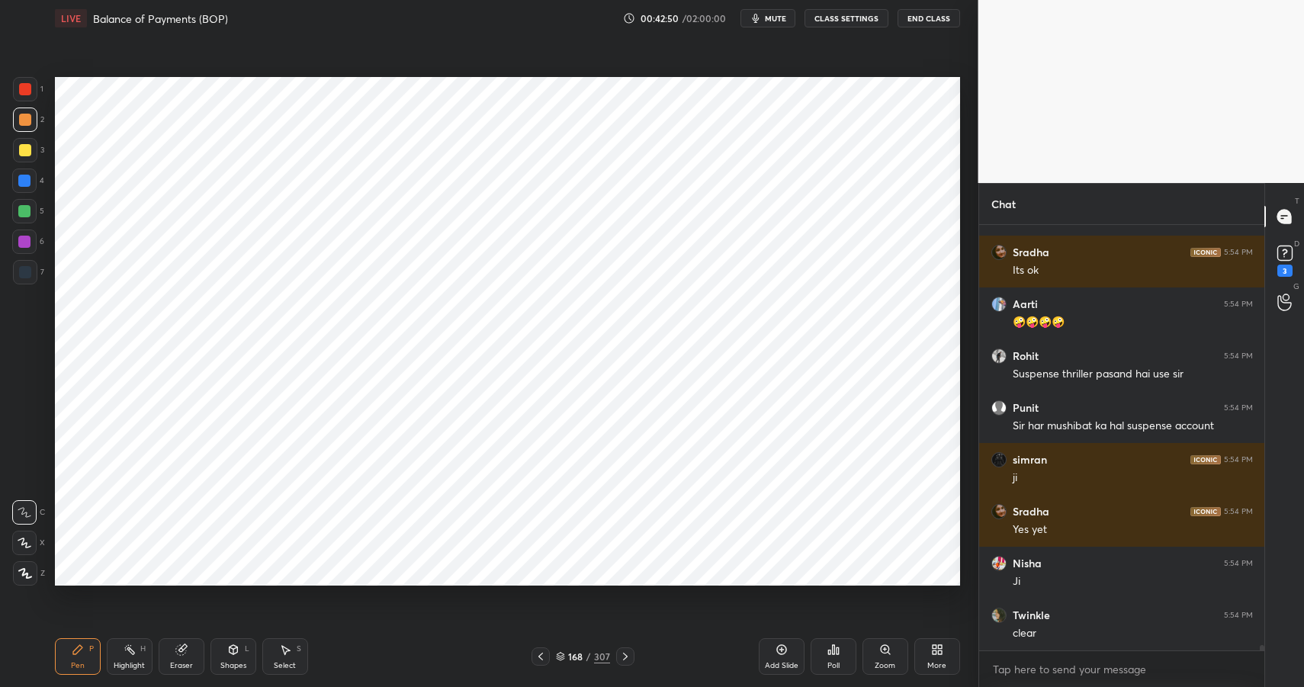
click at [22, 271] on div at bounding box center [25, 272] width 12 height 12
drag, startPoint x: 22, startPoint y: 271, endPoint x: 27, endPoint y: 262, distance: 9.6
click at [22, 271] on div at bounding box center [25, 272] width 12 height 12
drag, startPoint x: 135, startPoint y: 661, endPoint x: 146, endPoint y: 658, distance: 11.1
click at [136, 662] on div "Highlight" at bounding box center [129, 666] width 31 height 8
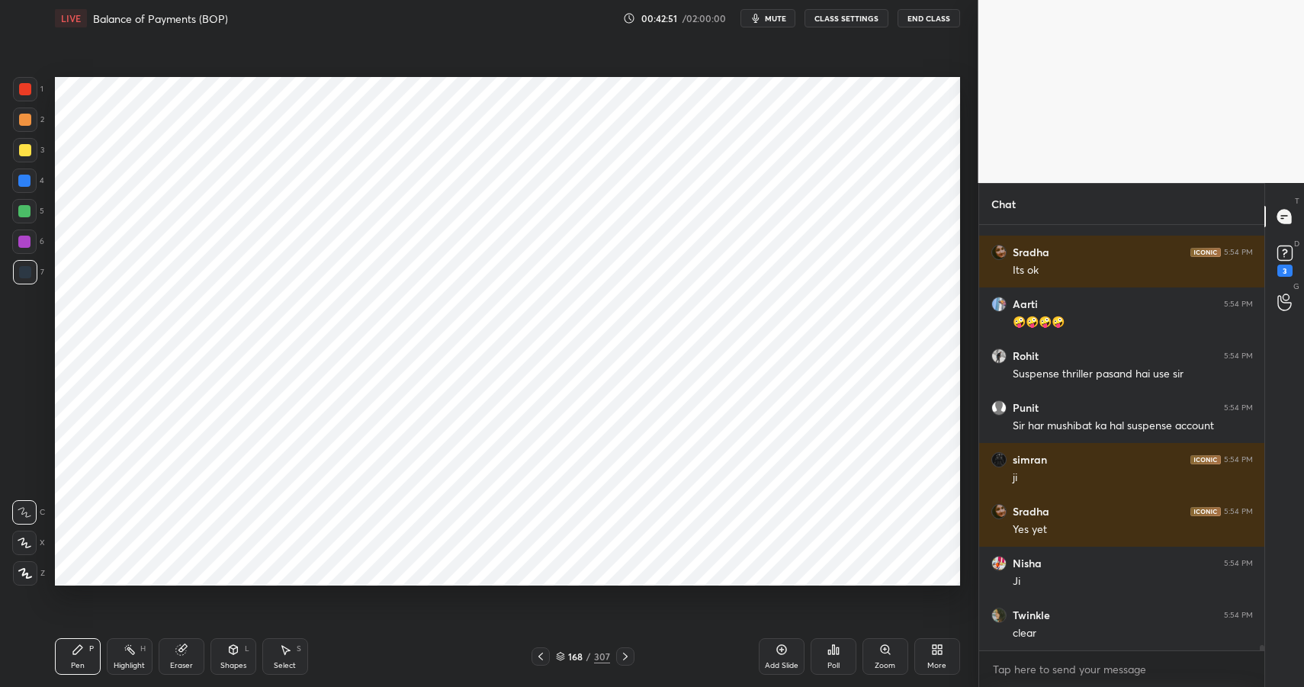
click at [146, 658] on div "Highlight H" at bounding box center [130, 656] width 46 height 37
click at [31, 154] on div at bounding box center [25, 150] width 24 height 24
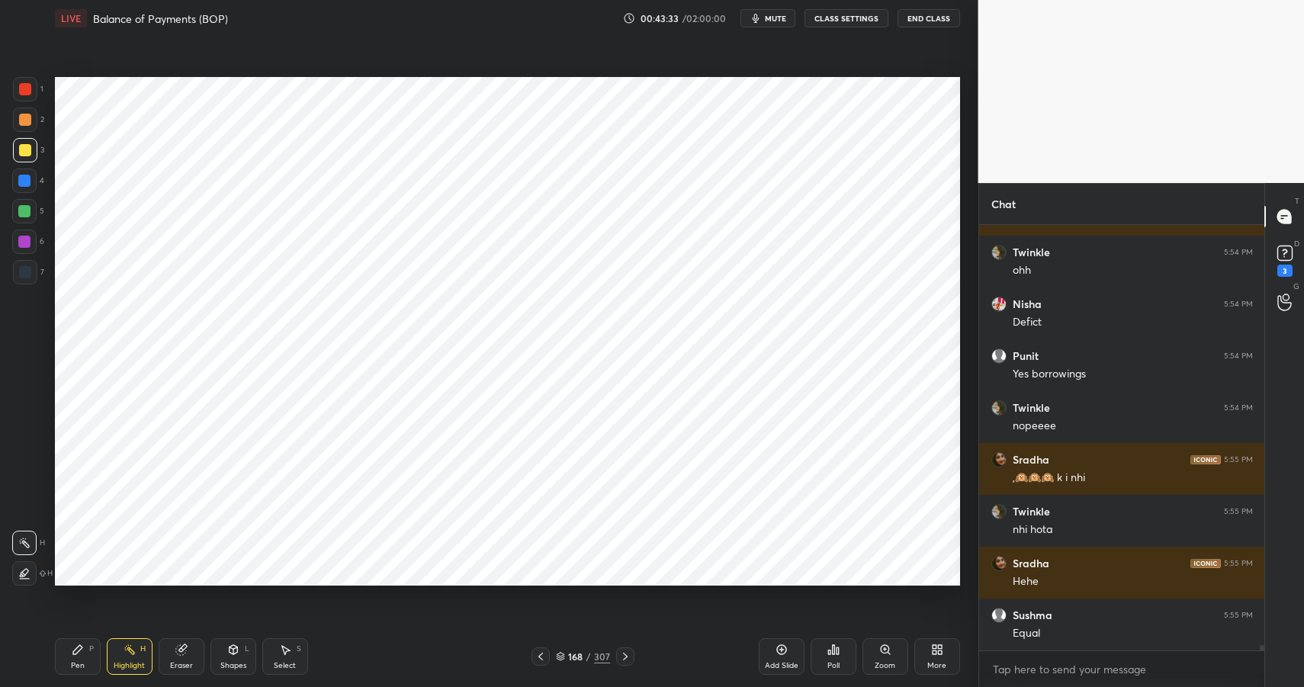
scroll to position [34421, 0]
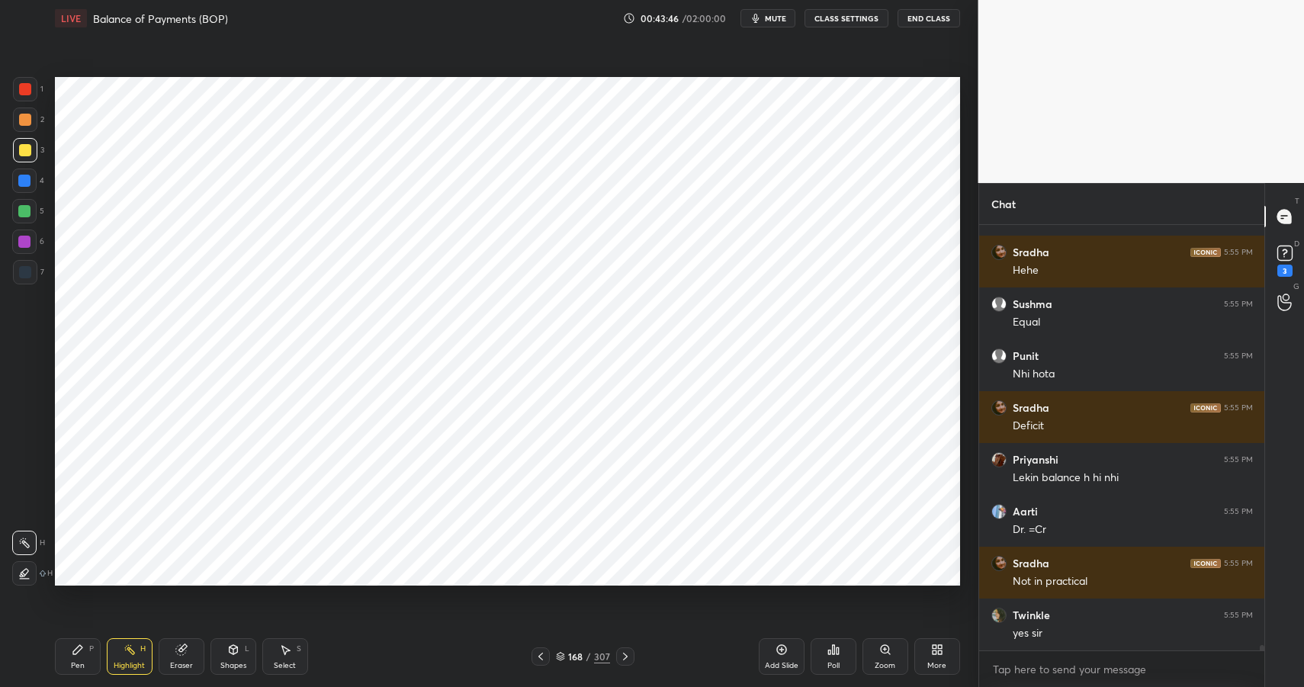
drag, startPoint x: 236, startPoint y: 658, endPoint x: 237, endPoint y: 640, distance: 17.6
click at [236, 658] on div "Shapes L" at bounding box center [234, 656] width 46 height 37
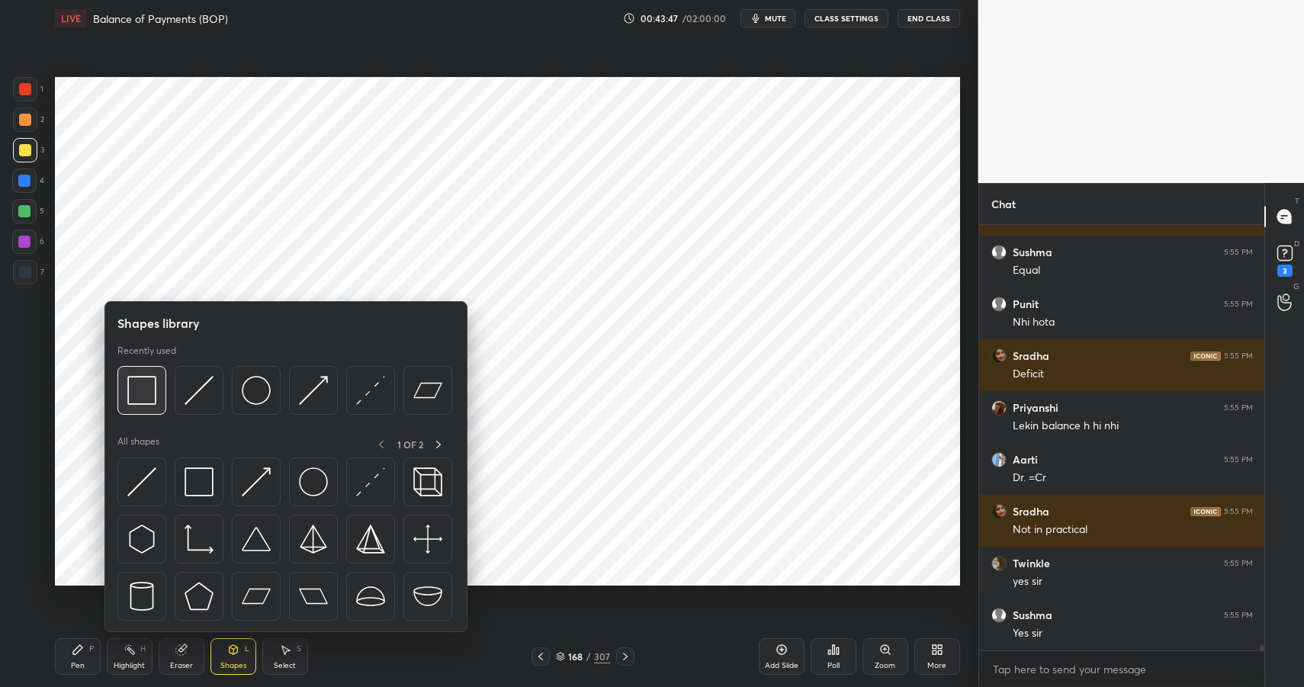
click at [146, 384] on img at bounding box center [141, 390] width 29 height 29
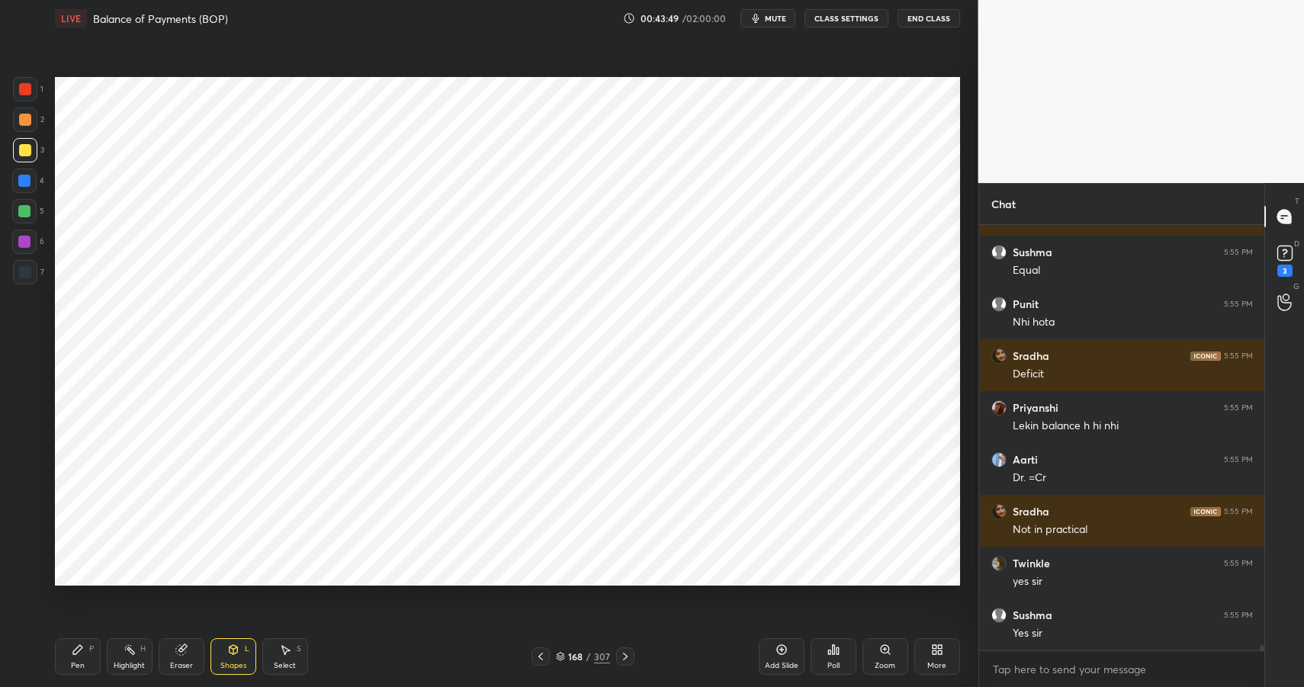
click at [19, 211] on div at bounding box center [24, 211] width 12 height 12
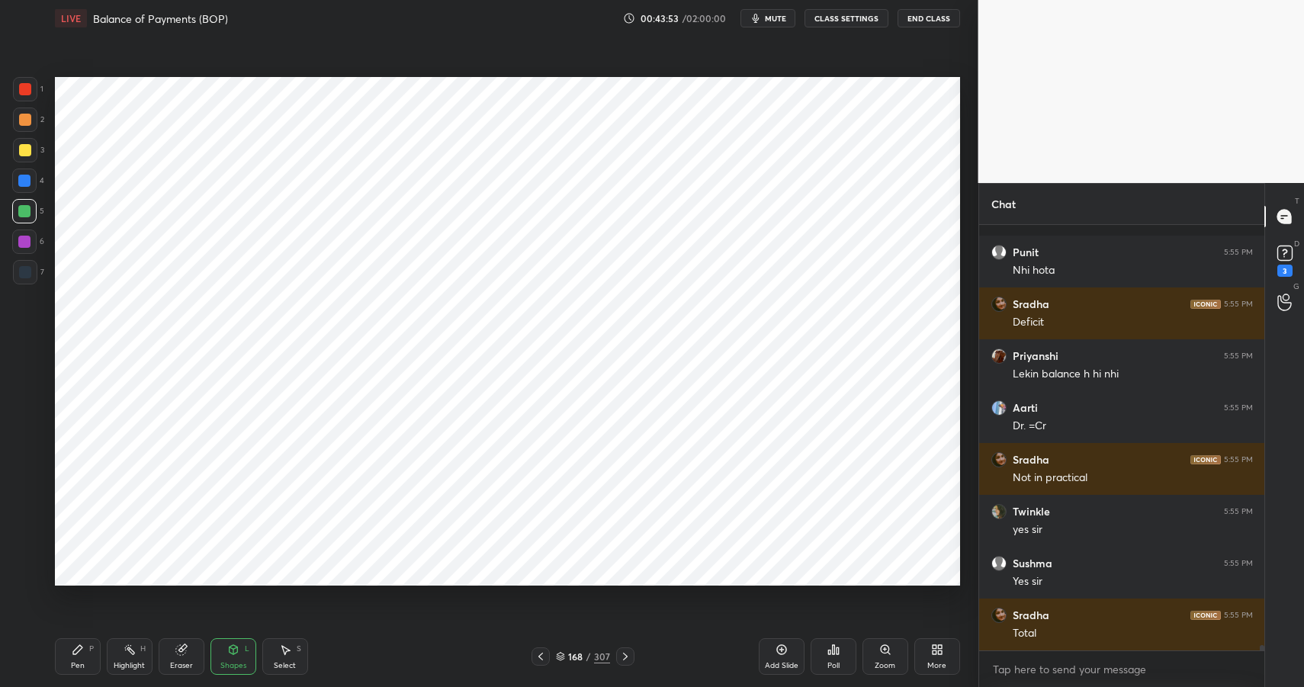
scroll to position [34849, 0]
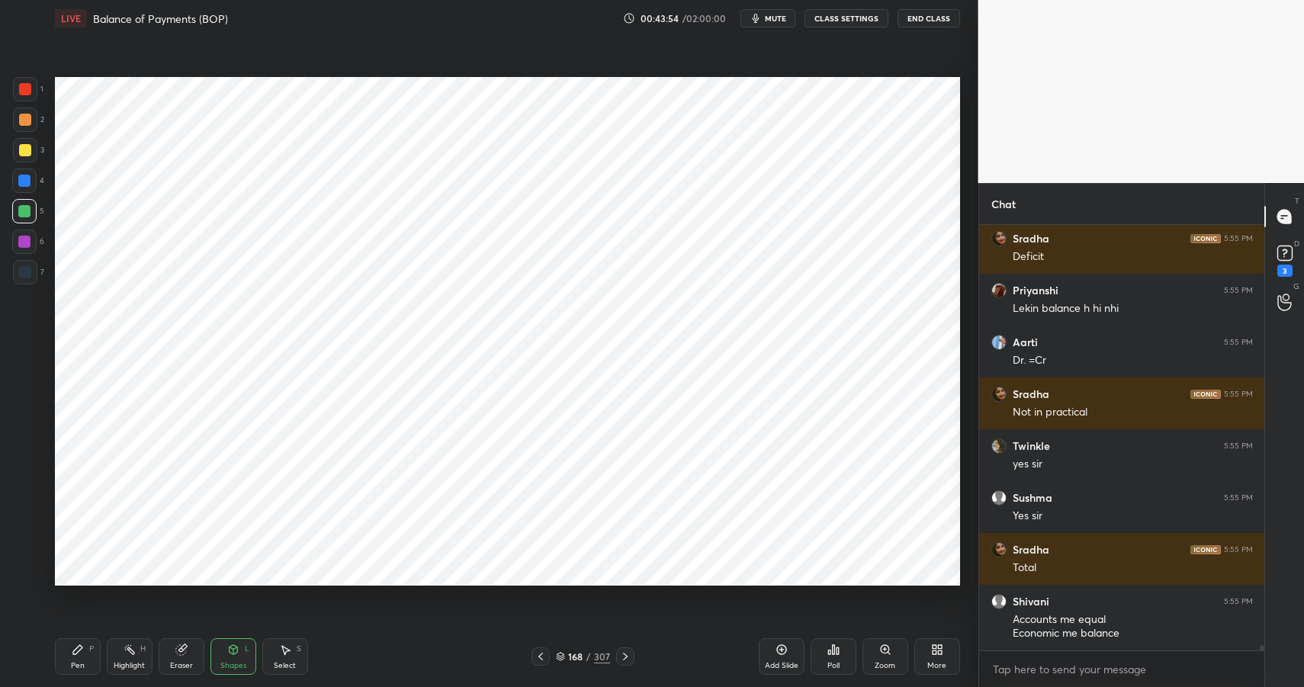
click at [772, 20] on span "mute" at bounding box center [775, 18] width 21 height 11
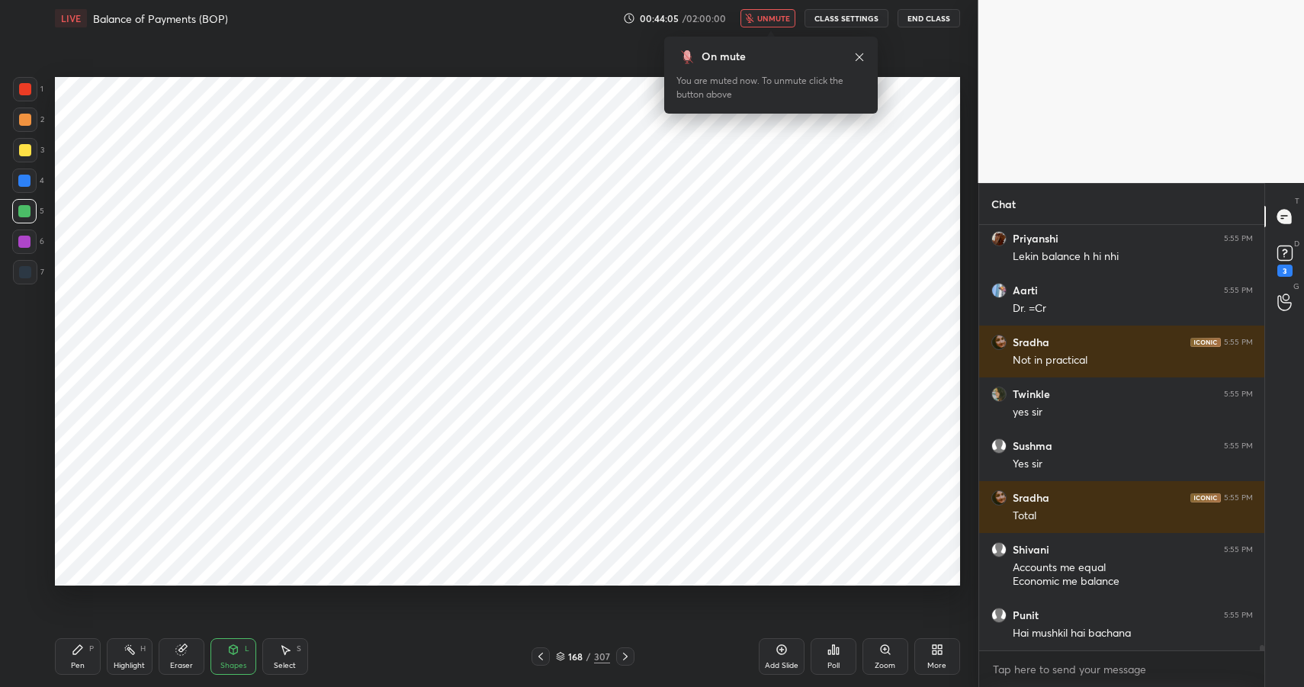
drag, startPoint x: 68, startPoint y: 653, endPoint x: 68, endPoint y: 606, distance: 46.5
click at [66, 656] on div "Pen P" at bounding box center [78, 656] width 46 height 37
click at [912, 16] on button "End Class" at bounding box center [929, 18] width 63 height 18
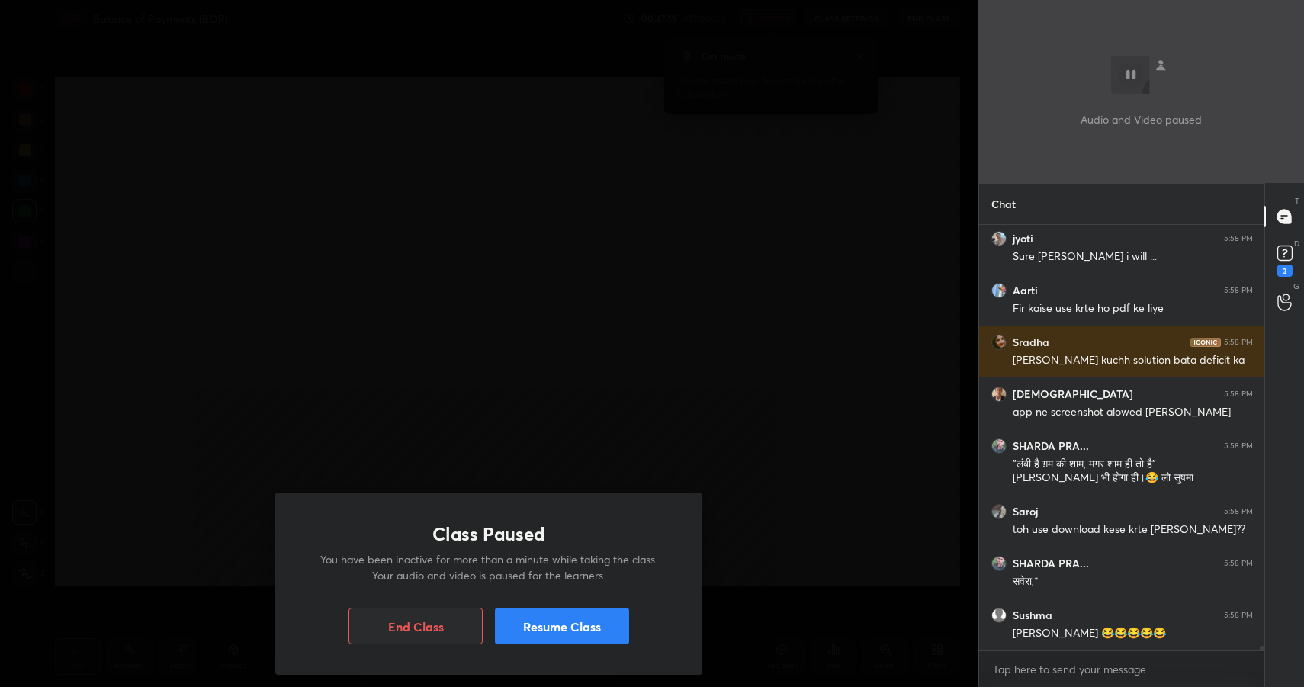
scroll to position [36329, 0]
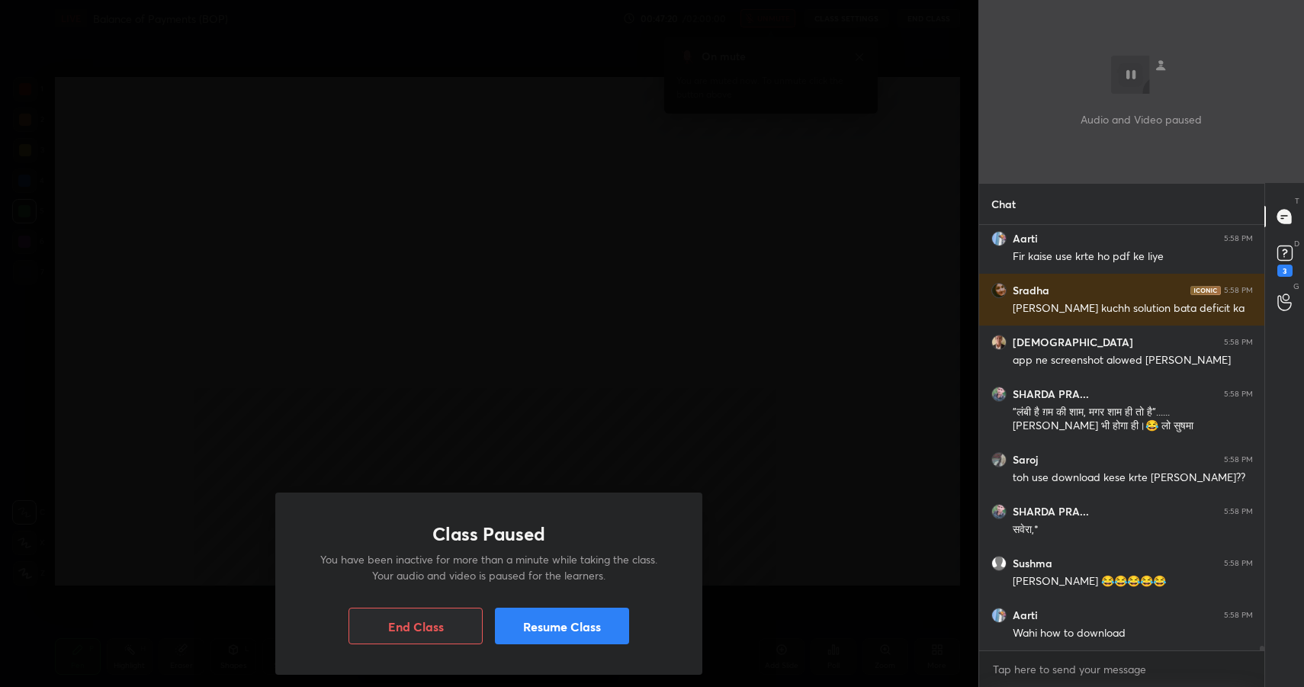
click at [582, 622] on button "Resume Class" at bounding box center [562, 626] width 134 height 37
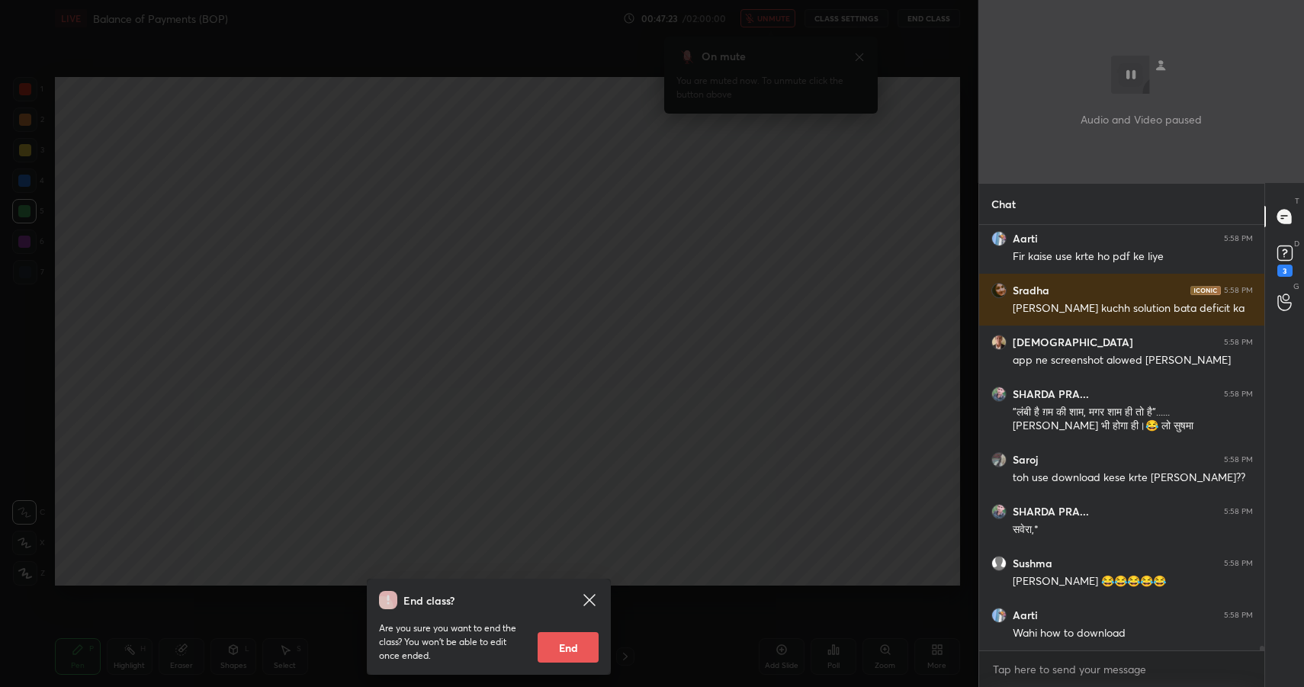
scroll to position [36381, 0]
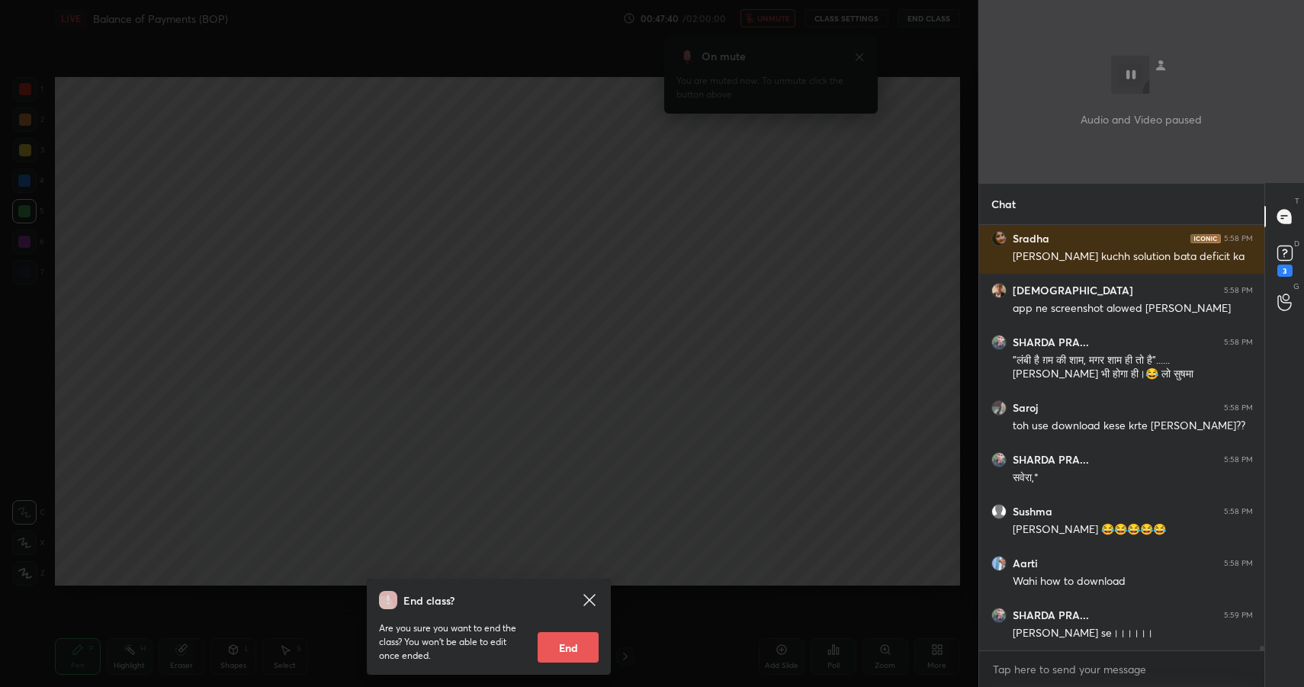
click at [548, 447] on div "End class? Are you sure you want to end the class? You won’t be able to edit on…" at bounding box center [489, 343] width 979 height 687
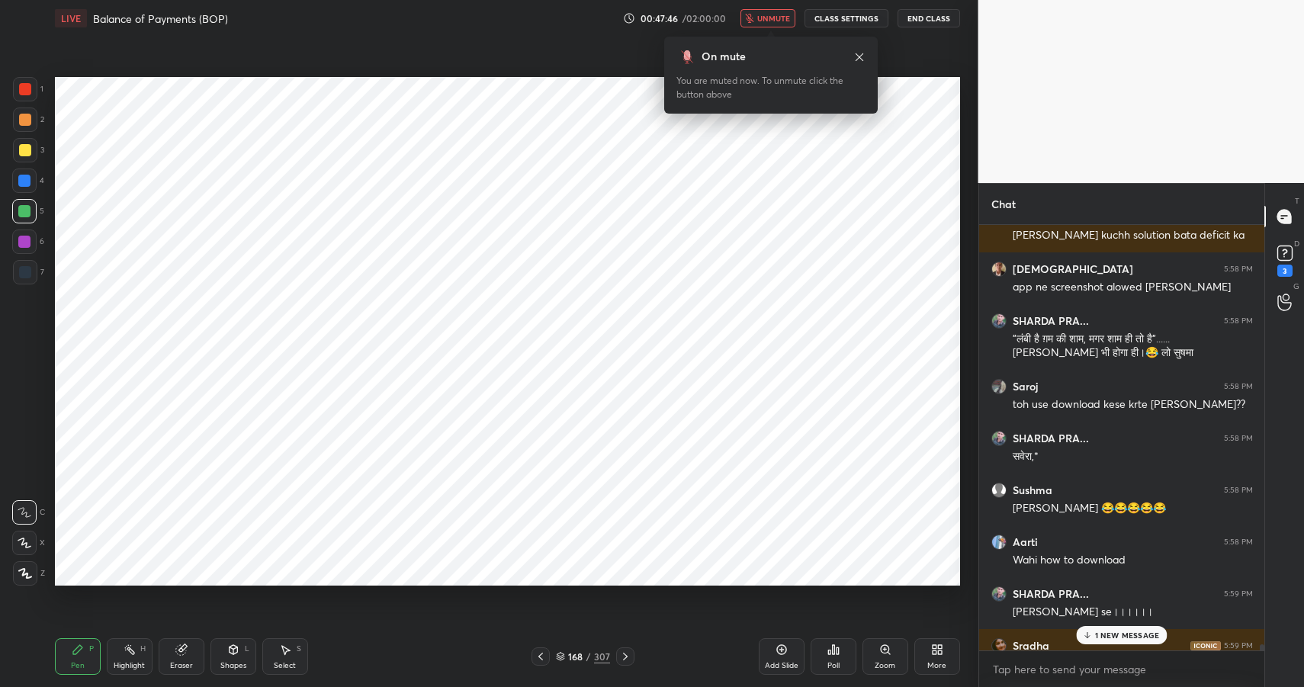
scroll to position [36485, 0]
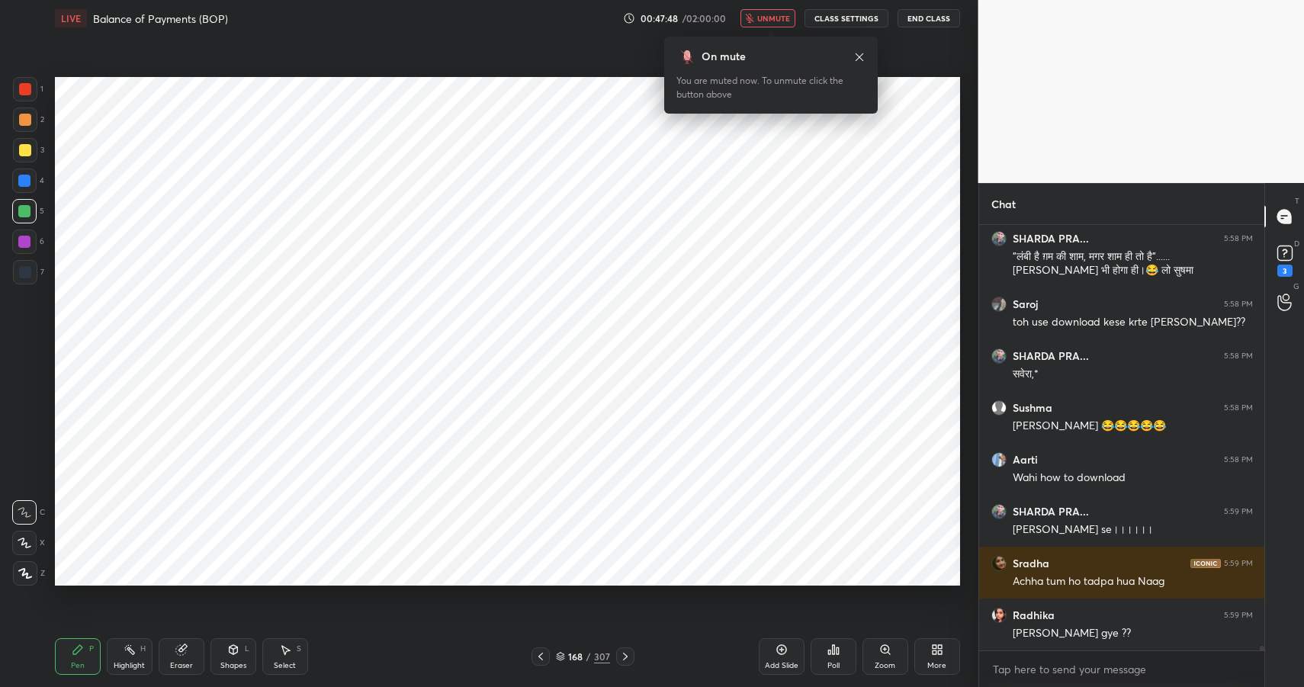
click at [770, 11] on button "unmute" at bounding box center [768, 18] width 55 height 18
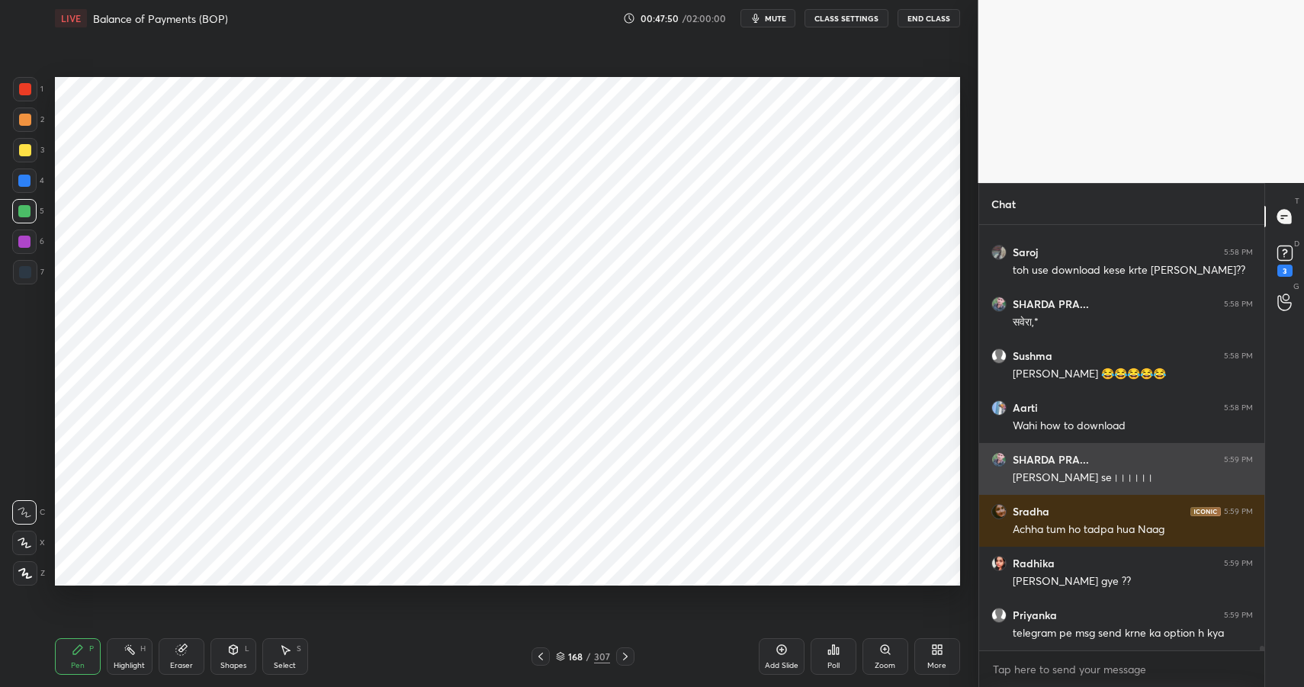
scroll to position [36589, 0]
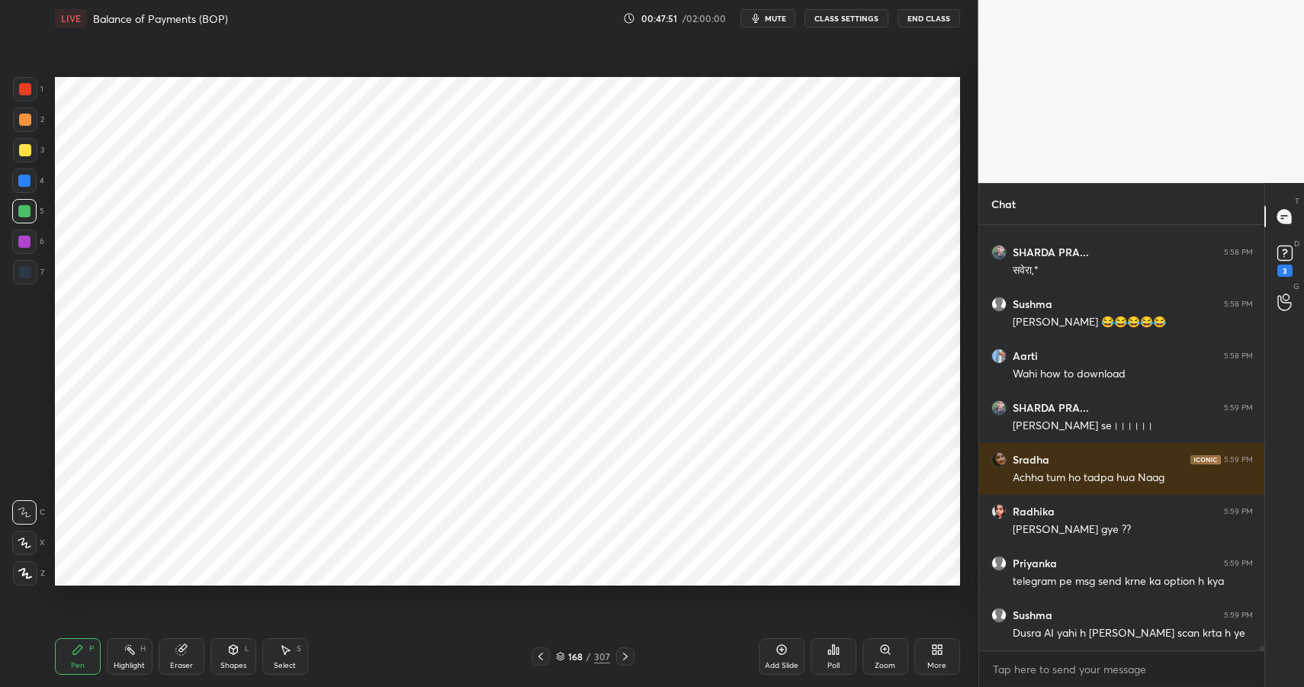
click at [194, 663] on div "Eraser" at bounding box center [182, 656] width 46 height 37
drag, startPoint x: 28, startPoint y: 537, endPoint x: 39, endPoint y: 500, distance: 38.1
click at [28, 537] on icon at bounding box center [24, 543] width 12 height 13
drag, startPoint x: 116, startPoint y: 645, endPoint x: 128, endPoint y: 651, distance: 13.3
click at [117, 645] on div "Highlight H" at bounding box center [130, 656] width 46 height 37
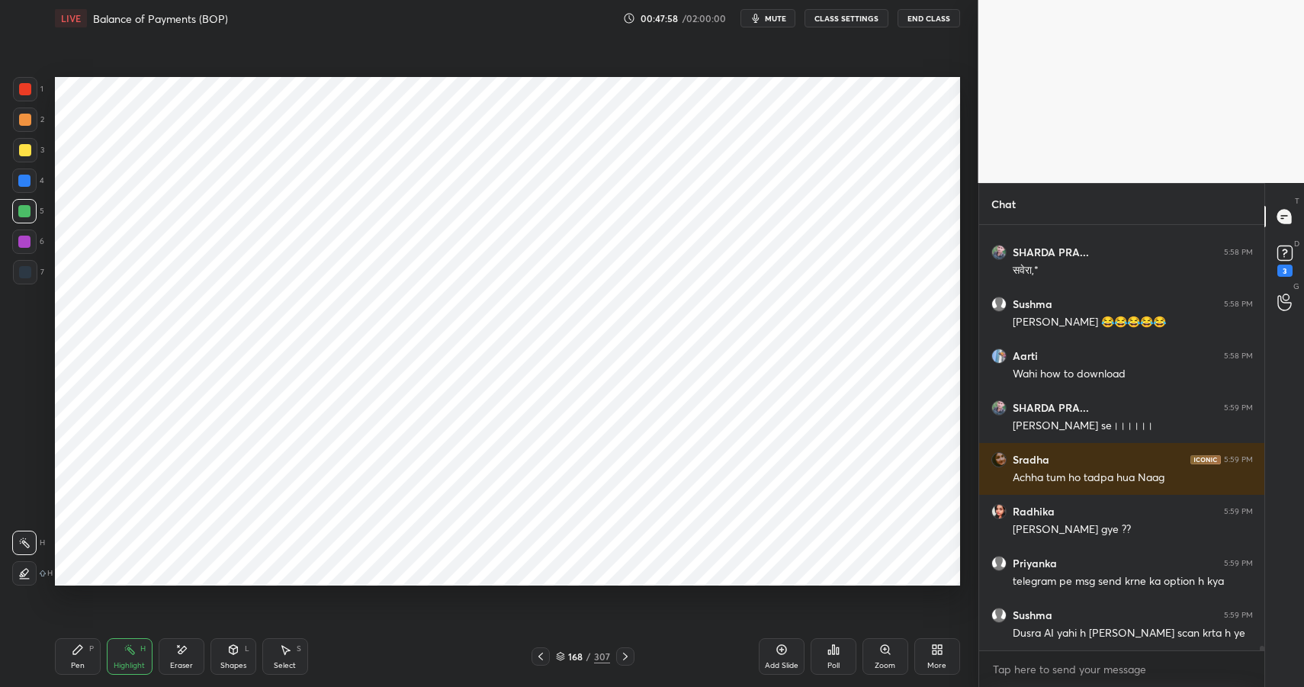
drag, startPoint x: 127, startPoint y: 651, endPoint x: 150, endPoint y: 637, distance: 26.4
click at [127, 651] on icon at bounding box center [130, 650] width 12 height 12
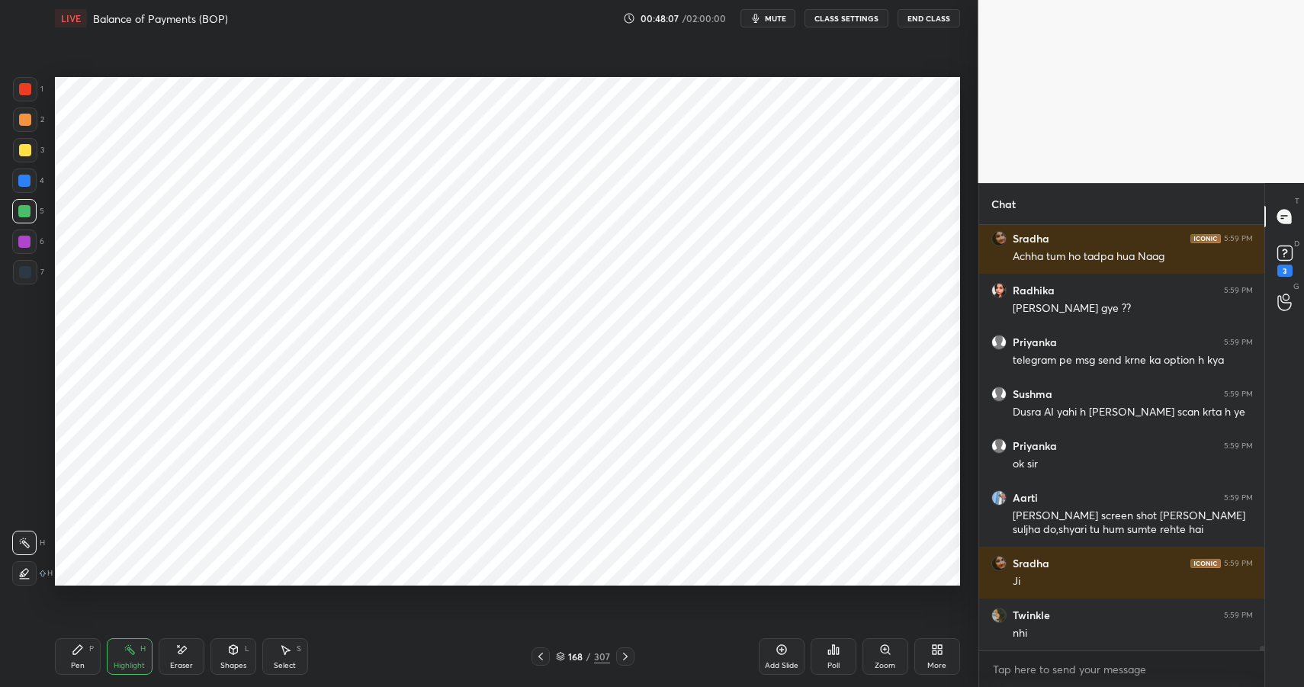
scroll to position [36862, 0]
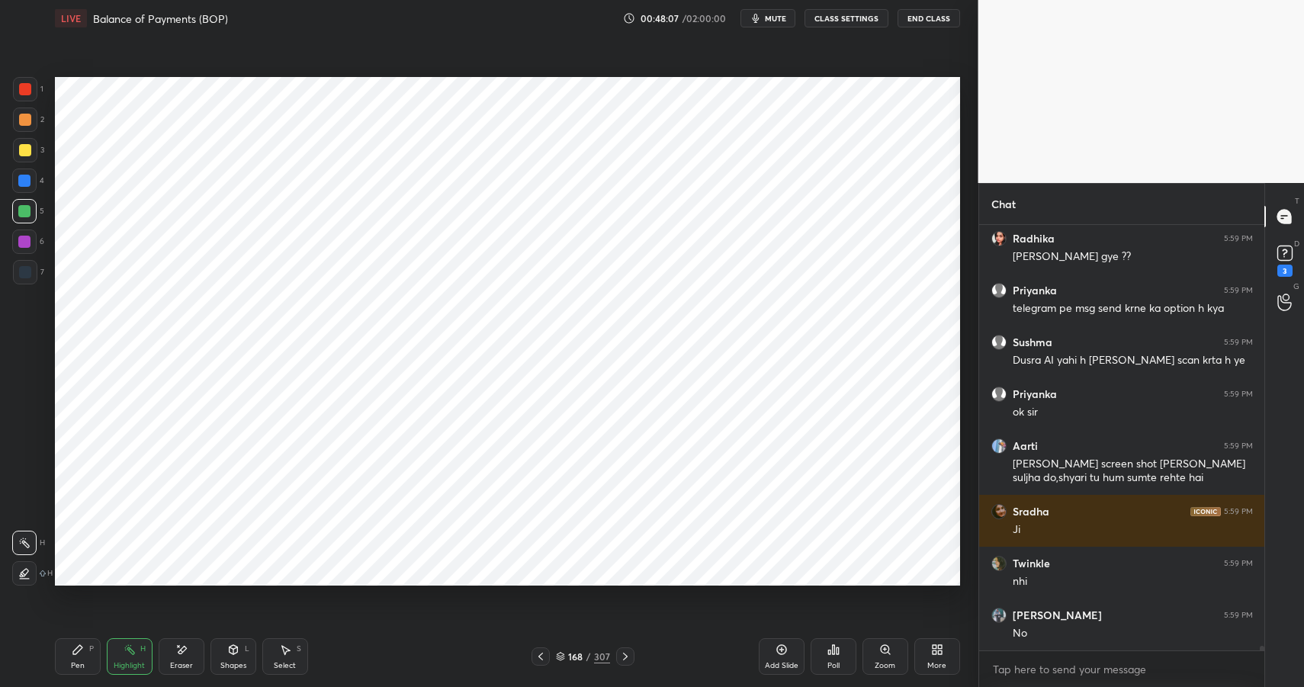
click at [76, 665] on div "Pen" at bounding box center [78, 666] width 14 height 8
click at [122, 658] on div "Highlight H" at bounding box center [130, 656] width 46 height 37
drag, startPoint x: 129, startPoint y: 658, endPoint x: 134, endPoint y: 649, distance: 9.9
click at [129, 658] on div "Highlight H" at bounding box center [130, 656] width 46 height 37
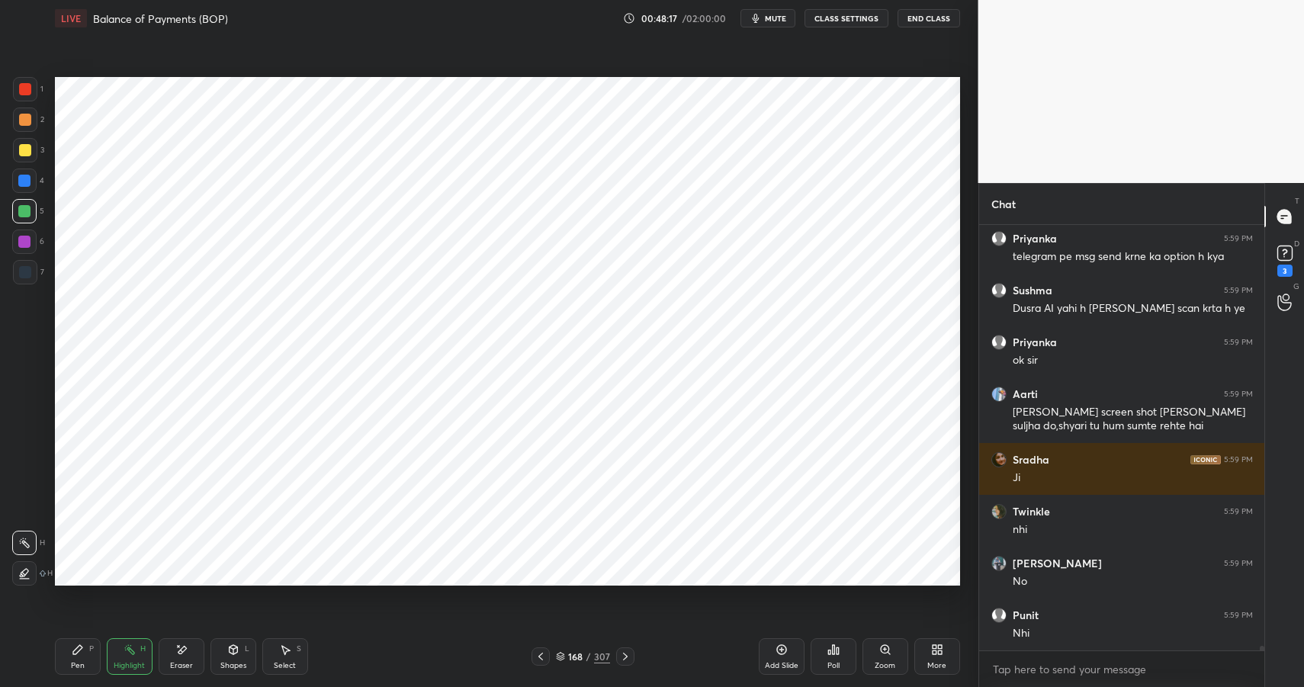
click at [78, 659] on div "Pen P" at bounding box center [78, 656] width 46 height 37
click at [76, 659] on div "Pen P" at bounding box center [78, 656] width 46 height 37
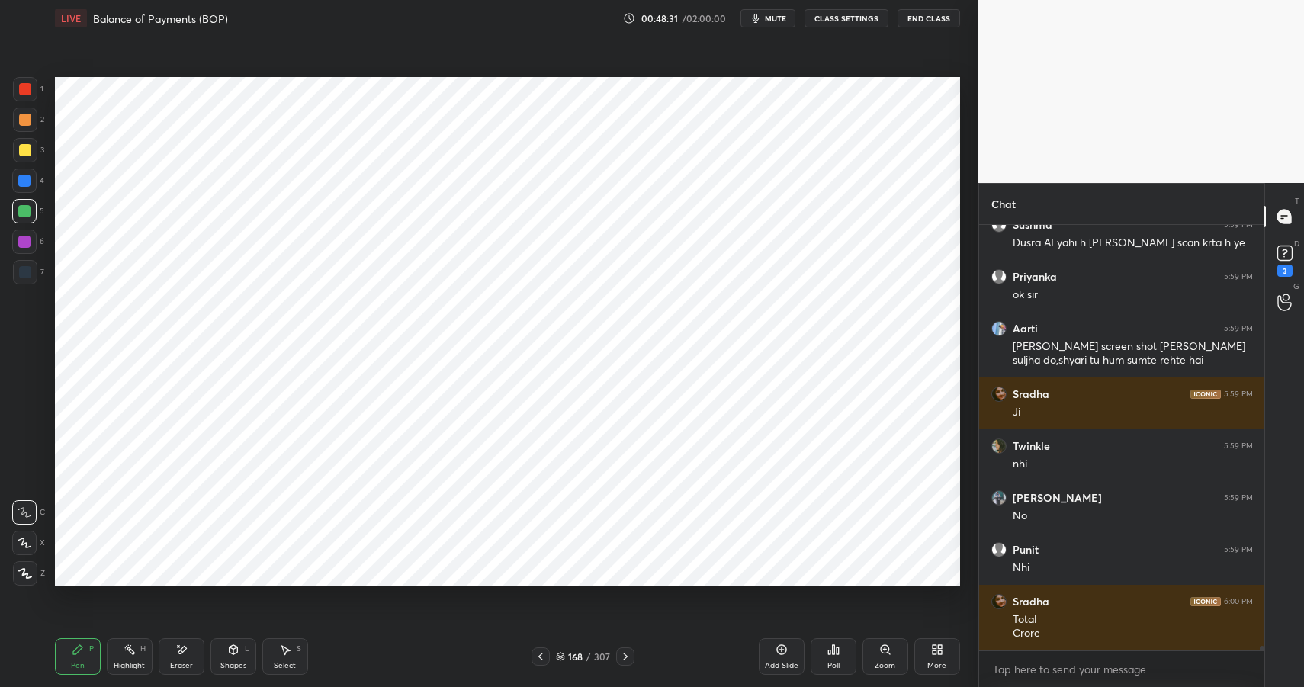
click at [144, 658] on div "Highlight H" at bounding box center [130, 656] width 46 height 37
click at [142, 656] on div "Highlight H" at bounding box center [130, 656] width 46 height 37
click at [243, 662] on div "Shapes" at bounding box center [233, 666] width 26 height 8
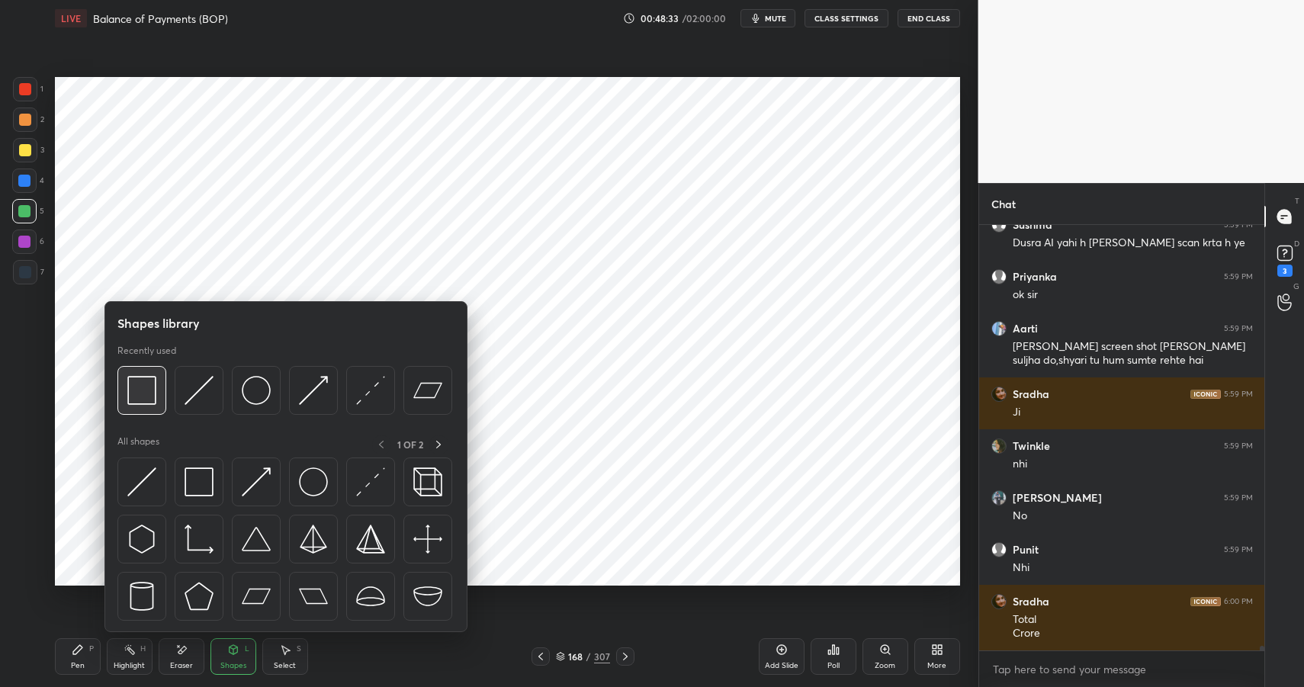
scroll to position [37031, 0]
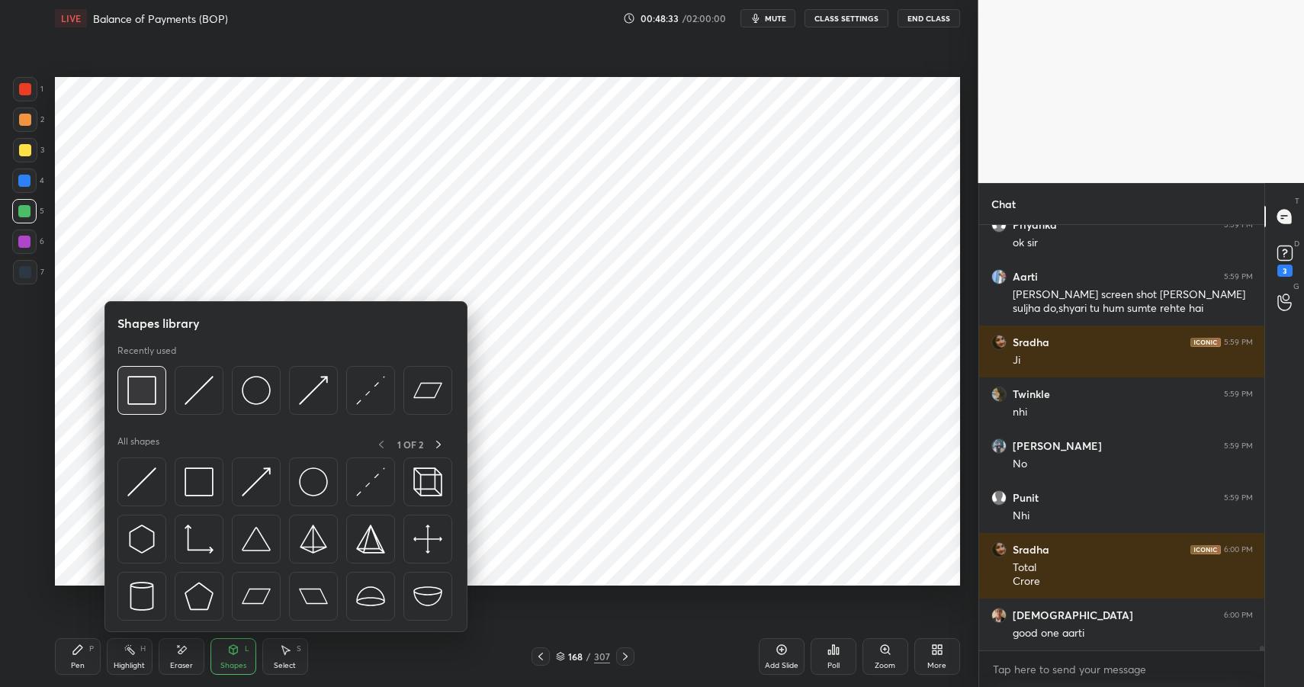
click at [150, 388] on img at bounding box center [141, 390] width 29 height 29
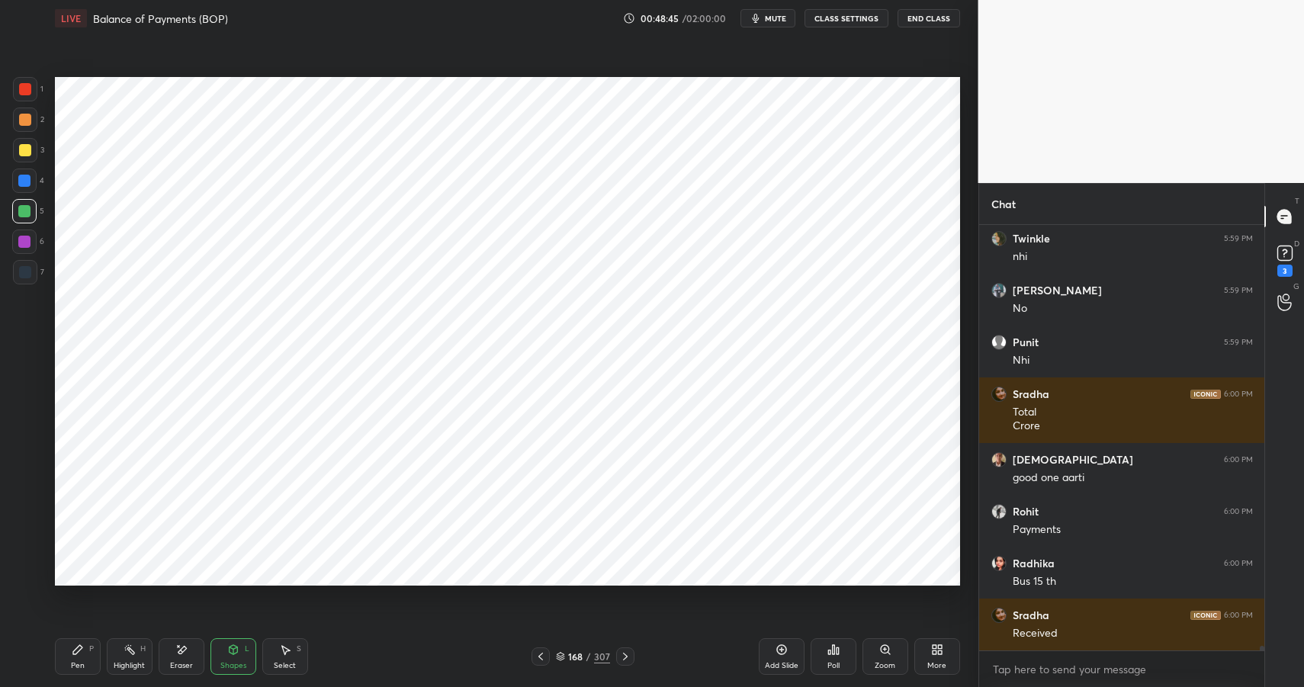
scroll to position [37239, 0]
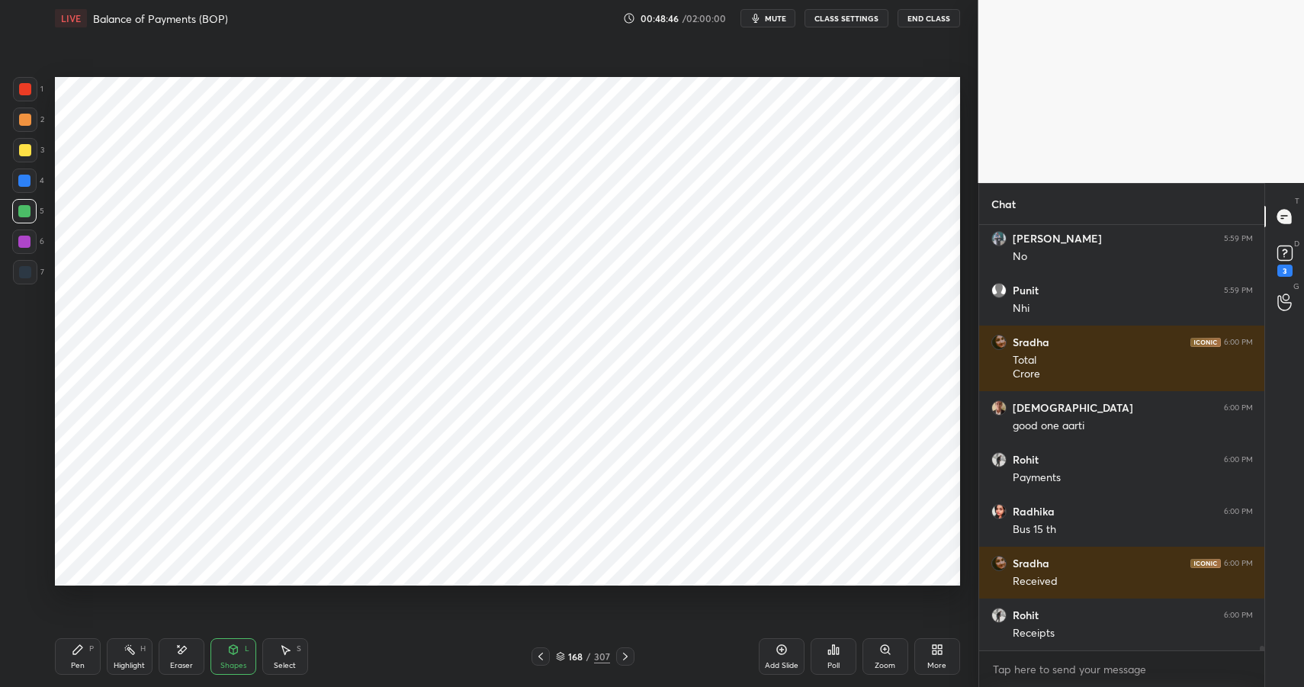
click at [82, 664] on div "Pen" at bounding box center [78, 666] width 14 height 8
click at [84, 662] on div "Pen P" at bounding box center [78, 656] width 46 height 37
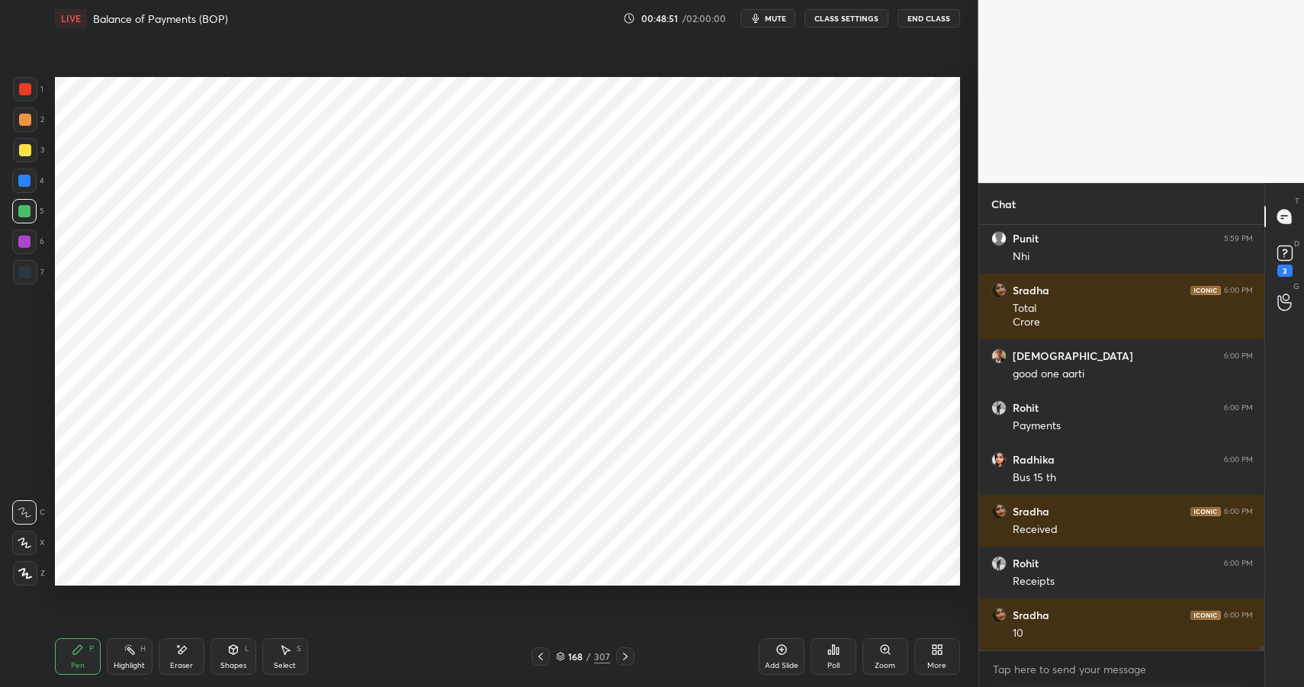
drag, startPoint x: 129, startPoint y: 651, endPoint x: 138, endPoint y: 648, distance: 9.6
click at [129, 651] on rect at bounding box center [131, 652] width 8 height 8
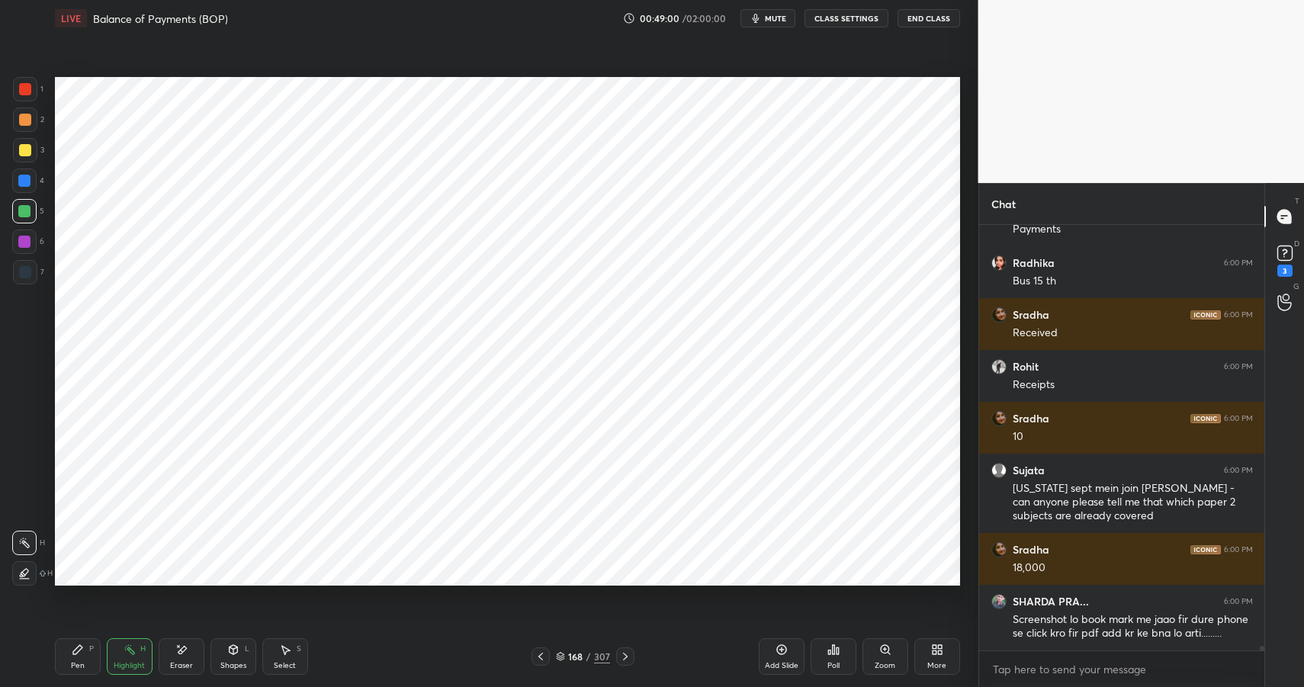
scroll to position [37539, 0]
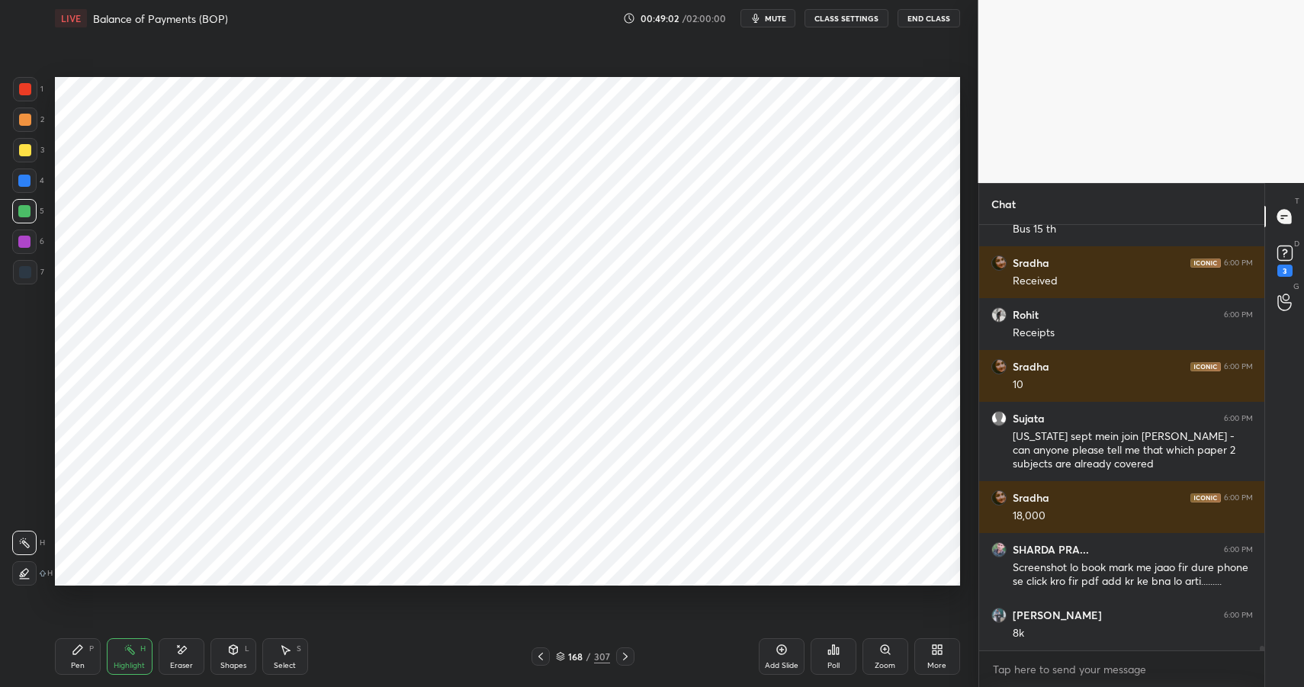
click at [79, 654] on icon at bounding box center [78, 650] width 12 height 12
click at [23, 243] on div at bounding box center [24, 242] width 12 height 12
drag, startPoint x: 25, startPoint y: 243, endPoint x: 52, endPoint y: 240, distance: 27.0
click at [25, 243] on div at bounding box center [24, 242] width 12 height 12
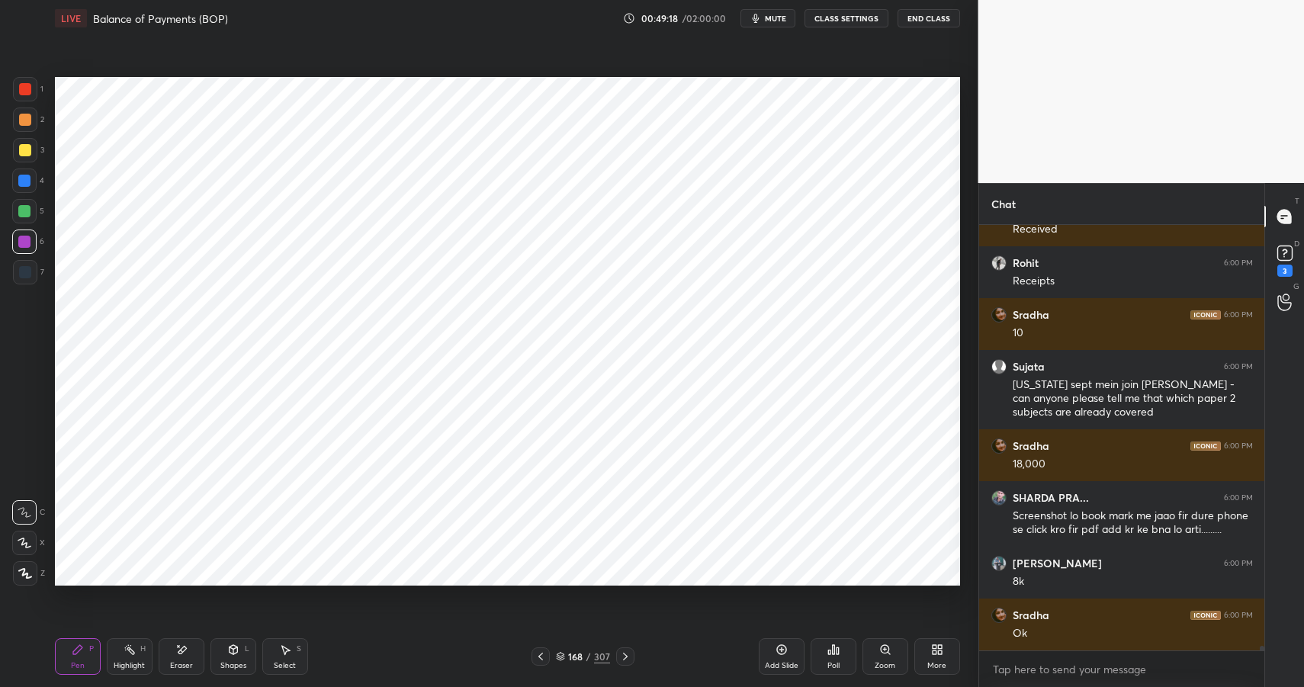
scroll to position [37643, 0]
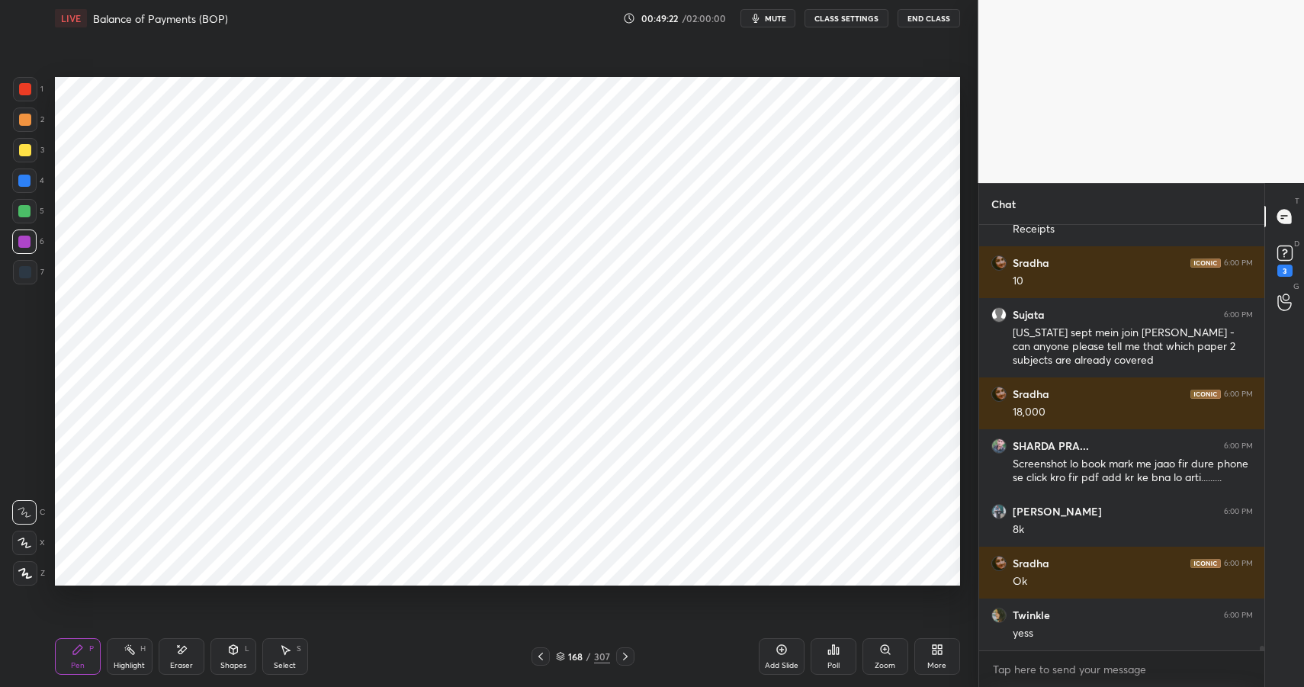
click at [130, 652] on rect at bounding box center [131, 652] width 8 height 8
click at [133, 652] on rect at bounding box center [131, 652] width 8 height 8
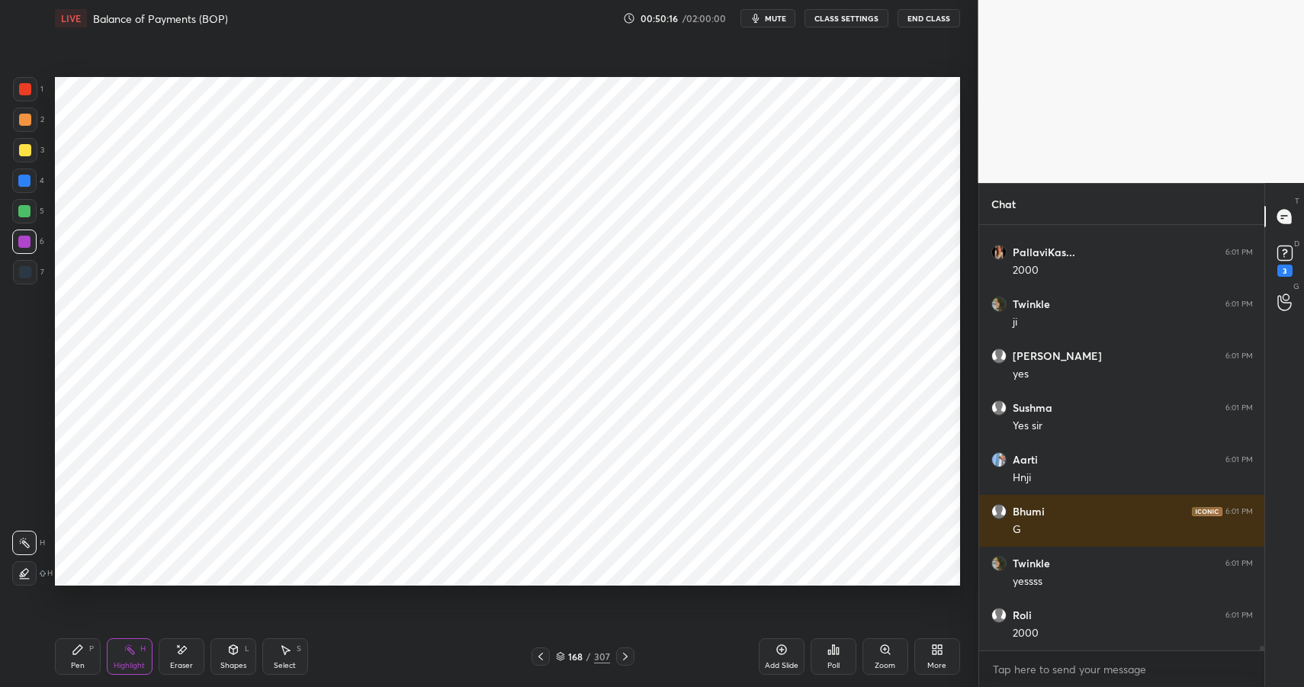
scroll to position [37287, 0]
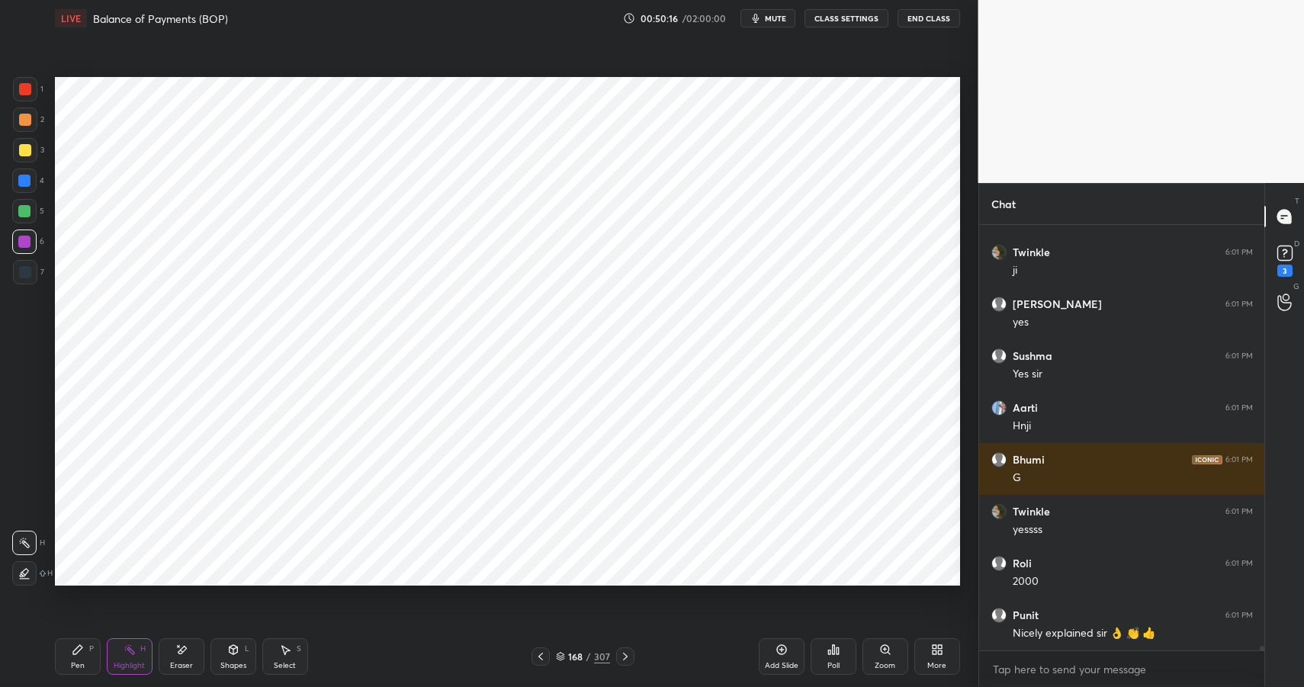
click at [79, 648] on icon at bounding box center [77, 649] width 9 height 9
click at [82, 651] on icon at bounding box center [78, 650] width 12 height 12
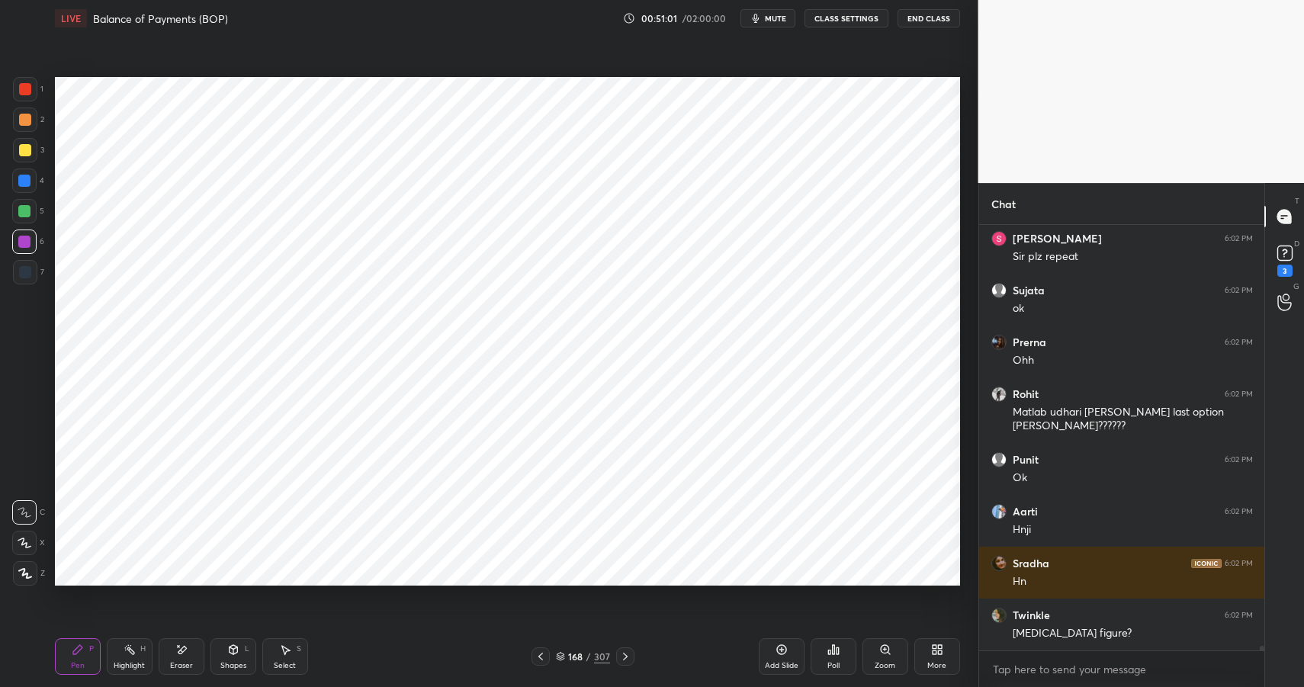
scroll to position [38027, 0]
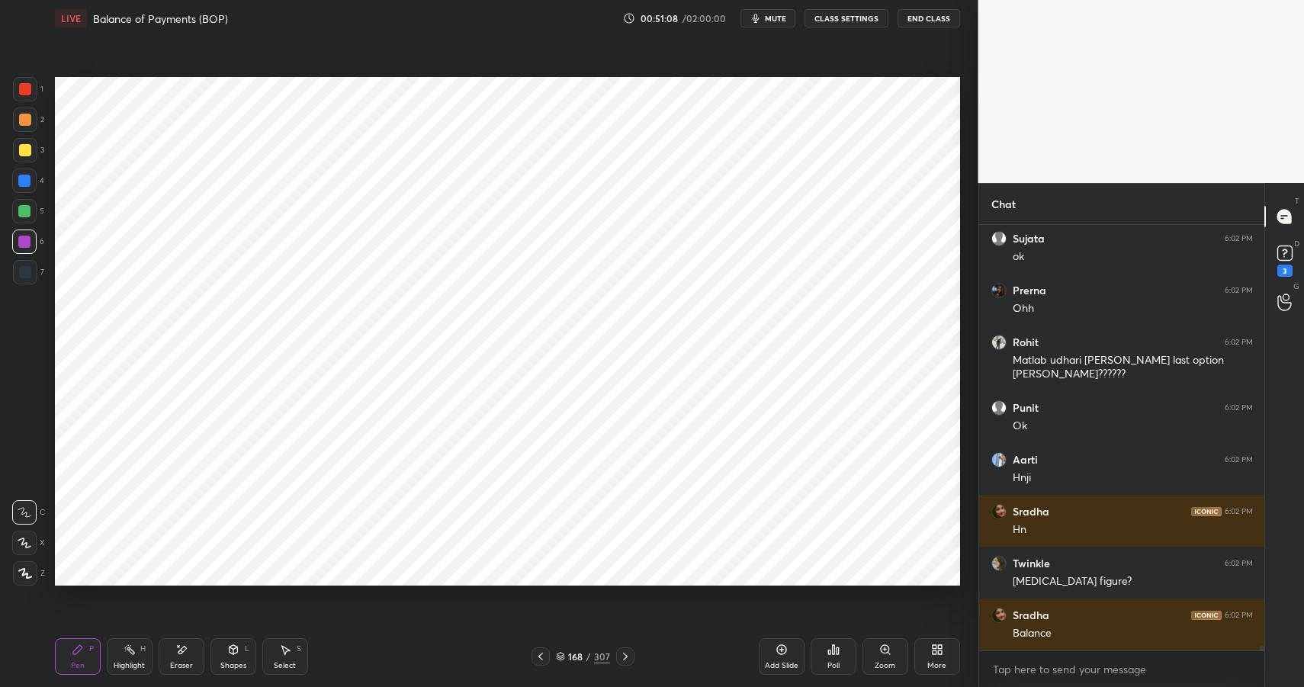
click at [79, 650] on icon at bounding box center [78, 650] width 12 height 12
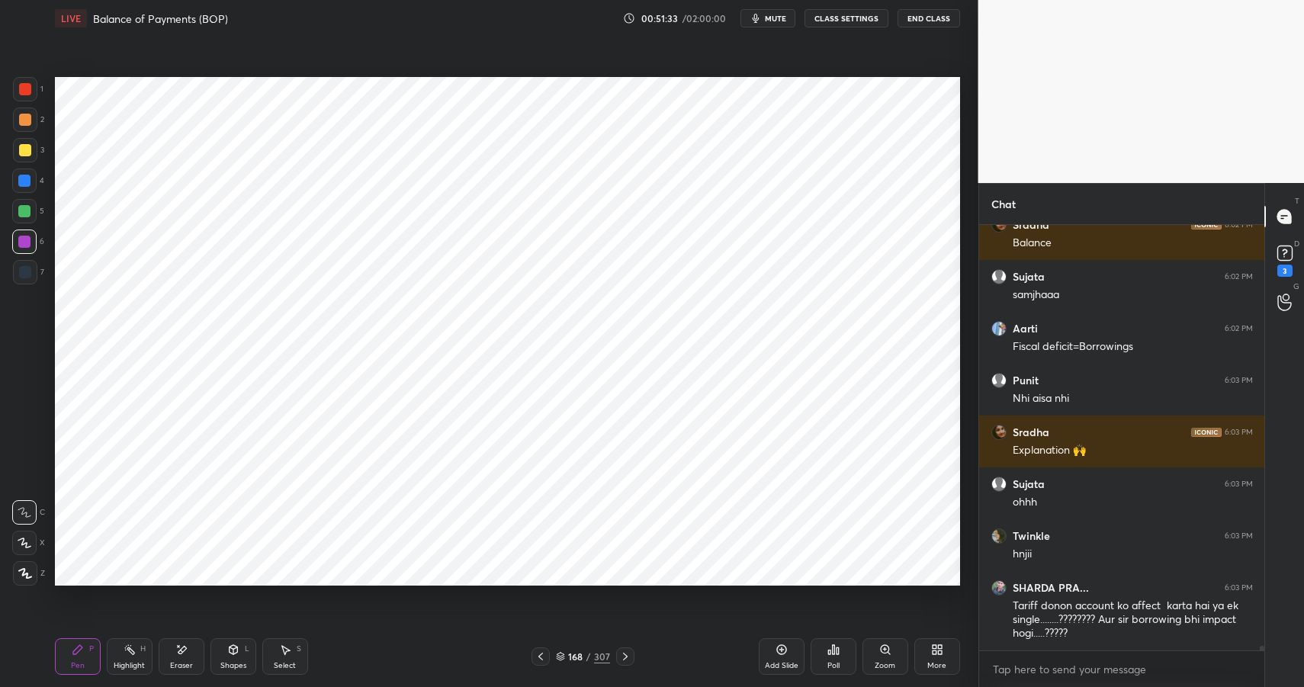
scroll to position [38470, 0]
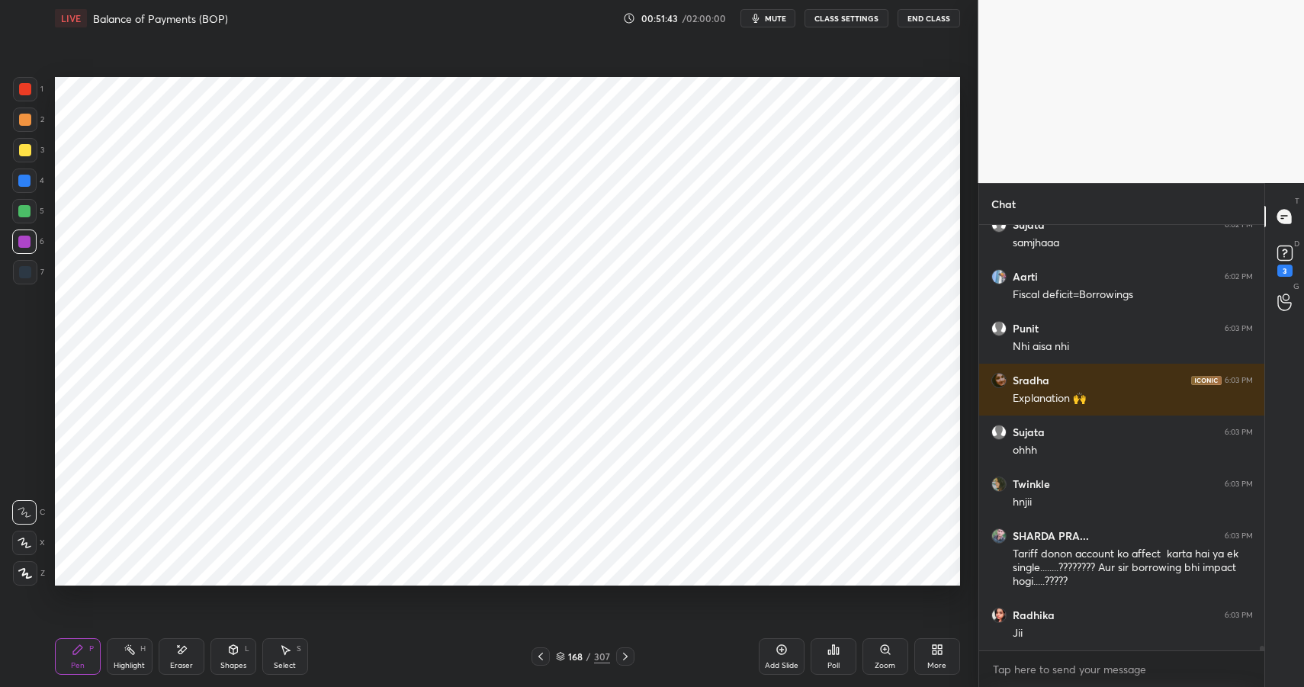
click at [789, 657] on div "Add Slide" at bounding box center [782, 656] width 46 height 37
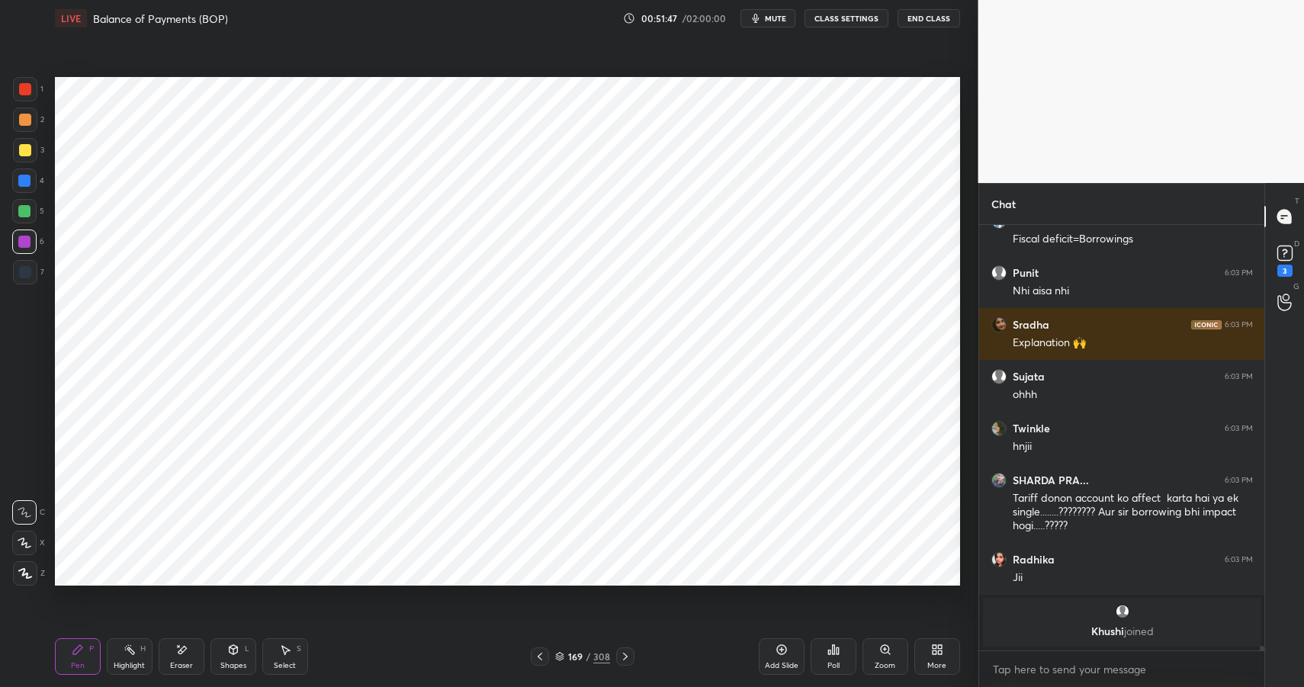
scroll to position [38011, 0]
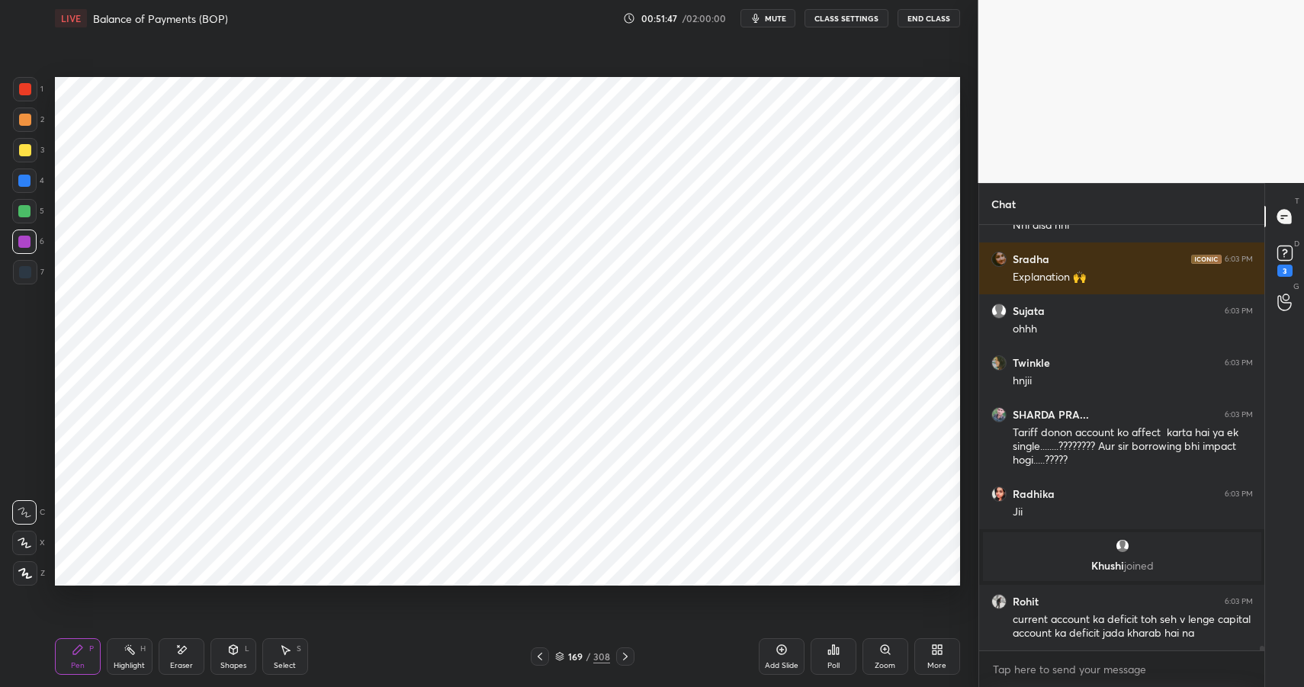
click at [25, 178] on div at bounding box center [24, 181] width 12 height 12
click at [28, 173] on div at bounding box center [24, 181] width 24 height 24
drag, startPoint x: 226, startPoint y: 655, endPoint x: 231, endPoint y: 639, distance: 16.9
click at [226, 655] on div "Shapes L" at bounding box center [234, 656] width 46 height 37
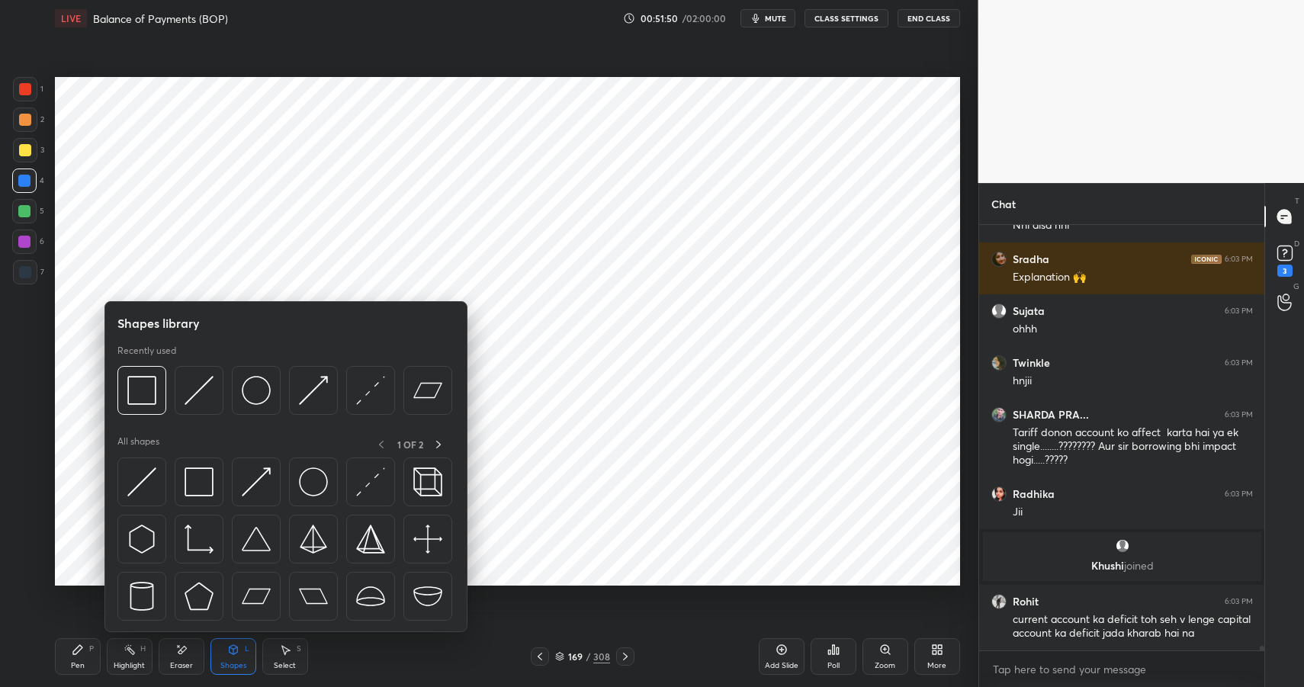
click at [80, 645] on icon at bounding box center [78, 650] width 12 height 12
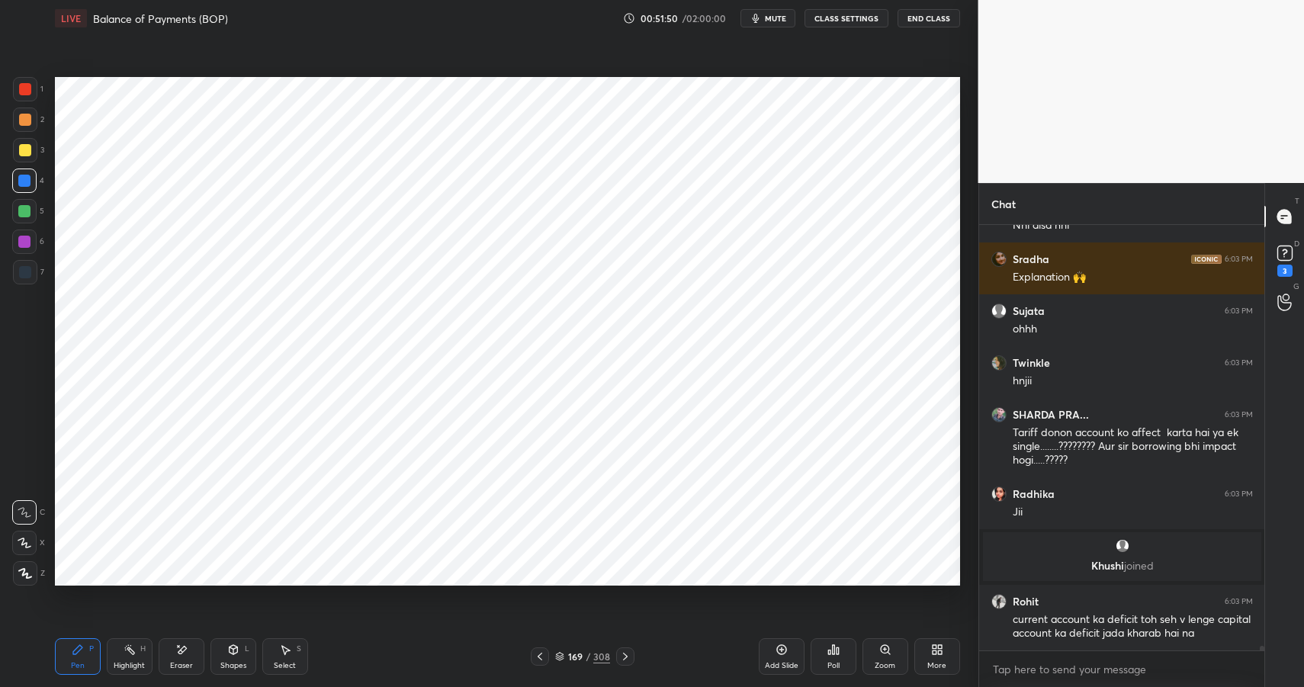
click at [88, 645] on div "Pen P" at bounding box center [78, 656] width 46 height 37
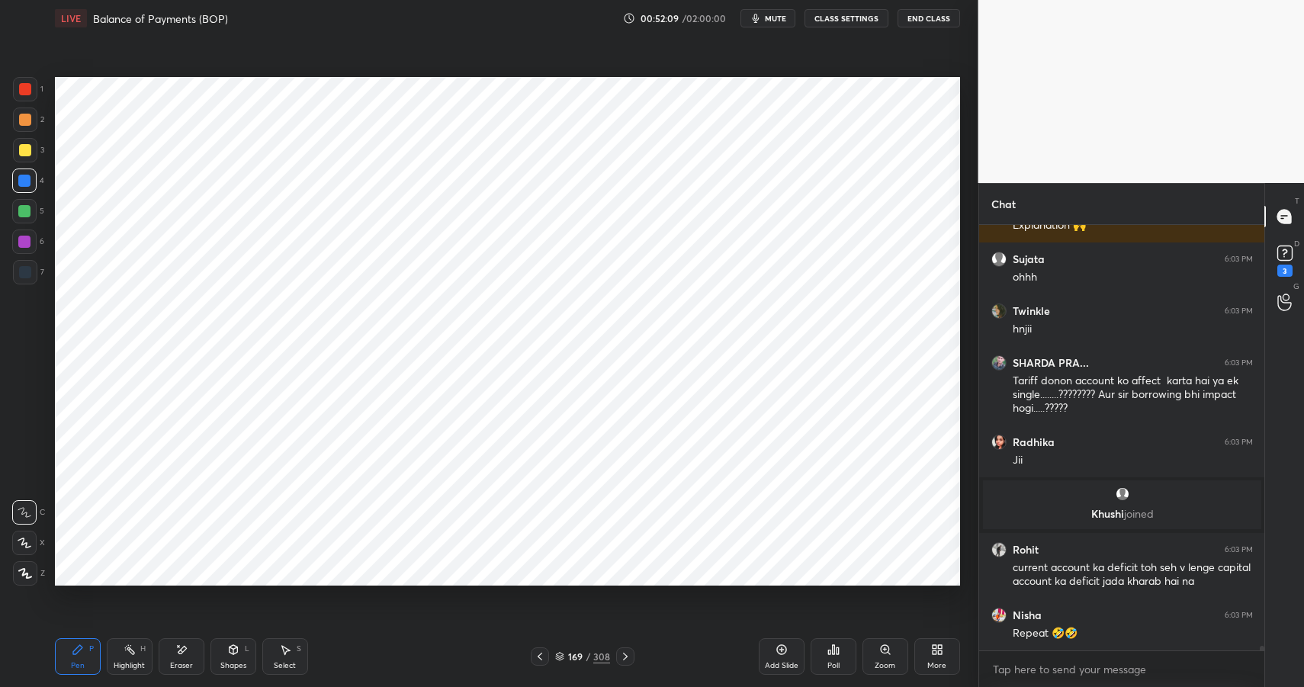
click at [24, 213] on div at bounding box center [24, 211] width 12 height 12
drag, startPoint x: 24, startPoint y: 213, endPoint x: 46, endPoint y: 214, distance: 22.1
click at [28, 219] on div at bounding box center [24, 211] width 24 height 24
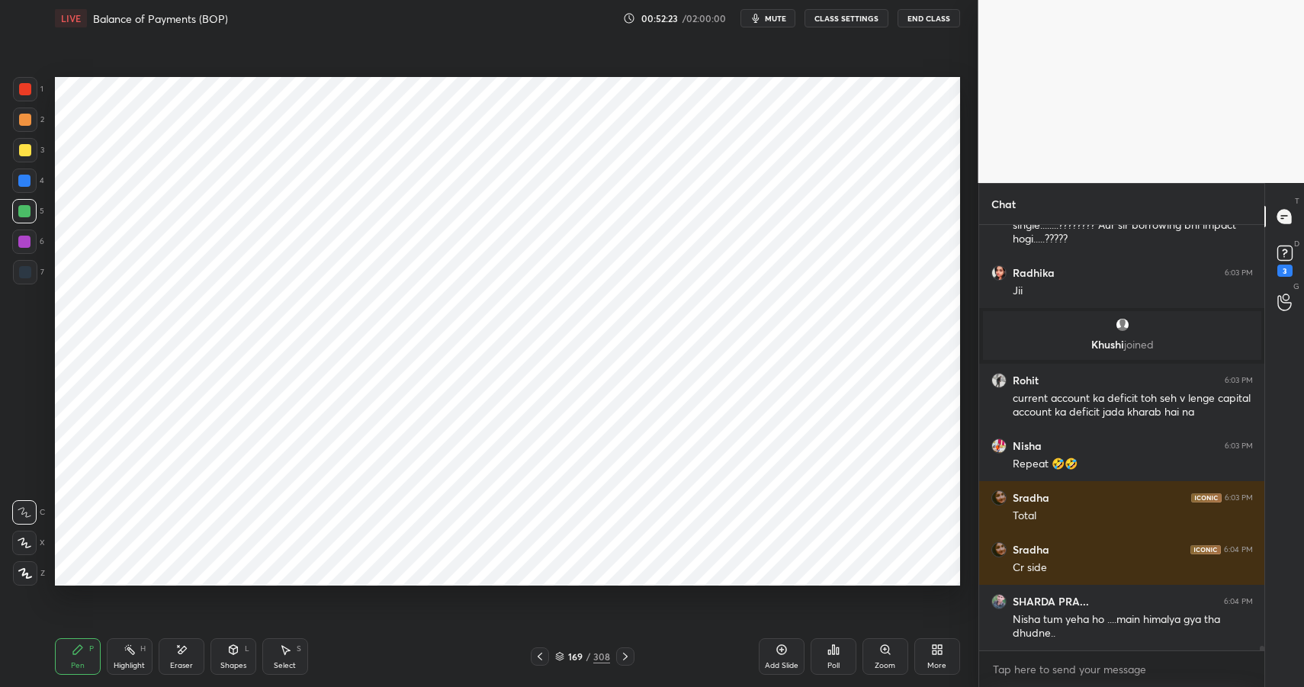
scroll to position [38284, 0]
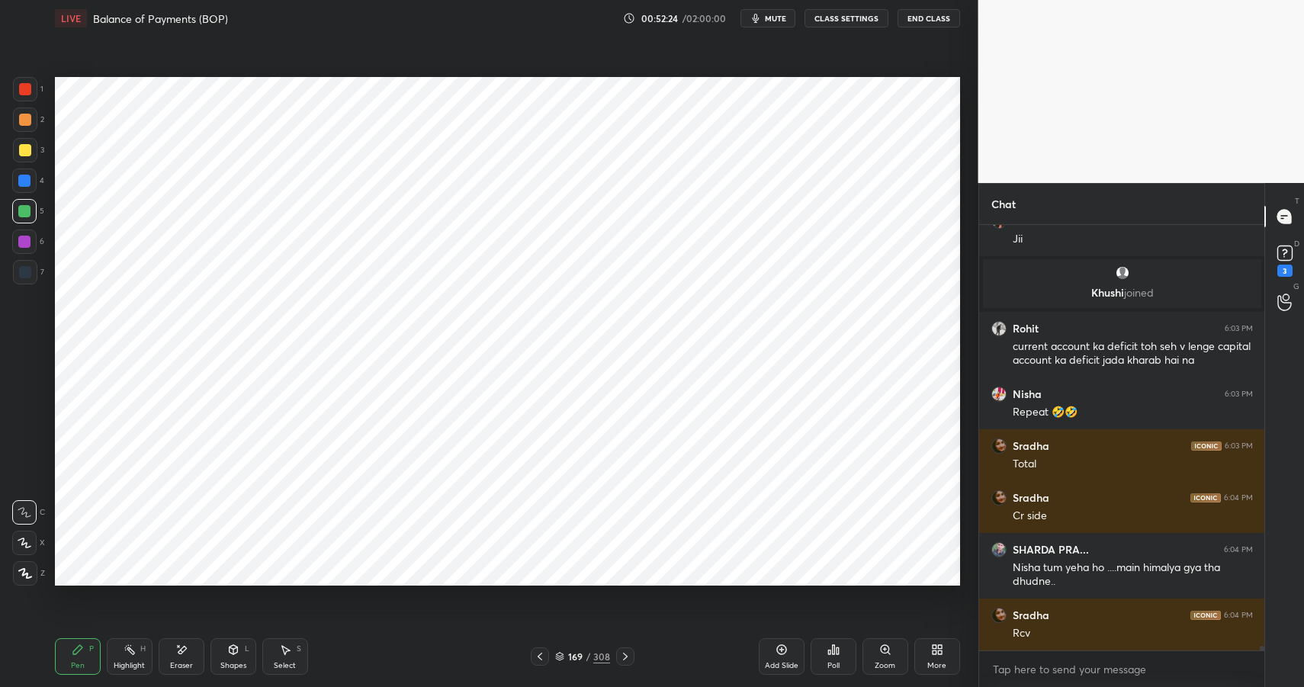
click at [26, 181] on div at bounding box center [24, 181] width 12 height 12
drag, startPoint x: 26, startPoint y: 181, endPoint x: 47, endPoint y: 185, distance: 21.7
click at [26, 181] on div at bounding box center [24, 181] width 12 height 12
click at [25, 205] on div at bounding box center [24, 211] width 12 height 12
drag, startPoint x: 25, startPoint y: 204, endPoint x: 34, endPoint y: 211, distance: 11.0
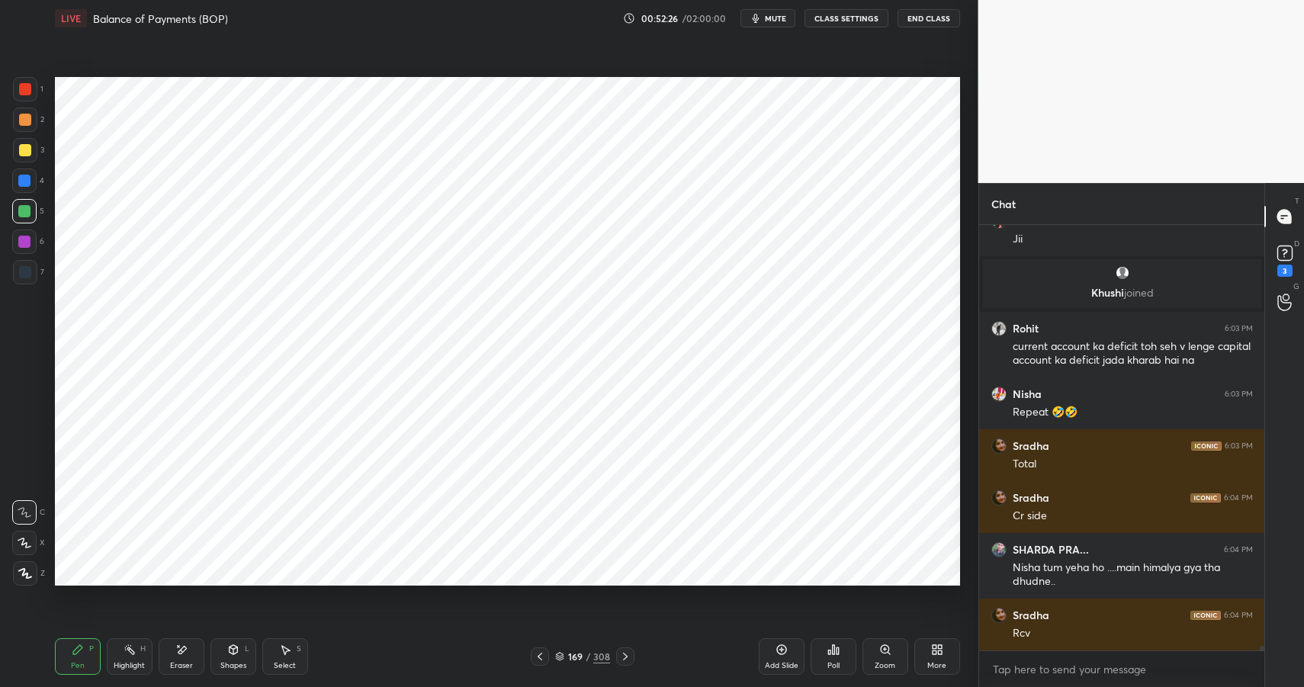
click at [29, 210] on div at bounding box center [24, 211] width 12 height 12
click at [23, 217] on div at bounding box center [24, 211] width 24 height 24
click at [31, 219] on div at bounding box center [24, 211] width 24 height 24
click at [119, 660] on div "Highlight H" at bounding box center [130, 656] width 46 height 37
drag, startPoint x: 119, startPoint y: 660, endPoint x: 125, endPoint y: 654, distance: 8.6
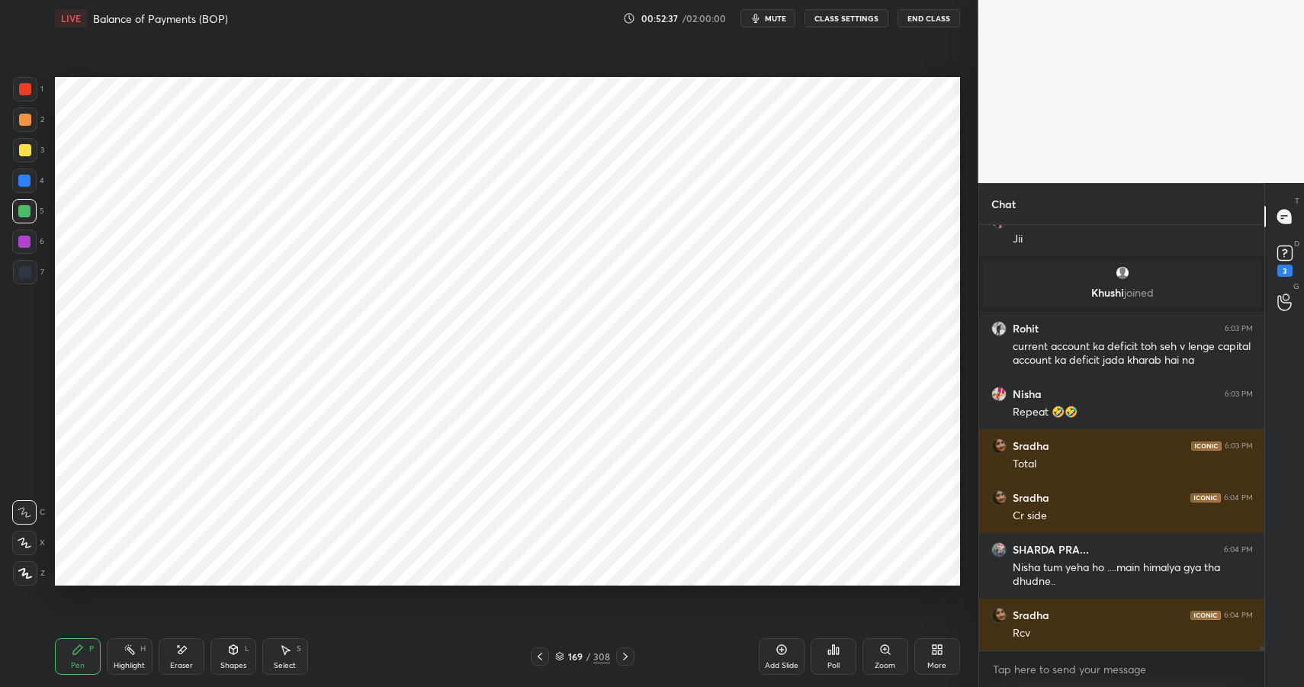
click at [119, 660] on div "Highlight H" at bounding box center [130, 656] width 46 height 37
drag, startPoint x: 73, startPoint y: 649, endPoint x: 81, endPoint y: 654, distance: 8.9
click at [73, 649] on icon at bounding box center [78, 650] width 12 height 12
click at [81, 654] on icon at bounding box center [78, 650] width 12 height 12
click at [25, 244] on div at bounding box center [24, 242] width 12 height 12
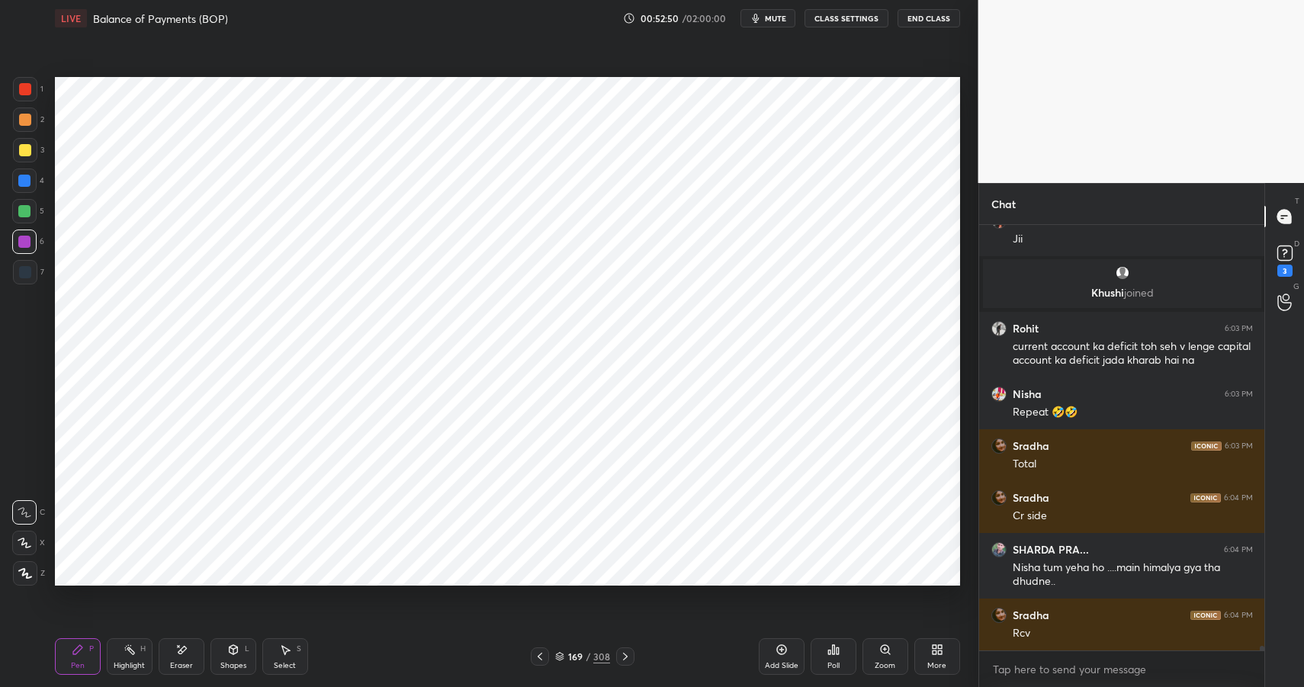
drag, startPoint x: 25, startPoint y: 244, endPoint x: 49, endPoint y: 227, distance: 29.0
click at [25, 244] on div at bounding box center [24, 242] width 12 height 12
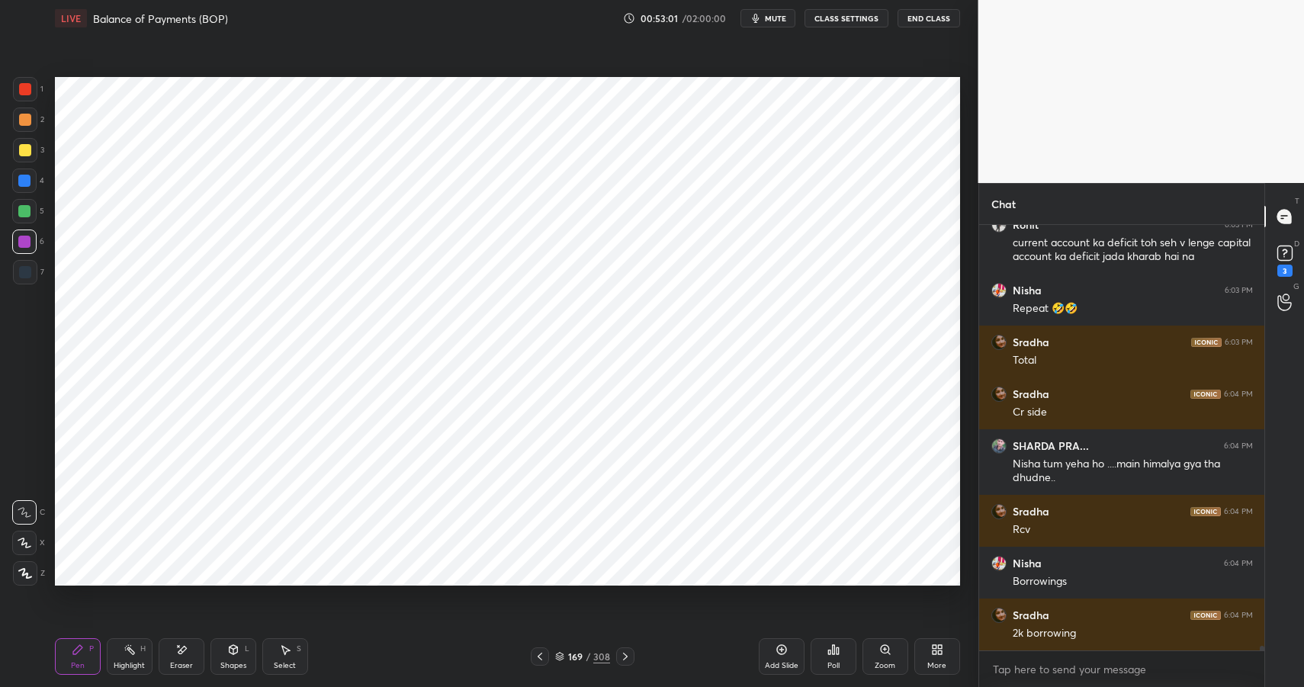
scroll to position [38403, 0]
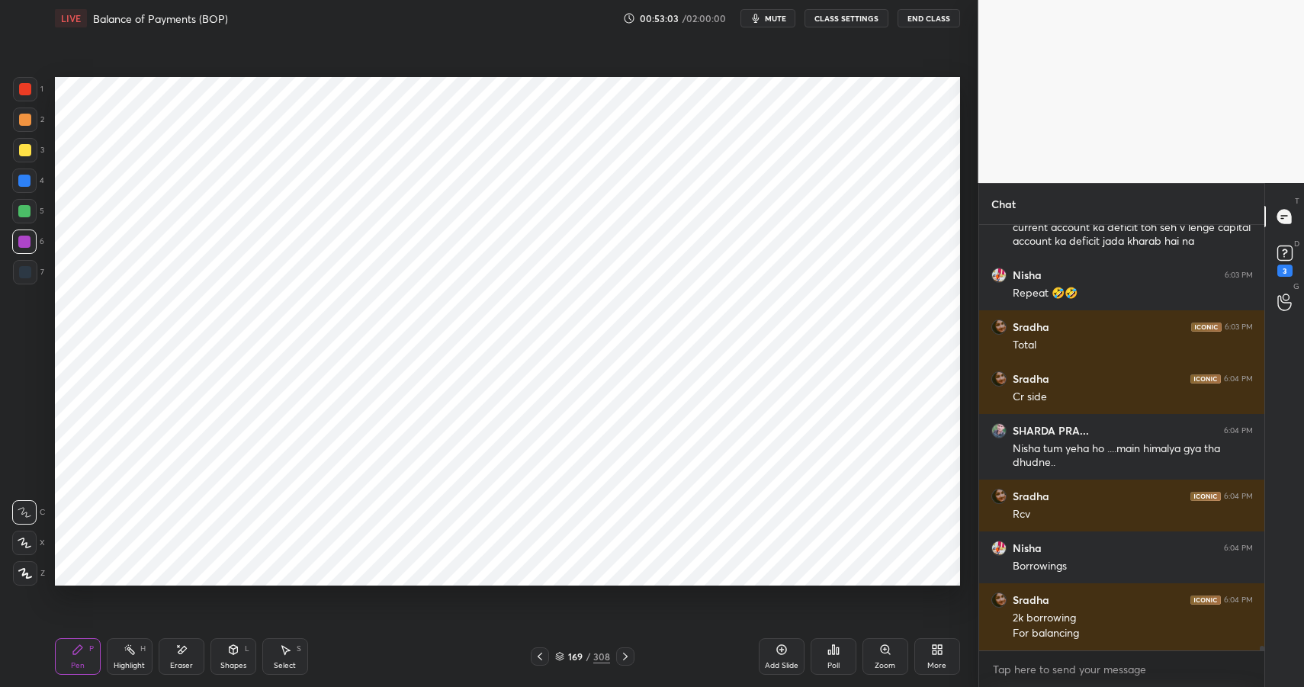
click at [22, 182] on div at bounding box center [24, 181] width 12 height 12
drag, startPoint x: 22, startPoint y: 182, endPoint x: 53, endPoint y: 190, distance: 32.4
click at [22, 182] on div at bounding box center [24, 181] width 12 height 12
click at [22, 273] on div at bounding box center [25, 272] width 12 height 12
click at [31, 278] on div at bounding box center [25, 272] width 24 height 24
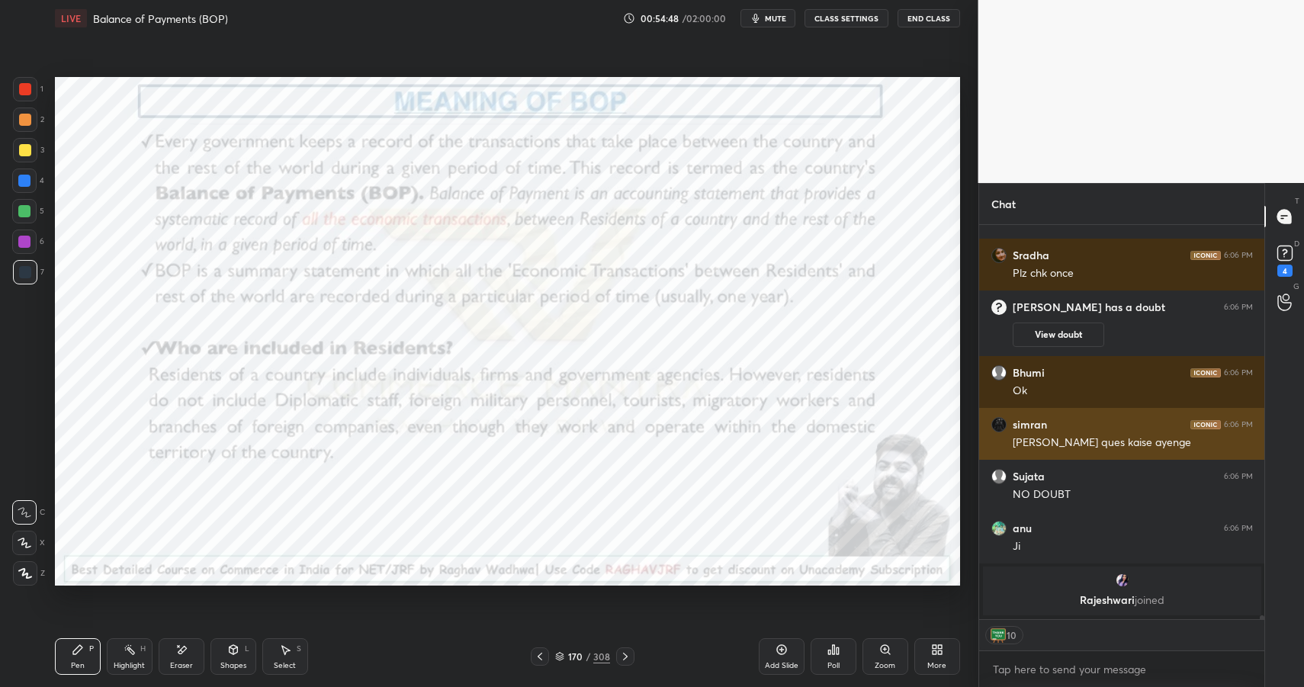
scroll to position [39339, 0]
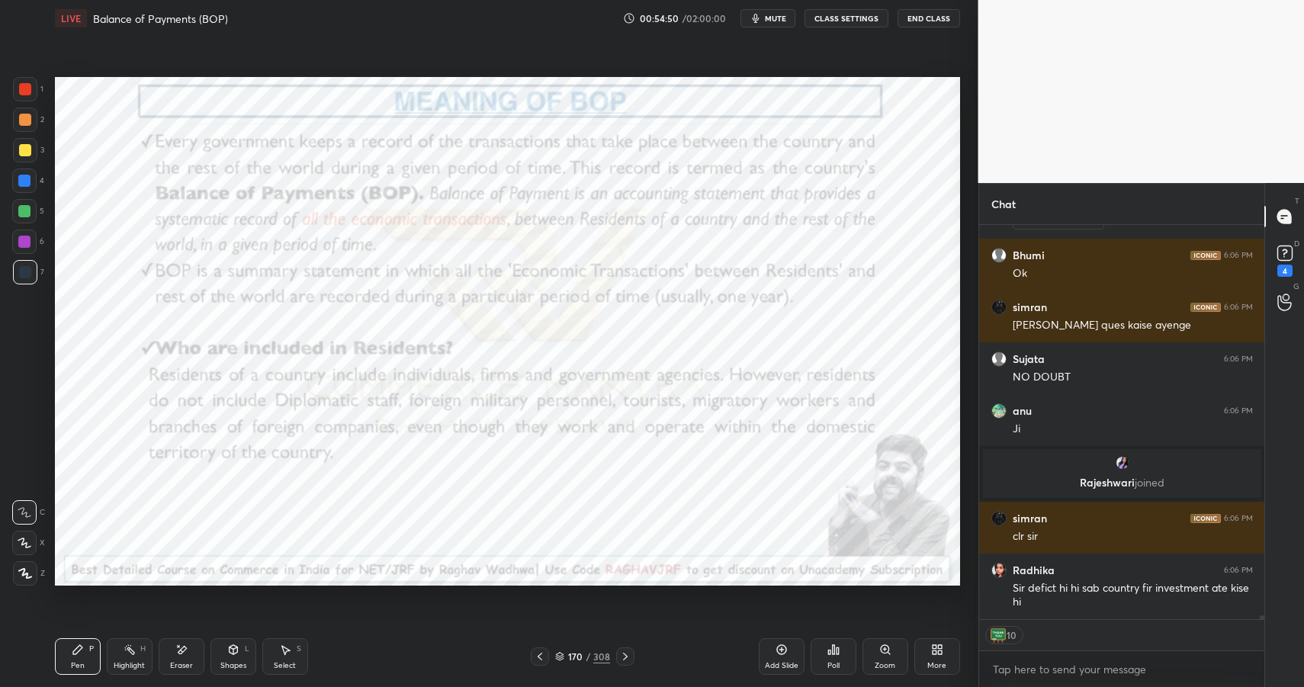
click at [138, 658] on div "Highlight H" at bounding box center [130, 656] width 46 height 37
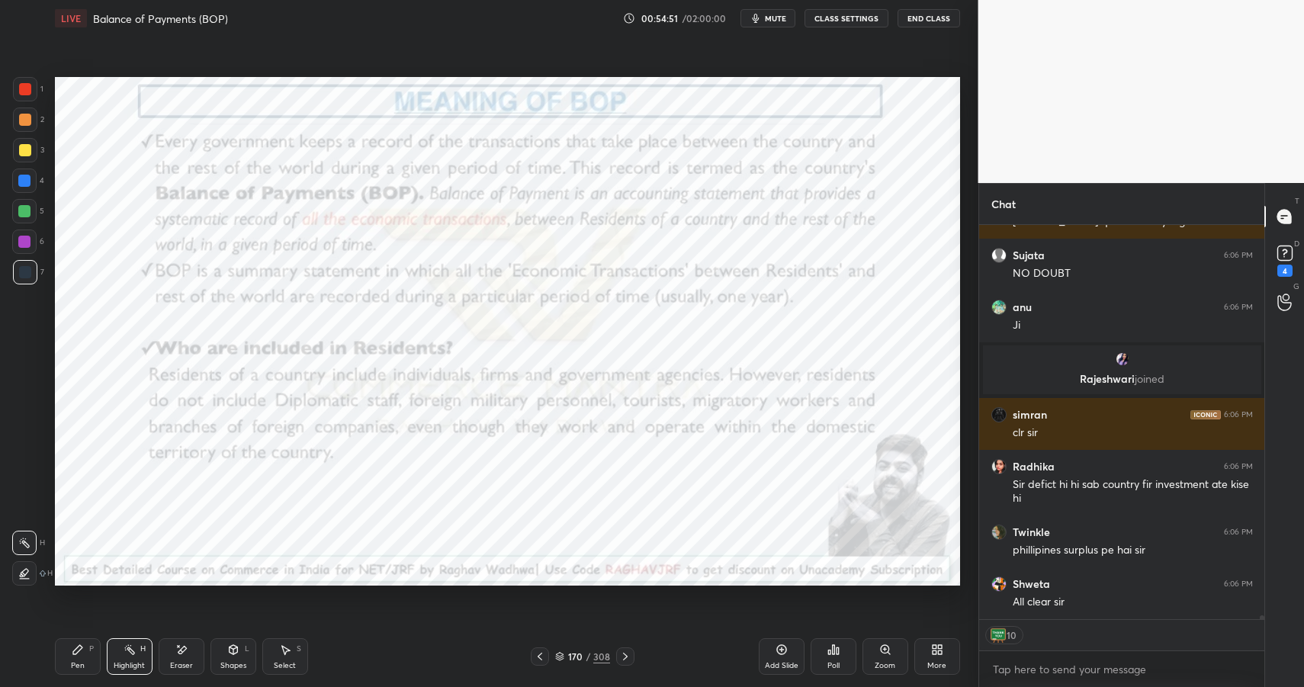
click at [31, 147] on div at bounding box center [25, 150] width 24 height 24
drag, startPoint x: 31, startPoint y: 147, endPoint x: 30, endPoint y: 138, distance: 9.2
click at [31, 147] on div at bounding box center [25, 150] width 24 height 24
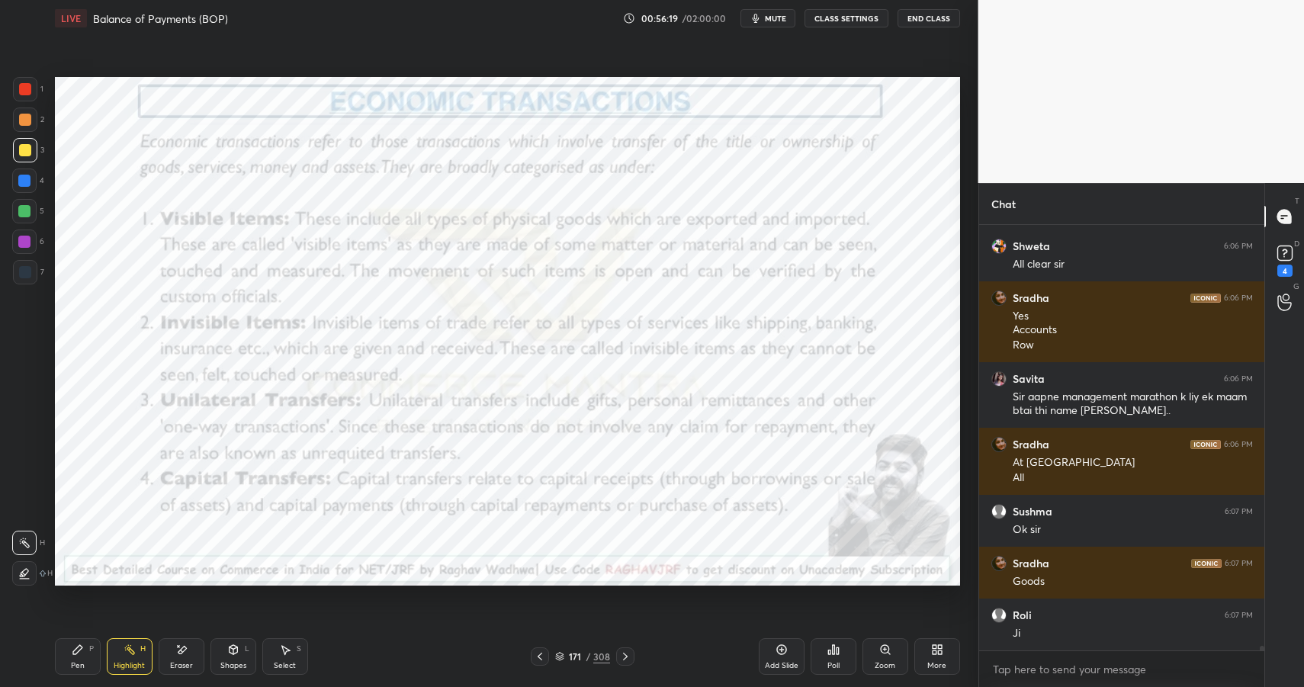
scroll to position [39911, 0]
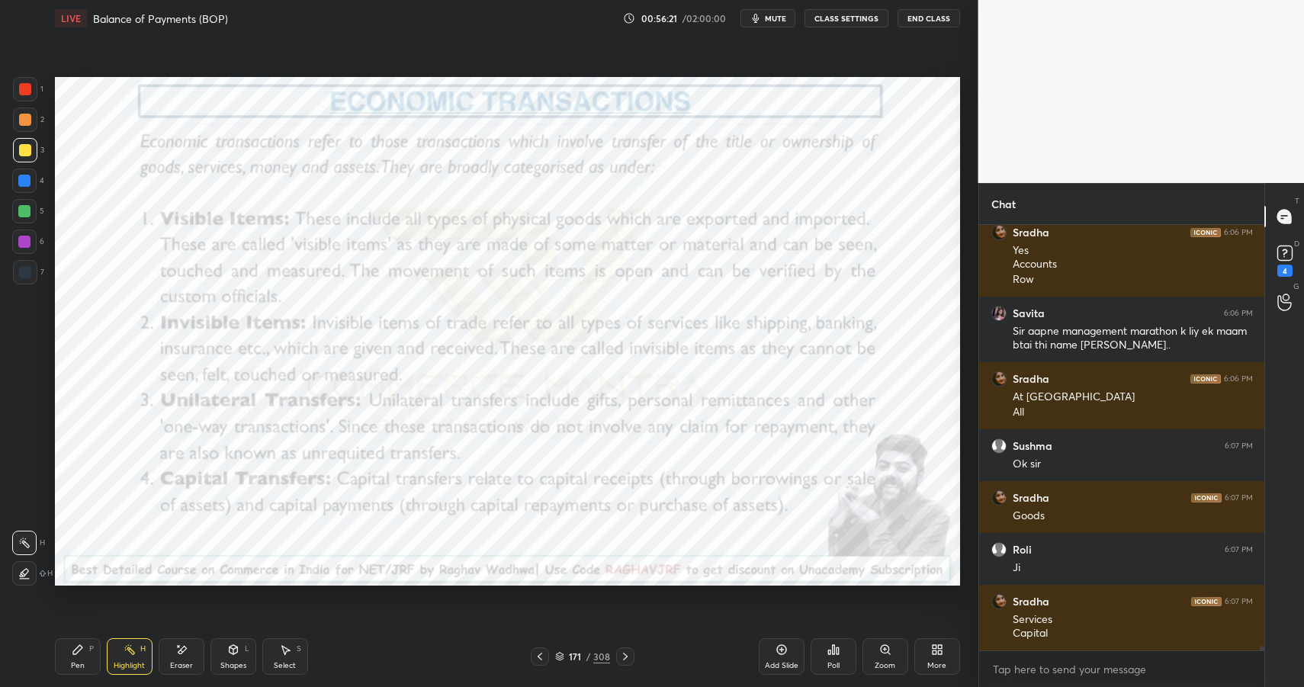
click at [80, 662] on div "Pen" at bounding box center [78, 666] width 14 height 8
click at [81, 664] on div "Pen" at bounding box center [78, 666] width 14 height 8
click at [27, 95] on div at bounding box center [25, 89] width 24 height 24
click at [27, 96] on div at bounding box center [25, 89] width 24 height 24
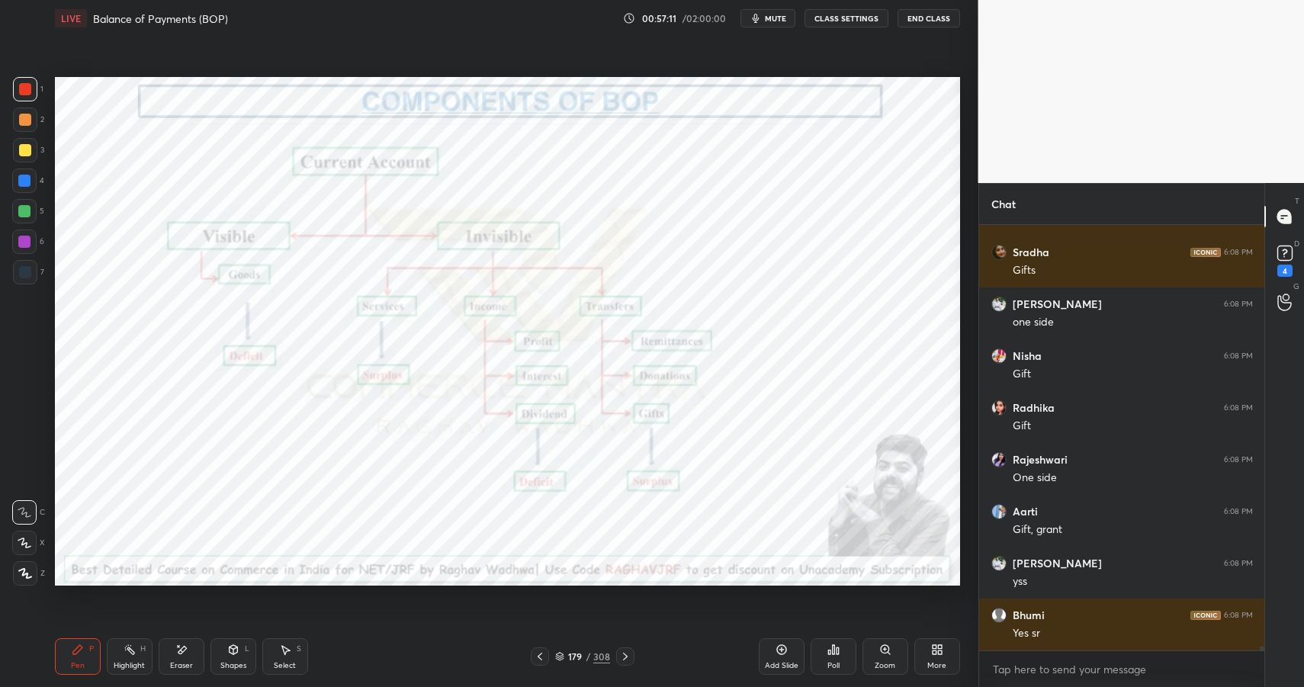
scroll to position [40378, 0]
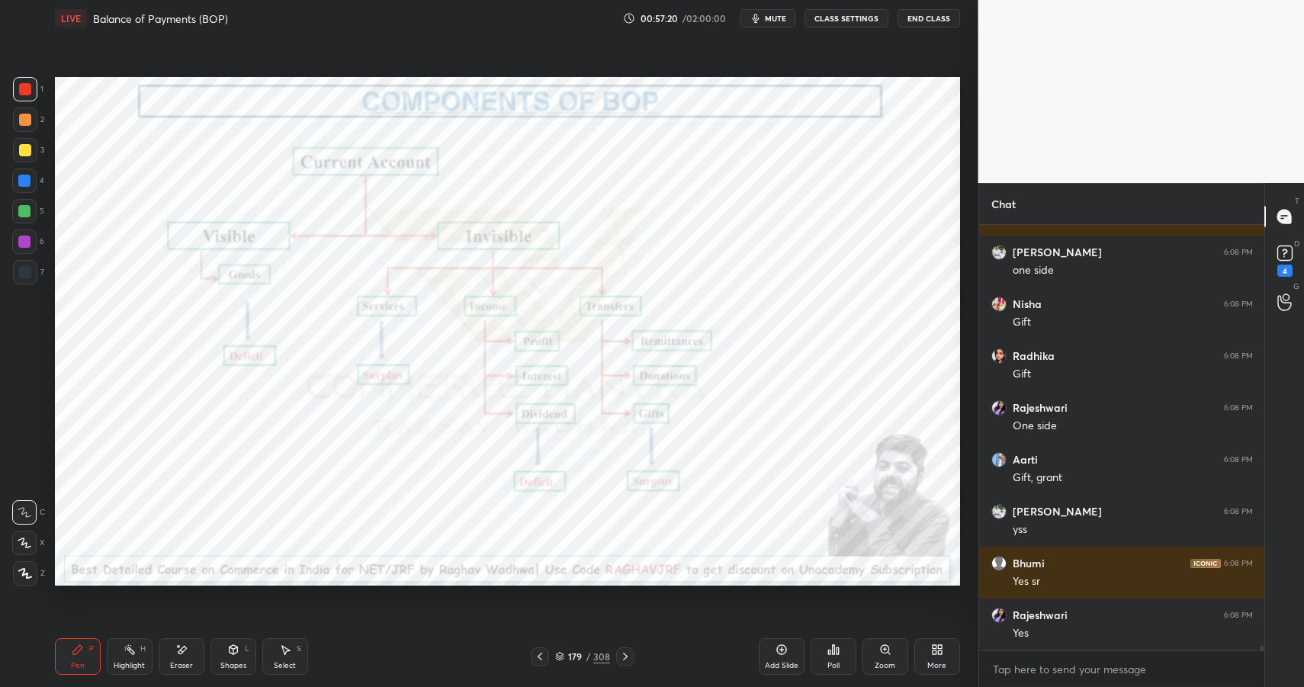
drag, startPoint x: 182, startPoint y: 661, endPoint x: 191, endPoint y: 634, distance: 28.2
click at [182, 662] on div "Eraser" at bounding box center [181, 666] width 23 height 8
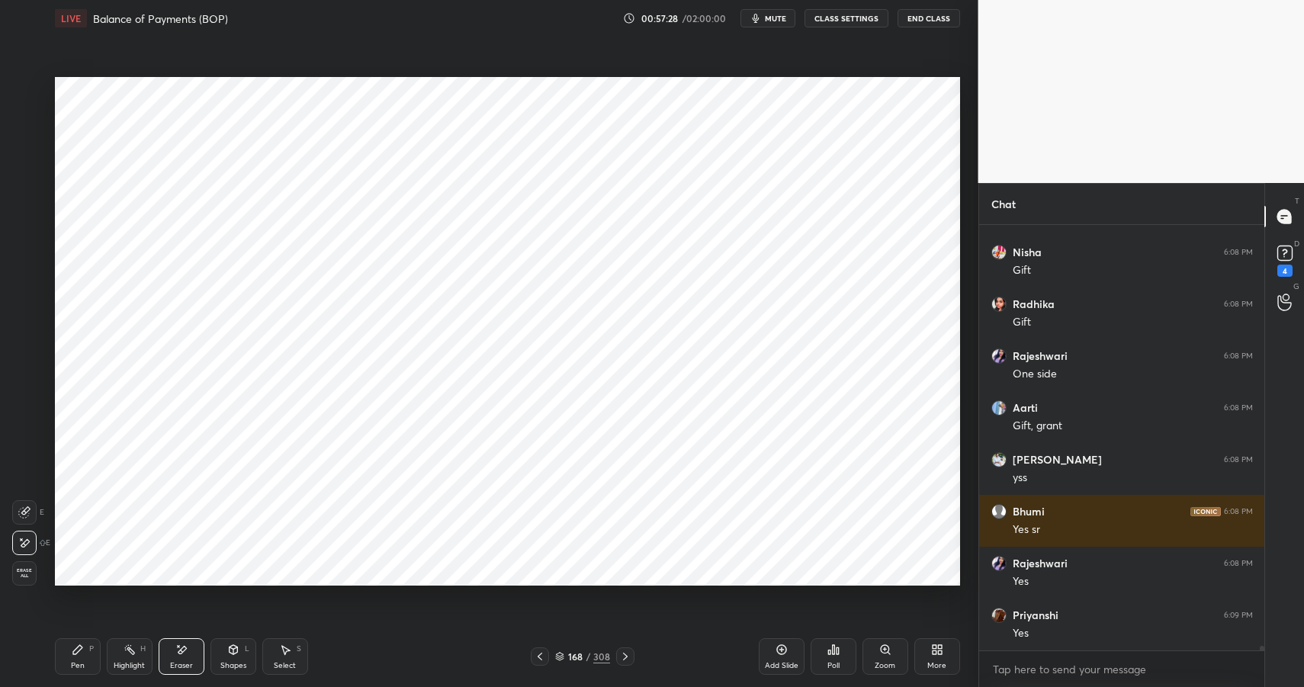
click at [127, 655] on div "Highlight H" at bounding box center [130, 656] width 46 height 37
click at [137, 654] on div "Highlight H" at bounding box center [130, 656] width 46 height 37
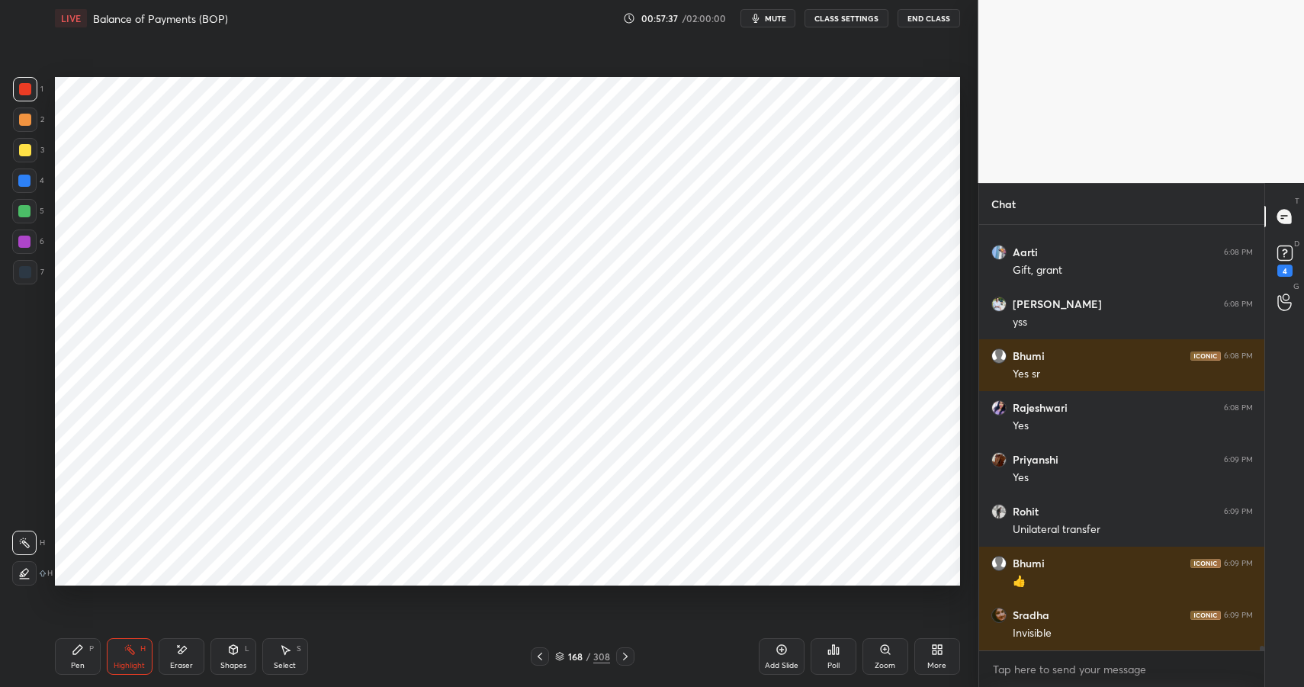
scroll to position [40638, 0]
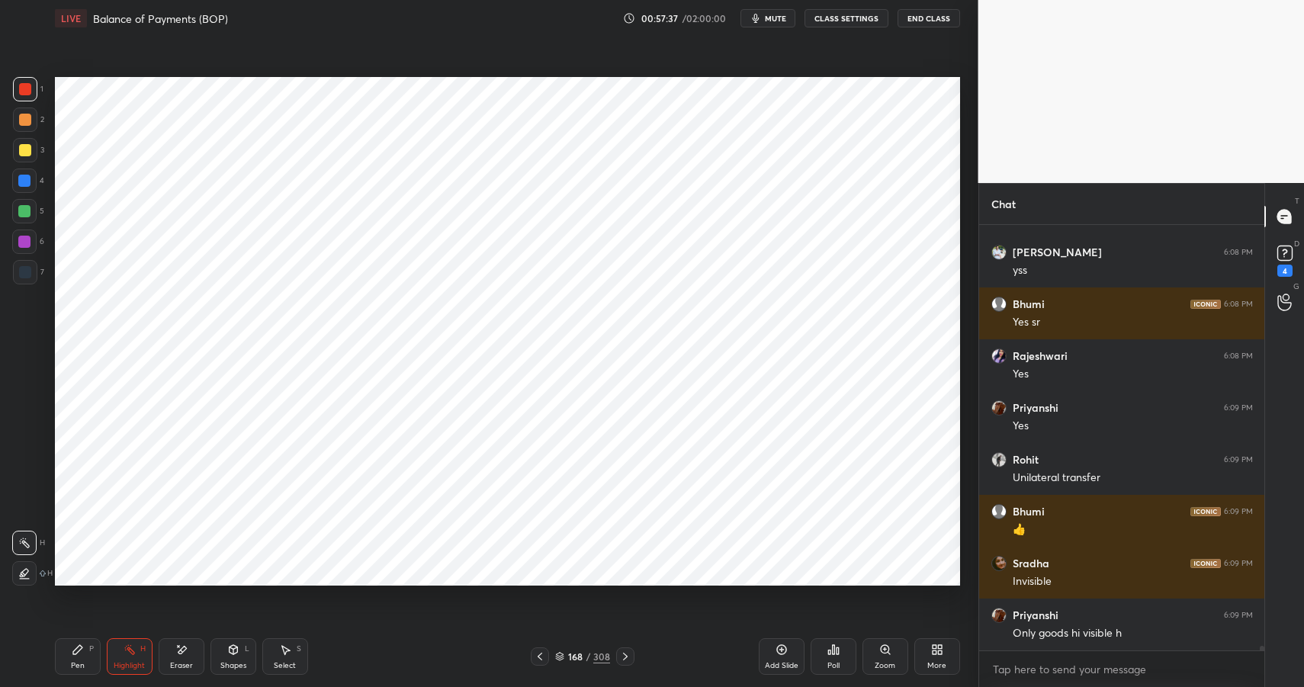
click at [89, 647] on div "Pen P" at bounding box center [78, 656] width 46 height 37
click at [26, 116] on div at bounding box center [25, 120] width 12 height 12
click at [28, 117] on div at bounding box center [25, 120] width 12 height 12
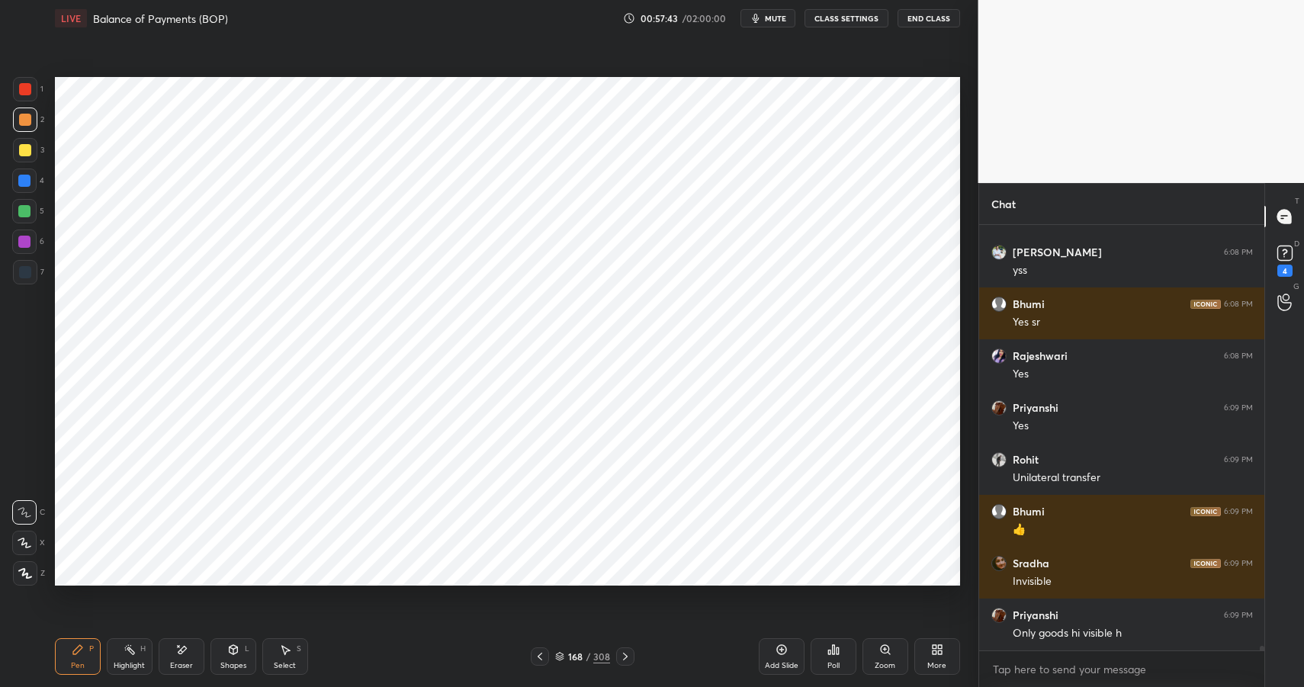
click at [21, 272] on div at bounding box center [25, 272] width 12 height 12
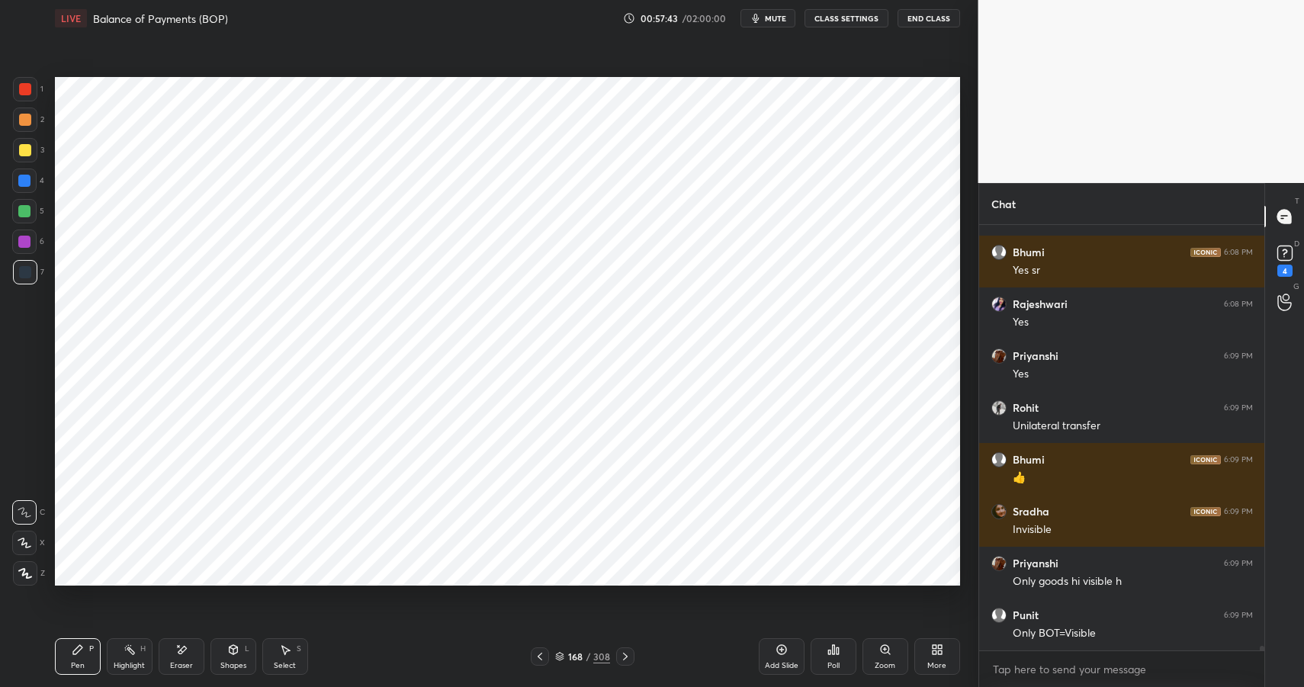
click at [26, 272] on div at bounding box center [25, 272] width 12 height 12
click at [23, 211] on div at bounding box center [24, 211] width 12 height 12
click at [21, 211] on div at bounding box center [24, 211] width 12 height 12
drag, startPoint x: 21, startPoint y: 211, endPoint x: 33, endPoint y: 207, distance: 12.8
click at [21, 211] on div at bounding box center [24, 211] width 12 height 12
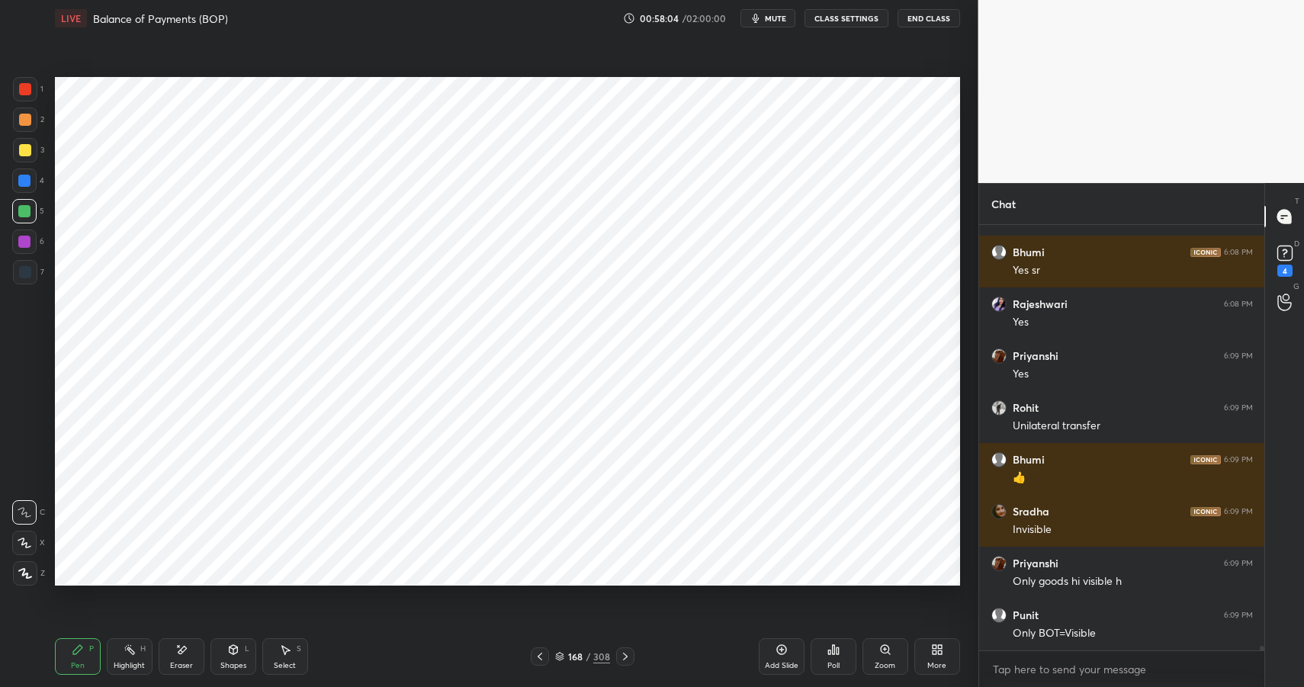
click at [145, 657] on div "Highlight H" at bounding box center [130, 656] width 46 height 37
drag, startPoint x: 145, startPoint y: 657, endPoint x: 156, endPoint y: 645, distance: 16.7
click at [145, 657] on div "Highlight H" at bounding box center [130, 656] width 46 height 37
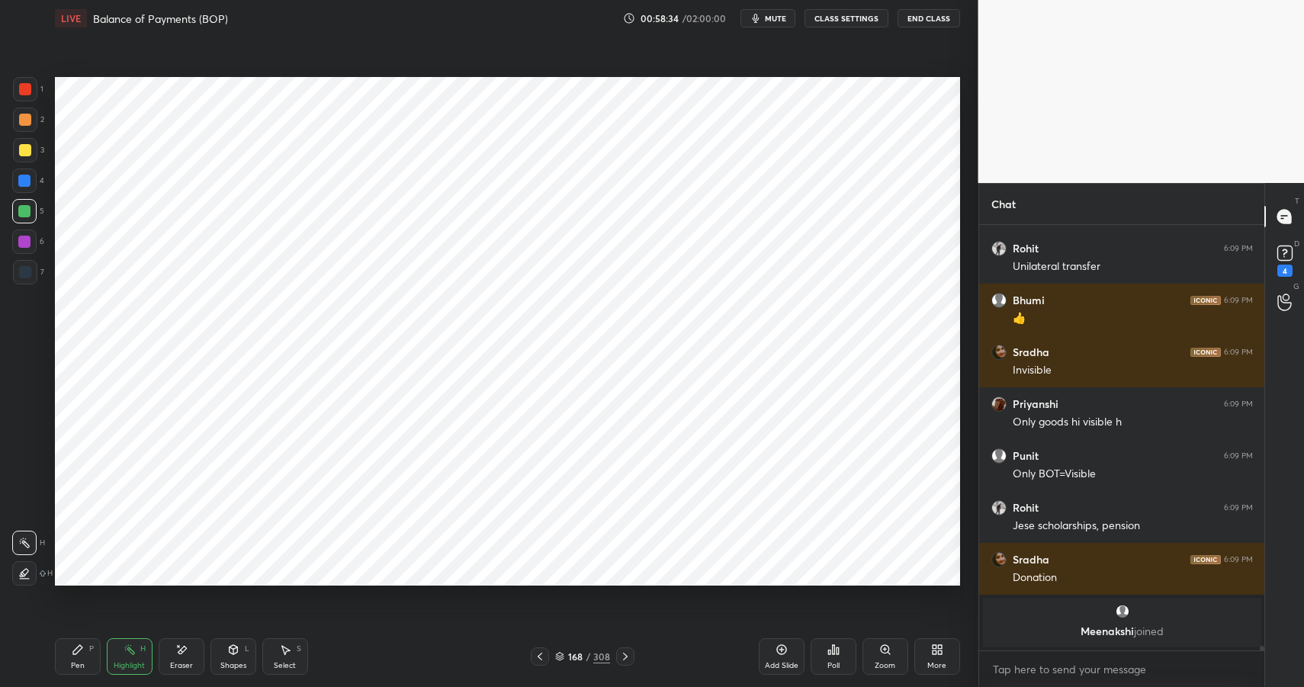
scroll to position [40386, 0]
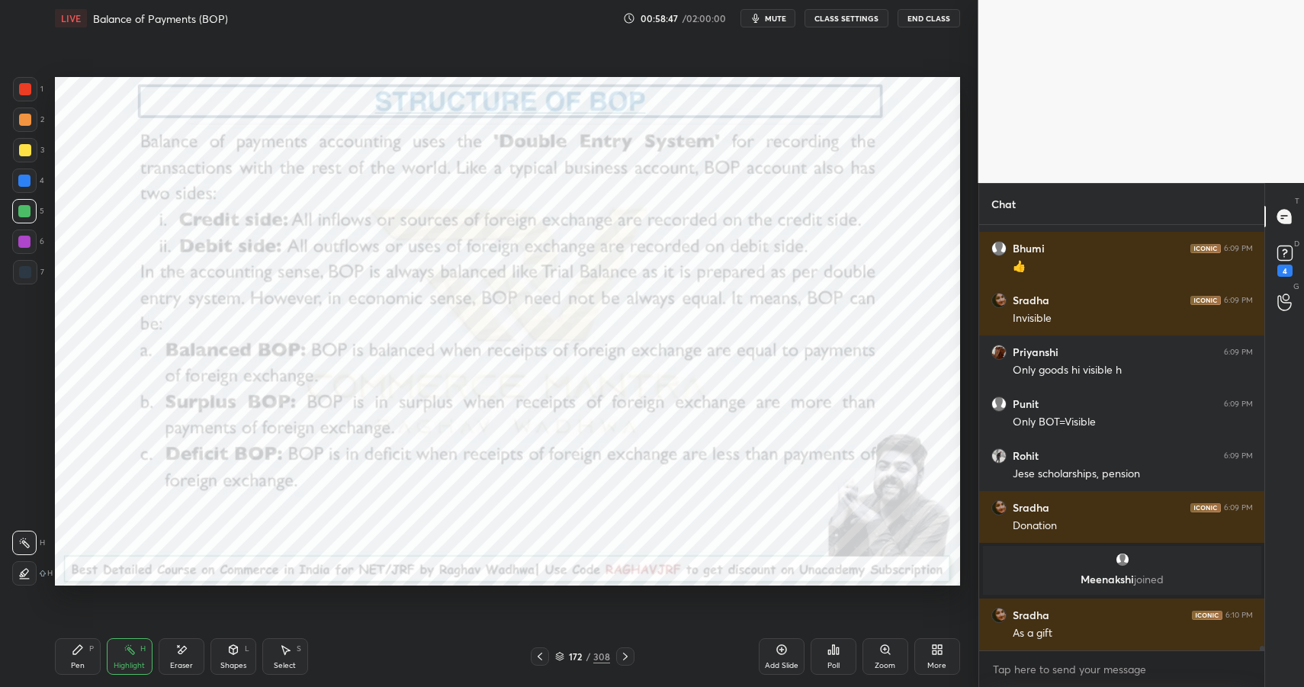
click at [143, 642] on div "Highlight H" at bounding box center [130, 656] width 46 height 37
click at [143, 649] on div "H" at bounding box center [142, 649] width 5 height 8
click at [93, 651] on div "P" at bounding box center [91, 649] width 5 height 8
click at [27, 80] on div at bounding box center [25, 89] width 24 height 24
click at [22, 85] on div at bounding box center [25, 89] width 12 height 12
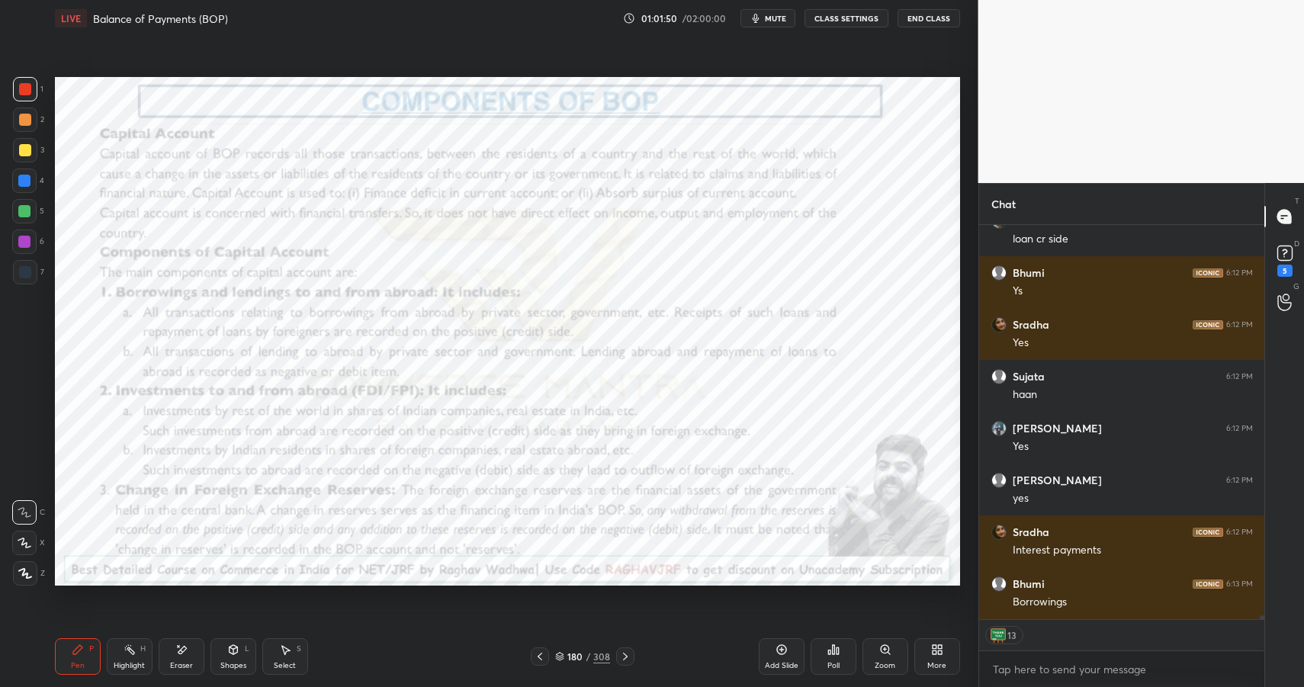
scroll to position [42425, 0]
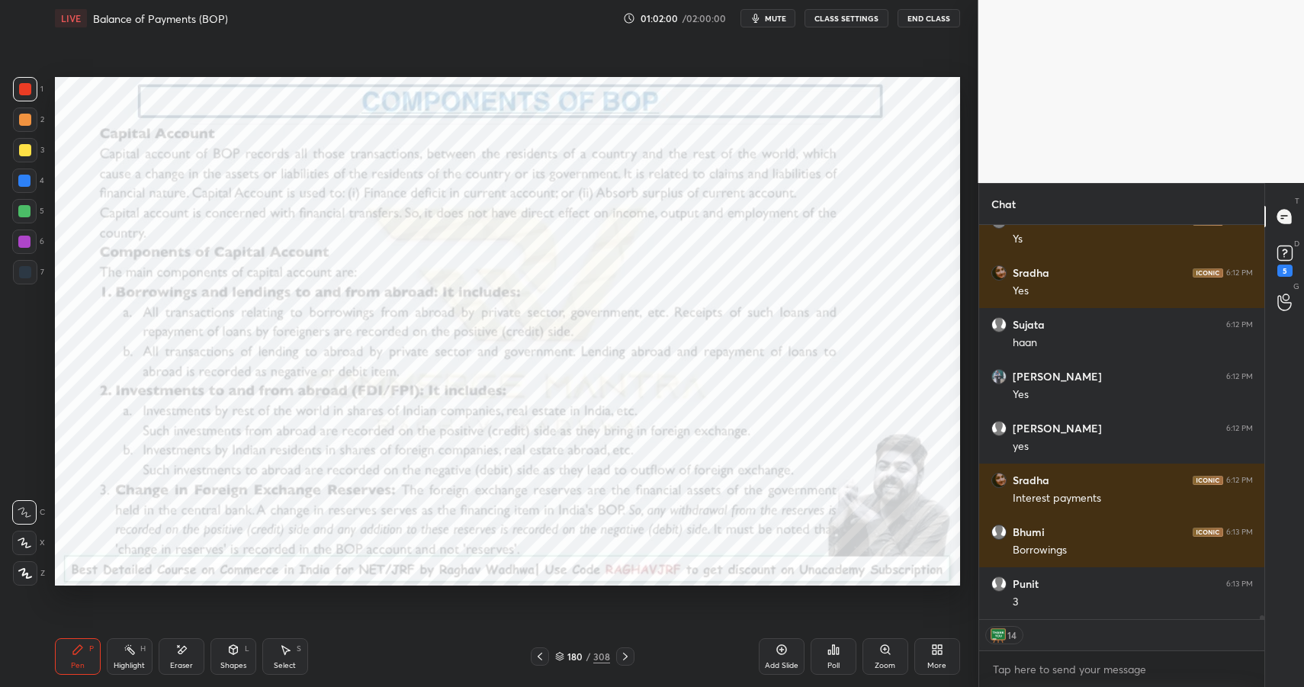
click at [178, 664] on div "Eraser" at bounding box center [181, 666] width 23 height 8
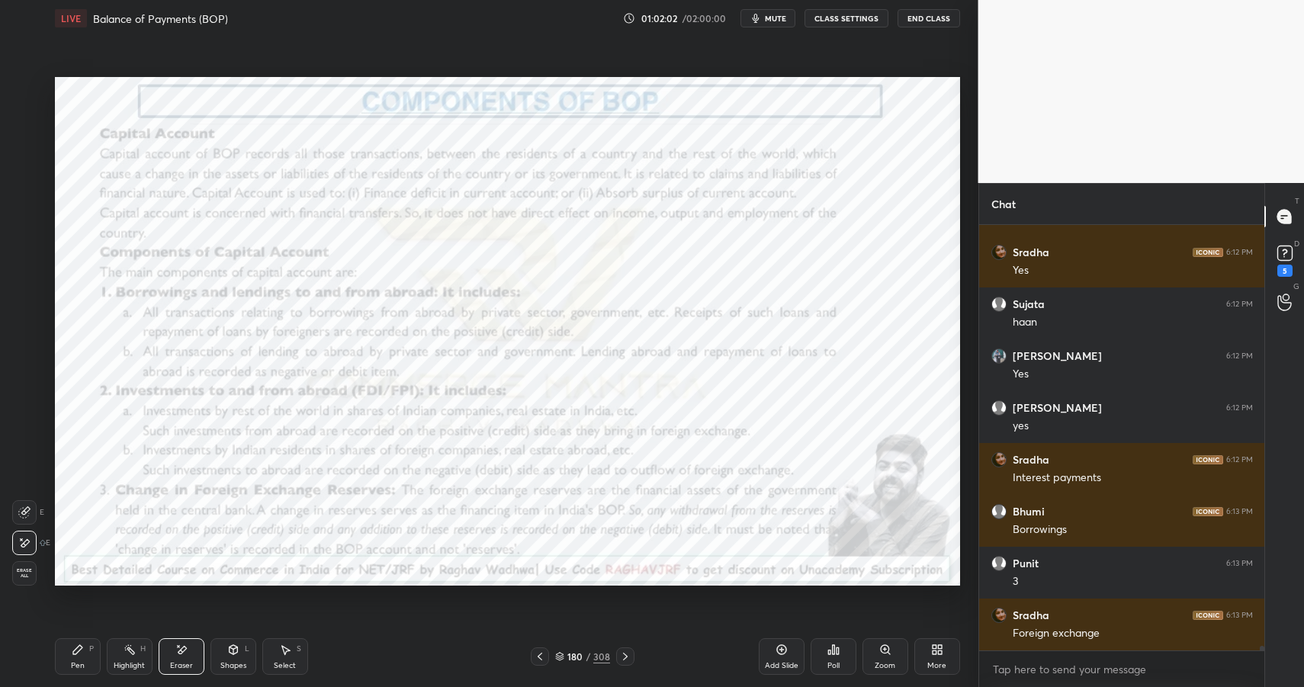
scroll to position [42446, 0]
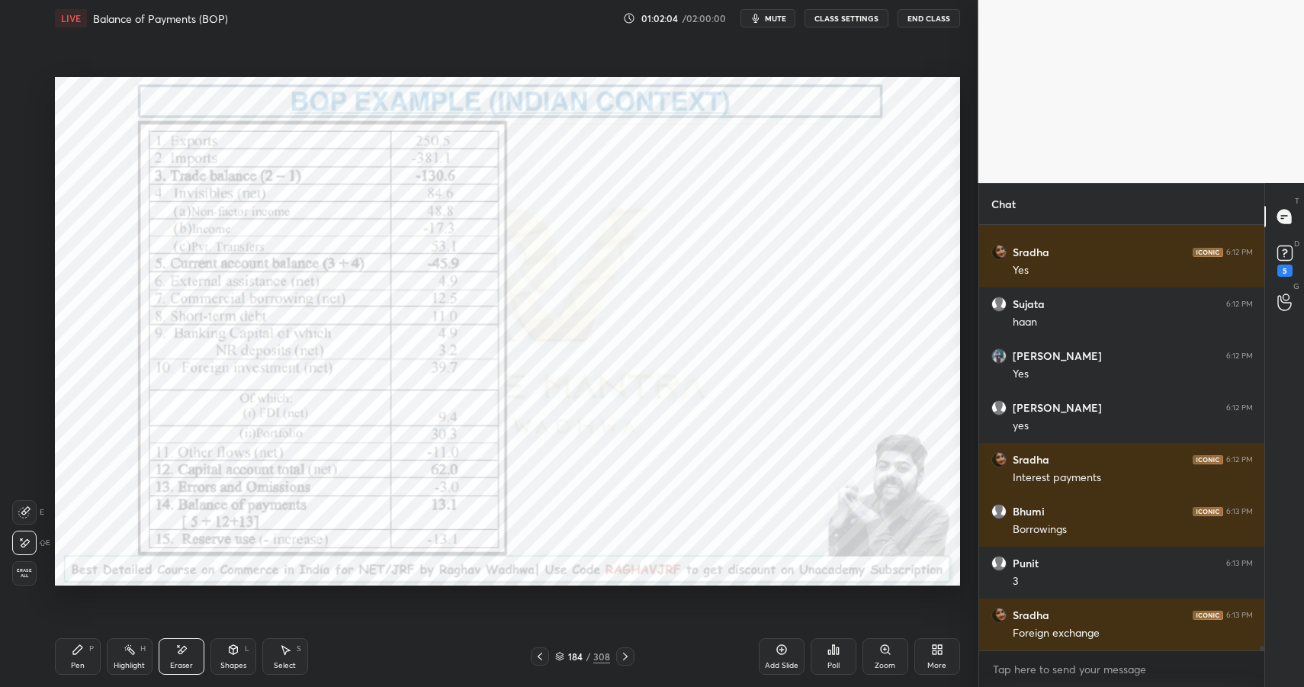
drag, startPoint x: 153, startPoint y: 671, endPoint x: 141, endPoint y: 663, distance: 13.8
click at [143, 667] on div "Pen P Highlight H Eraser Shapes L Select S" at bounding box center [231, 656] width 352 height 37
click at [139, 662] on div "Highlight" at bounding box center [129, 666] width 31 height 8
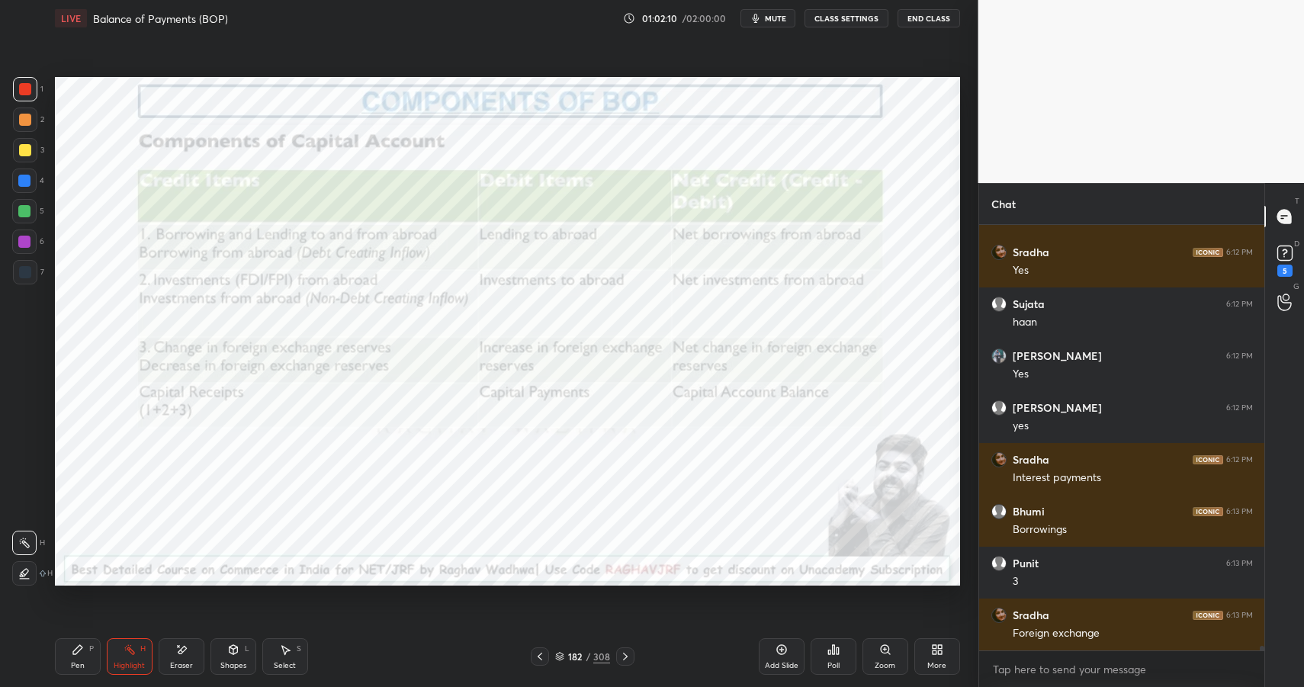
click at [83, 668] on div "Pen P" at bounding box center [78, 656] width 46 height 37
drag, startPoint x: 85, startPoint y: 664, endPoint x: 87, endPoint y: 600, distance: 64.1
click at [85, 664] on div "Pen P" at bounding box center [78, 656] width 46 height 37
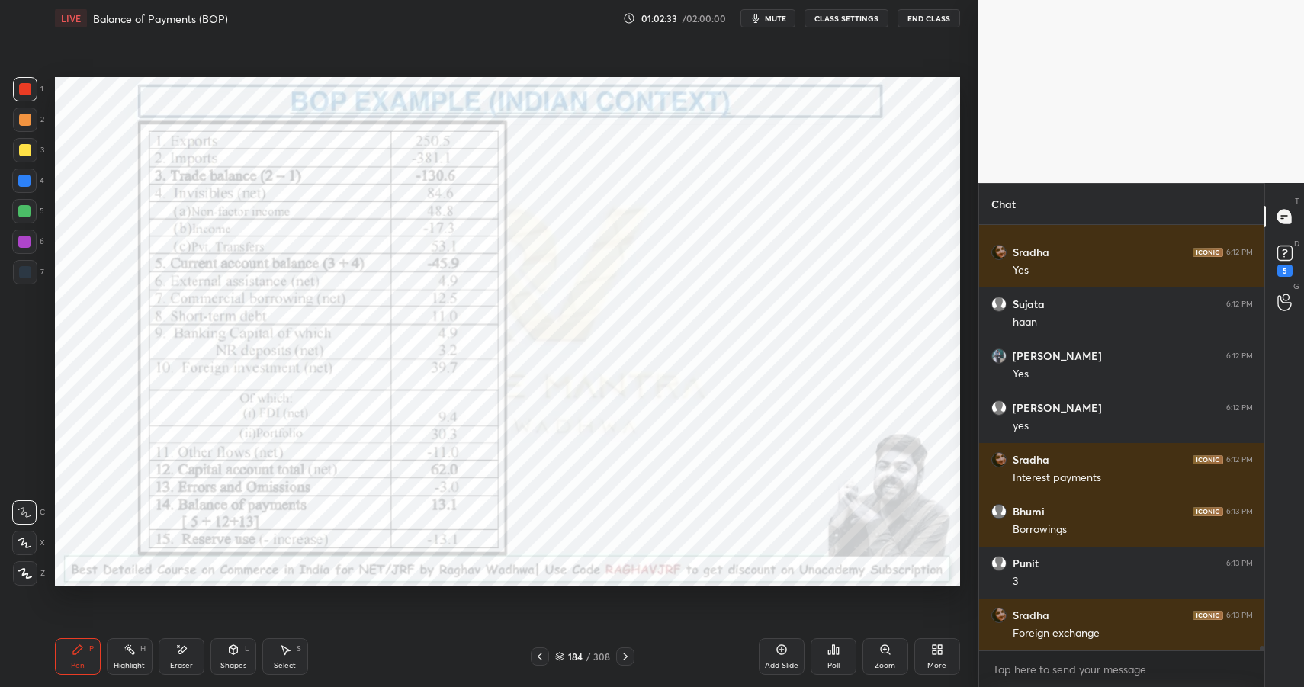
click at [240, 655] on div "Shapes L" at bounding box center [234, 656] width 46 height 37
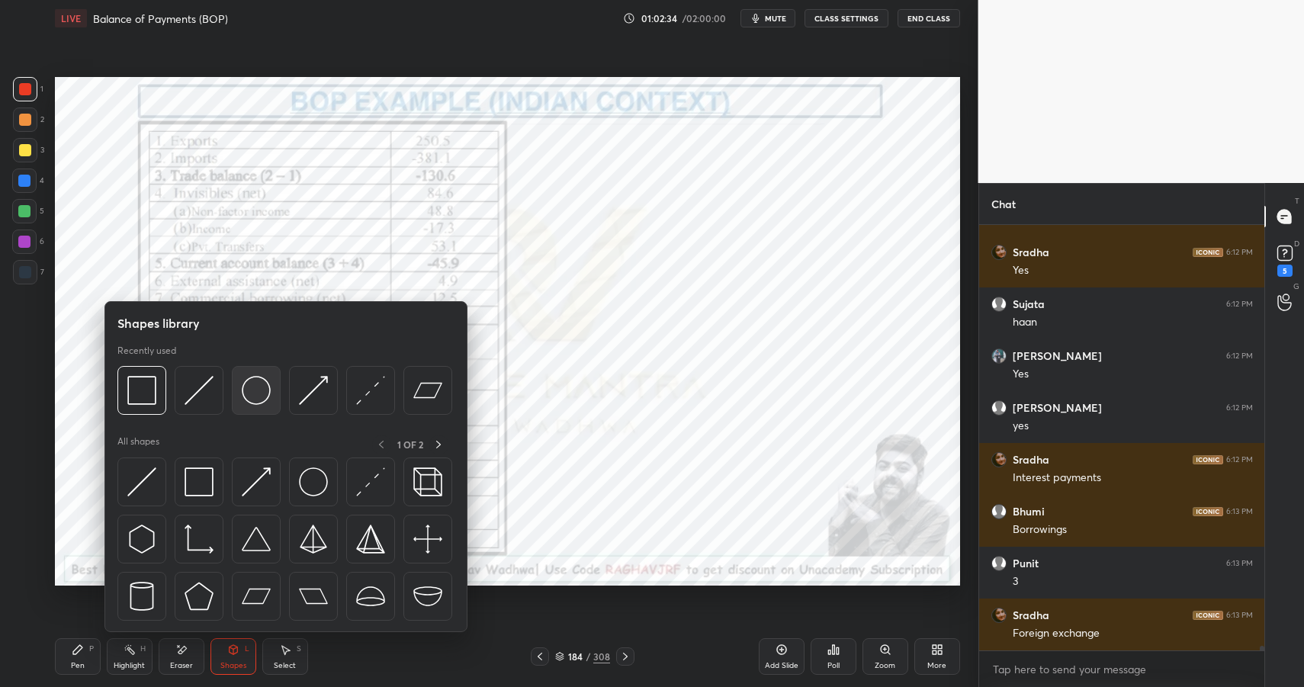
click at [252, 396] on img at bounding box center [256, 390] width 29 height 29
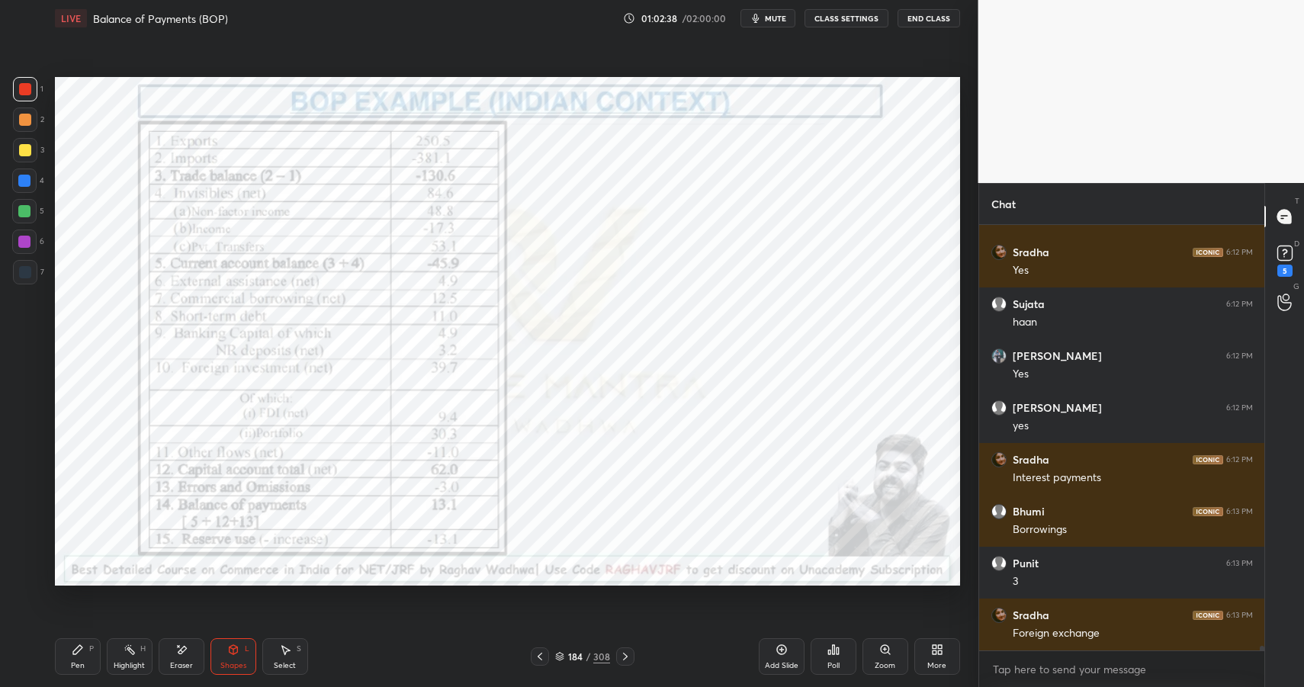
click at [129, 659] on div "Highlight H" at bounding box center [130, 656] width 46 height 37
drag, startPoint x: 127, startPoint y: 651, endPoint x: 150, endPoint y: 622, distance: 36.9
click at [130, 646] on icon at bounding box center [130, 650] width 12 height 12
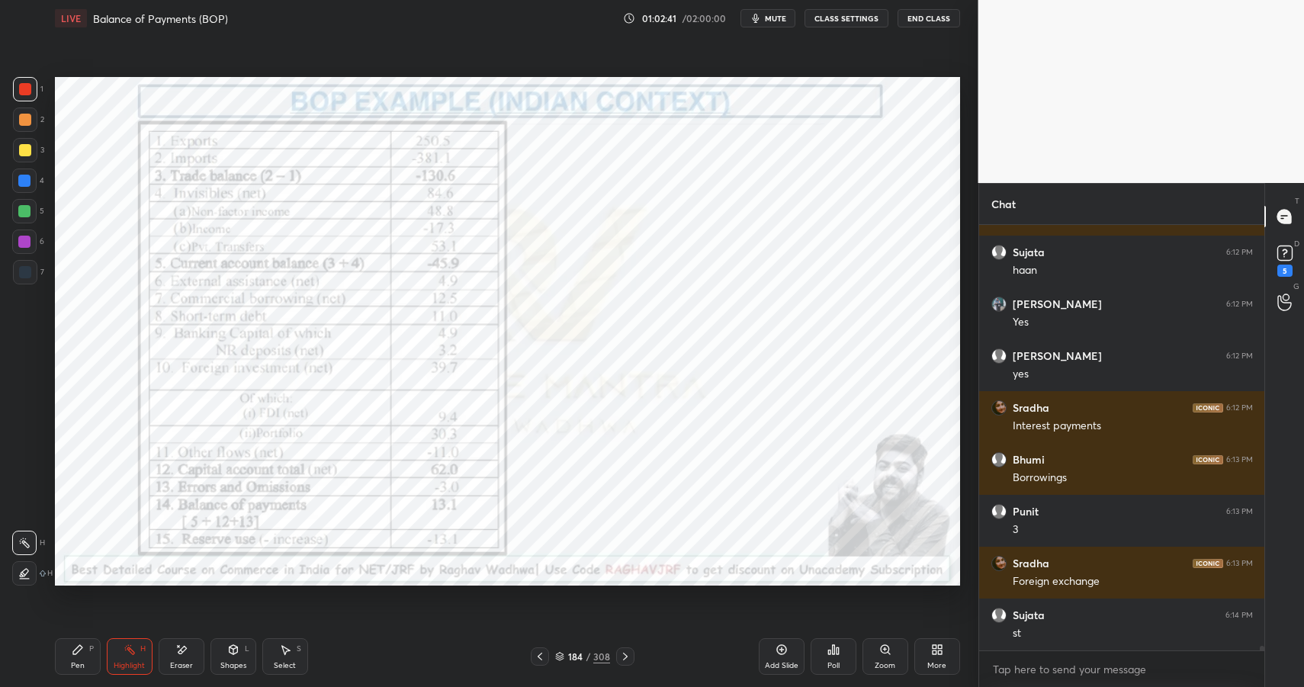
scroll to position [42549, 0]
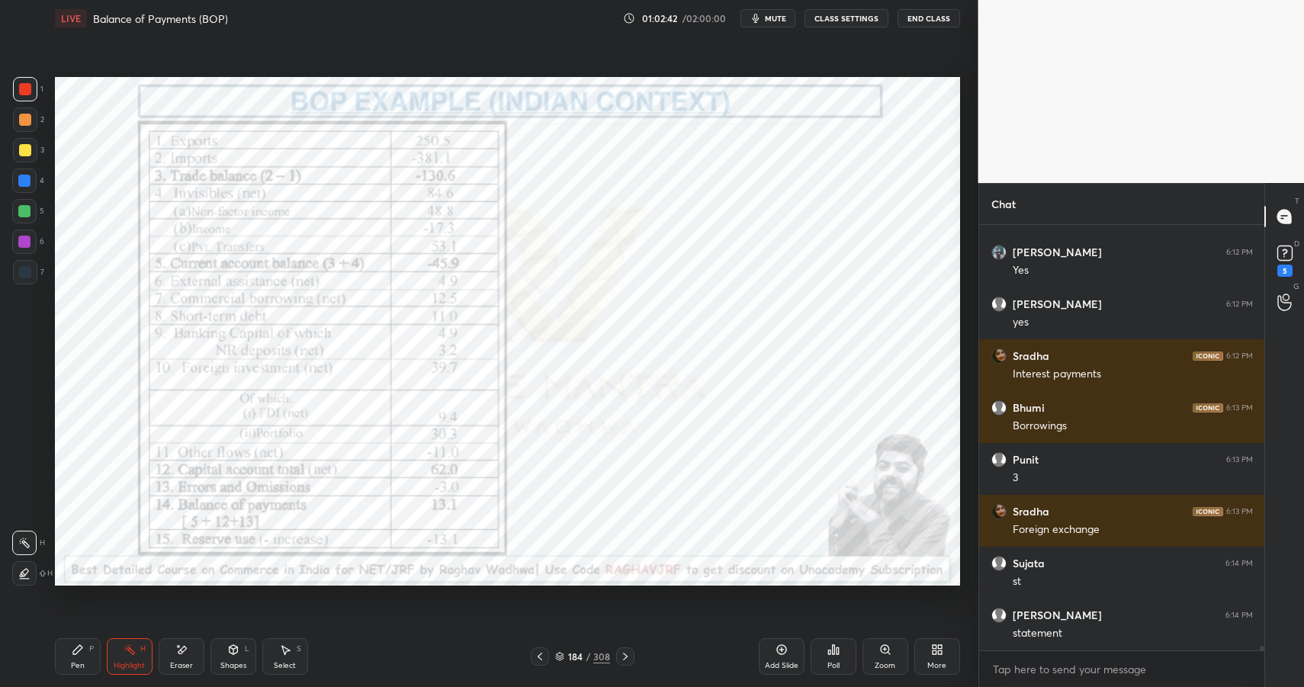
click at [244, 651] on div "Shapes L" at bounding box center [234, 656] width 46 height 37
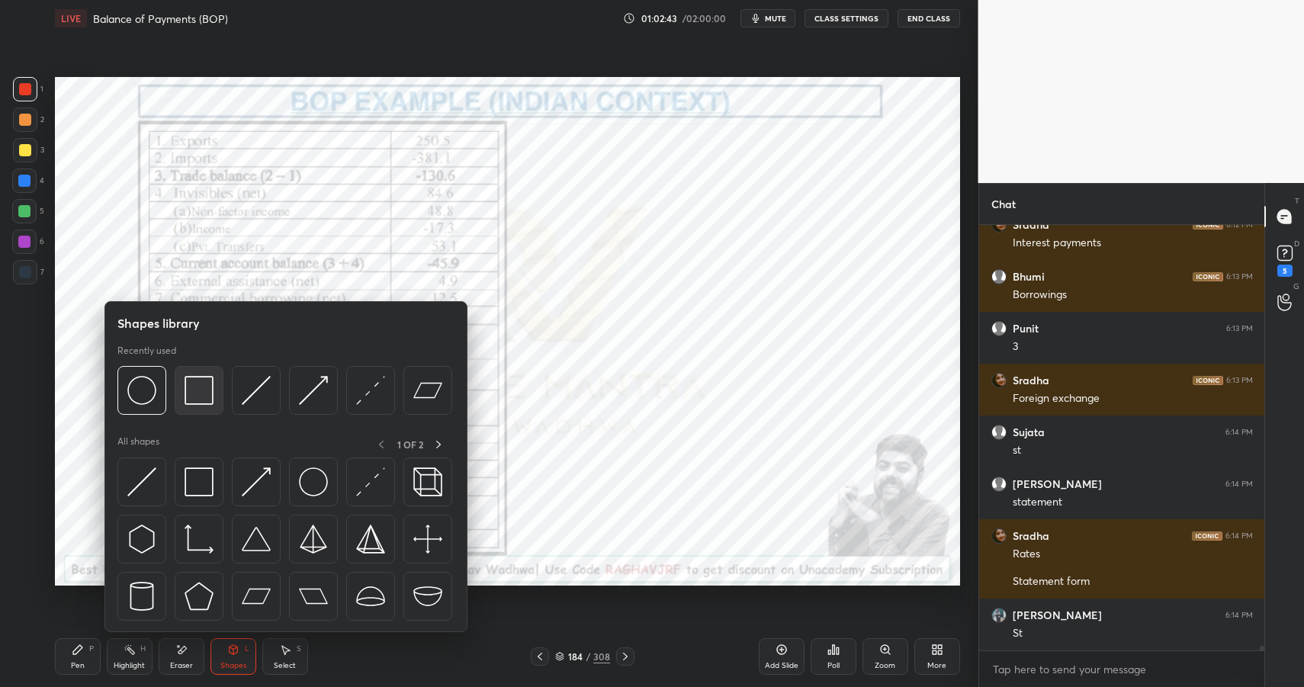
scroll to position [5, 5]
click at [191, 396] on img at bounding box center [199, 390] width 29 height 29
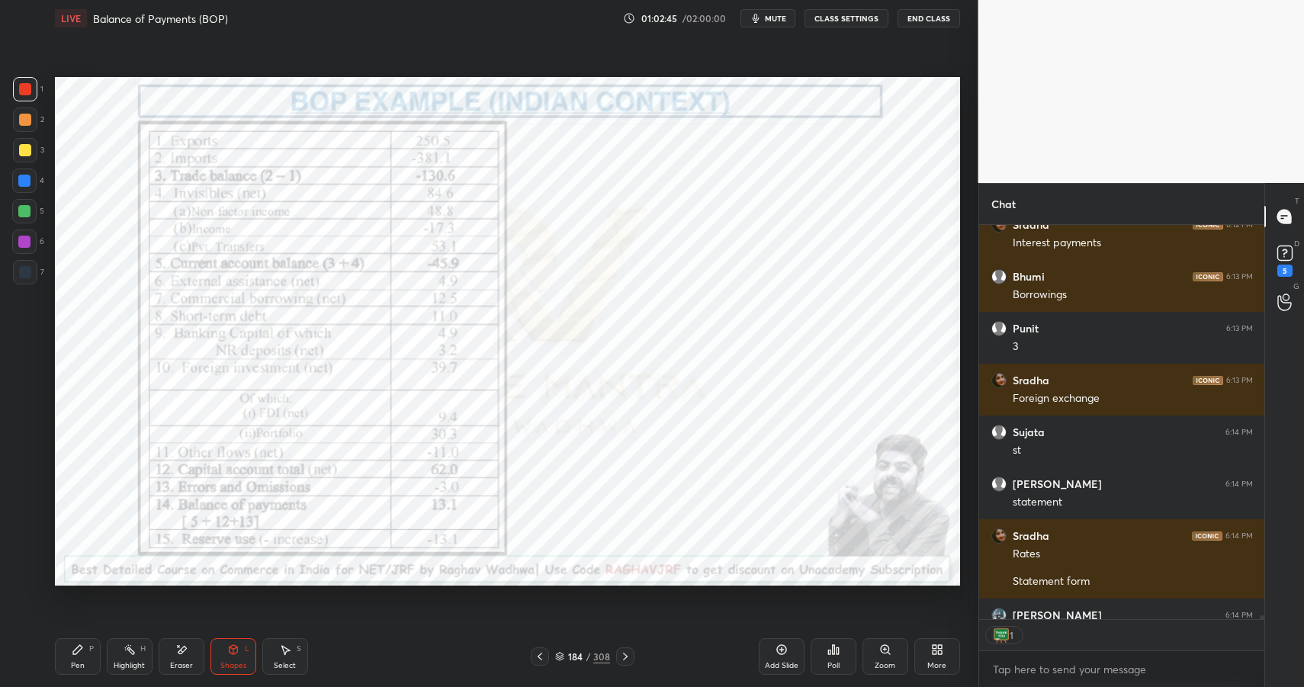
scroll to position [42764, 0]
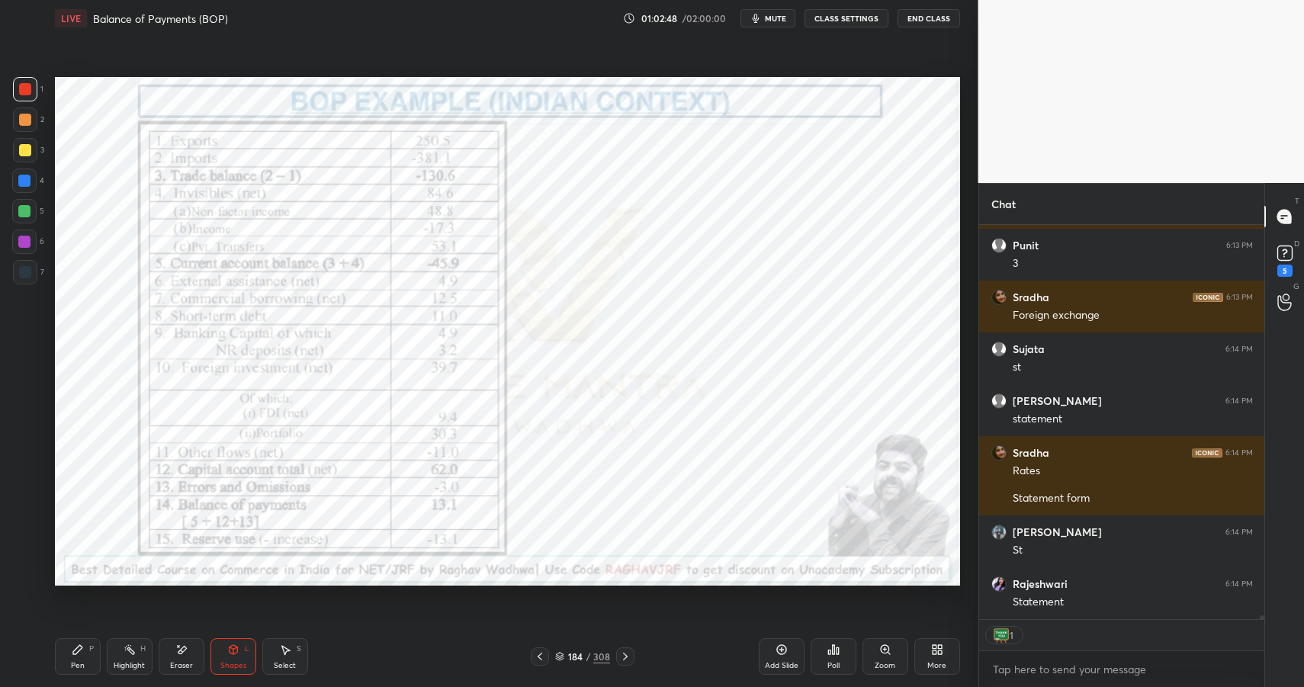
click at [81, 646] on icon at bounding box center [78, 650] width 12 height 12
click at [195, 658] on div "Eraser" at bounding box center [182, 656] width 46 height 37
click at [236, 655] on icon at bounding box center [233, 650] width 12 height 12
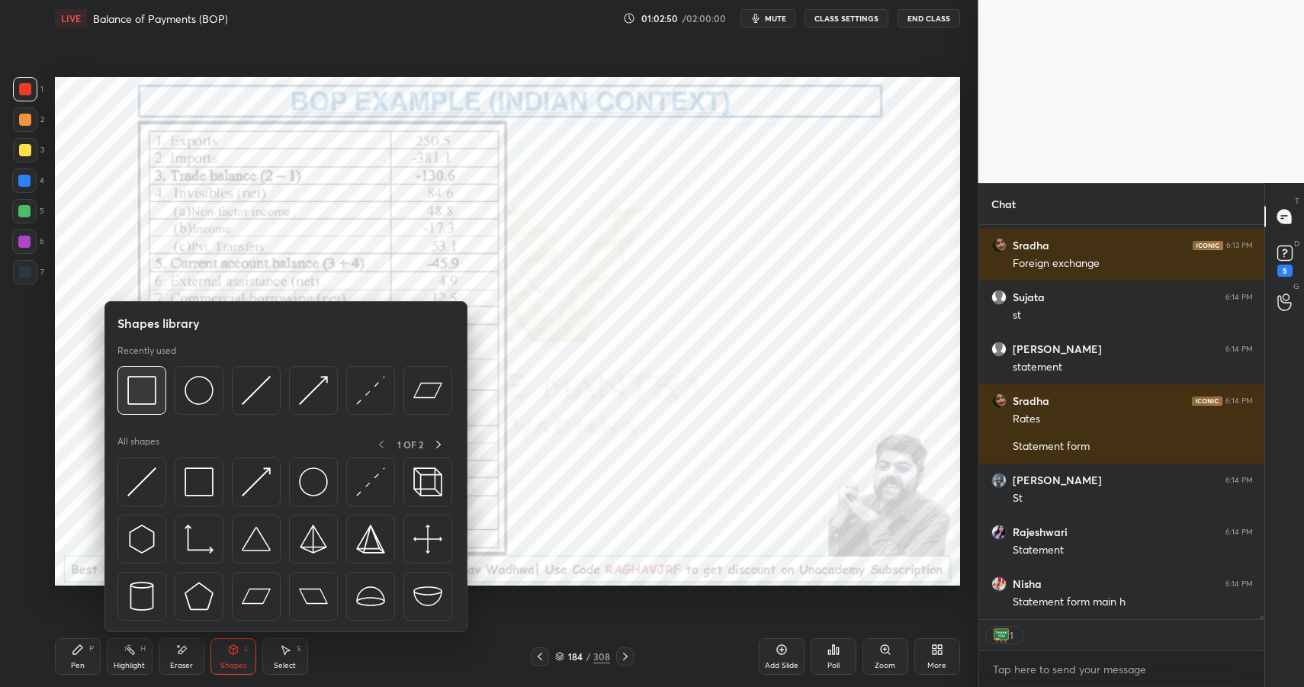
click at [159, 374] on div at bounding box center [141, 390] width 49 height 49
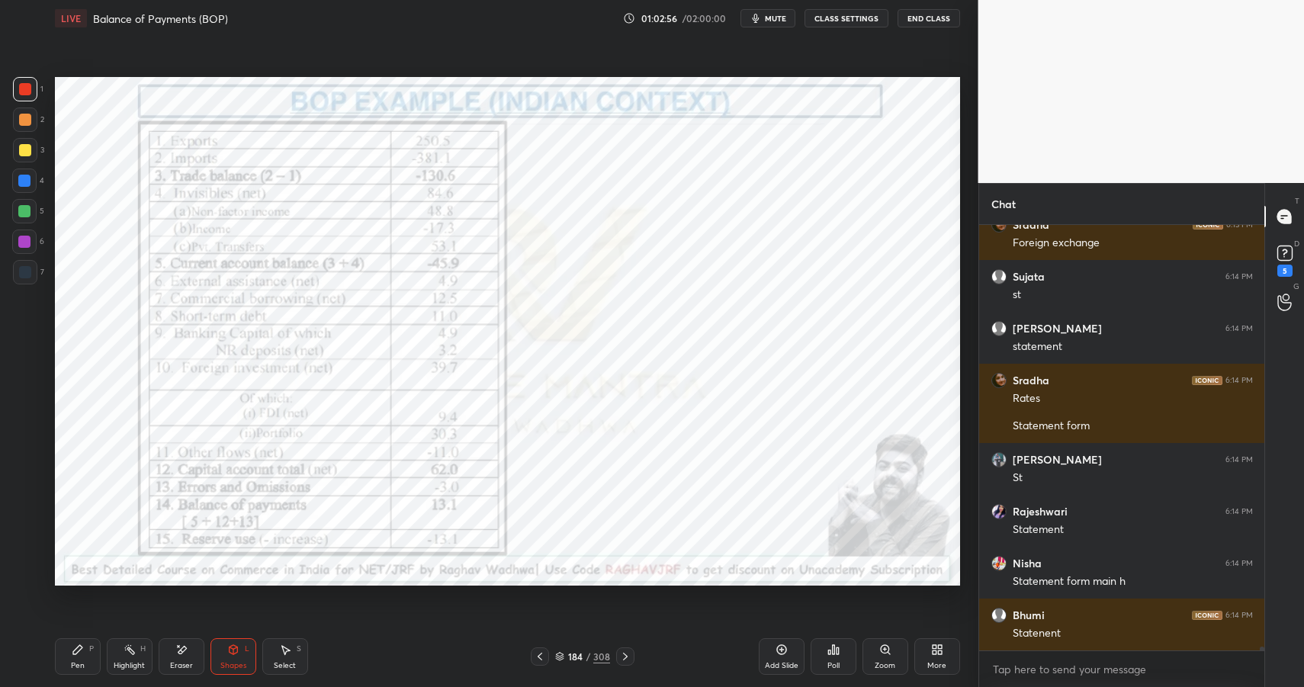
scroll to position [42888, 0]
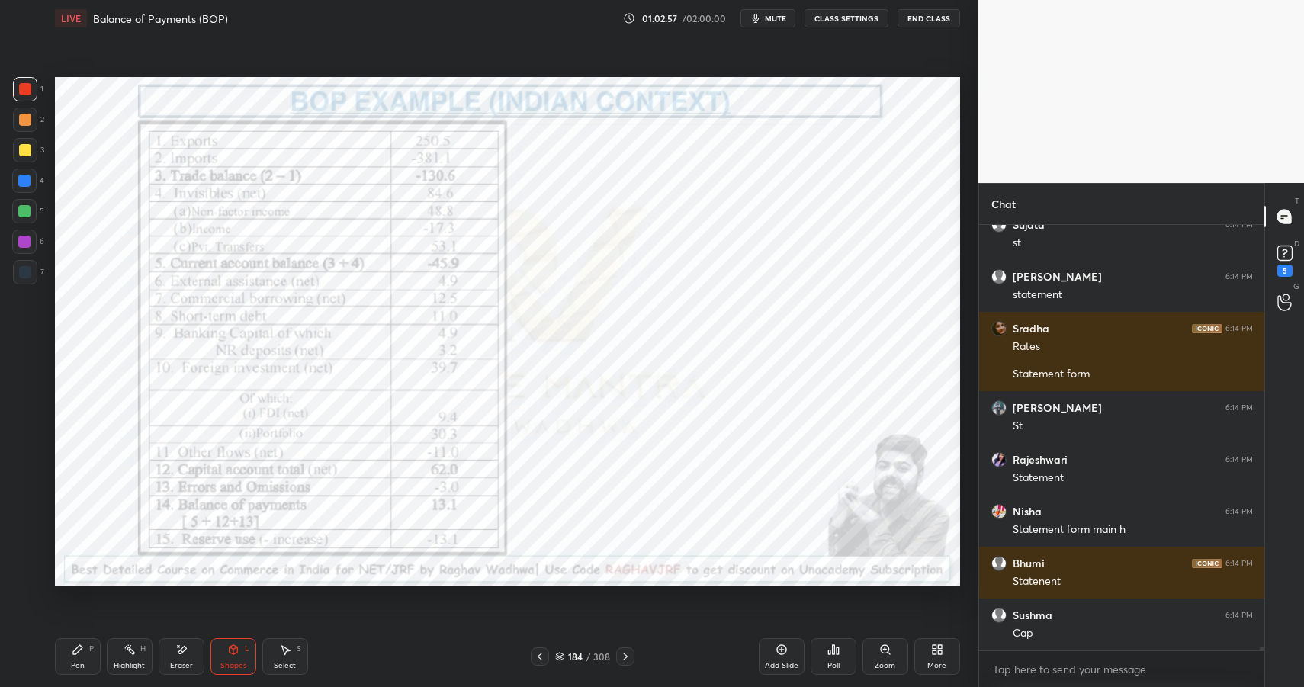
click at [78, 656] on div "Pen P" at bounding box center [78, 656] width 46 height 37
drag, startPoint x: 79, startPoint y: 654, endPoint x: 140, endPoint y: 595, distance: 85.2
click at [79, 654] on icon at bounding box center [78, 650] width 12 height 12
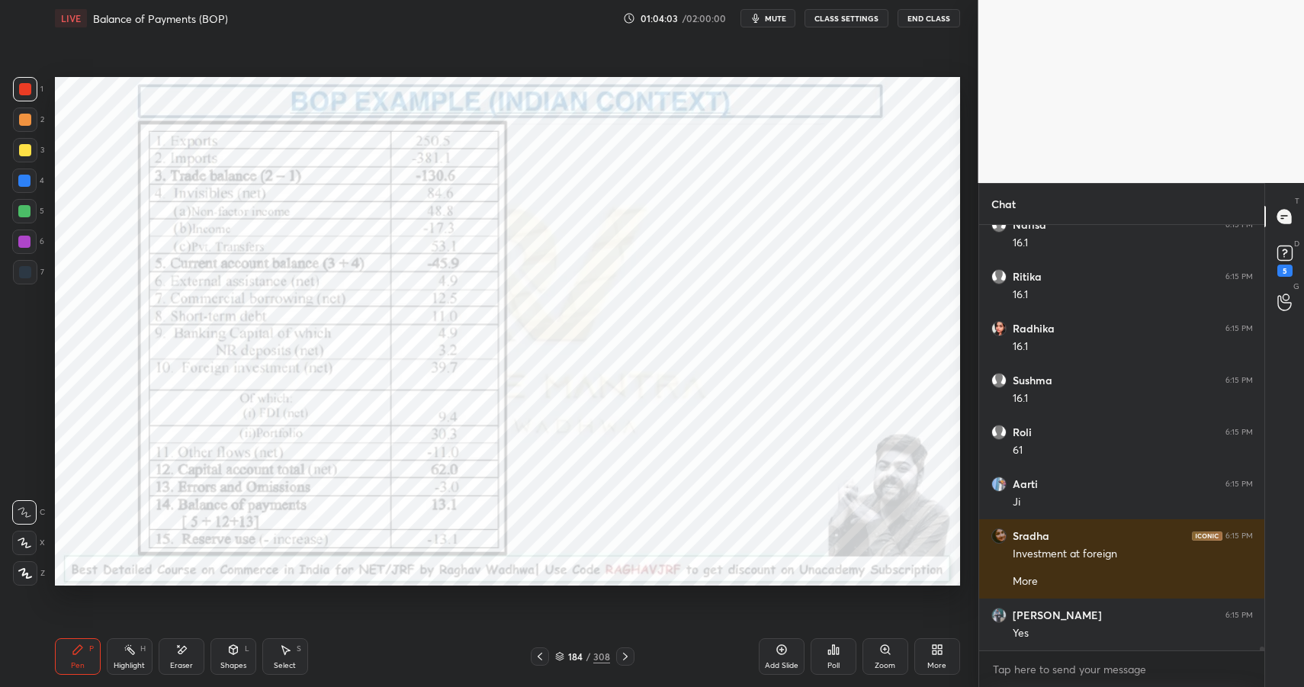
scroll to position [43224, 0]
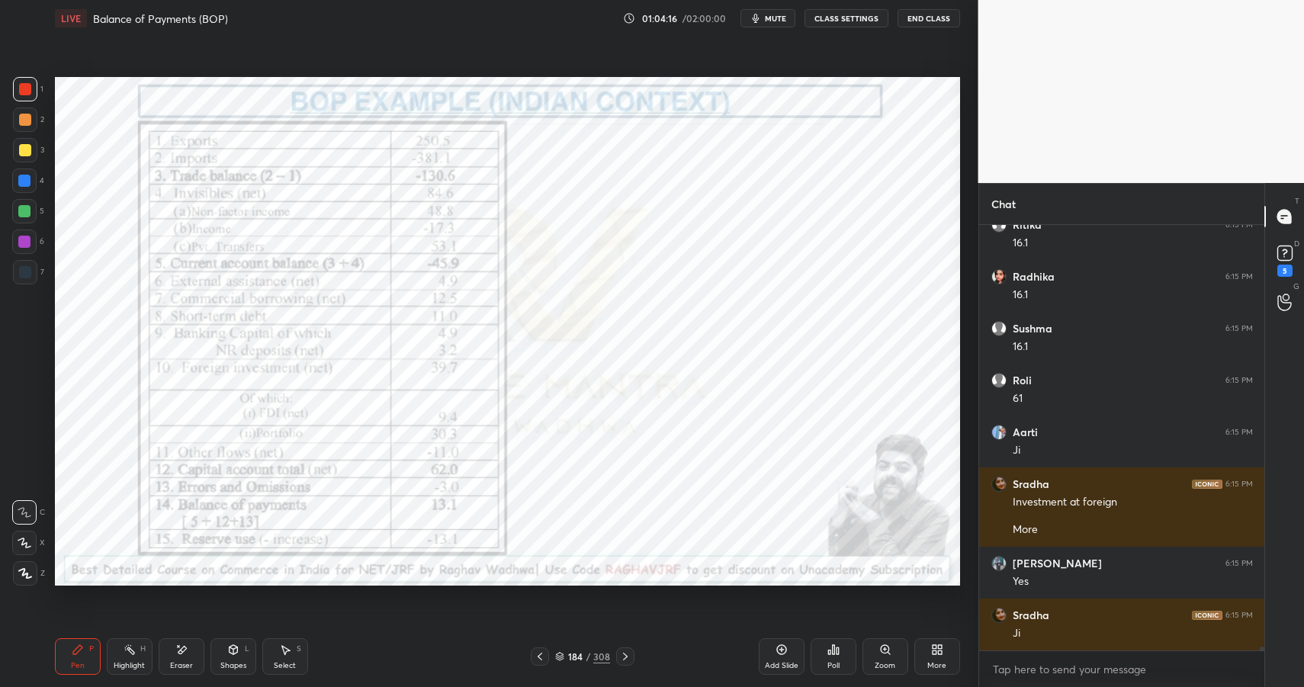
click at [144, 637] on div "Pen P Highlight H Eraser Shapes L Select S 184 / 308 Add Slide Poll Zoom More" at bounding box center [507, 656] width 905 height 61
drag, startPoint x: 144, startPoint y: 637, endPoint x: 151, endPoint y: 642, distance: 8.7
click at [147, 642] on div "Pen P Highlight H Eraser Shapes L Select S 184 / 308 Add Slide Poll Zoom More" at bounding box center [507, 656] width 905 height 61
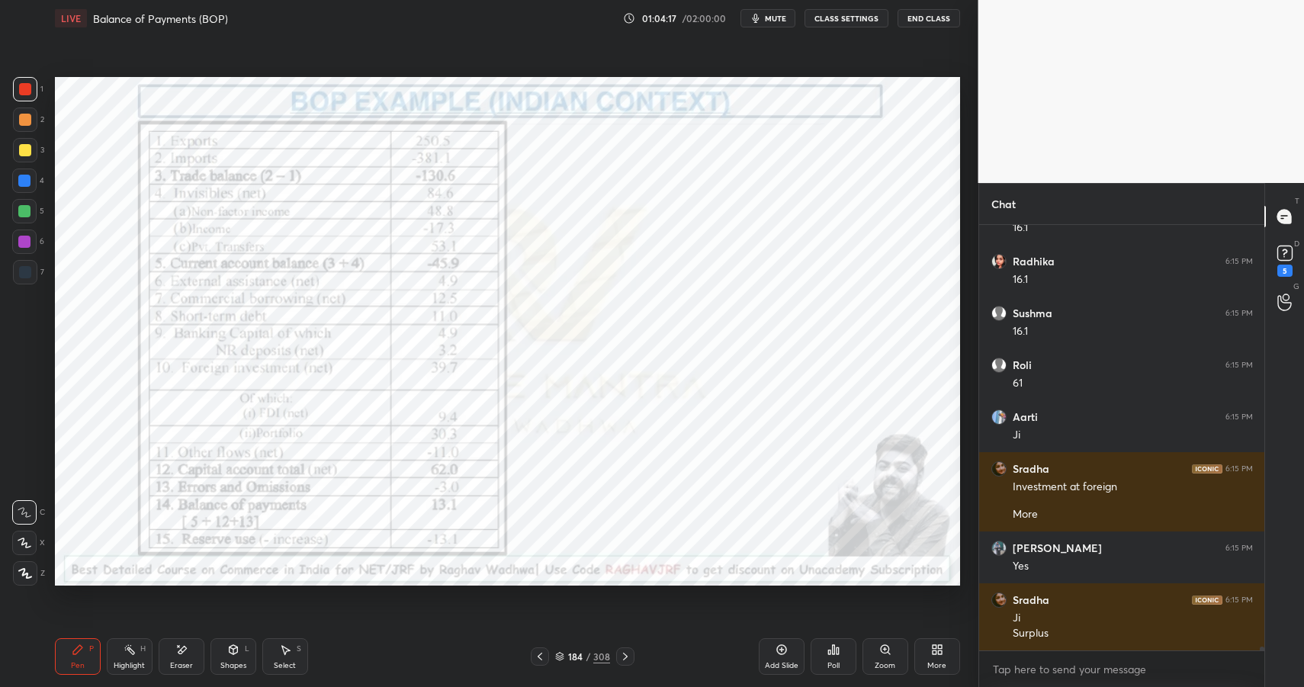
click at [139, 648] on div "Highlight H" at bounding box center [130, 656] width 46 height 37
drag, startPoint x: 139, startPoint y: 648, endPoint x: 172, endPoint y: 586, distance: 70.3
click at [139, 648] on div "Highlight H" at bounding box center [130, 656] width 46 height 37
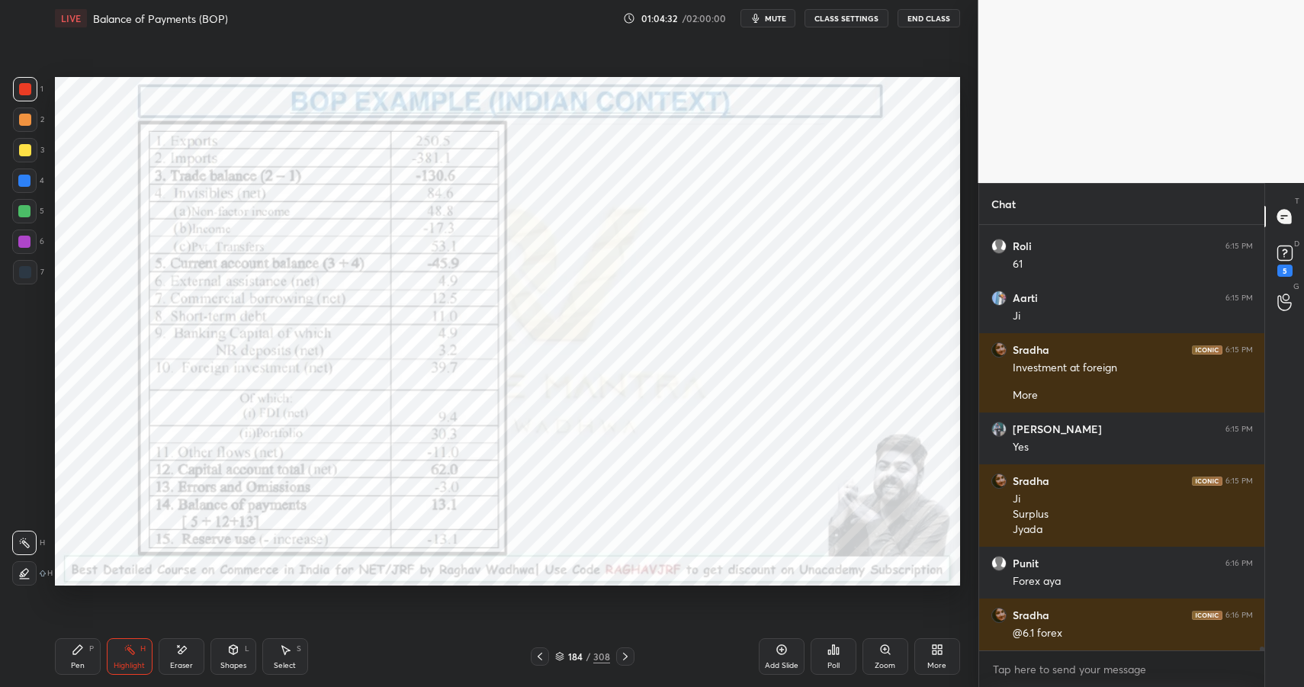
scroll to position [43373, 0]
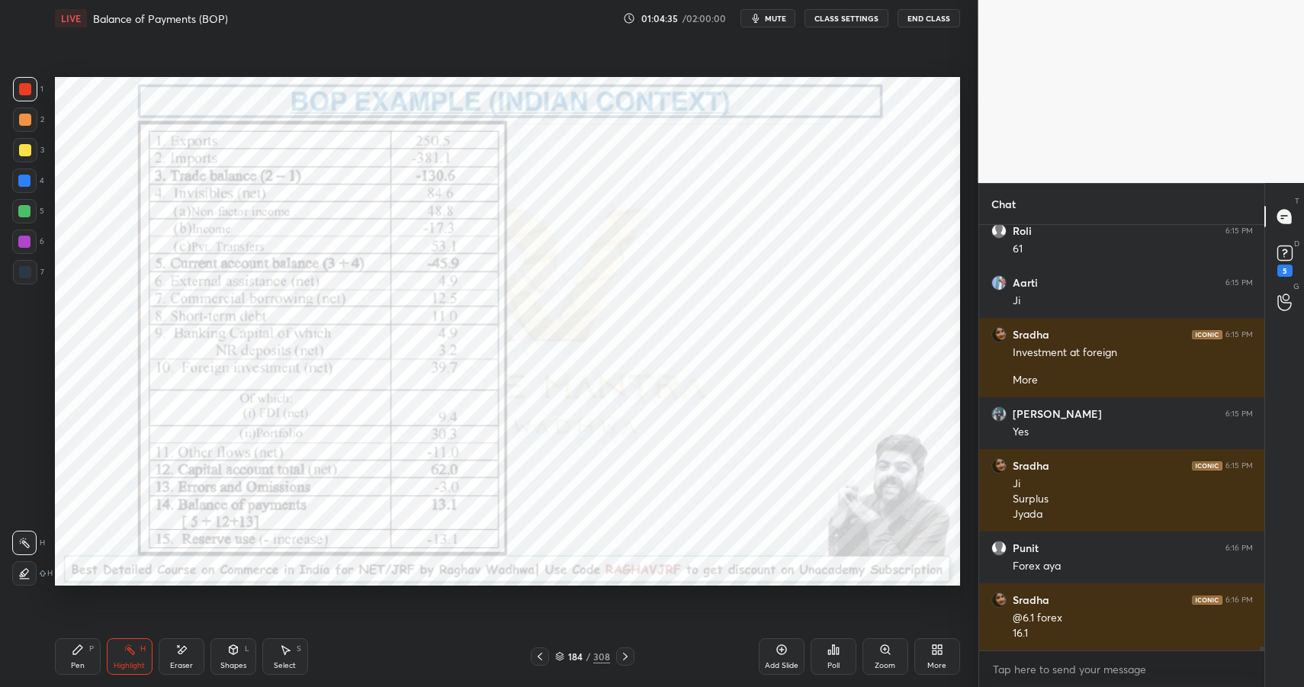
click at [790, 658] on div "Add Slide" at bounding box center [782, 656] width 46 height 37
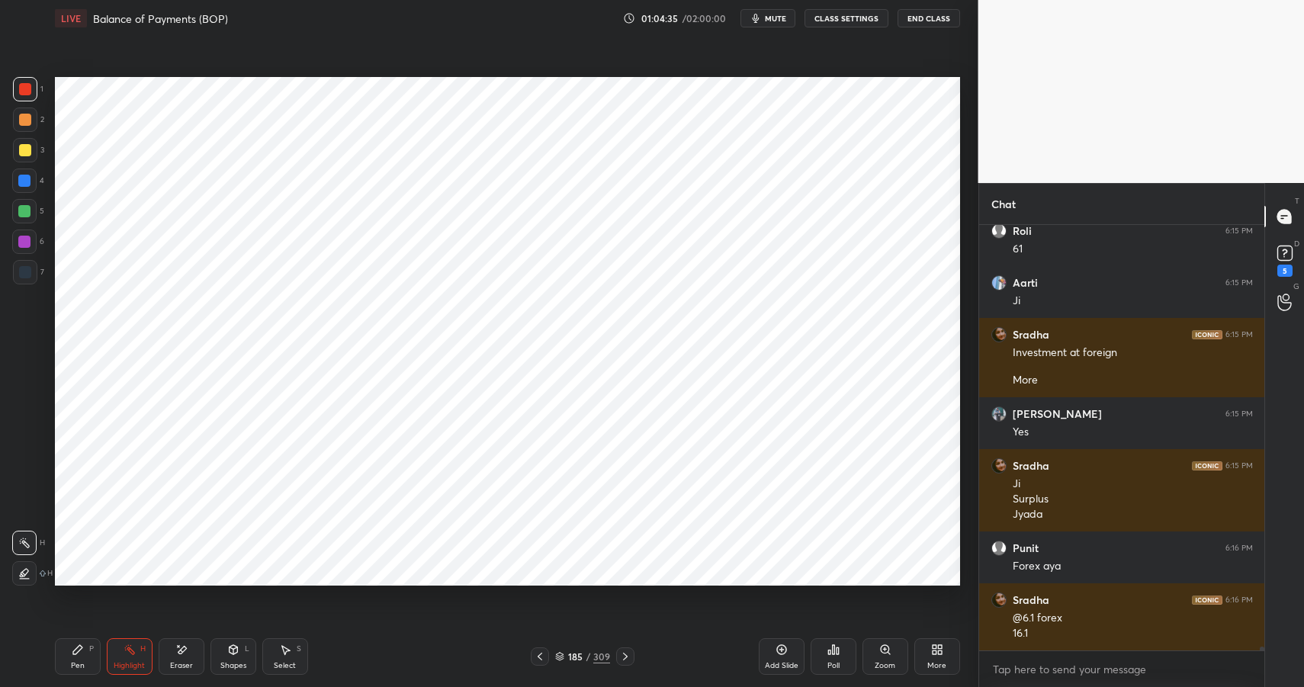
click at [88, 654] on div "Pen P" at bounding box center [78, 656] width 46 height 37
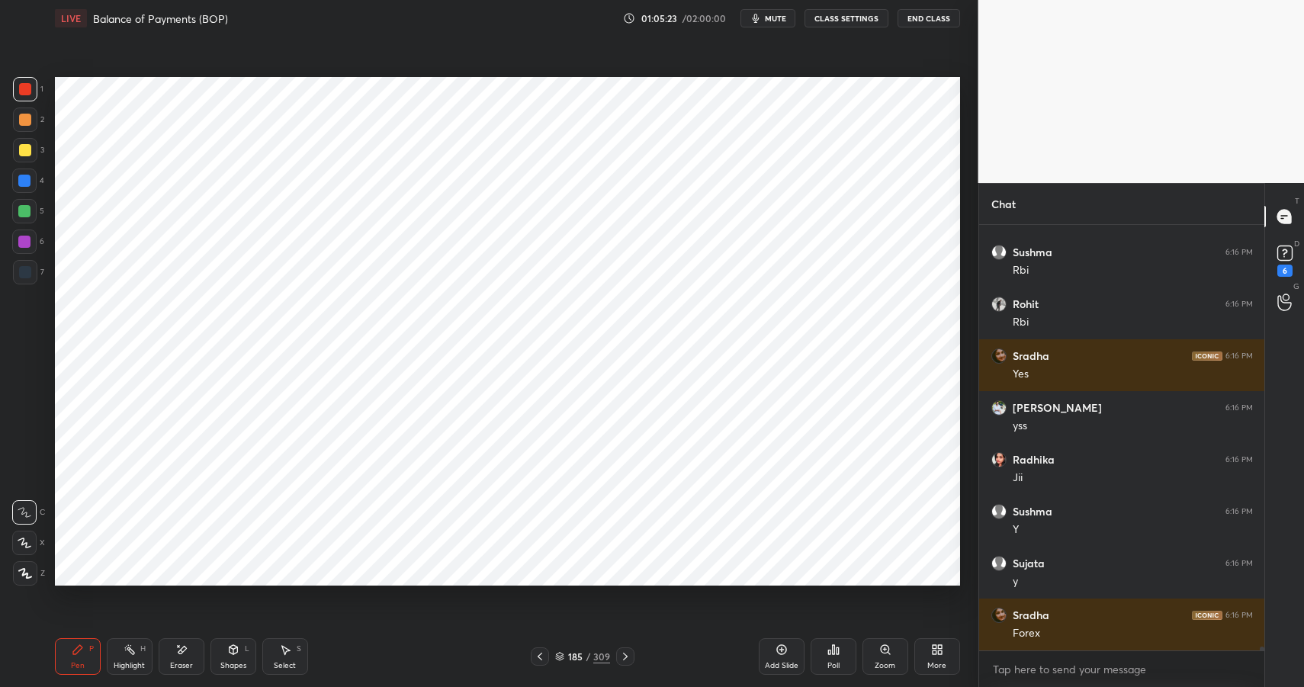
scroll to position [44009, 0]
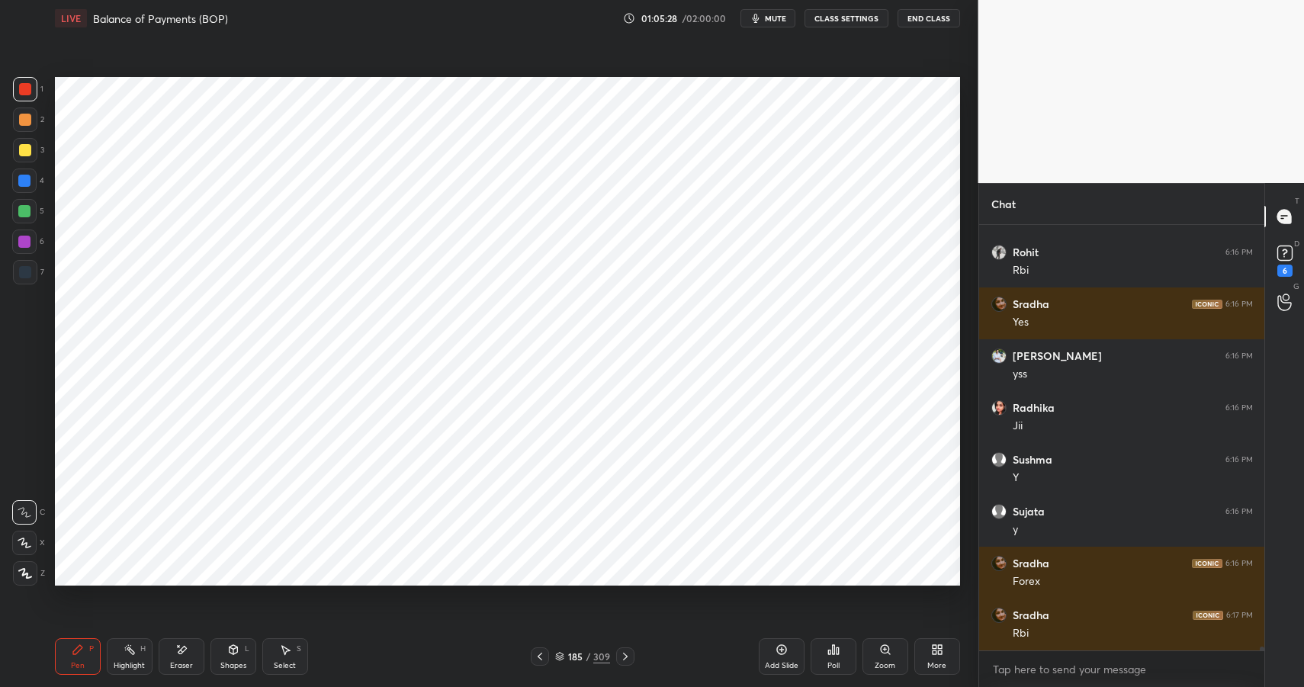
click at [27, 208] on div at bounding box center [24, 211] width 12 height 12
click at [30, 207] on div at bounding box center [24, 211] width 12 height 12
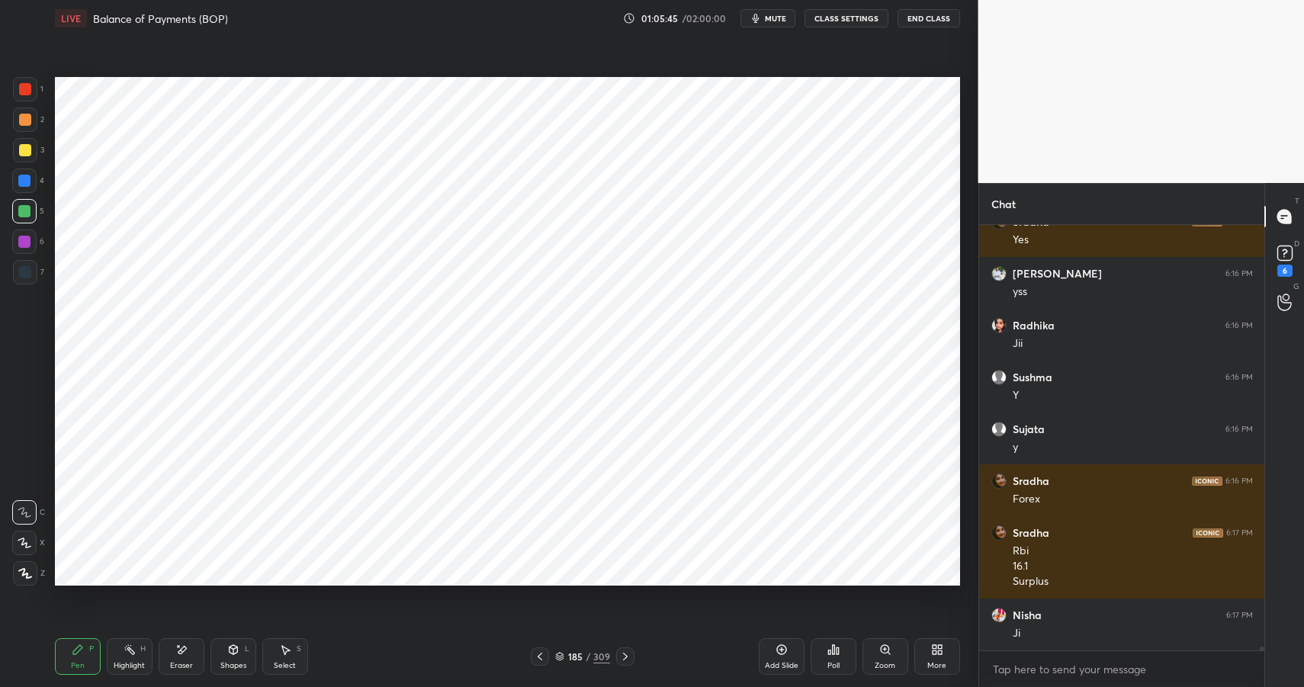
scroll to position [44144, 0]
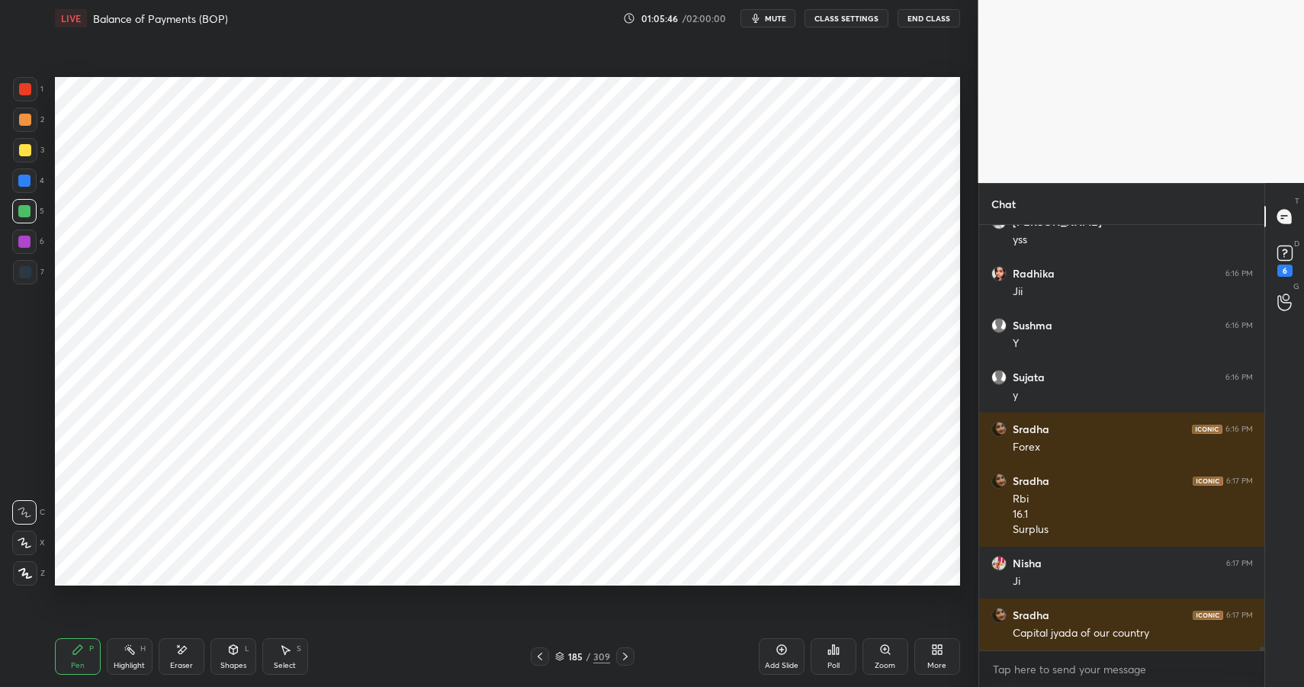
click at [31, 180] on div at bounding box center [24, 181] width 24 height 24
click at [34, 181] on div at bounding box center [24, 181] width 24 height 24
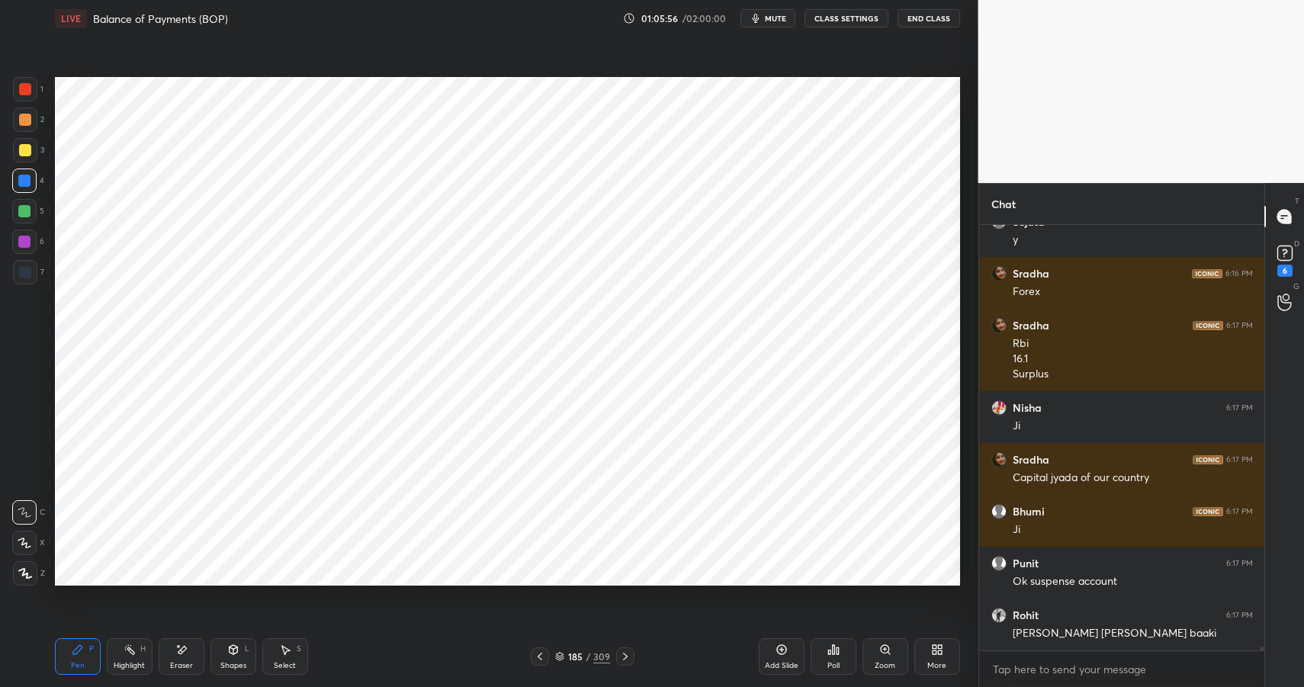
scroll to position [44351, 0]
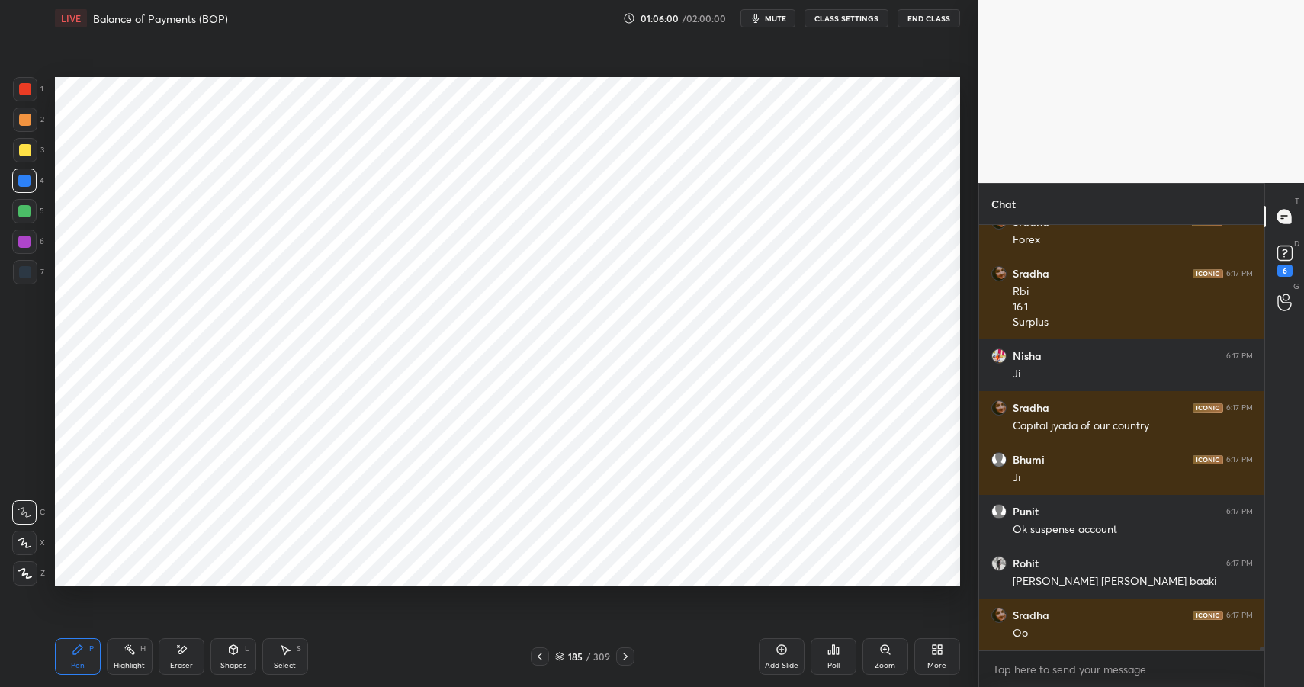
click at [28, 214] on div at bounding box center [24, 211] width 12 height 12
click at [31, 237] on div at bounding box center [24, 242] width 24 height 24
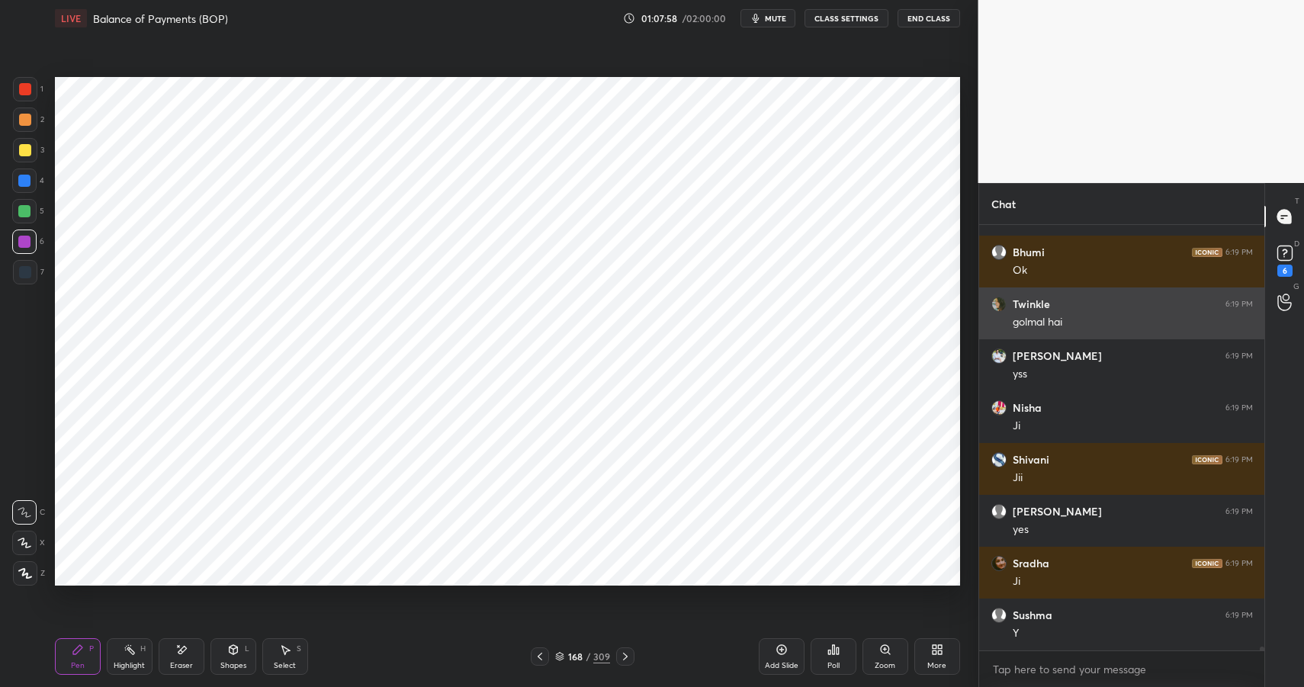
scroll to position [45836, 0]
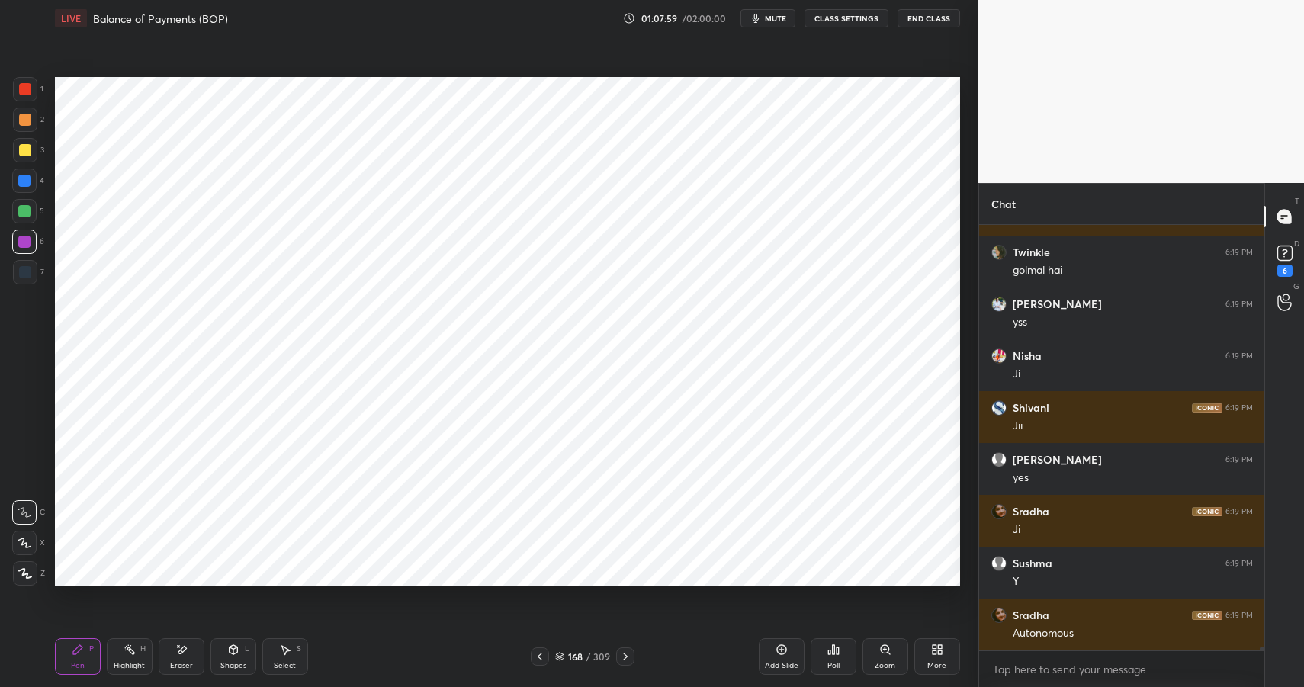
click at [136, 652] on div "Highlight H" at bounding box center [130, 656] width 46 height 37
drag, startPoint x: 134, startPoint y: 651, endPoint x: 129, endPoint y: 642, distance: 10.6
click at [134, 651] on icon at bounding box center [130, 650] width 12 height 12
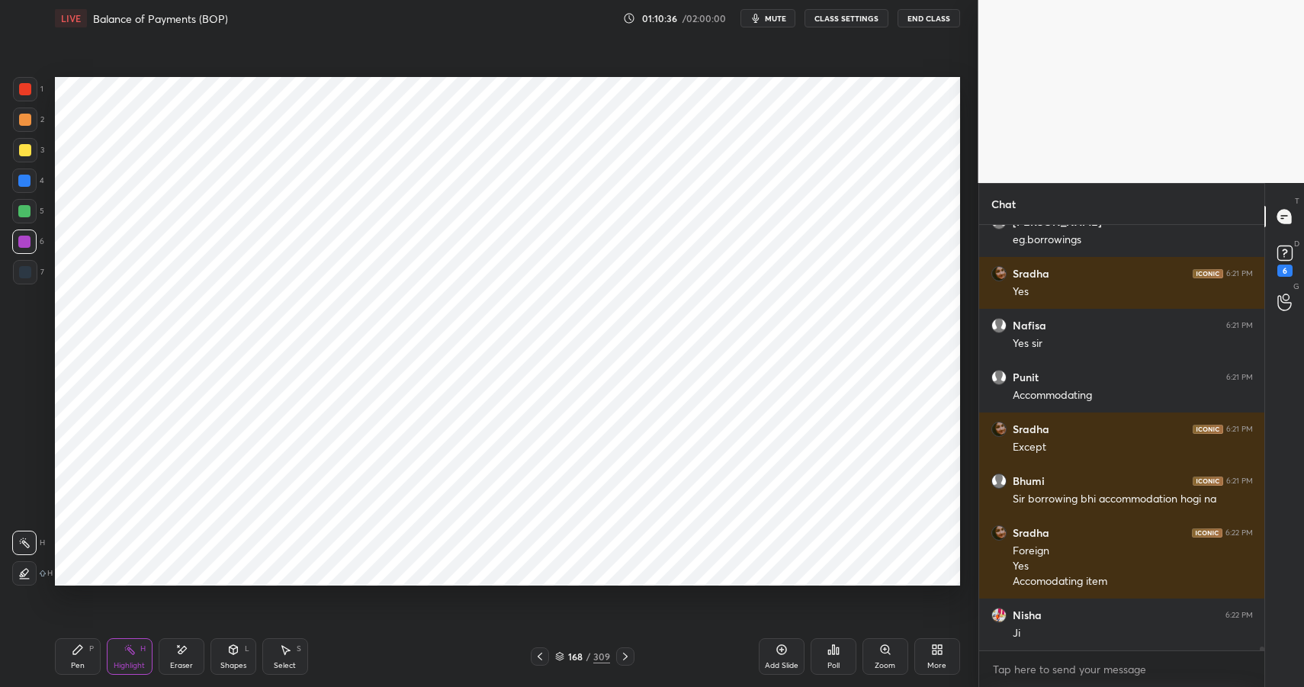
scroll to position [46763, 0]
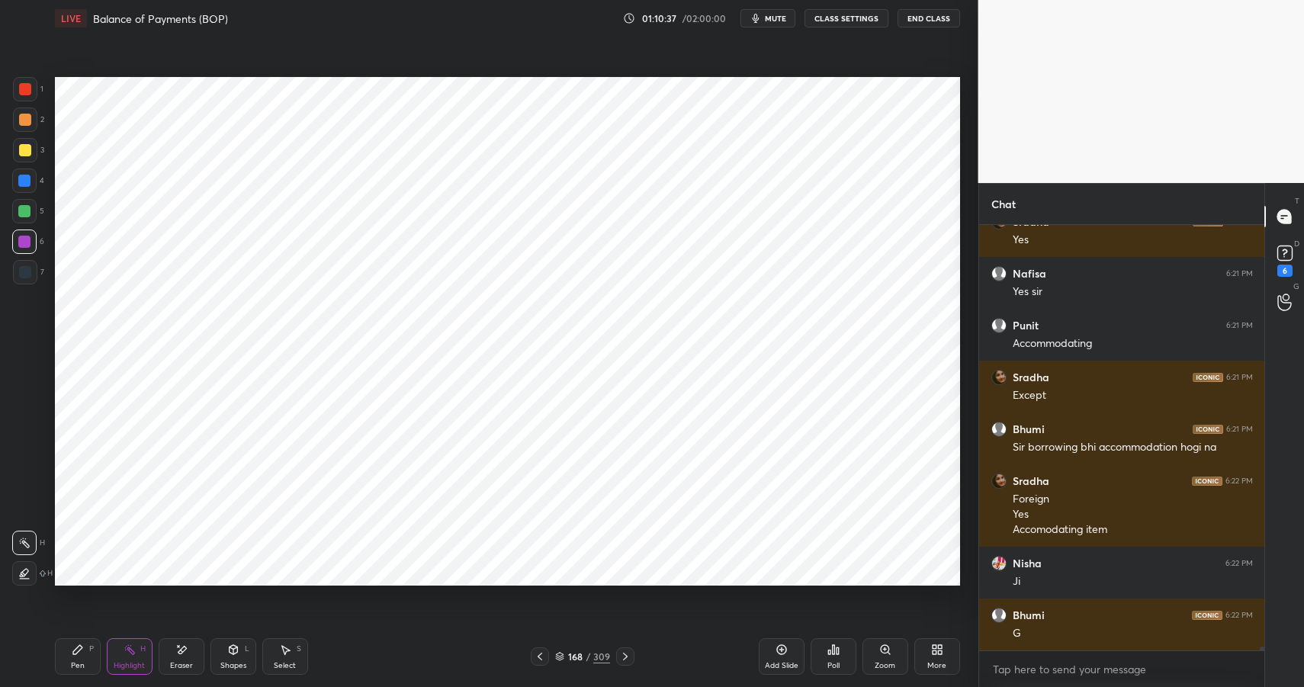
click at [584, 654] on div "168 / 309" at bounding box center [582, 657] width 55 height 14
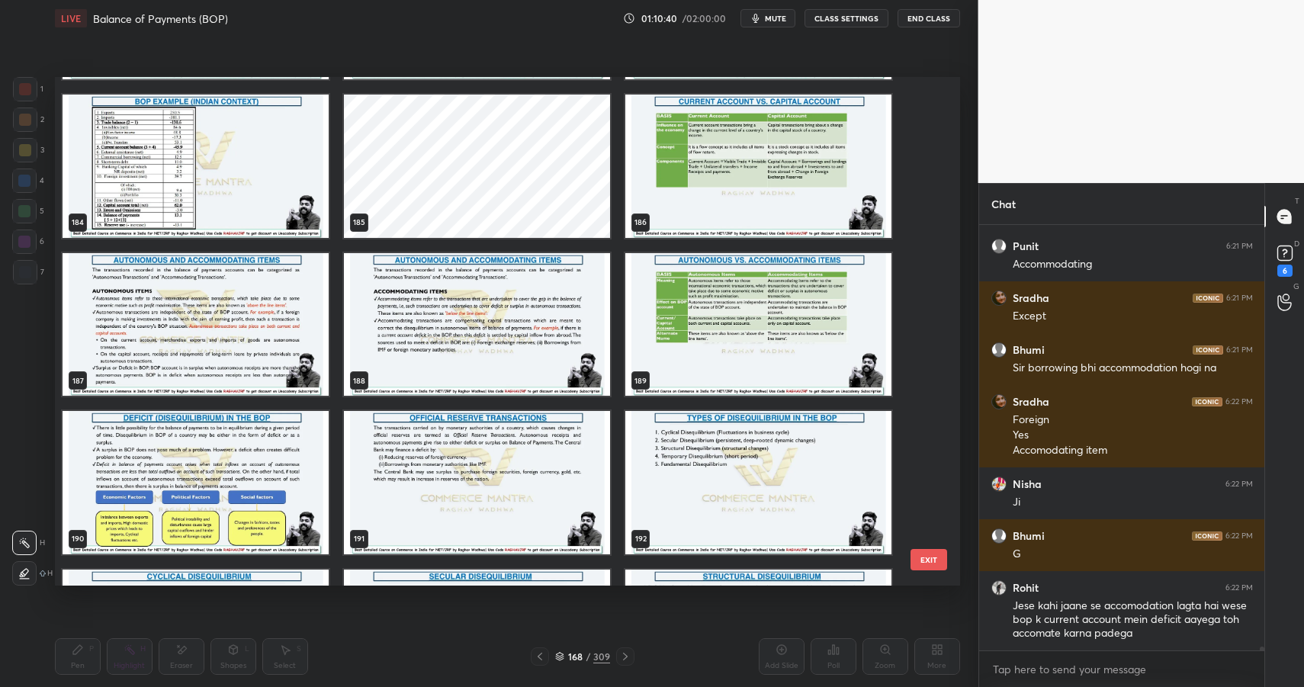
scroll to position [9478, 0]
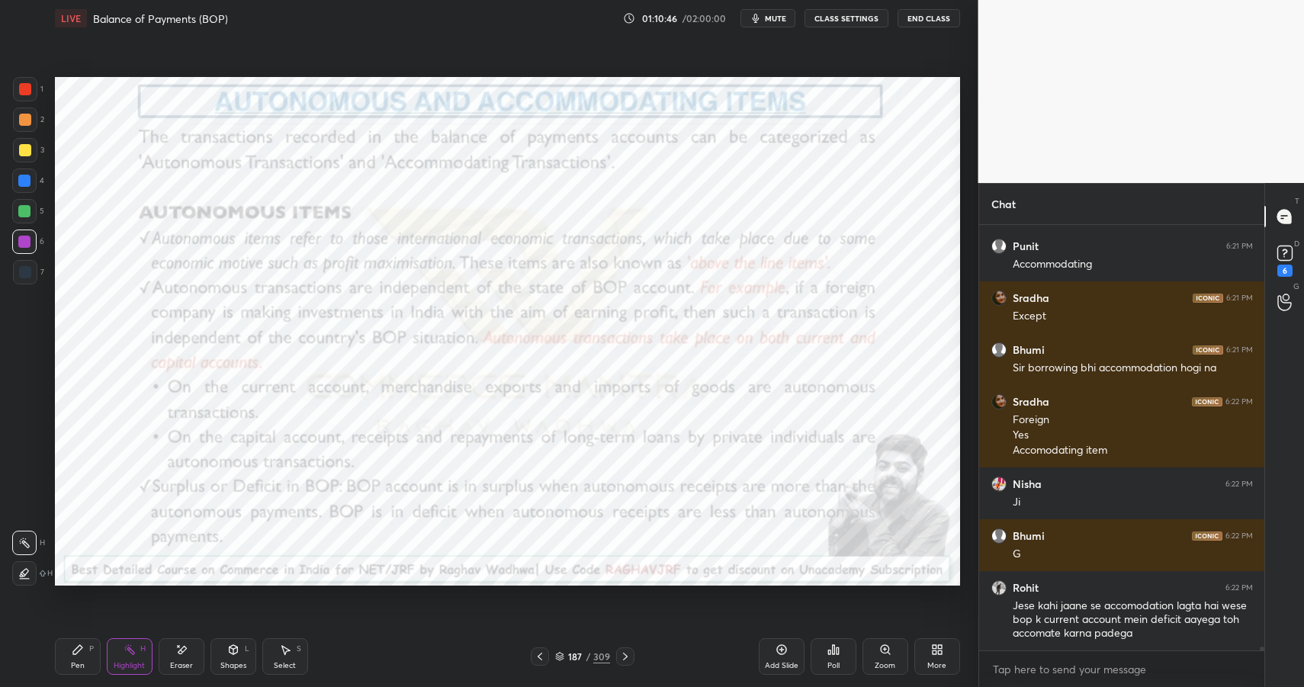
click at [230, 662] on div "Shapes" at bounding box center [233, 666] width 26 height 8
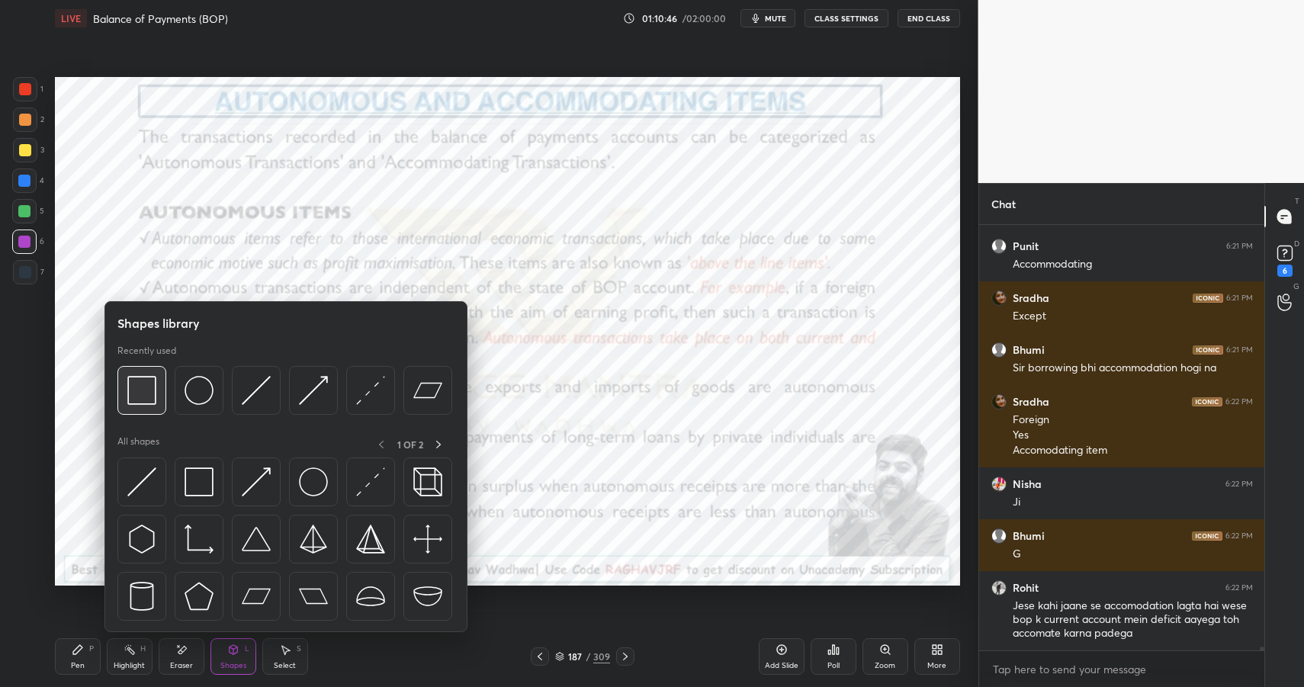
click at [142, 393] on img at bounding box center [141, 390] width 29 height 29
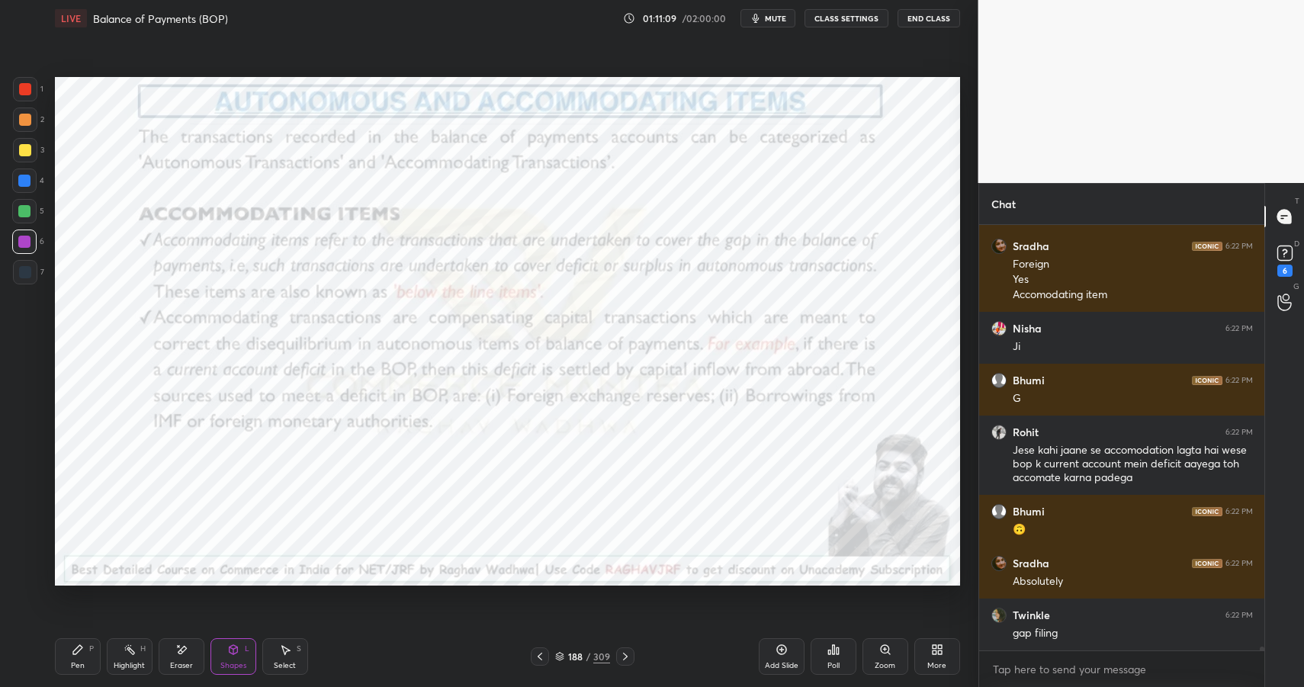
scroll to position [47050, 0]
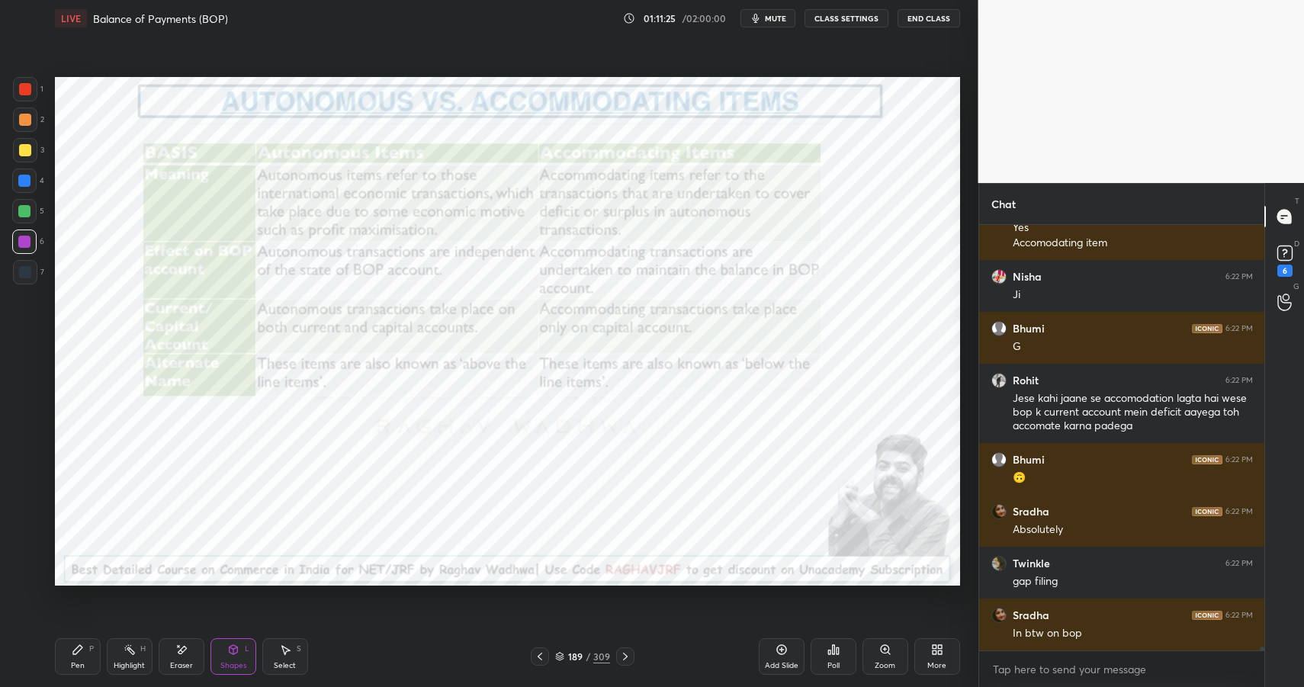
click at [124, 660] on div "Highlight H" at bounding box center [130, 656] width 46 height 37
drag, startPoint x: 124, startPoint y: 658, endPoint x: 128, endPoint y: 611, distance: 47.4
click at [124, 658] on div "Highlight H" at bounding box center [130, 656] width 46 height 37
click at [86, 657] on div "Pen P Highlight H Eraser Shapes L Select S 189 / 309 Add Slide Poll Zoom More" at bounding box center [507, 656] width 905 height 61
drag, startPoint x: 86, startPoint y: 655, endPoint x: 86, endPoint y: 609, distance: 46.5
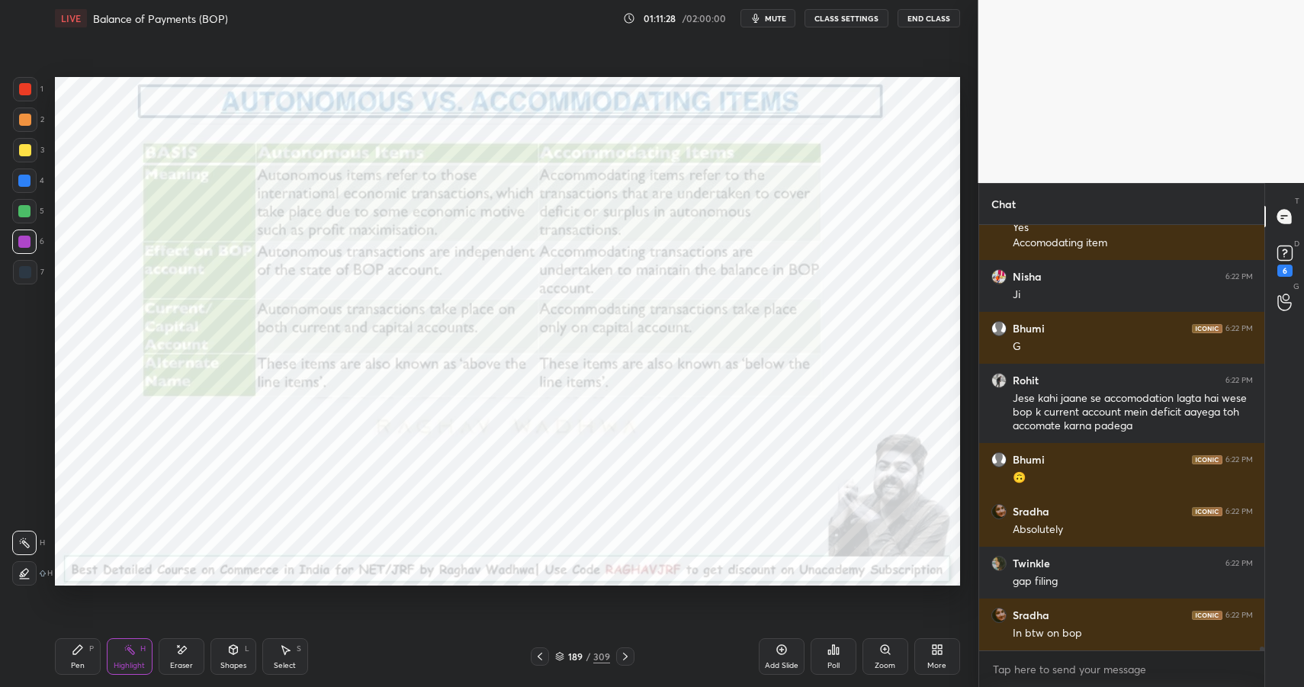
click at [85, 656] on div "Pen P" at bounding box center [78, 656] width 46 height 37
click at [33, 85] on div at bounding box center [25, 89] width 24 height 24
drag, startPoint x: 33, startPoint y: 89, endPoint x: 43, endPoint y: 96, distance: 12.7
click at [33, 89] on div at bounding box center [25, 89] width 24 height 24
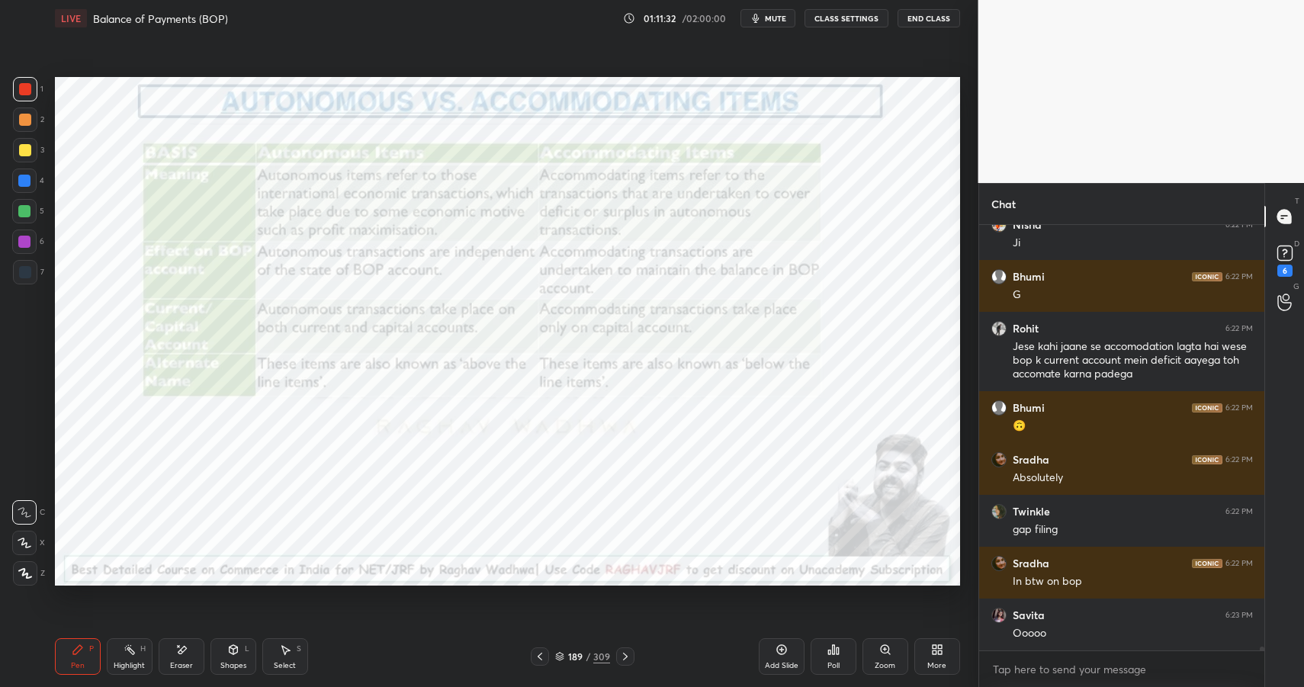
scroll to position [47154, 0]
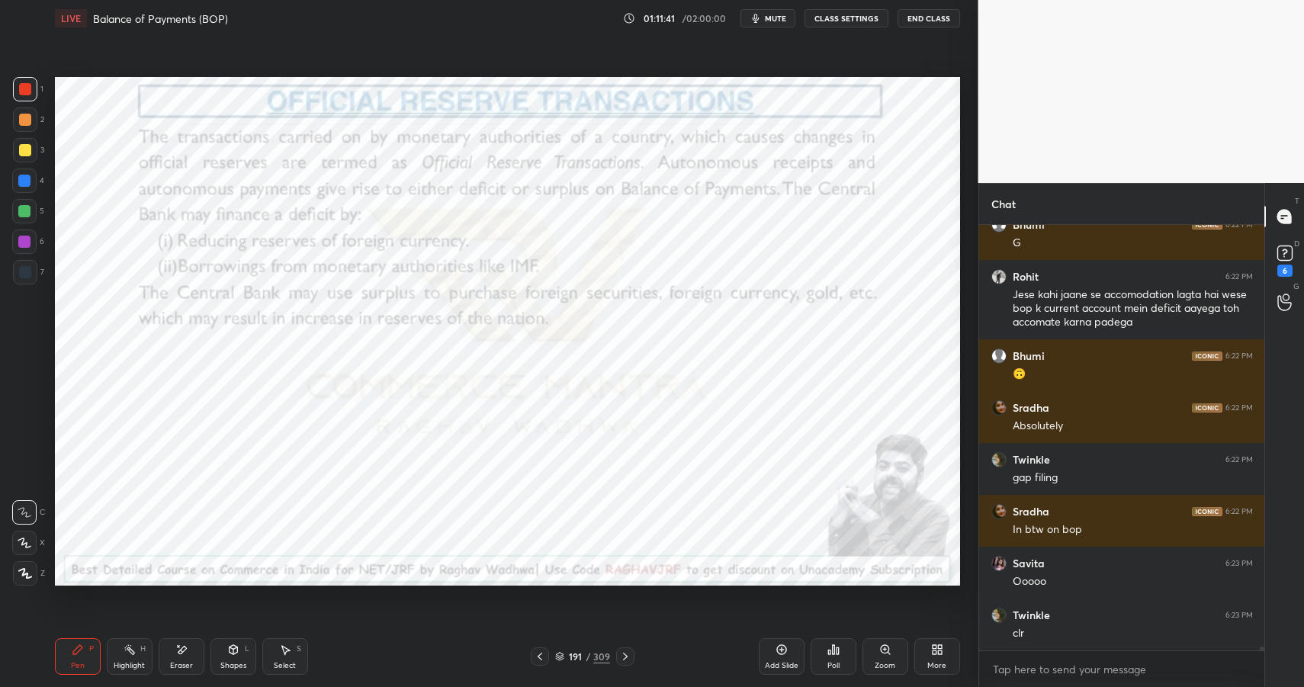
click at [250, 652] on div "Shapes L" at bounding box center [234, 656] width 46 height 37
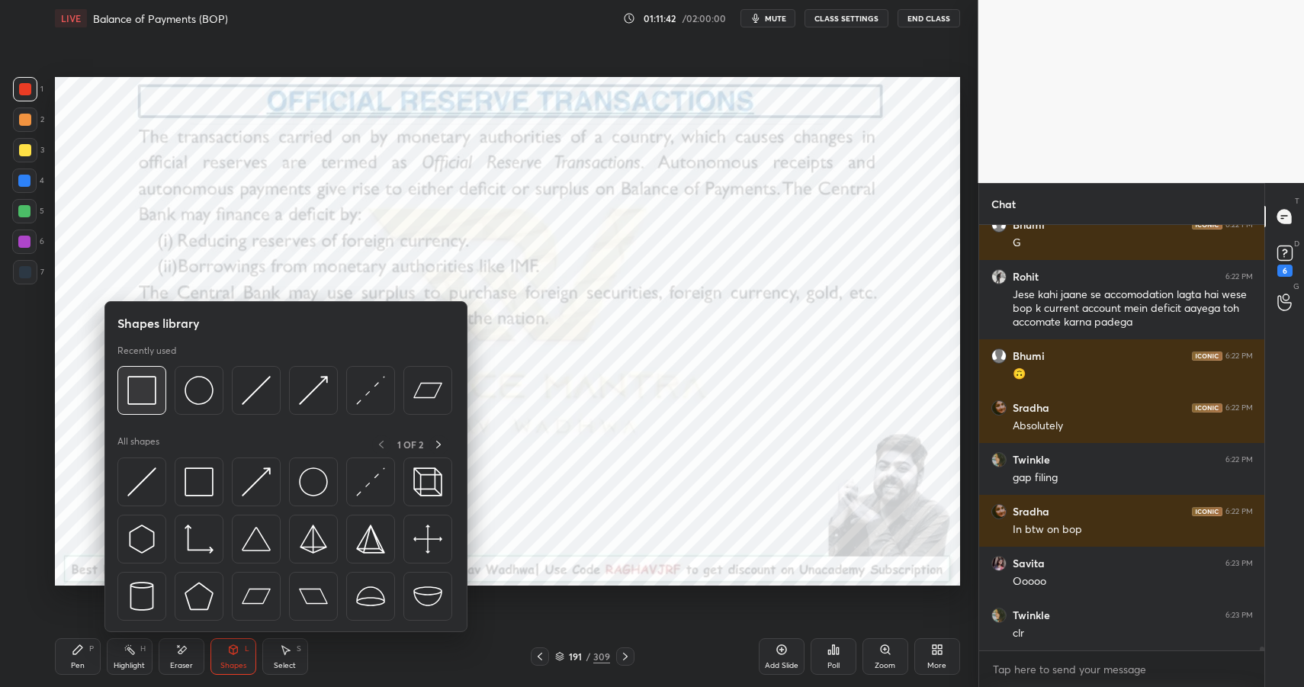
click at [150, 382] on img at bounding box center [141, 390] width 29 height 29
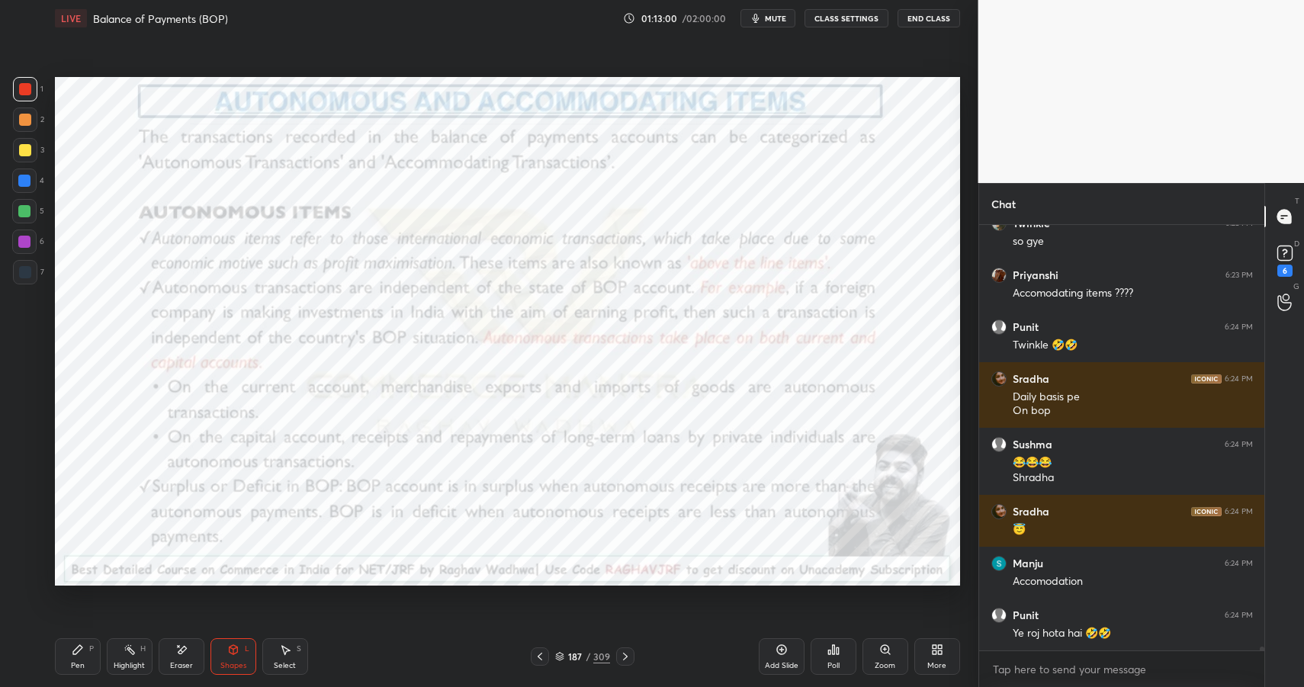
scroll to position [47871, 0]
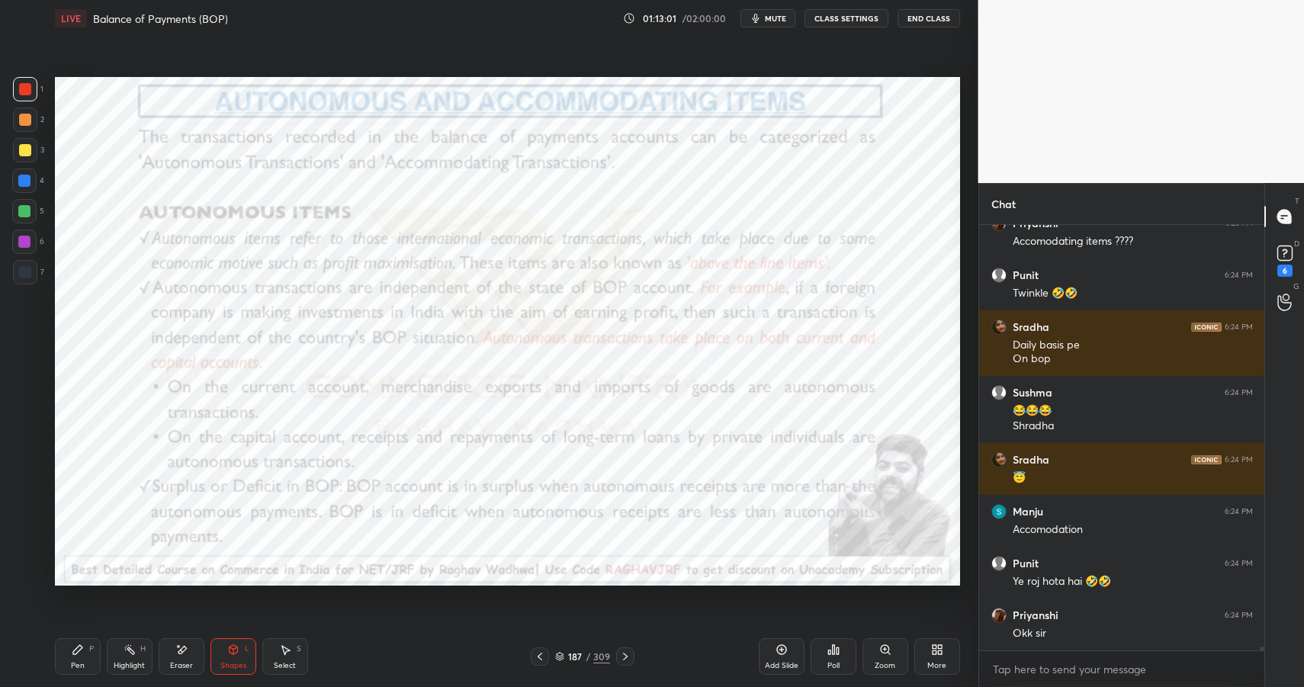
click at [127, 647] on icon at bounding box center [130, 650] width 12 height 12
drag, startPoint x: 133, startPoint y: 648, endPoint x: 140, endPoint y: 625, distance: 24.1
click at [133, 648] on icon at bounding box center [130, 650] width 12 height 12
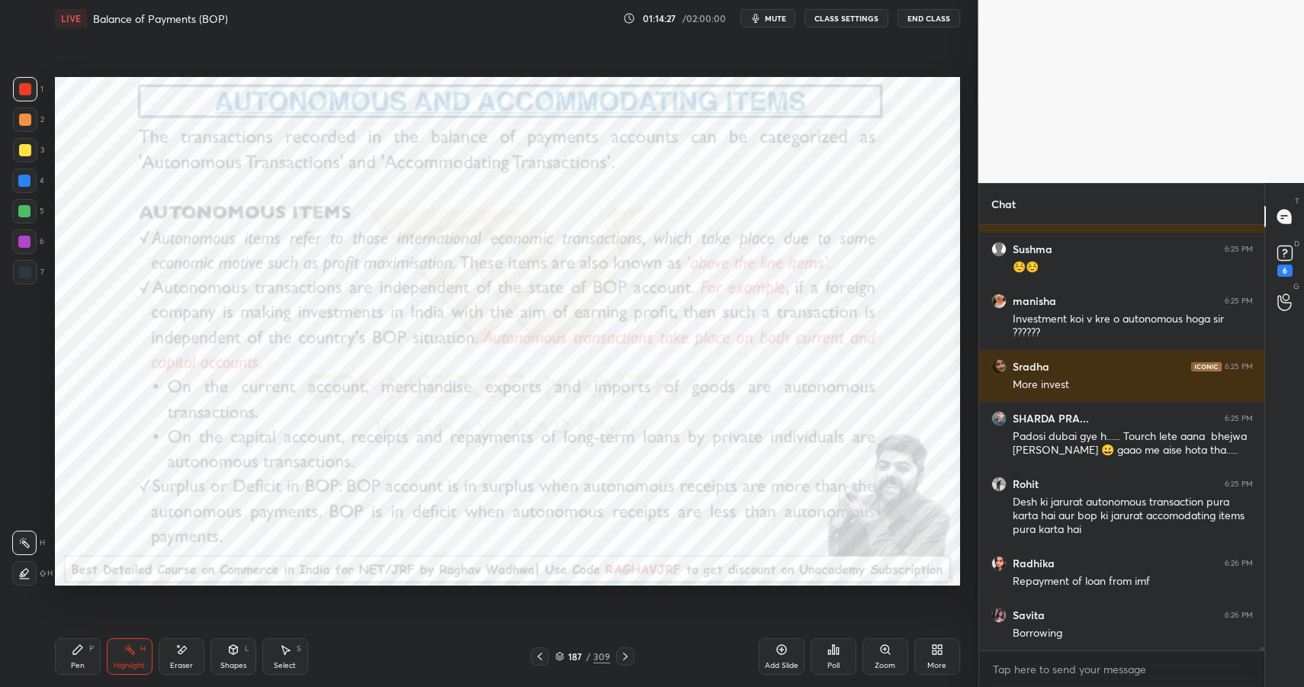
scroll to position [48458, 0]
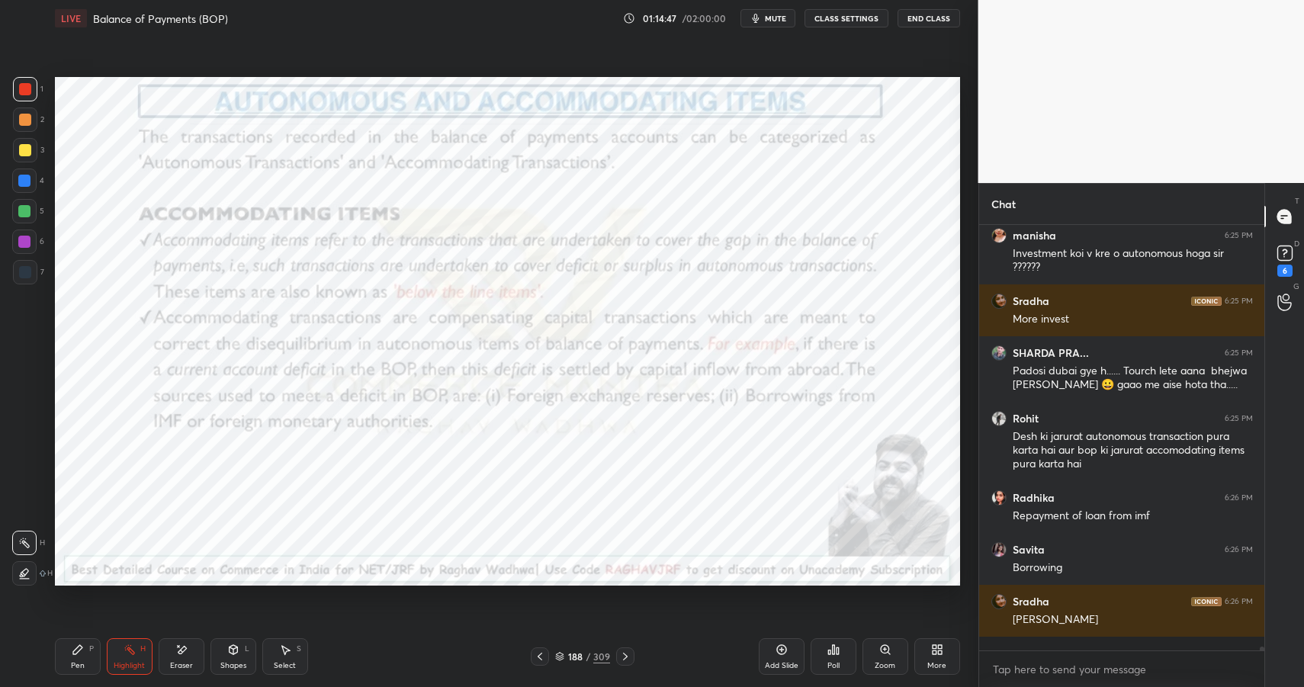
click at [579, 663] on div "188 / 309" at bounding box center [582, 657] width 55 height 14
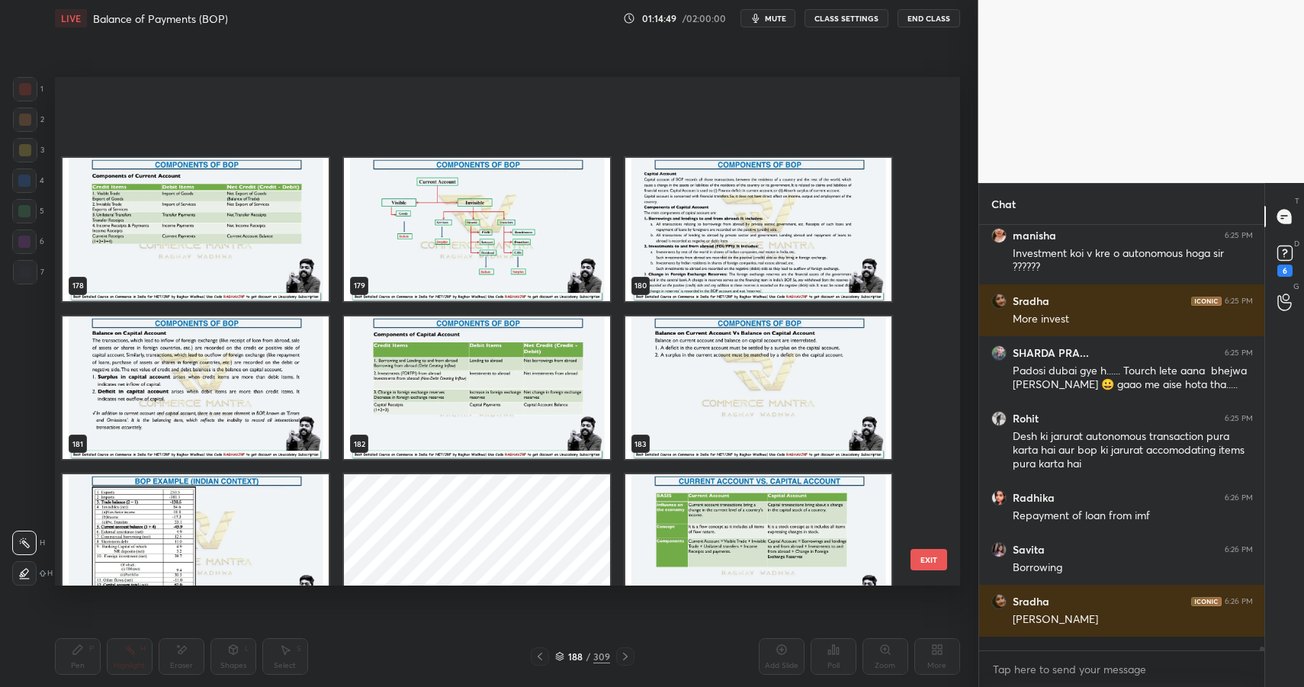
scroll to position [9484, 0]
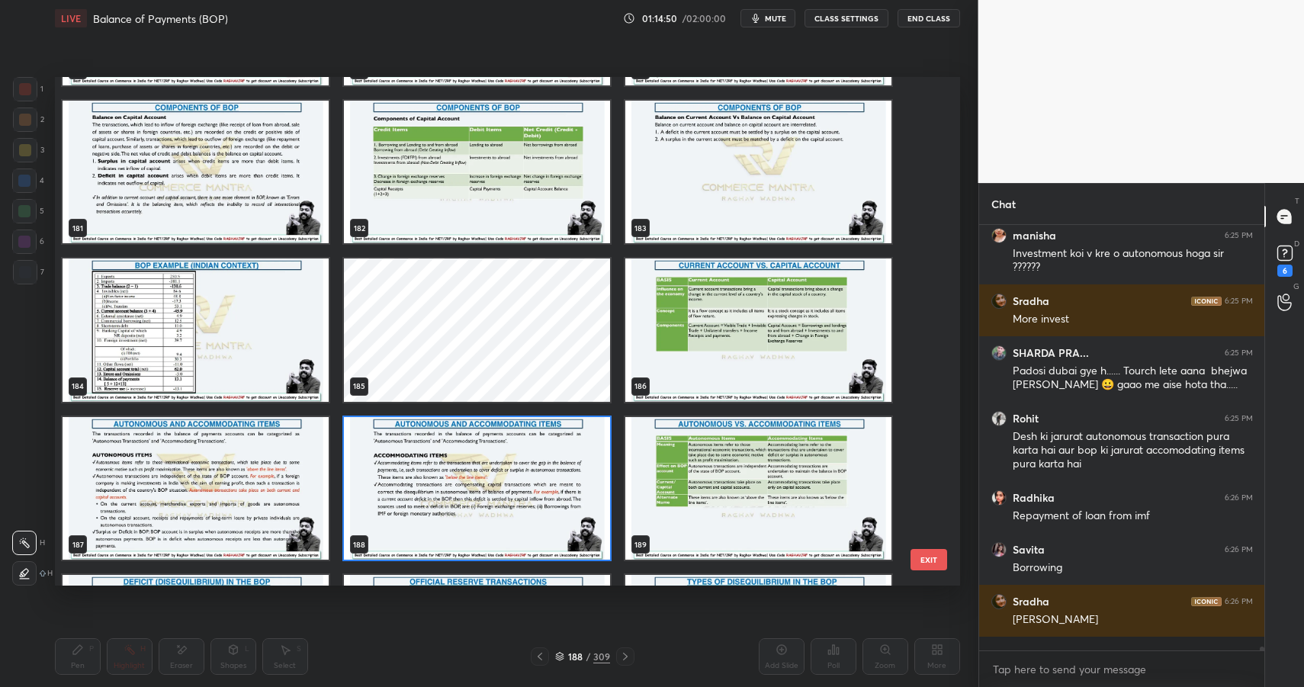
click at [731, 336] on img "grid" at bounding box center [759, 330] width 266 height 143
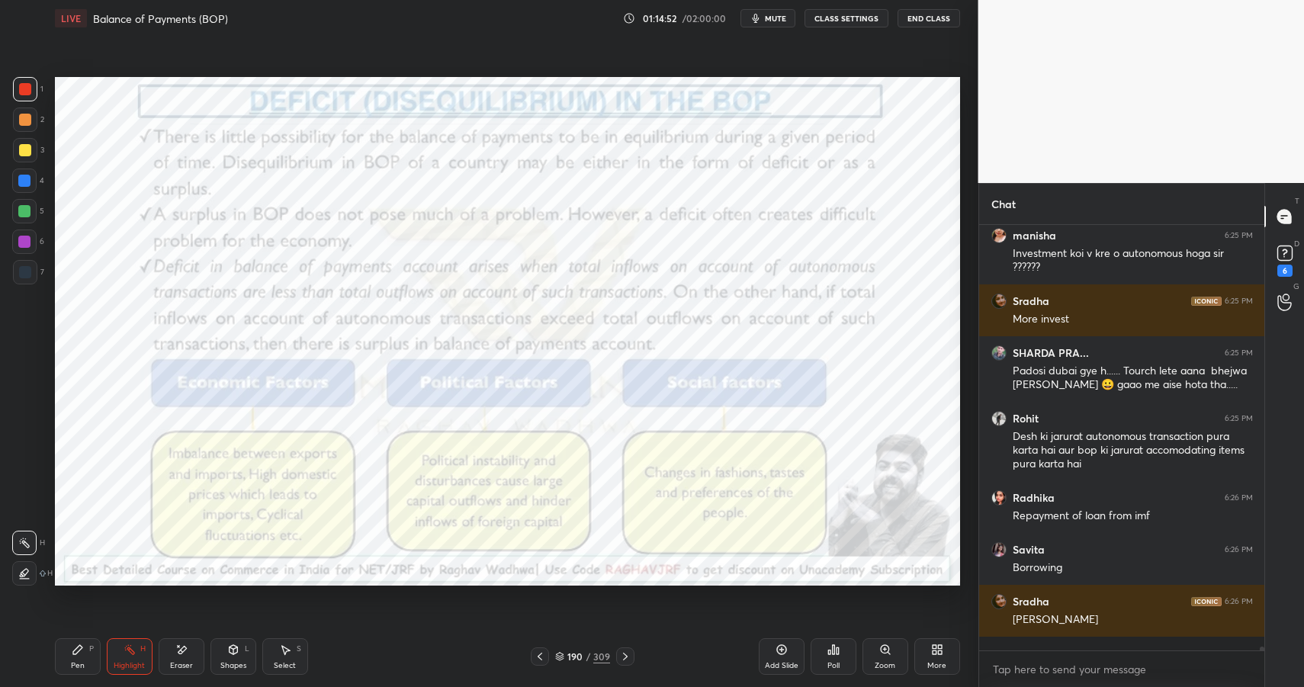
scroll to position [48510, 0]
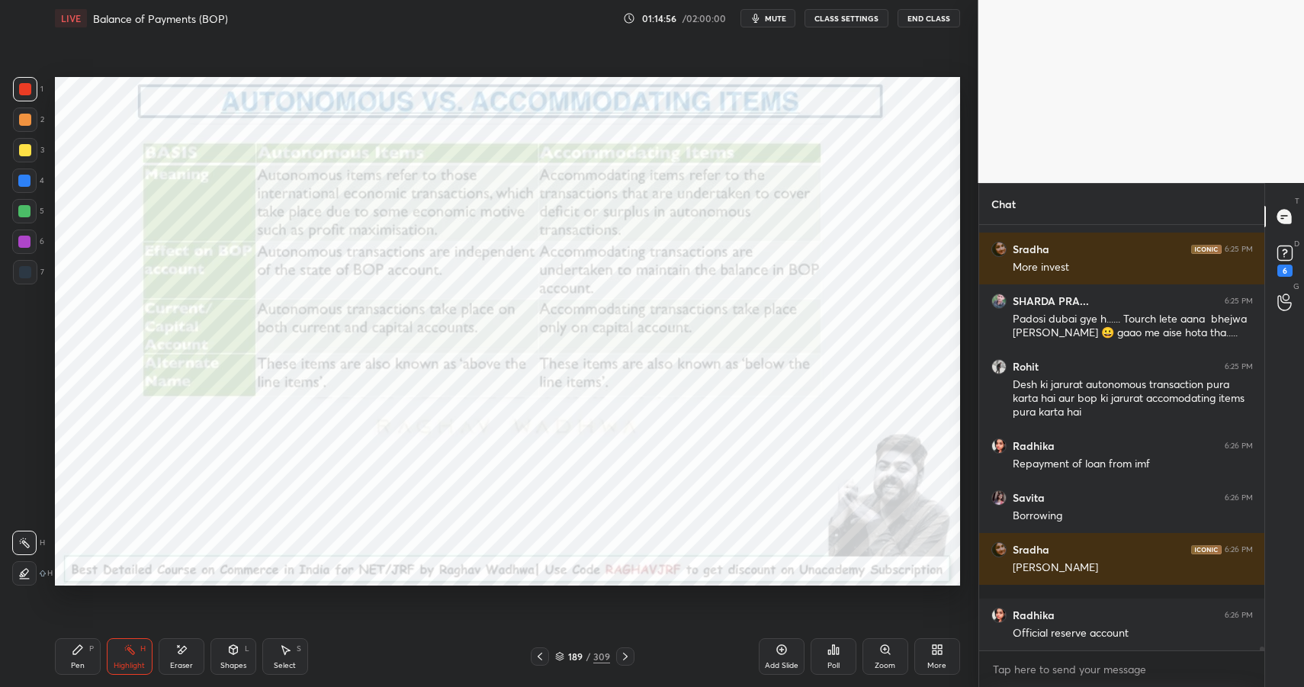
click at [149, 663] on div "Pen P Highlight H Eraser Shapes L Select S" at bounding box center [231, 656] width 352 height 37
click at [140, 664] on div "Highlight" at bounding box center [129, 666] width 31 height 8
drag, startPoint x: 140, startPoint y: 664, endPoint x: 179, endPoint y: 640, distance: 46.2
click at [140, 664] on div "Highlight" at bounding box center [129, 666] width 31 height 8
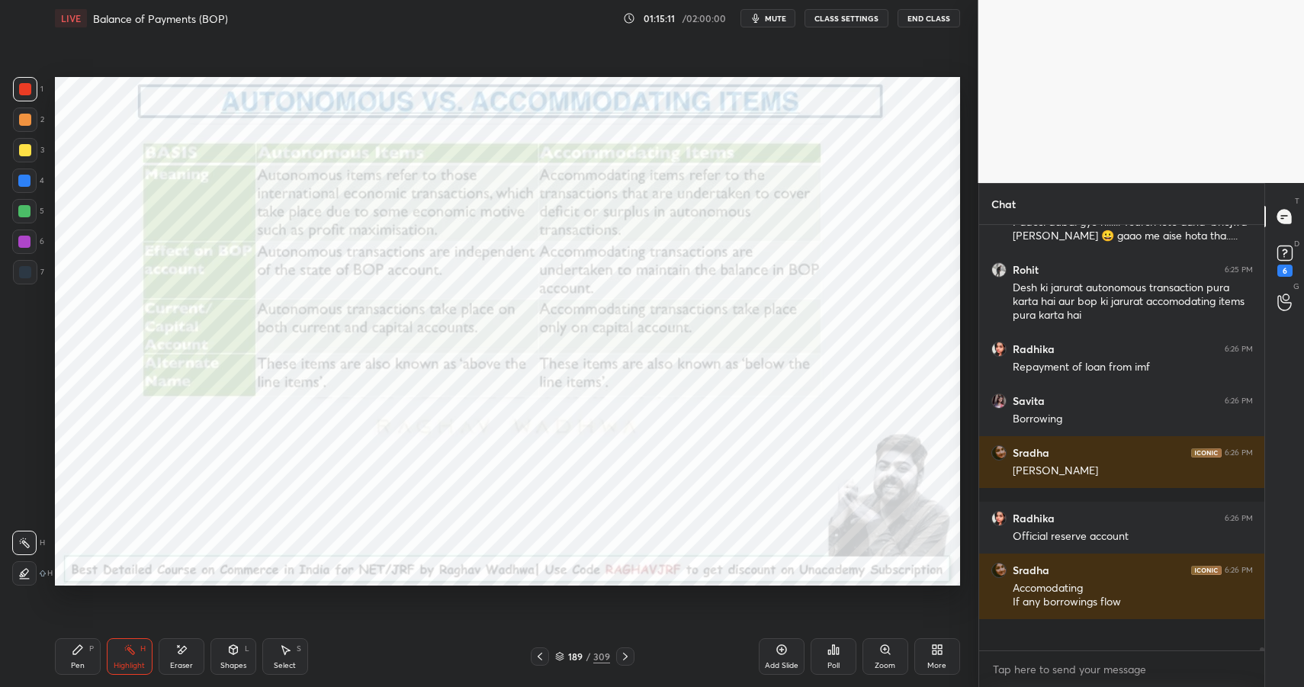
scroll to position [48576, 0]
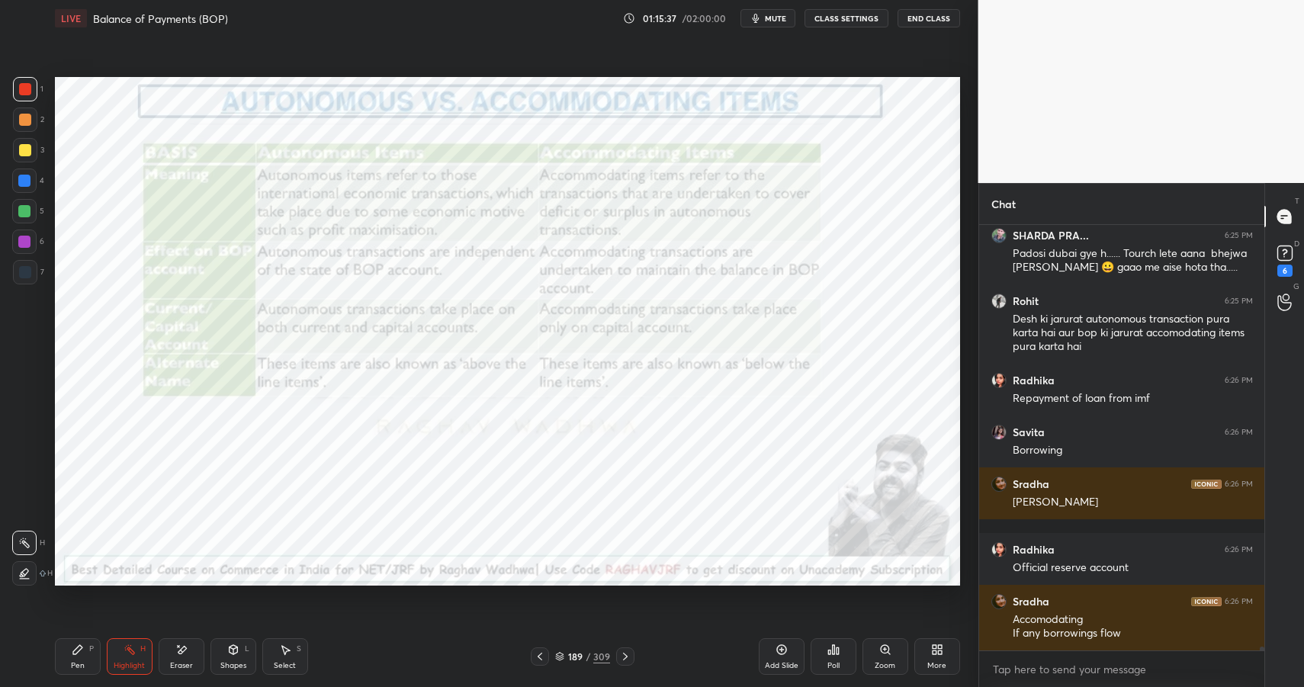
click at [585, 658] on div "189 / 309" at bounding box center [582, 657] width 55 height 14
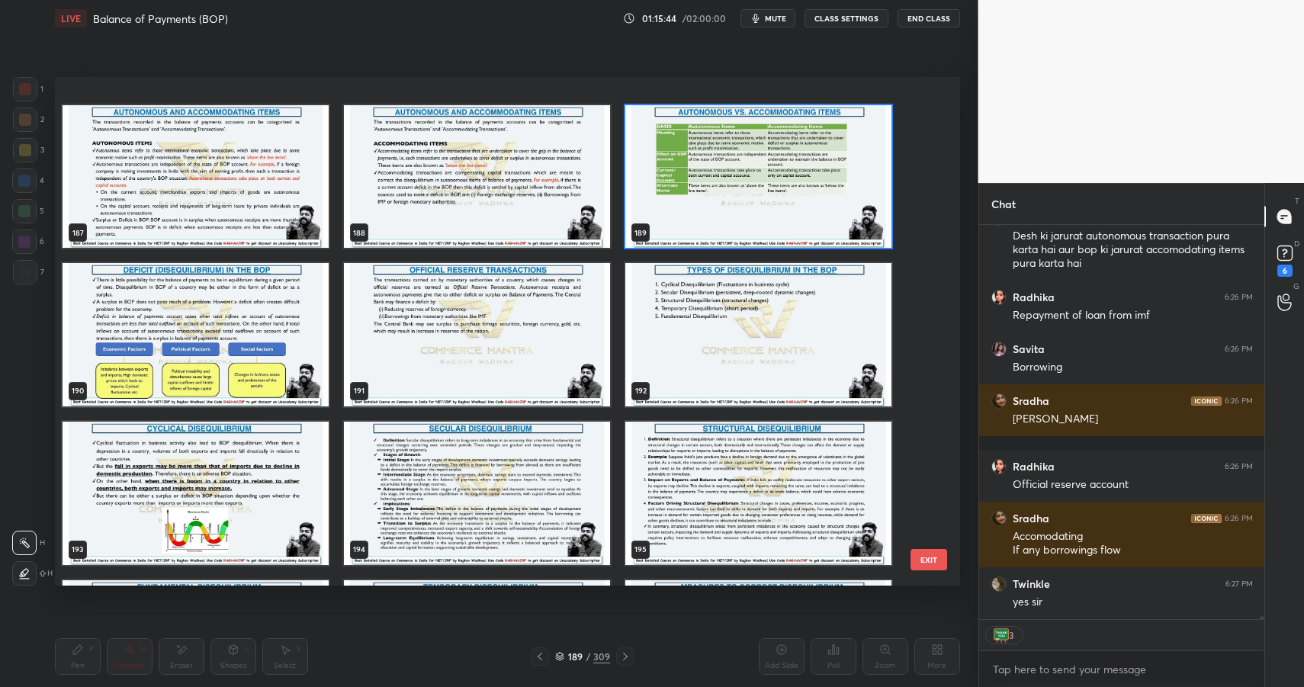
scroll to position [9868, 0]
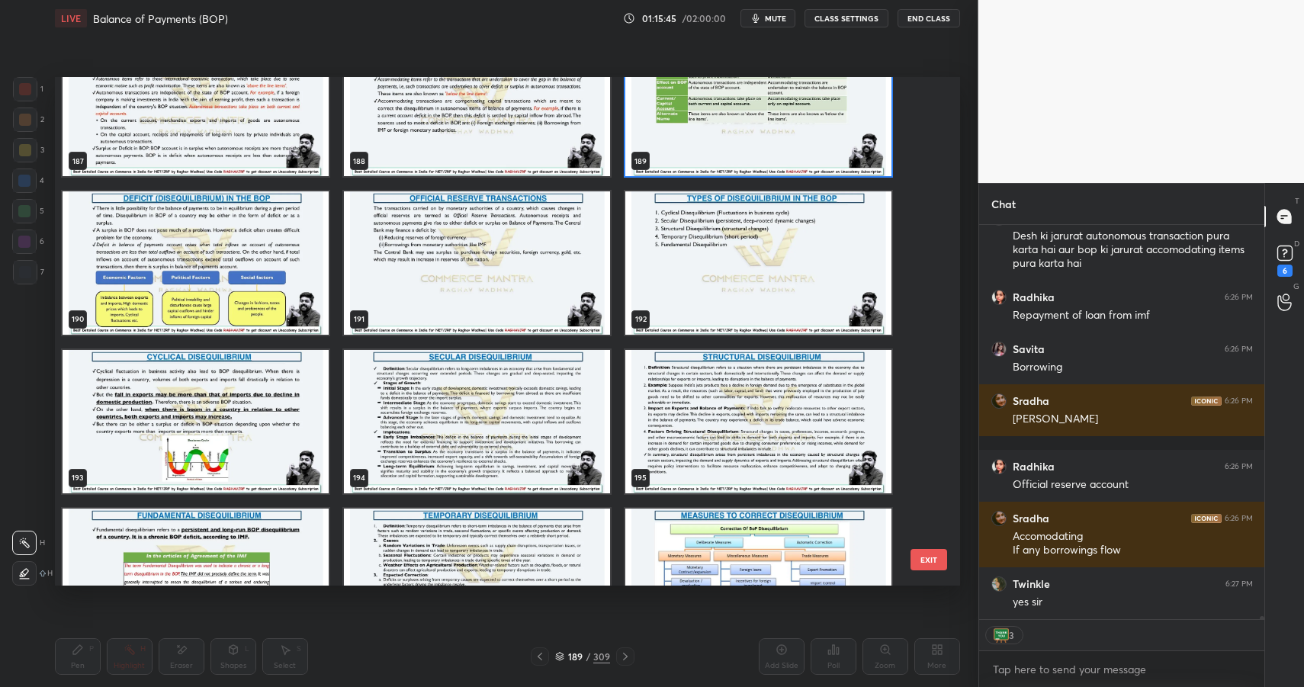
click at [558, 245] on img "grid" at bounding box center [477, 262] width 266 height 143
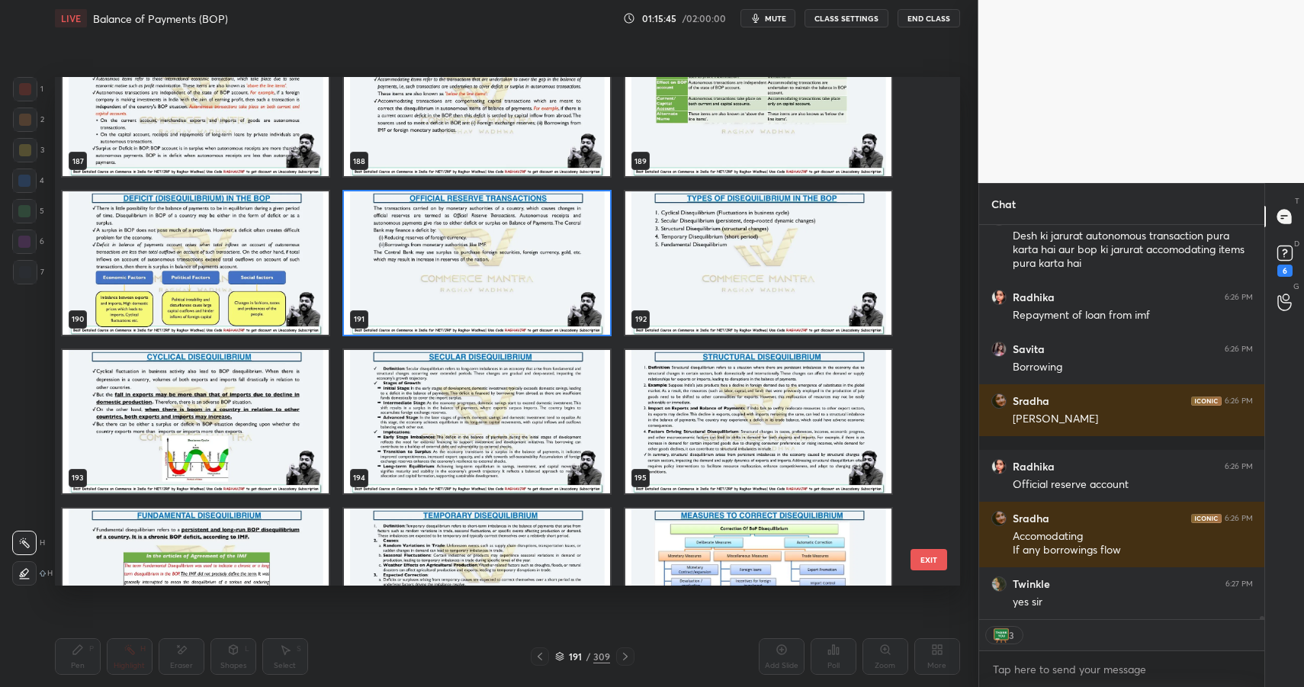
click at [558, 245] on img "grid" at bounding box center [477, 262] width 266 height 143
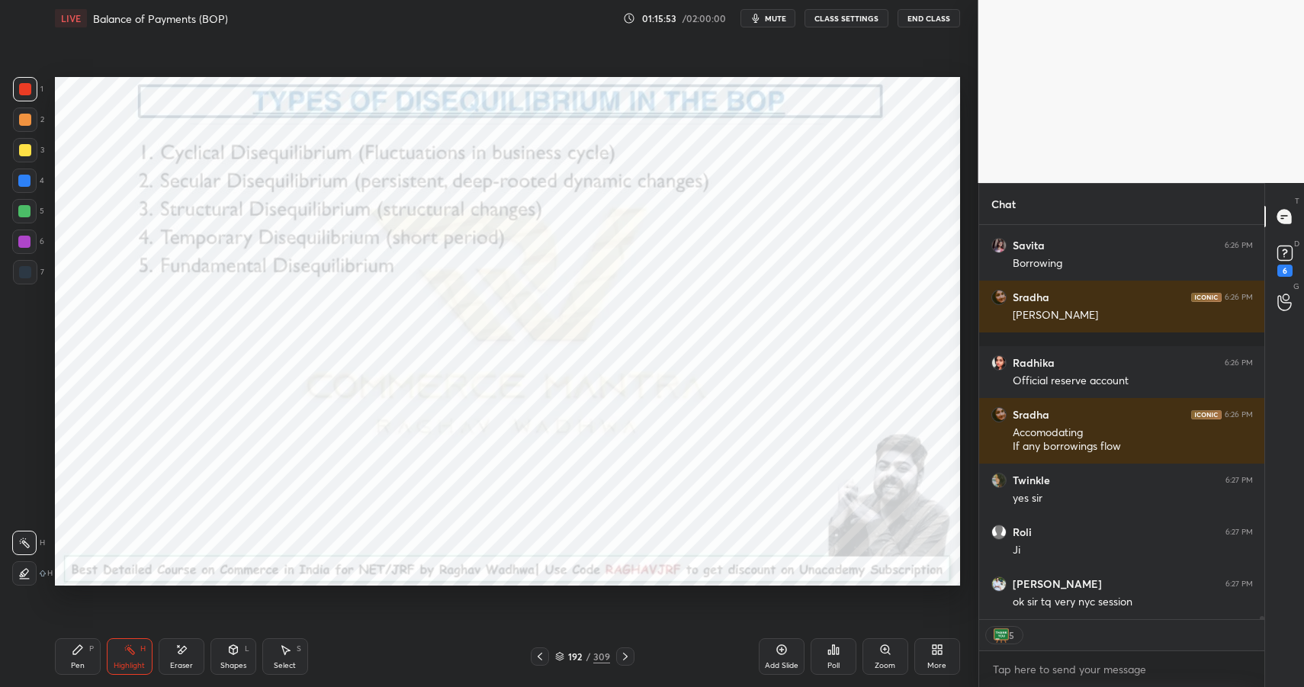
scroll to position [48814, 0]
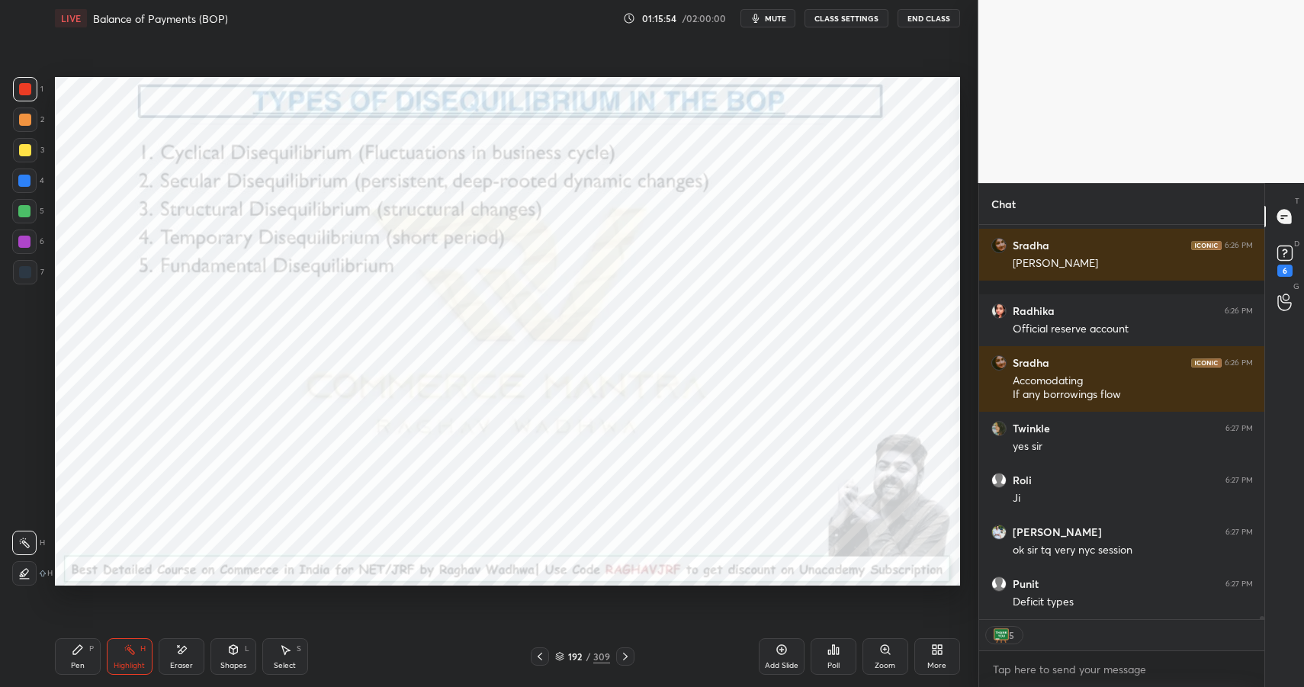
click at [576, 658] on div "192" at bounding box center [575, 656] width 15 height 9
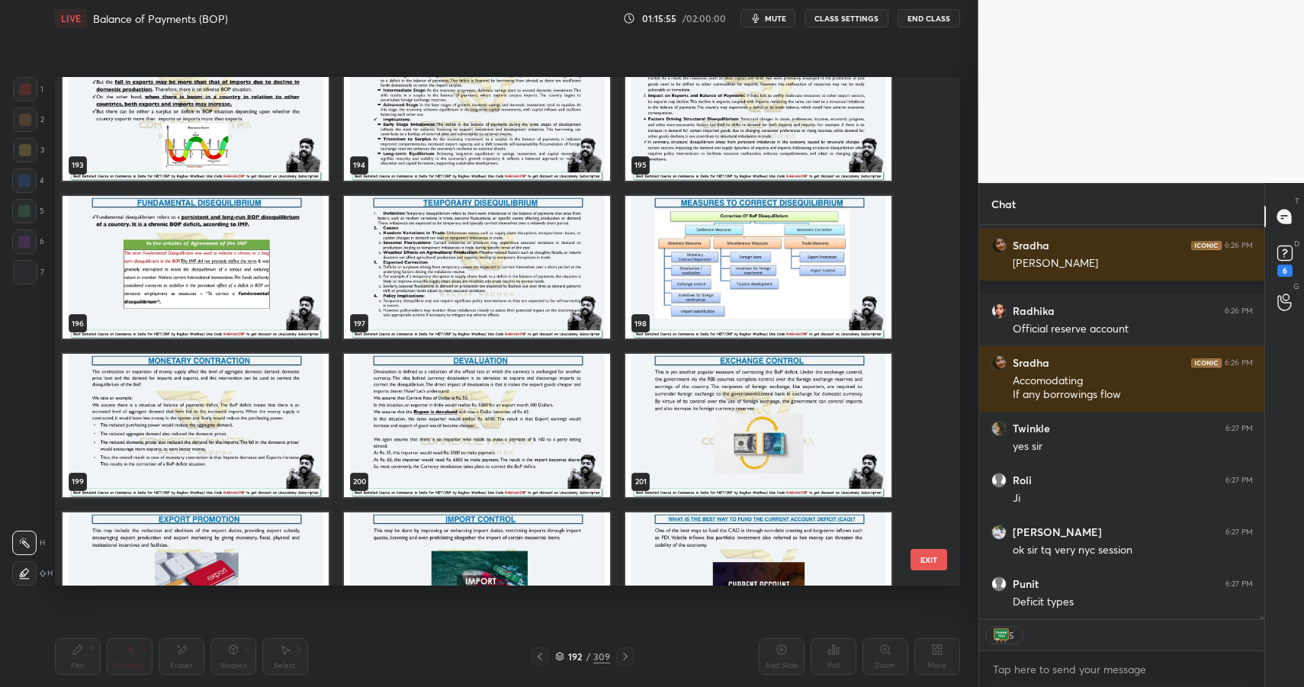
scroll to position [10197, 0]
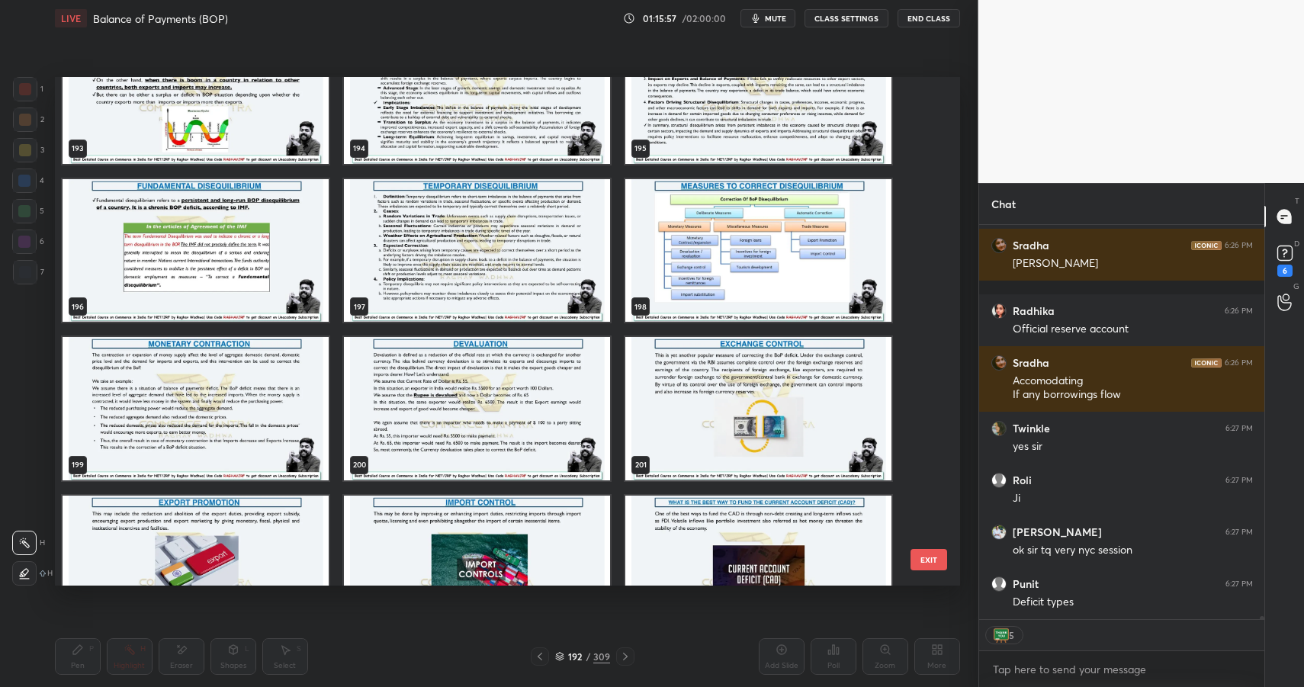
click at [769, 223] on img "grid" at bounding box center [759, 249] width 266 height 143
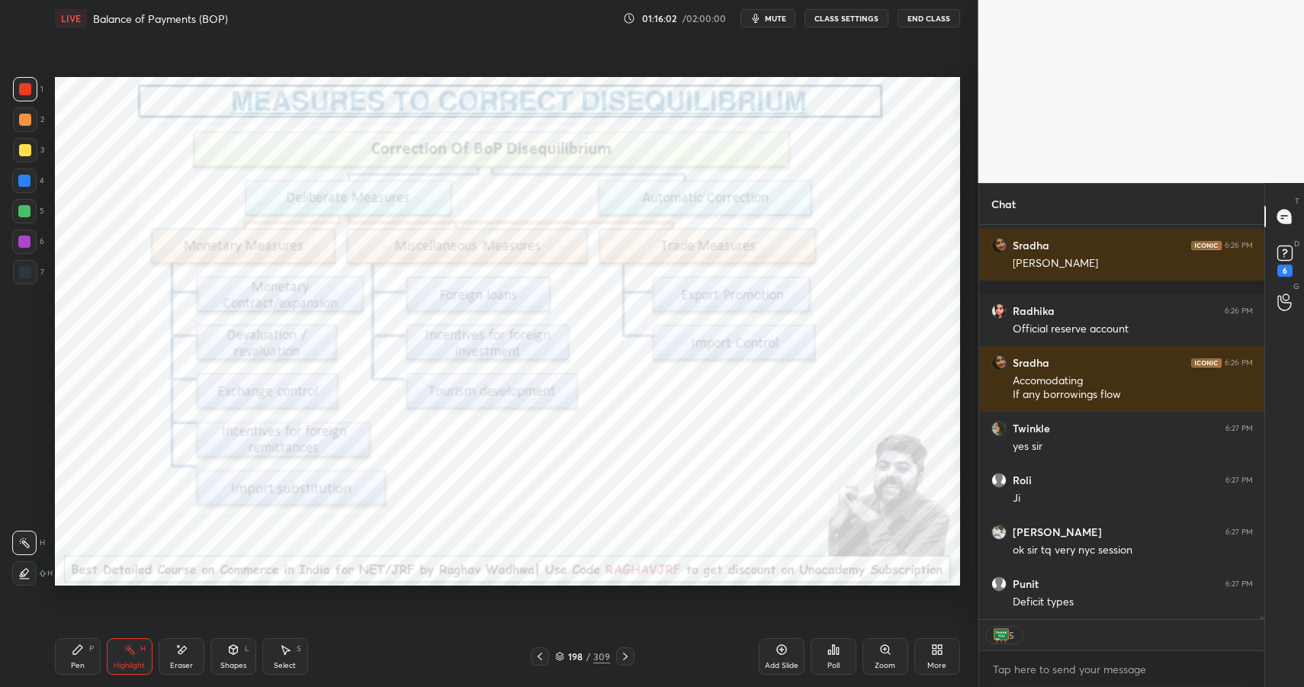
click at [587, 656] on div "/" at bounding box center [588, 656] width 5 height 9
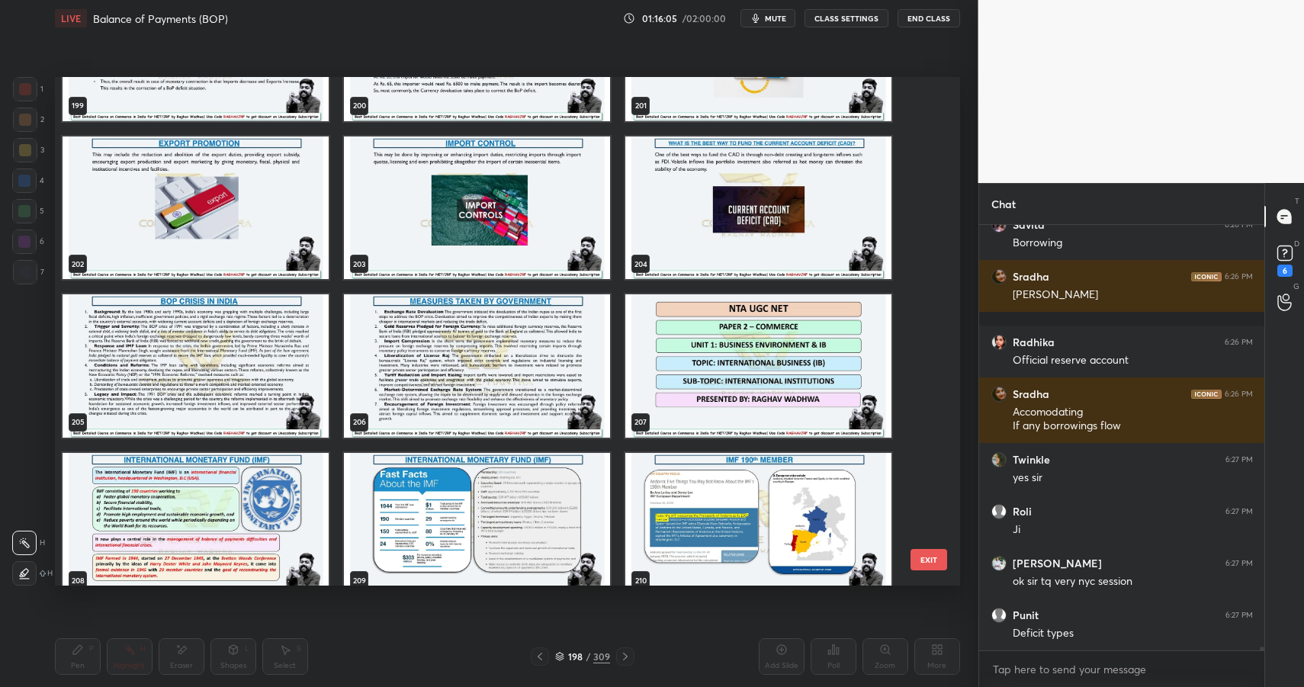
scroll to position [48835, 0]
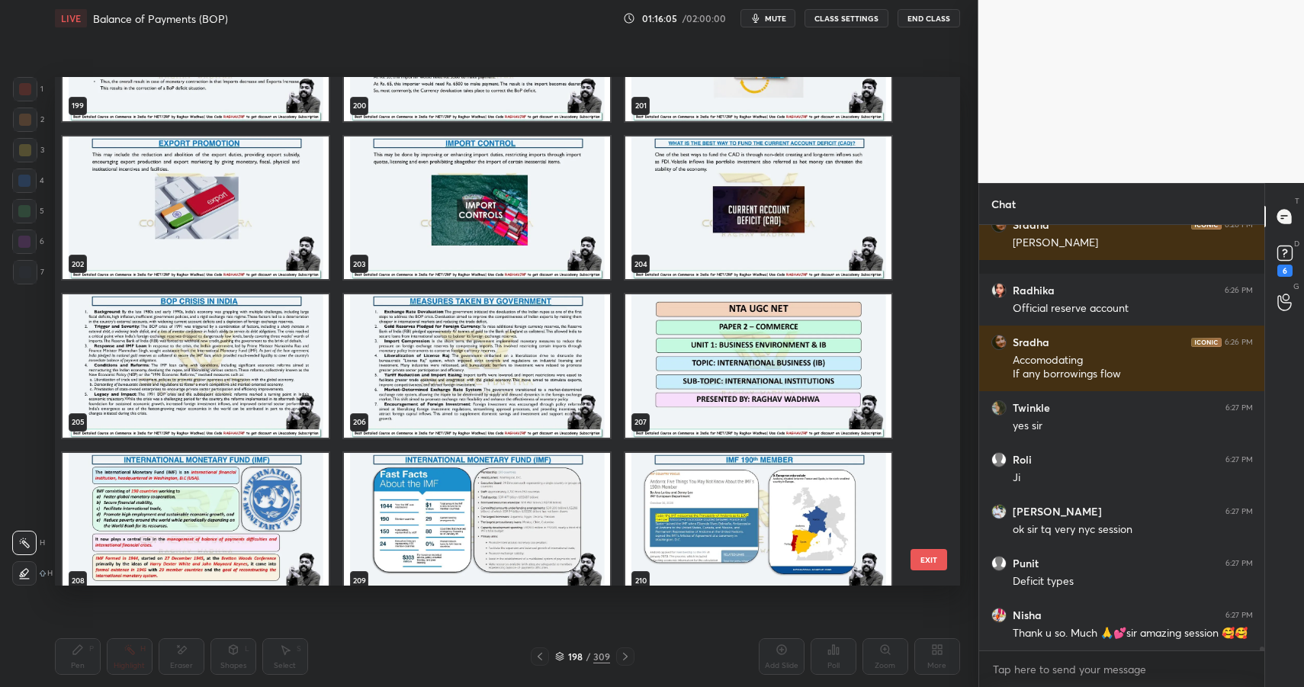
click at [132, 353] on img "grid" at bounding box center [196, 365] width 266 height 143
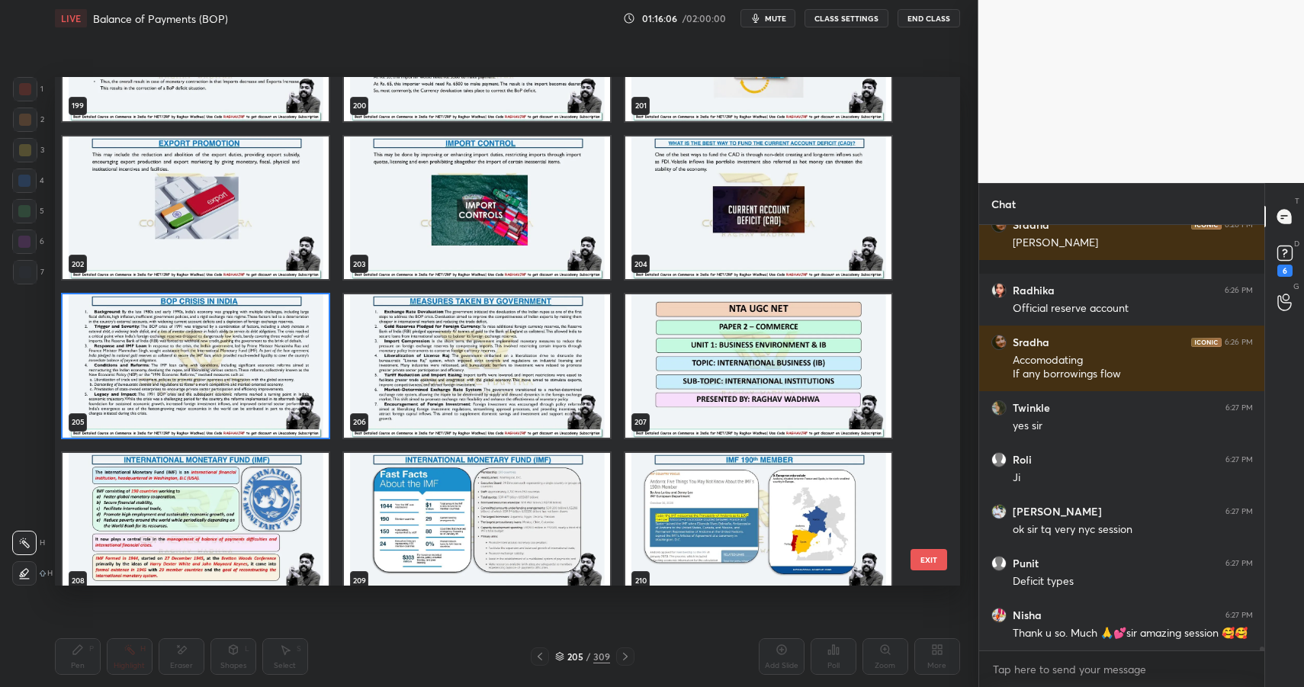
click at [132, 353] on img "grid" at bounding box center [196, 365] width 266 height 143
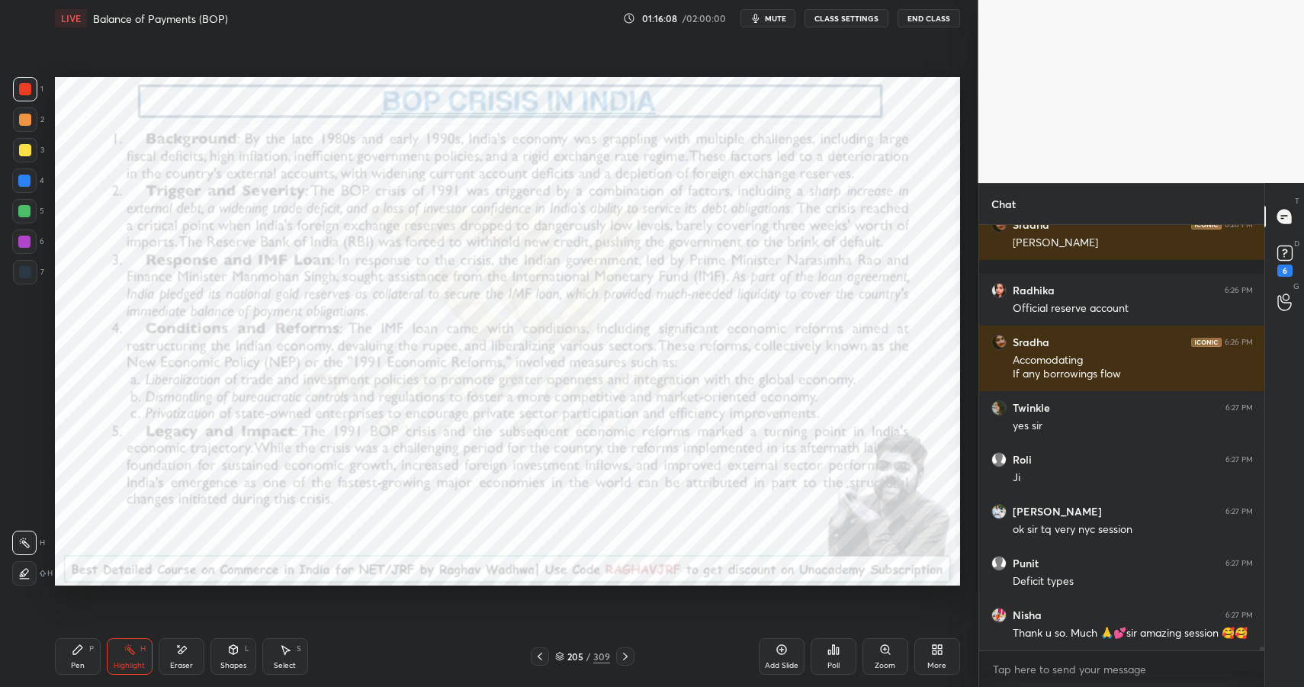
scroll to position [48887, 0]
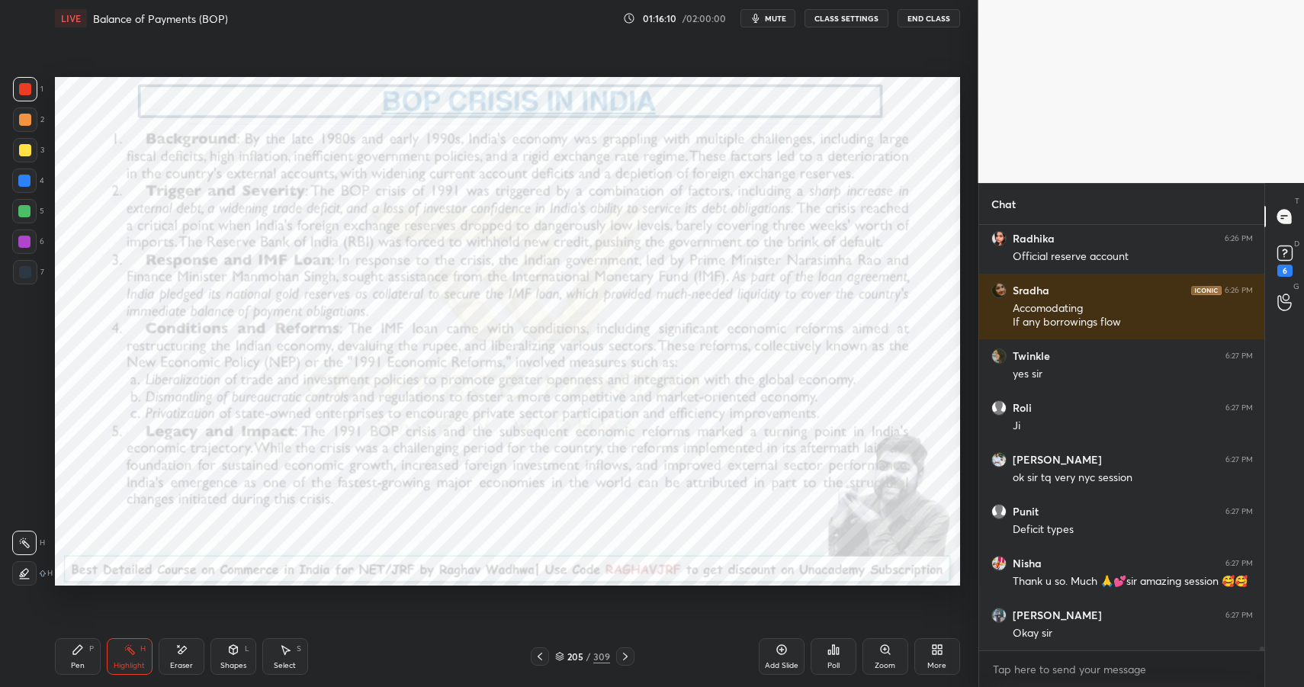
click at [78, 658] on div "Pen P" at bounding box center [78, 656] width 46 height 37
drag, startPoint x: 78, startPoint y: 658, endPoint x: 102, endPoint y: 615, distance: 49.9
click at [82, 658] on div "Pen P" at bounding box center [78, 656] width 46 height 37
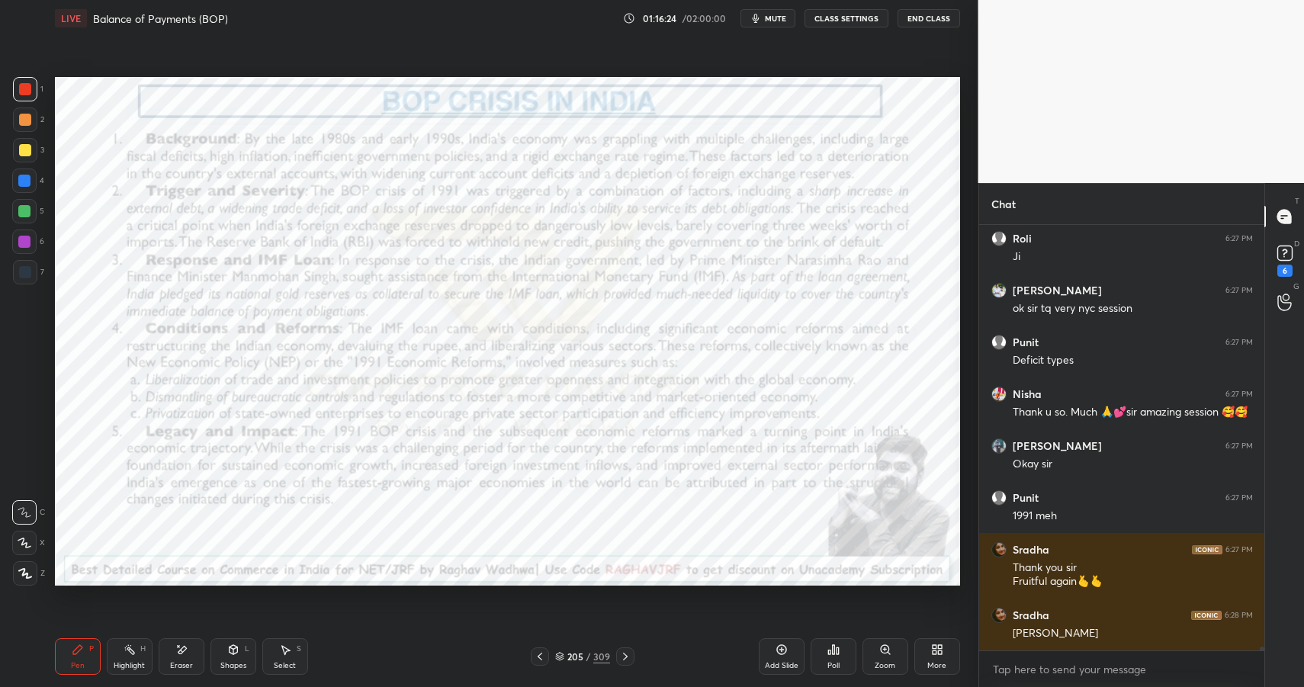
scroll to position [49122, 0]
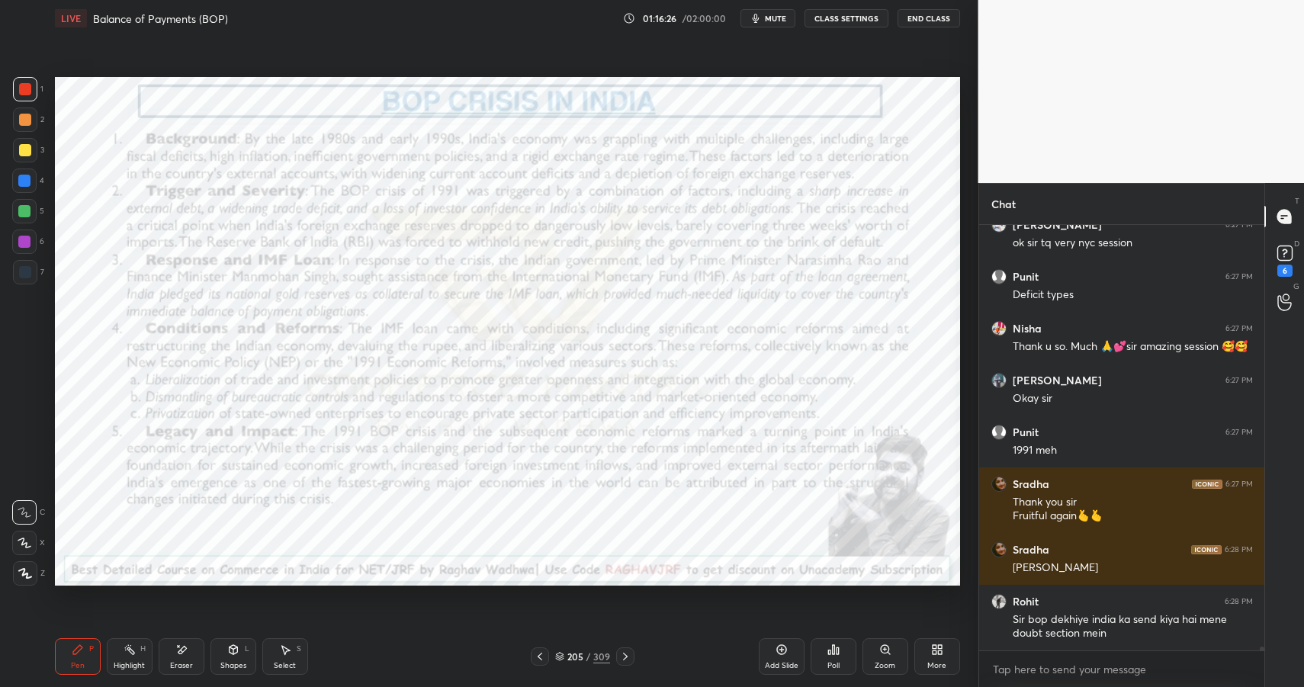
click at [592, 655] on div "205 / 309" at bounding box center [582, 657] width 55 height 14
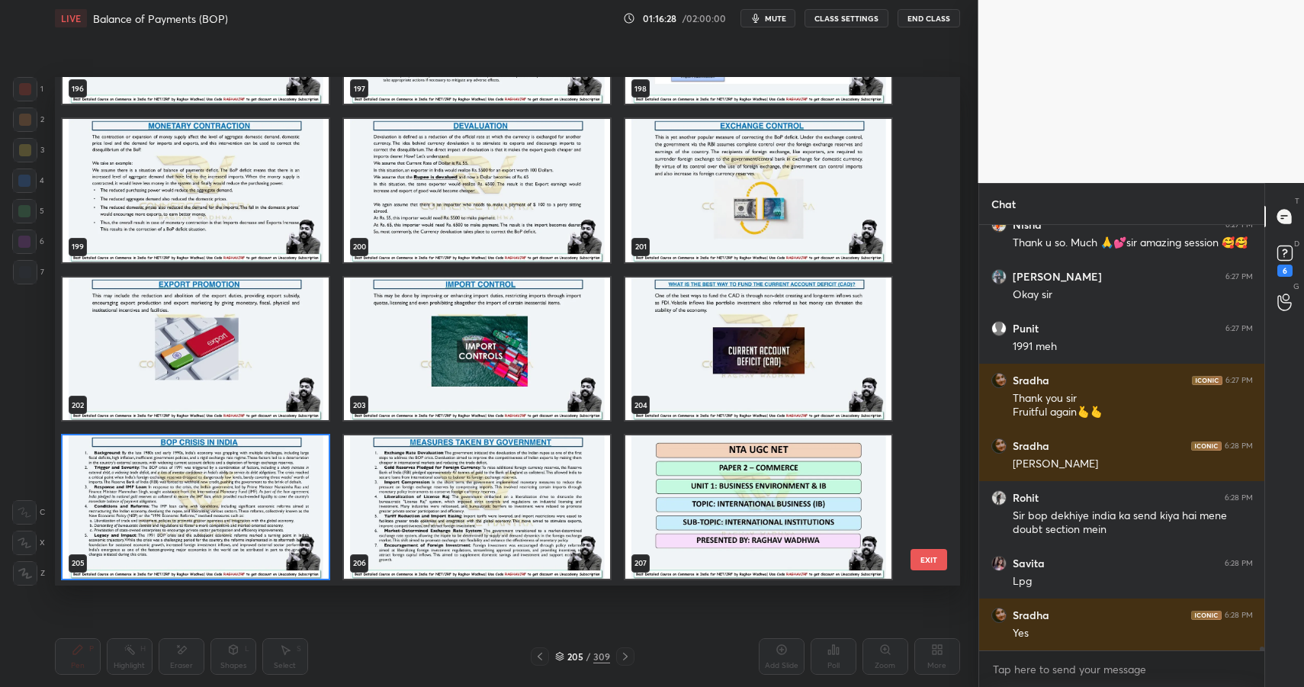
drag, startPoint x: 937, startPoint y: 343, endPoint x: 921, endPoint y: 219, distance: 124.5
click at [922, 111] on div "196 197 198 199 200 201 202 203 204 205 206 207 208 209 210 211 212 213 EXIT" at bounding box center [507, 332] width 905 height 510
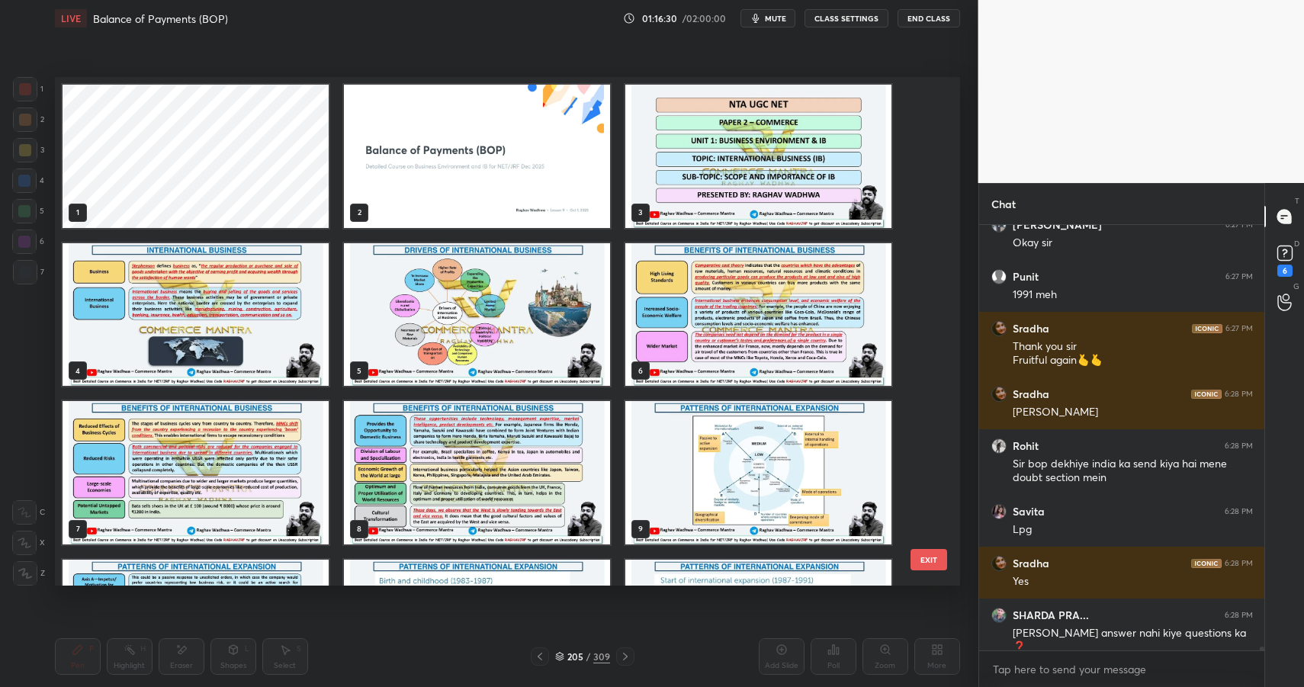
click at [544, 149] on img "grid" at bounding box center [477, 156] width 266 height 143
click at [548, 147] on img "grid" at bounding box center [477, 156] width 266 height 143
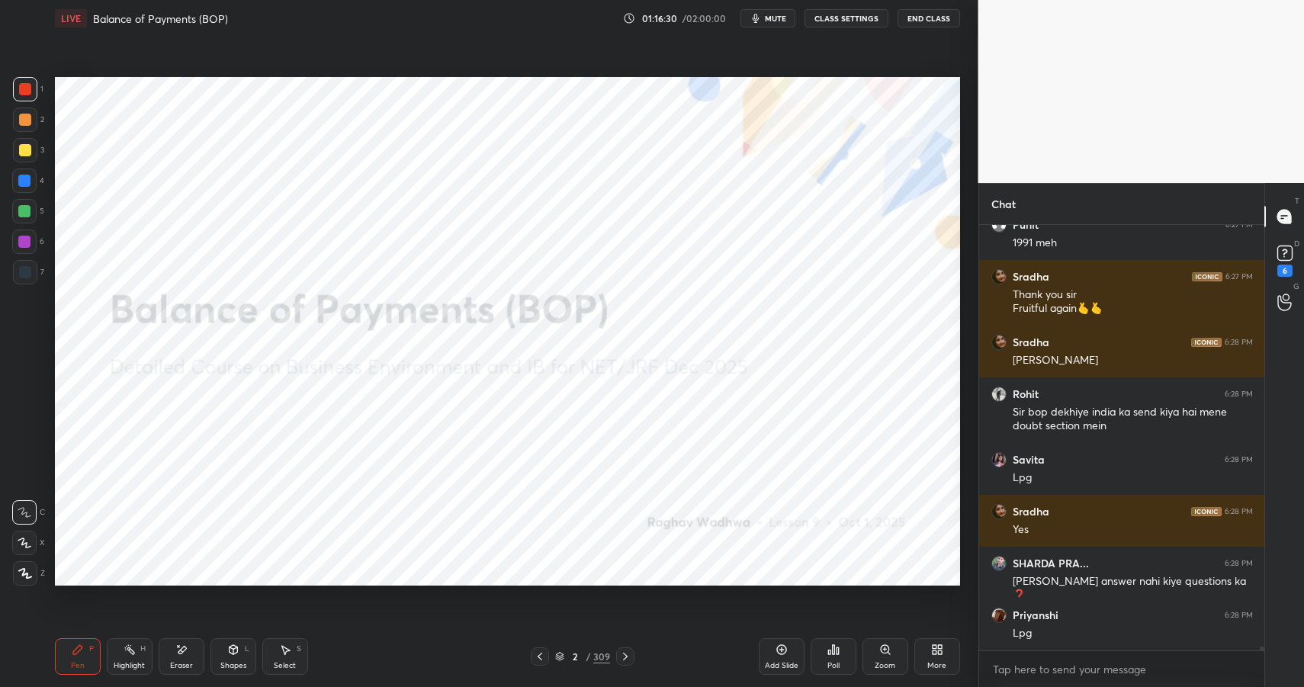
drag, startPoint x: 548, startPoint y: 147, endPoint x: 555, endPoint y: 139, distance: 10.4
click at [548, 147] on img "grid" at bounding box center [477, 156] width 266 height 143
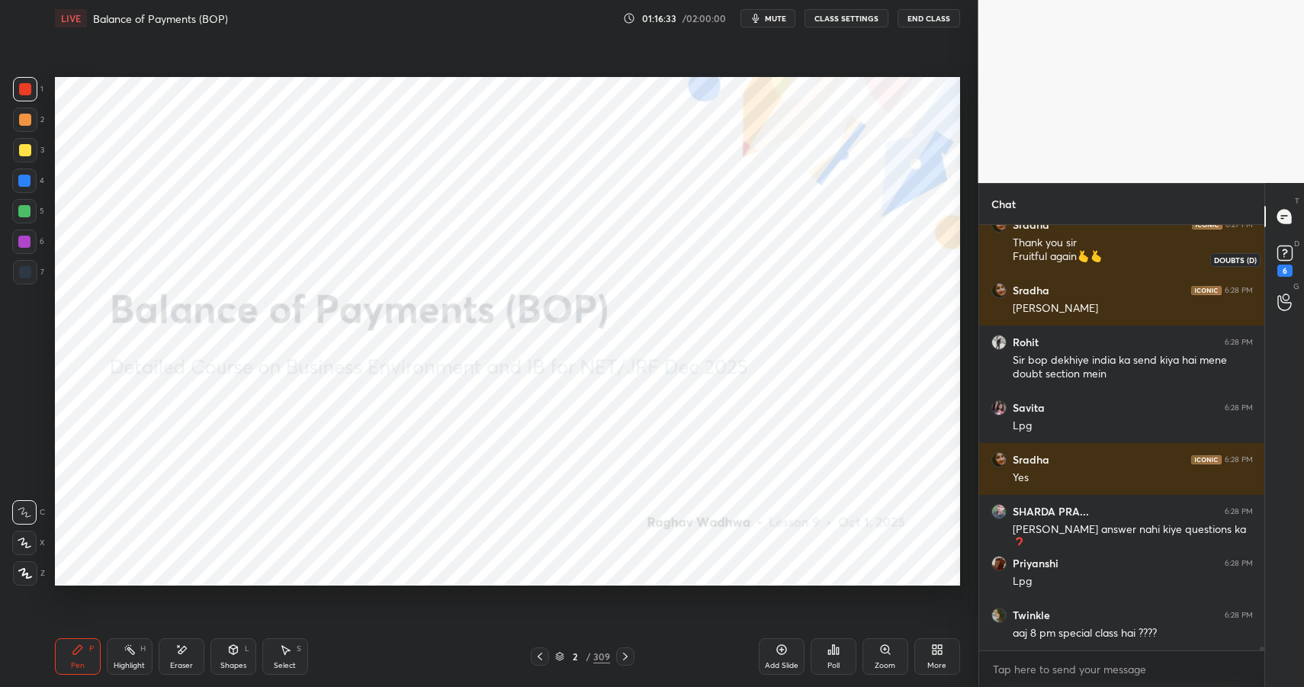
click at [1288, 262] on icon at bounding box center [1285, 253] width 23 height 23
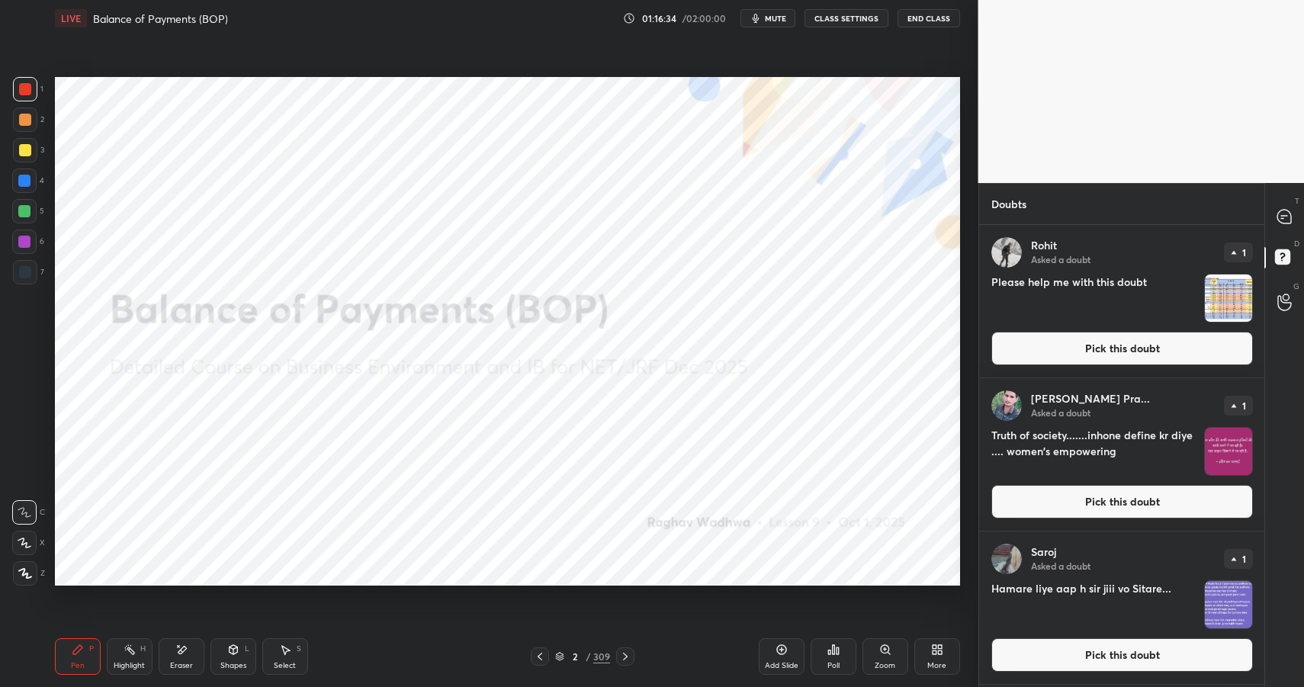
click at [1165, 359] on button "Pick this doubt" at bounding box center [1123, 349] width 262 height 34
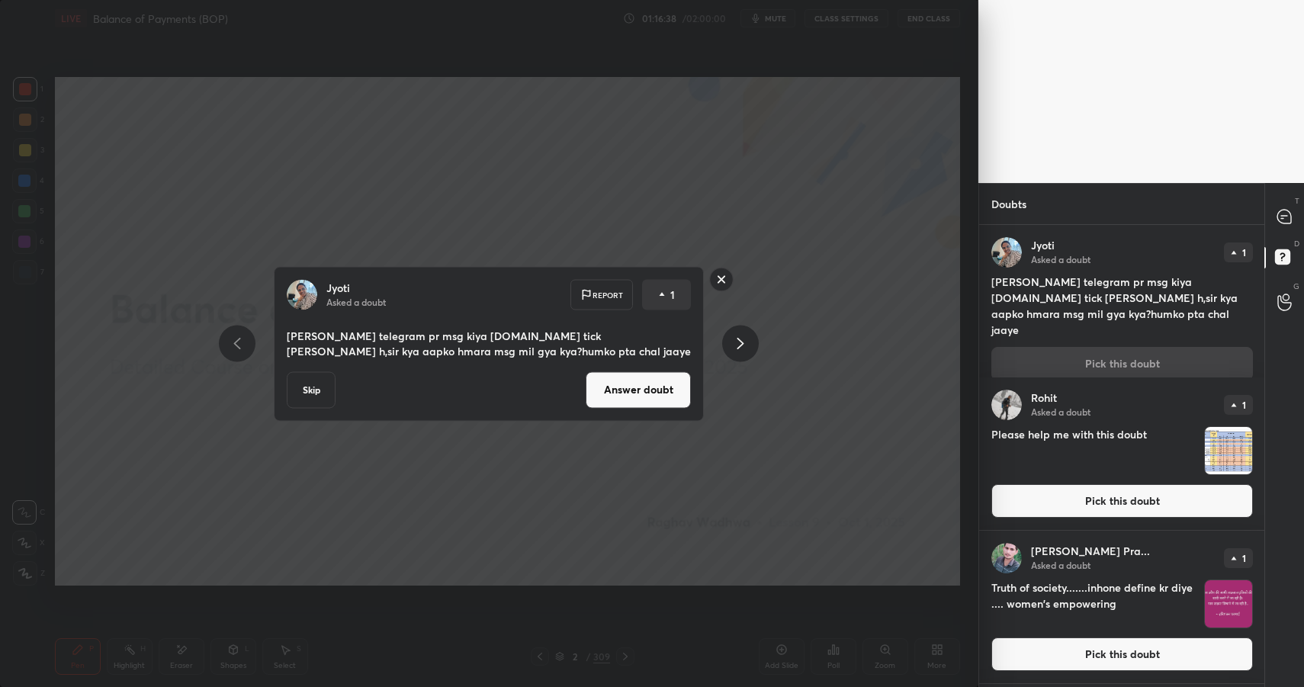
click at [640, 390] on button "Answer doubt" at bounding box center [638, 389] width 105 height 37
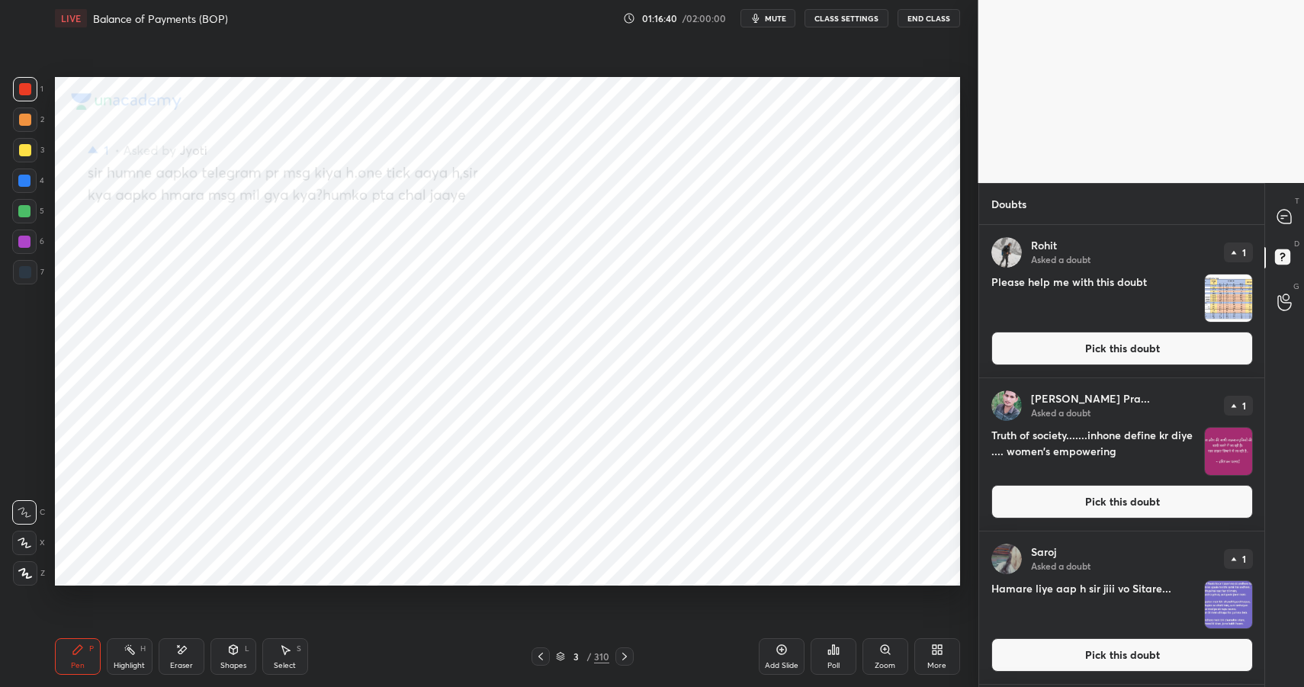
click at [1047, 352] on button "Pick this doubt" at bounding box center [1123, 349] width 262 height 34
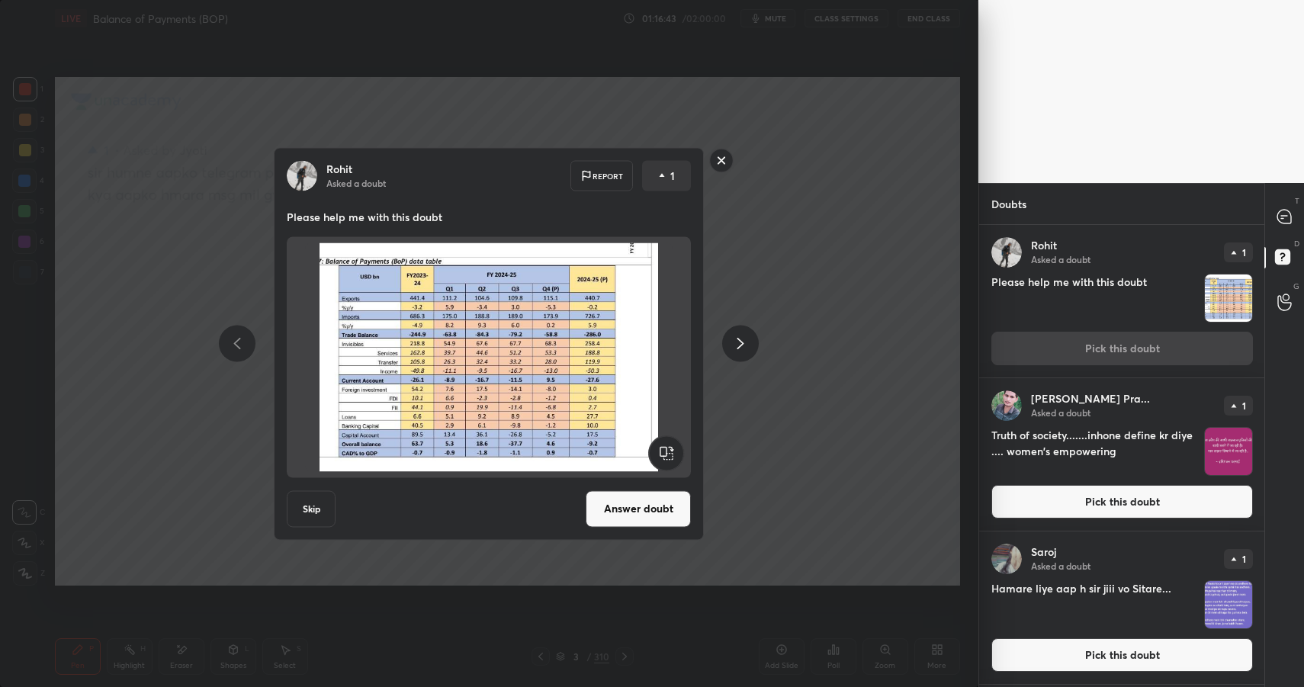
click at [636, 500] on button "Answer doubt" at bounding box center [638, 508] width 105 height 37
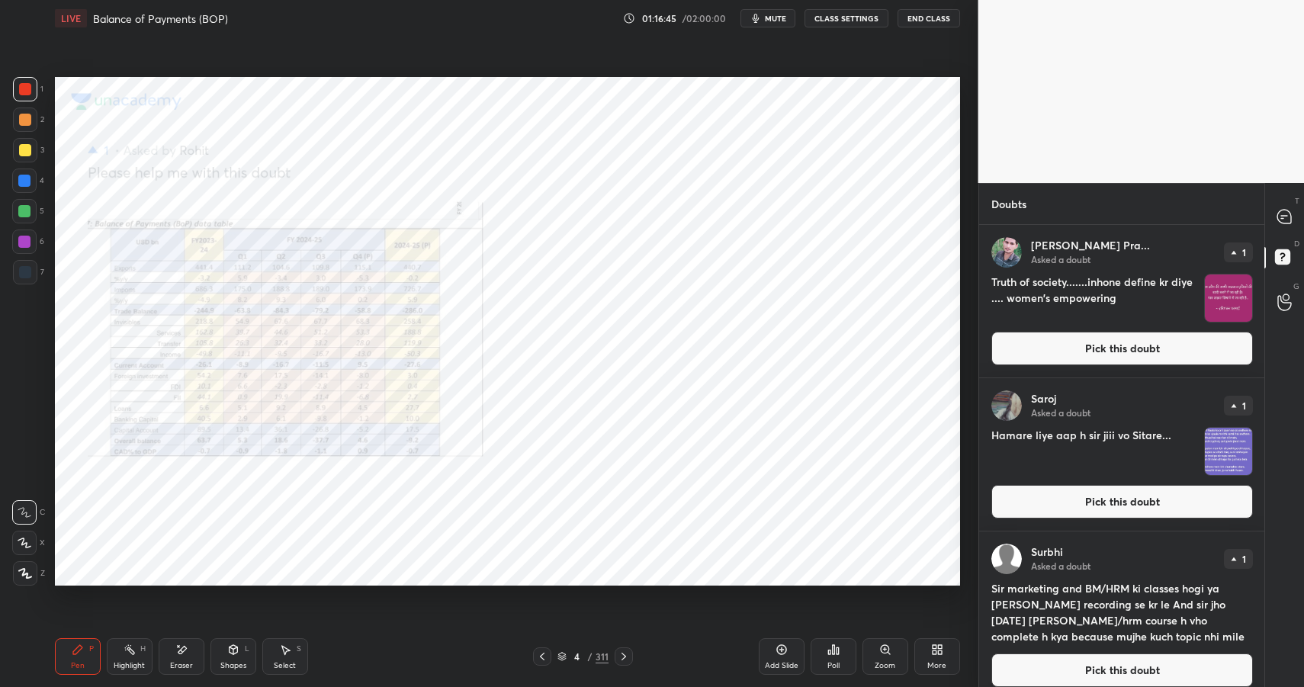
click at [1072, 349] on button "Pick this doubt" at bounding box center [1123, 349] width 262 height 34
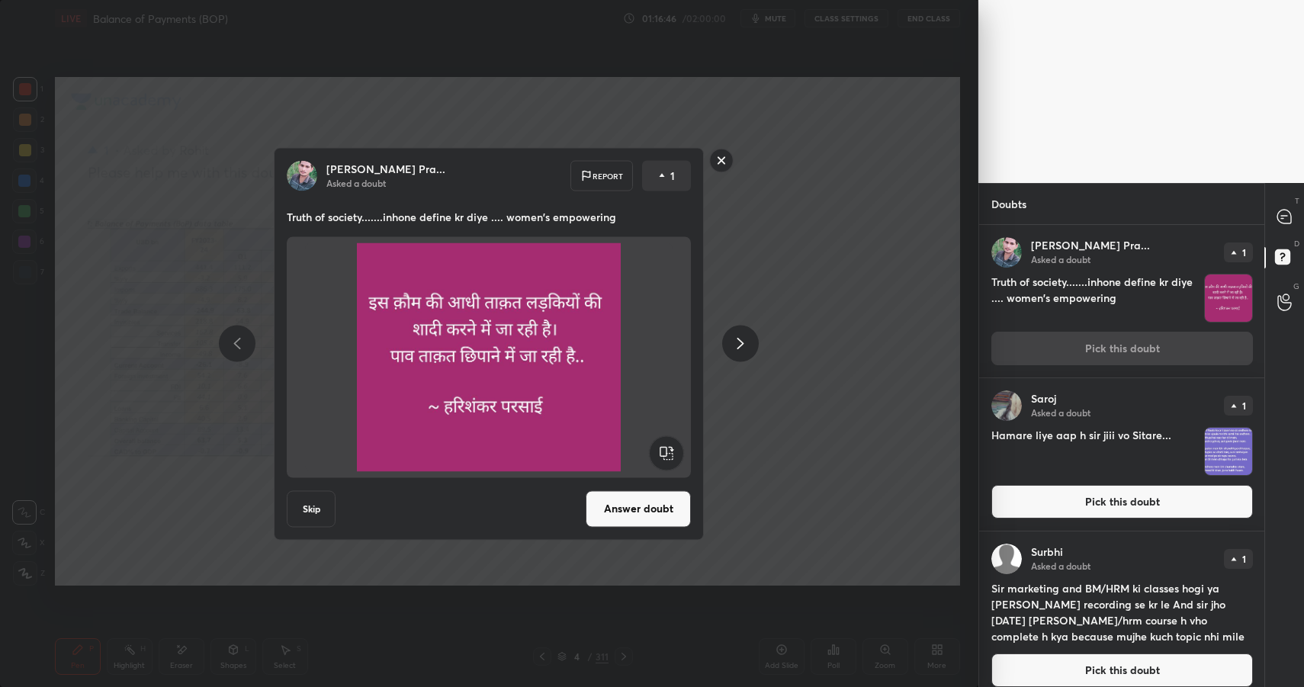
click at [632, 490] on div "[PERSON_NAME] Pra... Asked a doubt Report 1 Truth of society.......inhone defin…" at bounding box center [489, 343] width 430 height 393
click at [628, 503] on button "Answer doubt" at bounding box center [638, 508] width 105 height 37
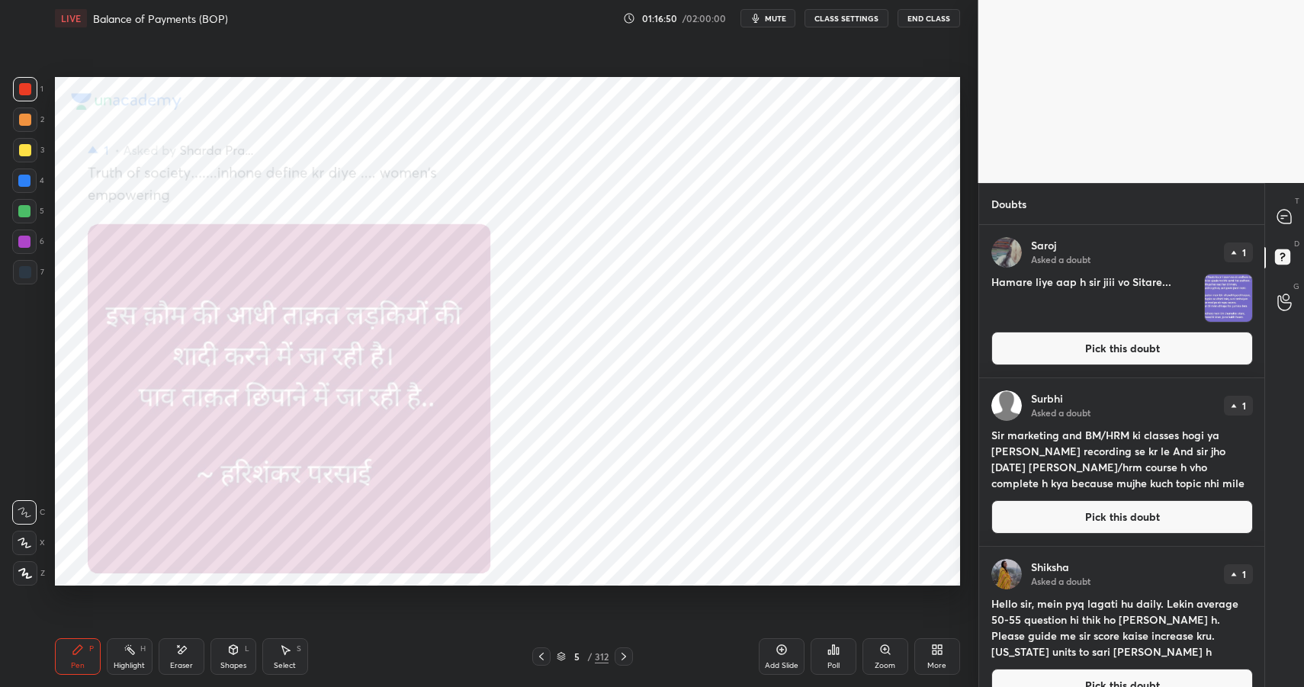
click at [1053, 344] on button "Pick this doubt" at bounding box center [1123, 349] width 262 height 34
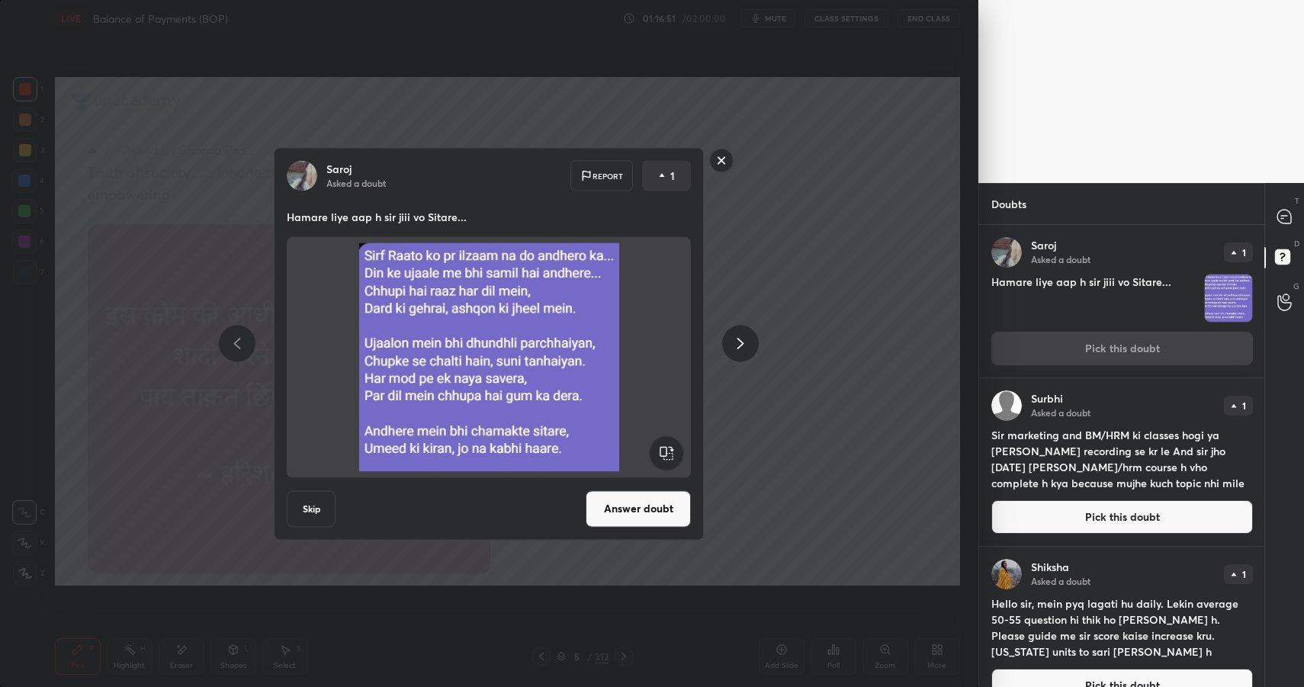
click at [640, 484] on div "[PERSON_NAME] Asked a doubt Report 1 Hamare liye aap h sir jiii vo Sitare... Sk…" at bounding box center [489, 343] width 430 height 393
click at [640, 490] on button "Answer doubt" at bounding box center [638, 508] width 105 height 37
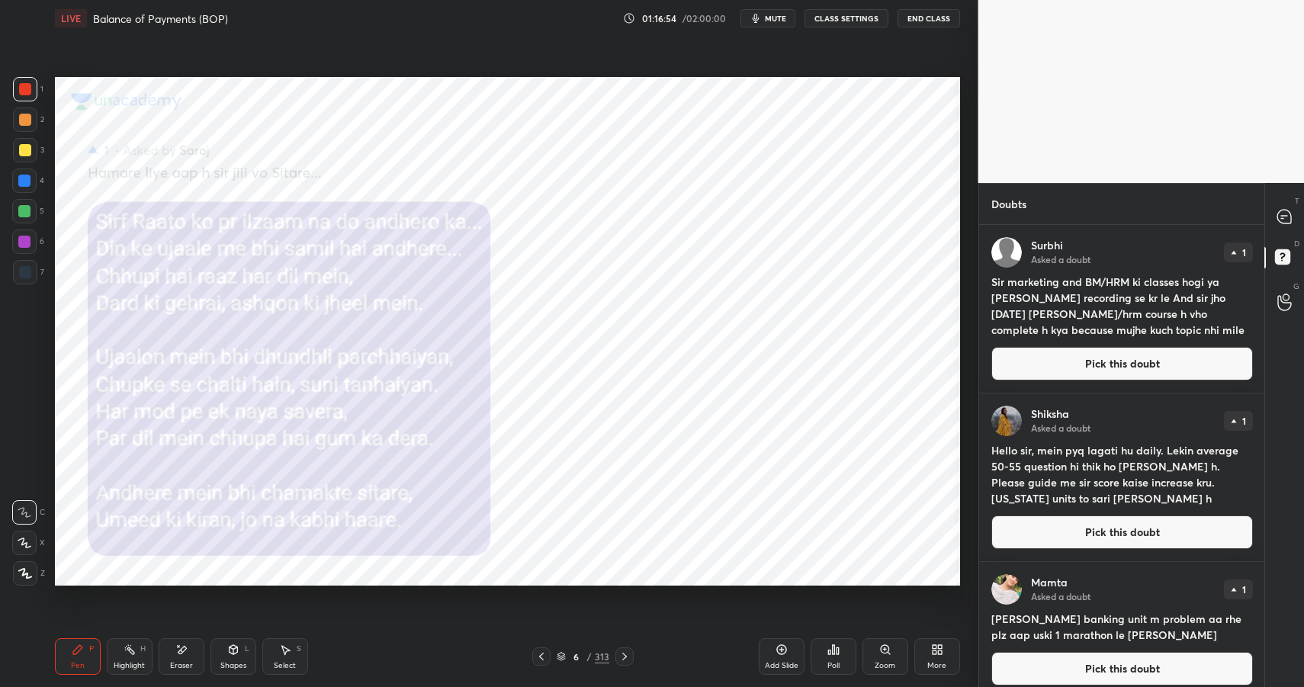
click at [1046, 363] on button "Pick this doubt" at bounding box center [1123, 364] width 262 height 34
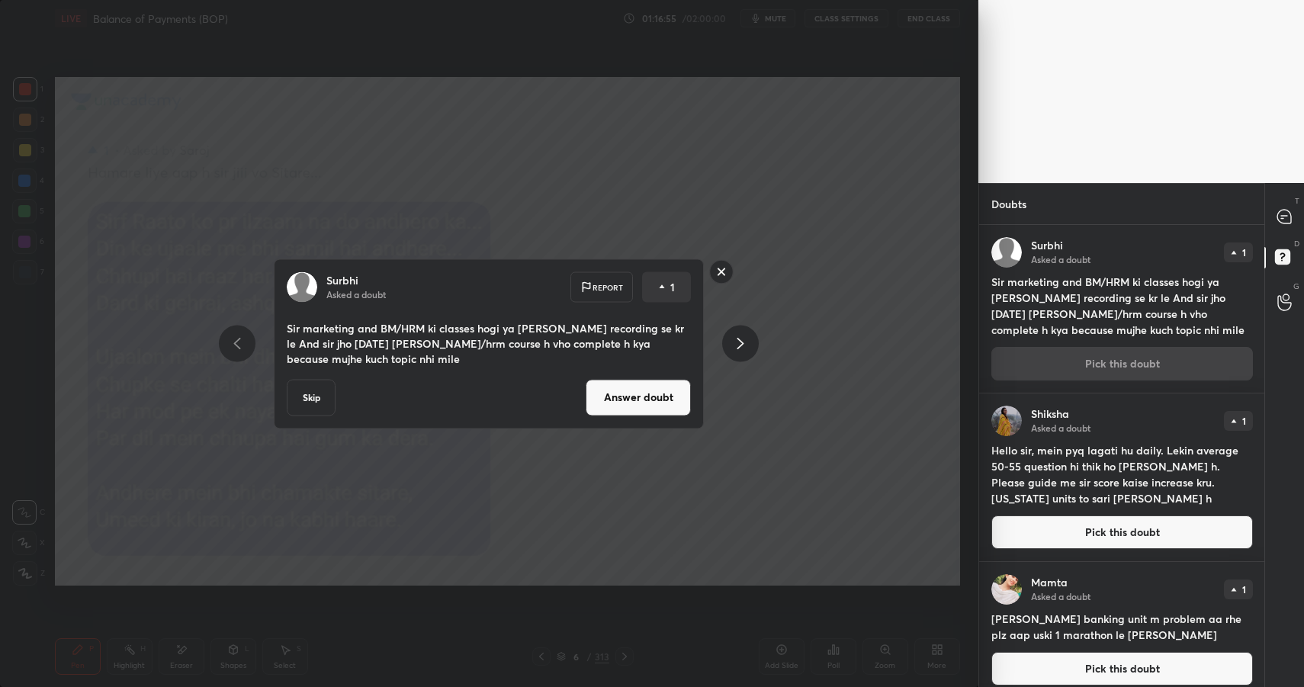
click at [612, 400] on button "Answer doubt" at bounding box center [638, 397] width 105 height 37
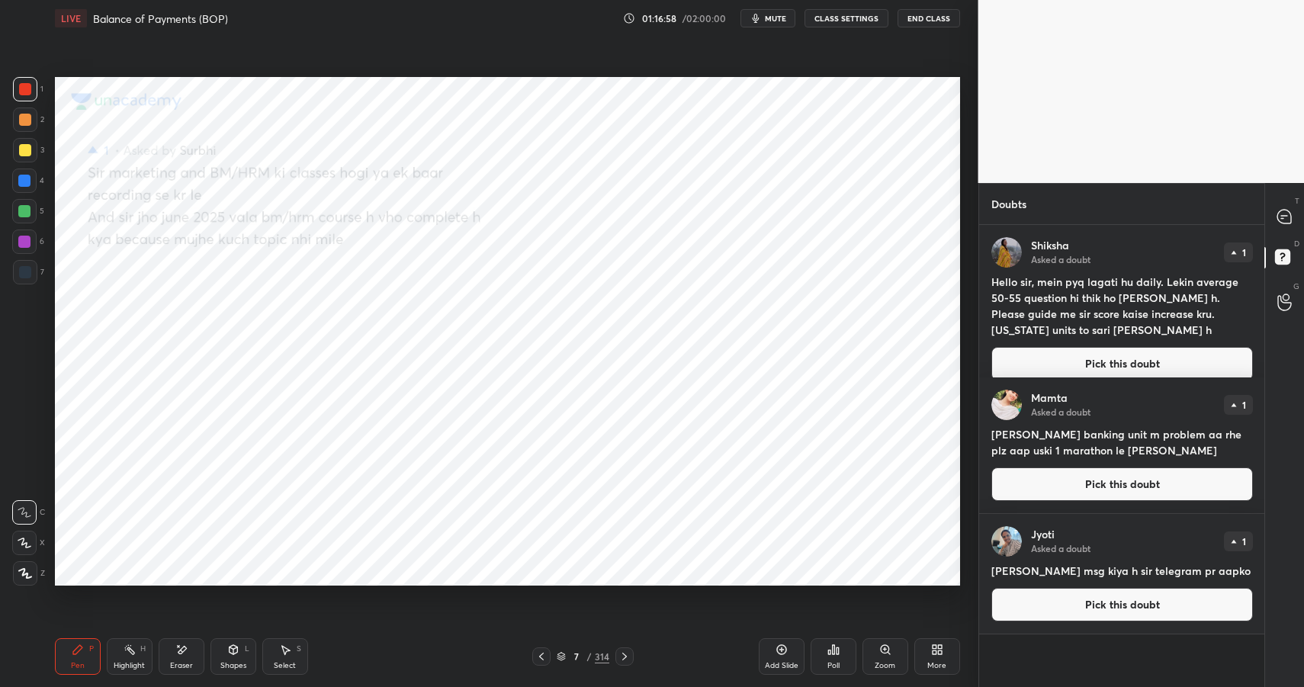
click at [1046, 360] on button "Pick this doubt" at bounding box center [1123, 364] width 262 height 34
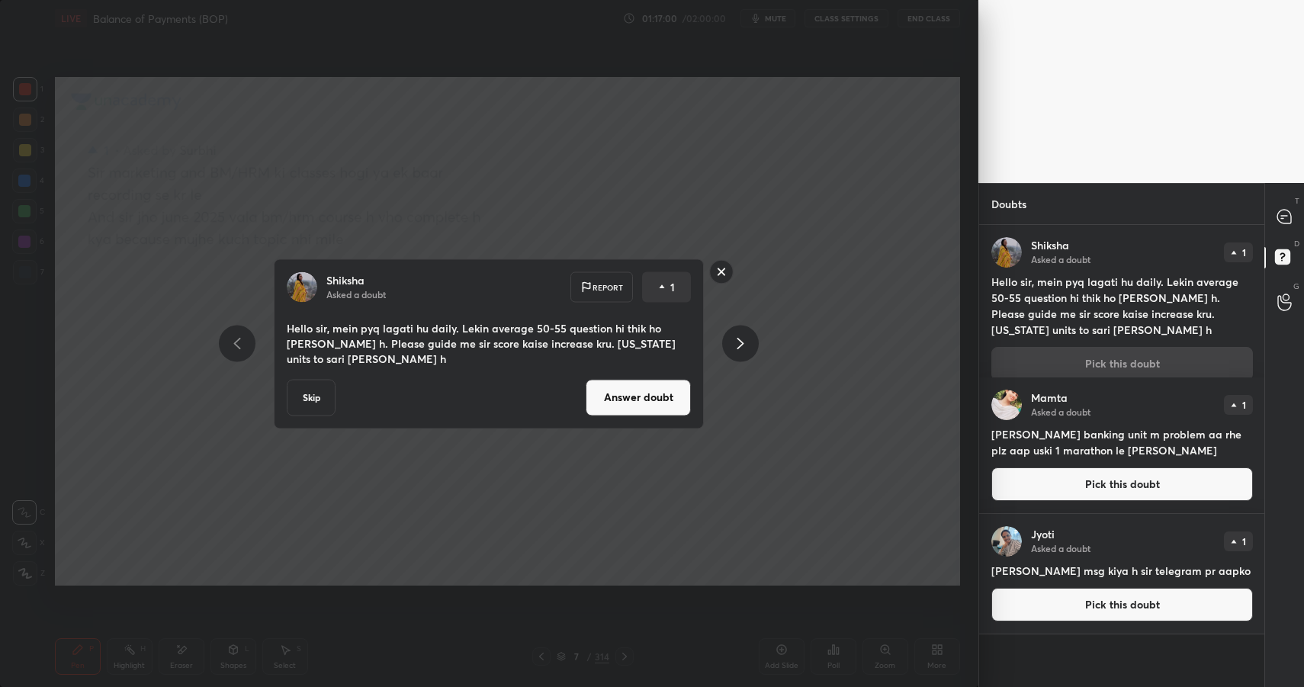
click at [630, 402] on button "Answer doubt" at bounding box center [638, 397] width 105 height 37
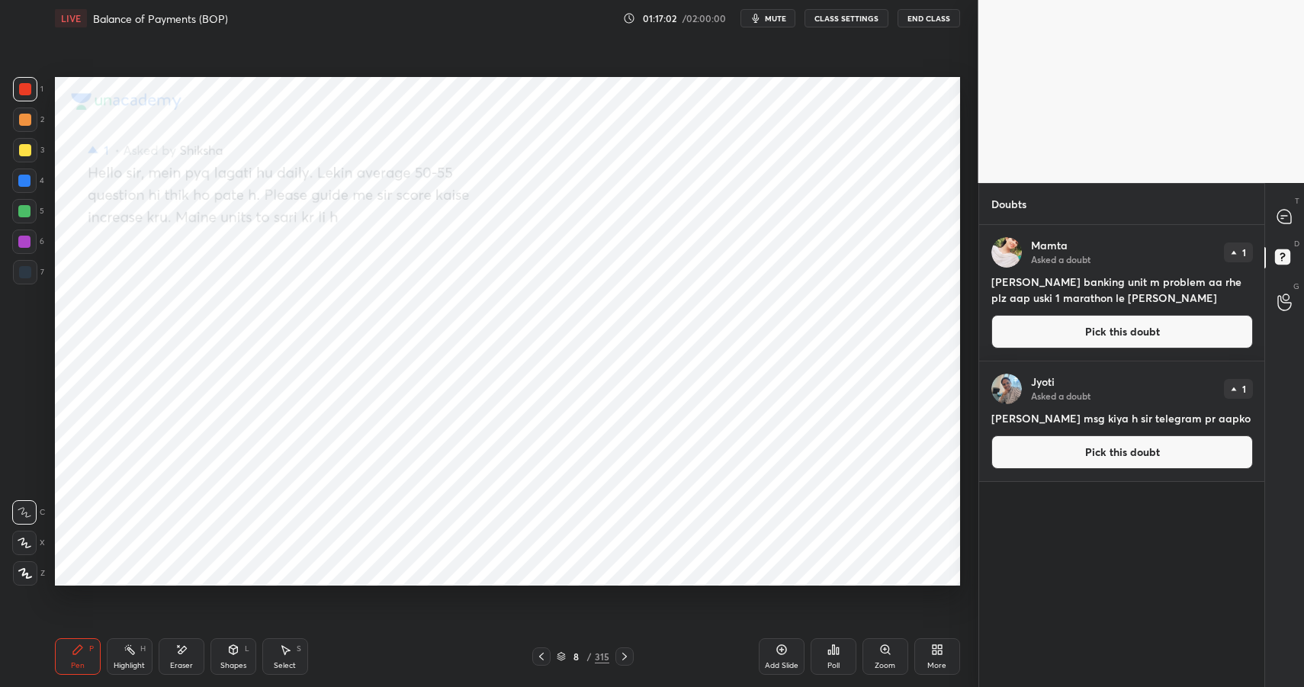
click at [1034, 341] on button "Pick this doubt" at bounding box center [1123, 332] width 262 height 34
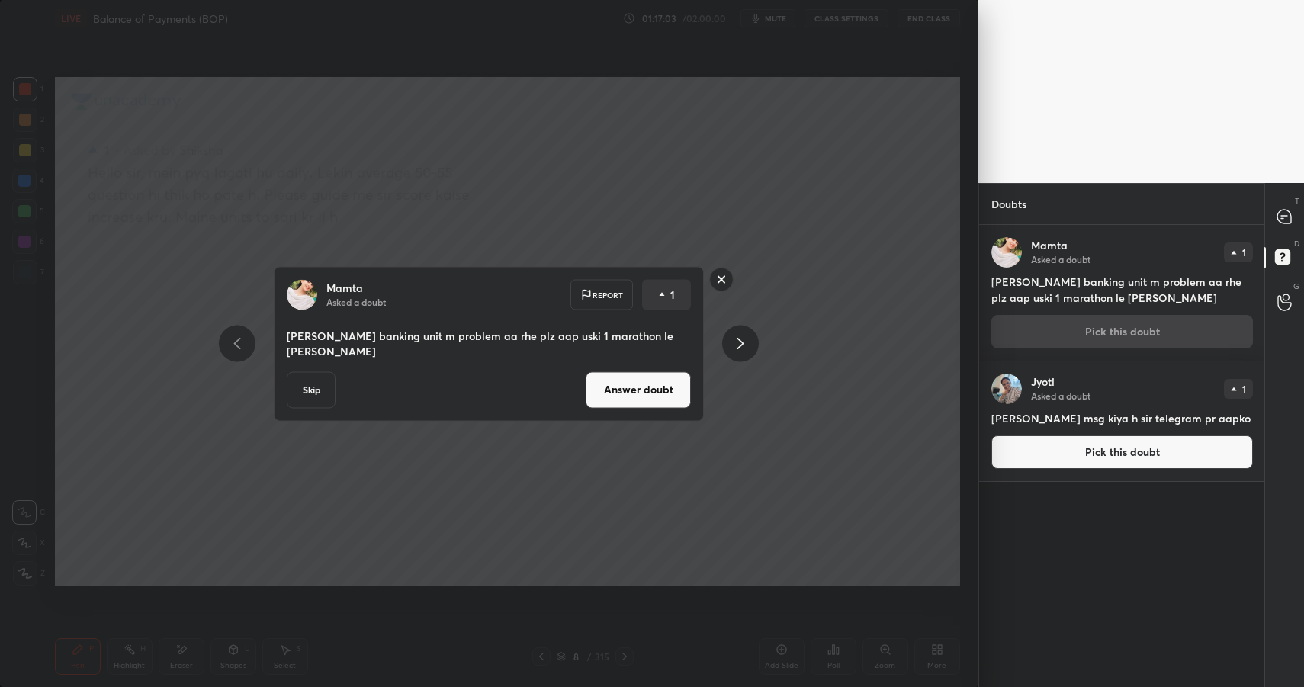
click at [626, 388] on button "Answer doubt" at bounding box center [638, 389] width 105 height 37
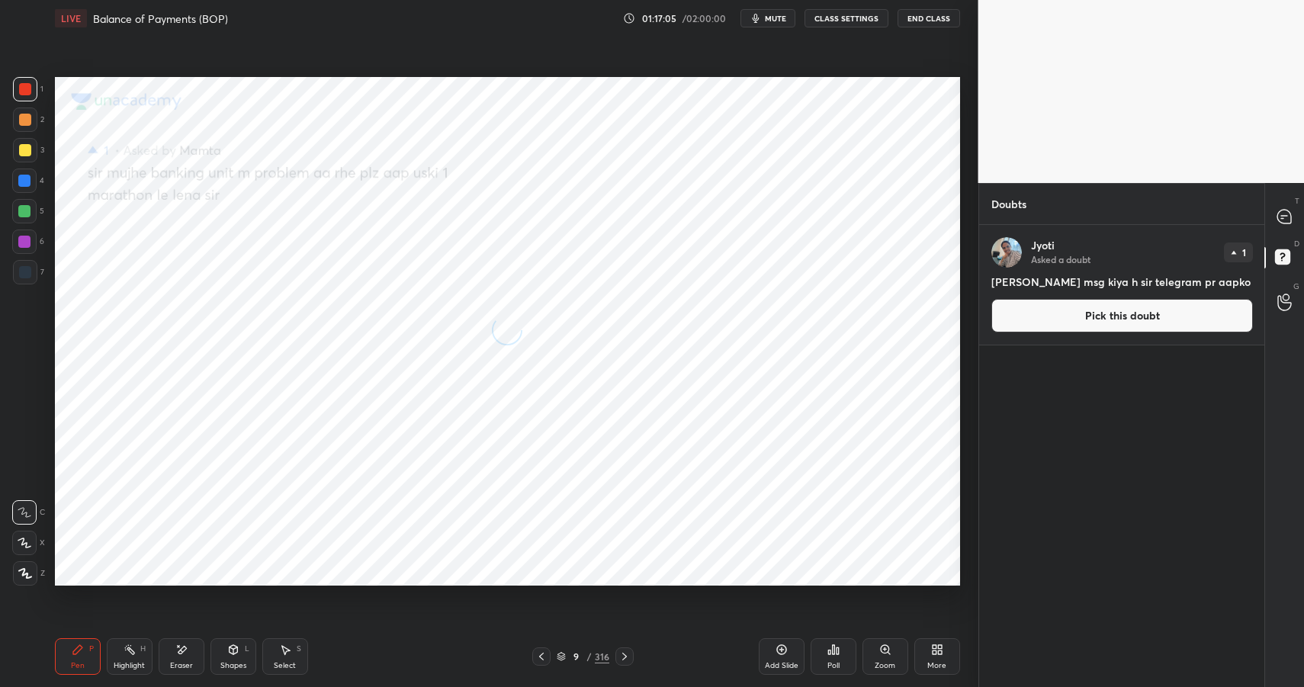
click at [1049, 323] on button "Pick this doubt" at bounding box center [1123, 316] width 262 height 34
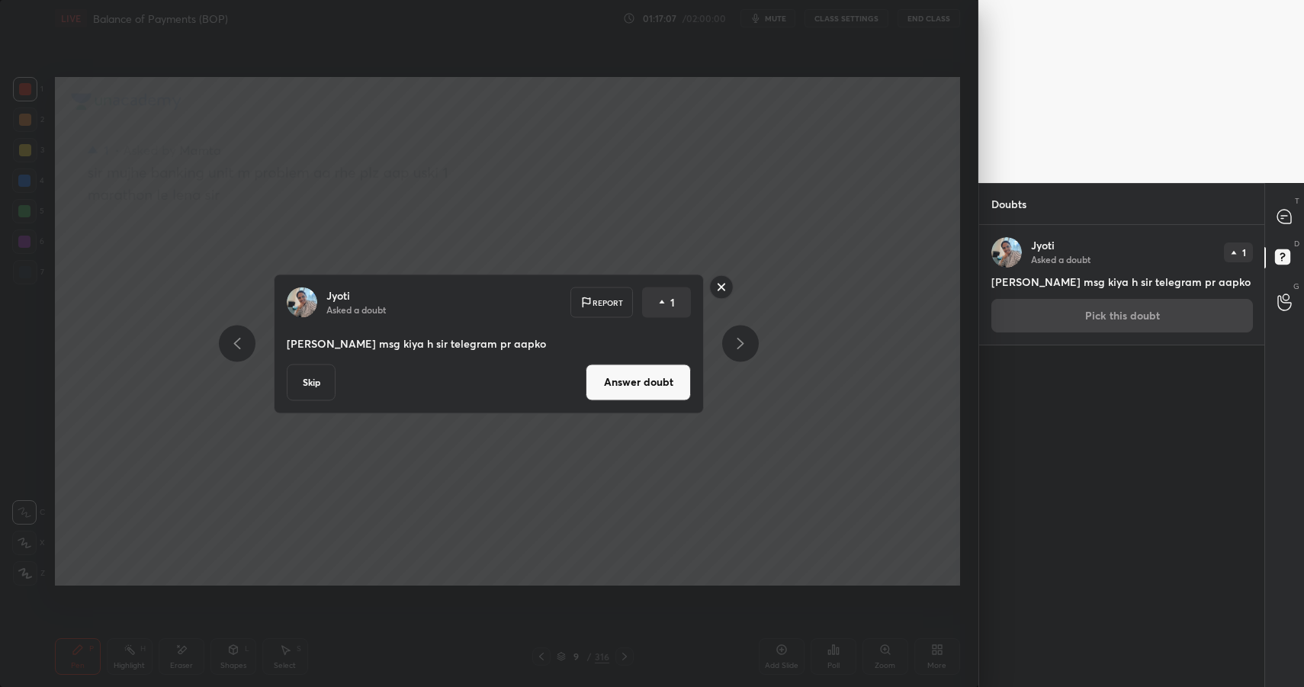
click at [621, 394] on button "Answer doubt" at bounding box center [638, 382] width 105 height 37
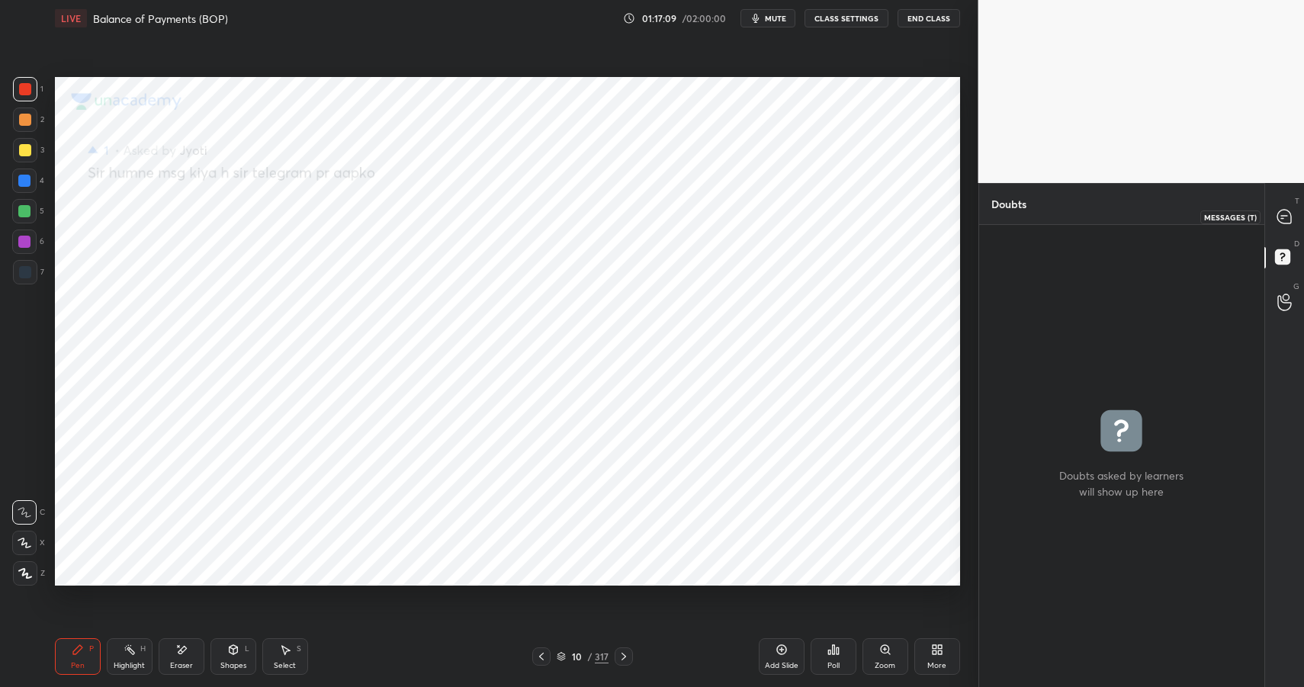
click at [1291, 218] on icon at bounding box center [1285, 217] width 16 height 16
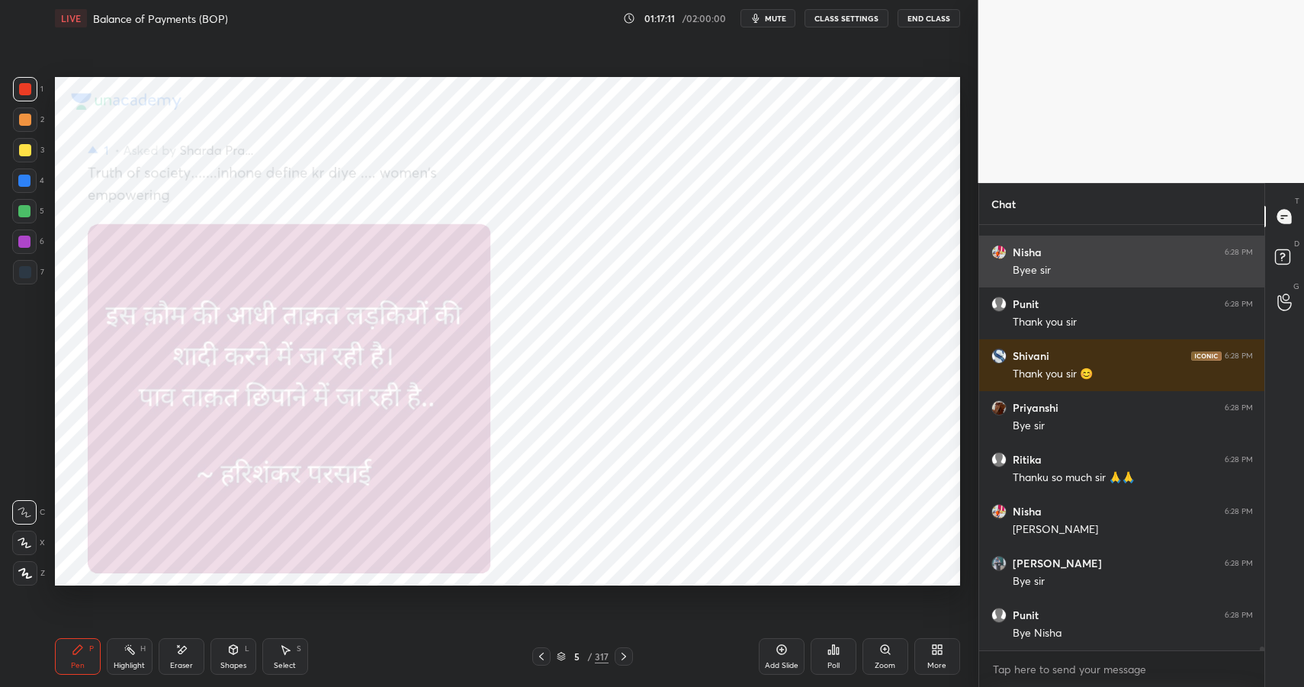
scroll to position [49802, 0]
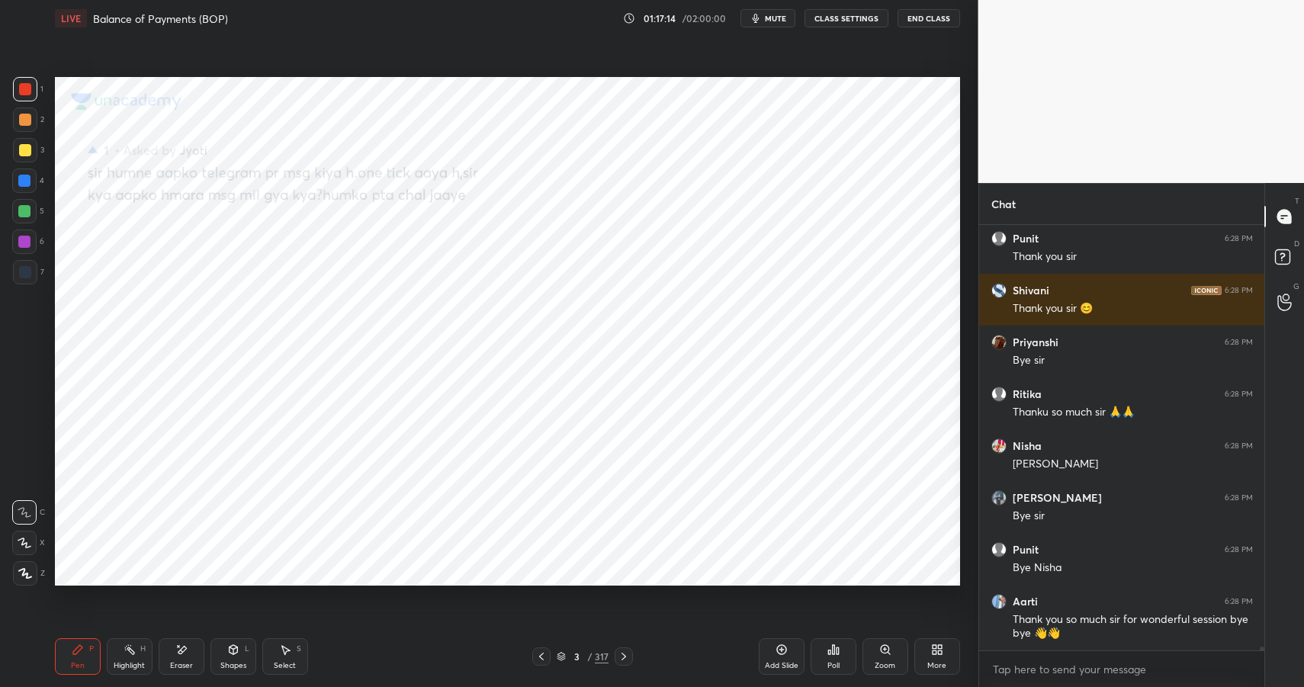
click at [135, 654] on div "Highlight H" at bounding box center [130, 656] width 46 height 37
drag, startPoint x: 135, startPoint y: 654, endPoint x: 155, endPoint y: 628, distance: 33.3
click at [135, 654] on div "Highlight H" at bounding box center [130, 656] width 46 height 37
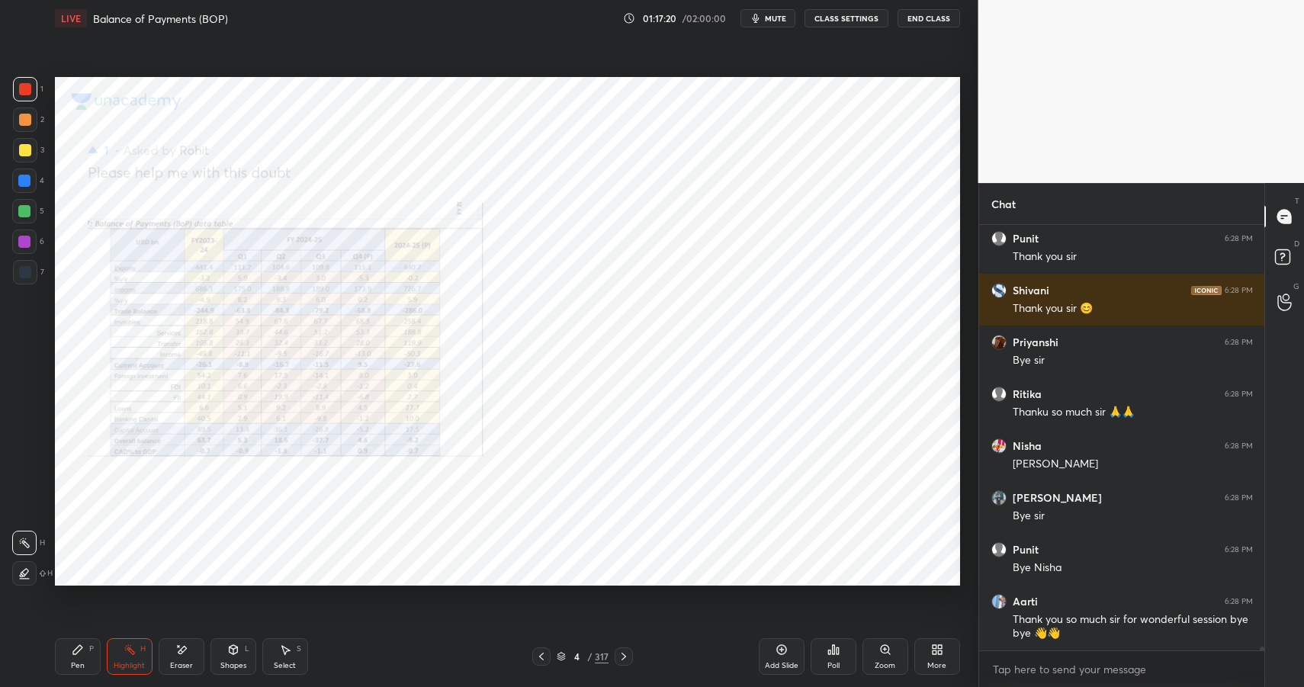
drag, startPoint x: 878, startPoint y: 660, endPoint x: 884, endPoint y: 633, distance: 27.4
click at [878, 662] on div "Zoom" at bounding box center [885, 666] width 21 height 8
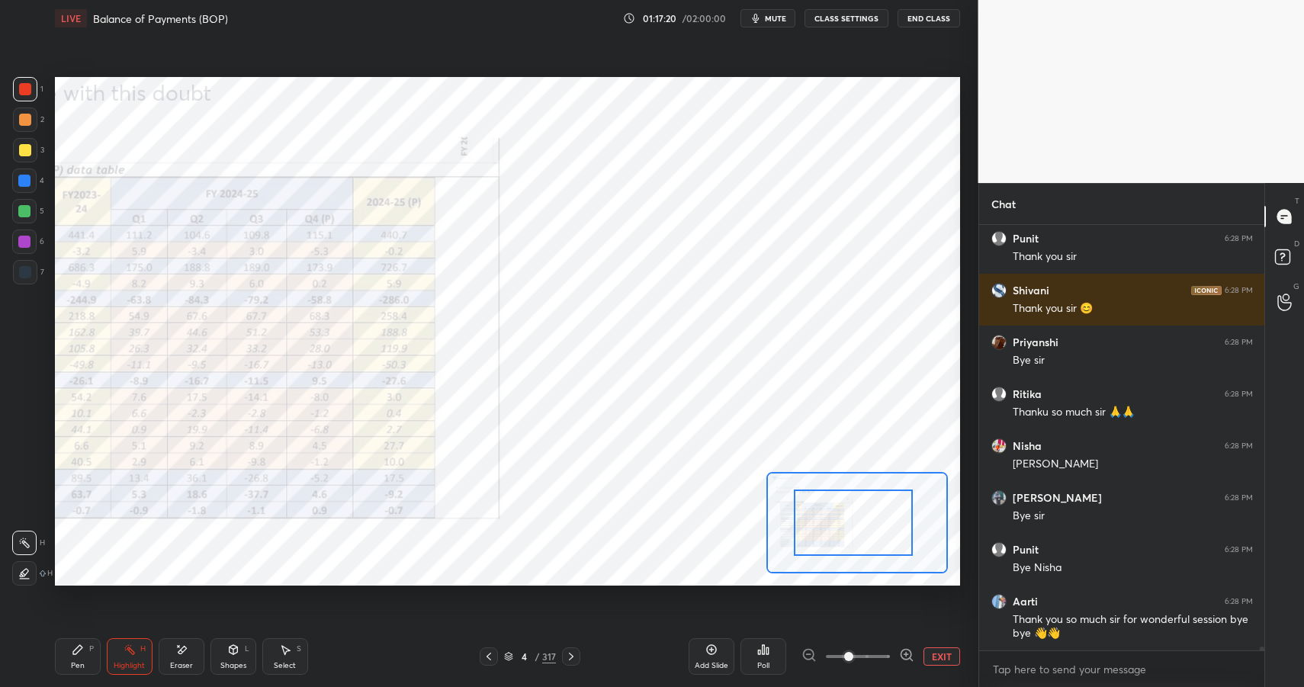
drag, startPoint x: 850, startPoint y: 500, endPoint x: 857, endPoint y: 503, distance: 8.2
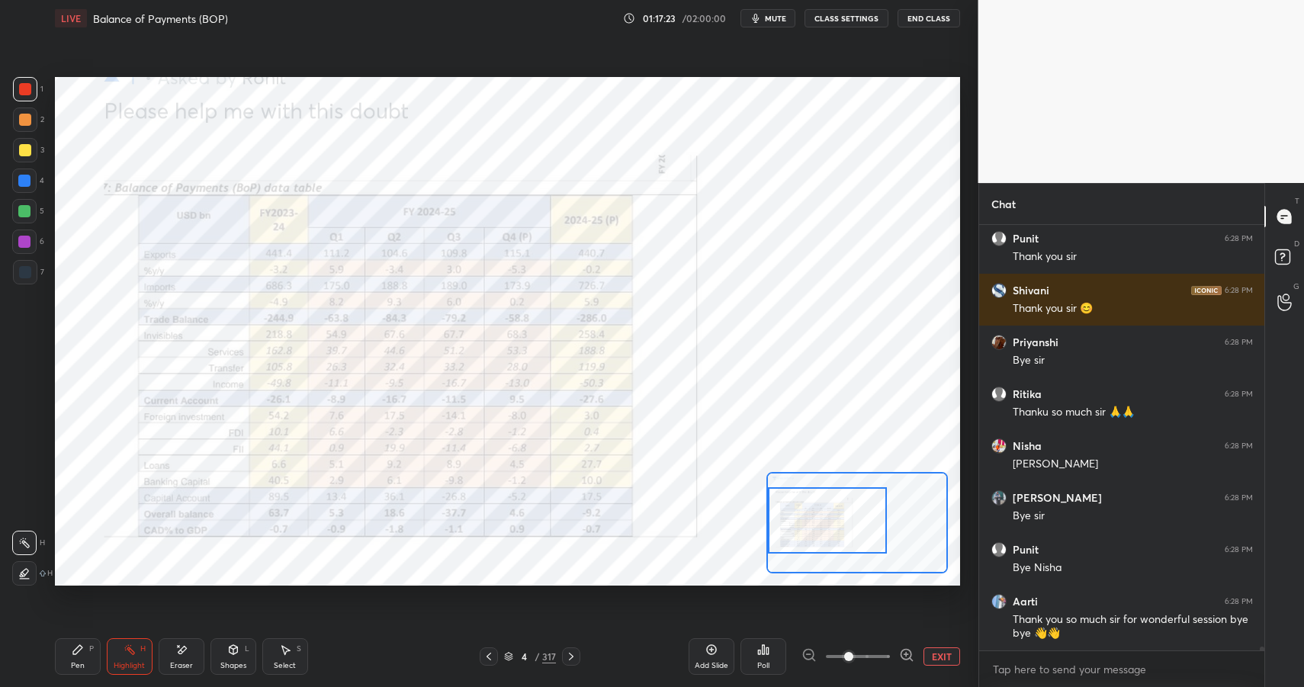
drag, startPoint x: 854, startPoint y: 509, endPoint x: 833, endPoint y: 510, distance: 20.6
click at [808, 506] on div at bounding box center [827, 520] width 119 height 66
click at [902, 654] on icon at bounding box center [906, 655] width 15 height 15
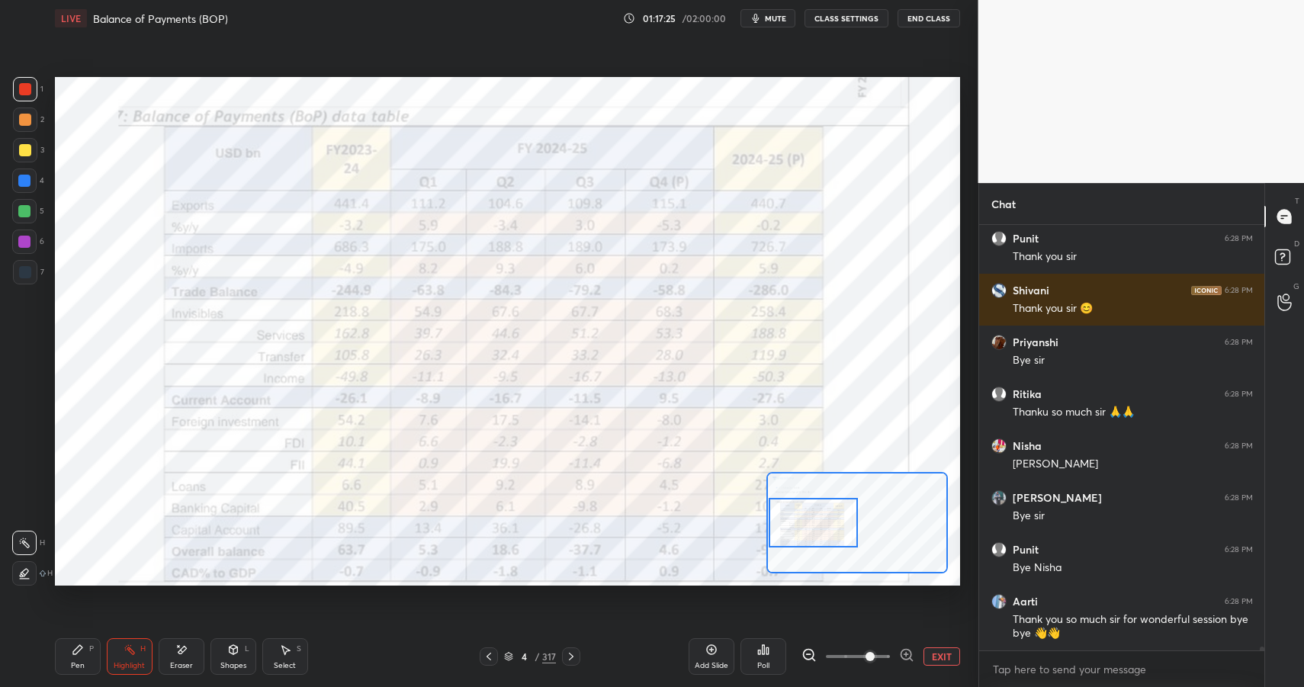
scroll to position [49854, 0]
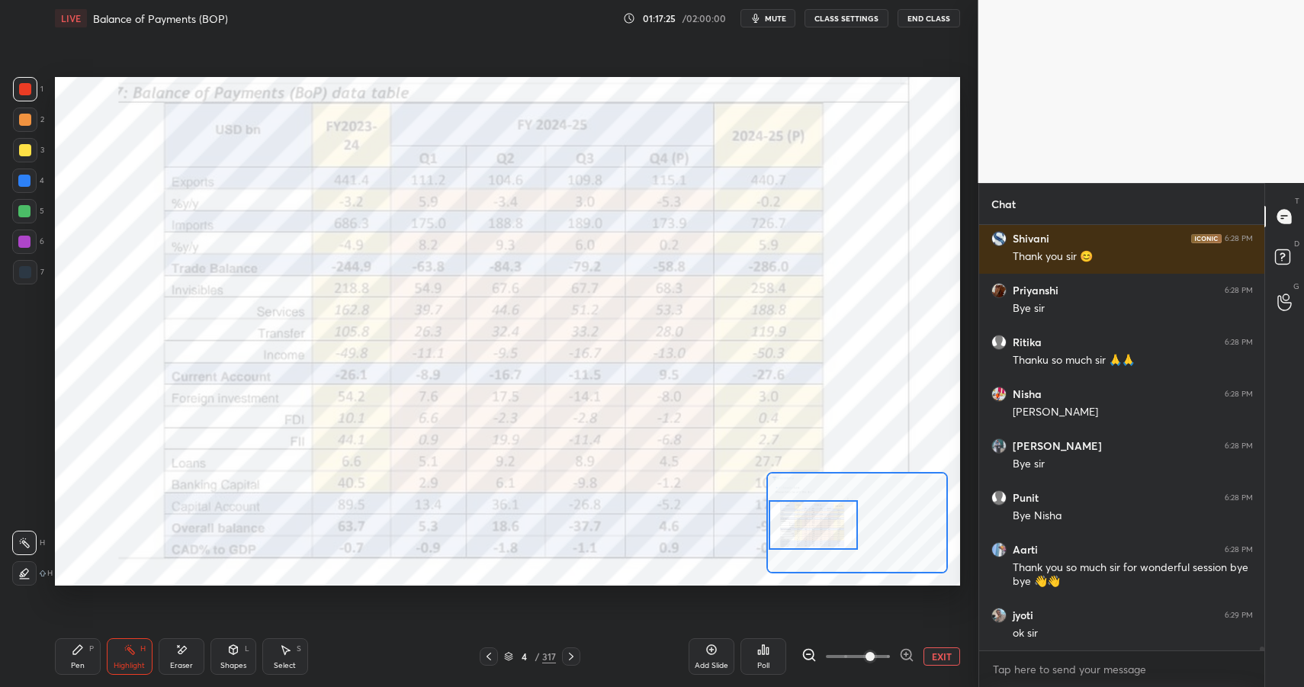
drag, startPoint x: 833, startPoint y: 516, endPoint x: 807, endPoint y: 516, distance: 25.9
click at [808, 522] on div at bounding box center [813, 525] width 89 height 50
click at [232, 658] on div "Shapes L" at bounding box center [234, 656] width 46 height 37
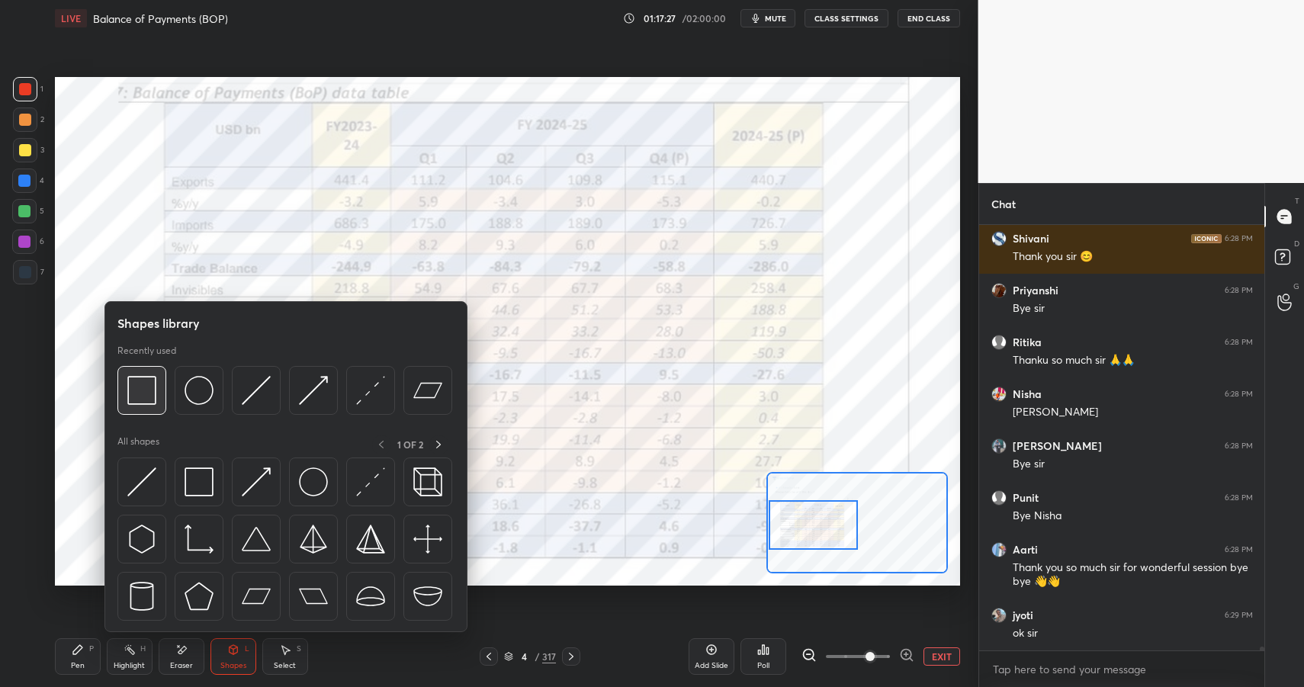
click at [147, 402] on img at bounding box center [141, 390] width 29 height 29
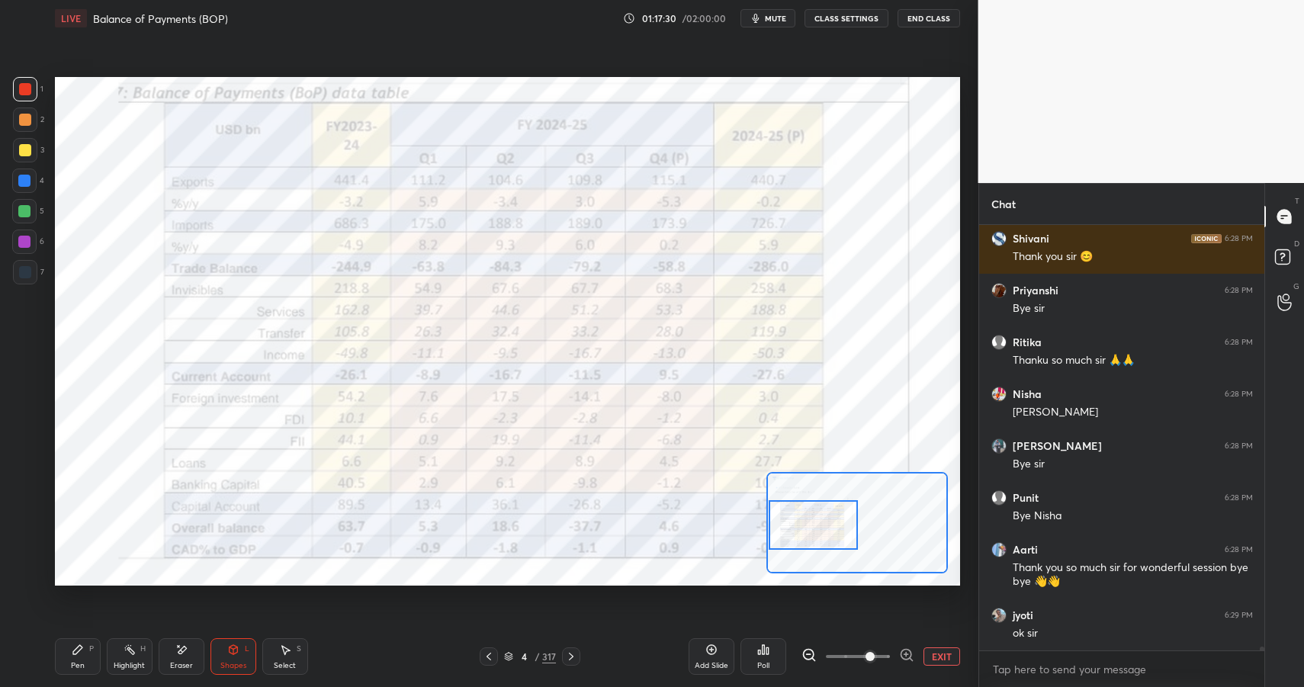
click at [249, 656] on div "Shapes L" at bounding box center [234, 656] width 46 height 37
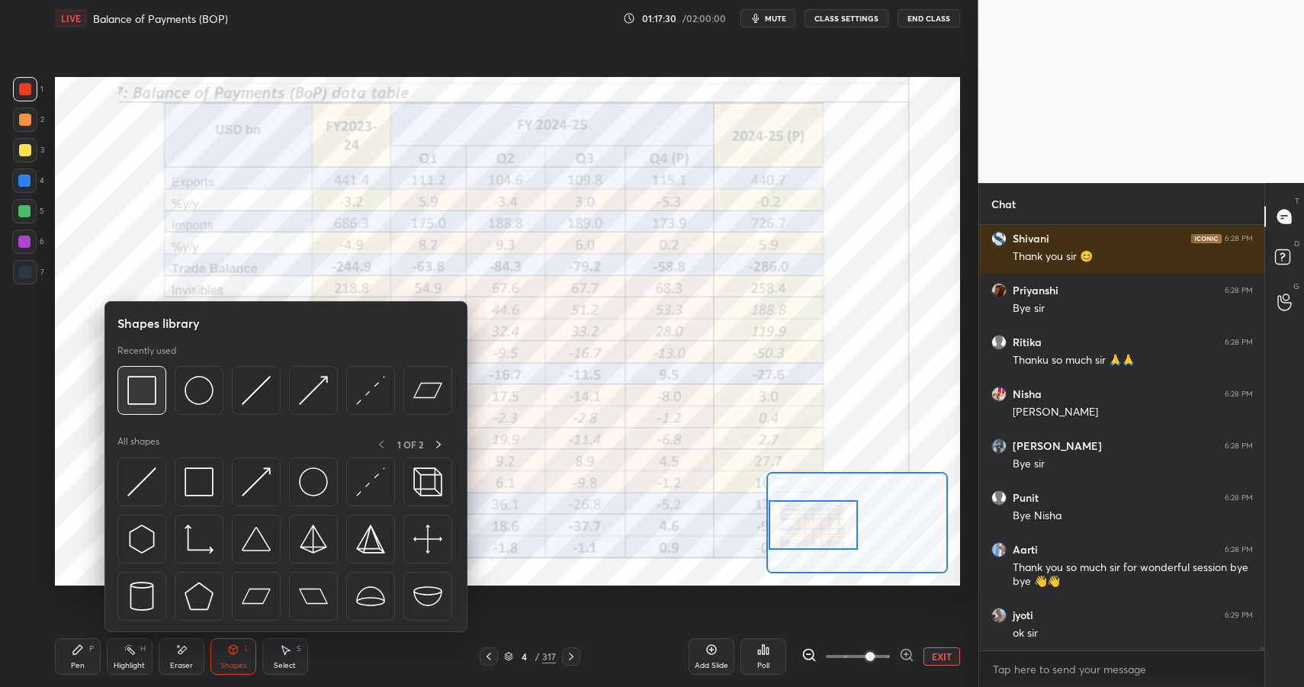
click at [145, 396] on img at bounding box center [141, 390] width 29 height 29
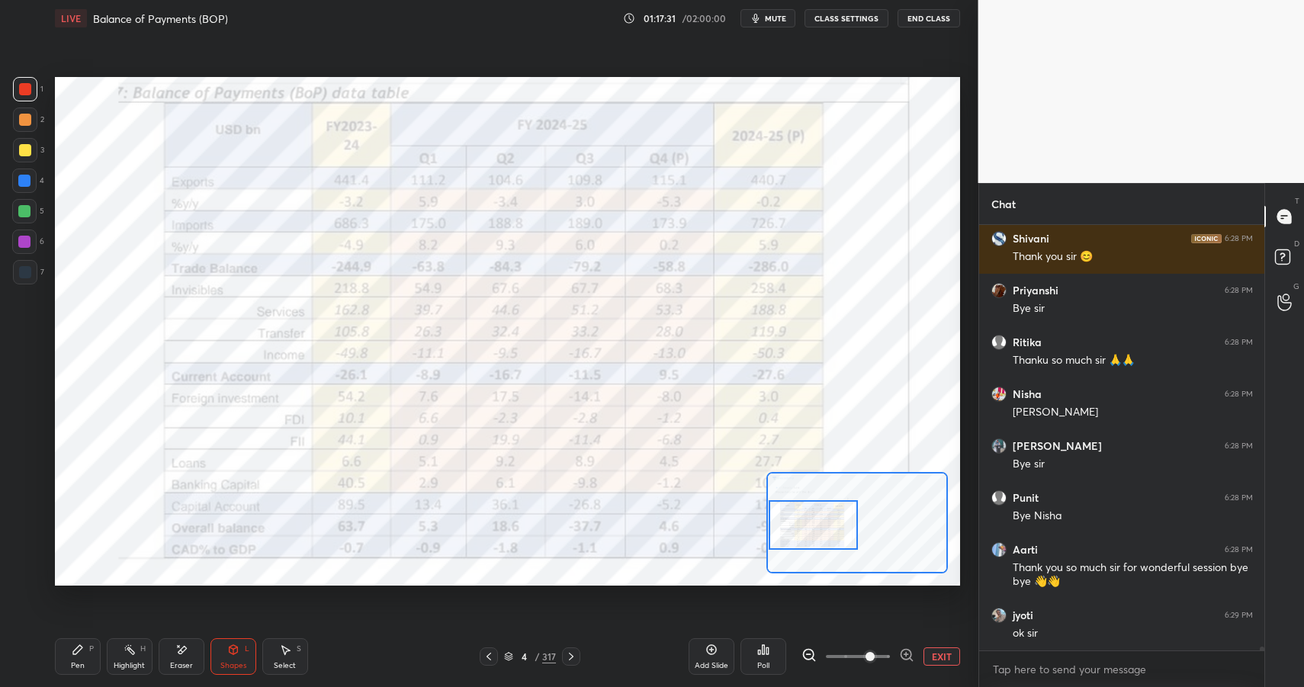
click at [19, 175] on div at bounding box center [24, 181] width 12 height 12
drag, startPoint x: 19, startPoint y: 175, endPoint x: 34, endPoint y: 173, distance: 15.3
click at [19, 175] on div at bounding box center [24, 181] width 12 height 12
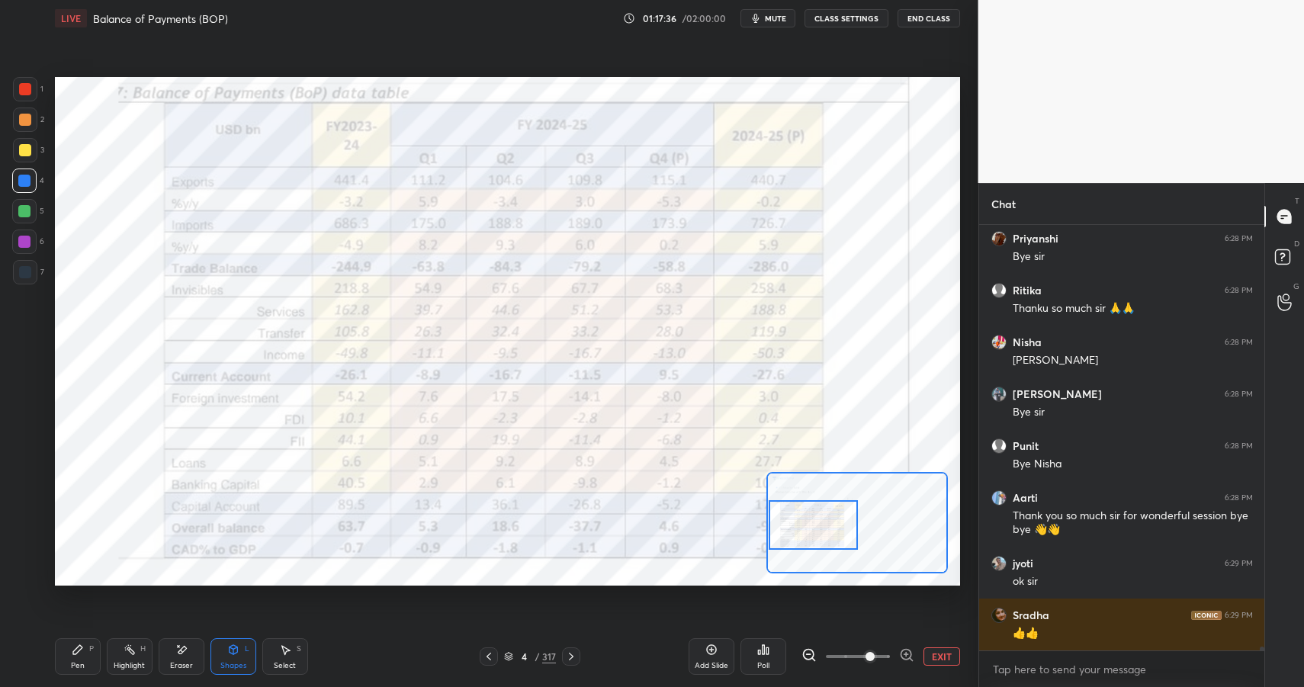
click at [82, 653] on icon at bounding box center [78, 650] width 12 height 12
drag, startPoint x: 82, startPoint y: 653, endPoint x: 98, endPoint y: 607, distance: 48.5
click at [82, 653] on icon at bounding box center [78, 650] width 12 height 12
click at [21, 87] on div at bounding box center [25, 89] width 12 height 12
click at [21, 86] on div at bounding box center [25, 89] width 12 height 12
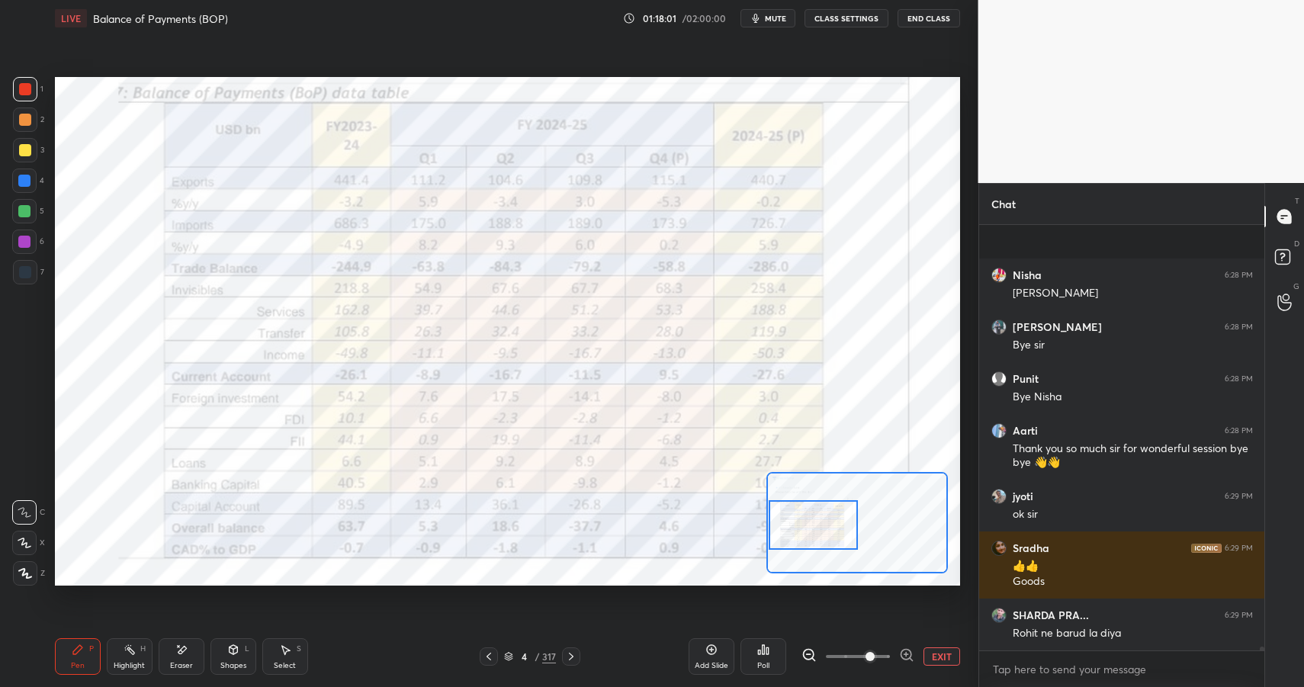
scroll to position [50080, 0]
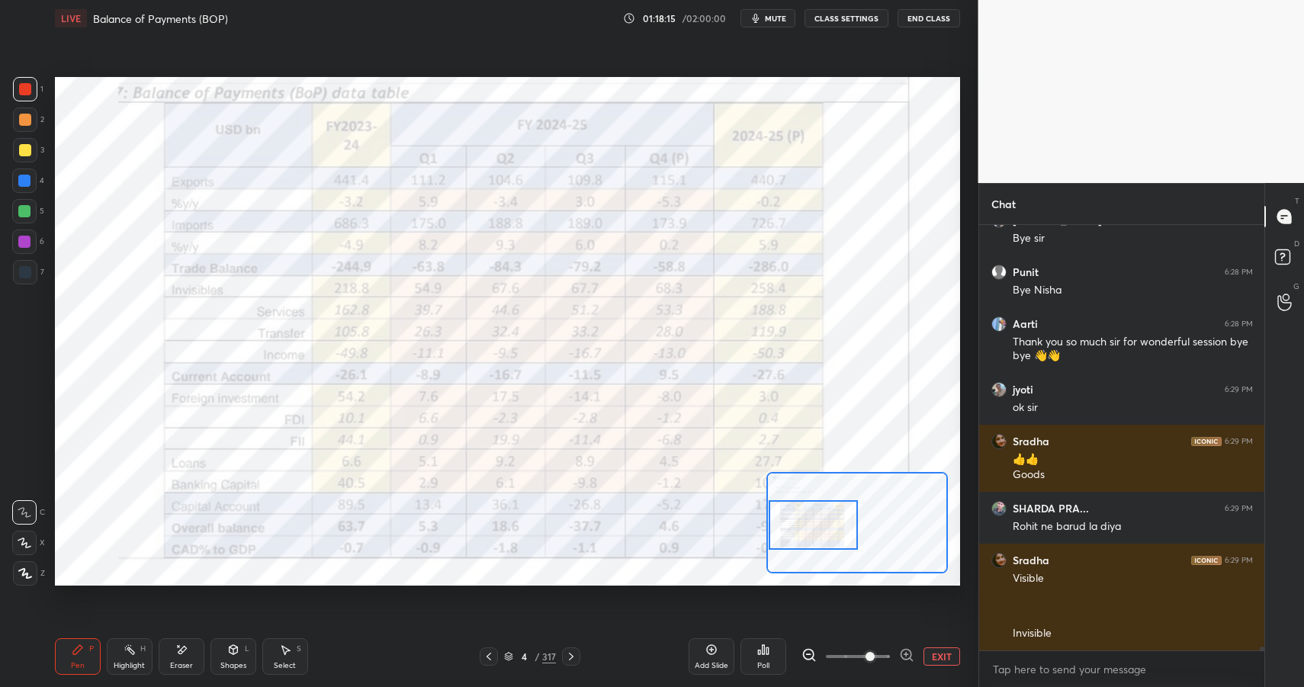
click at [243, 662] on div "Shapes" at bounding box center [233, 666] width 26 height 8
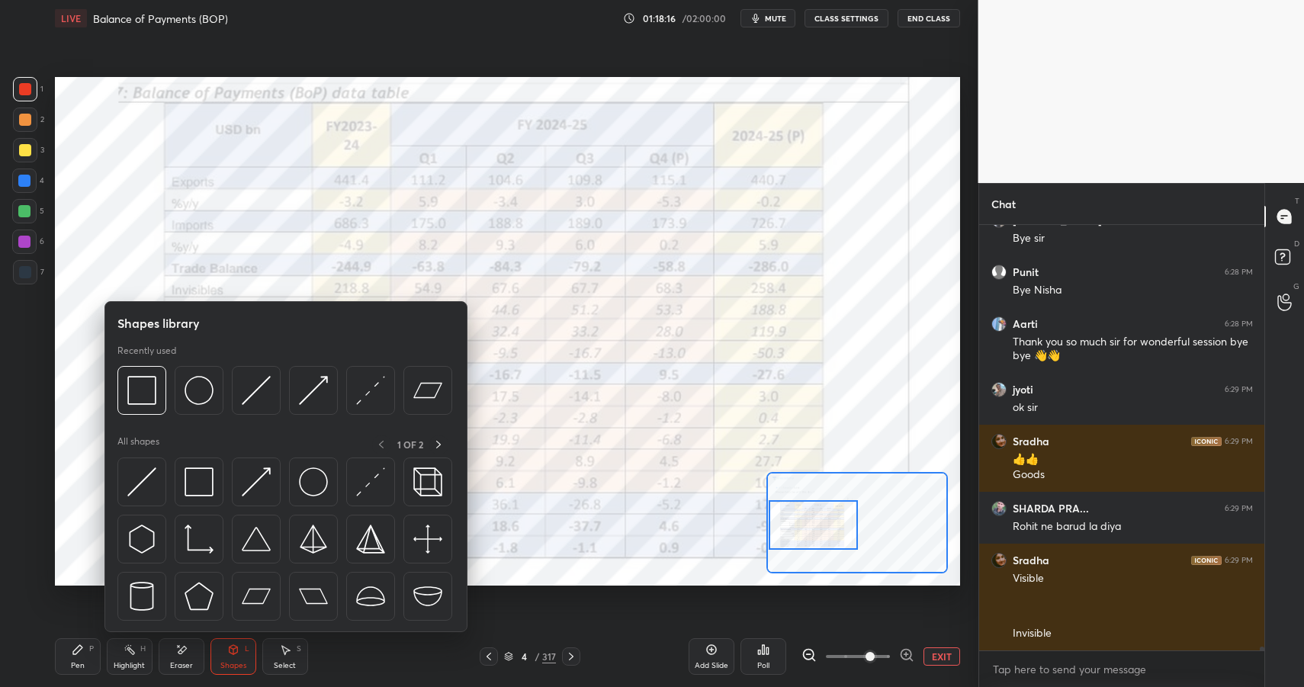
click at [162, 391] on div at bounding box center [141, 390] width 49 height 49
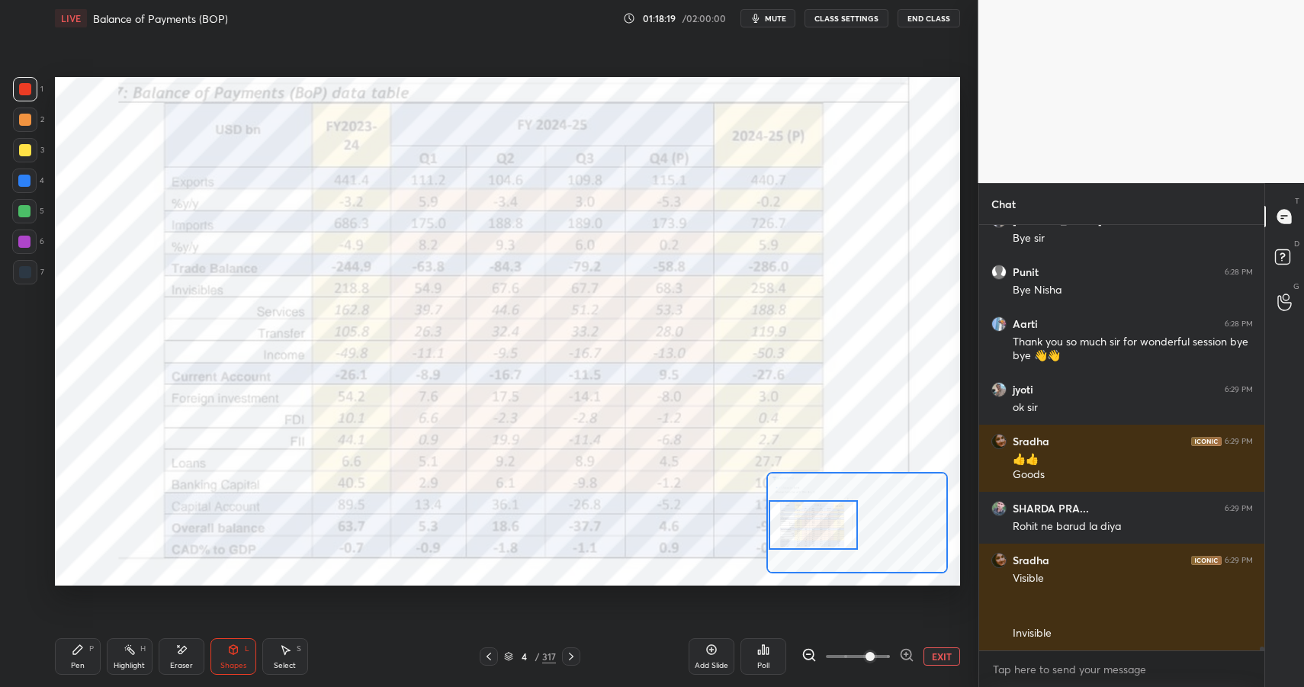
scroll to position [50136, 0]
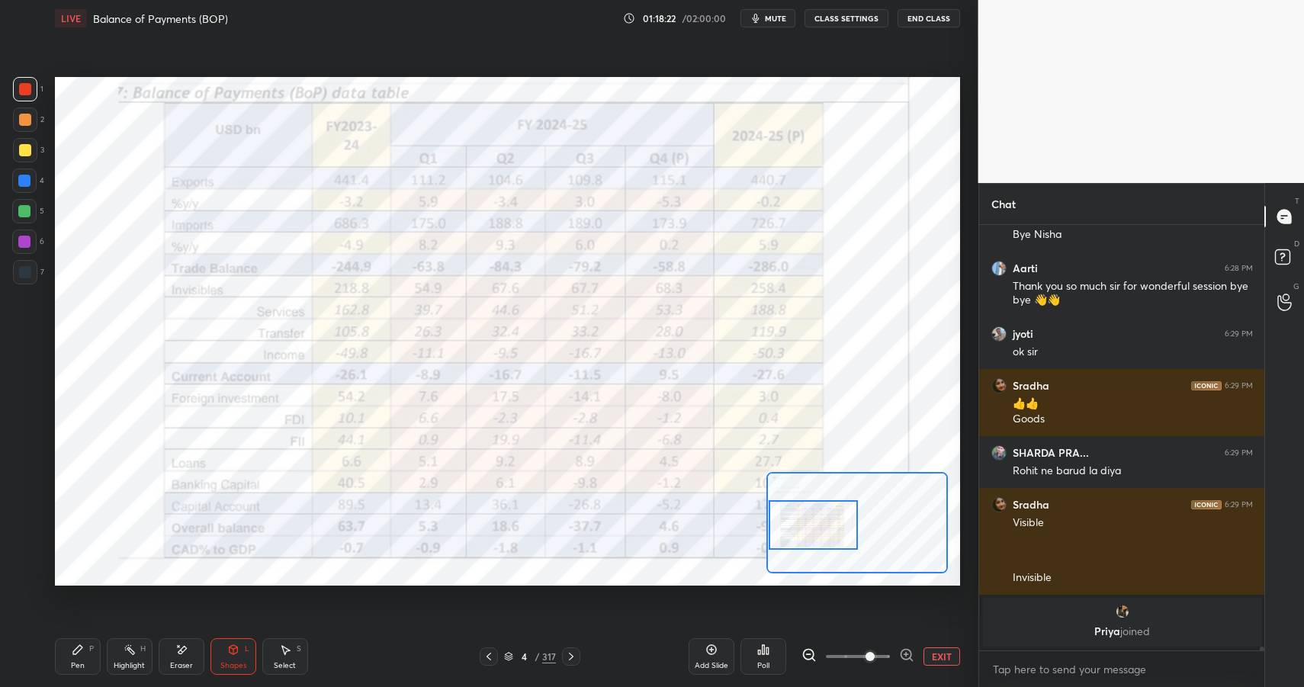
drag, startPoint x: 69, startPoint y: 658, endPoint x: 81, endPoint y: 654, distance: 12.1
click at [69, 661] on div "Pen P" at bounding box center [78, 656] width 46 height 37
click at [80, 662] on div "Pen" at bounding box center [78, 666] width 14 height 8
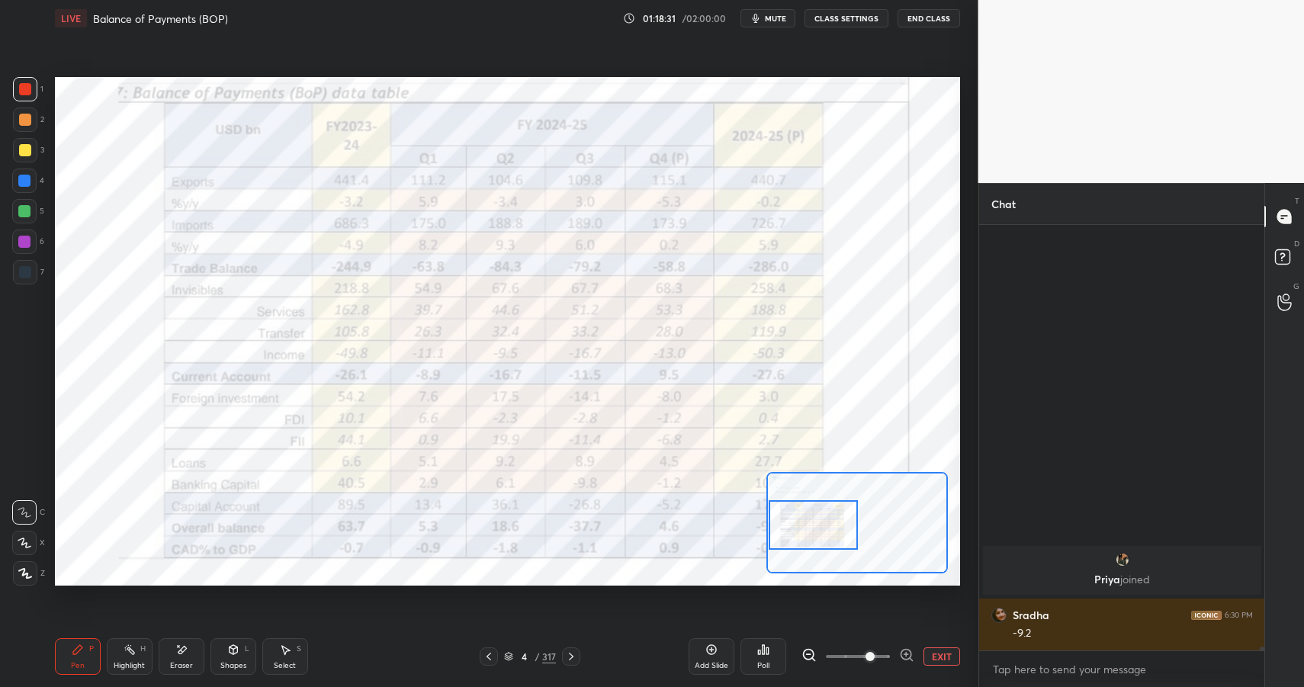
scroll to position [47675, 0]
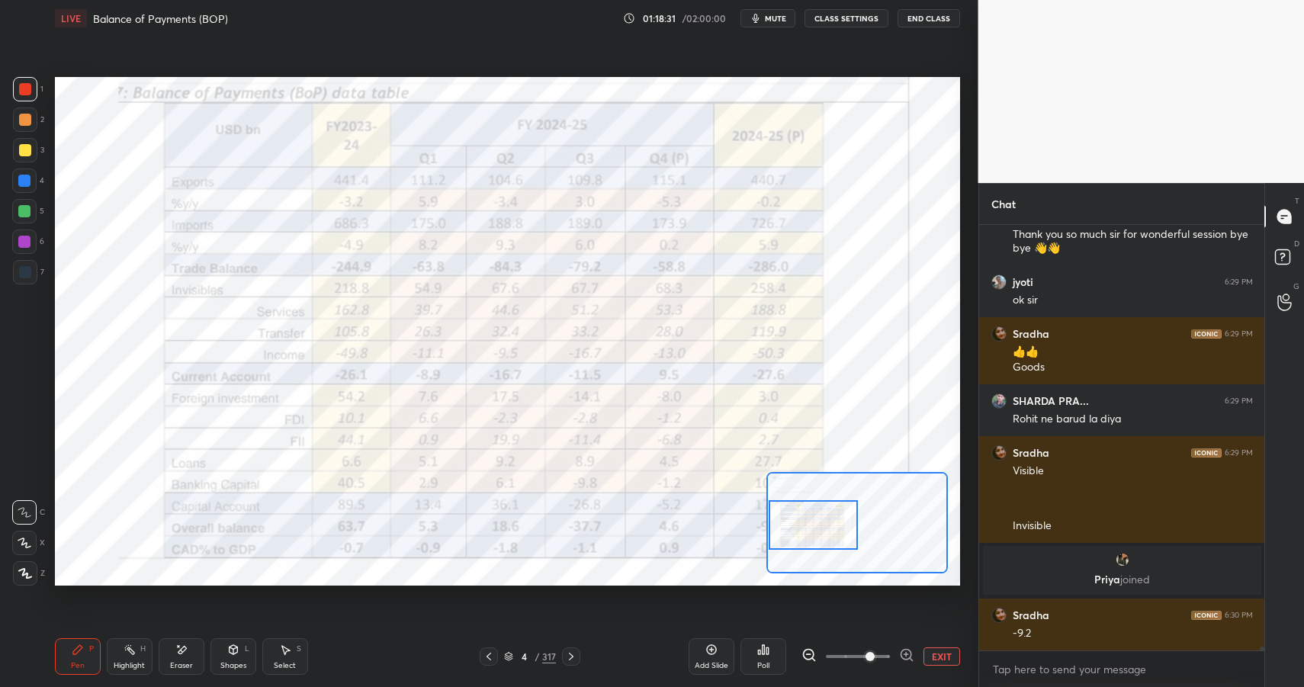
click at [234, 664] on div "Shapes" at bounding box center [233, 666] width 26 height 8
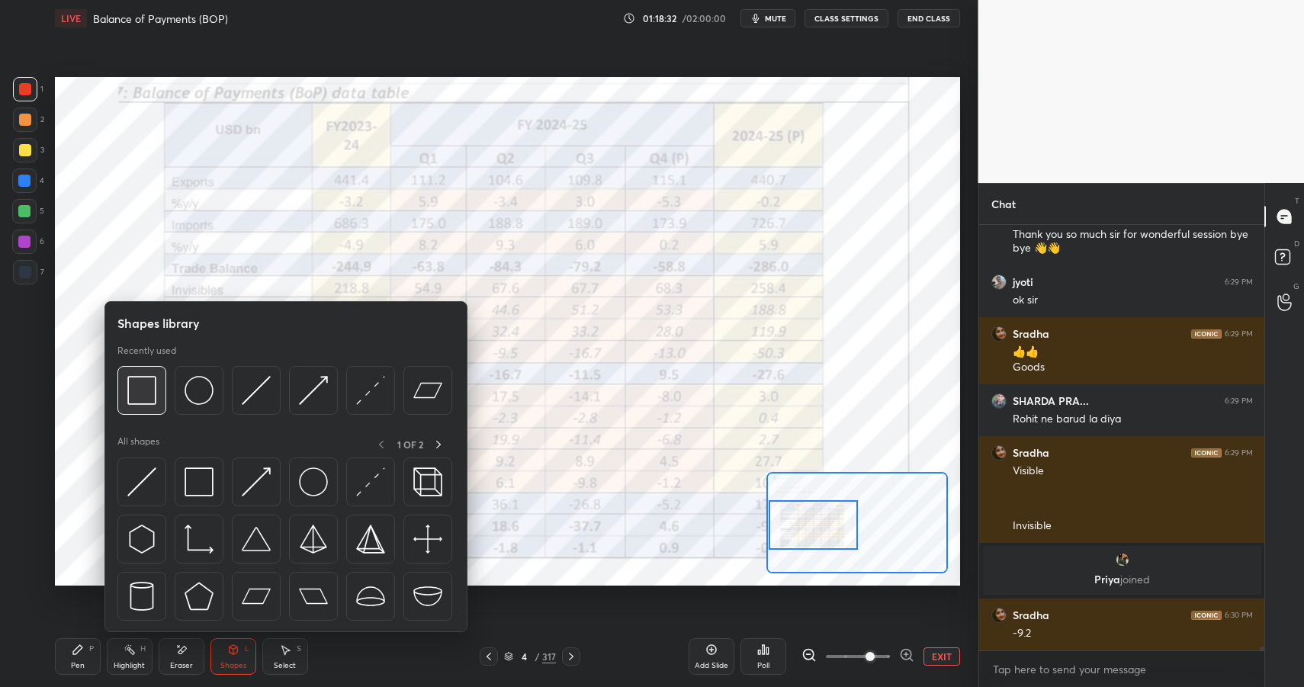
click at [151, 388] on img at bounding box center [141, 390] width 29 height 29
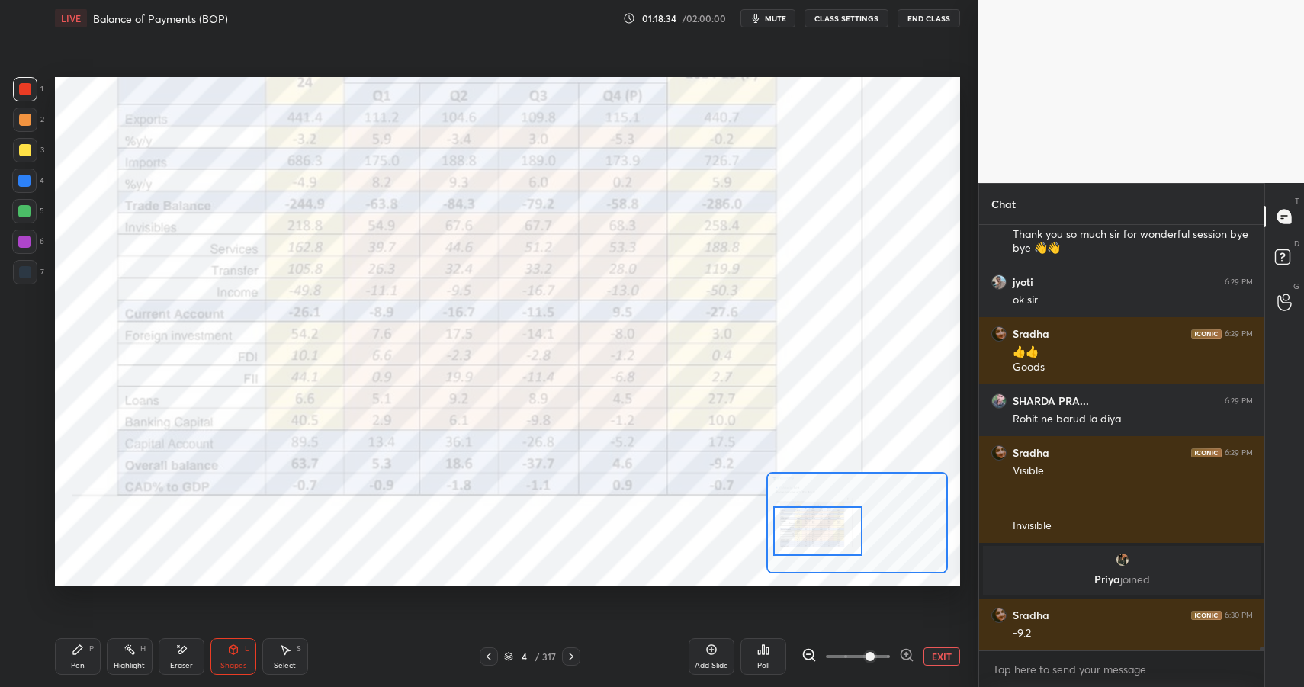
click at [815, 531] on div at bounding box center [817, 532] width 89 height 50
click at [81, 664] on div "Pen" at bounding box center [78, 666] width 14 height 8
drag, startPoint x: 82, startPoint y: 665, endPoint x: 89, endPoint y: 645, distance: 22.0
click at [85, 657] on div "Pen P" at bounding box center [78, 656] width 46 height 37
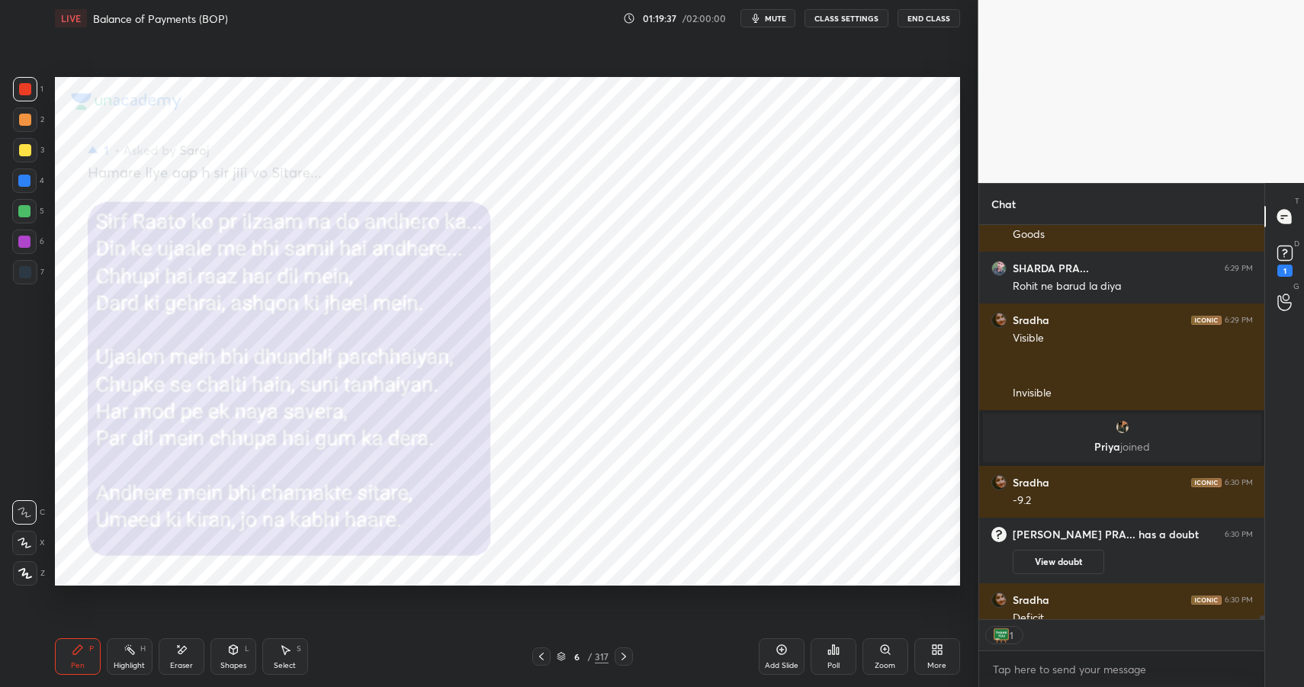
scroll to position [389, 281]
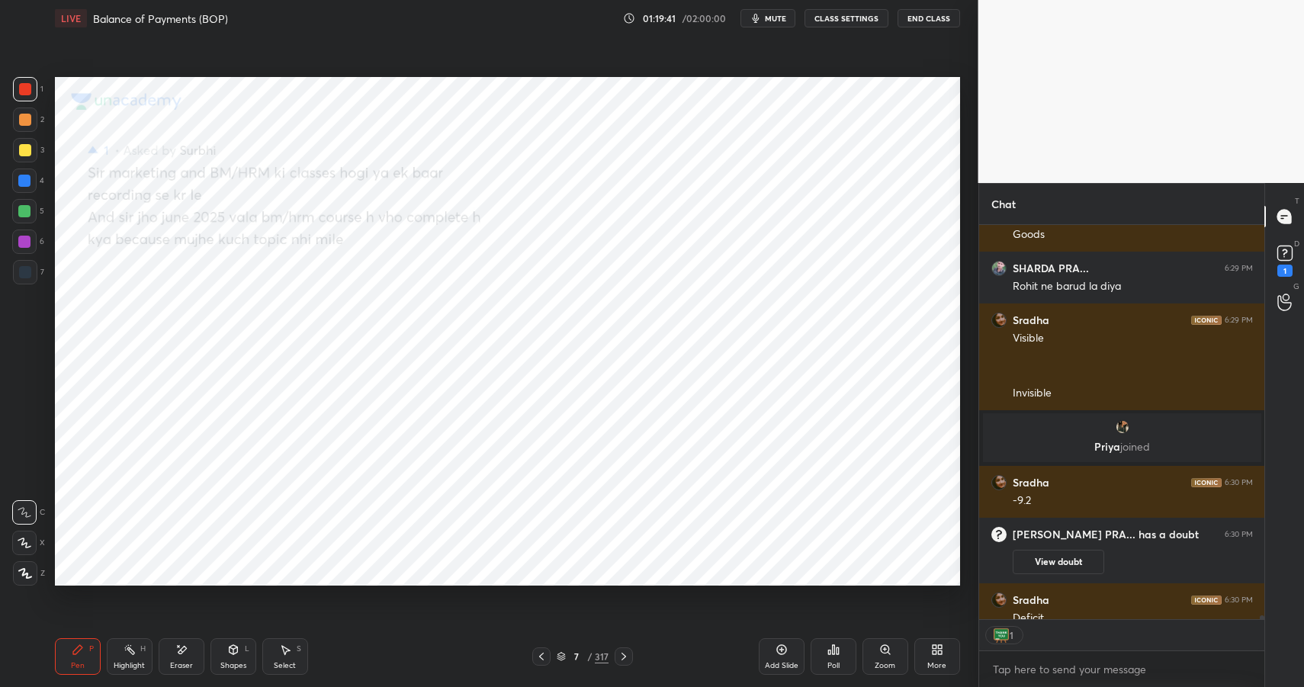
click at [146, 667] on div "Highlight H" at bounding box center [130, 656] width 46 height 37
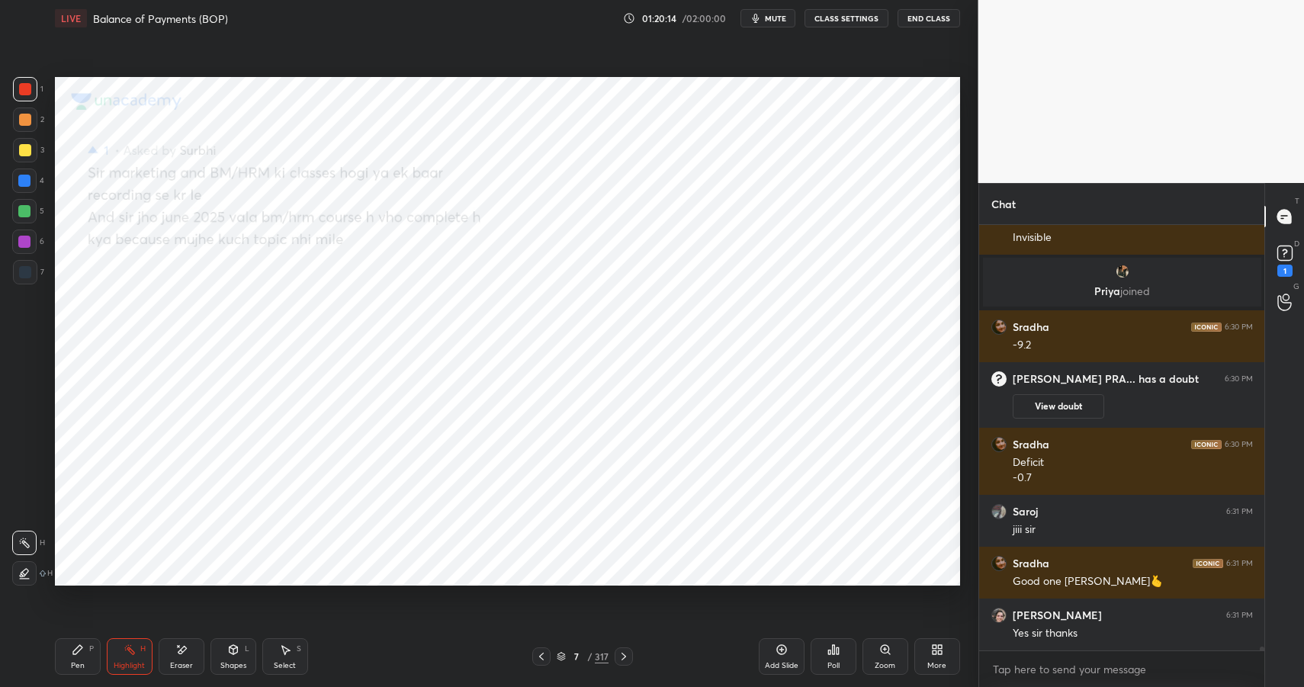
scroll to position [47988, 0]
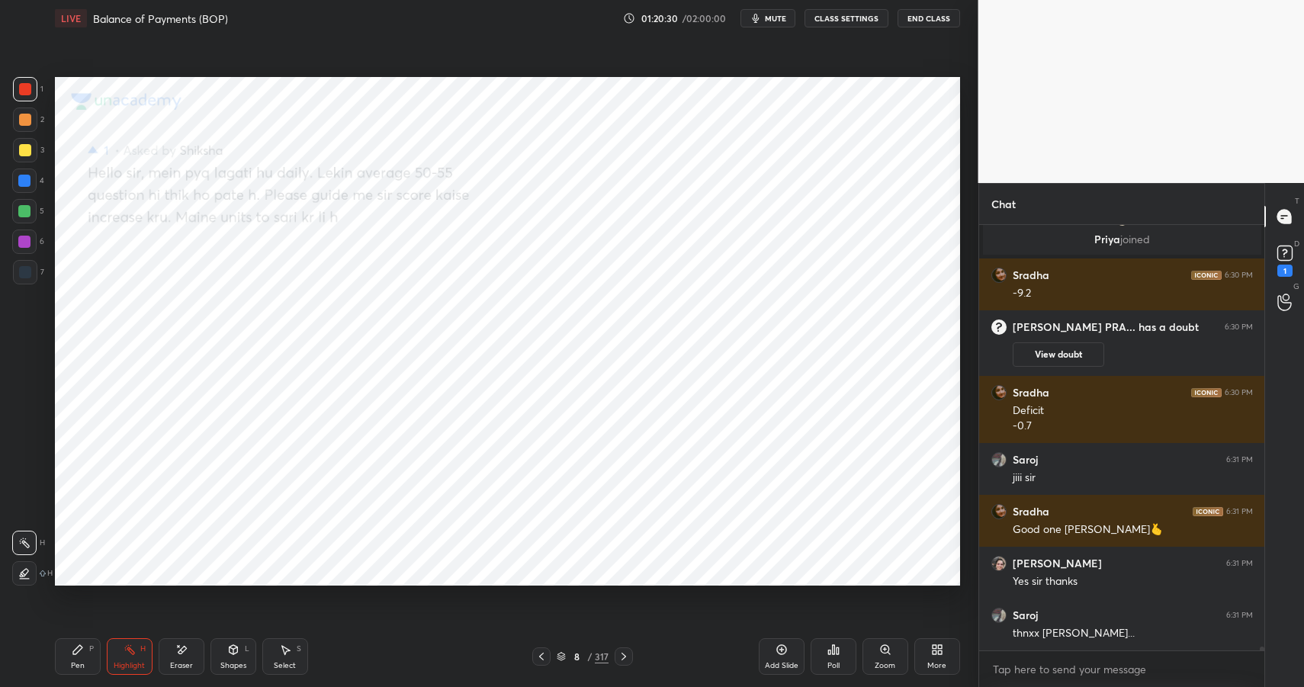
click at [65, 661] on div "Pen P" at bounding box center [78, 656] width 46 height 37
drag, startPoint x: 72, startPoint y: 655, endPoint x: 101, endPoint y: 606, distance: 57.4
click at [74, 659] on div "Pen P" at bounding box center [78, 656] width 46 height 37
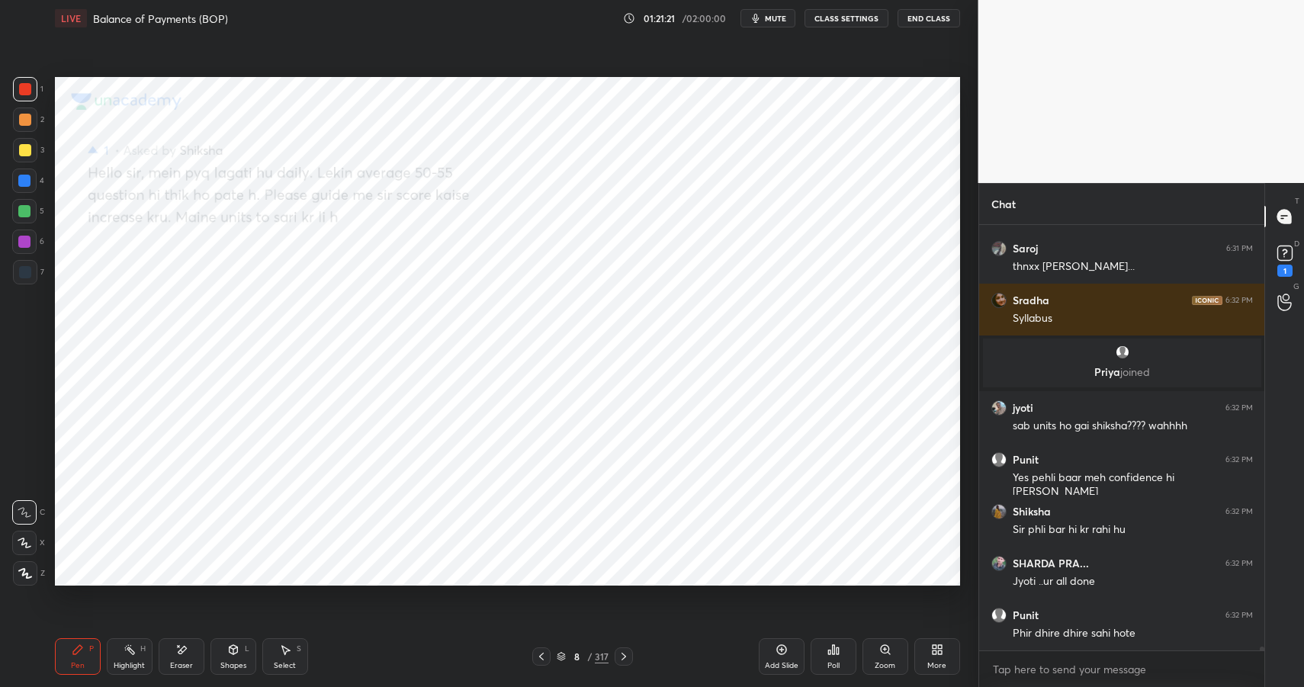
scroll to position [48325, 0]
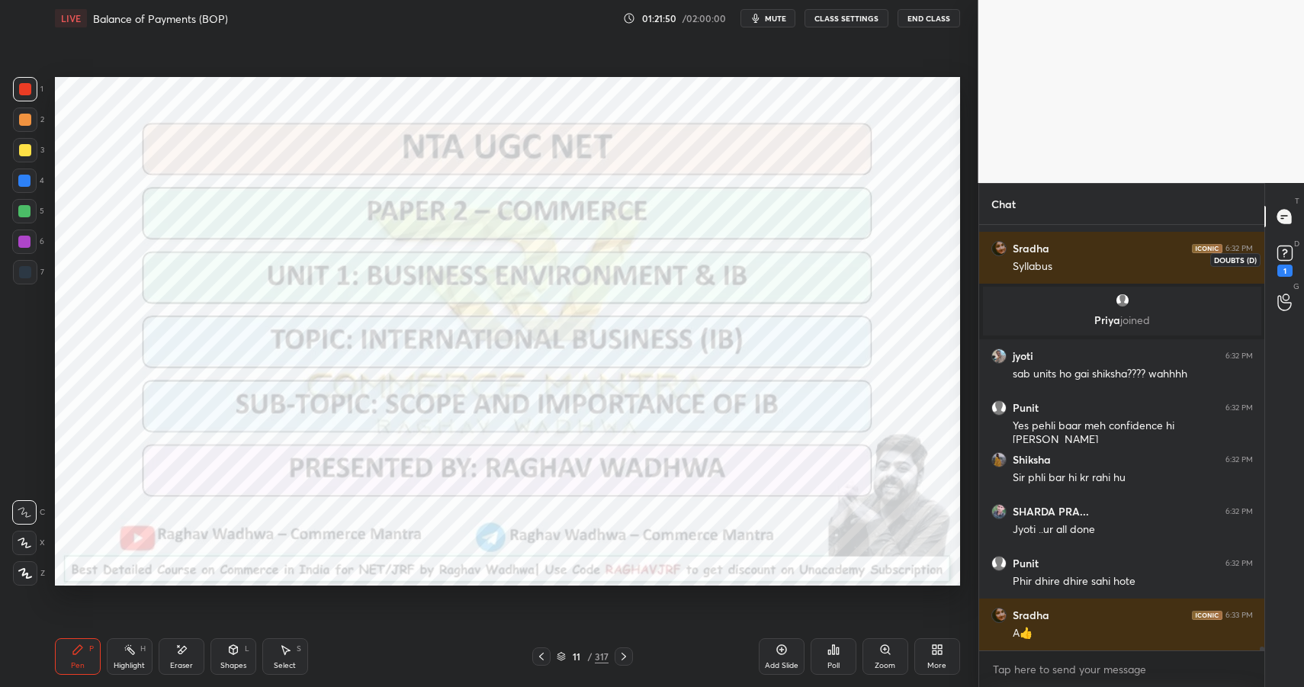
click at [1288, 255] on rect at bounding box center [1285, 253] width 14 height 14
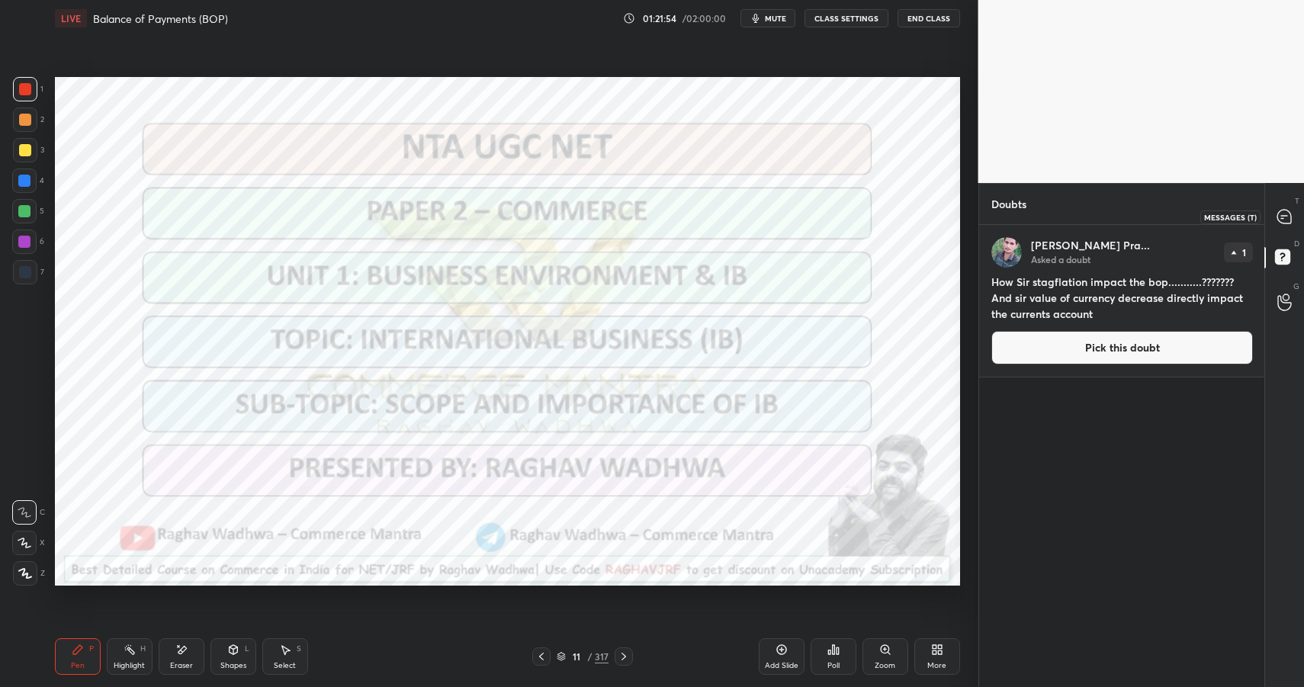
click at [1291, 224] on icon at bounding box center [1285, 217] width 14 height 14
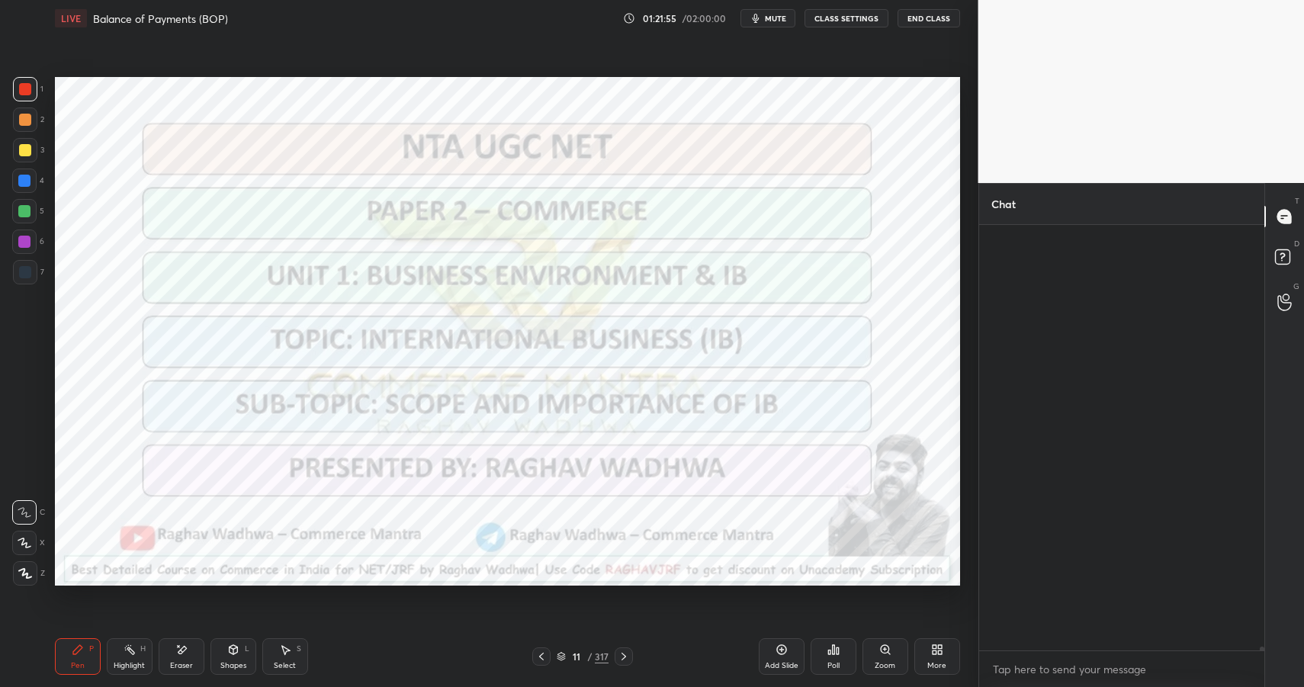
scroll to position [420, 281]
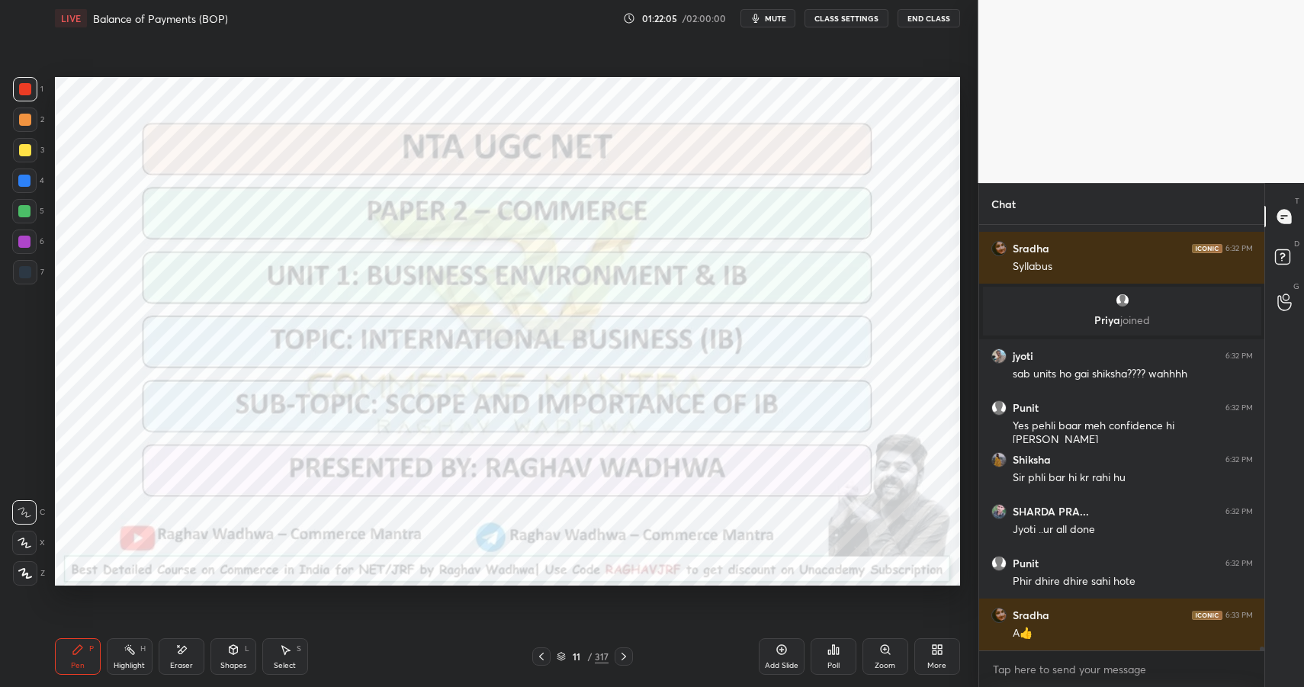
click at [941, 22] on button "End Class" at bounding box center [929, 18] width 63 height 18
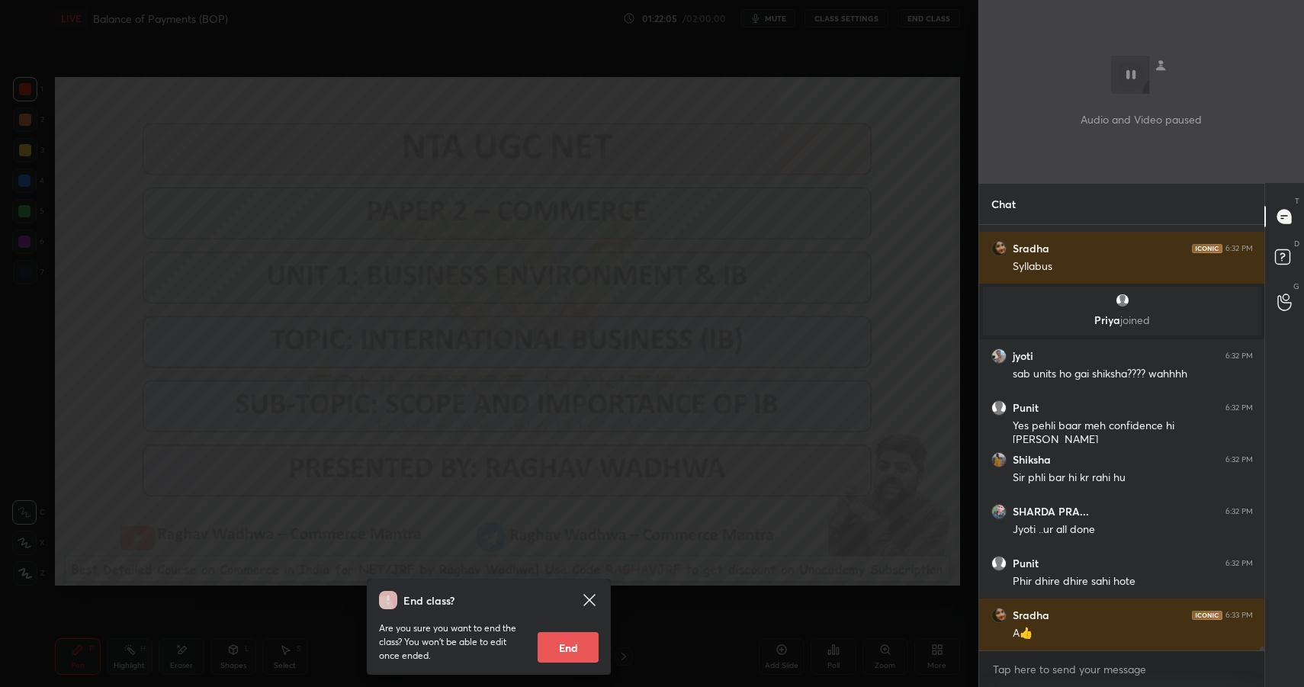
scroll to position [48788, 0]
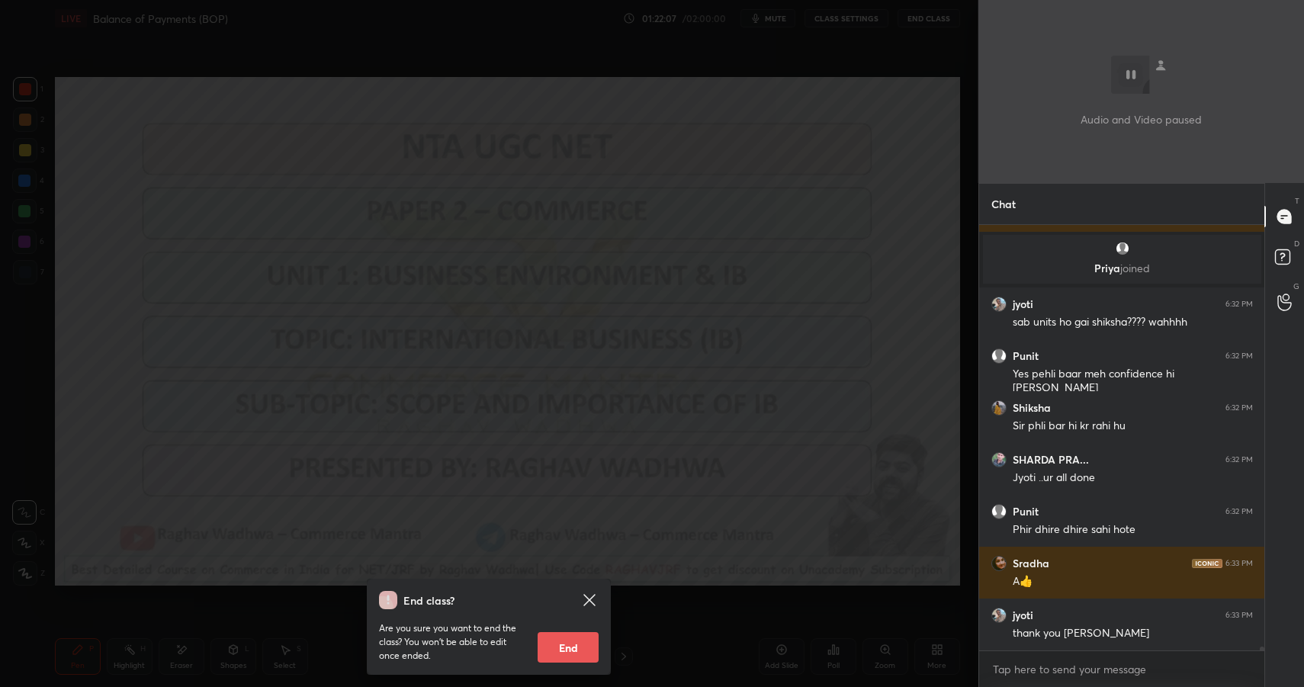
click at [584, 637] on button "End" at bounding box center [568, 647] width 61 height 31
type textarea "x"
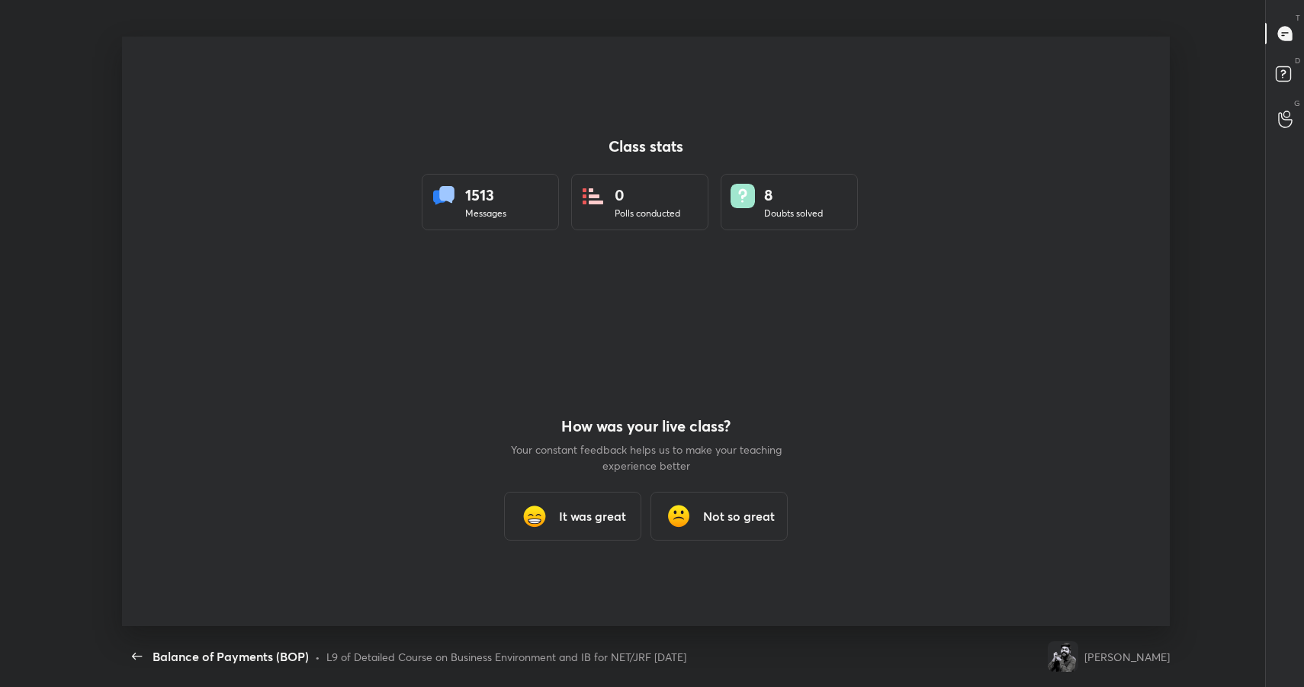
scroll to position [75692, 74990]
